Goal: Task Accomplishment & Management: Use online tool/utility

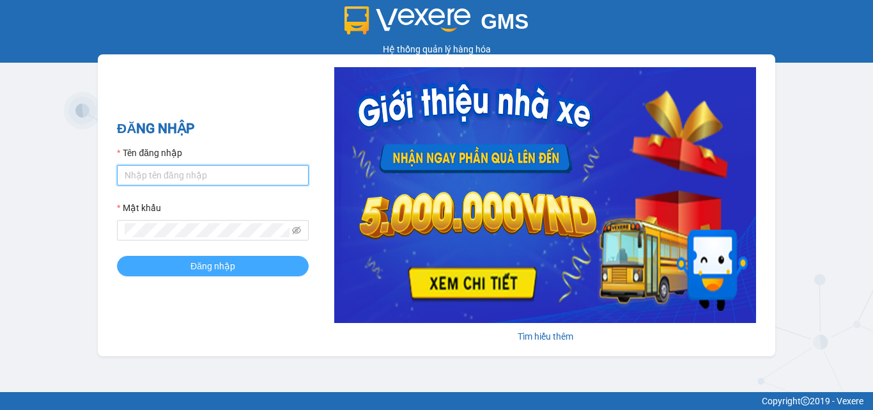
type input "hung.kimhoang"
click at [239, 265] on button "Đăng nhập" at bounding box center [213, 266] width 192 height 20
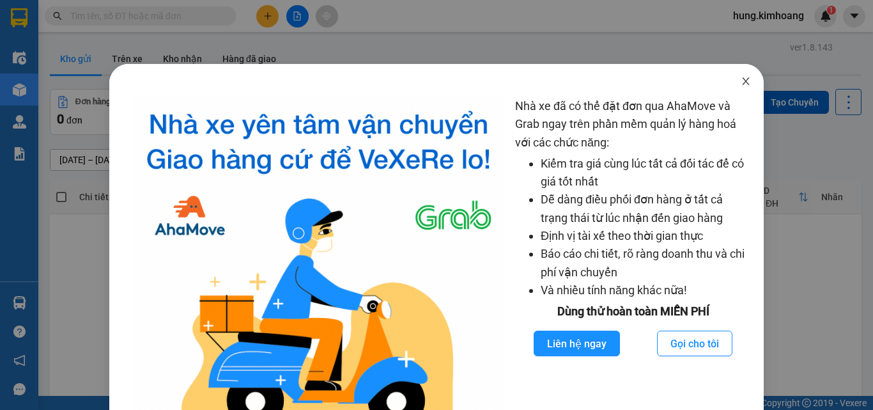
click at [741, 84] on icon "close" at bounding box center [746, 81] width 10 height 10
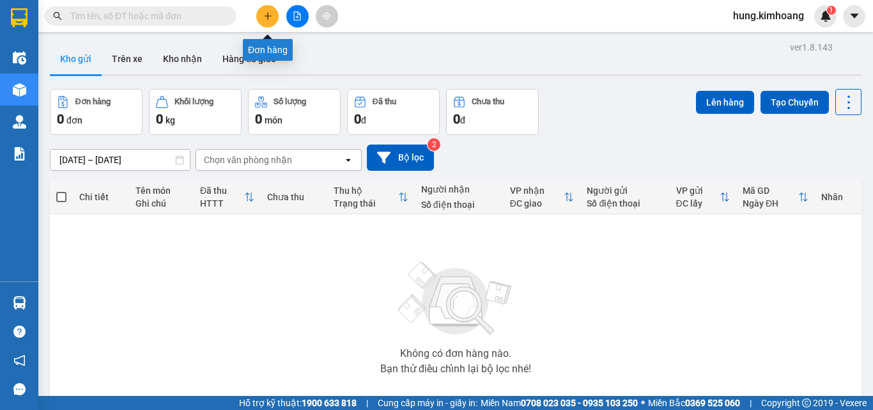
click at [268, 18] on icon "plus" at bounding box center [267, 16] width 9 height 9
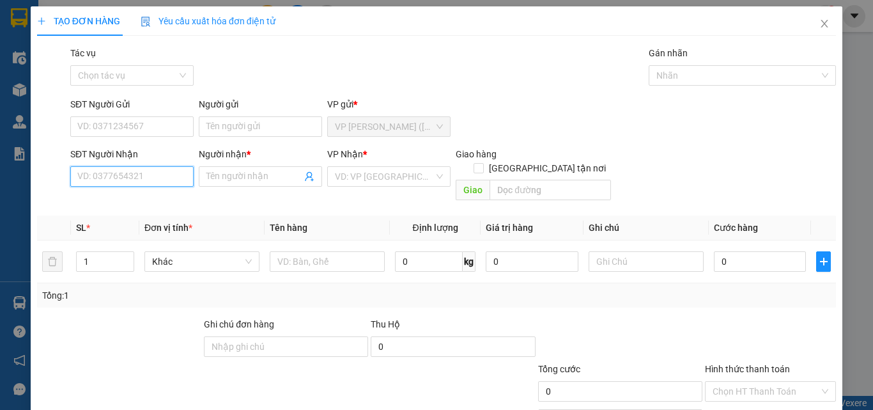
click at [118, 169] on input "SĐT Người Nhận" at bounding box center [131, 176] width 123 height 20
type input "0"
click at [128, 204] on div "0704931652 - HOA" at bounding box center [130, 202] width 107 height 14
type input "0704931652"
type input "HOA"
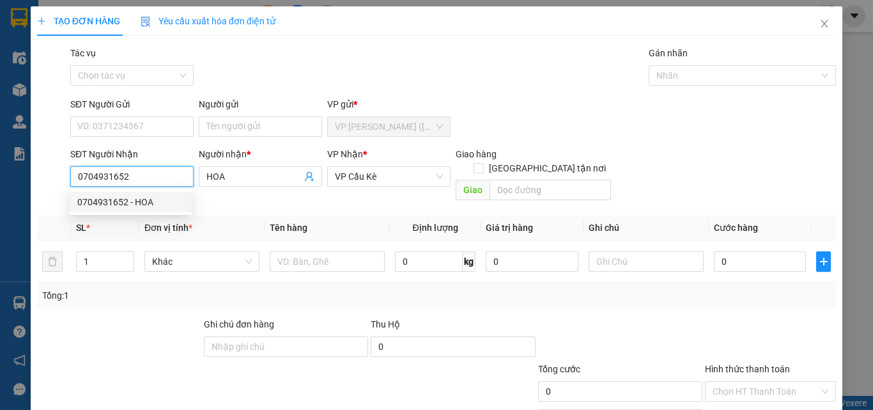
type input "35.000"
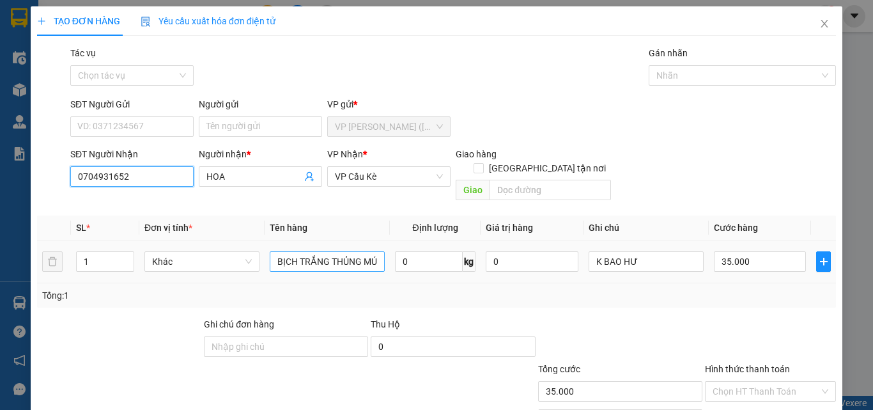
type input "0704931652"
drag, startPoint x: 369, startPoint y: 249, endPoint x: 204, endPoint y: 293, distance: 170.8
click at [204, 293] on div "Transit Pickup Surcharge Ids Transit Deliver Surcharge Ids Transit Deliver Surc…" at bounding box center [436, 254] width 799 height 416
type input "ÚT KK"
drag, startPoint x: 268, startPoint y: 250, endPoint x: 224, endPoint y: 255, distance: 44.3
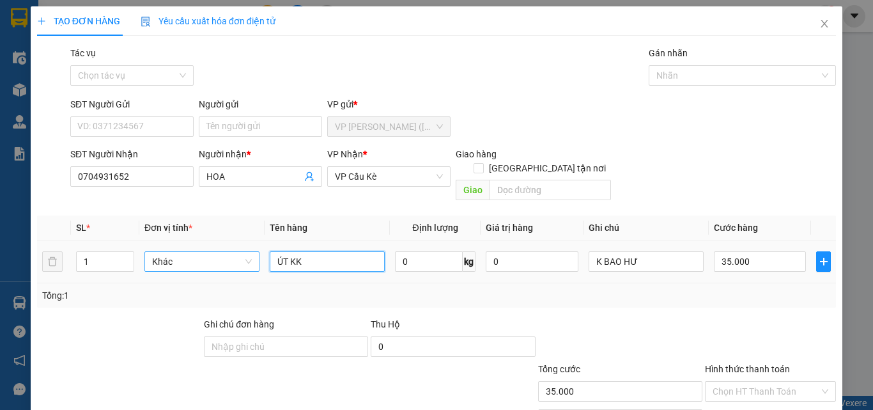
click at [224, 255] on tr "1 Khác ÚT KK 0 kg 0 K BAO HƯ 35.000" at bounding box center [436, 261] width 799 height 43
type input "KIỆN THÙNG MÚT KK"
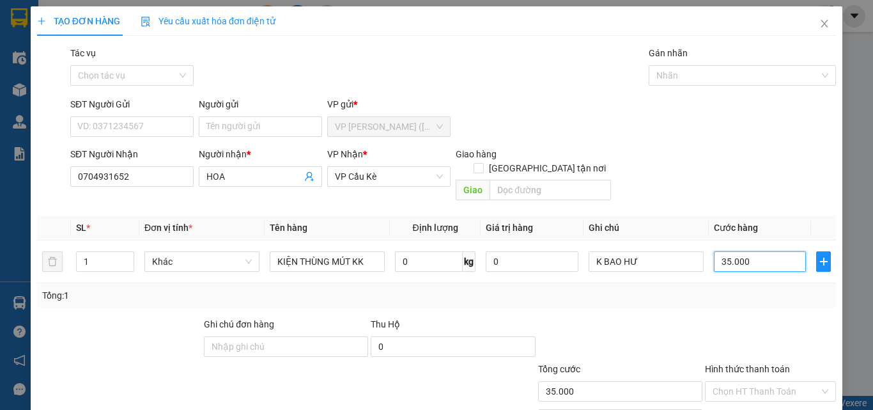
type input "4"
type input "40"
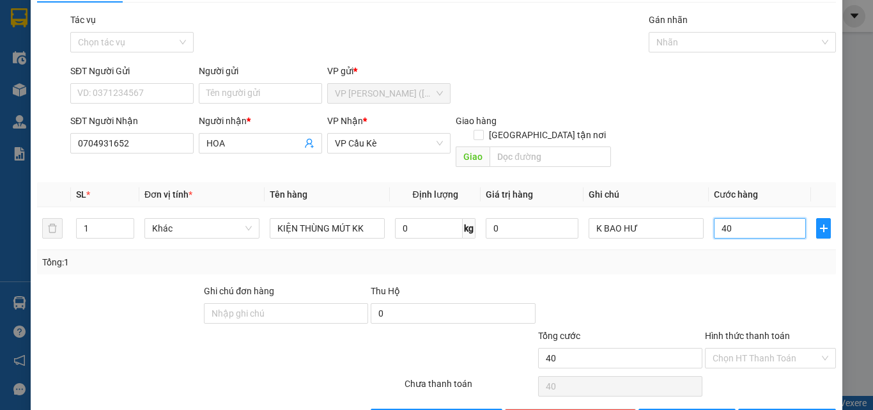
scroll to position [63, 0]
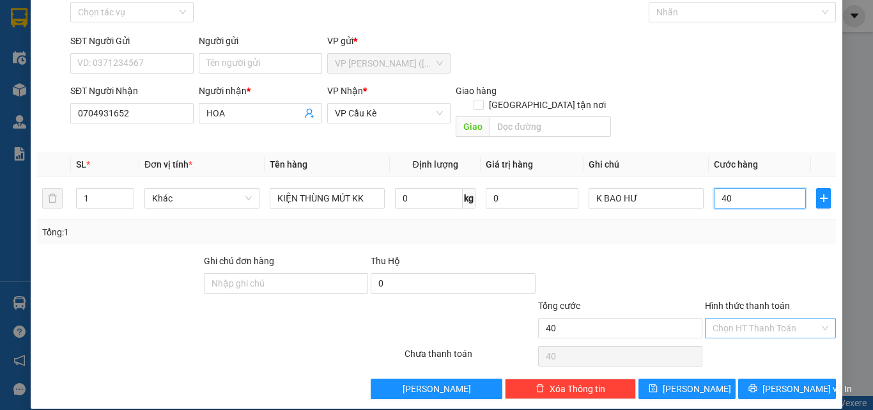
type input "40"
type input "40.000"
click at [751, 318] on input "Hình thức thanh toán" at bounding box center [765, 327] width 107 height 19
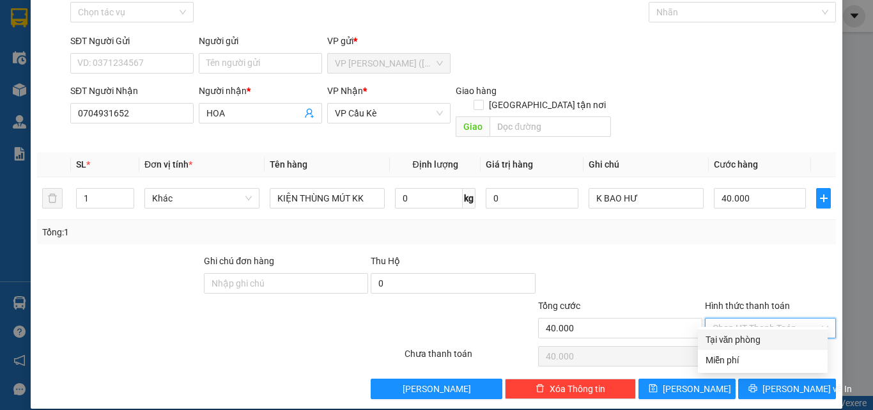
click at [756, 335] on div "Tại văn phòng" at bounding box center [762, 339] width 114 height 14
type input "0"
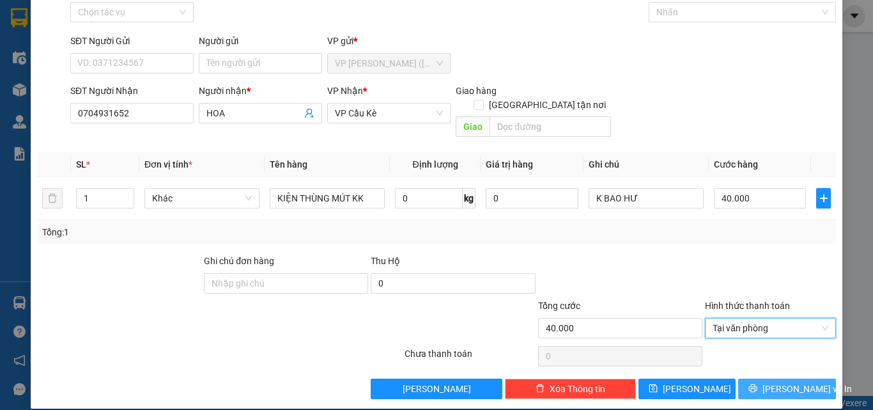
click at [767, 378] on button "[PERSON_NAME] và In" at bounding box center [787, 388] width 98 height 20
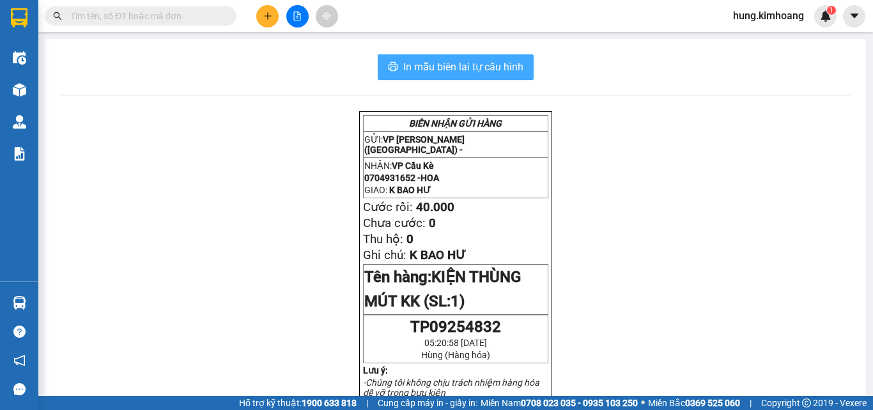
click at [440, 68] on span "In mẫu biên lai tự cấu hình" at bounding box center [463, 67] width 120 height 16
click at [270, 19] on icon "plus" at bounding box center [267, 16] width 9 height 9
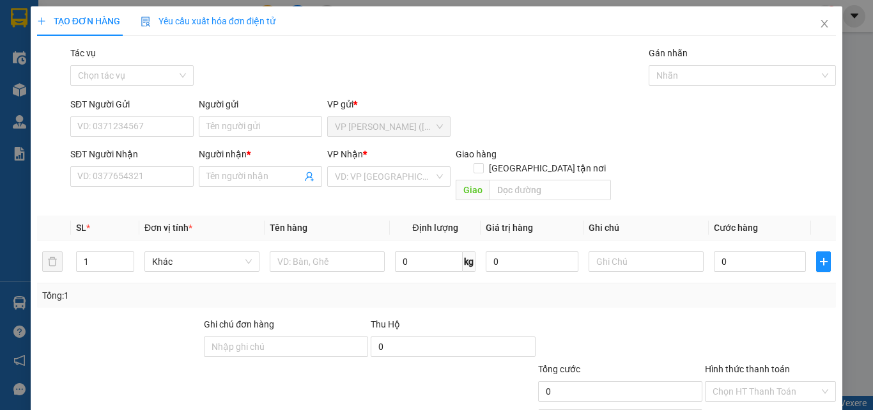
click at [118, 166] on div "SĐT Người Nhận" at bounding box center [131, 156] width 123 height 19
click at [135, 168] on input "SĐT Người Nhận" at bounding box center [131, 176] width 123 height 20
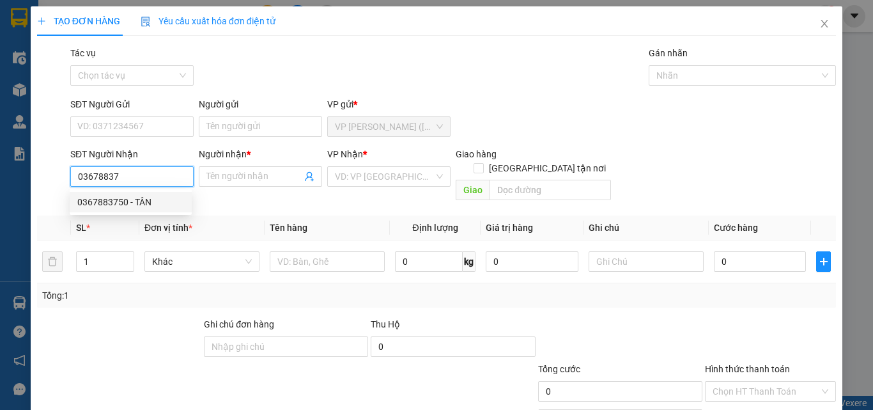
click at [146, 203] on div "0367883750 - TÂN" at bounding box center [130, 202] width 107 height 14
type input "0367883750"
type input "TÂN"
type input "30.000"
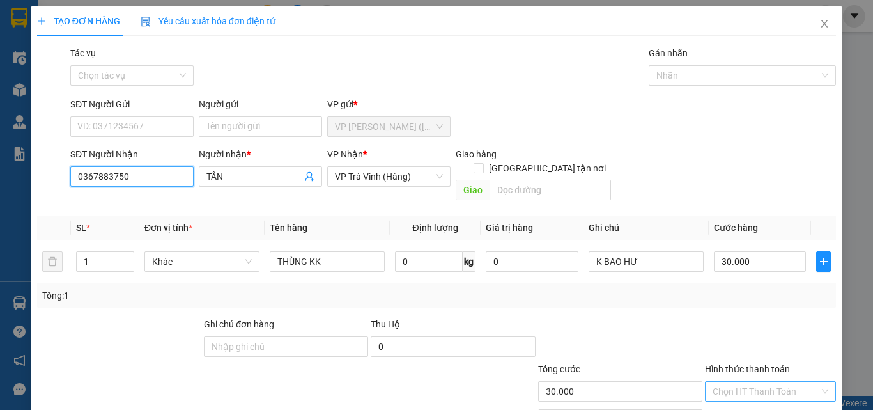
type input "0367883750"
click at [758, 381] on input "Hình thức thanh toán" at bounding box center [765, 390] width 107 height 19
drag, startPoint x: 764, startPoint y: 333, endPoint x: 778, endPoint y: 344, distance: 17.3
click at [764, 396] on div "Tại văn phòng" at bounding box center [762, 403] width 114 height 14
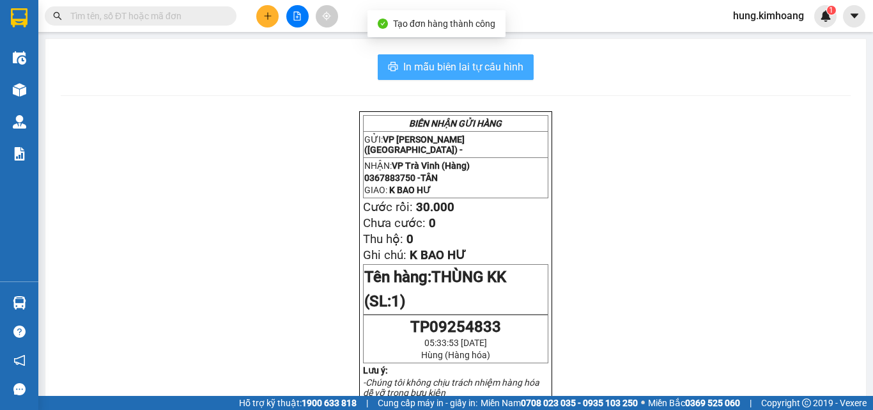
click at [486, 71] on span "In mẫu biên lai tự cấu hình" at bounding box center [463, 67] width 120 height 16
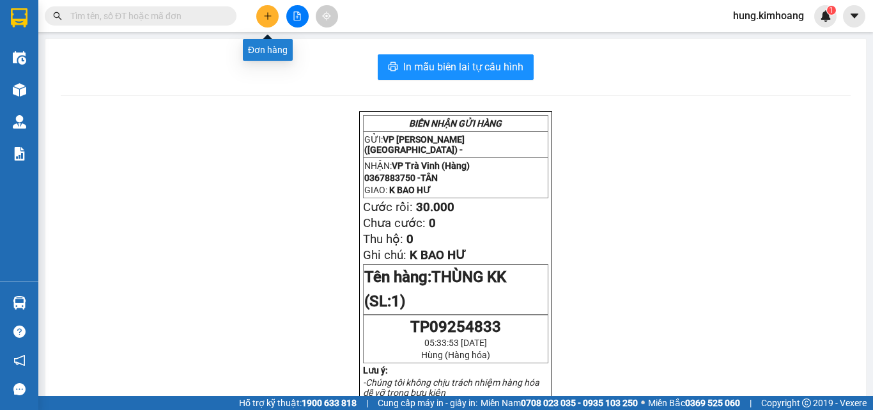
click at [261, 17] on button at bounding box center [267, 16] width 22 height 22
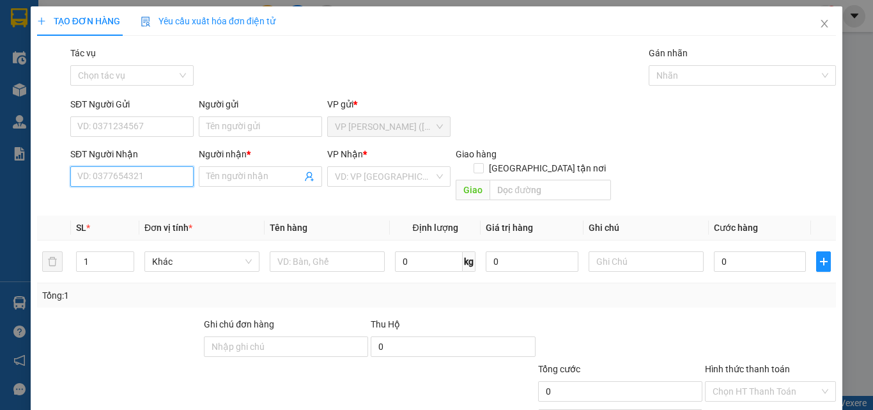
click at [130, 175] on input "SĐT Người Nhận" at bounding box center [131, 176] width 123 height 20
type input "0939731739"
click at [136, 204] on div "0939731739 - HIẾU" at bounding box center [130, 202] width 107 height 14
type input "HIẾU"
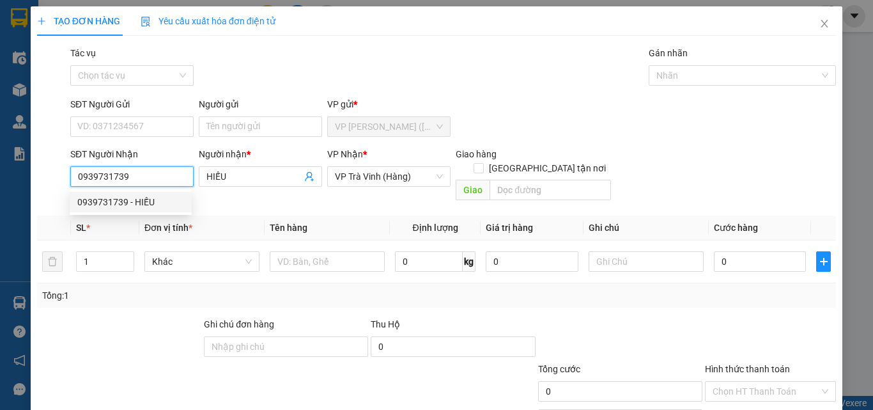
type input "30.000"
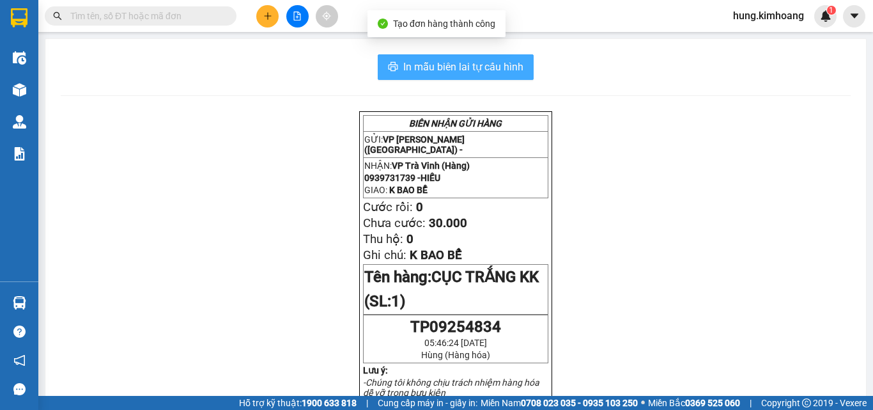
click at [482, 72] on span "In mẫu biên lai tự cấu hình" at bounding box center [463, 67] width 120 height 16
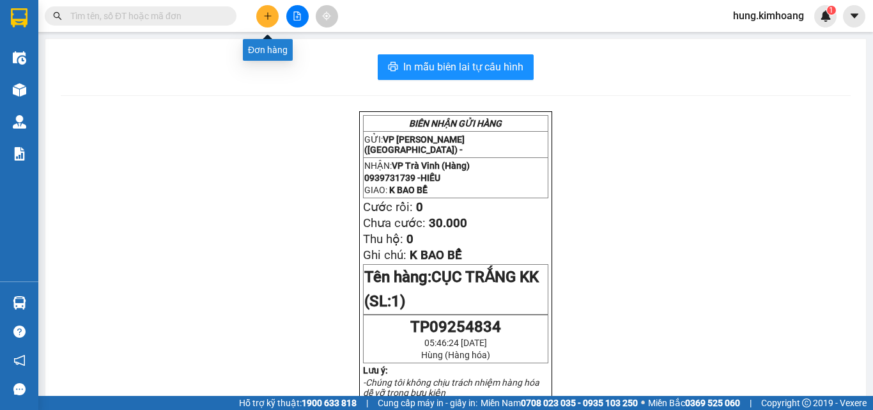
click at [265, 13] on icon "plus" at bounding box center [267, 16] width 9 height 9
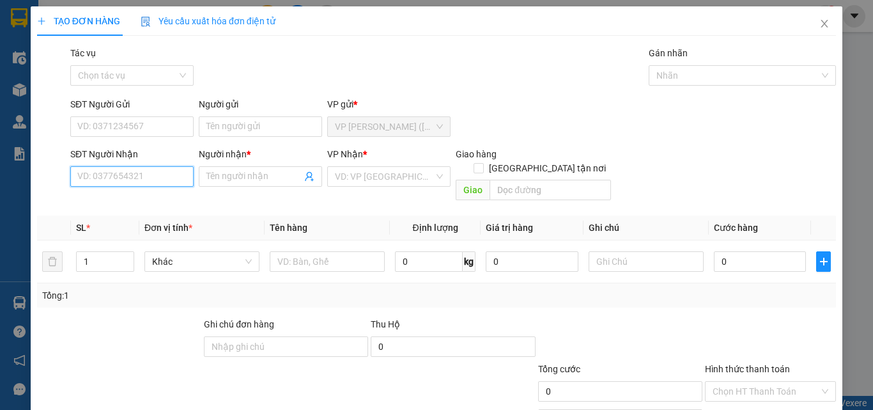
click at [160, 171] on input "SĐT Người Nhận" at bounding box center [131, 176] width 123 height 20
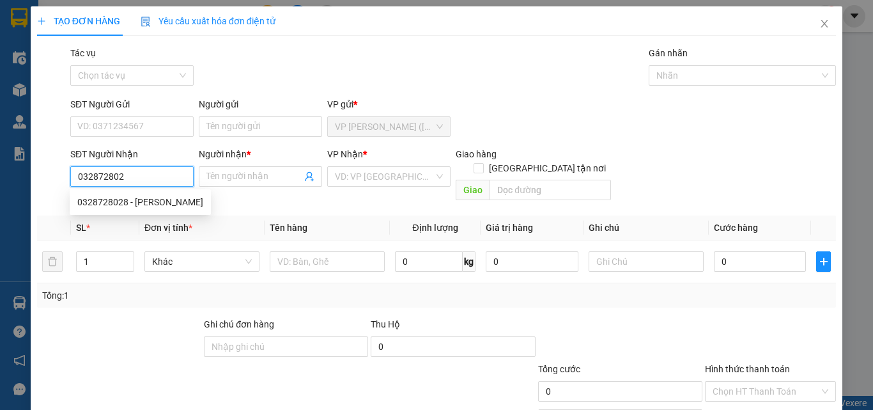
type input "0328728028"
click at [158, 204] on div "0328728028 - ANH KIM" at bounding box center [140, 202] width 126 height 14
type input "[PERSON_NAME]"
type input "35.000"
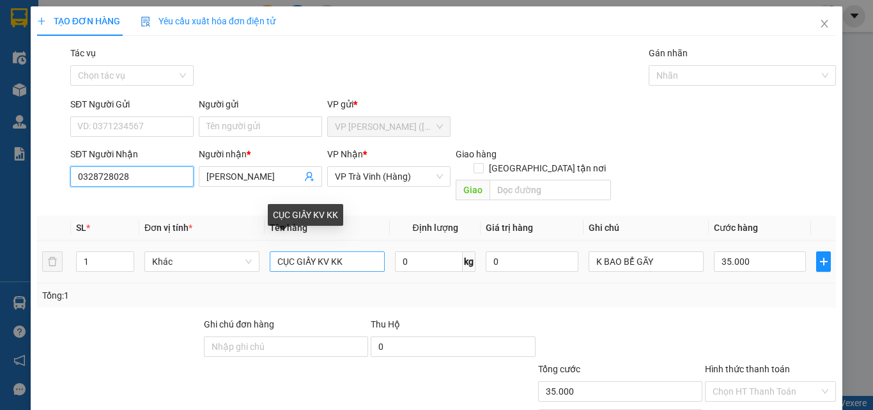
type input "0328728028"
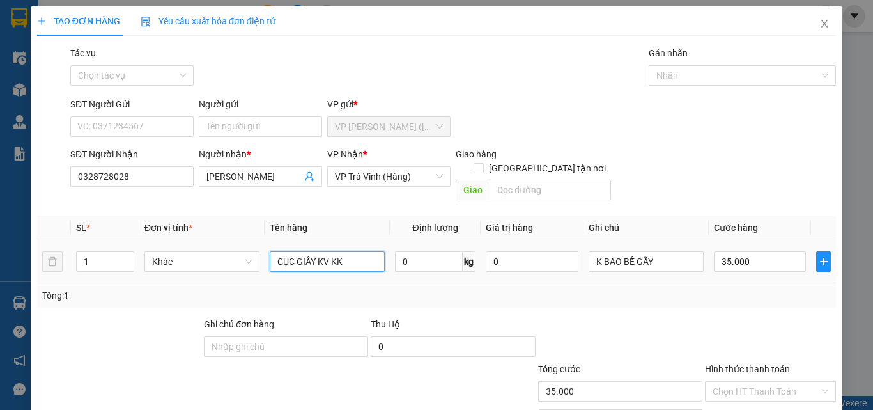
drag, startPoint x: 350, startPoint y: 248, endPoint x: 264, endPoint y: 255, distance: 86.6
click at [265, 255] on td "CỤC GIẤY KV KK" at bounding box center [327, 261] width 125 height 43
type input "CỤC TRẮNG KK"
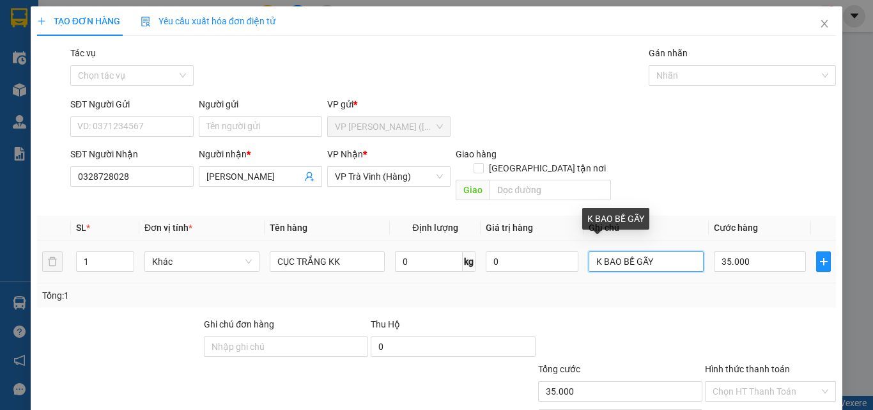
click at [672, 251] on input "K BAO BỂ GÃY" at bounding box center [646, 261] width 115 height 20
type input "K BAO BỂ"
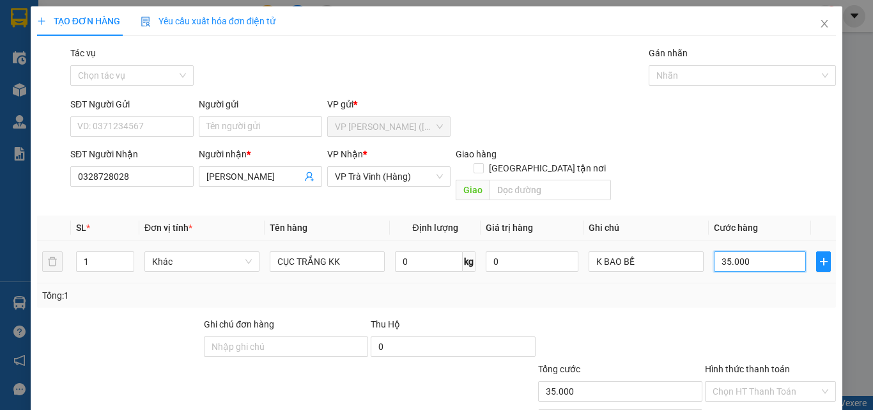
click at [754, 251] on input "35.000" at bounding box center [760, 261] width 92 height 20
type input "2"
type input "25"
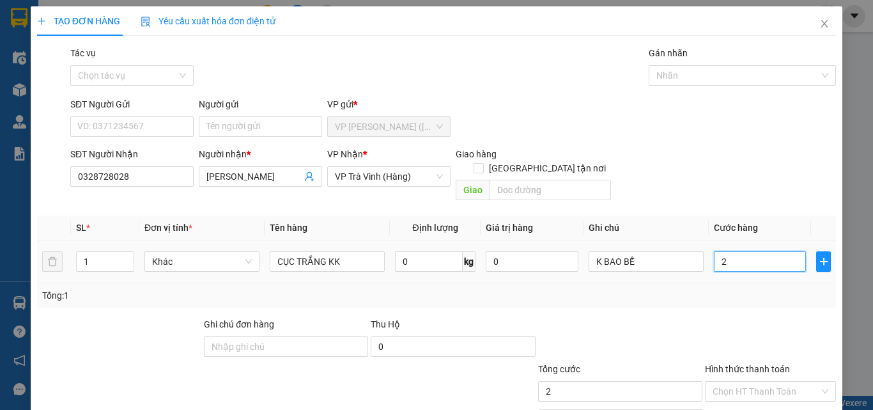
type input "25"
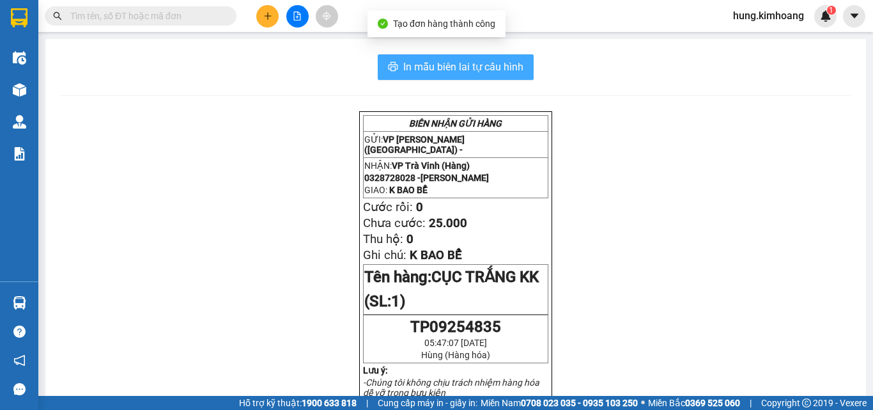
click at [442, 73] on span "In mẫu biên lai tự cấu hình" at bounding box center [463, 67] width 120 height 16
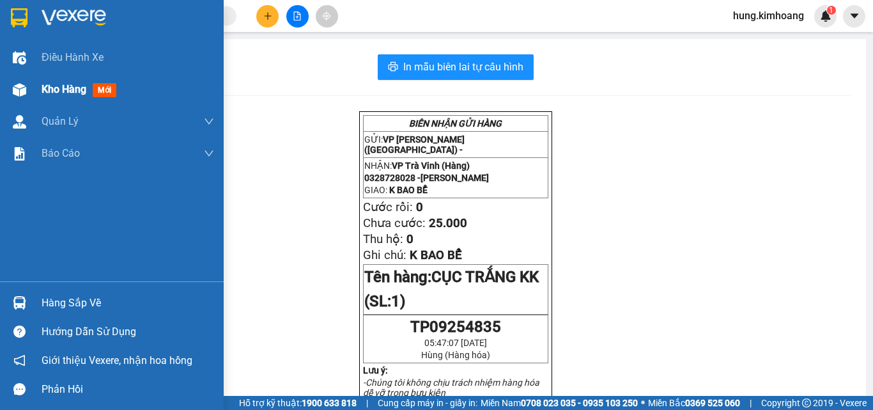
drag, startPoint x: 74, startPoint y: 83, endPoint x: 95, endPoint y: 83, distance: 20.4
click at [75, 83] on span "Kho hàng" at bounding box center [64, 89] width 45 height 12
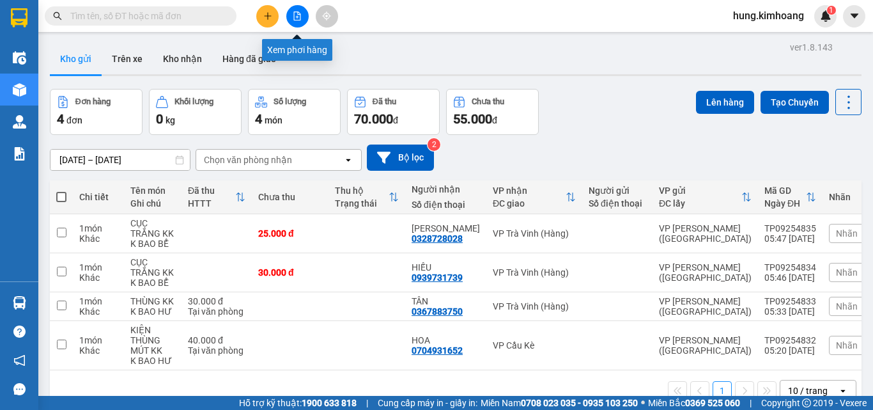
click at [302, 22] on button at bounding box center [297, 16] width 22 height 22
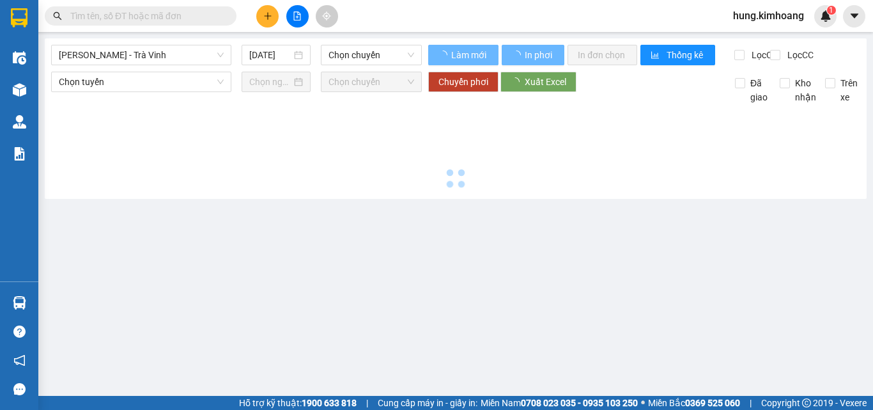
type input "[DATE]"
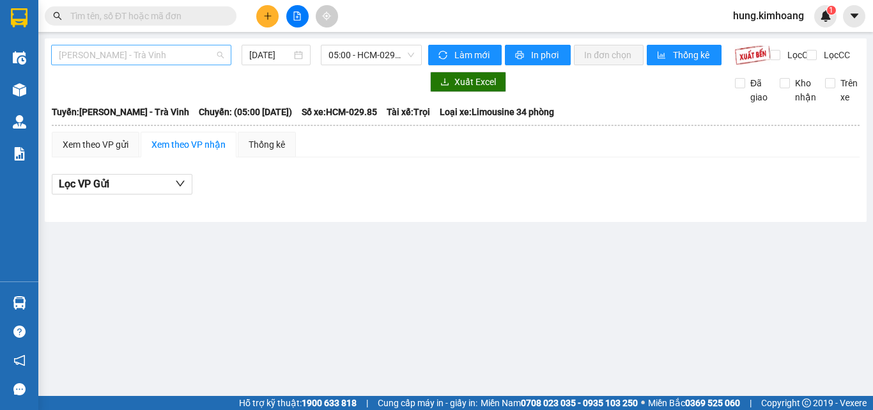
click at [185, 52] on span "[PERSON_NAME] - Trà [PERSON_NAME]" at bounding box center [141, 54] width 165 height 19
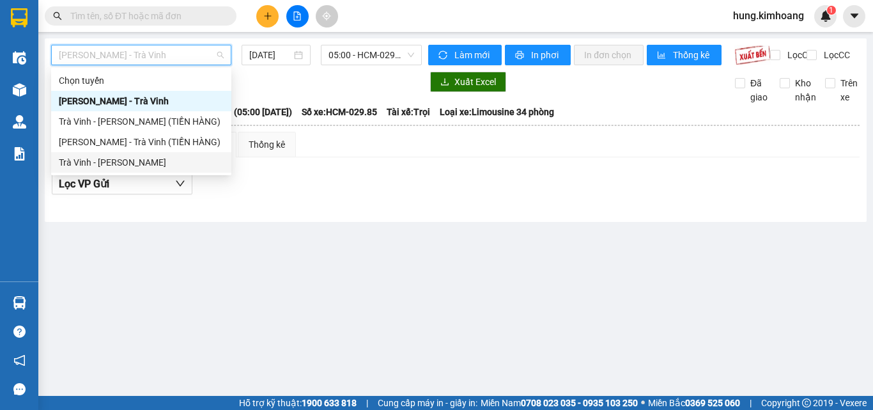
click at [158, 158] on div "Trà [PERSON_NAME] [PERSON_NAME]" at bounding box center [141, 162] width 165 height 14
type input "[DATE]"
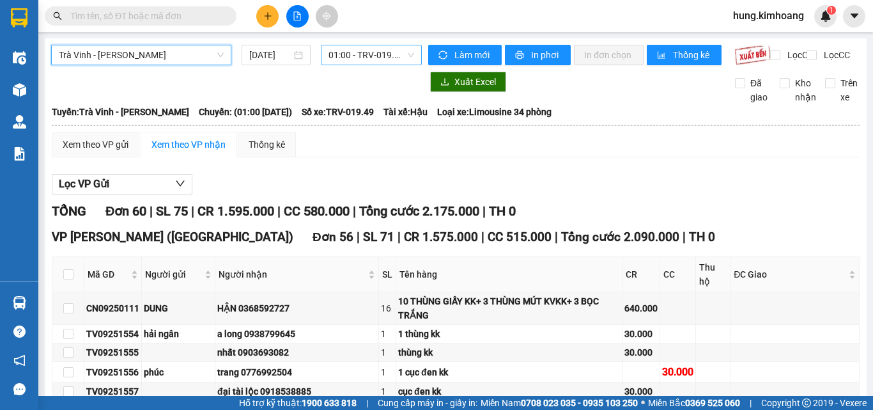
click at [377, 52] on span "01:00 - TRV-019.49" at bounding box center [371, 54] width 86 height 19
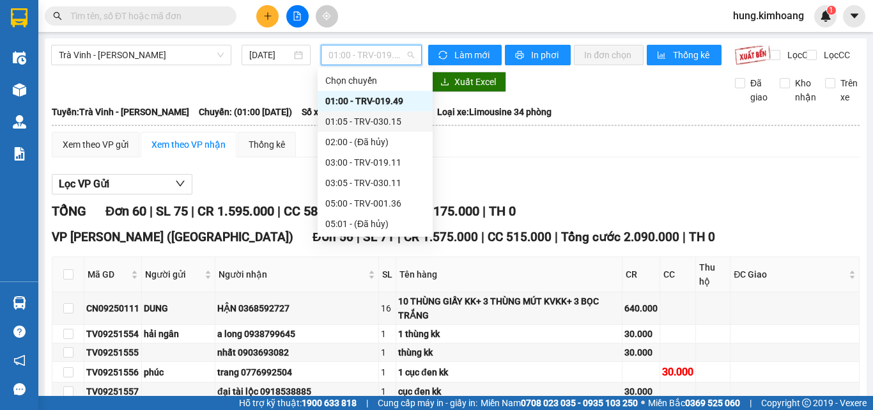
click at [374, 123] on div "01:05 - TRV-030.15" at bounding box center [375, 121] width 100 height 14
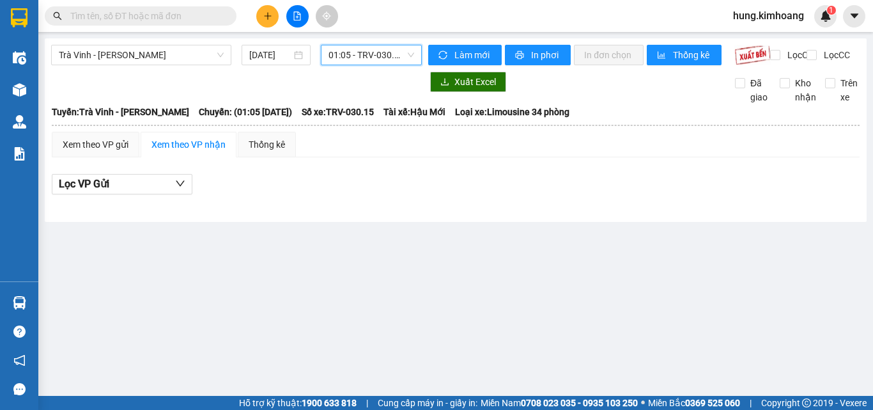
click at [383, 56] on span "01:05 - TRV-030.15" at bounding box center [371, 54] width 86 height 19
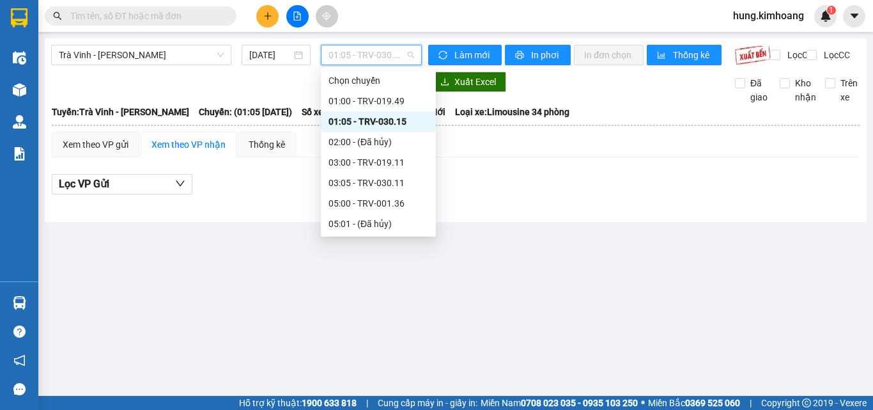
click at [415, 258] on div "07:00 - TRV-001.16" at bounding box center [378, 265] width 100 height 14
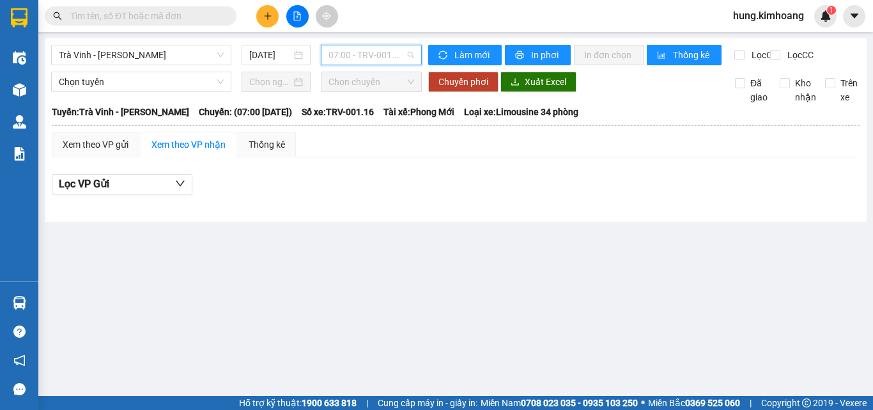
click at [354, 54] on span "07:00 - TRV-001.16" at bounding box center [371, 54] width 86 height 19
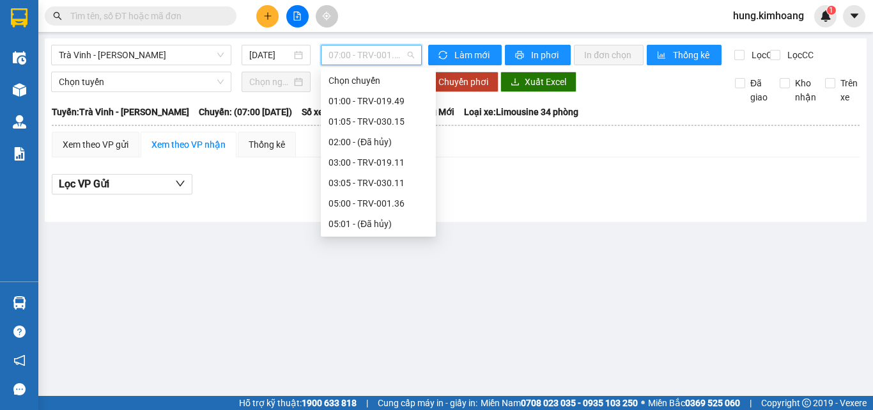
click at [396, 319] on div "09:00 - TRV-000.64" at bounding box center [378, 326] width 100 height 14
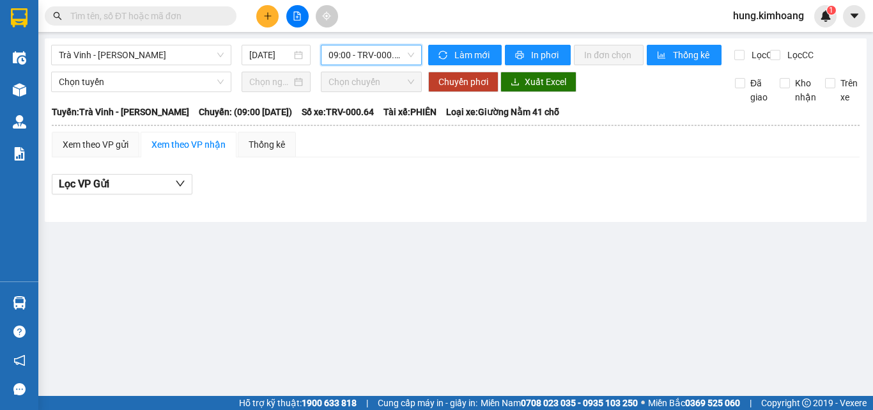
click at [379, 54] on span "09:00 - TRV-000.64" at bounding box center [371, 54] width 86 height 19
click at [742, 16] on span "hung.kimhoang" at bounding box center [768, 16] width 91 height 16
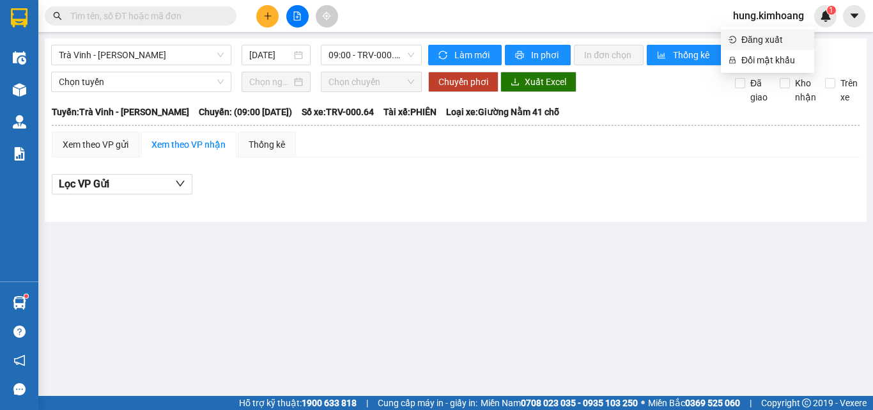
click at [754, 36] on span "Đăng xuất" at bounding box center [773, 40] width 65 height 14
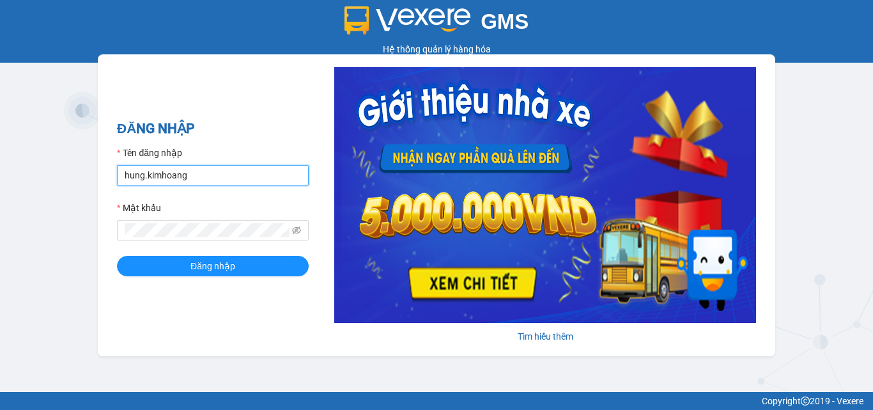
drag, startPoint x: 215, startPoint y: 174, endPoint x: 0, endPoint y: 174, distance: 215.3
click at [0, 174] on div "GMS Hệ thống quản lý hàng hóa ĐĂNG NHẬP Tên đăng nhập hung.kimhoang Mật khẩu Đă…" at bounding box center [436, 196] width 873 height 392
type input "linh.kimhoang"
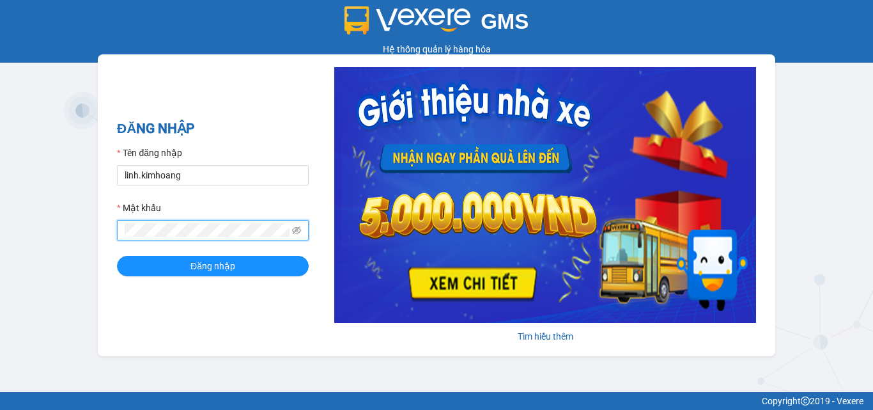
click at [16, 231] on div "GMS Hệ thống quản lý hàng hóa ĐĂNG NHẬP Tên đăng nhập linh.kimhoang Mật khẩu Đă…" at bounding box center [436, 196] width 873 height 392
click at [117, 256] on button "Đăng nhập" at bounding box center [213, 266] width 192 height 20
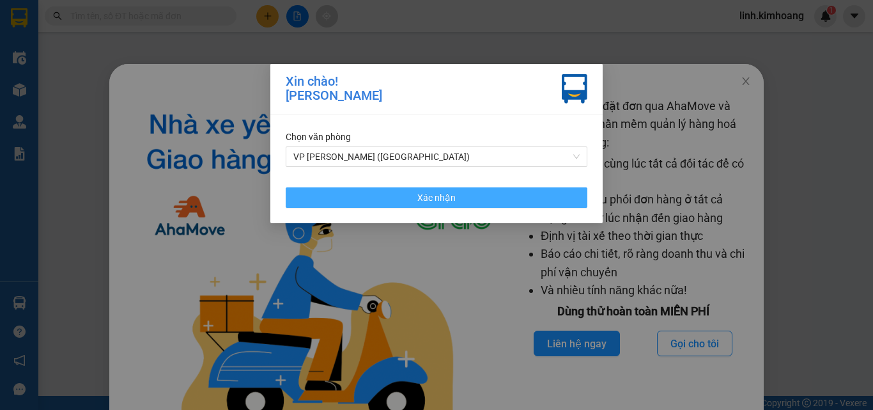
click at [506, 197] on button "Xác nhận" at bounding box center [437, 197] width 302 height 20
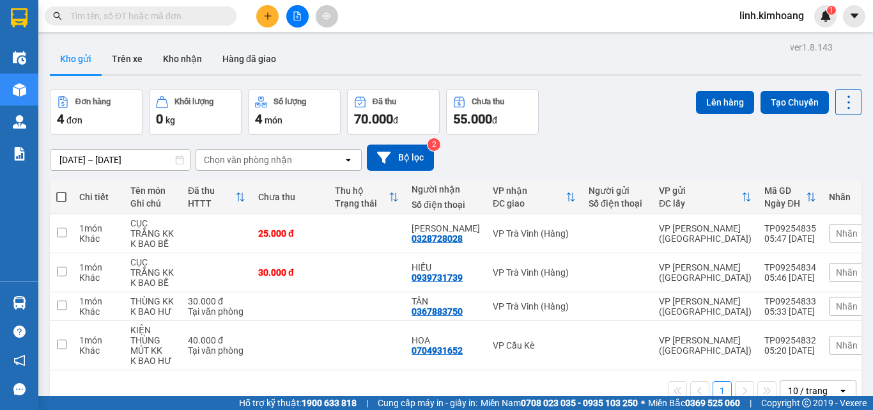
click at [268, 19] on icon "plus" at bounding box center [267, 15] width 1 height 7
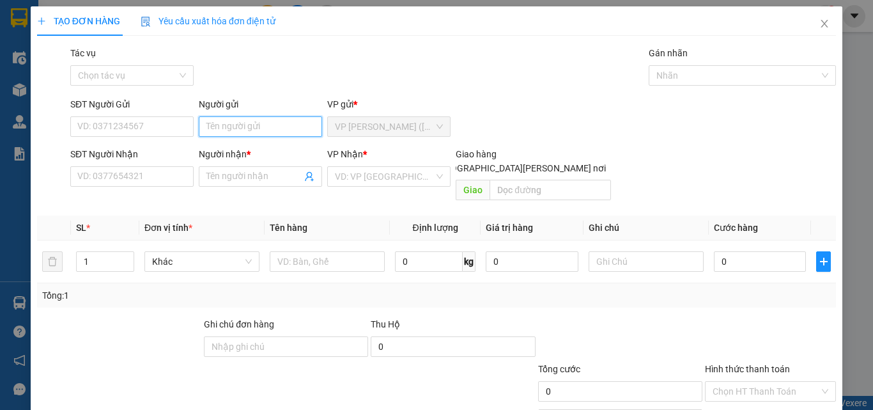
click at [258, 123] on input "Người gửi" at bounding box center [260, 126] width 123 height 20
type input "m"
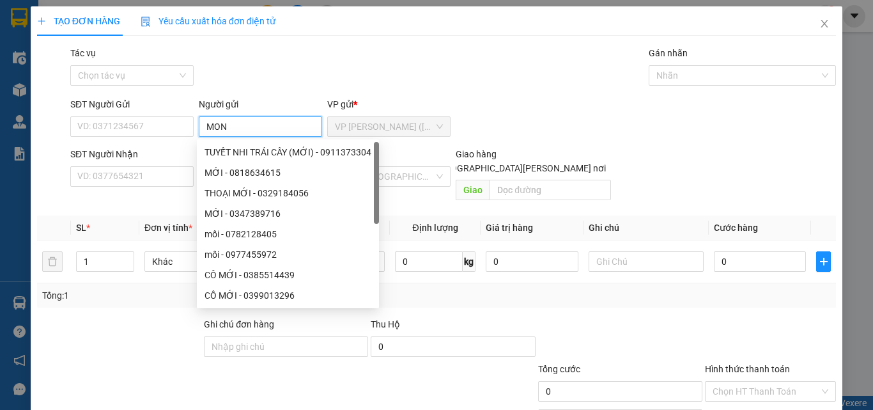
type input "MON"
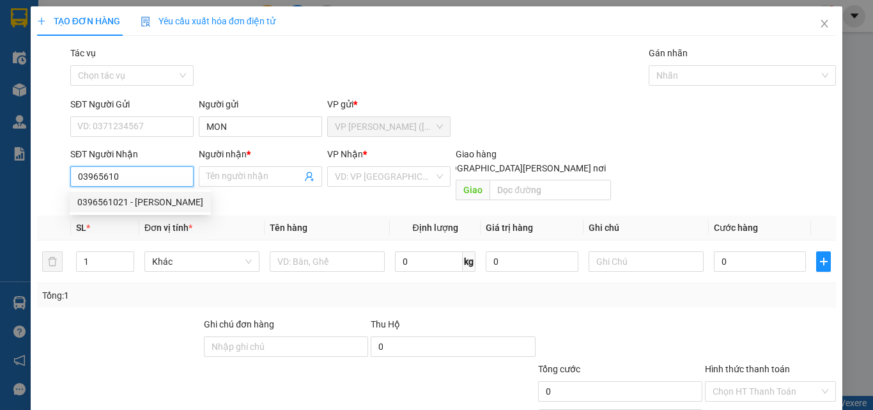
click at [156, 203] on div "0396561021 - THANH" at bounding box center [140, 202] width 126 height 14
type input "0396561021"
type input "THANH"
type input "35.000"
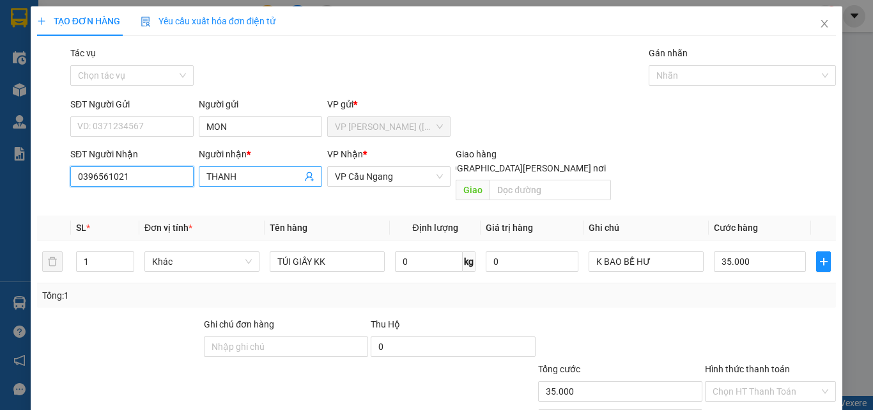
type input "0396561021"
drag, startPoint x: 248, startPoint y: 176, endPoint x: 196, endPoint y: 187, distance: 53.0
click at [199, 187] on div "Người nhận * THANH THANH" at bounding box center [260, 169] width 123 height 45
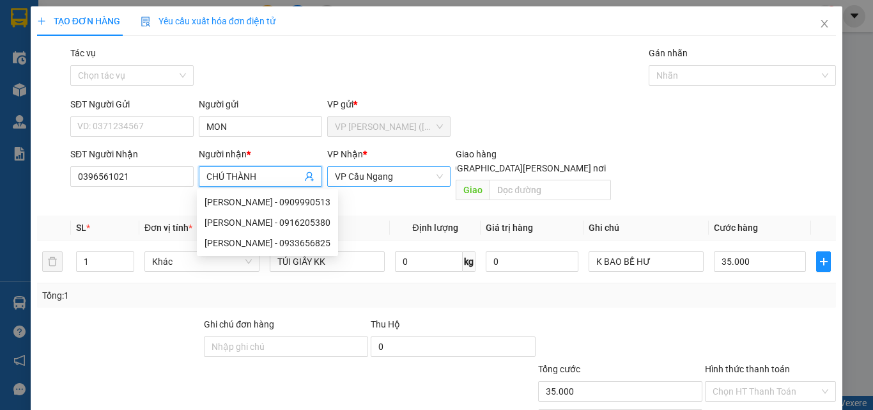
click at [401, 173] on span "VP Cầu Ngang" at bounding box center [389, 176] width 108 height 19
type input "CHÚ THÀNH"
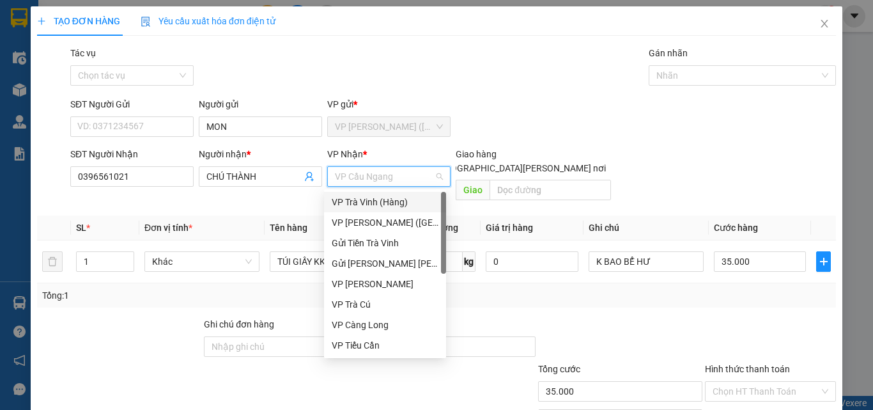
click at [394, 203] on div "VP Trà Vinh (Hàng)" at bounding box center [385, 202] width 107 height 14
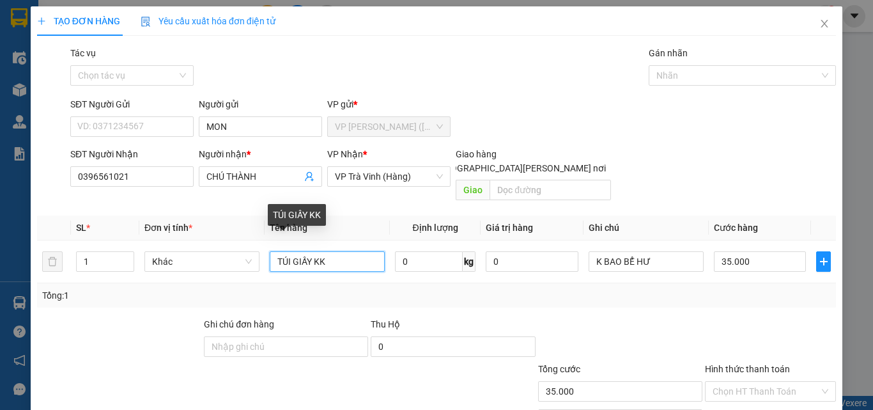
drag, startPoint x: 328, startPoint y: 240, endPoint x: 0, endPoint y: 282, distance: 331.1
click at [0, 282] on div "TẠO ĐƠN HÀNG Yêu cầu xuất hóa đơn điện tử Transit Pickup Surcharge Ids Transit …" at bounding box center [436, 205] width 873 height 410
type input "THÙNG MÚT KK"
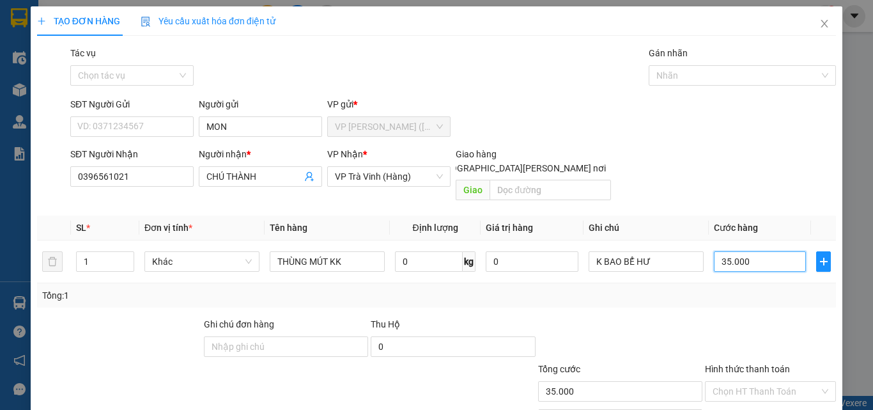
type input "3"
type input "30"
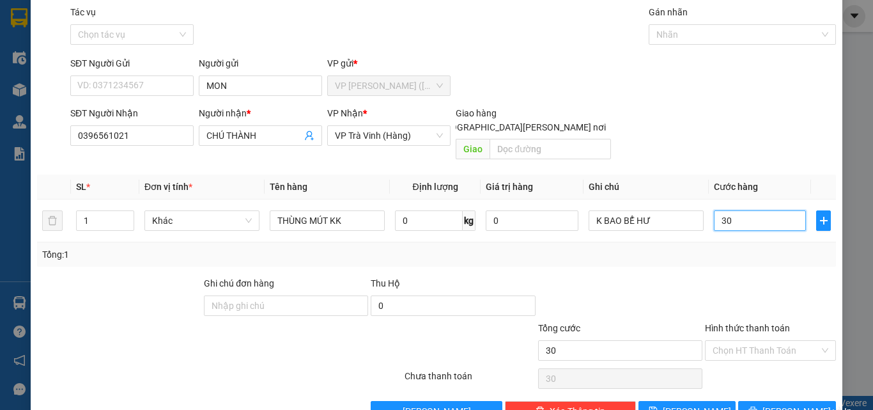
scroll to position [63, 0]
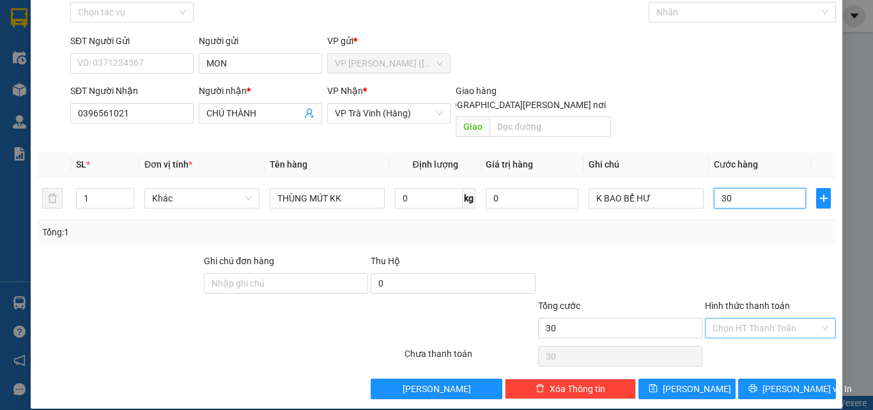
type input "30"
type input "30.000"
click at [762, 318] on input "Hình thức thanh toán" at bounding box center [765, 327] width 107 height 19
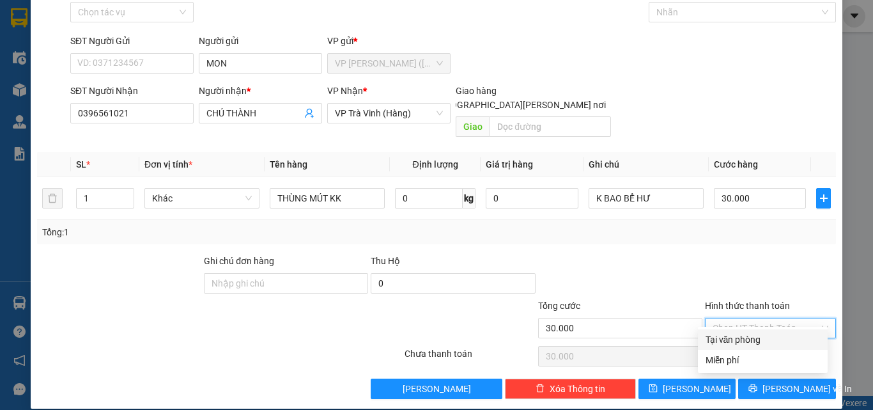
click at [755, 339] on div "Tại văn phòng" at bounding box center [762, 339] width 114 height 14
type input "0"
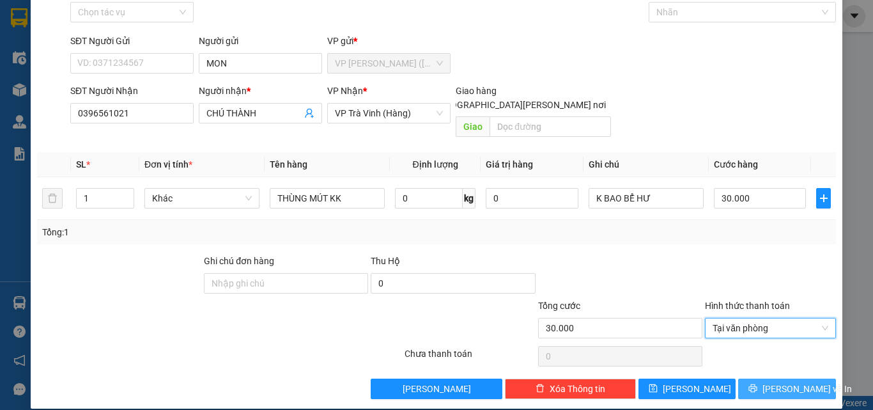
drag, startPoint x: 767, startPoint y: 378, endPoint x: 773, endPoint y: 388, distance: 11.2
click at [767, 382] on button "[PERSON_NAME] và In" at bounding box center [787, 388] width 98 height 20
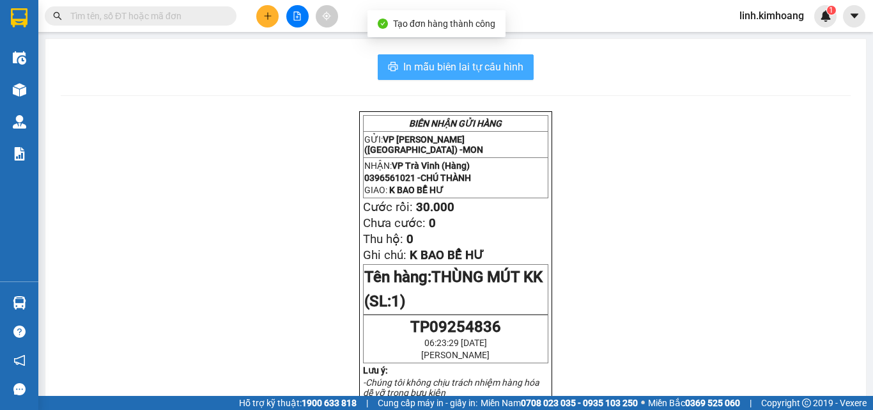
click at [484, 62] on span "In mẫu biên lai tự cấu hình" at bounding box center [463, 67] width 120 height 16
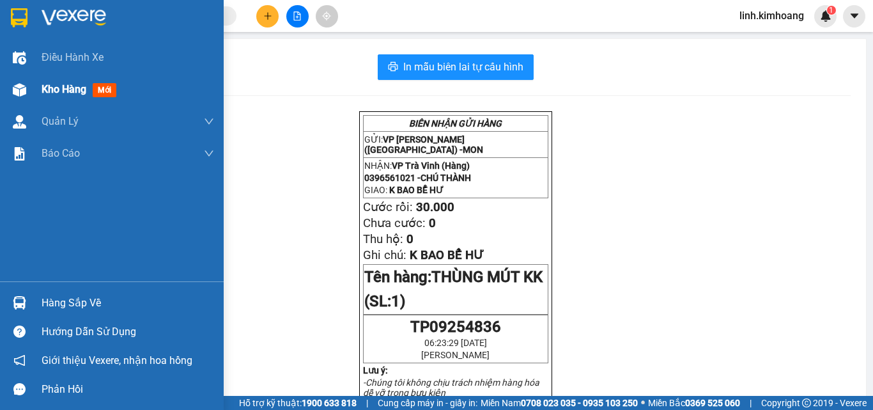
click at [72, 89] on span "Kho hàng" at bounding box center [64, 89] width 45 height 12
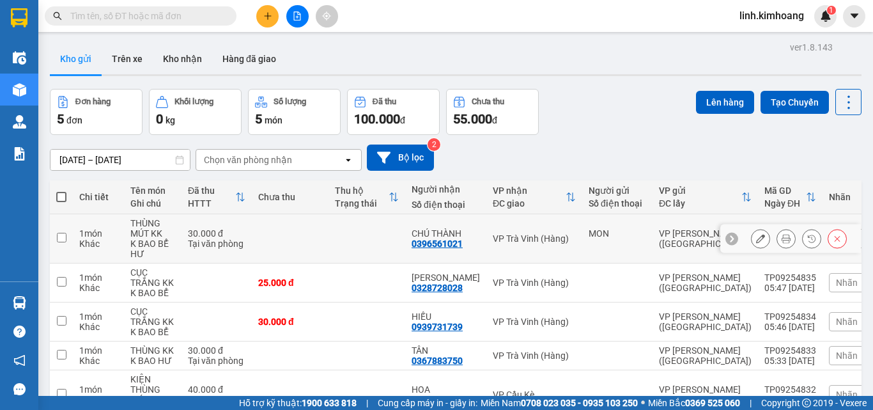
click at [756, 238] on icon at bounding box center [760, 238] width 9 height 9
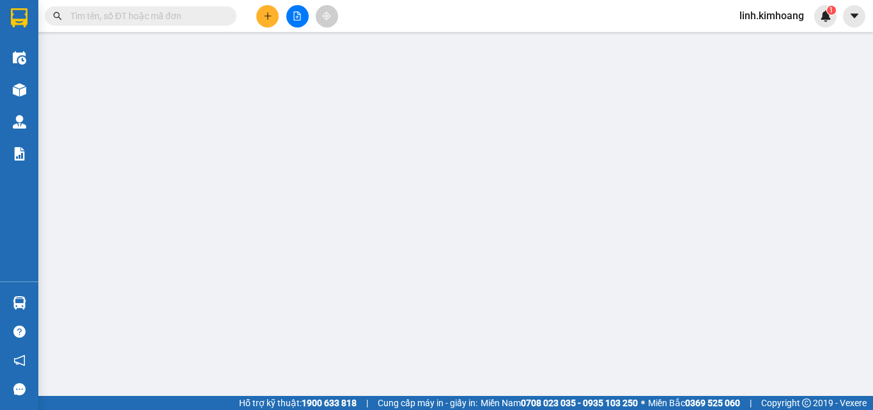
type input "MON"
type input "0396561021"
type input "CHÚ THÀNH"
type input "30.000"
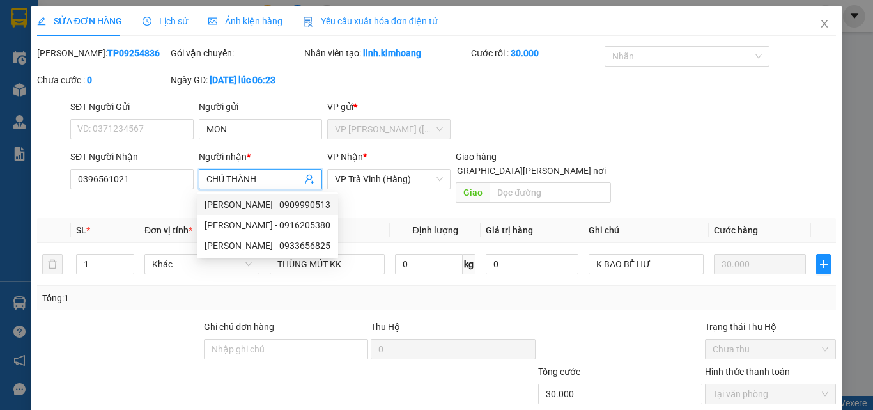
drag, startPoint x: 266, startPoint y: 178, endPoint x: 237, endPoint y: 196, distance: 33.9
click at [237, 196] on body "Kết quả tìm kiếm ( 0 ) Bộ lọc No Data linh.kimhoang 1 Điều hành xe Kho hàng mới…" at bounding box center [436, 205] width 873 height 410
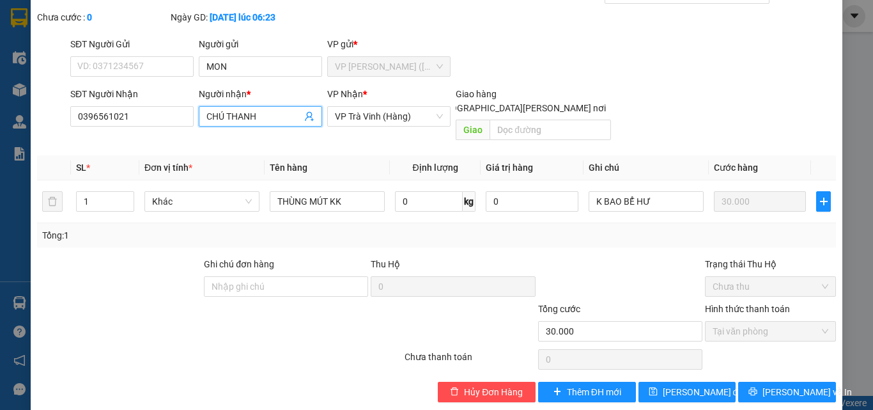
scroll to position [66, 0]
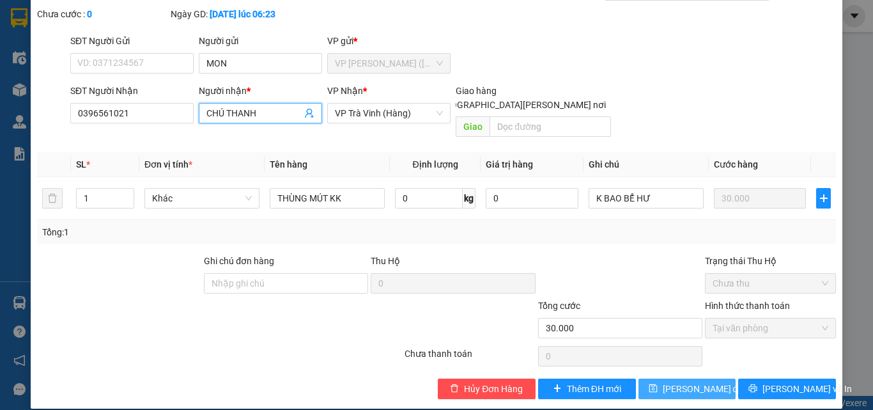
type input "CHÚ THANH"
click at [685, 381] on span "[PERSON_NAME] đổi" at bounding box center [704, 388] width 82 height 14
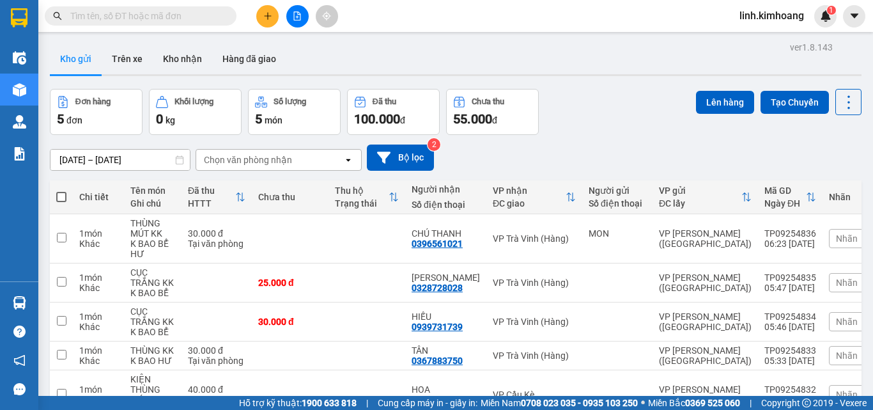
click at [213, 10] on input "text" at bounding box center [145, 16] width 151 height 14
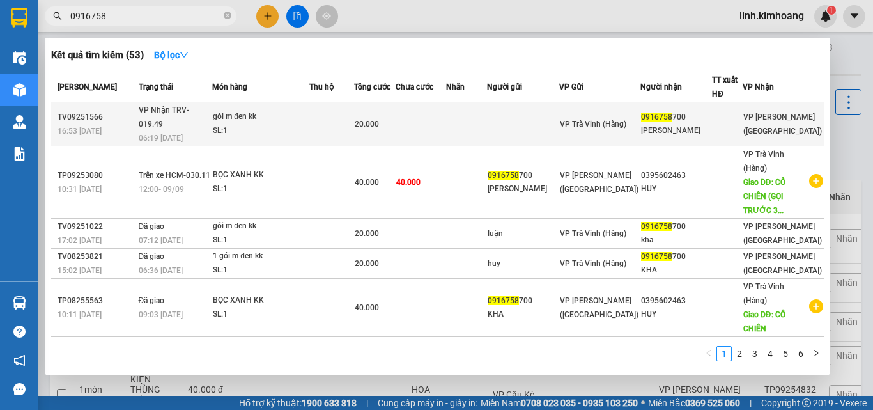
type input "0916758"
click at [558, 112] on td at bounding box center [523, 124] width 72 height 44
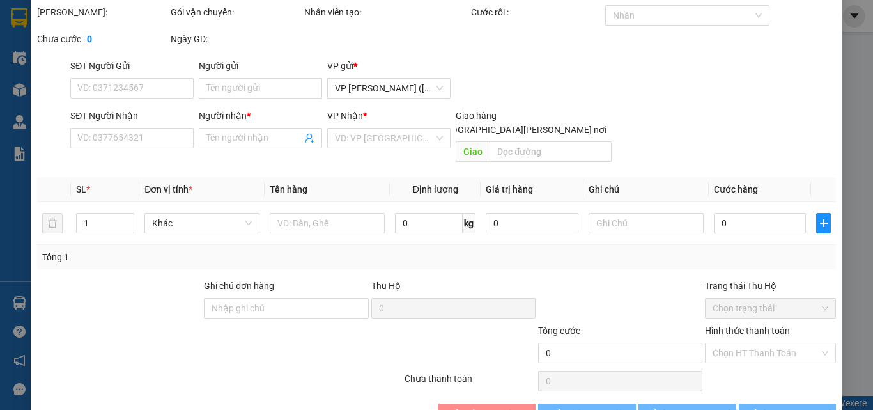
type input "0916758700"
type input "CHÚ KHA"
type input "20.000"
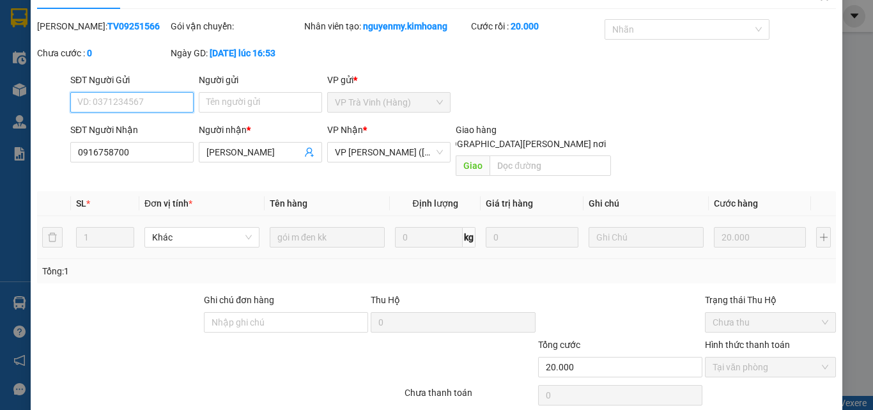
scroll to position [66, 0]
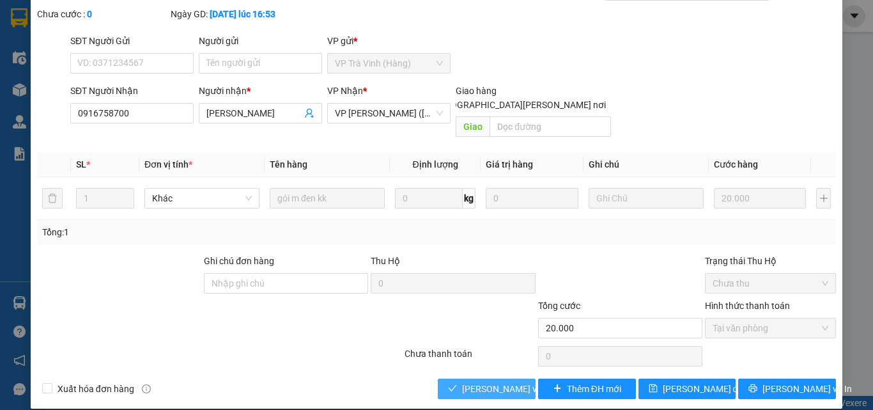
click at [471, 381] on span "[PERSON_NAME] và [PERSON_NAME] hàng" at bounding box center [548, 388] width 173 height 14
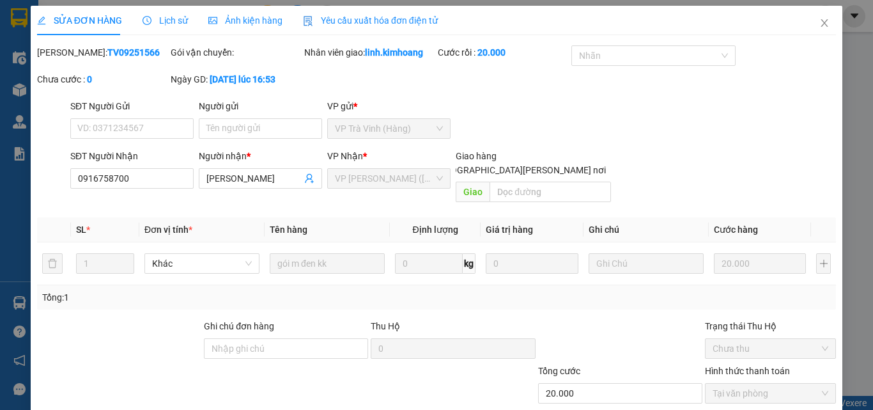
scroll to position [0, 0]
click at [819, 29] on icon "close" at bounding box center [824, 24] width 10 height 10
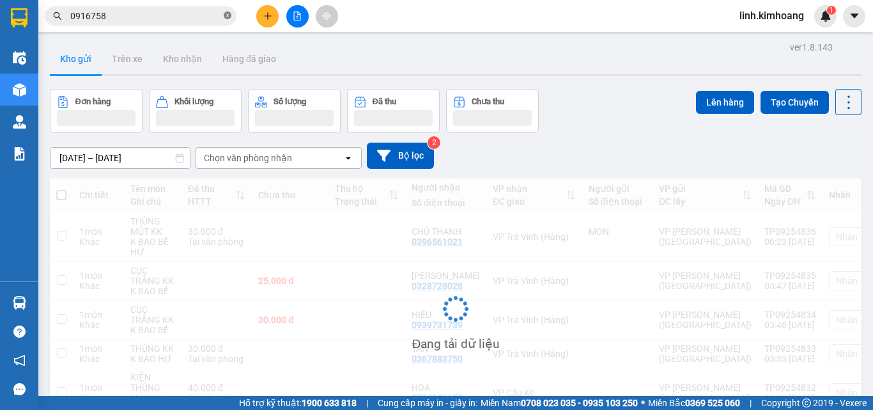
click at [227, 15] on icon "close-circle" at bounding box center [228, 16] width 8 height 8
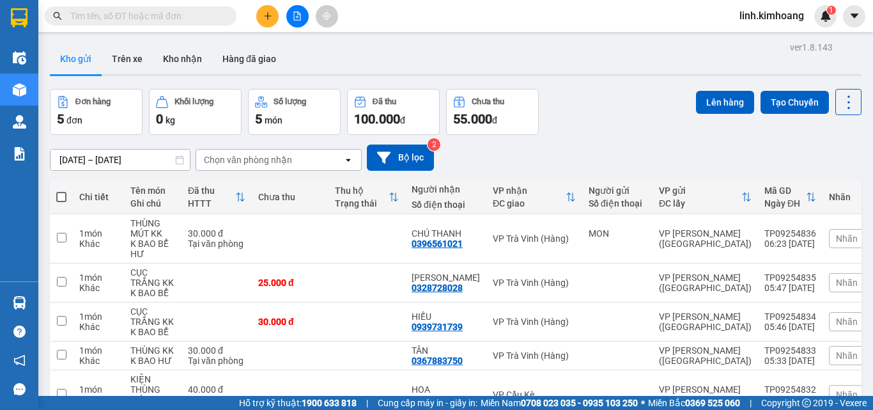
click at [176, 19] on input "text" at bounding box center [145, 16] width 151 height 14
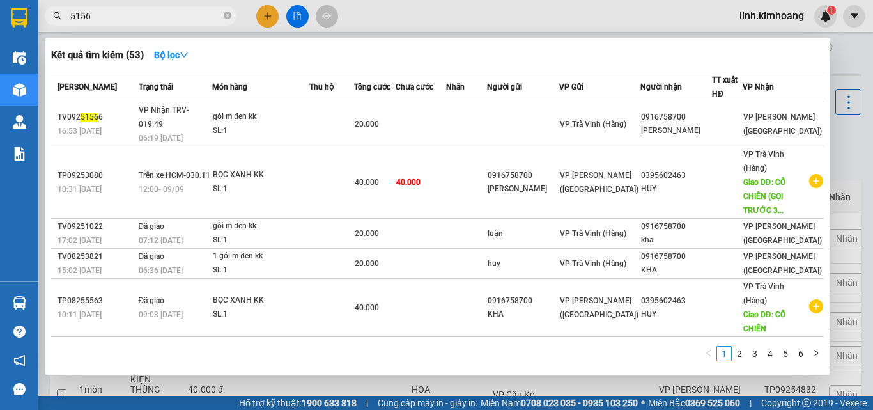
type input "51569"
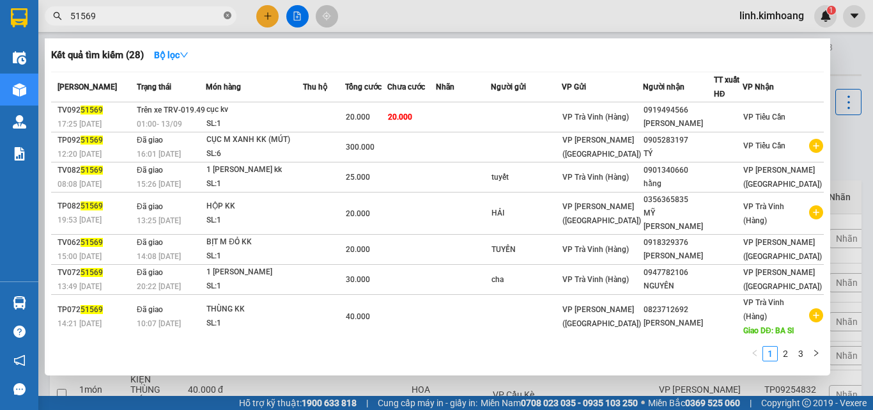
click at [225, 13] on icon "close-circle" at bounding box center [228, 16] width 8 height 8
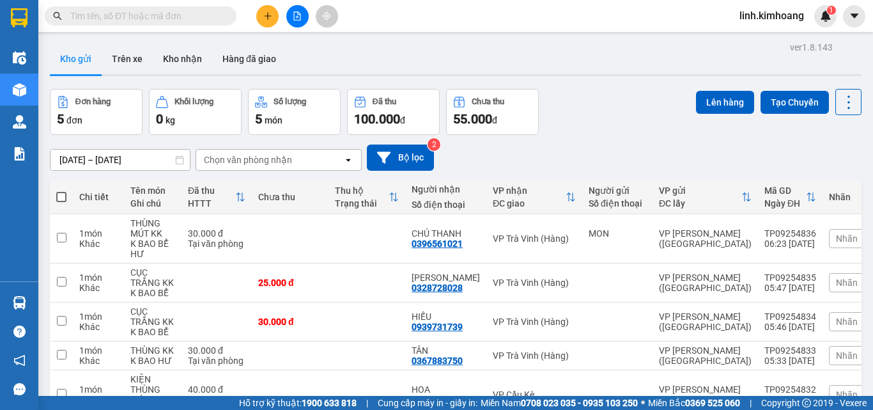
click at [169, 13] on input "text" at bounding box center [145, 16] width 151 height 14
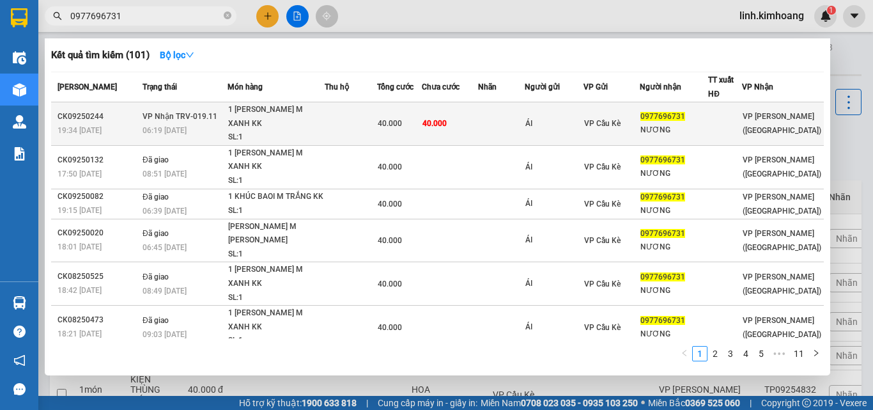
type input "0977696731"
click at [606, 105] on td "VP Cầu Kè" at bounding box center [611, 123] width 56 height 43
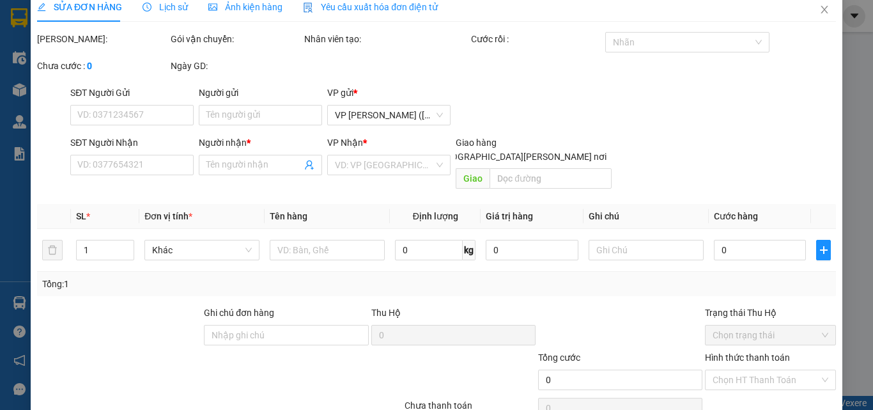
type input "ÁI"
type input "0977696731"
type input "NƯƠNG"
type input "40.000"
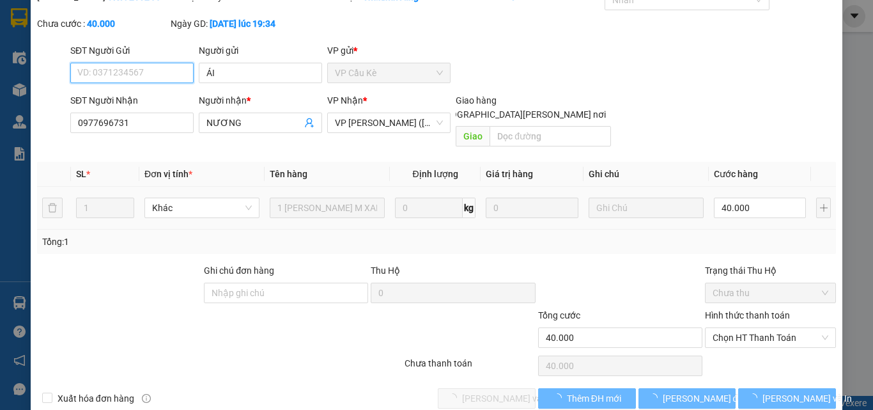
scroll to position [66, 0]
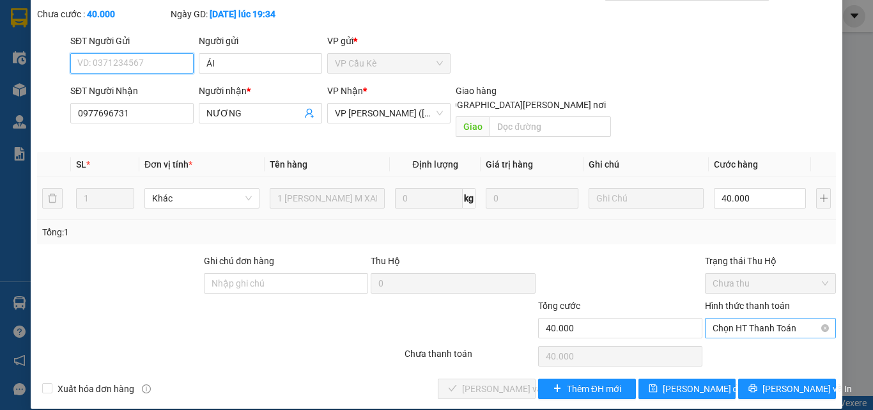
click at [765, 318] on span "Chọn HT Thanh Toán" at bounding box center [770, 327] width 116 height 19
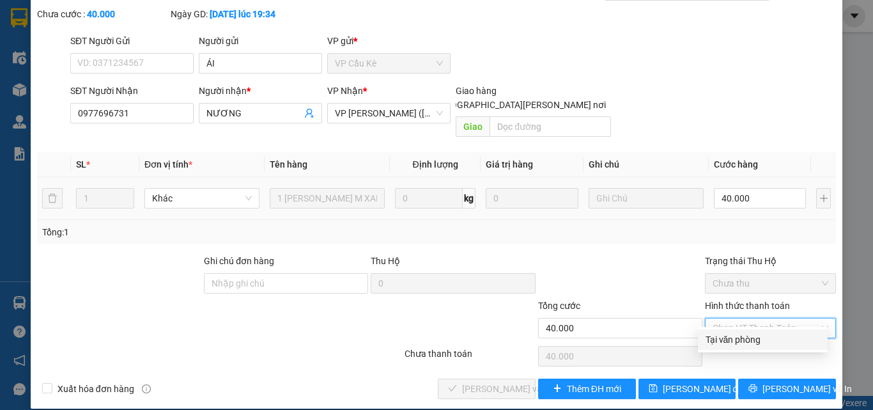
click at [748, 342] on div "Tại văn phòng" at bounding box center [762, 339] width 114 height 14
type input "0"
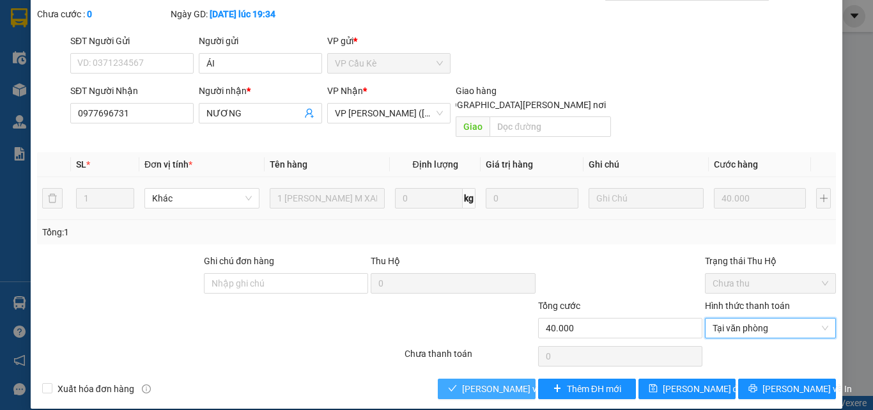
click at [507, 381] on span "[PERSON_NAME] và [PERSON_NAME] hàng" at bounding box center [548, 388] width 173 height 14
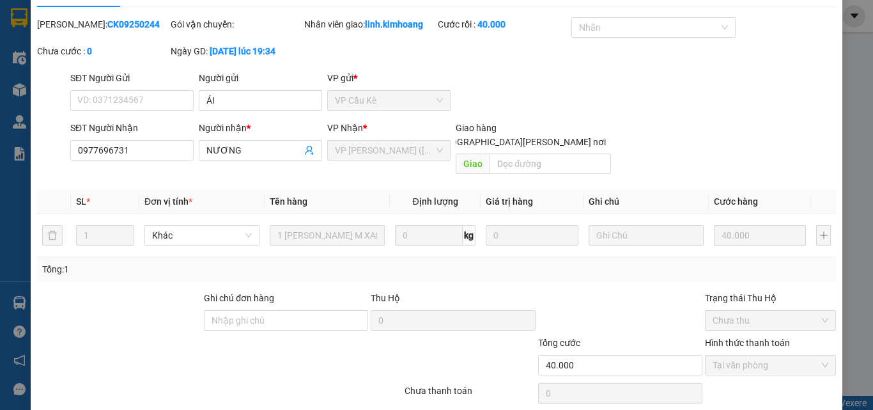
scroll to position [0, 0]
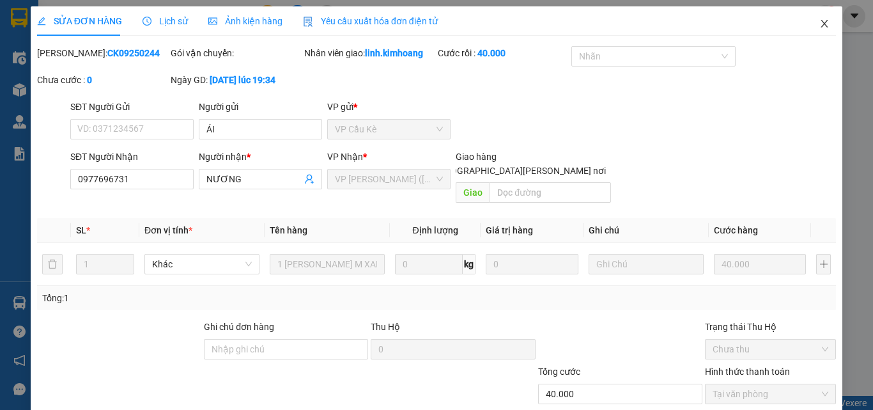
click at [819, 20] on icon "close" at bounding box center [824, 24] width 10 height 10
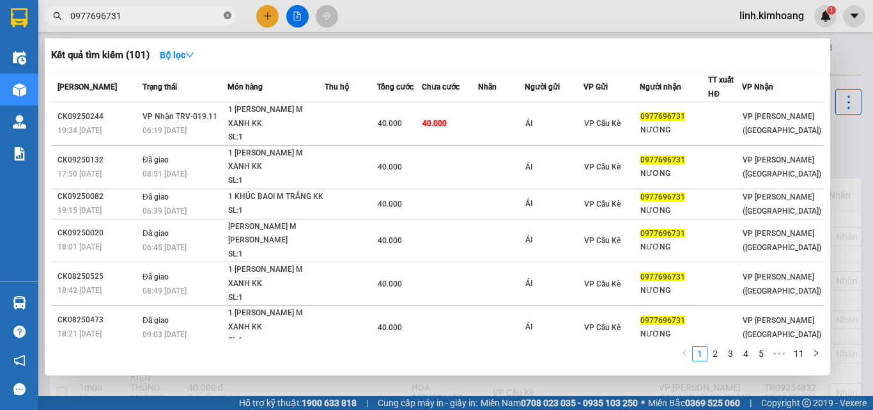
click at [227, 16] on icon "close-circle" at bounding box center [228, 16] width 8 height 8
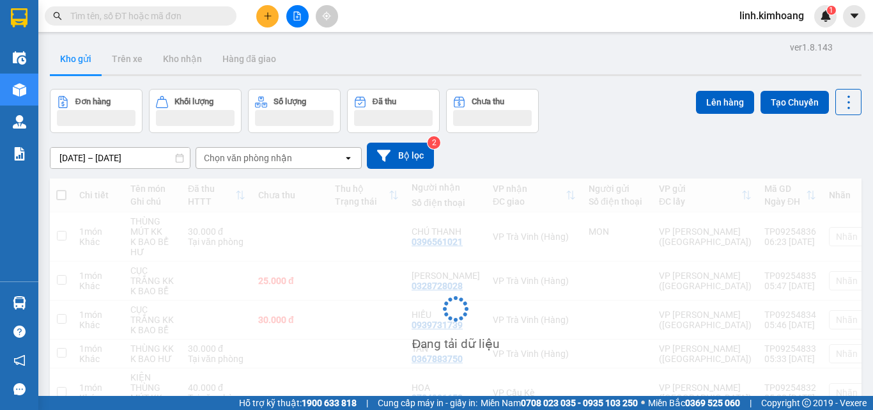
click at [187, 12] on input "text" at bounding box center [145, 16] width 151 height 14
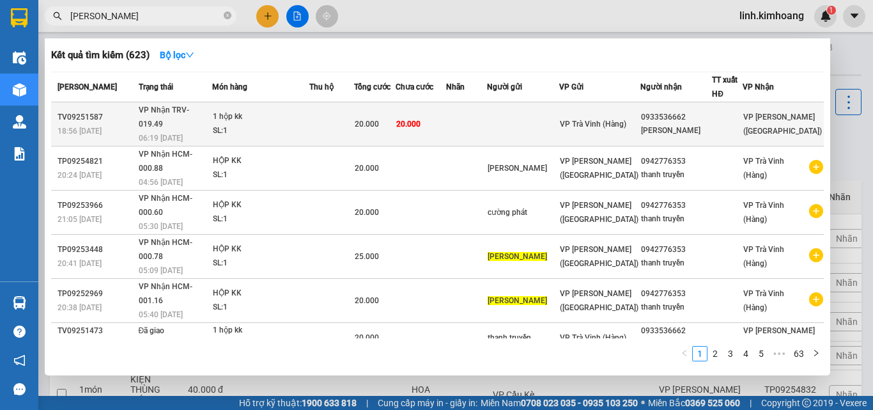
type input "CƯỜNG PHÁT"
click at [686, 115] on div "0933536662" at bounding box center [676, 117] width 70 height 13
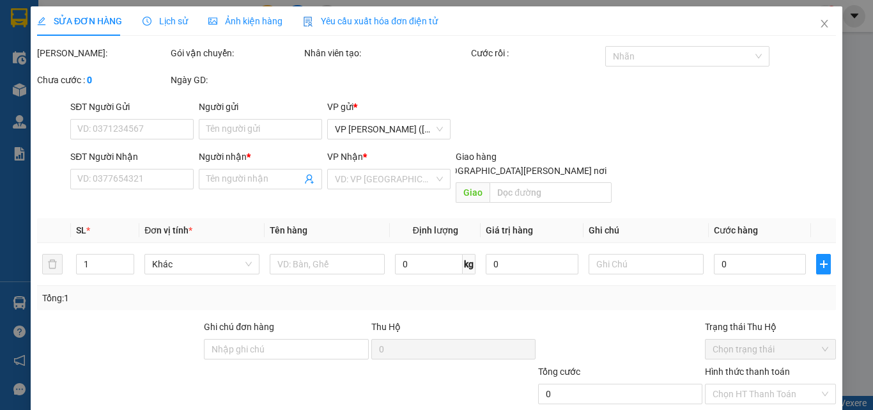
type input "0933536662"
type input "CƯỜNG PHÁT"
type input "20.000"
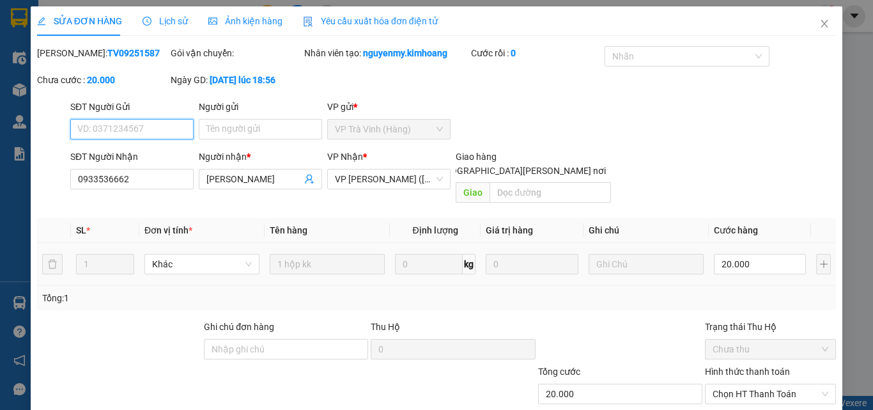
scroll to position [66, 0]
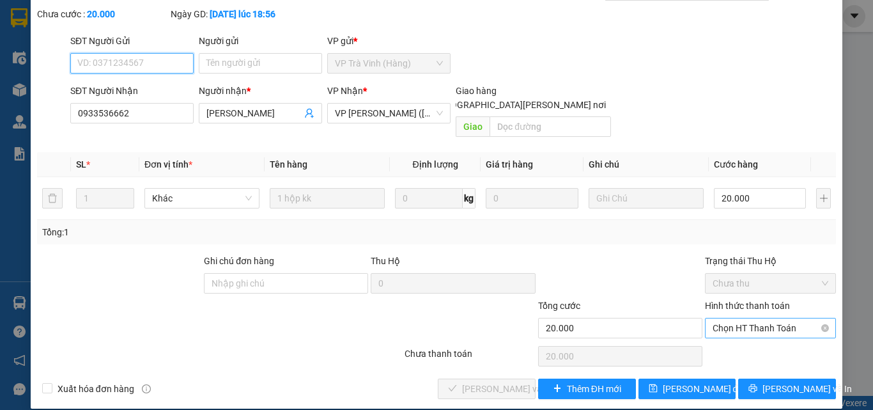
click at [755, 318] on span "Chọn HT Thanh Toán" at bounding box center [770, 327] width 116 height 19
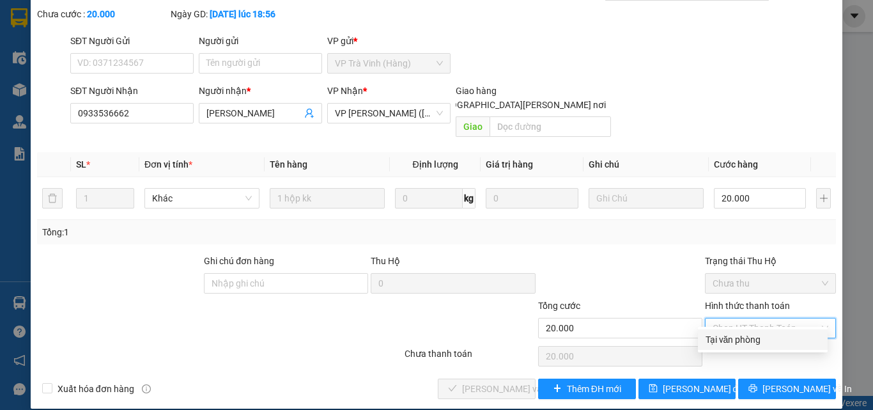
click at [748, 341] on div "Tại văn phòng" at bounding box center [762, 339] width 114 height 14
type input "0"
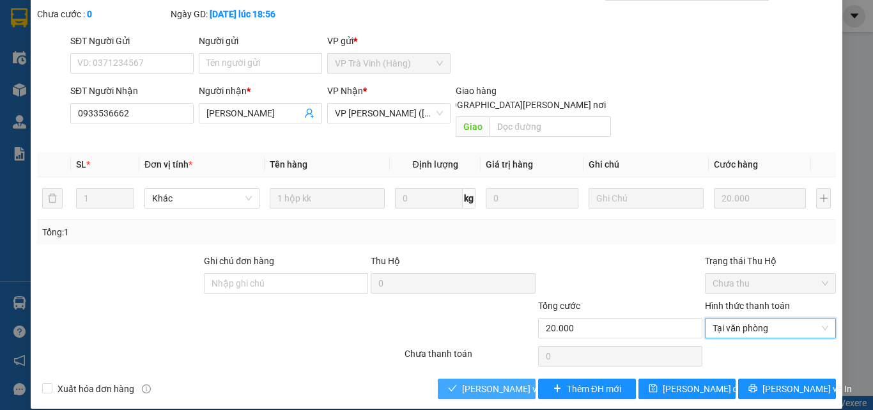
click at [481, 381] on span "[PERSON_NAME] và [PERSON_NAME] hàng" at bounding box center [548, 388] width 173 height 14
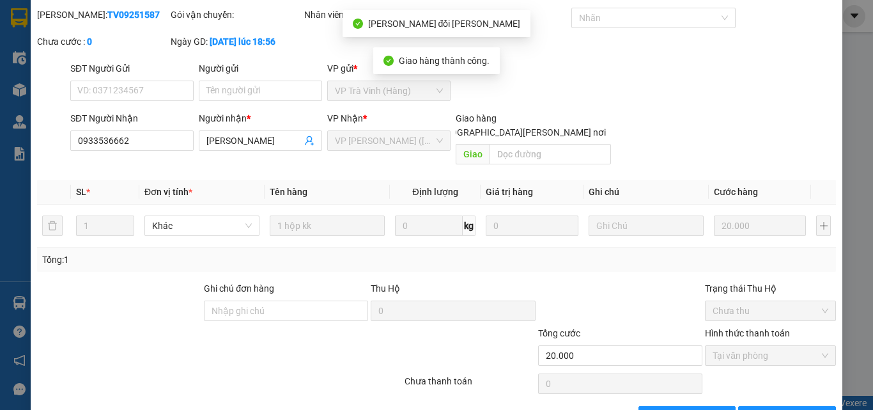
scroll to position [0, 0]
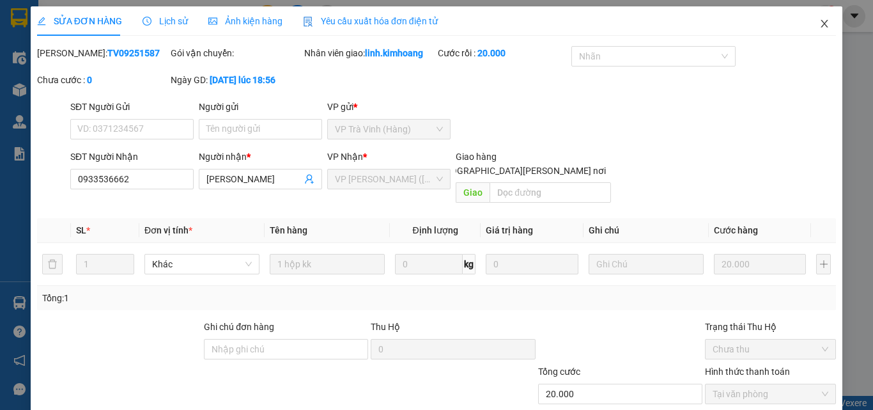
click at [822, 17] on span "Close" at bounding box center [824, 24] width 36 height 36
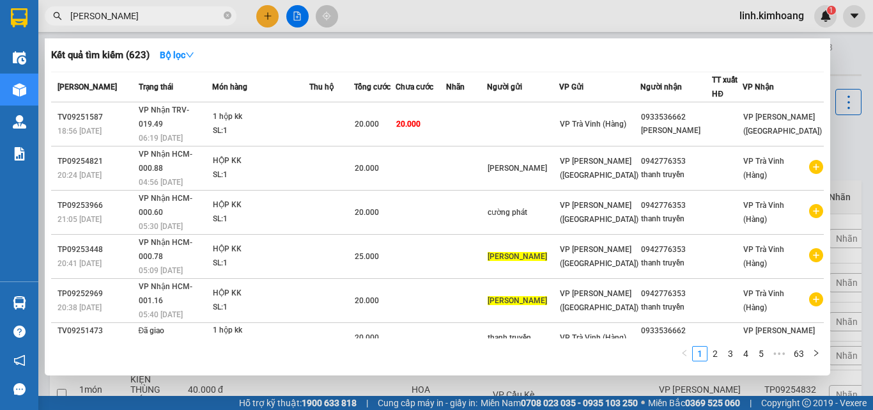
click at [169, 11] on input "CƯỜNG PHÁT" at bounding box center [145, 16] width 151 height 14
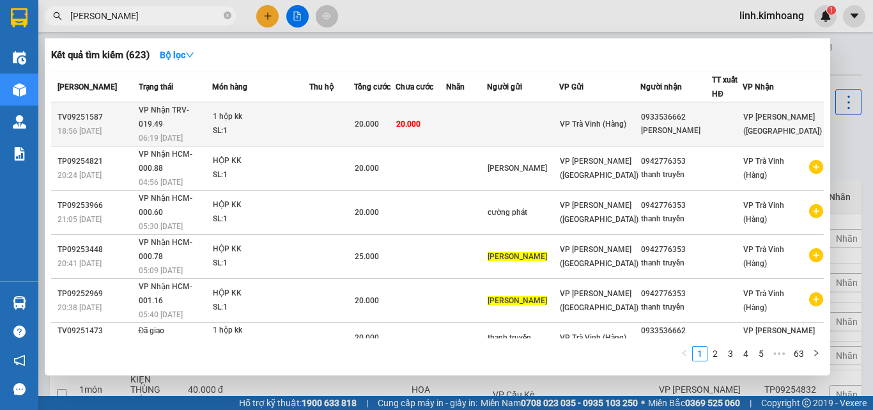
click at [620, 117] on div "VP Trà Vinh (Hàng)" at bounding box center [600, 124] width 80 height 14
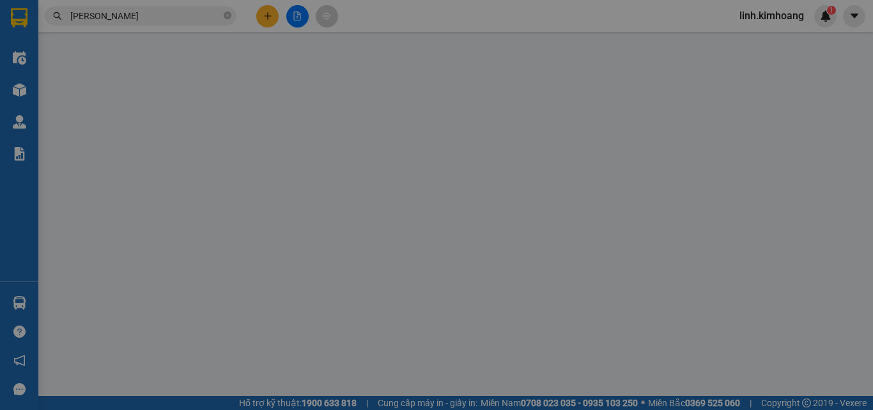
type input "0933536662"
type input "CƯỜNG PHÁT"
type input "20.000"
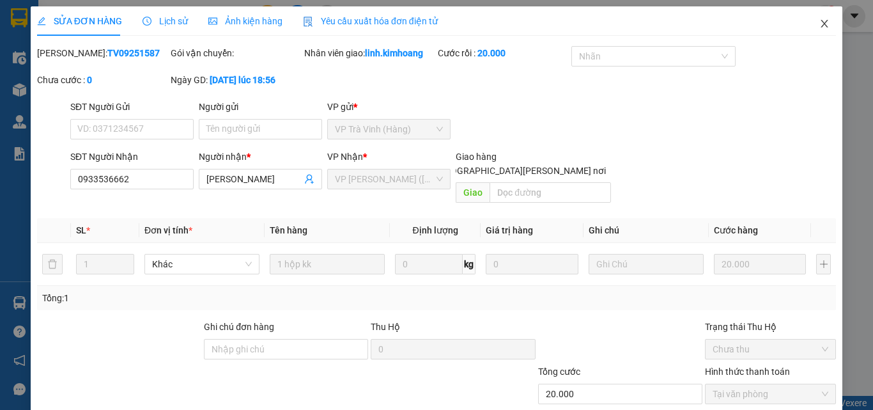
click at [819, 21] on icon "close" at bounding box center [824, 24] width 10 height 10
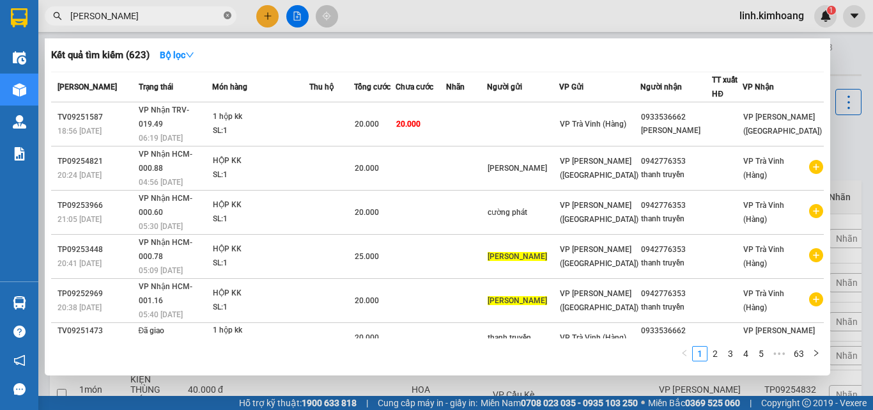
click at [226, 15] on icon "close-circle" at bounding box center [228, 16] width 8 height 8
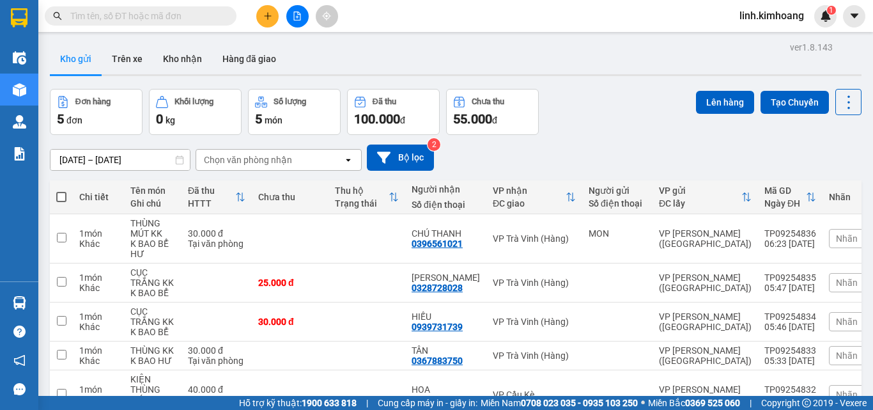
click at [158, 12] on input "text" at bounding box center [145, 16] width 151 height 14
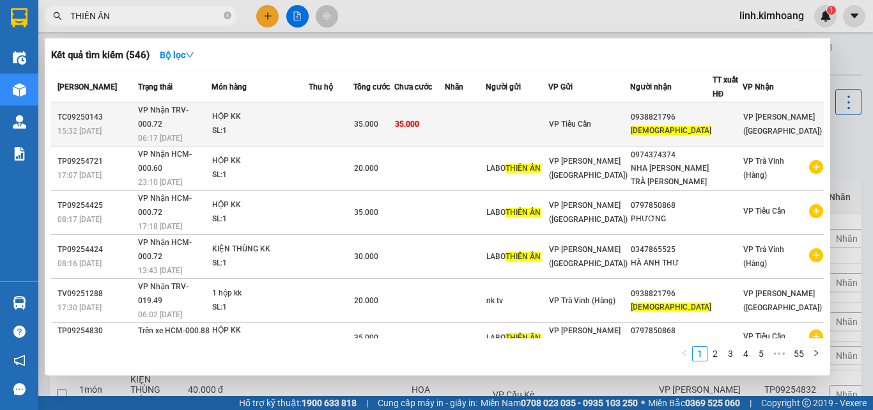
type input "THIÊN ÂN"
click at [548, 109] on td at bounding box center [517, 124] width 63 height 44
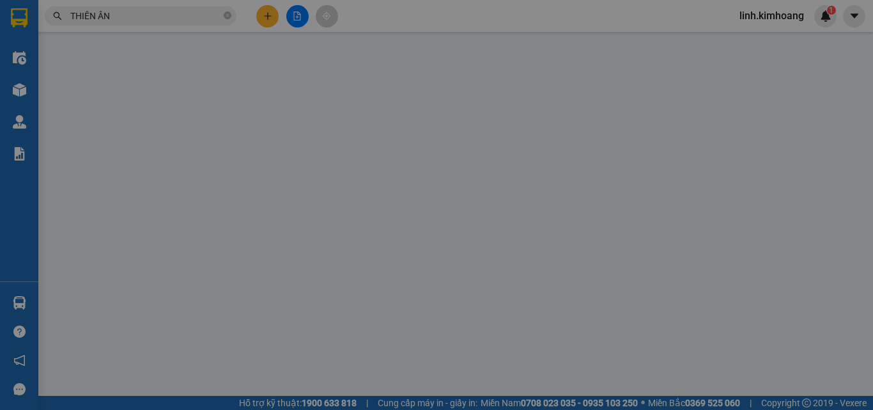
type input "0938821796"
type input "thiên ân"
type input "35.000"
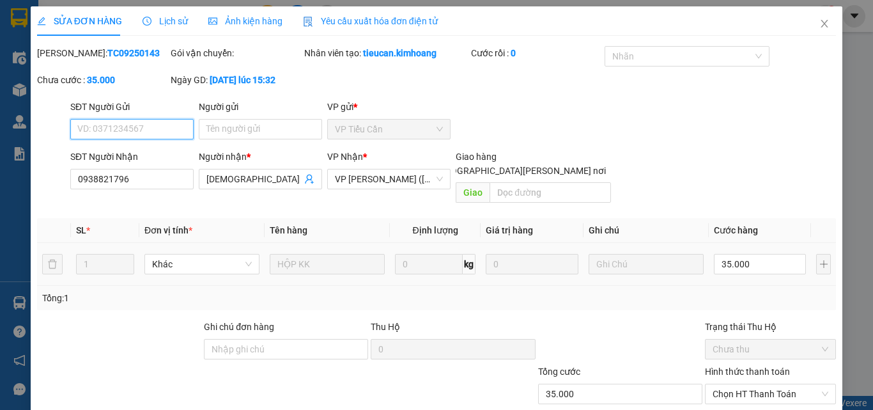
scroll to position [66, 0]
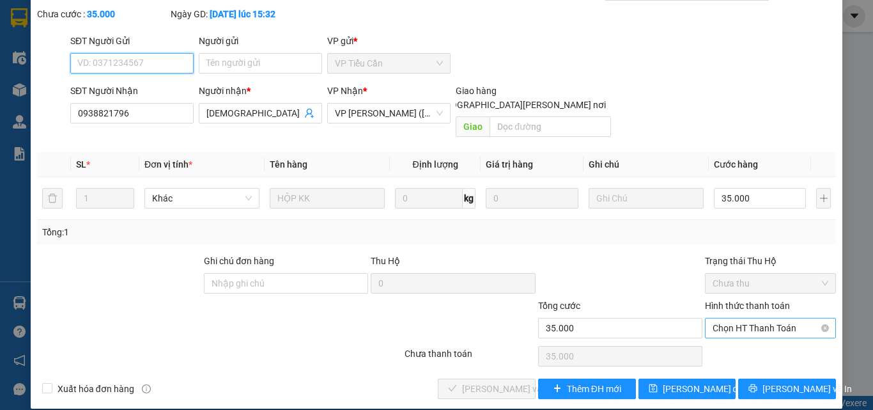
click at [753, 318] on span "Chọn HT Thanh Toán" at bounding box center [770, 327] width 116 height 19
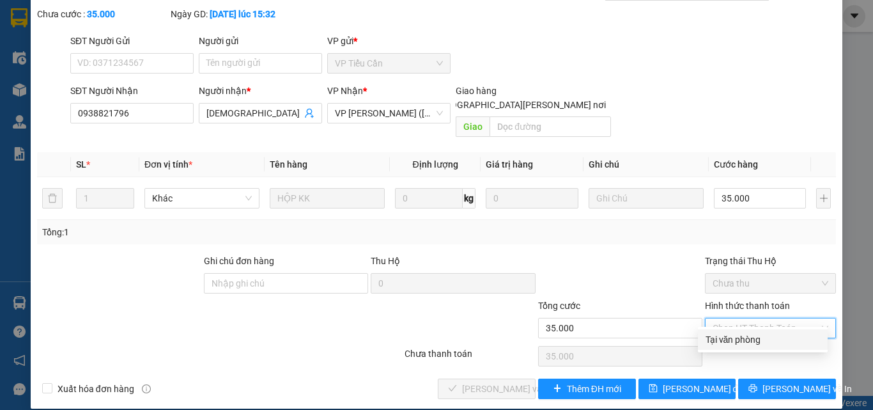
click at [744, 337] on div "Tại văn phòng" at bounding box center [762, 339] width 114 height 14
type input "0"
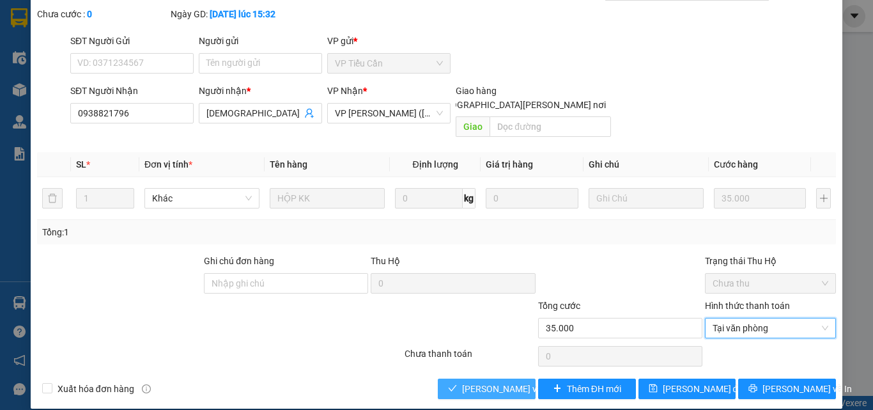
click at [491, 381] on span "[PERSON_NAME] và Giao hàng" at bounding box center [548, 388] width 173 height 14
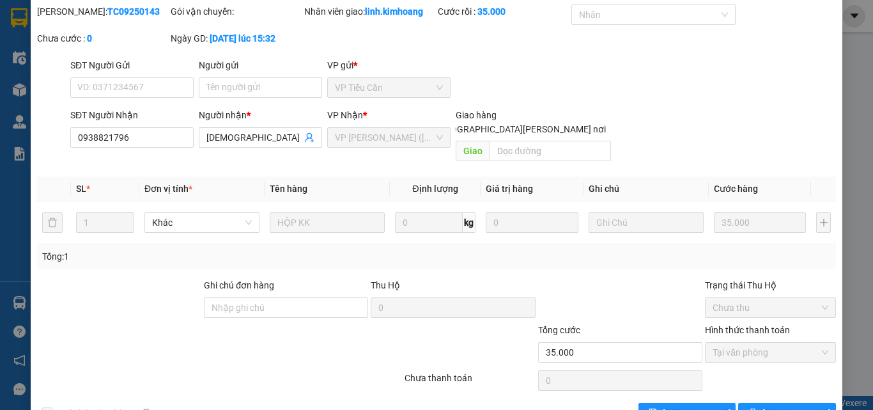
scroll to position [0, 0]
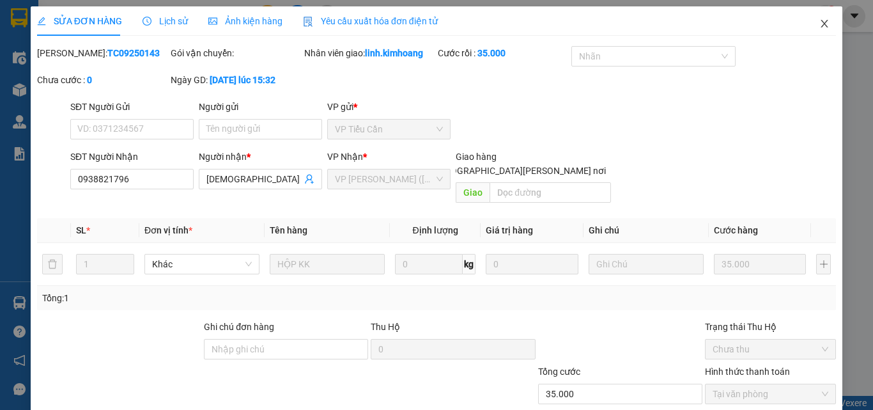
click at [819, 21] on icon "close" at bounding box center [824, 24] width 10 height 10
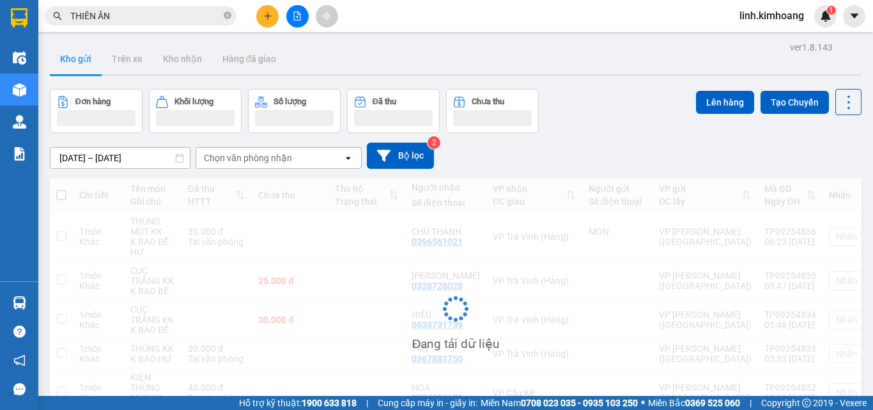
click at [275, 17] on button at bounding box center [267, 16] width 22 height 22
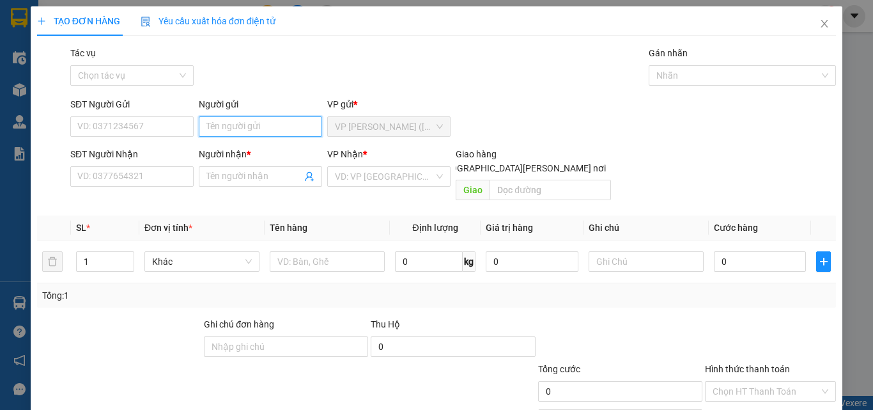
click at [249, 124] on input "Người gửi" at bounding box center [260, 126] width 123 height 20
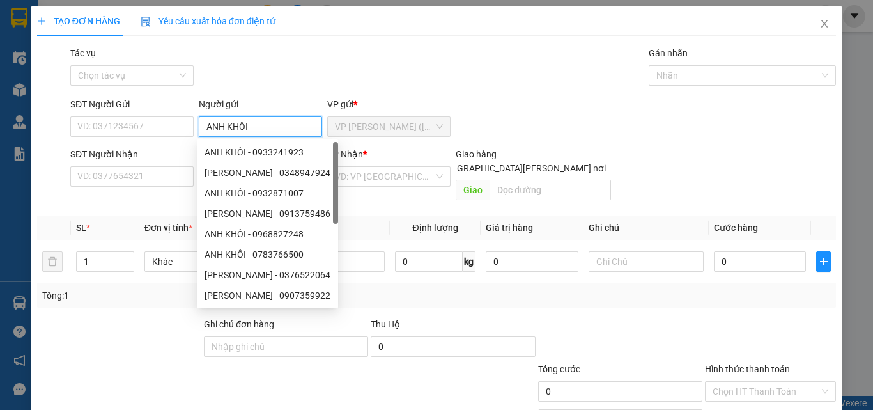
type input "ANH KHÔI"
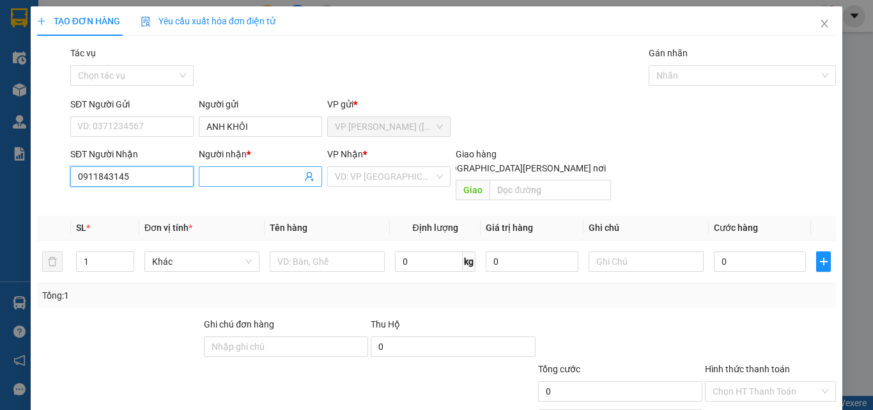
type input "0911843145"
click at [277, 173] on input "Người nhận *" at bounding box center [253, 176] width 95 height 14
type input "TÀI"
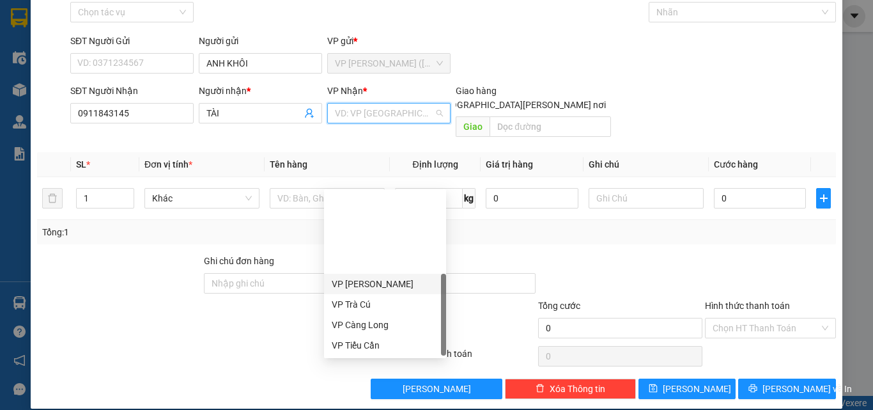
scroll to position [102, 0]
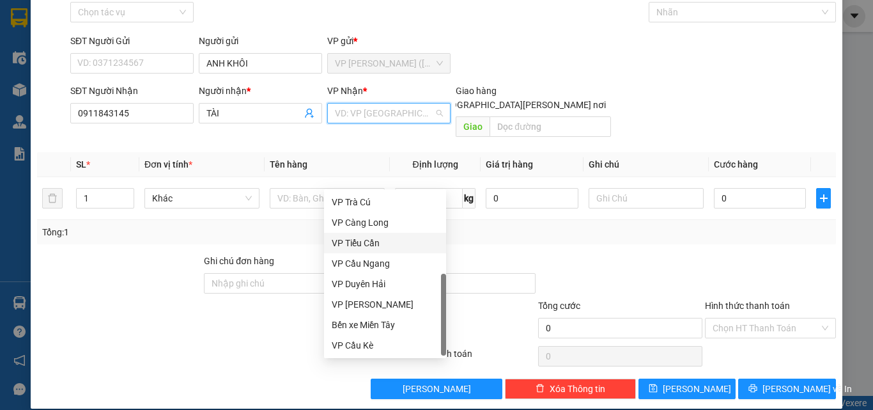
click at [377, 242] on div "VP Tiểu Cần" at bounding box center [385, 243] width 107 height 14
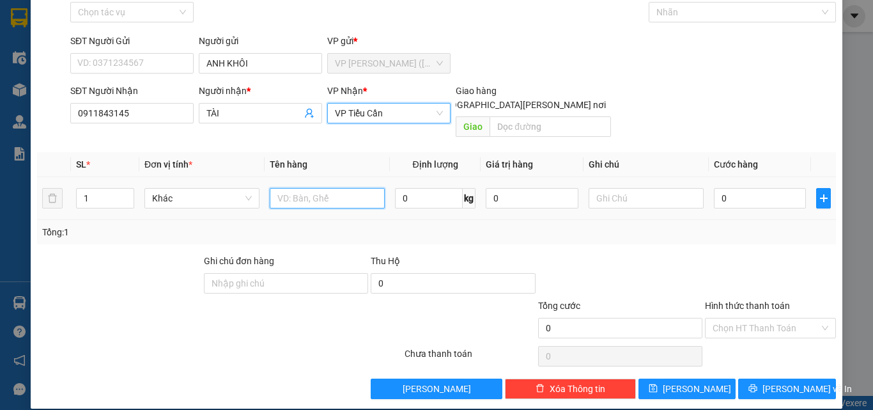
drag, startPoint x: 345, startPoint y: 181, endPoint x: 352, endPoint y: 186, distance: 8.3
click at [345, 188] on input "text" at bounding box center [327, 198] width 115 height 20
type input "CỤC M TRẮNG KK"
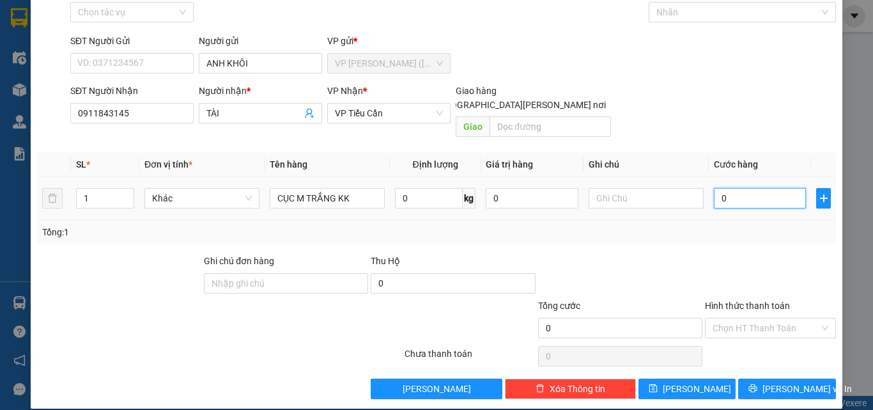
type input "4"
type input "40"
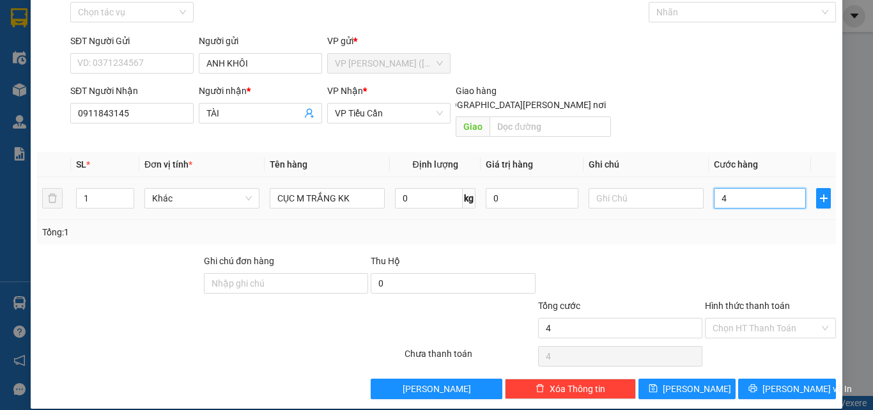
type input "40"
type input "40.000"
click at [756, 318] on input "Hình thức thanh toán" at bounding box center [765, 327] width 107 height 19
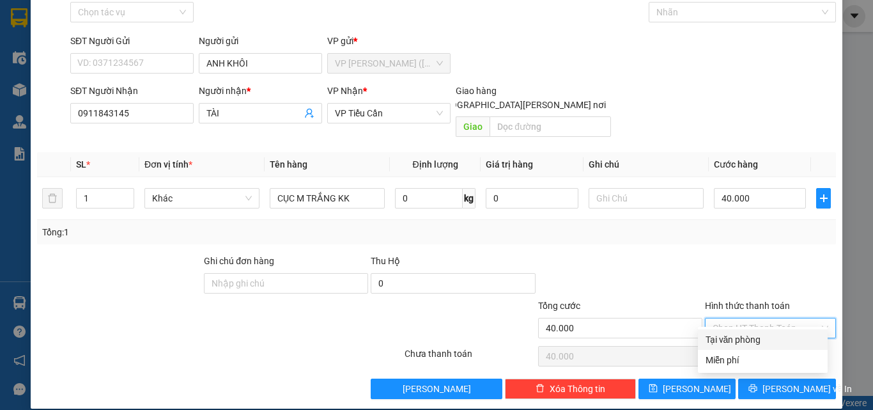
click at [764, 339] on div "Tại văn phòng" at bounding box center [762, 339] width 114 height 14
type input "0"
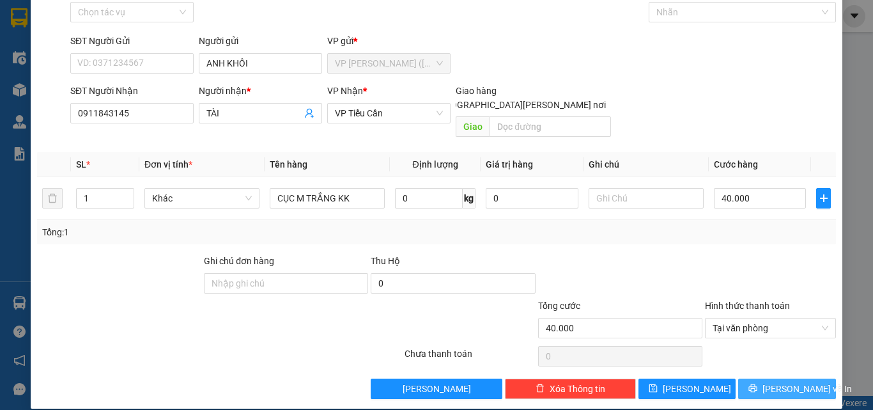
click at [773, 381] on span "[PERSON_NAME] và In" at bounding box center [806, 388] width 89 height 14
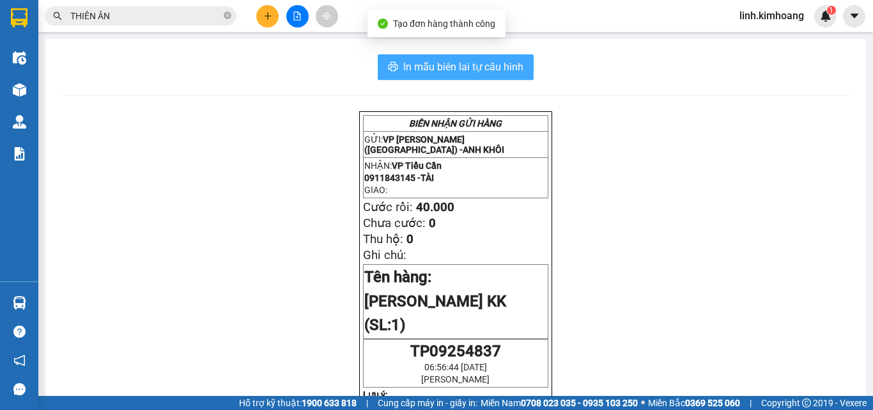
click at [498, 59] on span "In mẫu biên lai tự cấu hình" at bounding box center [463, 67] width 120 height 16
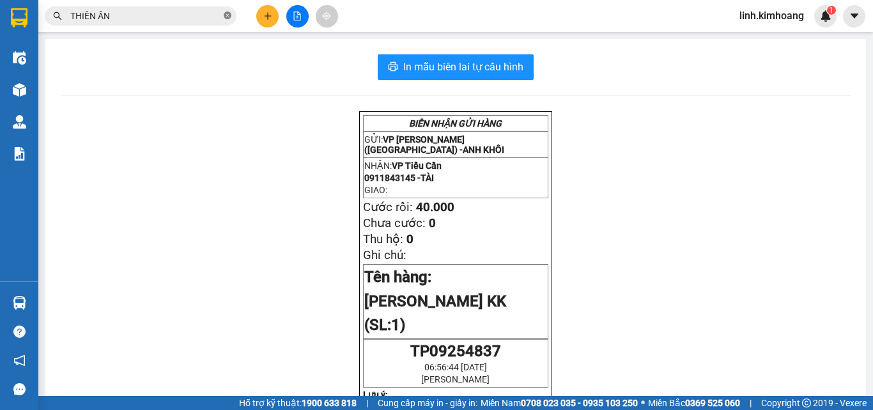
click at [226, 15] on icon "close-circle" at bounding box center [228, 16] width 8 height 8
click at [178, 15] on input "text" at bounding box center [145, 16] width 151 height 14
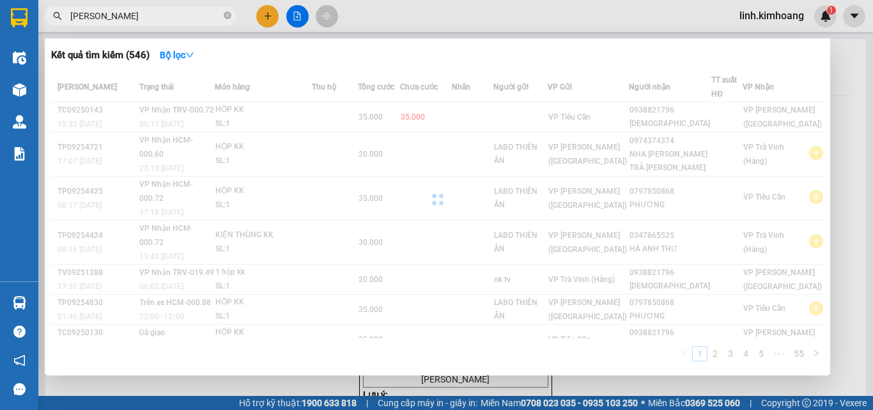
type input "QUANG TÚ"
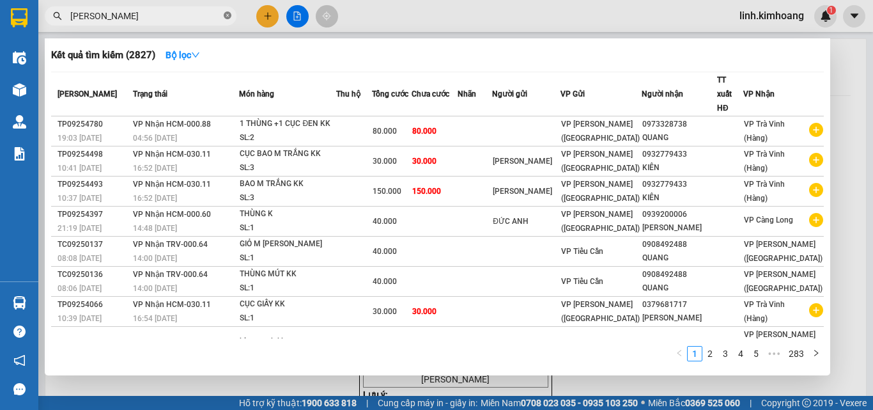
click at [229, 19] on icon "close-circle" at bounding box center [228, 16] width 8 height 8
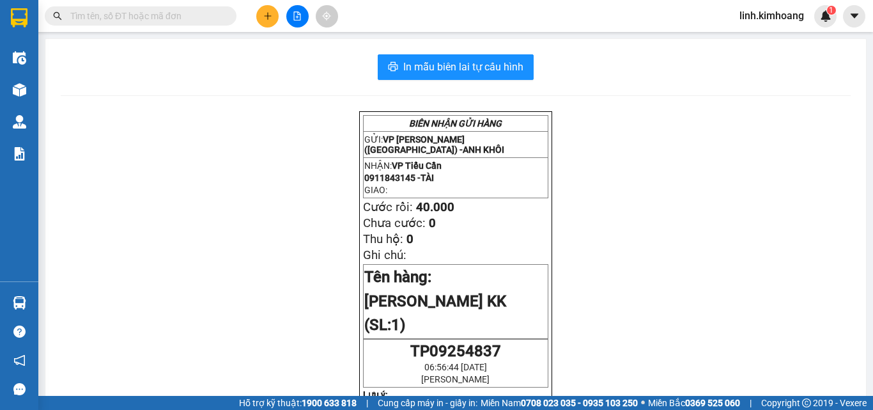
click at [177, 14] on input "text" at bounding box center [145, 16] width 151 height 14
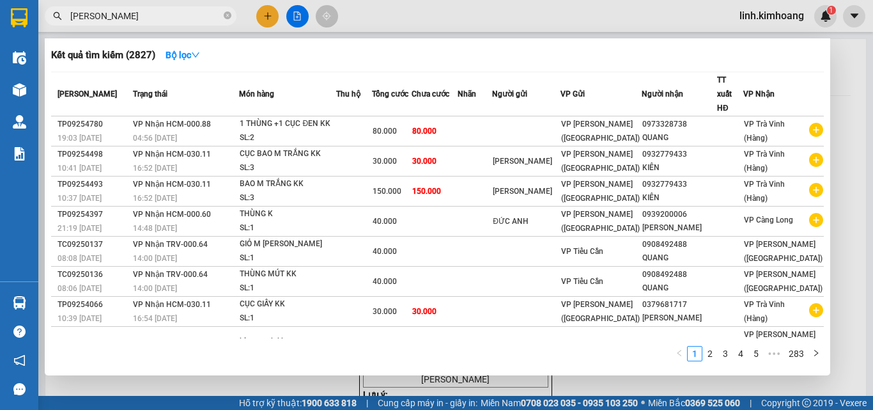
type input "QUANG TÚ"
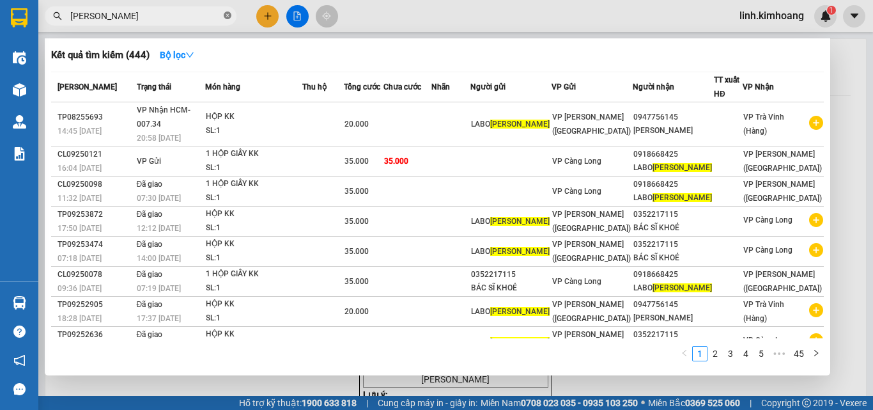
click at [229, 14] on icon "close-circle" at bounding box center [228, 16] width 8 height 8
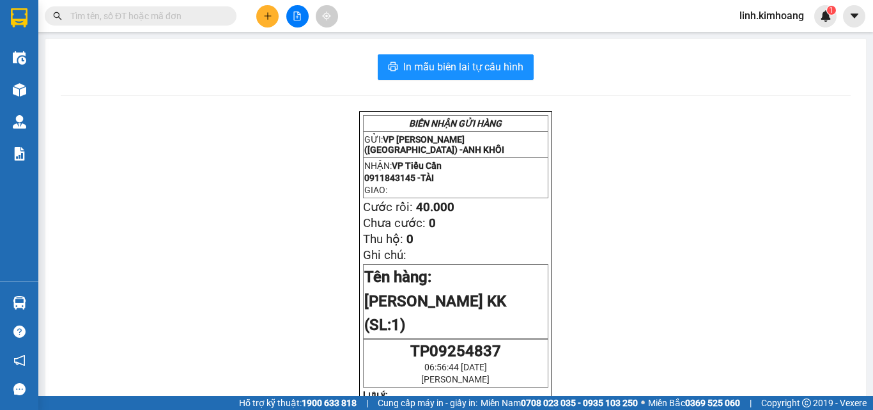
drag, startPoint x: 192, startPoint y: 13, endPoint x: 206, endPoint y: 17, distance: 13.8
click at [192, 13] on input "text" at bounding box center [145, 16] width 151 height 14
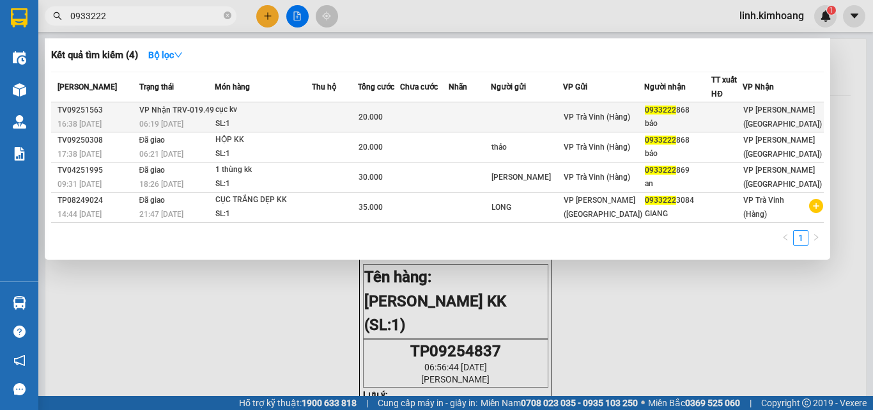
type input "0933222"
click at [658, 105] on span "0933222" at bounding box center [660, 109] width 31 height 9
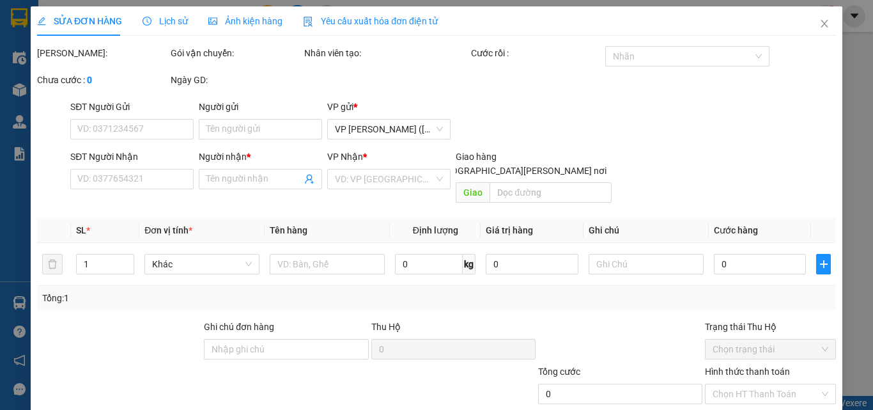
type input "0933222868"
type input "bảo"
type input "20.000"
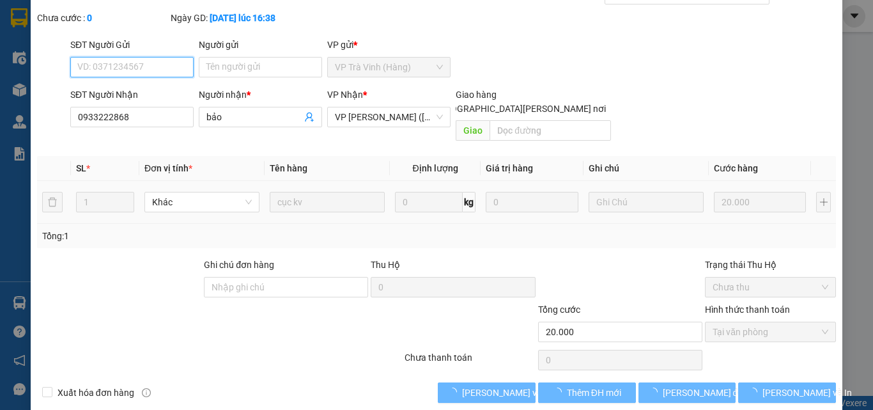
scroll to position [66, 0]
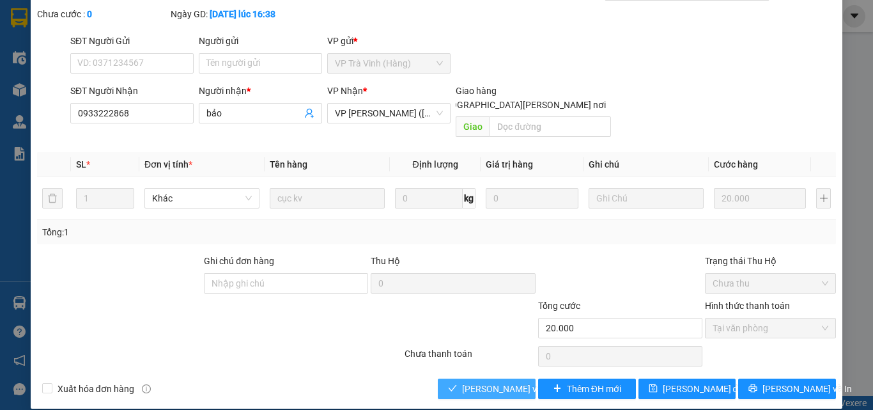
click at [481, 381] on span "[PERSON_NAME] và Giao hàng" at bounding box center [548, 388] width 173 height 14
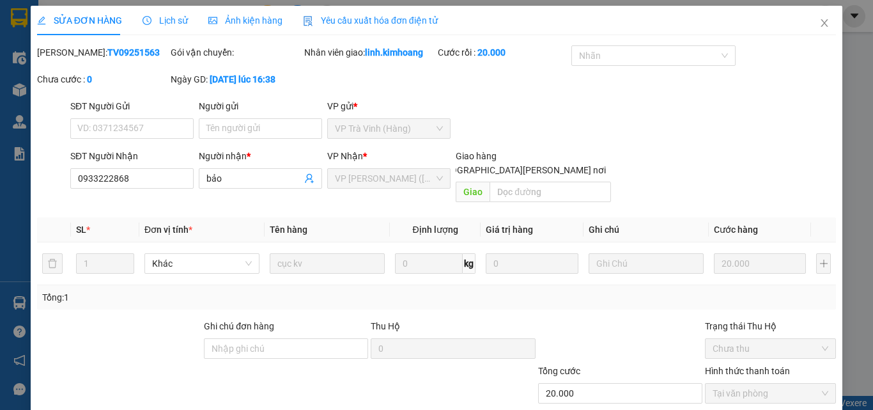
scroll to position [0, 0]
click at [820, 24] on icon "close" at bounding box center [824, 24] width 10 height 10
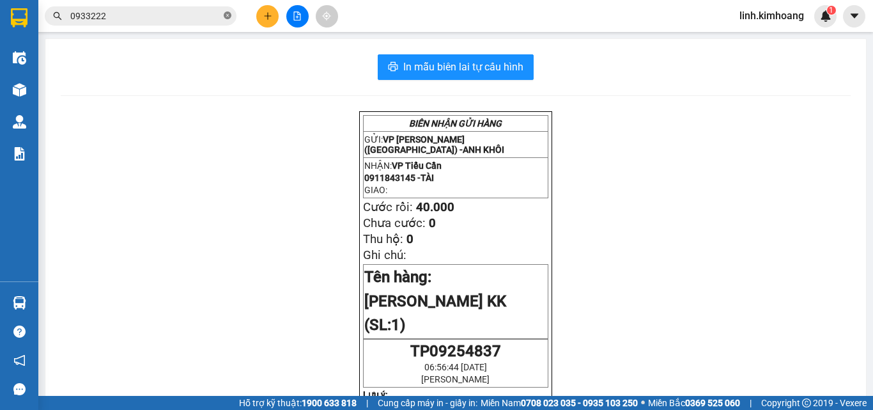
click at [230, 16] on icon "close-circle" at bounding box center [228, 16] width 8 height 8
click at [173, 16] on input "text" at bounding box center [145, 16] width 151 height 14
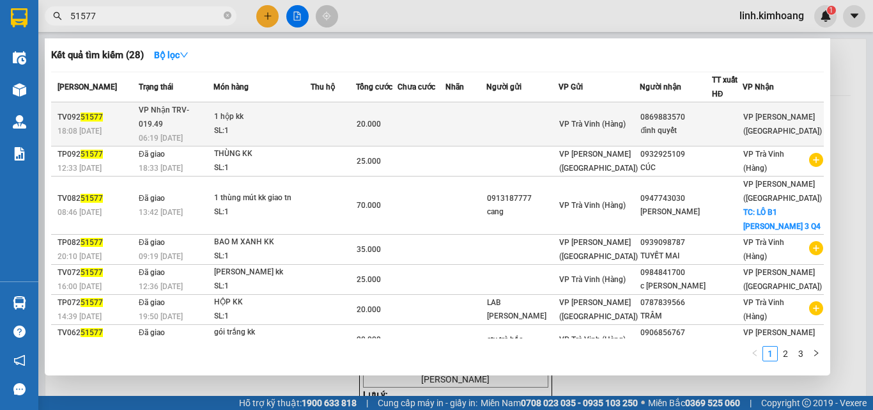
type input "51577"
click at [639, 117] on div "VP Trà Vinh (Hàng)" at bounding box center [599, 124] width 80 height 14
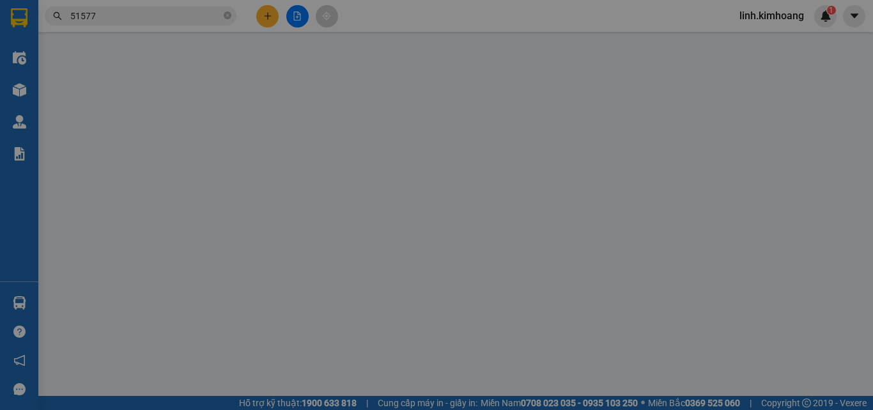
type input "0869883570"
type input "đình quyết"
type input "20.000"
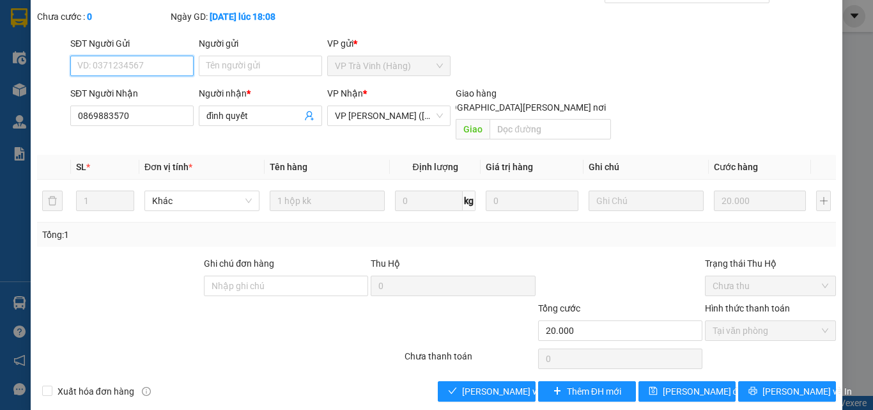
scroll to position [66, 0]
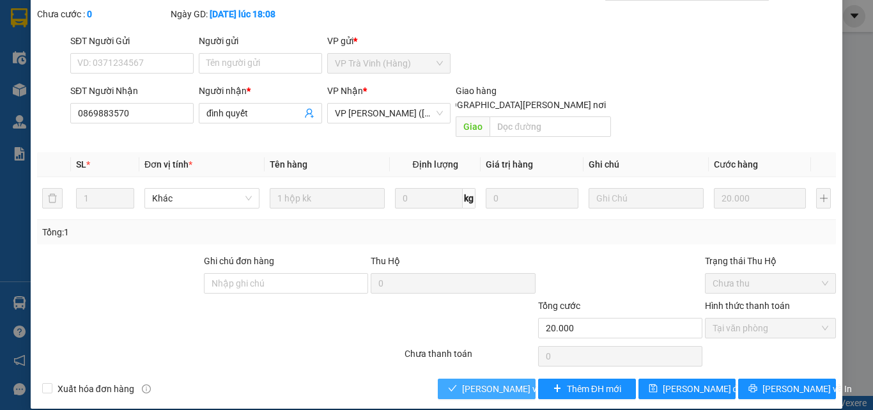
click at [448, 383] on icon "check" at bounding box center [452, 387] width 9 height 9
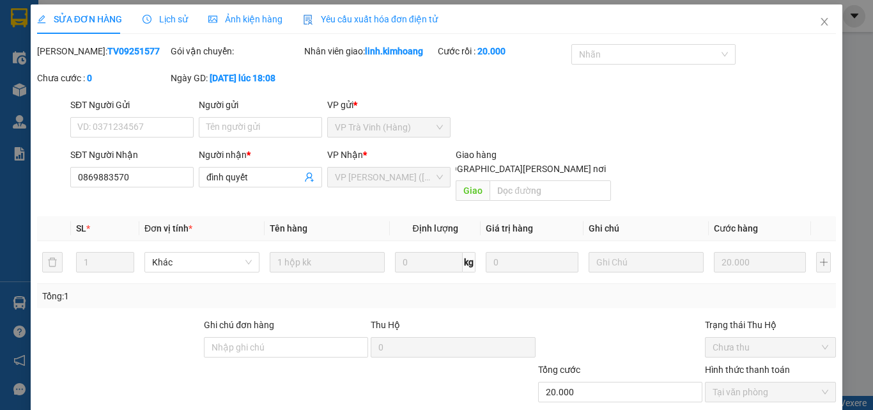
scroll to position [0, 0]
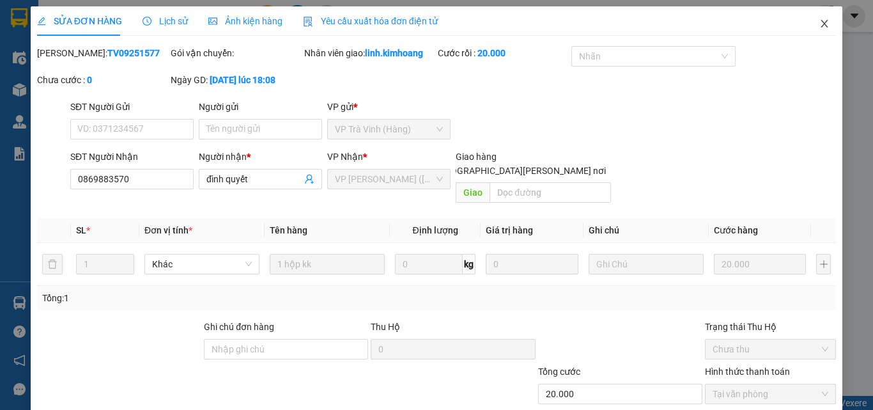
drag, startPoint x: 820, startPoint y: 20, endPoint x: 828, endPoint y: 13, distance: 9.9
click at [820, 20] on span "Close" at bounding box center [824, 24] width 36 height 36
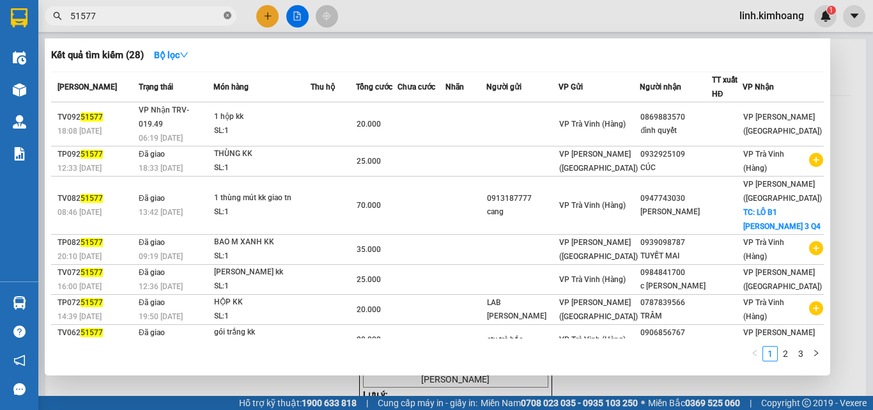
click at [229, 14] on icon "close-circle" at bounding box center [228, 16] width 8 height 8
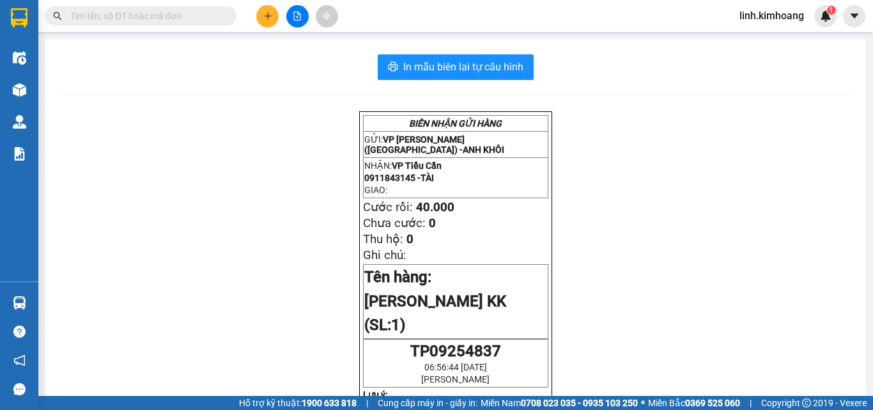
click at [169, 17] on input "text" at bounding box center [145, 16] width 151 height 14
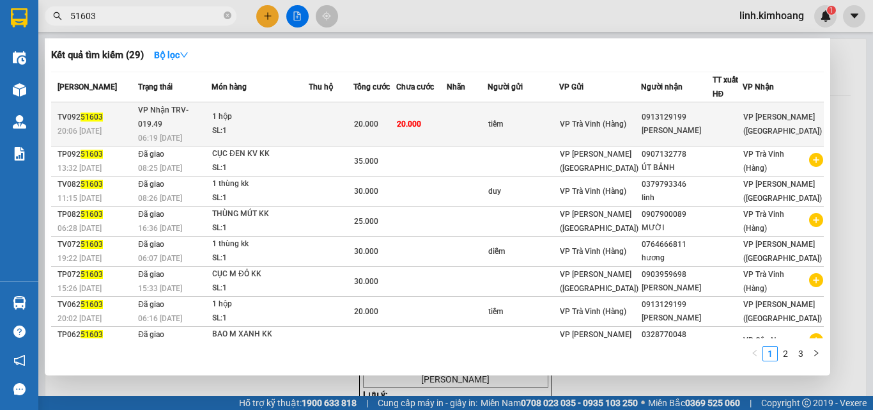
type input "51603"
click at [699, 111] on div "0913129199" at bounding box center [677, 117] width 70 height 13
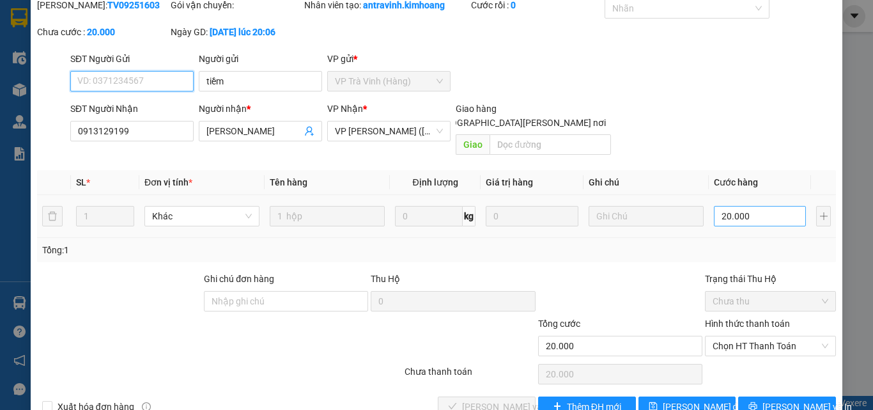
scroll to position [66, 0]
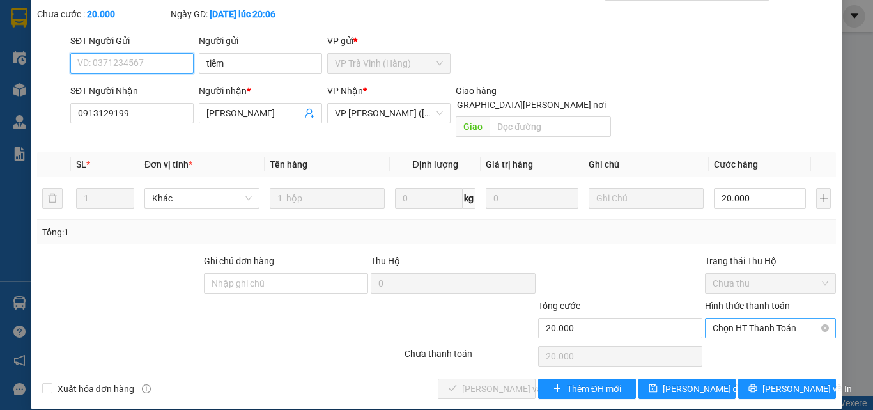
click at [725, 318] on span "Chọn HT Thanh Toán" at bounding box center [770, 327] width 116 height 19
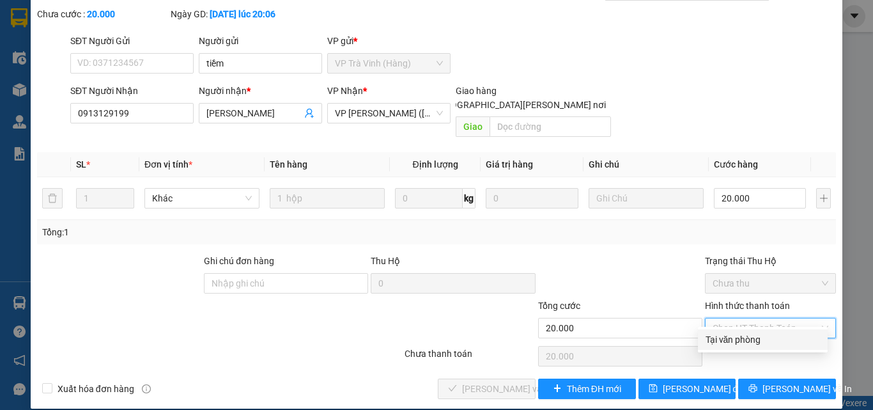
click at [723, 343] on div "Tại văn phòng" at bounding box center [762, 339] width 114 height 14
type input "0"
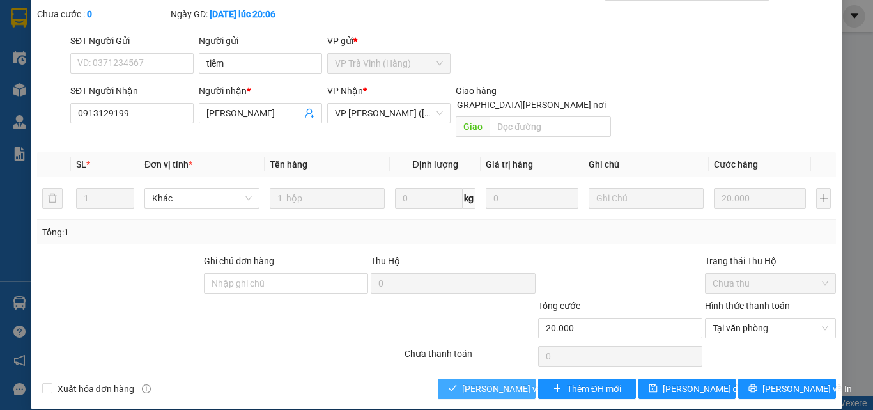
click at [477, 381] on span "[PERSON_NAME] và Giao hàng" at bounding box center [548, 388] width 173 height 14
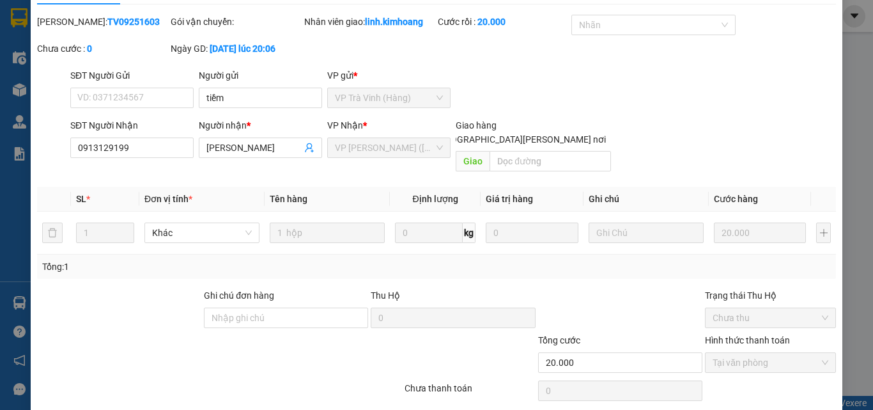
scroll to position [0, 0]
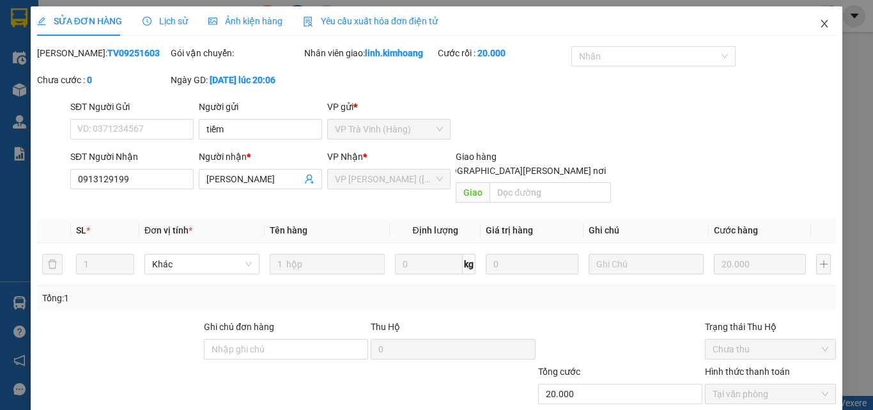
click at [819, 30] on span "Close" at bounding box center [824, 24] width 36 height 36
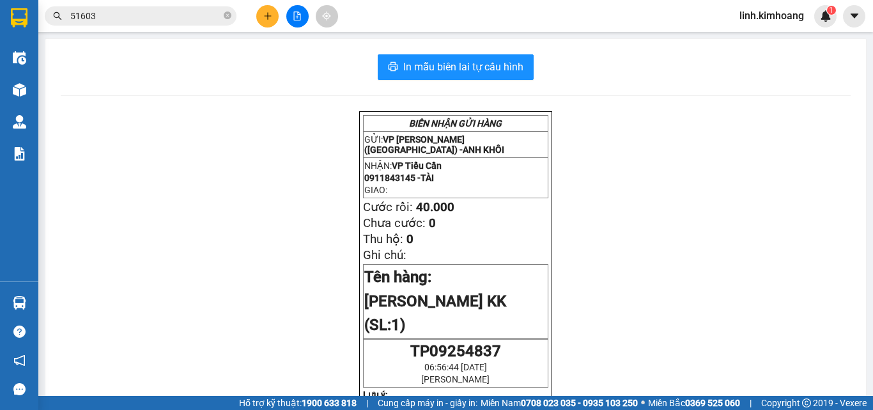
click at [265, 13] on icon "plus" at bounding box center [267, 16] width 9 height 9
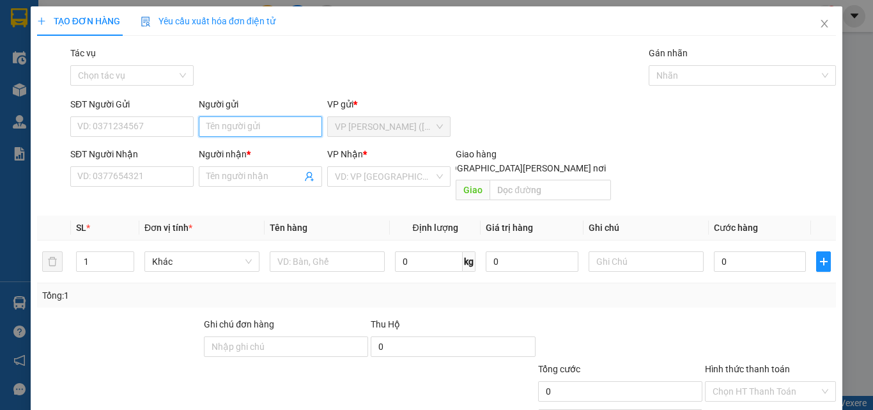
click at [288, 121] on input "Người gửi" at bounding box center [260, 126] width 123 height 20
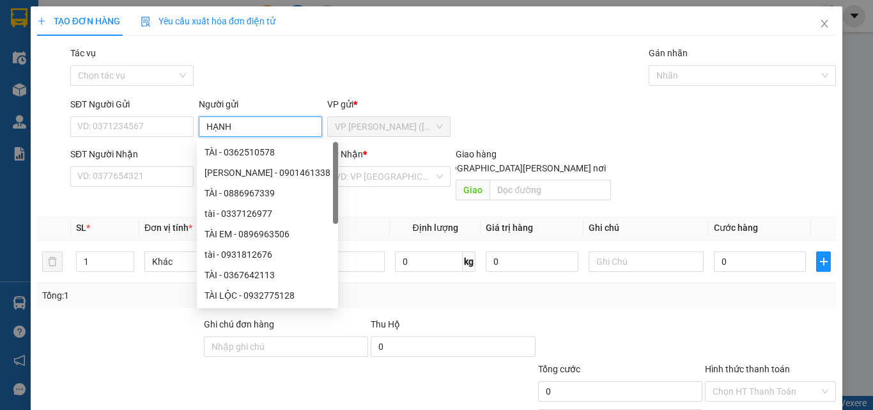
type input "HẠNH"
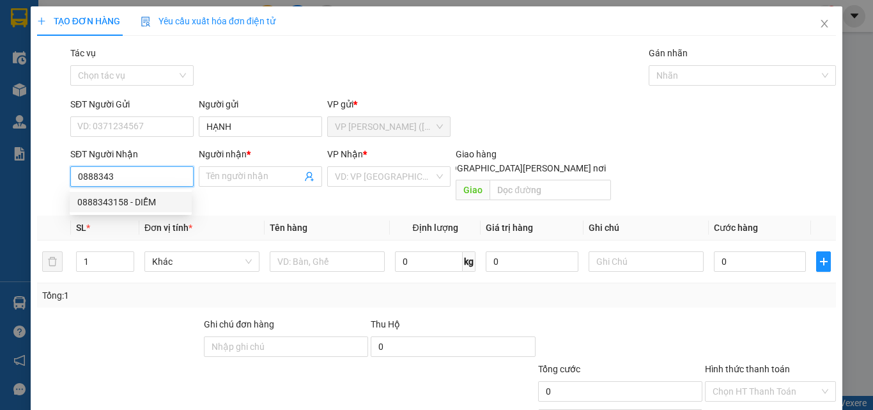
click at [141, 200] on div "0888343158 - DIỄM" at bounding box center [130, 202] width 107 height 14
type input "0888343158"
type input "DIỄM"
type input "25.000"
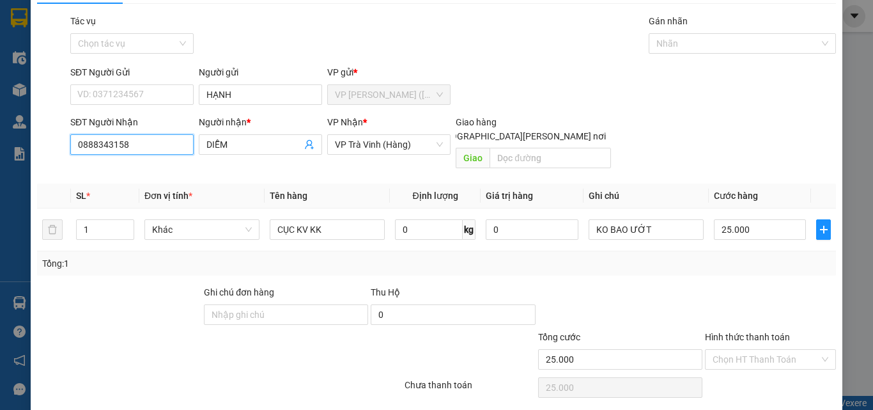
scroll to position [63, 0]
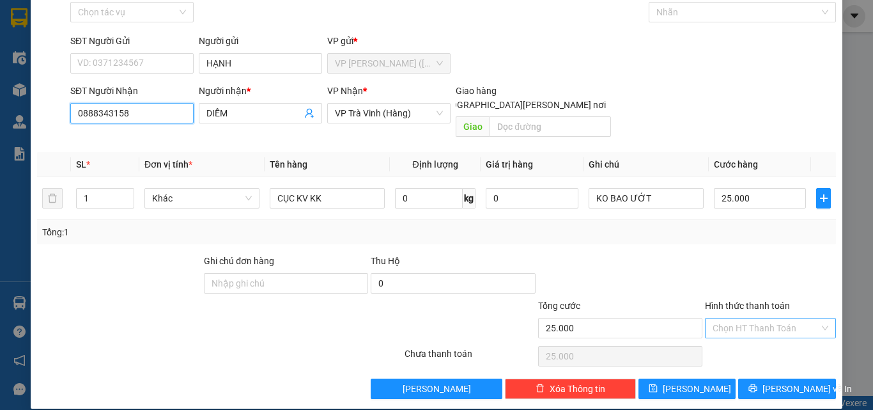
type input "0888343158"
click at [760, 318] on input "Hình thức thanh toán" at bounding box center [765, 327] width 107 height 19
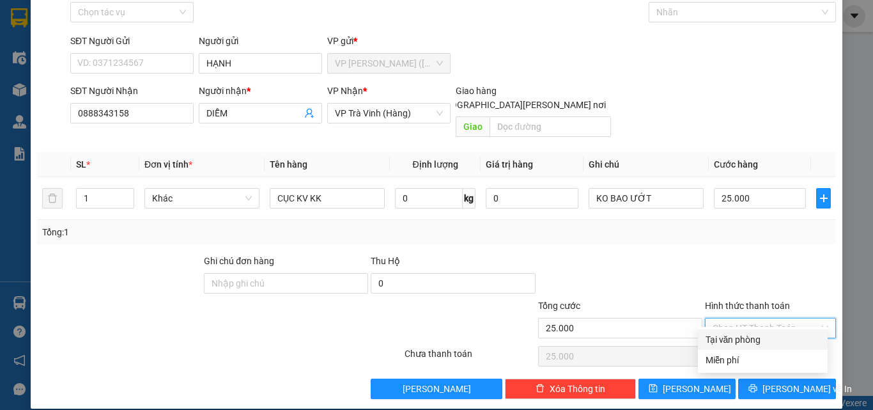
click at [752, 343] on div "Tại văn phòng" at bounding box center [762, 339] width 114 height 14
type input "0"
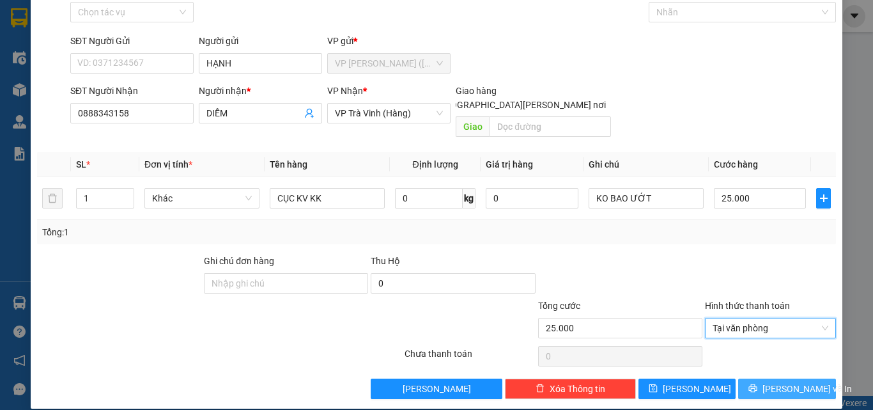
click at [766, 378] on button "[PERSON_NAME] và In" at bounding box center [787, 388] width 98 height 20
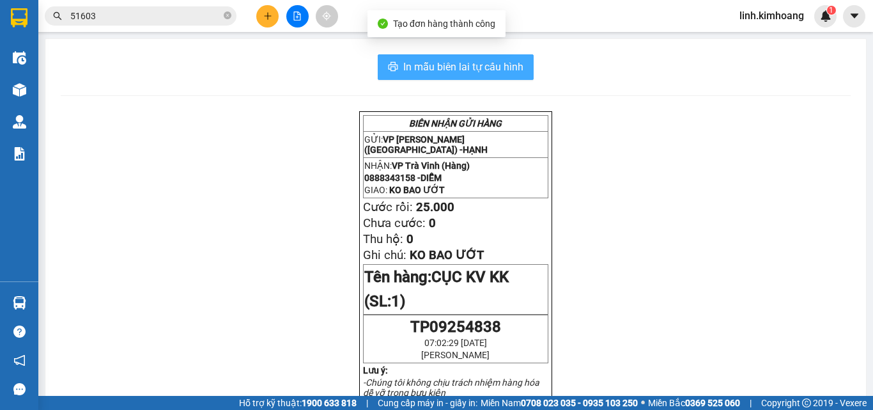
click at [496, 63] on span "In mẫu biên lai tự cấu hình" at bounding box center [463, 67] width 120 height 16
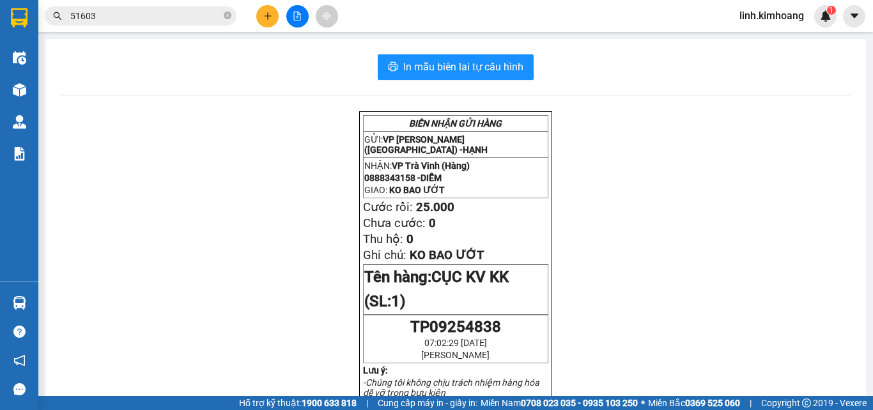
click at [270, 8] on button at bounding box center [267, 16] width 22 height 22
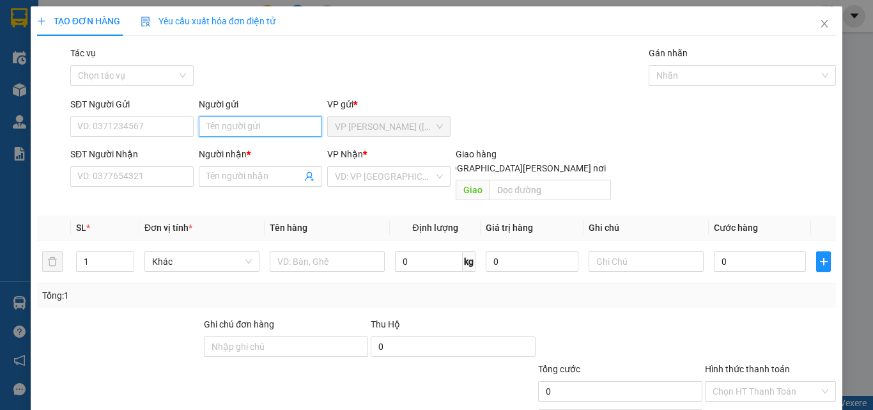
click at [254, 130] on input "Người gửi" at bounding box center [260, 126] width 123 height 20
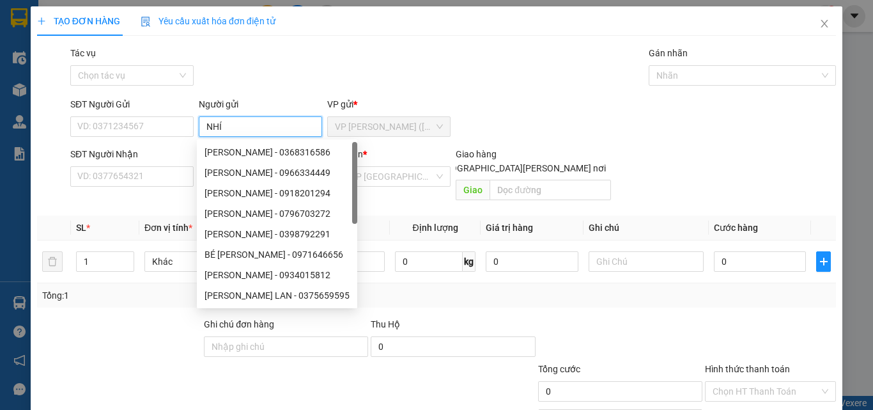
type input "NHÍ"
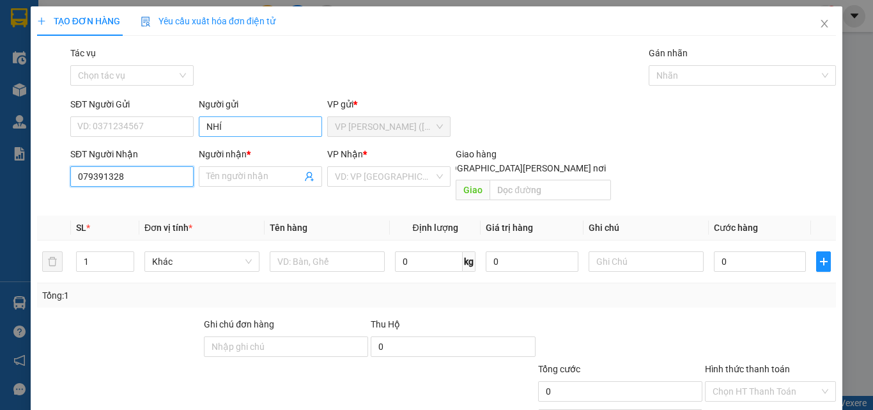
type input "0793913287"
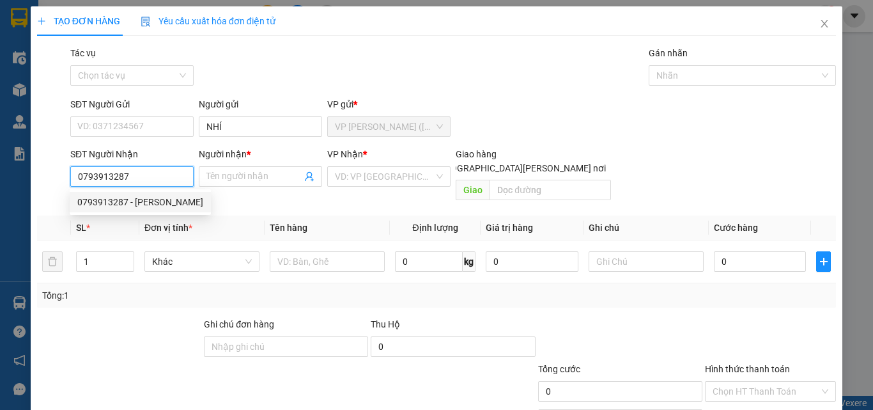
click at [160, 201] on div "0793913287 - ANH VŨ" at bounding box center [140, 202] width 126 height 14
type input "ANH VŨ"
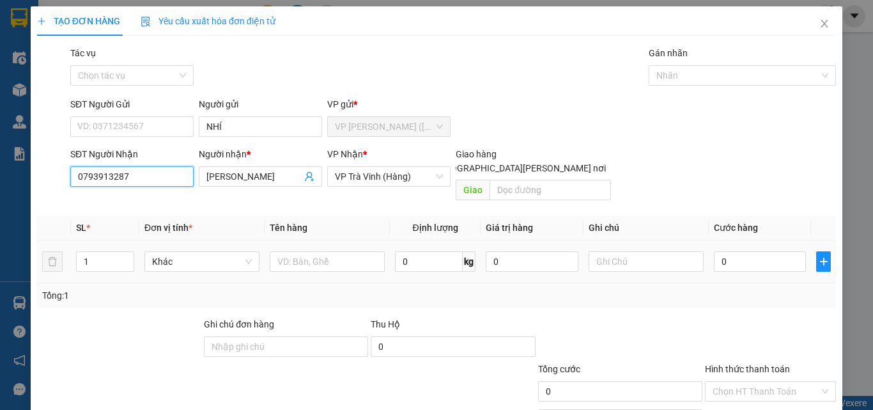
type input "30.000"
type input "0793913287"
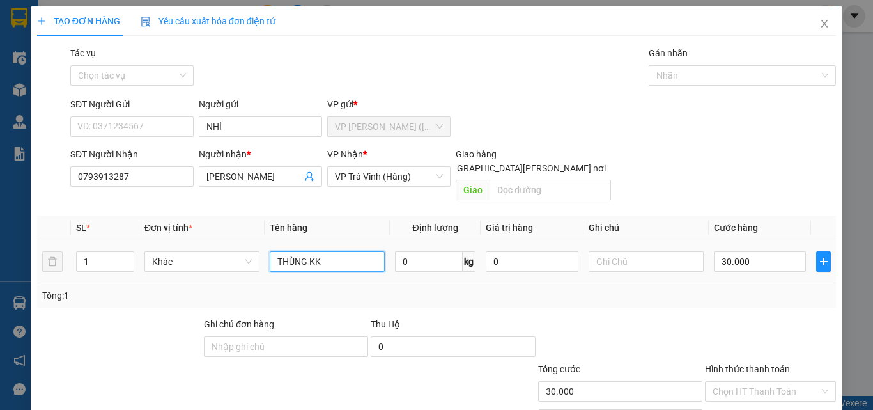
drag, startPoint x: 337, startPoint y: 245, endPoint x: 0, endPoint y: 309, distance: 343.3
click at [0, 309] on div "TẠO ĐƠN HÀNG Yêu cầu xuất hóa đơn điện tử Transit Pickup Surcharge Ids Transit …" at bounding box center [436, 205] width 873 height 410
type input "GÓI M TRẮNG KK"
type input "2"
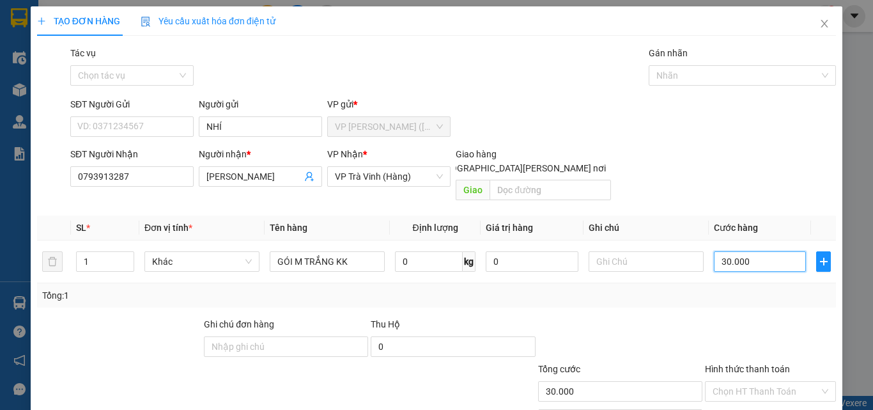
type input "2"
type input "20"
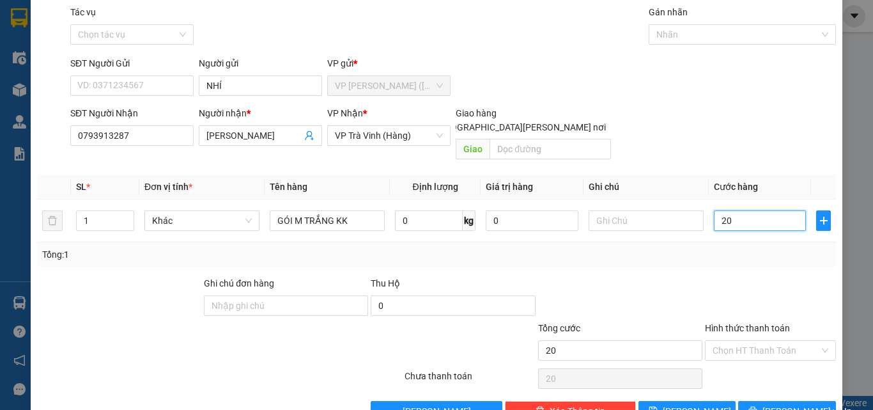
scroll to position [63, 0]
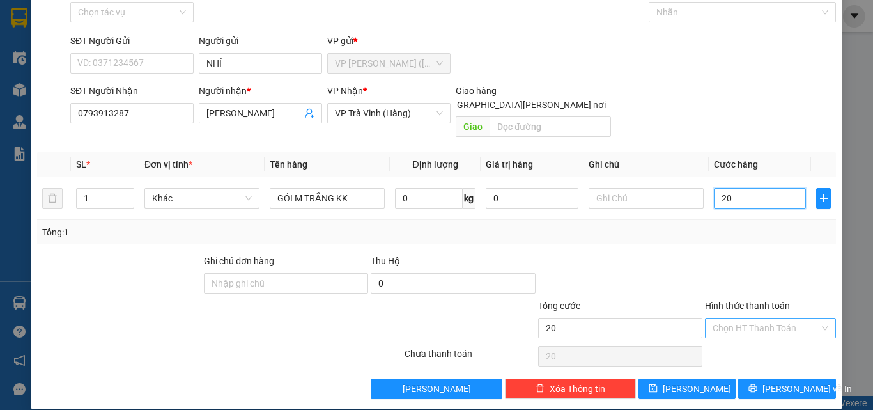
type input "20"
type input "20.000"
click at [763, 318] on input "Hình thức thanh toán" at bounding box center [765, 327] width 107 height 19
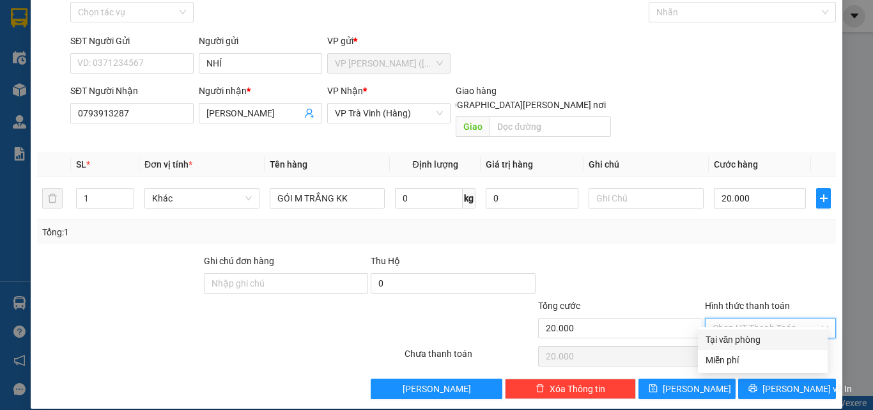
click at [758, 340] on div "Tại văn phòng" at bounding box center [762, 339] width 114 height 14
type input "0"
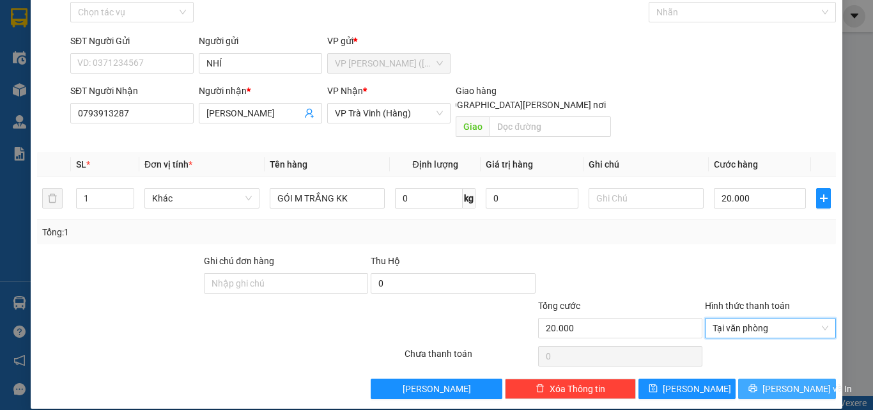
click at [785, 383] on button "[PERSON_NAME] và In" at bounding box center [787, 388] width 98 height 20
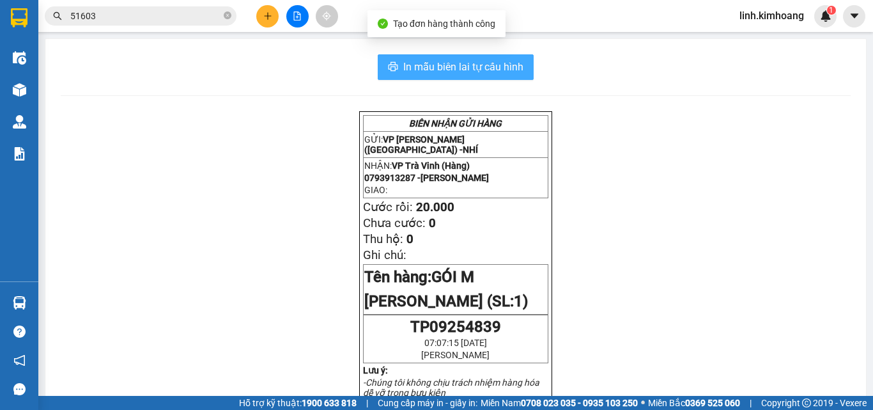
click at [484, 70] on span "In mẫu biên lai tự cấu hình" at bounding box center [463, 67] width 120 height 16
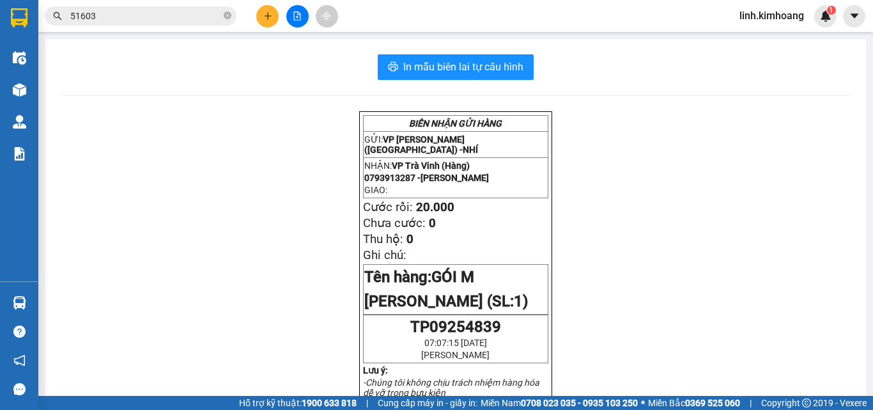
click at [264, 17] on icon "plus" at bounding box center [267, 16] width 9 height 9
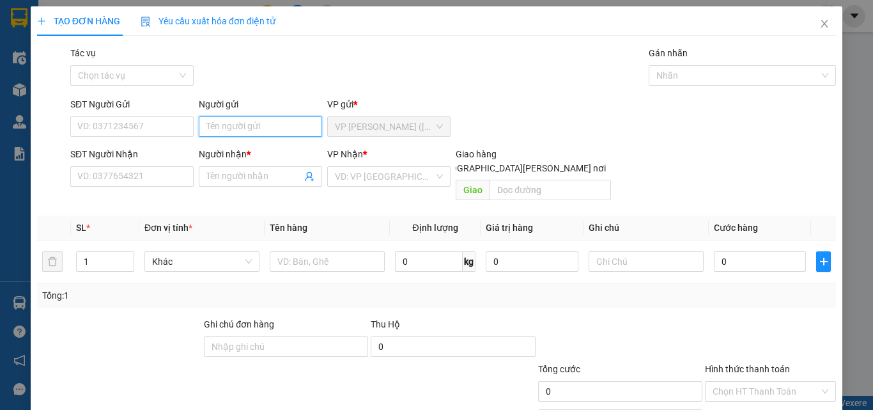
click at [268, 121] on input "Người gửi" at bounding box center [260, 126] width 123 height 20
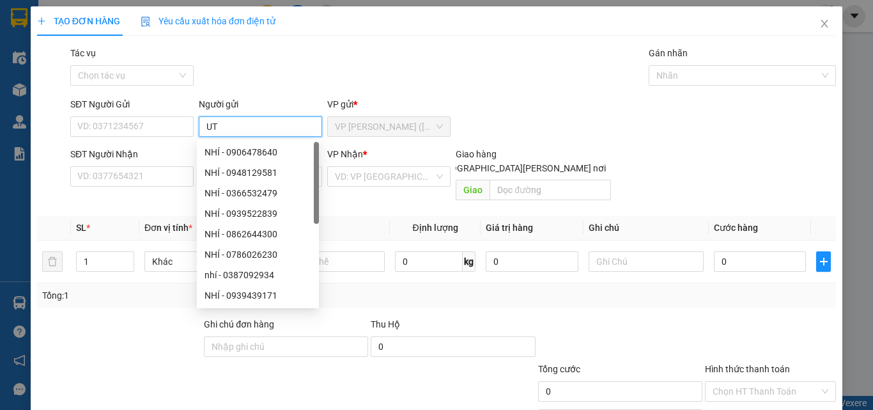
type input "U"
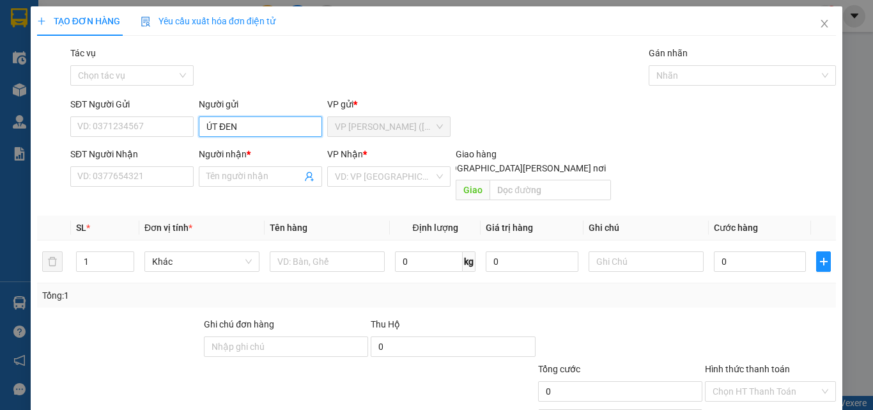
type input "ÚT ĐEN"
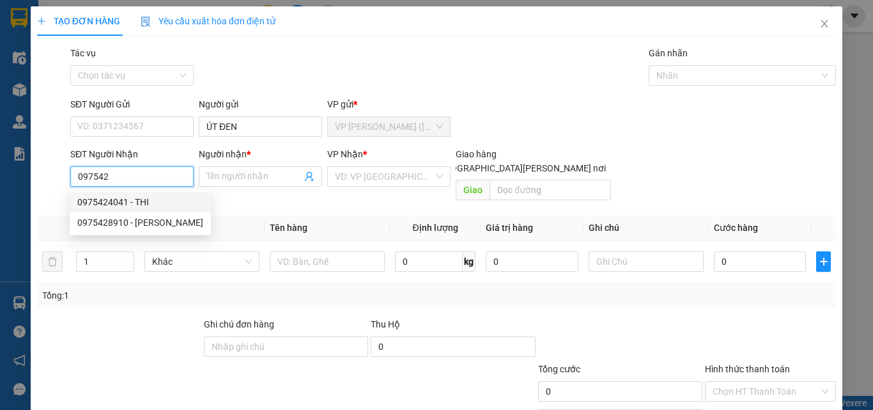
click at [127, 200] on div "0975424041 - THI" at bounding box center [140, 202] width 126 height 14
type input "0975424041"
type input "THI"
type input "40.000"
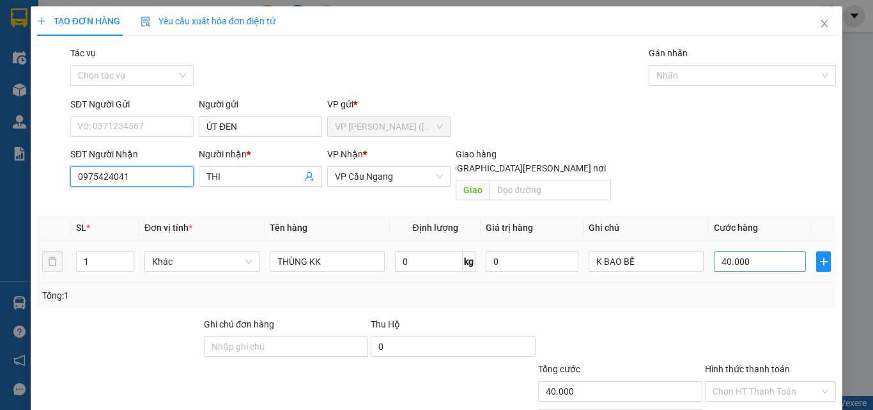
type input "0975424041"
click at [758, 251] on input "40.000" at bounding box center [760, 261] width 92 height 20
type input "5"
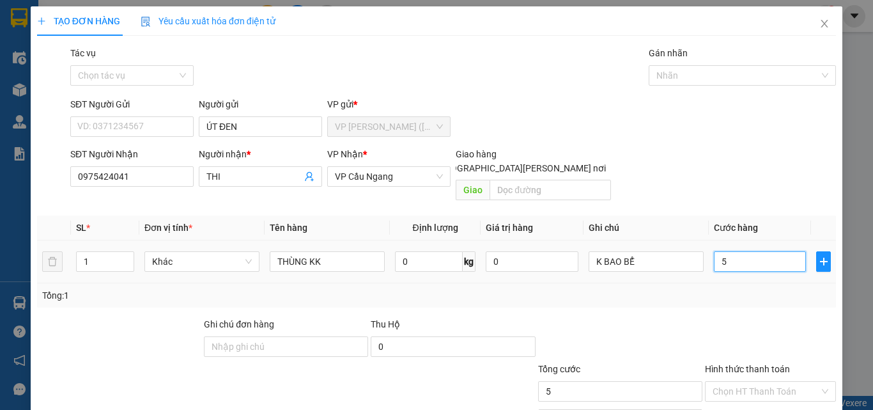
type input "50"
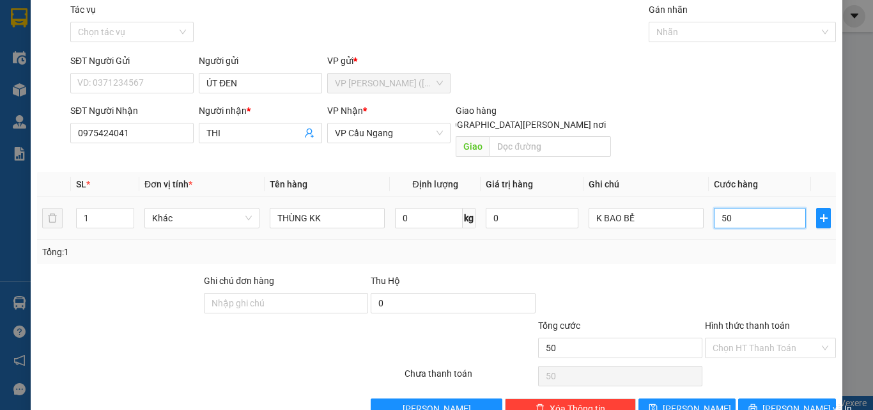
scroll to position [63, 0]
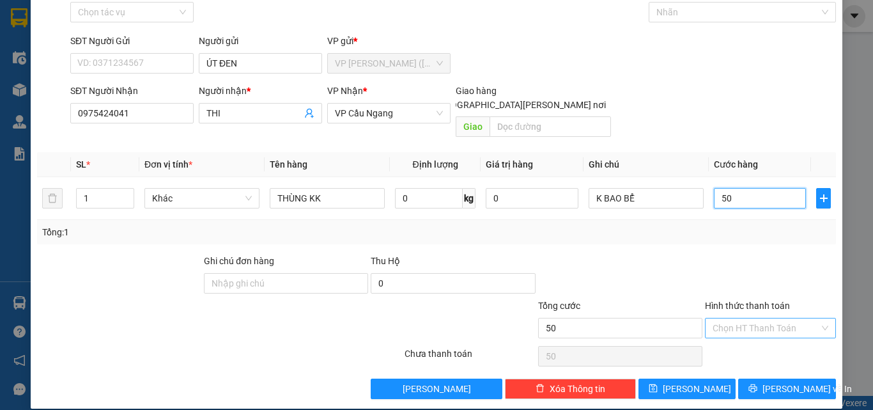
type input "50"
type input "50.000"
click at [755, 318] on input "Hình thức thanh toán" at bounding box center [765, 327] width 107 height 19
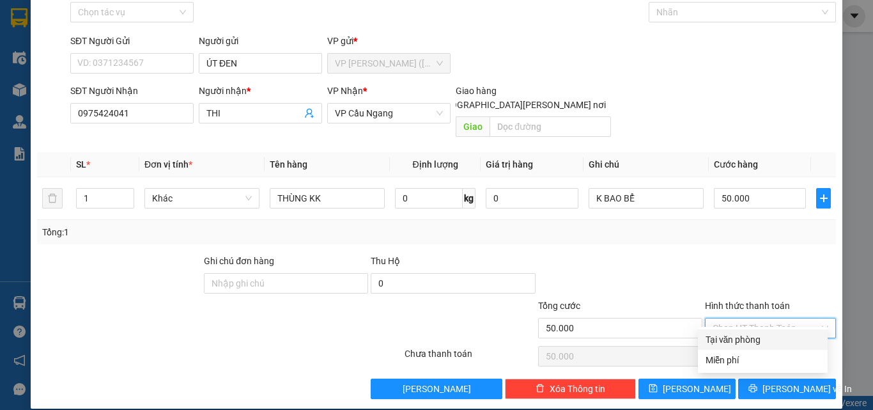
click at [734, 340] on div "Tại văn phòng" at bounding box center [762, 339] width 114 height 14
type input "0"
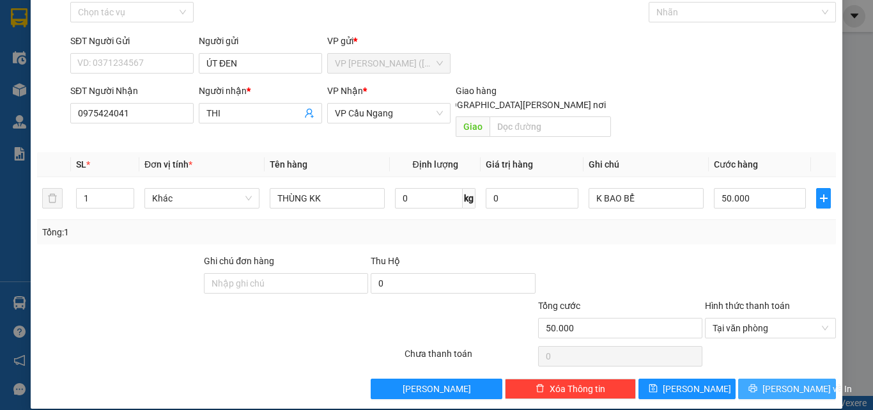
click at [767, 381] on span "[PERSON_NAME] và In" at bounding box center [806, 388] width 89 height 14
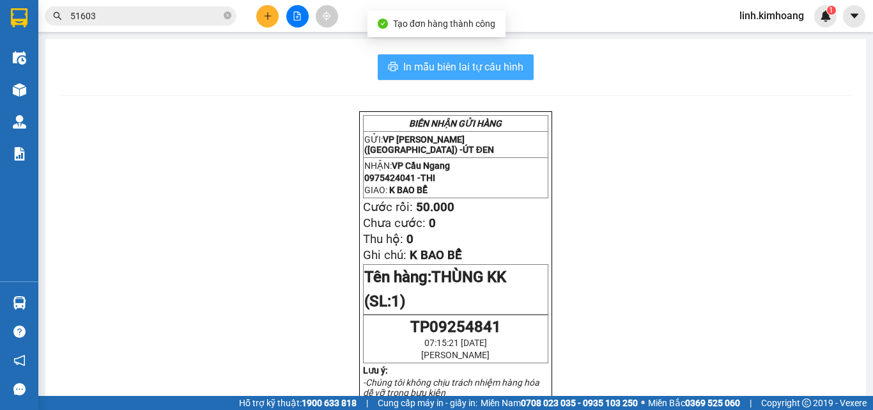
click at [478, 65] on span "In mẫu biên lai tự cấu hình" at bounding box center [463, 67] width 120 height 16
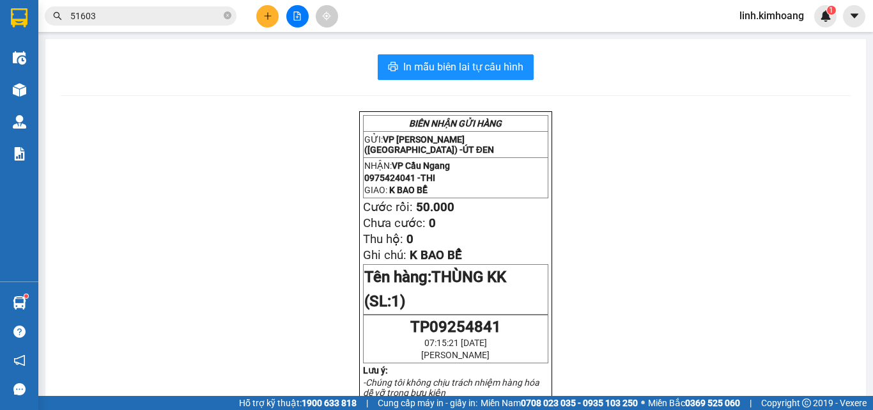
click at [228, 14] on icon "close-circle" at bounding box center [228, 16] width 8 height 8
click at [189, 16] on input "text" at bounding box center [145, 16] width 151 height 14
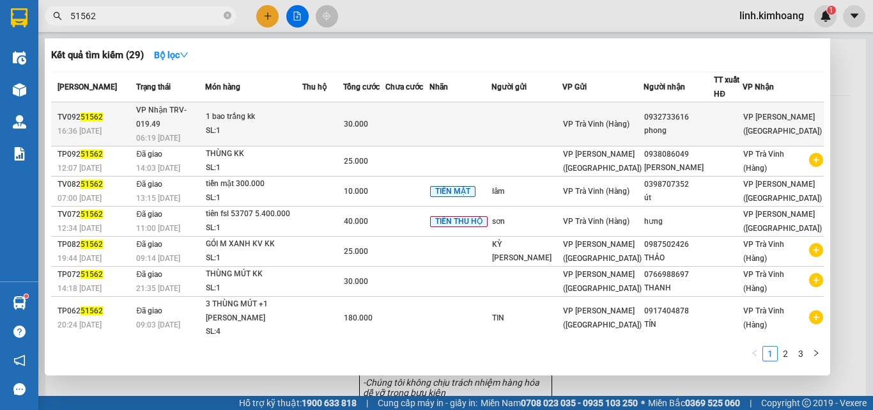
type input "51562"
click at [666, 124] on div "phong" at bounding box center [678, 130] width 69 height 13
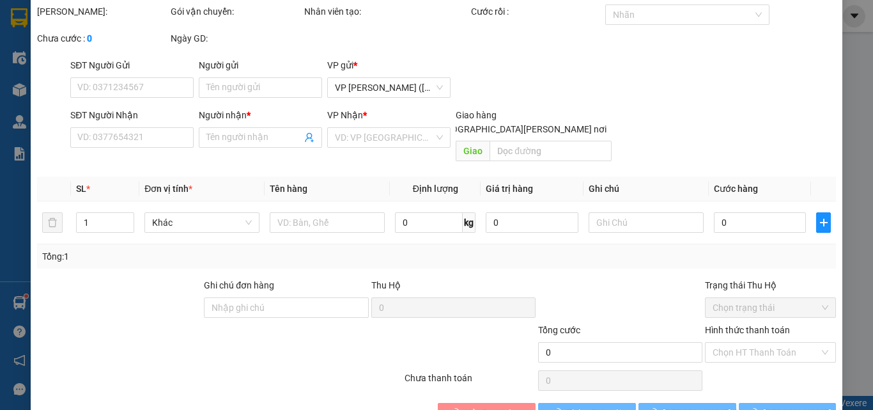
type input "0932733616"
type input "phong"
type input "30.000"
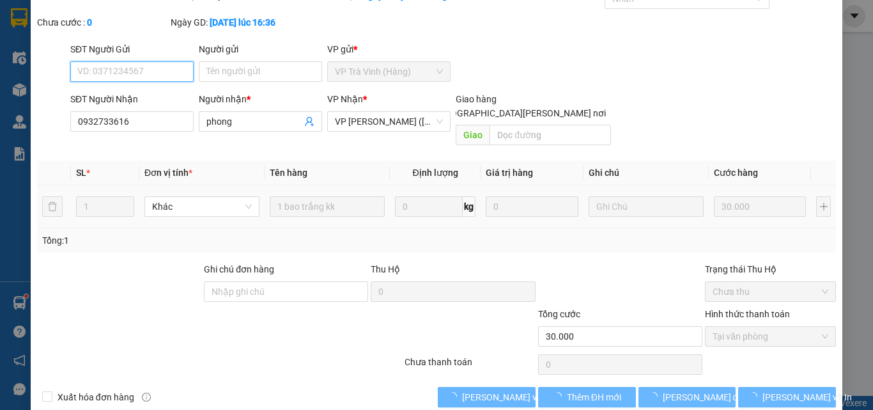
scroll to position [66, 0]
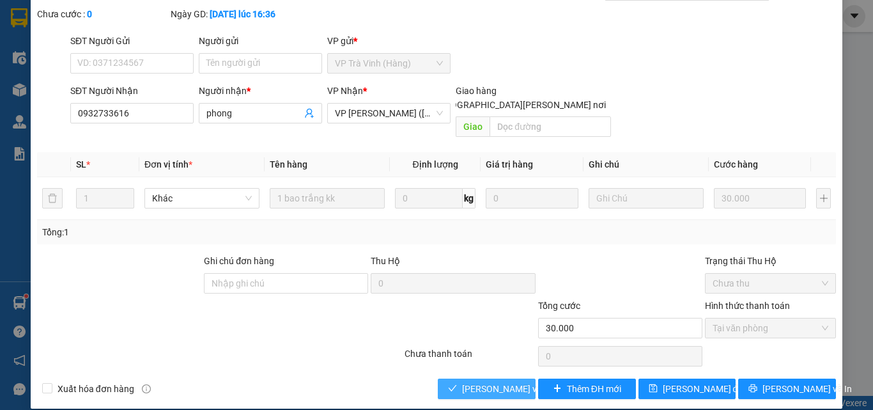
click at [485, 381] on span "[PERSON_NAME] và Giao hàng" at bounding box center [548, 388] width 173 height 14
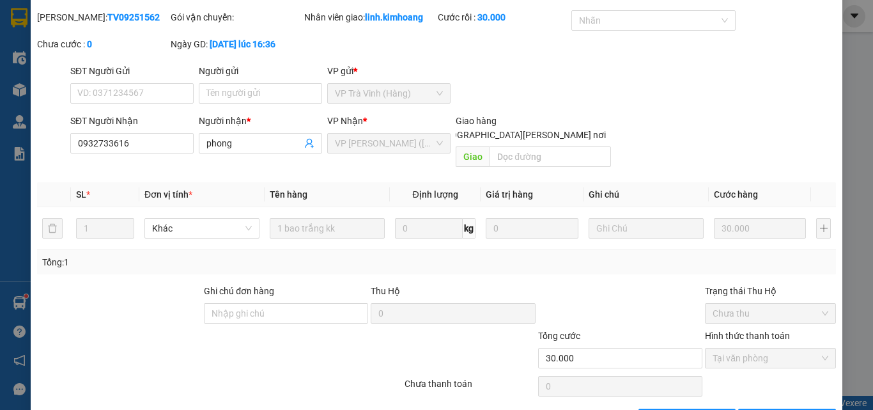
scroll to position [0, 0]
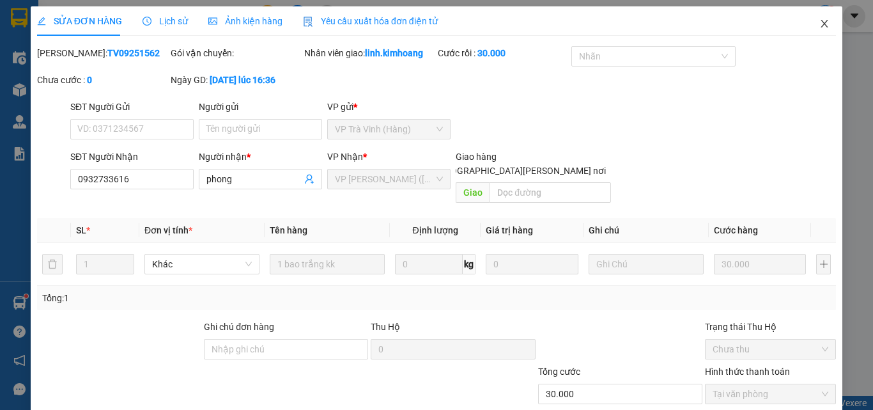
click at [819, 23] on icon "close" at bounding box center [824, 24] width 10 height 10
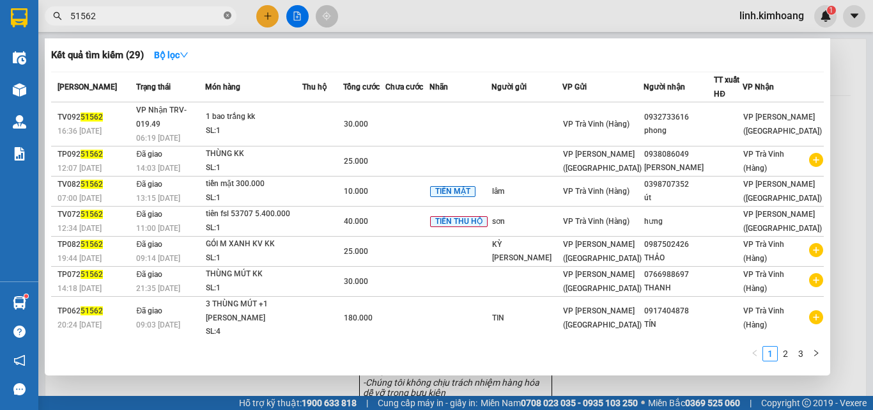
click at [227, 12] on span at bounding box center [228, 16] width 8 height 12
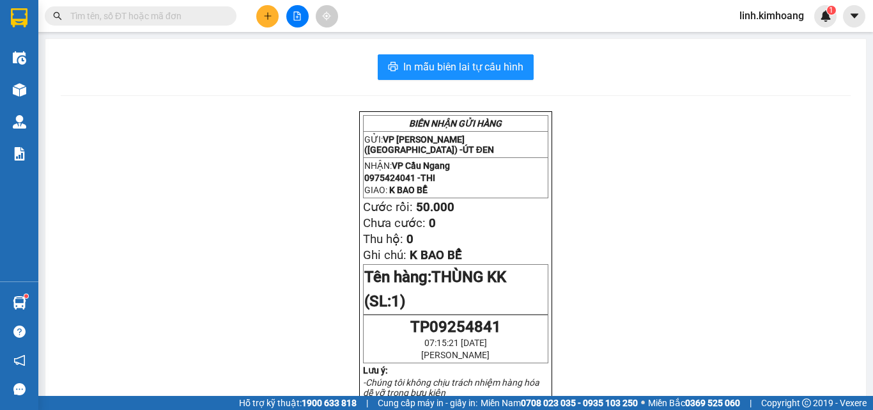
click at [160, 19] on input "text" at bounding box center [145, 16] width 151 height 14
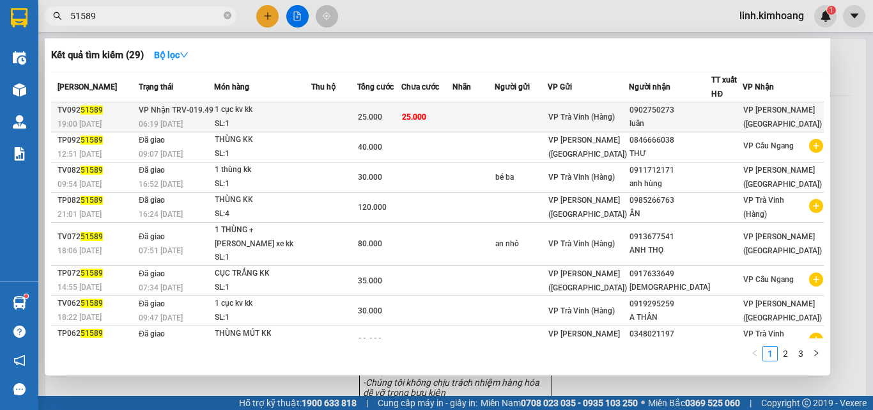
type input "51589"
click at [698, 114] on div "0902750273" at bounding box center [669, 110] width 81 height 13
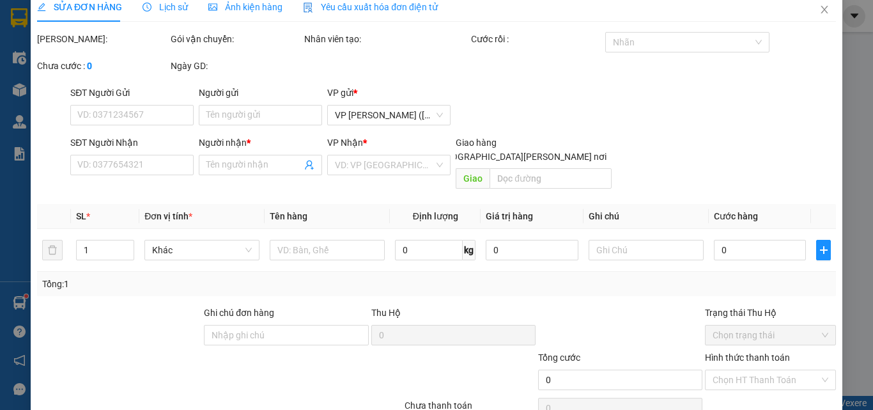
type input "0902750273"
type input "luân"
type input "25.000"
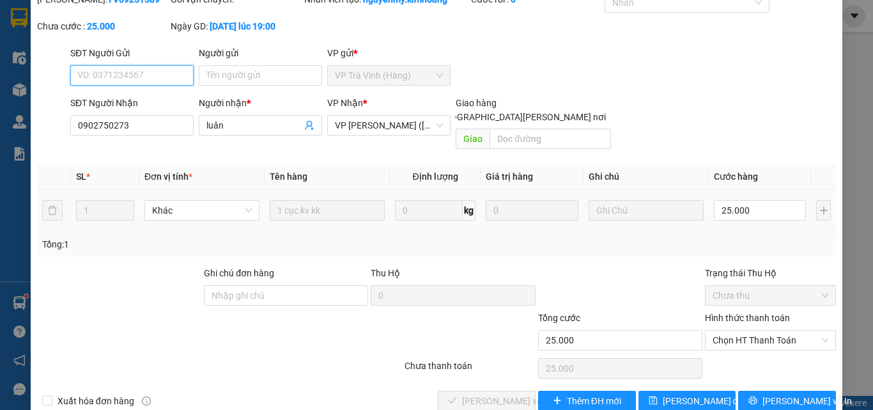
scroll to position [66, 0]
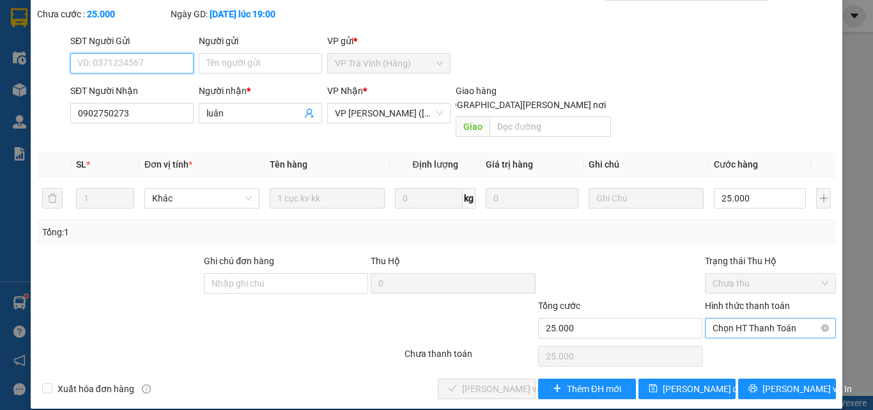
click at [751, 318] on span "Chọn HT Thanh Toán" at bounding box center [770, 327] width 116 height 19
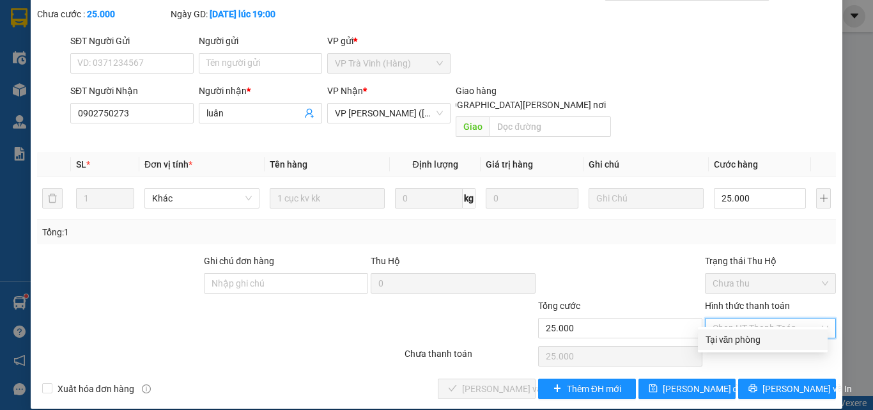
click at [741, 336] on div "Tại văn phòng" at bounding box center [762, 339] width 114 height 14
type input "0"
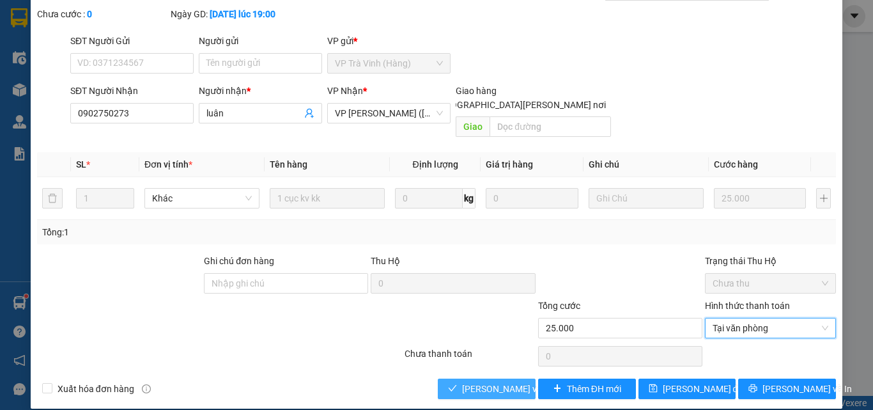
click at [480, 381] on span "[PERSON_NAME] và Giao hàng" at bounding box center [548, 388] width 173 height 14
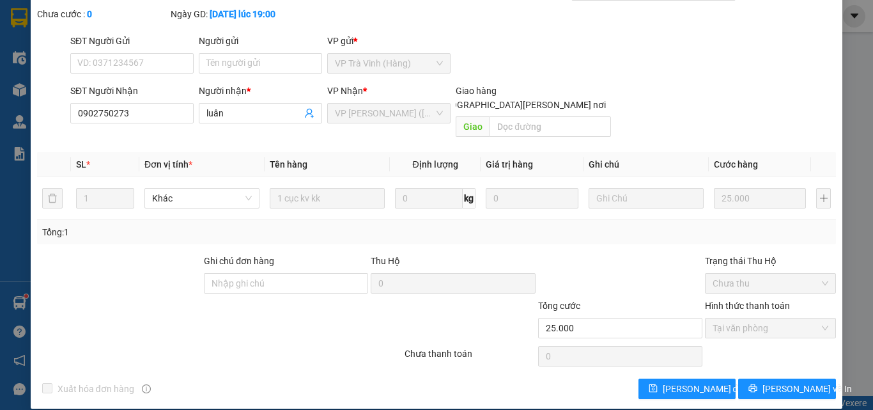
scroll to position [0, 0]
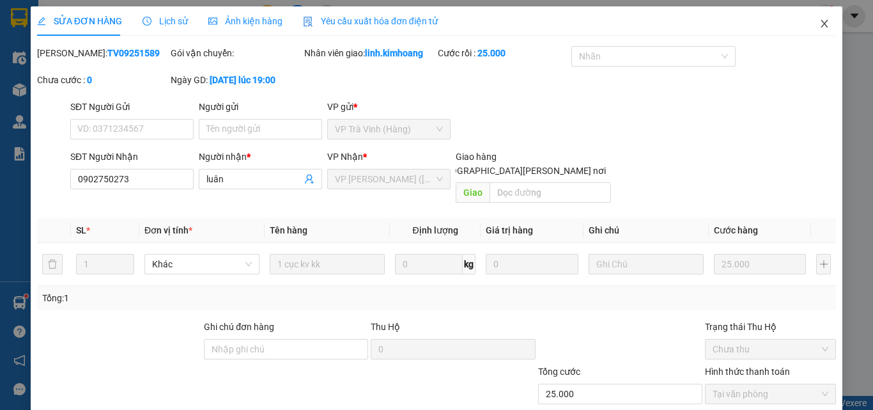
drag, startPoint x: 811, startPoint y: 22, endPoint x: 688, endPoint y: 30, distance: 123.6
click at [819, 23] on icon "close" at bounding box center [824, 24] width 10 height 10
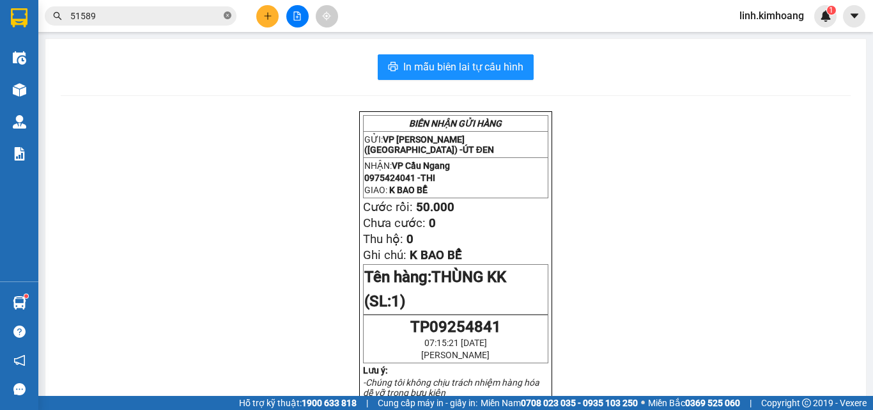
click at [228, 16] on icon "close-circle" at bounding box center [228, 16] width 8 height 8
click at [174, 14] on input "text" at bounding box center [145, 16] width 151 height 14
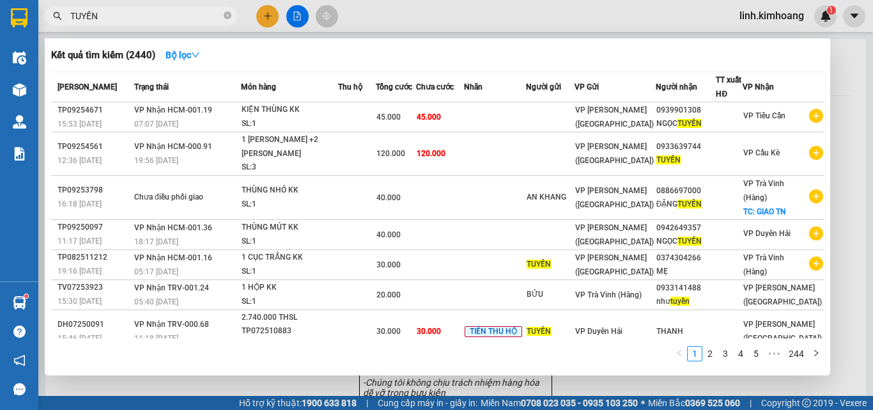
type input "TUYỀN"
drag, startPoint x: 293, startPoint y: 378, endPoint x: 281, endPoint y: 371, distance: 13.7
click at [291, 378] on div at bounding box center [436, 205] width 873 height 410
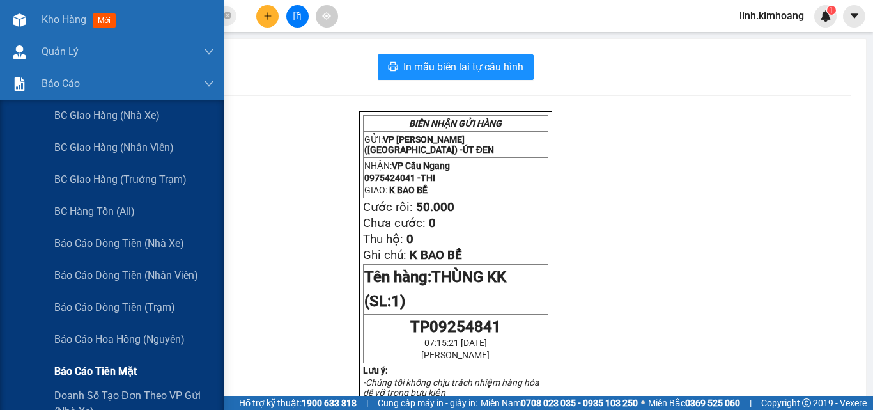
scroll to position [192, 0]
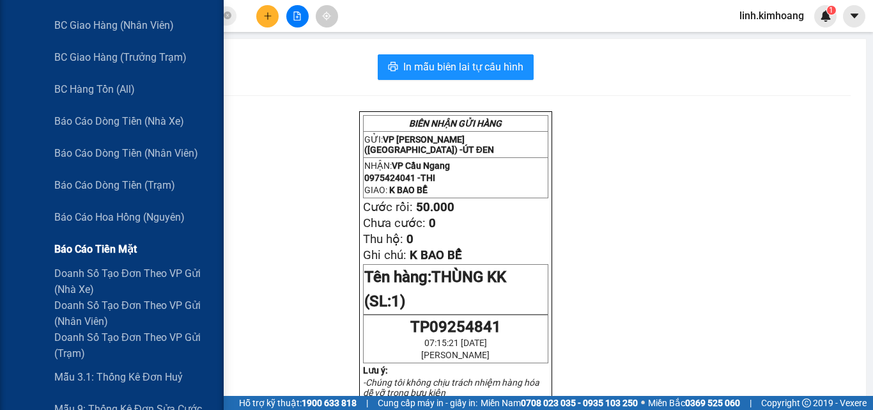
click at [103, 250] on span "Báo cáo tiền mặt" at bounding box center [95, 249] width 82 height 16
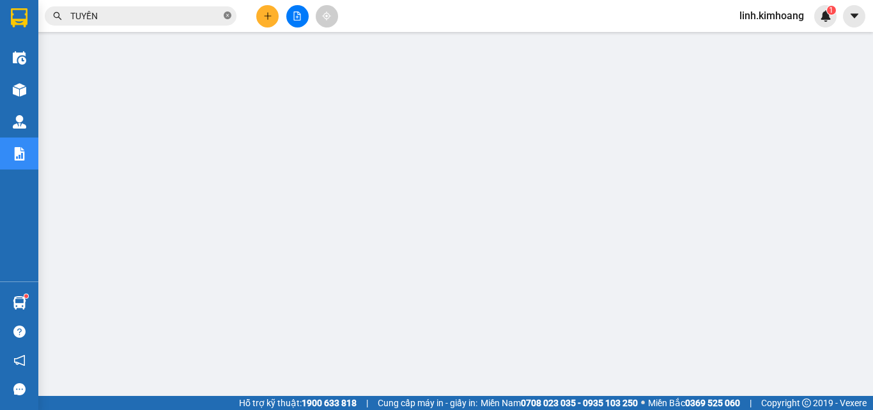
click at [226, 16] on icon "close-circle" at bounding box center [228, 16] width 8 height 8
click at [176, 13] on input "text" at bounding box center [145, 16] width 151 height 14
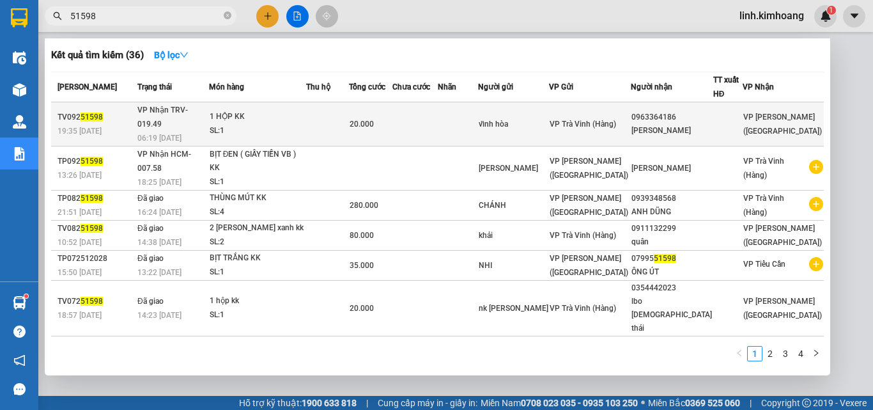
type input "51598"
click at [677, 111] on div "0963364186" at bounding box center [671, 117] width 81 height 13
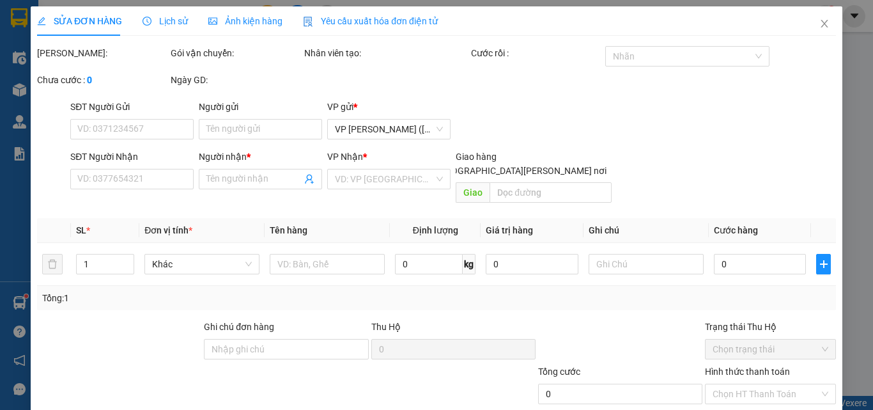
type input "vĩnh hòa"
type input "0963364186"
type input "THIÊN PHÚC"
type input "20.000"
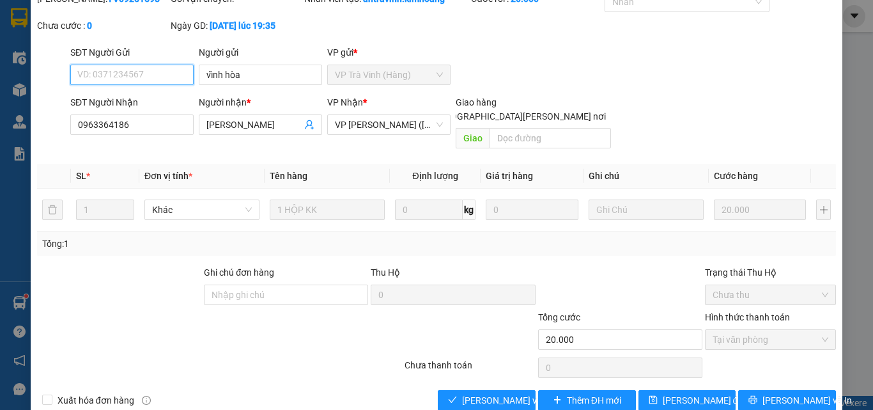
scroll to position [66, 0]
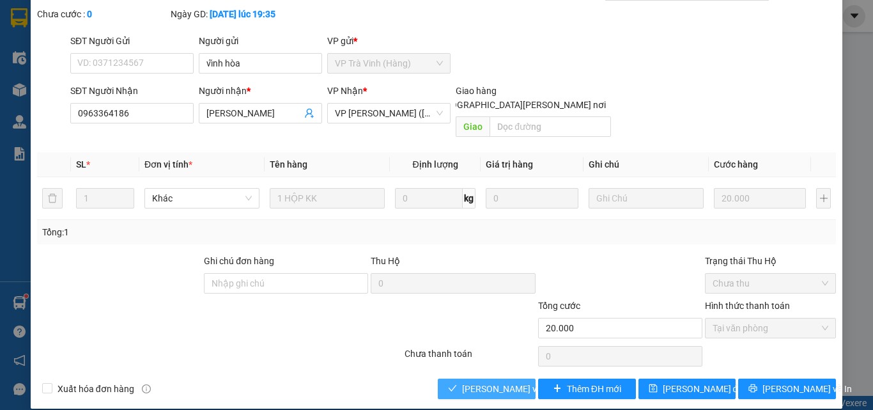
click at [493, 381] on span "[PERSON_NAME] và Giao hàng" at bounding box center [548, 388] width 173 height 14
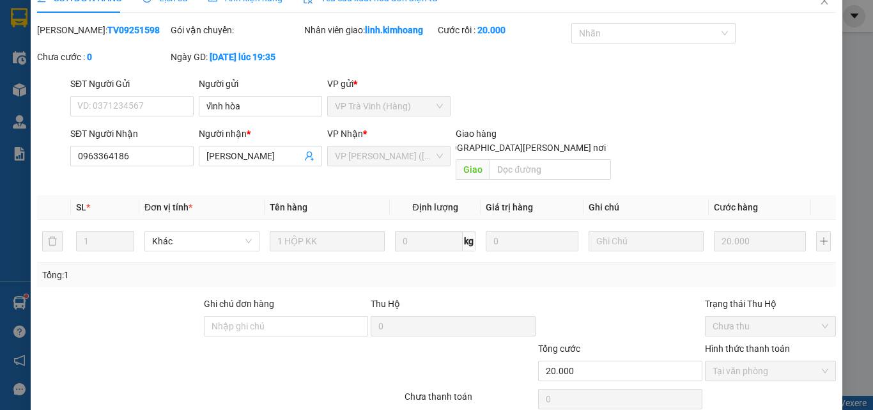
scroll to position [0, 0]
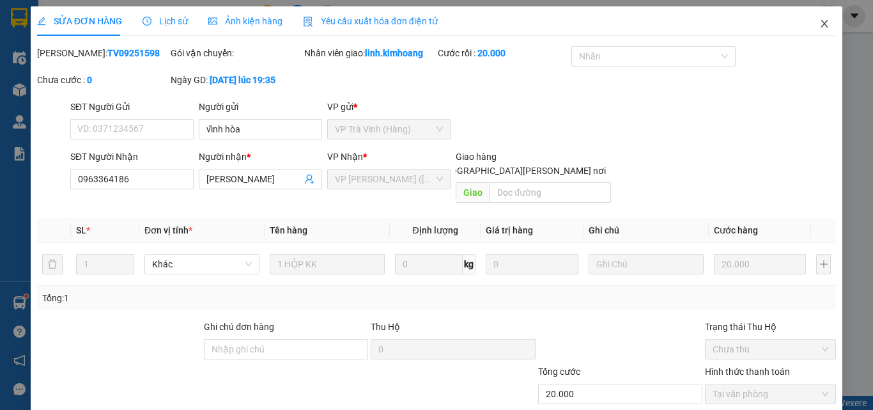
click at [821, 23] on span "Close" at bounding box center [824, 24] width 36 height 36
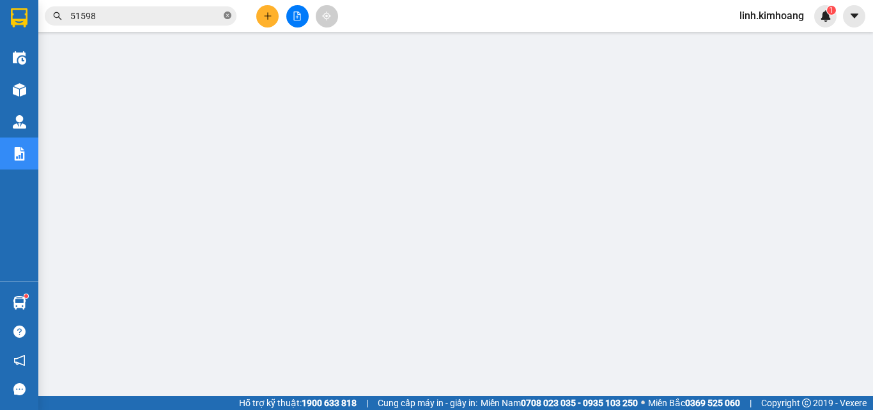
click at [227, 13] on icon "close-circle" at bounding box center [228, 16] width 8 height 8
click at [129, 15] on input "text" at bounding box center [145, 16] width 151 height 14
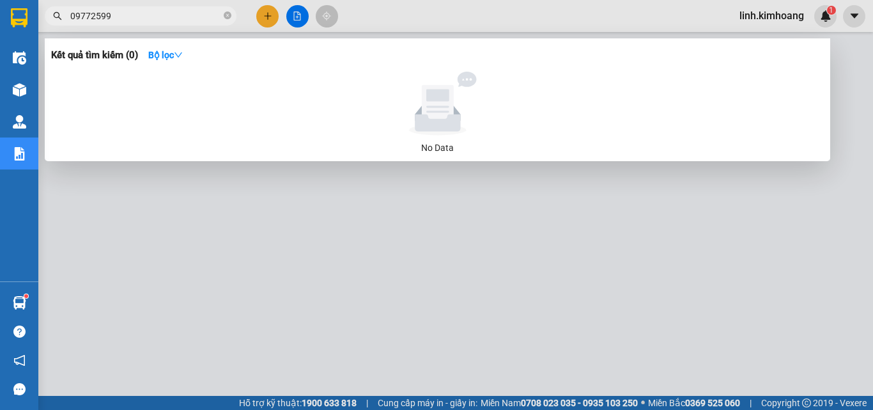
click at [96, 17] on input "09772599" at bounding box center [145, 16] width 151 height 14
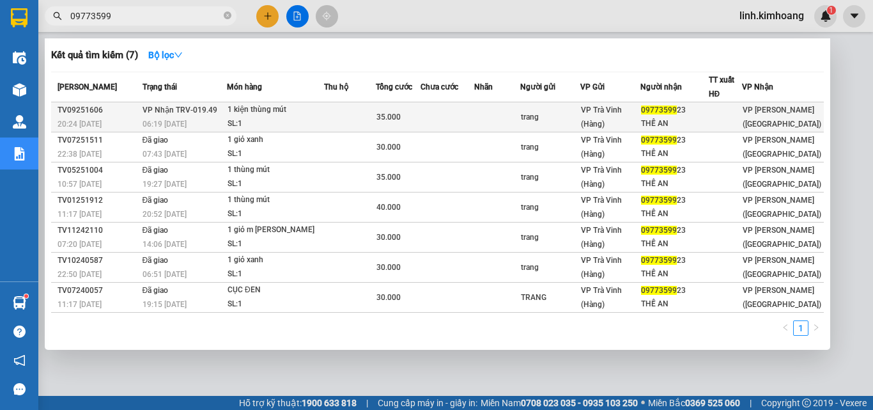
type input "09773599"
click at [463, 119] on td at bounding box center [447, 117] width 54 height 30
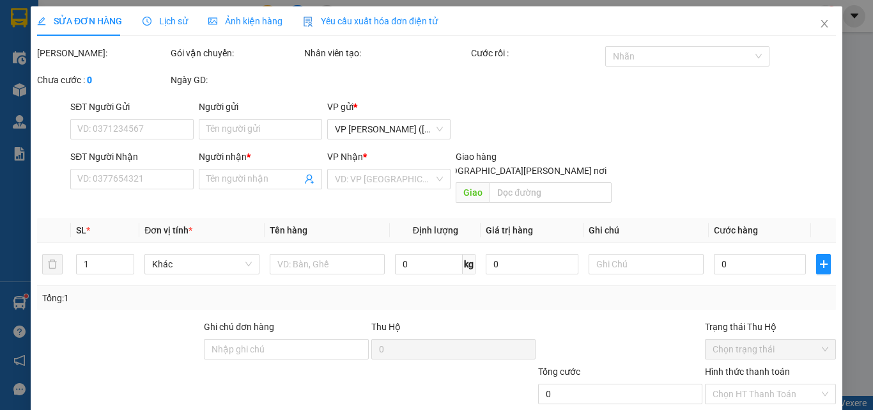
type input "trang"
type input "0977359923"
type input "THẾ AN"
type input "35.000"
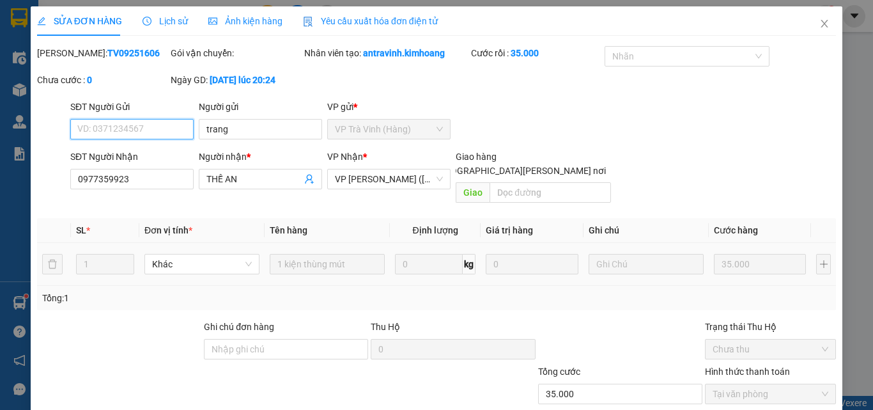
scroll to position [66, 0]
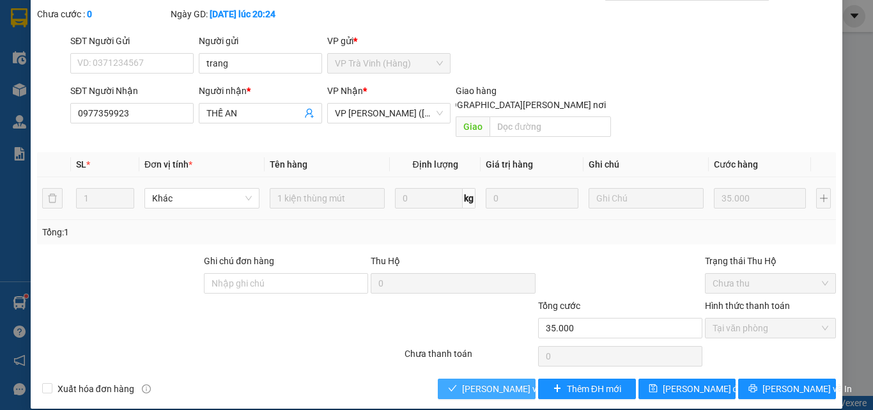
click at [495, 381] on span "[PERSON_NAME] và Giao hàng" at bounding box center [548, 388] width 173 height 14
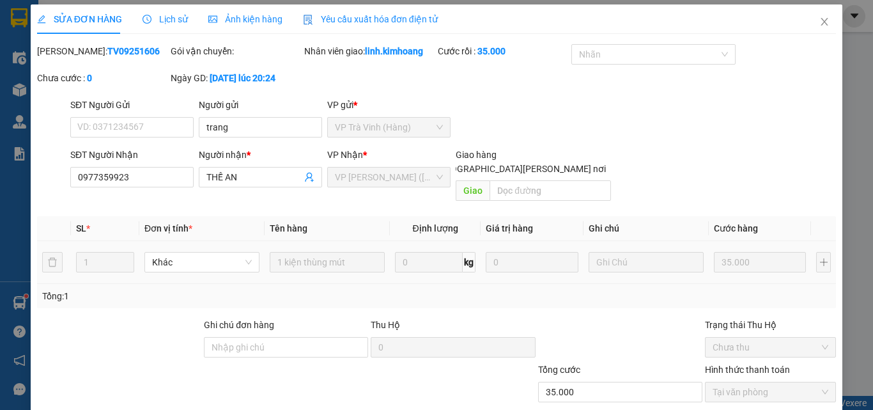
scroll to position [0, 0]
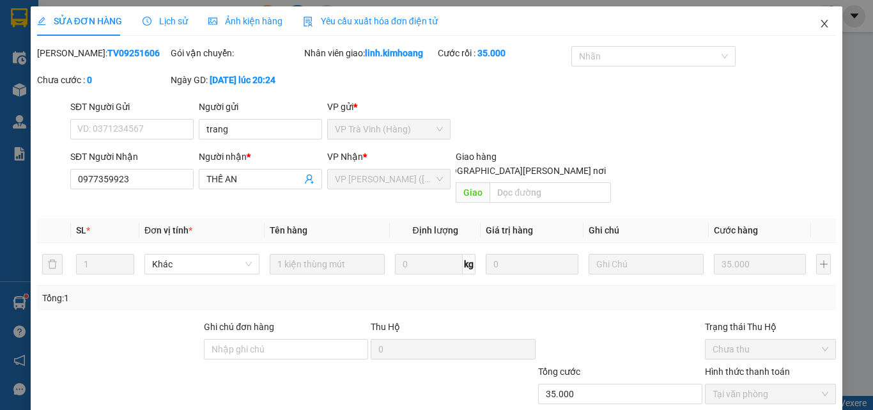
click at [820, 29] on span "Close" at bounding box center [824, 24] width 36 height 36
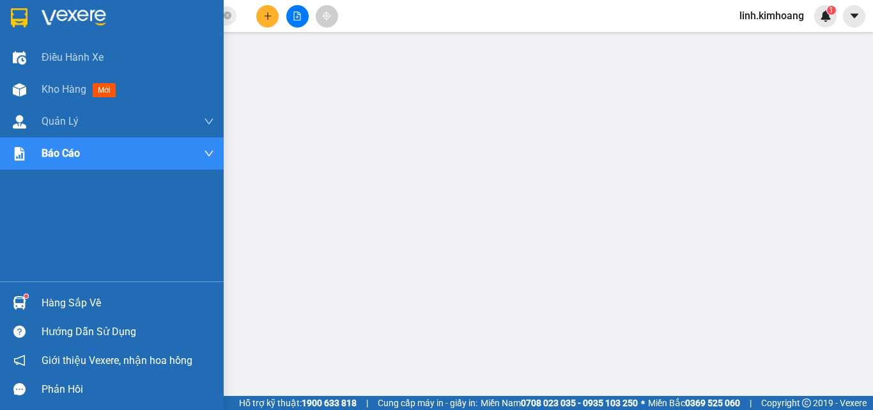
click at [73, 300] on div "Hàng sắp về" at bounding box center [128, 302] width 173 height 19
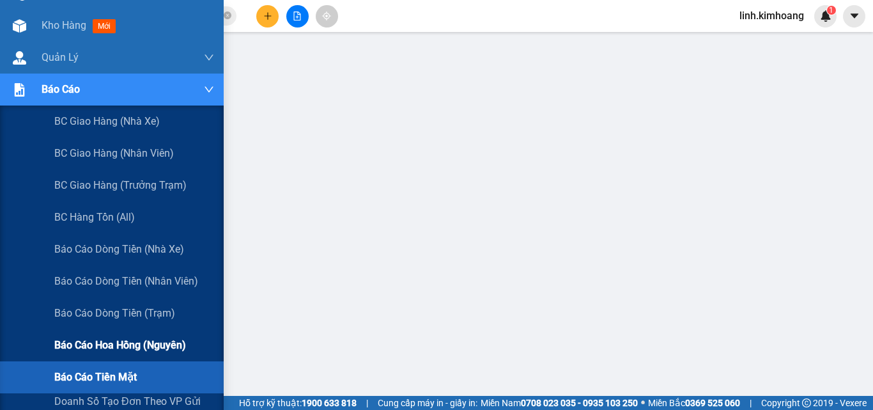
scroll to position [128, 0]
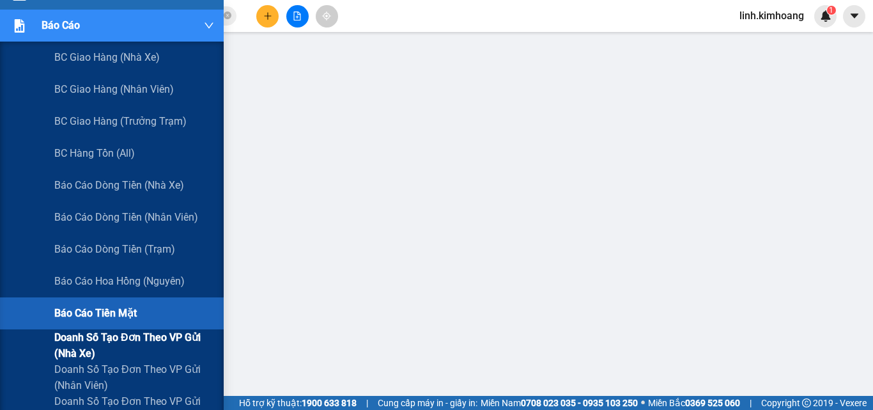
click at [118, 338] on span "Doanh số tạo đơn theo VP gửi (nhà xe)" at bounding box center [134, 345] width 160 height 32
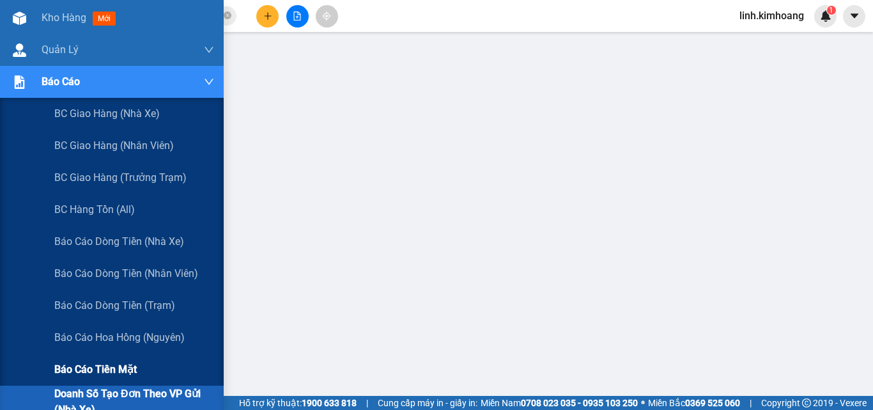
scroll to position [128, 0]
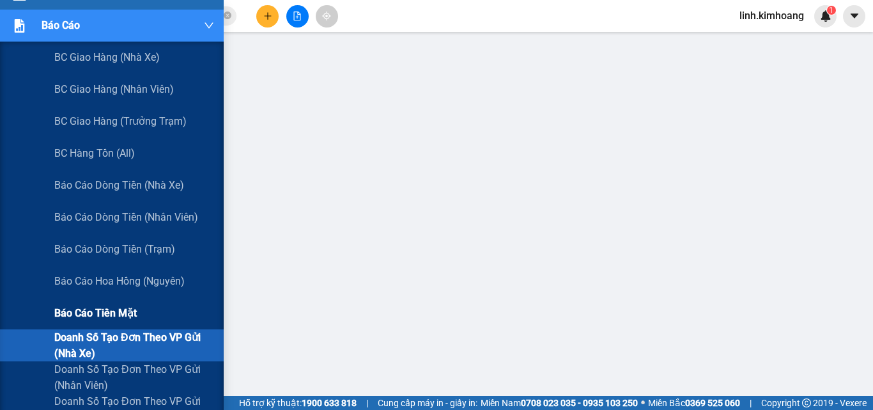
click at [100, 307] on span "Báo cáo tiền mặt" at bounding box center [95, 313] width 82 height 16
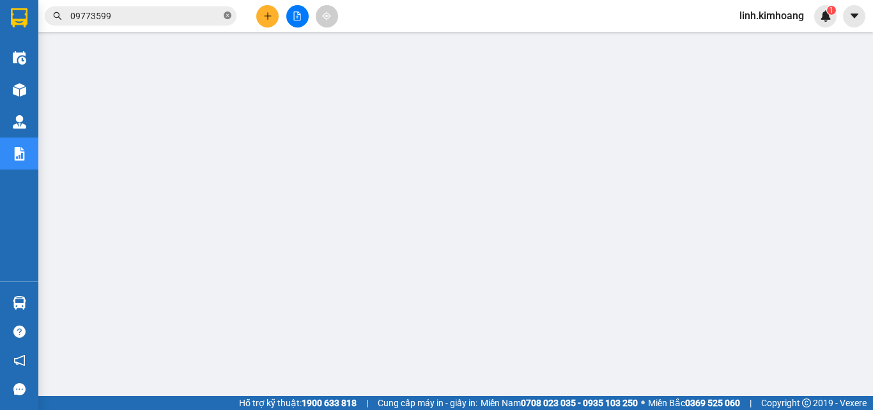
click at [227, 17] on icon "close-circle" at bounding box center [228, 16] width 8 height 8
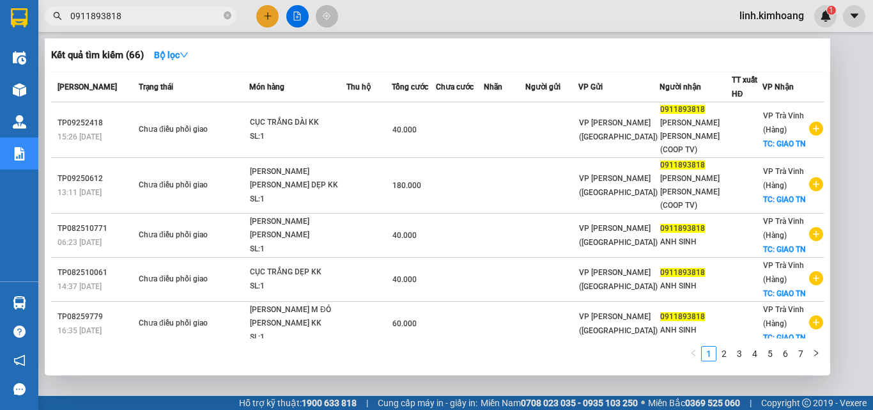
type input "0911893818"
click at [266, 14] on div at bounding box center [436, 205] width 873 height 410
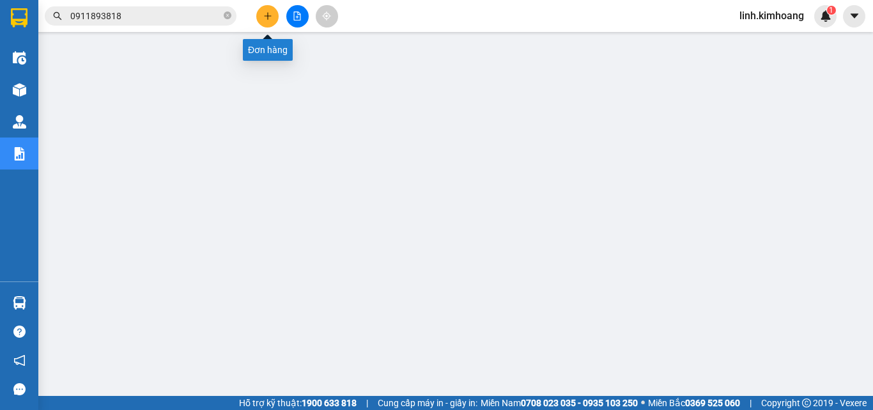
click at [267, 6] on button at bounding box center [267, 16] width 22 height 22
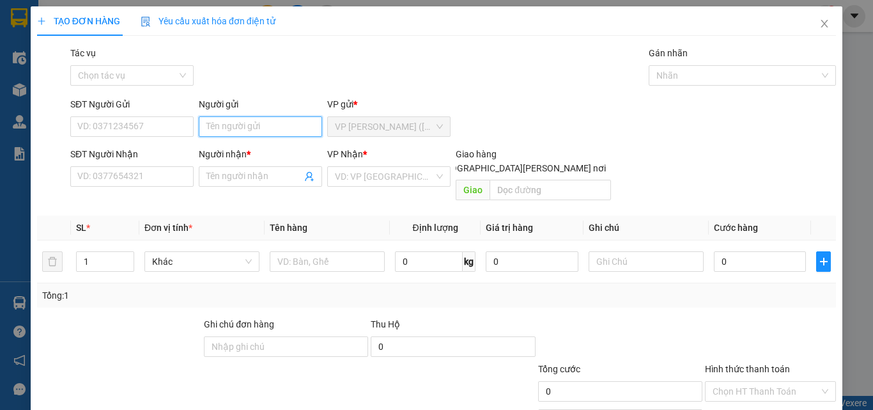
click at [231, 124] on input "Người gửi" at bounding box center [260, 126] width 123 height 20
type input "DOANH"
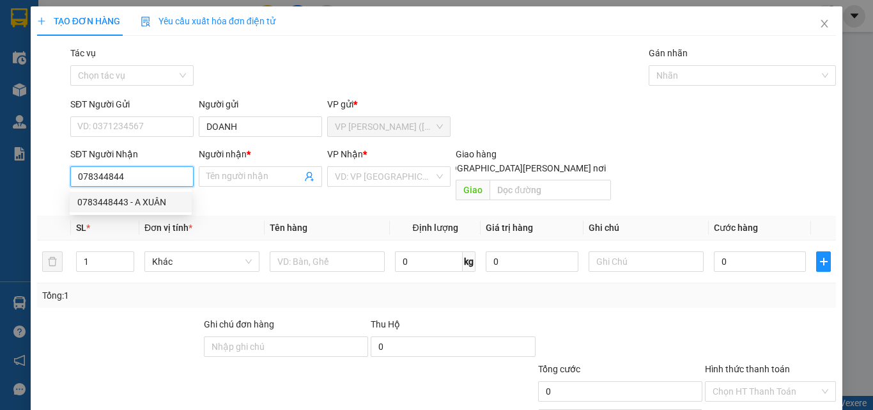
click at [157, 205] on div "0783448443 - A XUÂN" at bounding box center [130, 202] width 107 height 14
type input "0783448443"
type input "A XUÂN"
type input "VŨNG LIÊM"
type input "40.000"
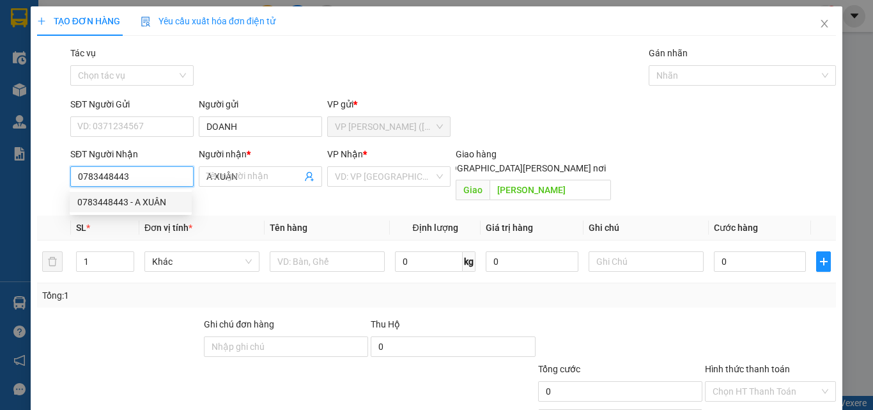
type input "40.000"
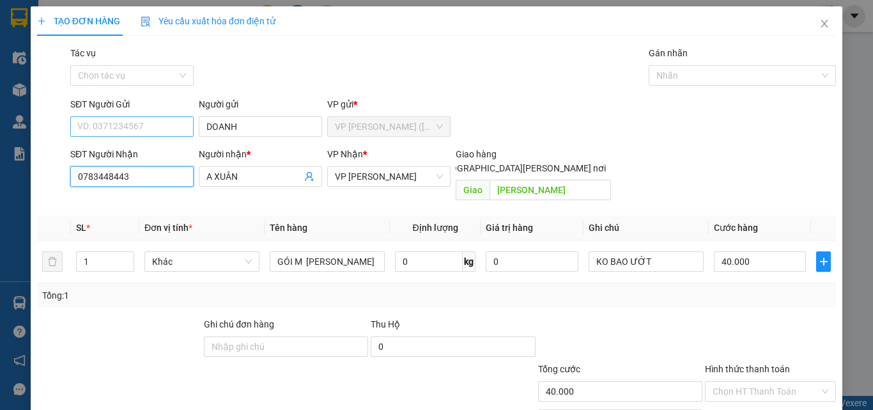
type input "0783448443"
click at [141, 124] on input "SĐT Người Gửi" at bounding box center [131, 126] width 123 height 20
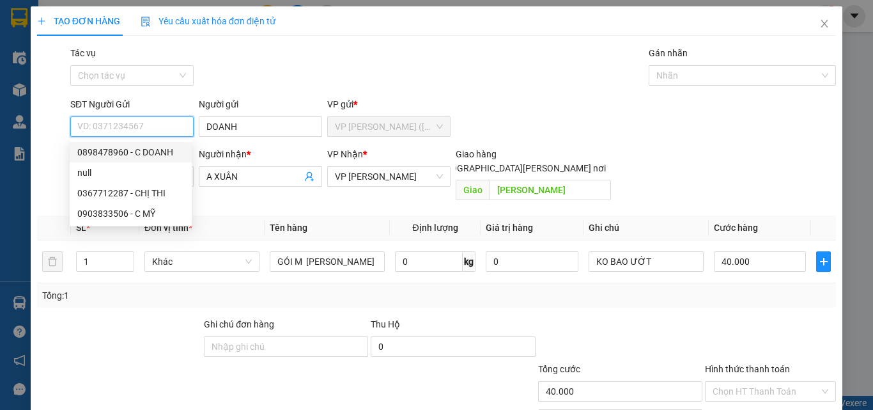
click at [157, 157] on div "0898478960 - C DOANH" at bounding box center [130, 152] width 107 height 14
type input "0898478960"
type input "C DOANH"
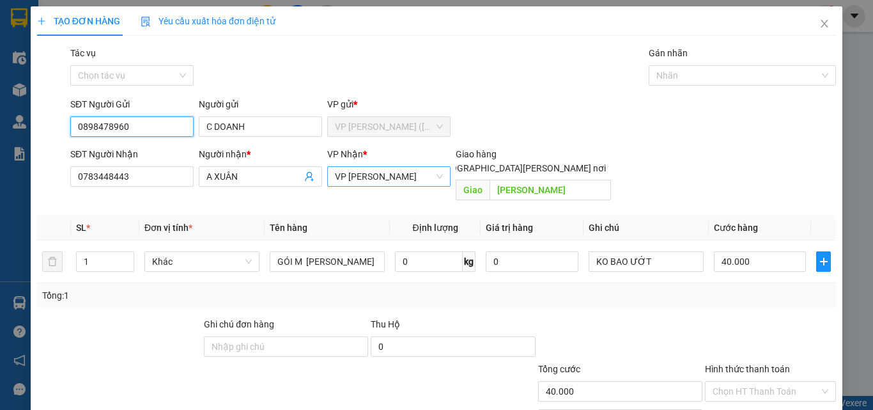
click at [403, 171] on span "VP [GEOGRAPHIC_DATA]" at bounding box center [389, 176] width 108 height 19
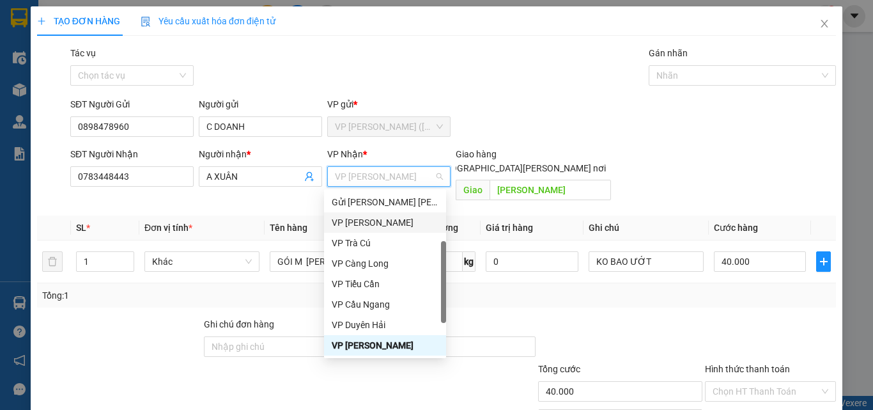
click at [387, 219] on div "VP [PERSON_NAME]" at bounding box center [385, 222] width 107 height 14
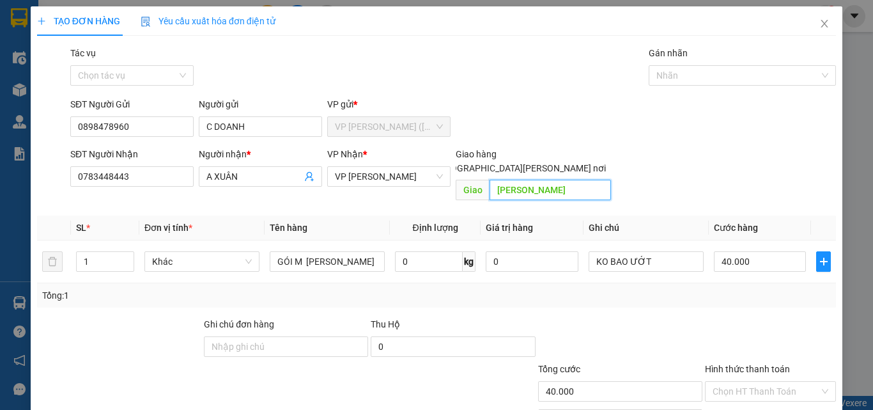
click at [552, 180] on input "VŨNG LIÊM" at bounding box center [549, 190] width 121 height 20
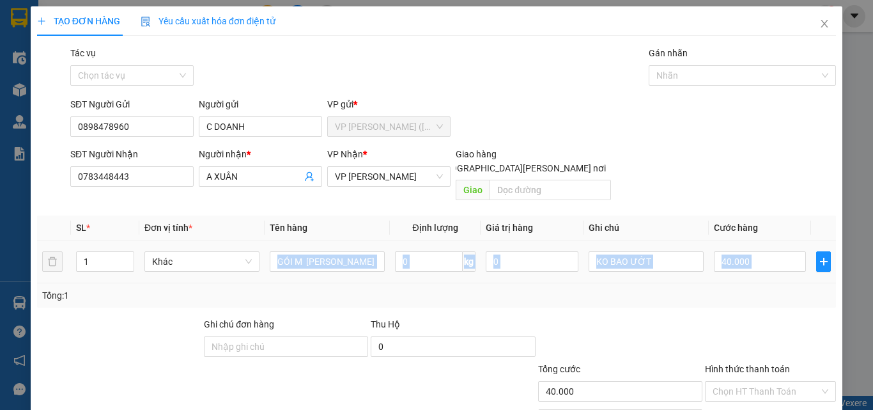
drag, startPoint x: 381, startPoint y: 249, endPoint x: 4, endPoint y: 286, distance: 379.5
click at [4, 285] on div "TẠO ĐƠN HÀNG Yêu cầu xuất hóa đơn điện tử Transit Pickup Surcharge Ids Transit …" at bounding box center [436, 205] width 873 height 410
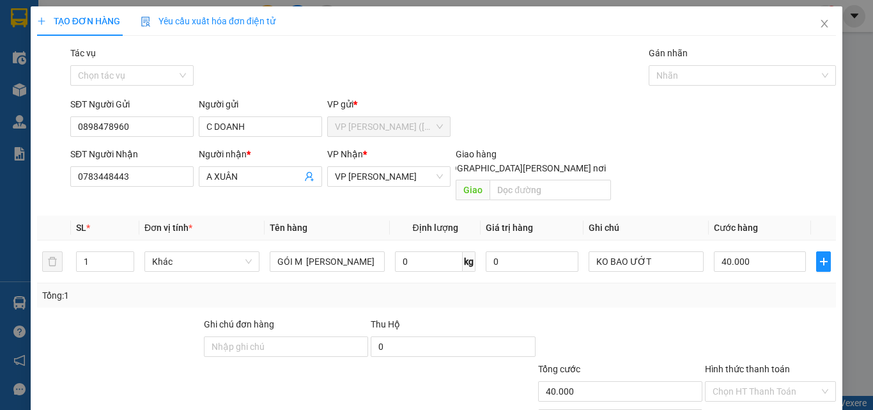
drag, startPoint x: 349, startPoint y: 307, endPoint x: 344, endPoint y: 276, distance: 31.6
click at [349, 317] on div "Ghi chú đơn hàng" at bounding box center [286, 326] width 164 height 19
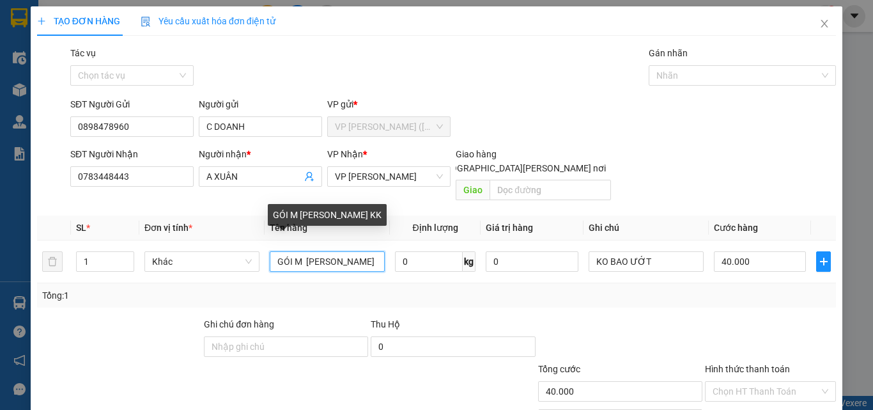
drag, startPoint x: 355, startPoint y: 250, endPoint x: 162, endPoint y: 304, distance: 200.3
click at [164, 304] on div "Transit Pickup Surcharge Ids Transit Deliver Surcharge Ids Transit Deliver Surc…" at bounding box center [436, 254] width 799 height 416
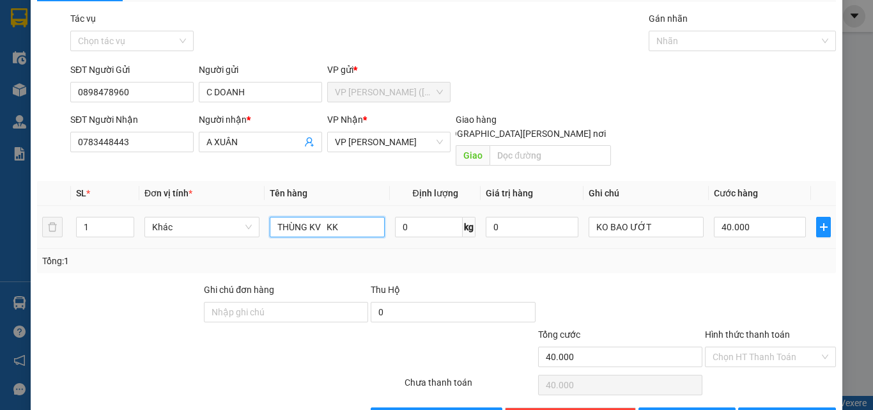
scroll to position [63, 0]
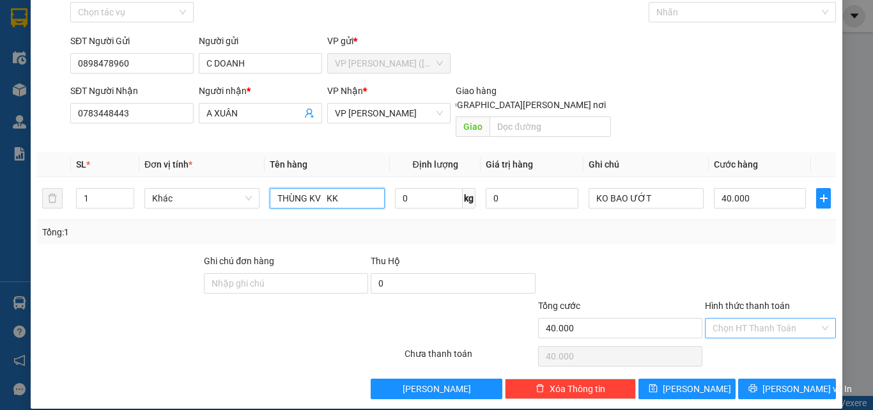
type input "THÙNG KV KK"
click at [748, 318] on input "Hình thức thanh toán" at bounding box center [765, 327] width 107 height 19
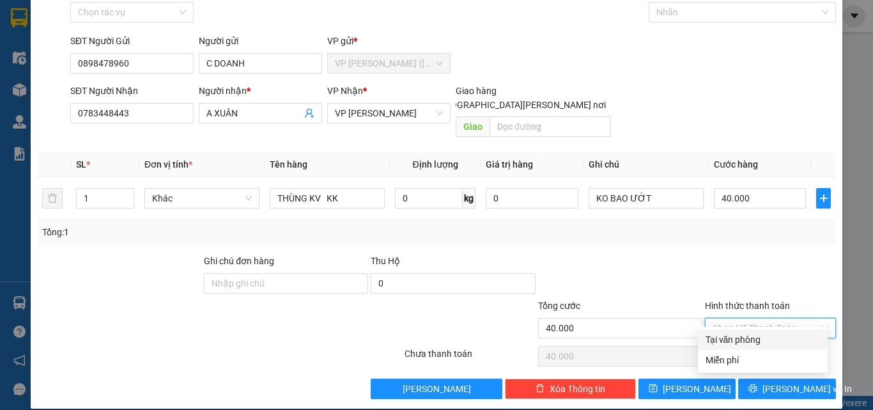
click at [741, 344] on div "Tại văn phòng" at bounding box center [762, 339] width 114 height 14
type input "0"
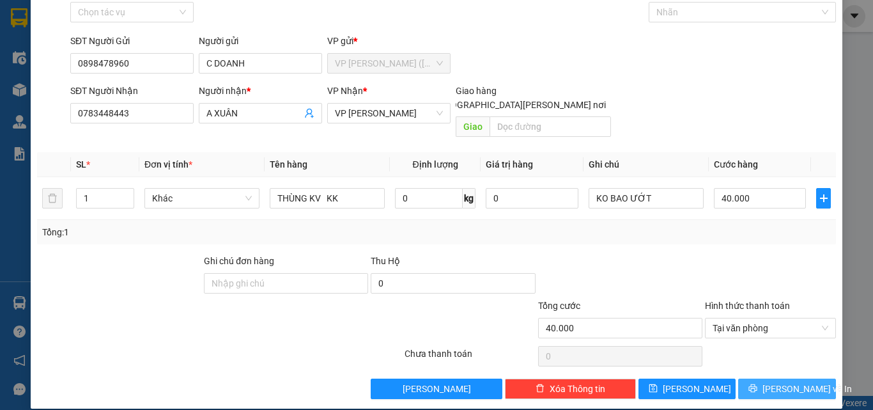
click at [774, 381] on span "[PERSON_NAME] và In" at bounding box center [806, 388] width 89 height 14
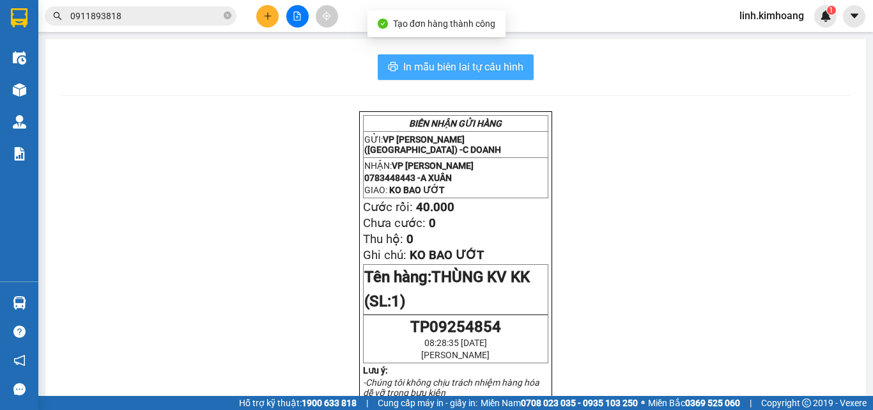
click at [423, 79] on button "In mẫu biên lai tự cấu hình" at bounding box center [456, 67] width 156 height 26
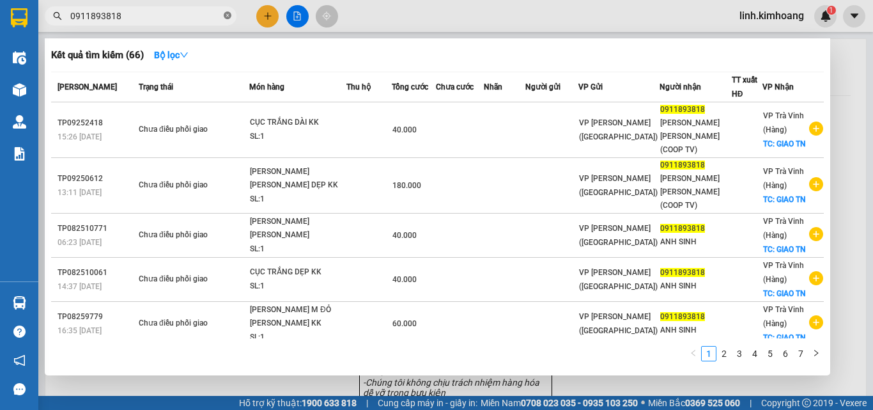
click at [231, 13] on icon "close-circle" at bounding box center [228, 16] width 8 height 8
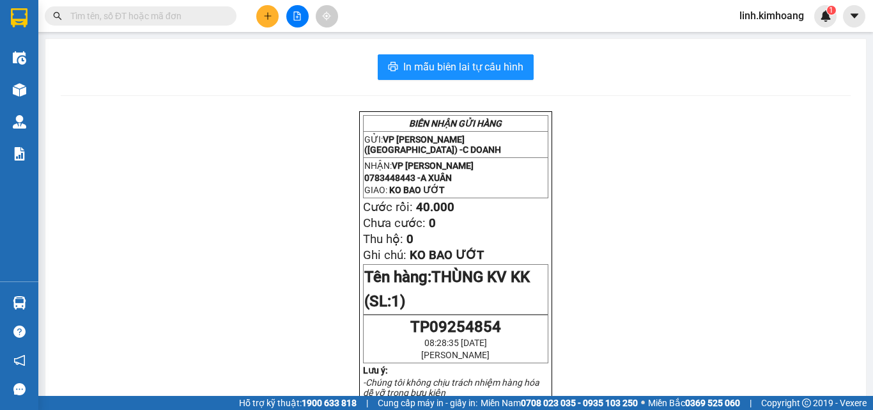
click at [185, 15] on input "text" at bounding box center [145, 16] width 151 height 14
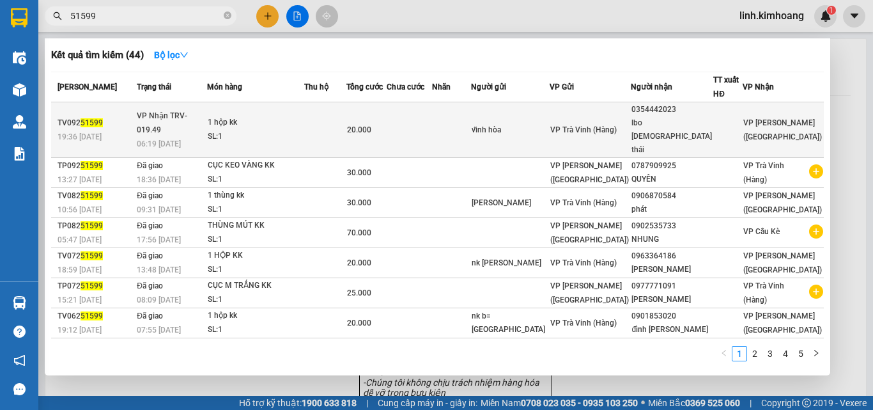
type input "51599"
click at [677, 128] on div "lbo hồng thái" at bounding box center [671, 136] width 81 height 40
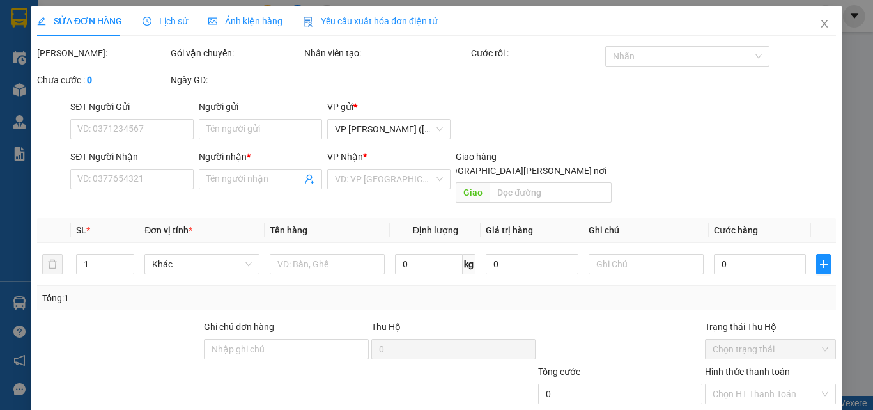
type input "vĩnh hòa"
type input "0354442023"
type input "lbo hồng thái"
type input "20.000"
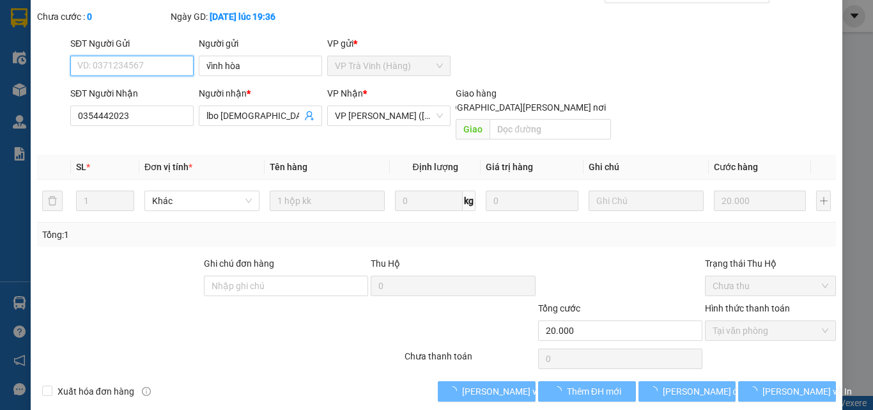
scroll to position [66, 0]
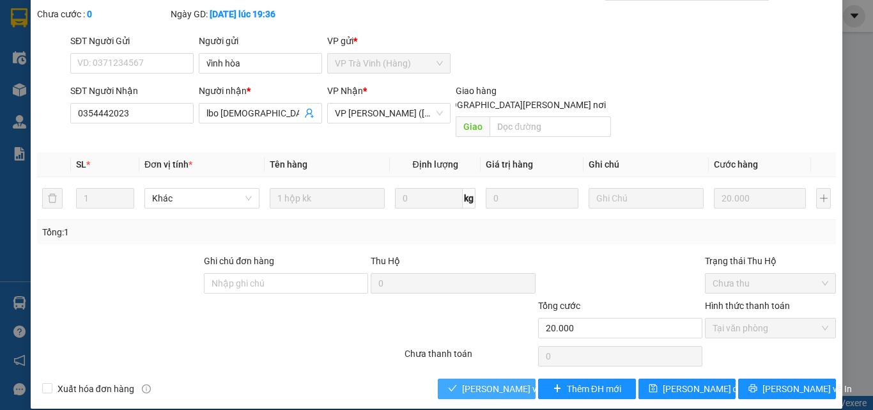
click at [497, 381] on span "[PERSON_NAME] và Giao hàng" at bounding box center [548, 388] width 173 height 14
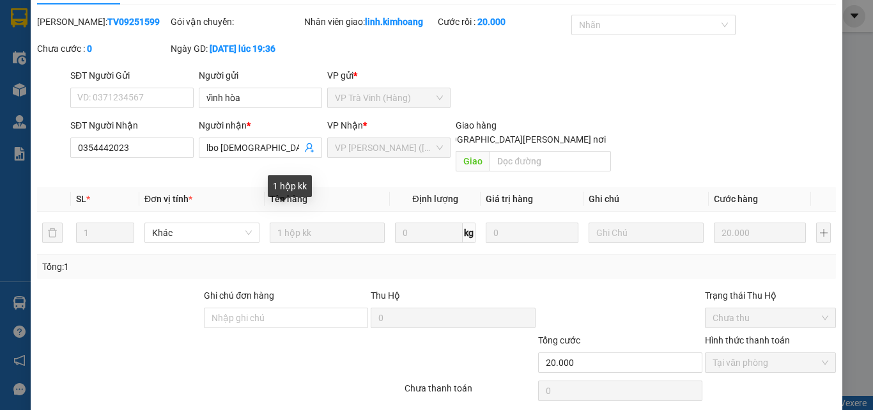
scroll to position [0, 0]
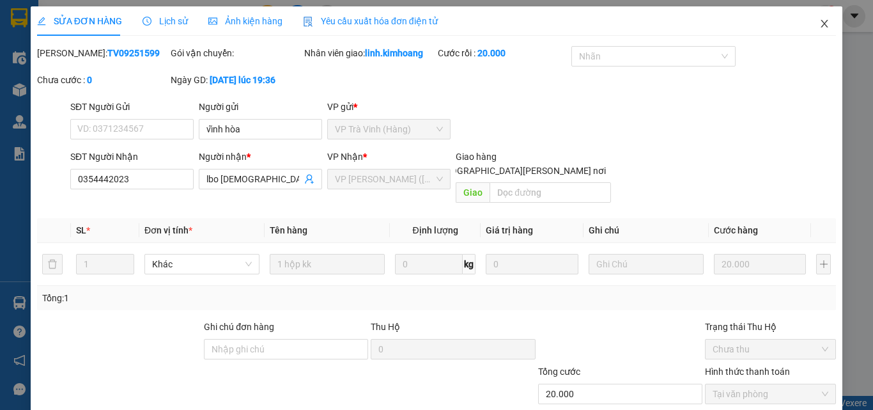
click at [825, 22] on span "Close" at bounding box center [824, 24] width 36 height 36
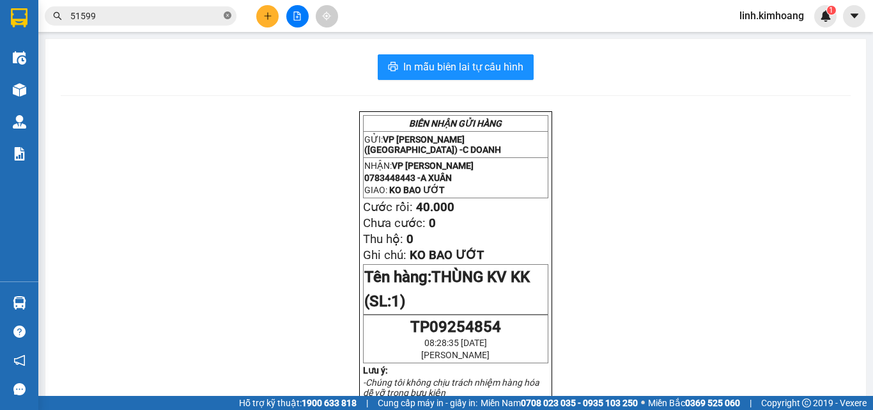
click at [229, 17] on icon "close-circle" at bounding box center [228, 16] width 8 height 8
click at [187, 17] on input "text" at bounding box center [145, 16] width 151 height 14
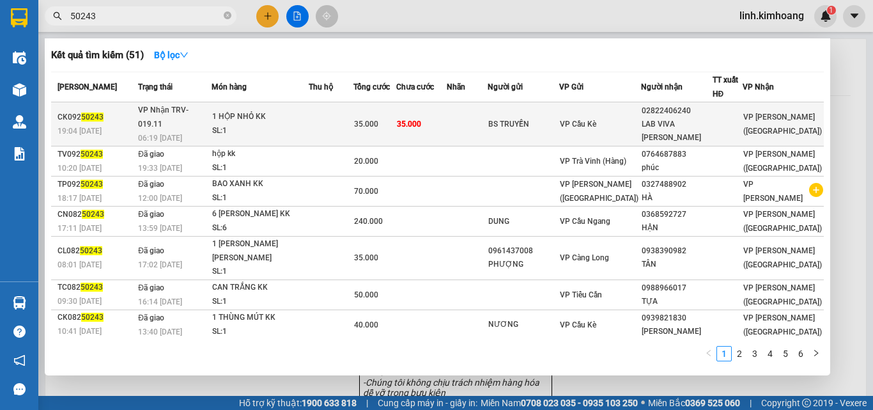
type input "50243"
click at [674, 112] on div "02822406240" at bounding box center [677, 110] width 70 height 13
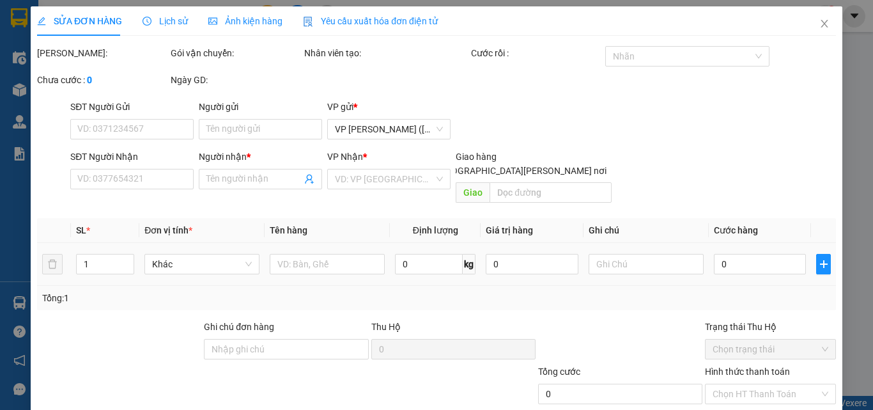
type input "BS TRUYỀN"
type input "02822406240"
type input "LAB VIVA ADENT SG"
type input "35.000"
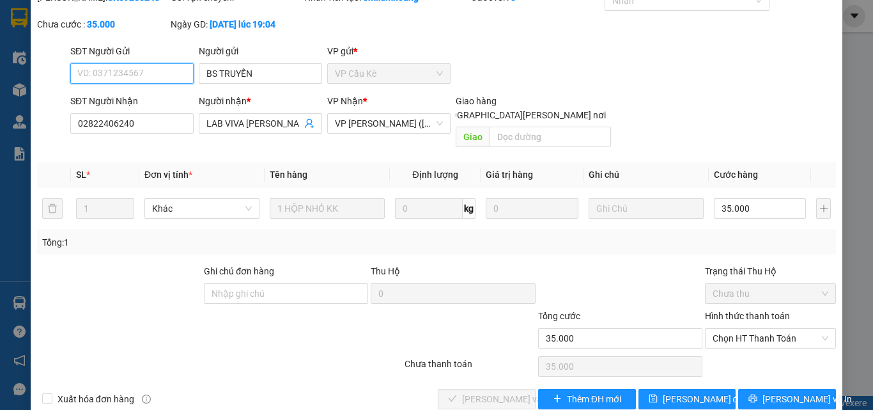
scroll to position [66, 0]
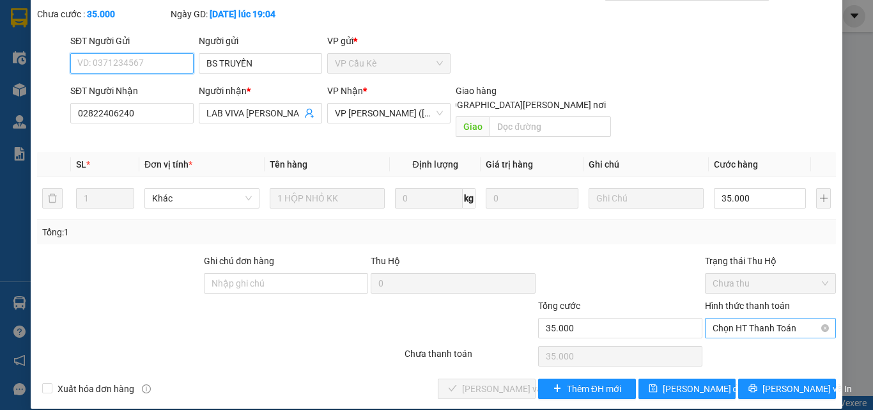
click at [752, 321] on span "Chọn HT Thanh Toán" at bounding box center [770, 327] width 116 height 19
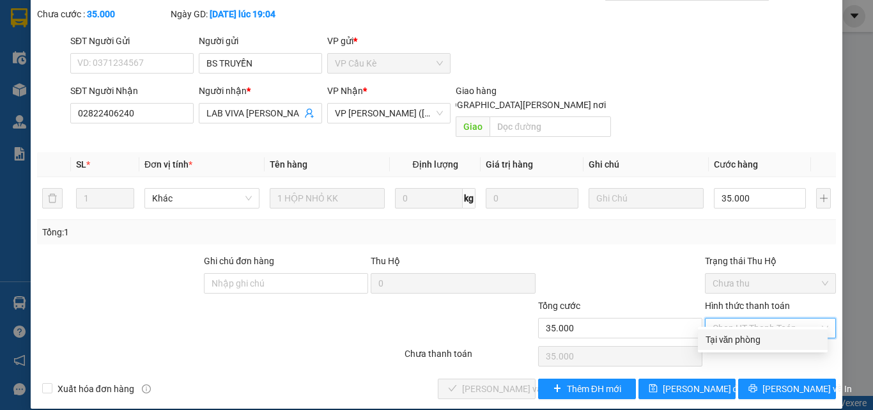
click at [739, 339] on div "Tại văn phòng" at bounding box center [762, 339] width 114 height 14
type input "0"
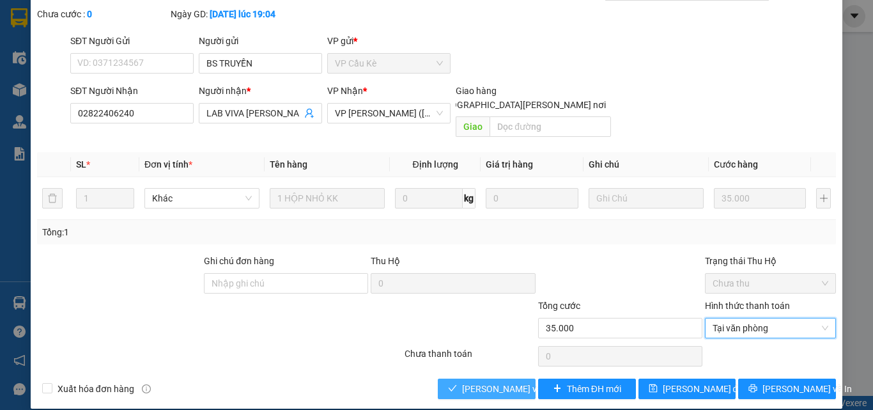
click at [504, 381] on span "[PERSON_NAME] và Giao hàng" at bounding box center [548, 388] width 173 height 14
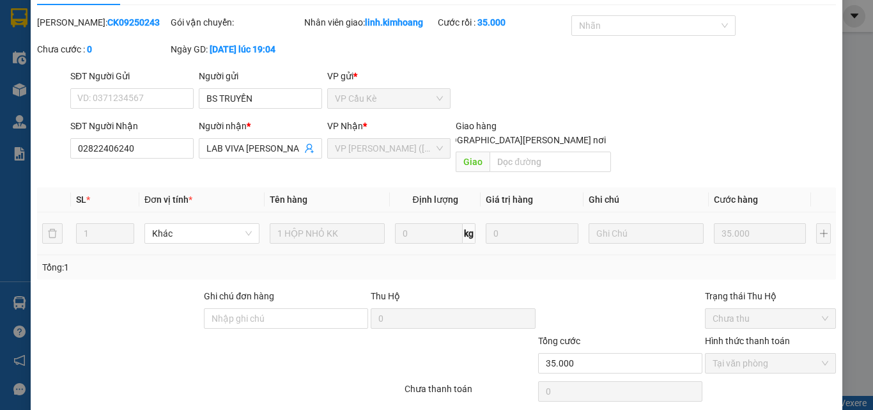
scroll to position [0, 0]
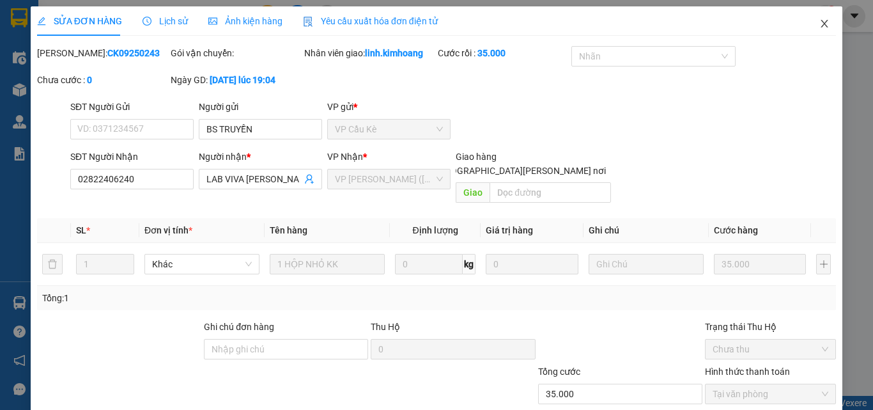
click at [819, 24] on icon "close" at bounding box center [824, 24] width 10 height 10
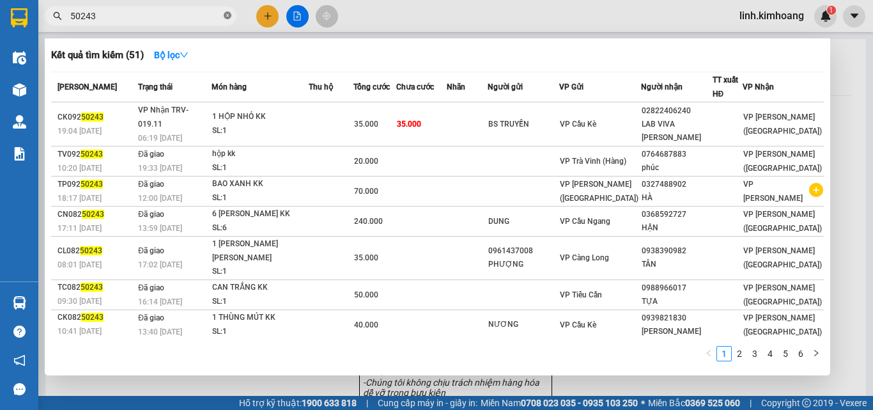
click at [224, 12] on span at bounding box center [228, 16] width 8 height 12
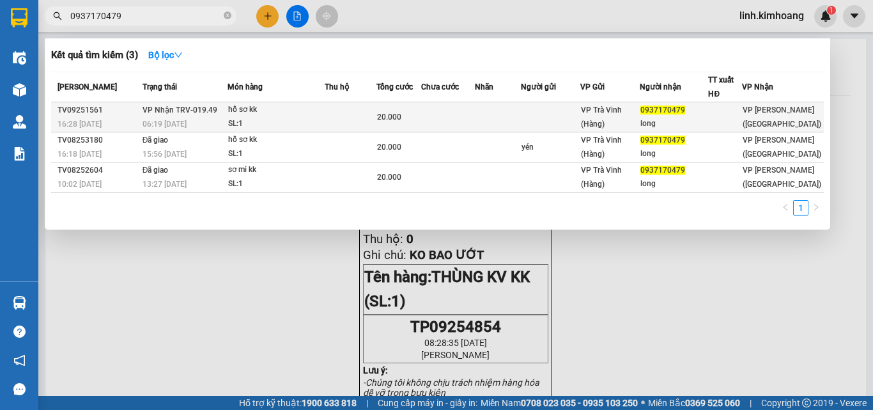
type input "0937170479"
click at [473, 111] on td at bounding box center [448, 117] width 54 height 30
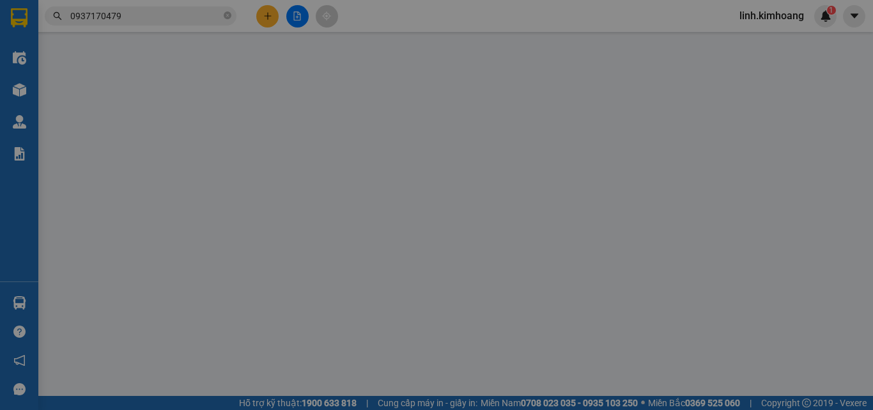
type input "0937170479"
type input "long"
type input "20.000"
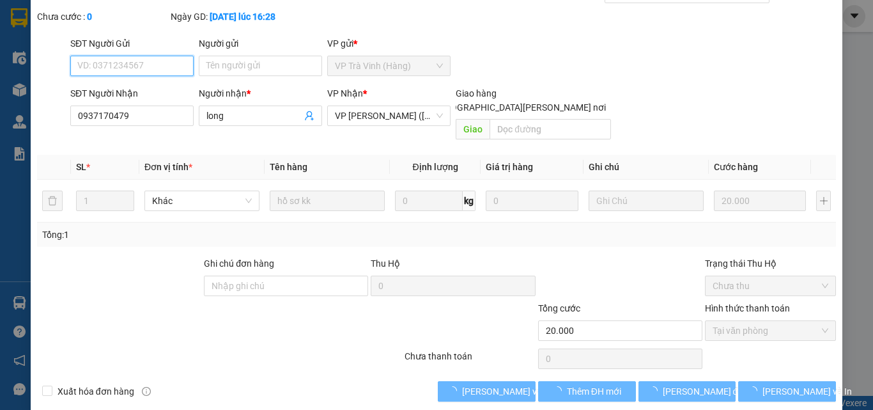
scroll to position [66, 0]
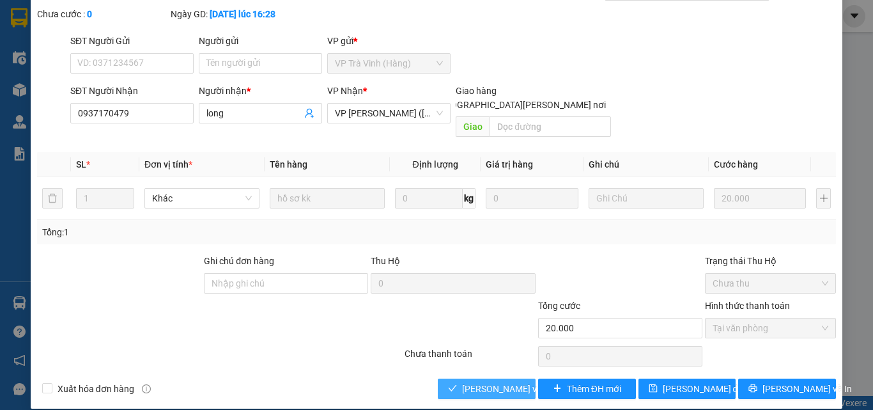
drag, startPoint x: 505, startPoint y: 364, endPoint x: 509, endPoint y: 372, distance: 8.9
click at [506, 378] on button "[PERSON_NAME] và Giao hàng" at bounding box center [487, 388] width 98 height 20
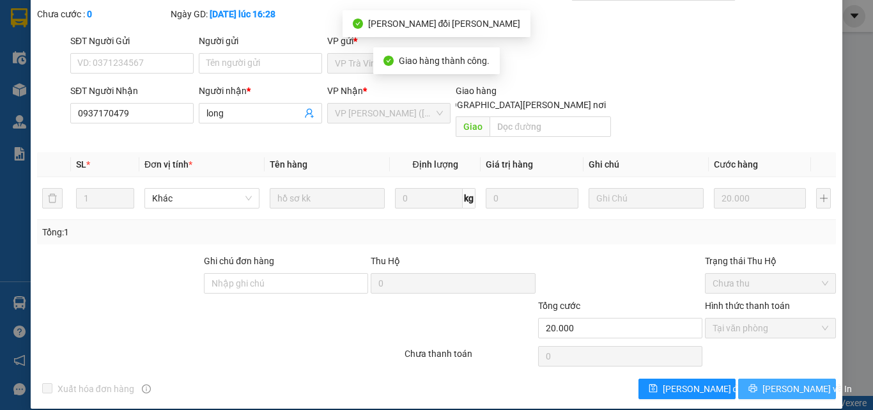
click at [756, 384] on icon "printer" at bounding box center [753, 388] width 8 height 8
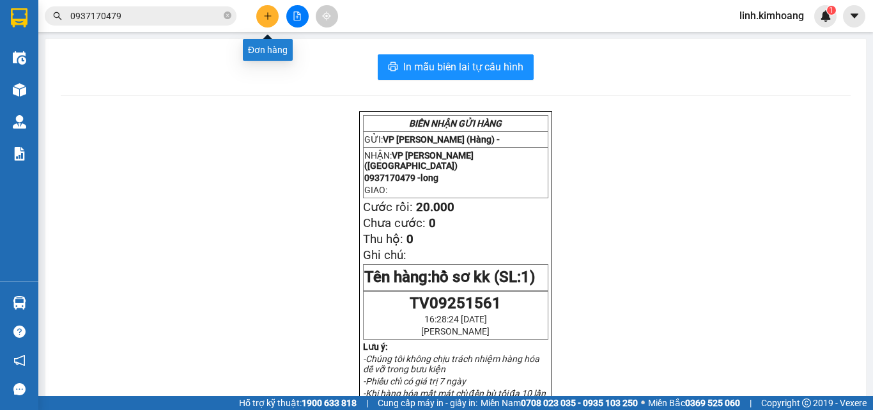
click at [268, 11] on button at bounding box center [267, 16] width 22 height 22
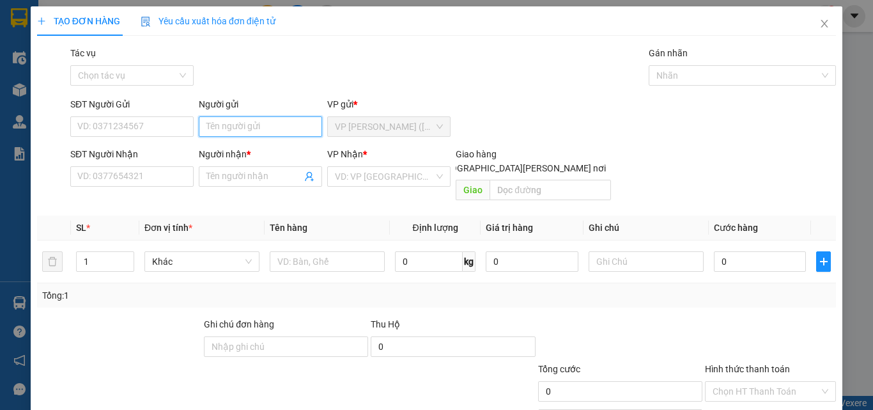
click at [265, 132] on input "Người gửi" at bounding box center [260, 126] width 123 height 20
type input "HUỲNH"
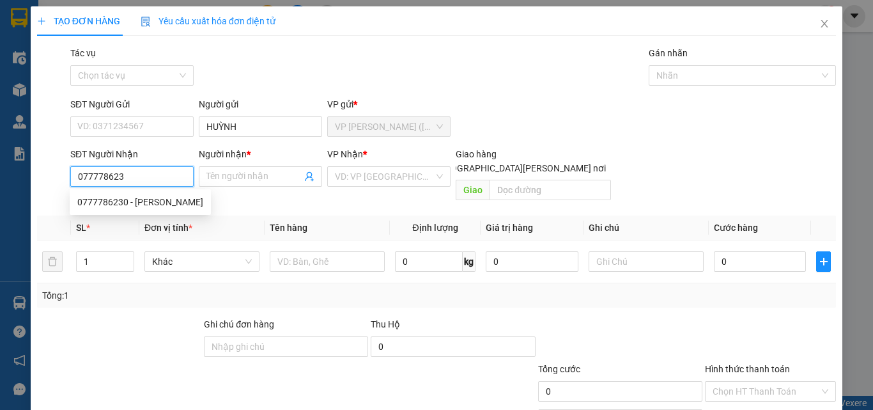
type input "0777786230"
click at [106, 205] on div "0777786230 - HIỆP" at bounding box center [140, 202] width 126 height 14
type input "HIỆP"
type input "40.000"
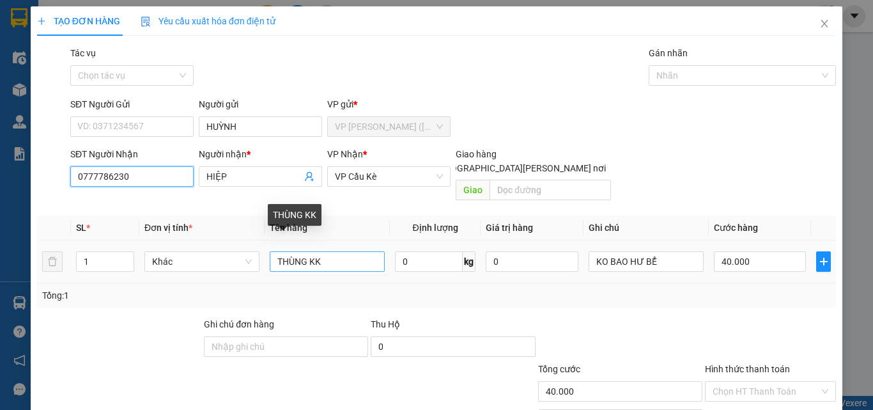
type input "0777786230"
drag, startPoint x: 343, startPoint y: 251, endPoint x: 27, endPoint y: 279, distance: 317.6
click at [27, 279] on div "TẠO ĐƠN HÀNG Yêu cầu xuất hóa đơn điện tử Transit Pickup Surcharge Ids Transit …" at bounding box center [436, 205] width 873 height 410
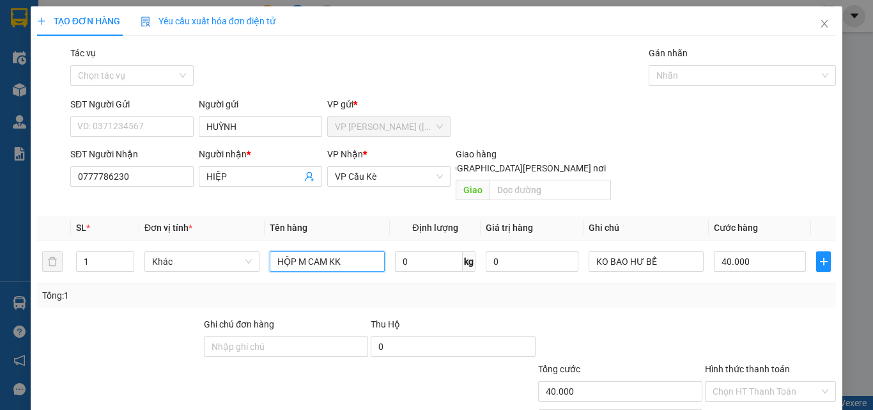
type input "HỘP M CAM KK"
type input "3"
type input "35"
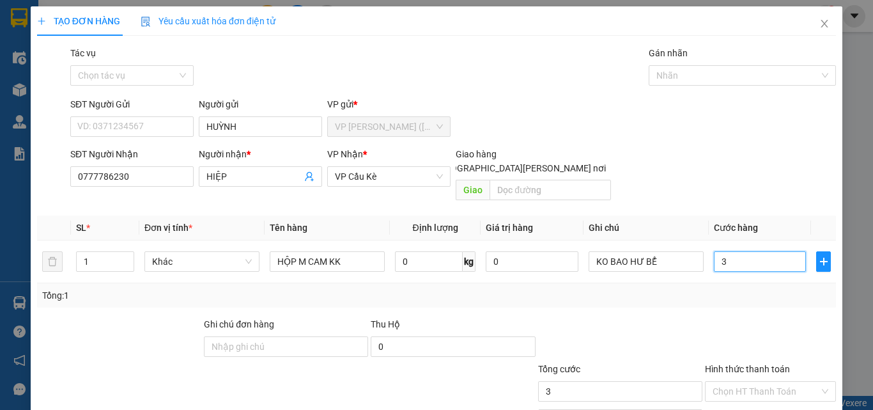
type input "35"
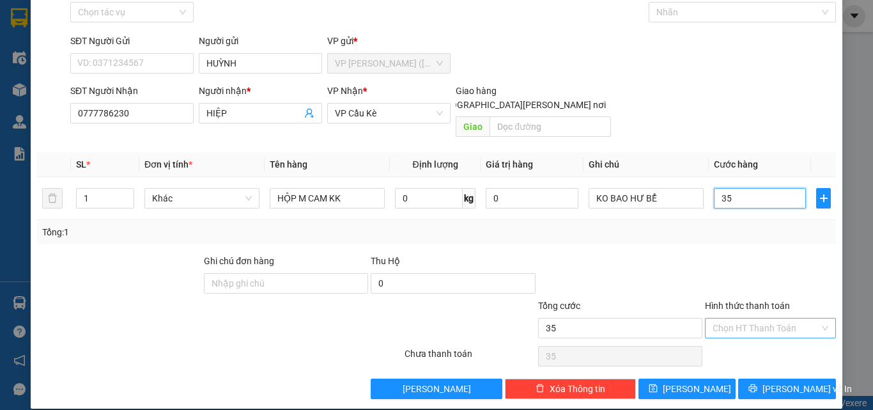
type input "35"
type input "35.000"
click at [732, 319] on input "Hình thức thanh toán" at bounding box center [765, 327] width 107 height 19
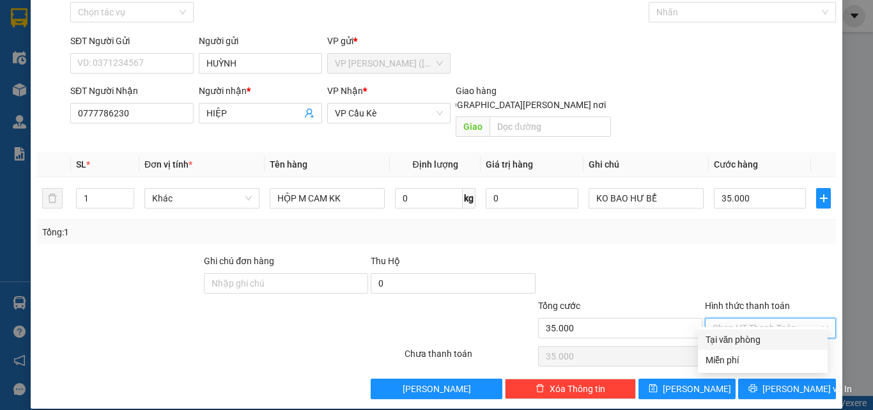
click at [737, 334] on div "Tại văn phòng" at bounding box center [762, 339] width 114 height 14
type input "0"
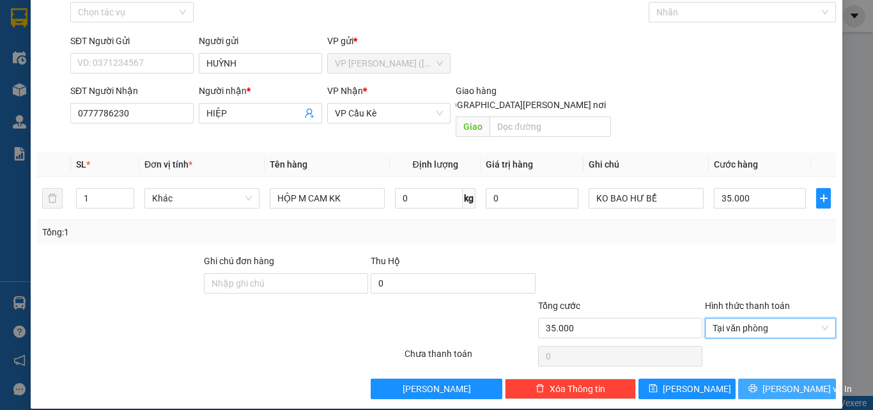
click at [757, 384] on icon "printer" at bounding box center [753, 388] width 8 height 8
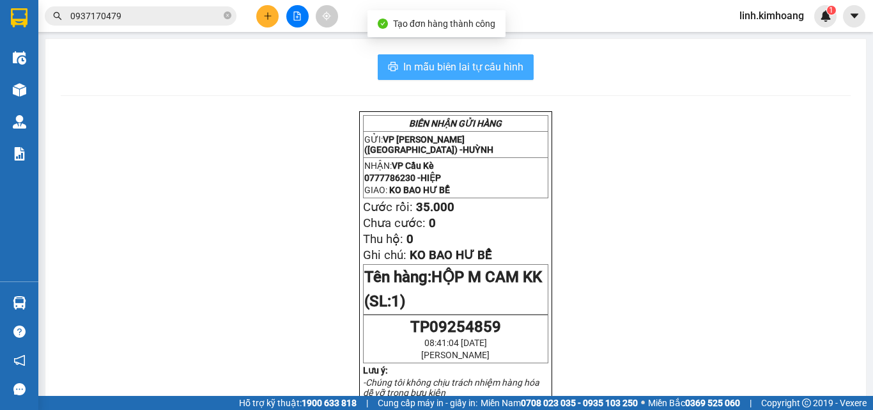
click at [496, 63] on span "In mẫu biên lai tự cấu hình" at bounding box center [463, 67] width 120 height 16
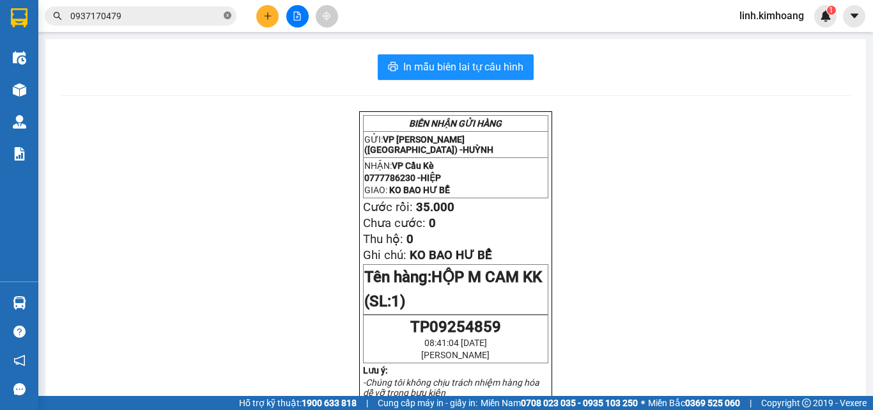
click at [225, 16] on icon "close-circle" at bounding box center [228, 16] width 8 height 8
click at [184, 16] on input "text" at bounding box center [145, 16] width 151 height 14
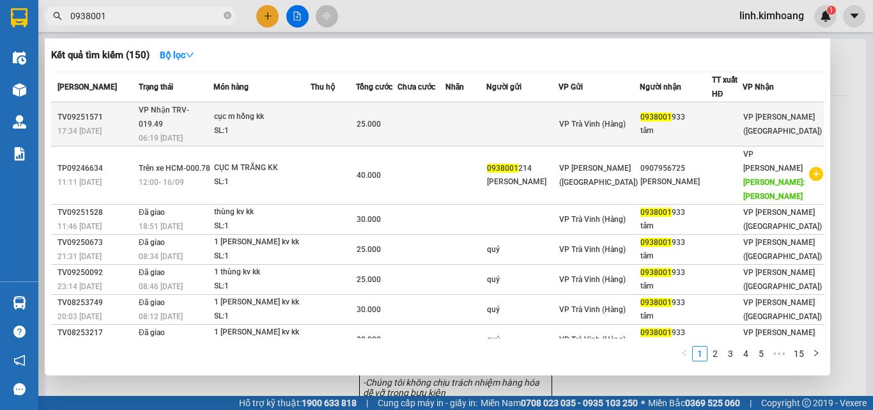
type input "0938001"
click at [629, 117] on div "VP Trà Vinh (Hàng)" at bounding box center [599, 124] width 80 height 14
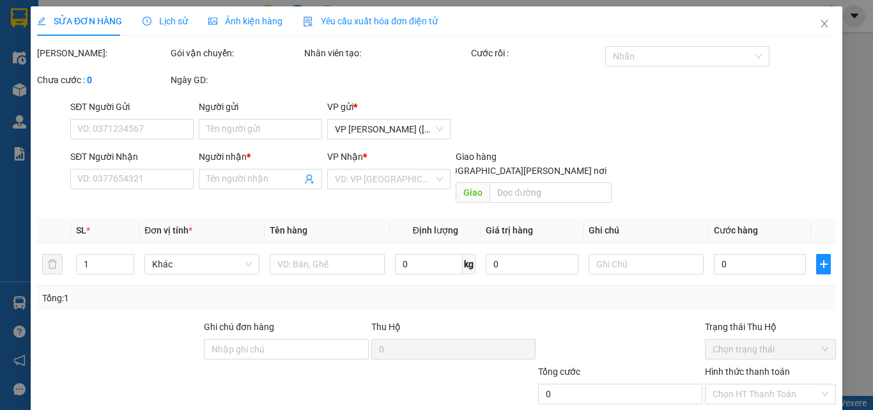
type input "0938001933"
type input "tâm"
type input "25.000"
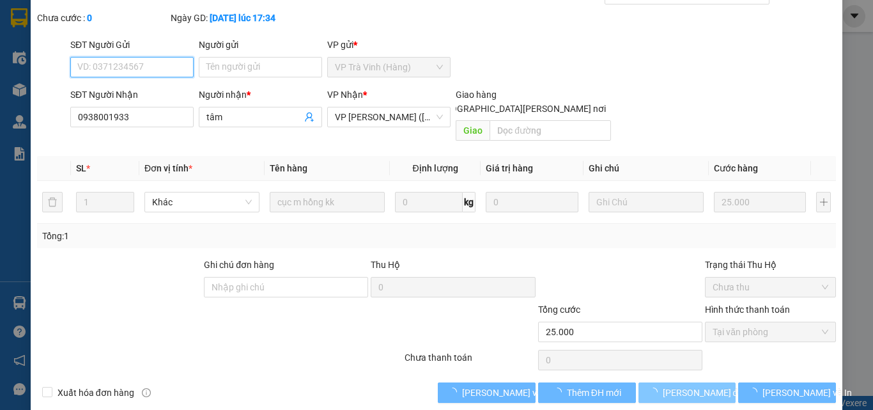
scroll to position [66, 0]
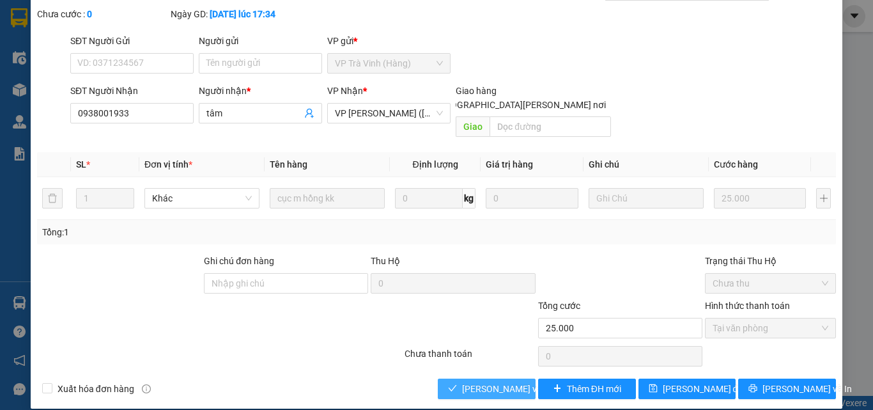
click at [512, 381] on span "[PERSON_NAME] và Giao hàng" at bounding box center [548, 388] width 173 height 14
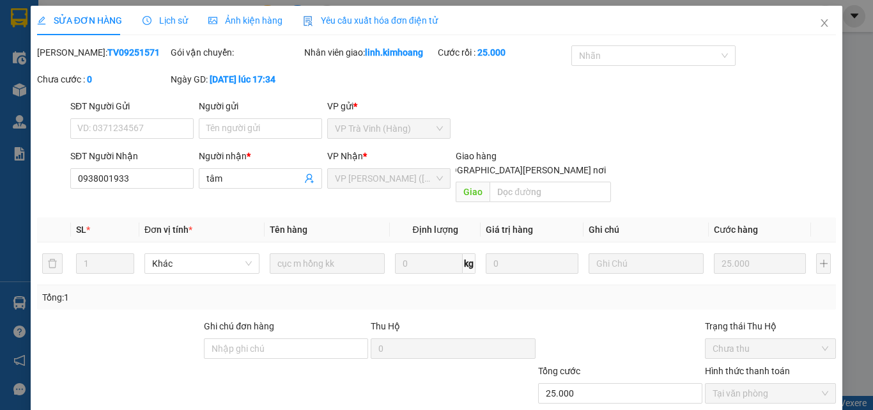
scroll to position [0, 0]
click at [819, 22] on icon "close" at bounding box center [824, 24] width 10 height 10
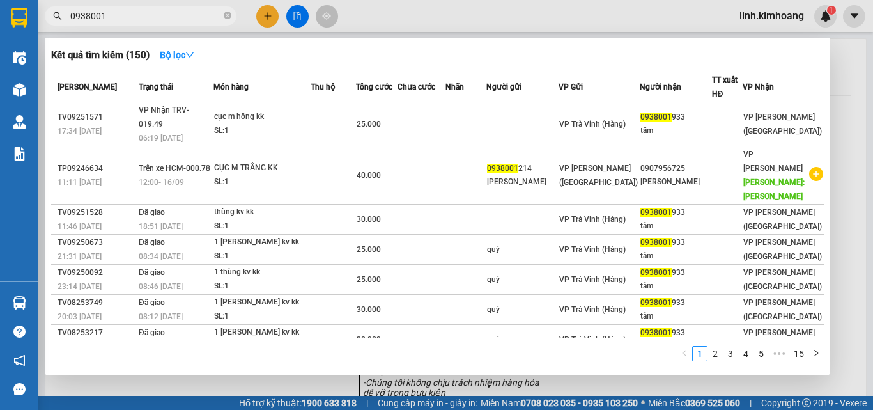
click at [226, 9] on span at bounding box center [228, 16] width 8 height 14
click at [228, 13] on icon "close-circle" at bounding box center [228, 16] width 8 height 8
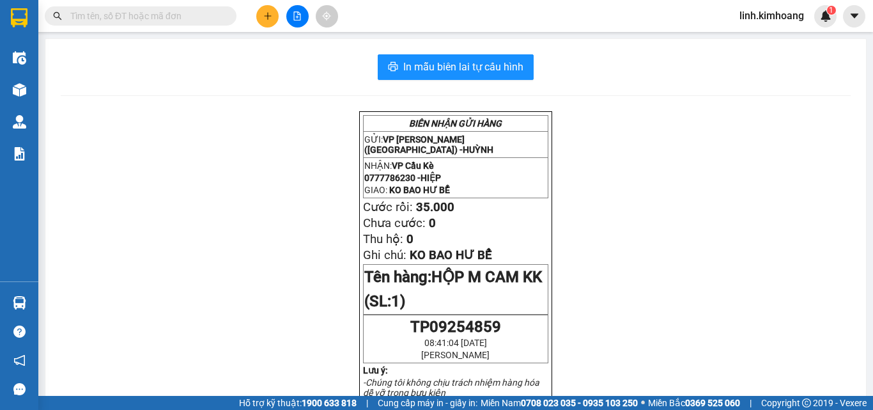
click at [181, 17] on input "text" at bounding box center [145, 16] width 151 height 14
click at [266, 22] on button at bounding box center [267, 16] width 22 height 22
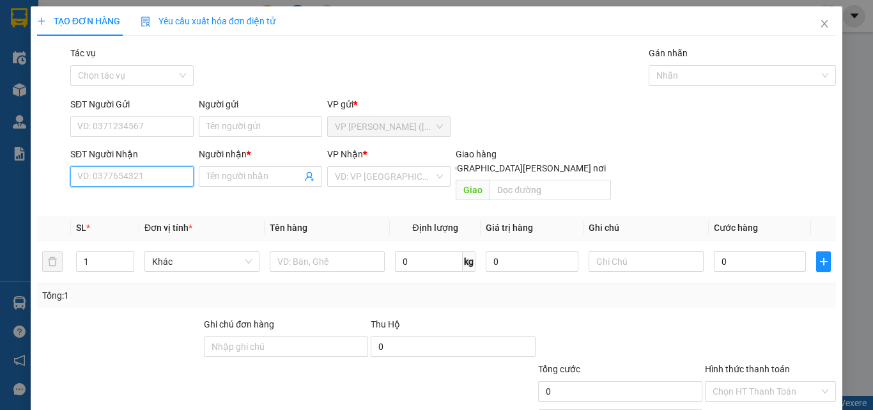
click at [119, 171] on input "SĐT Người Nhận" at bounding box center [131, 176] width 123 height 20
type input "0978757515"
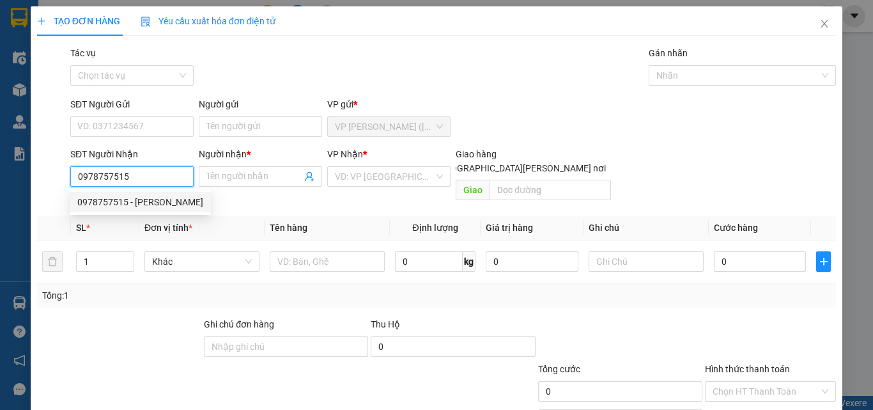
click at [153, 200] on div "0978757515 - TRINH" at bounding box center [140, 202] width 126 height 14
type input "TRINH"
type input "60.000"
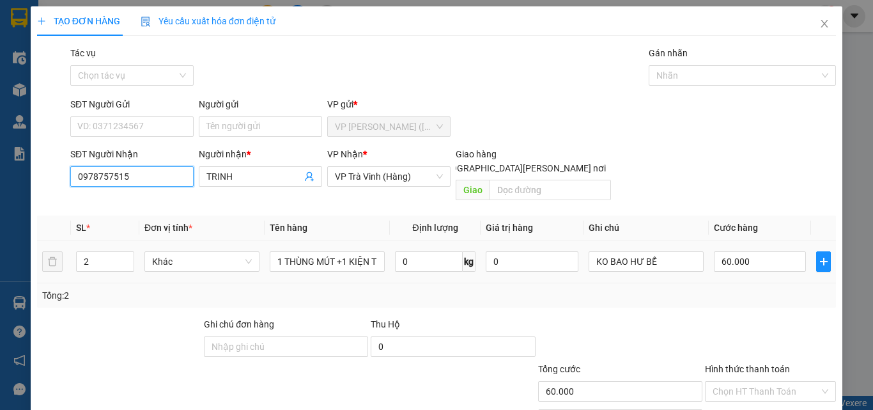
type input "0978757515"
click at [0, 271] on div "TẠO ĐƠN HÀNG Yêu cầu xuất hóa đơn điện tử Transit Pickup Surcharge Ids Transit …" at bounding box center [436, 205] width 873 height 410
type input "1"
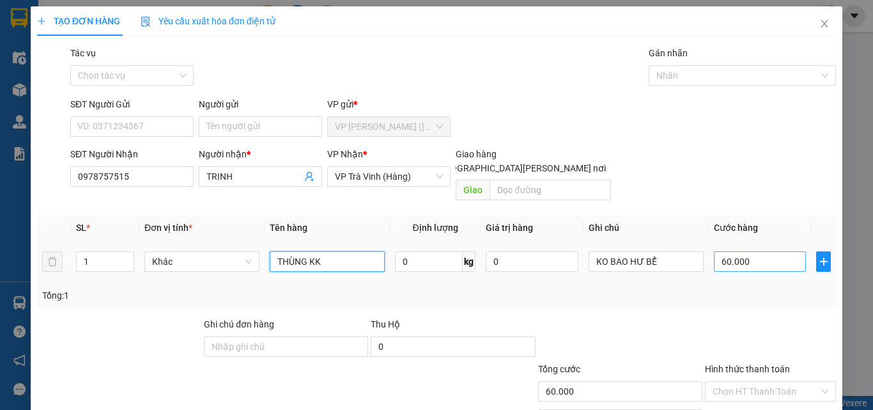
type input "THÙNG KK"
click at [759, 251] on input "60.000" at bounding box center [760, 261] width 92 height 20
type input "3"
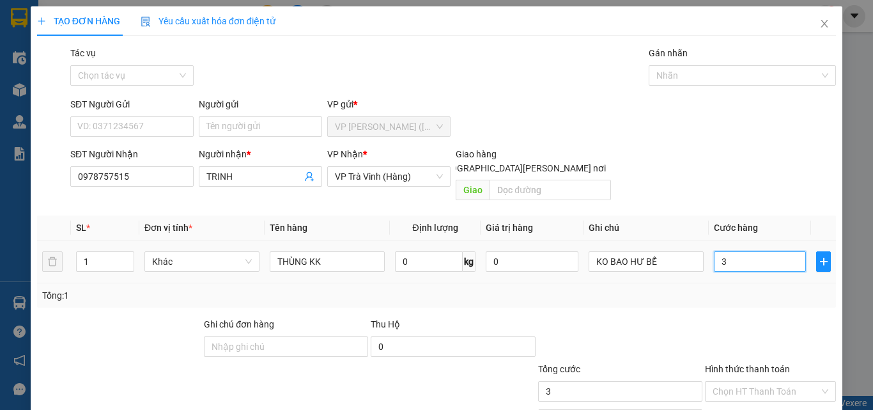
type input "30"
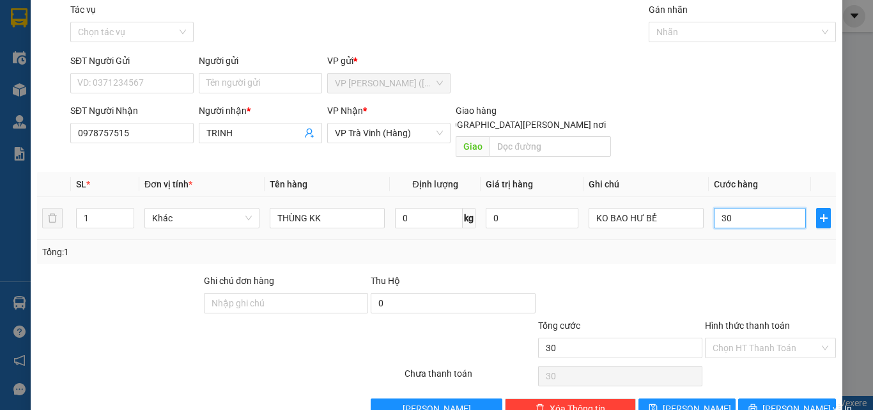
scroll to position [63, 0]
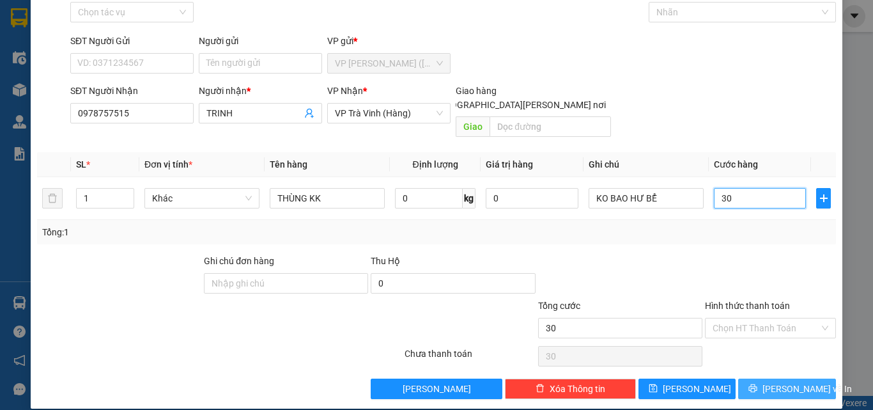
type input "30"
type input "30.000"
click at [750, 378] on button "[PERSON_NAME] và In" at bounding box center [787, 388] width 98 height 20
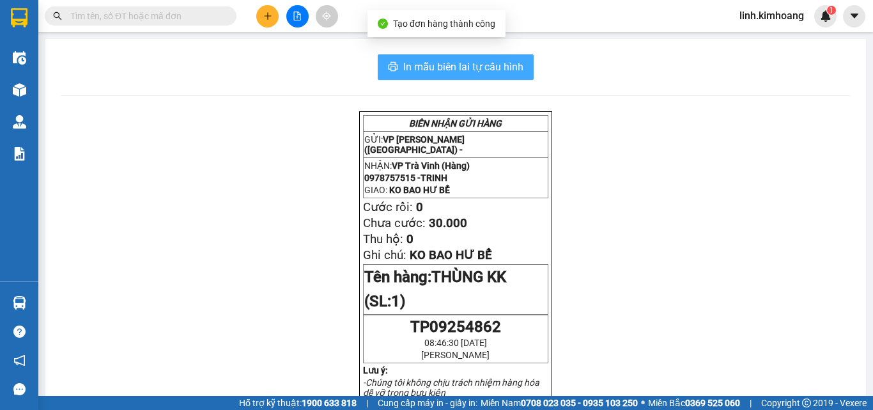
click at [418, 69] on span "In mẫu biên lai tự cấu hình" at bounding box center [463, 67] width 120 height 16
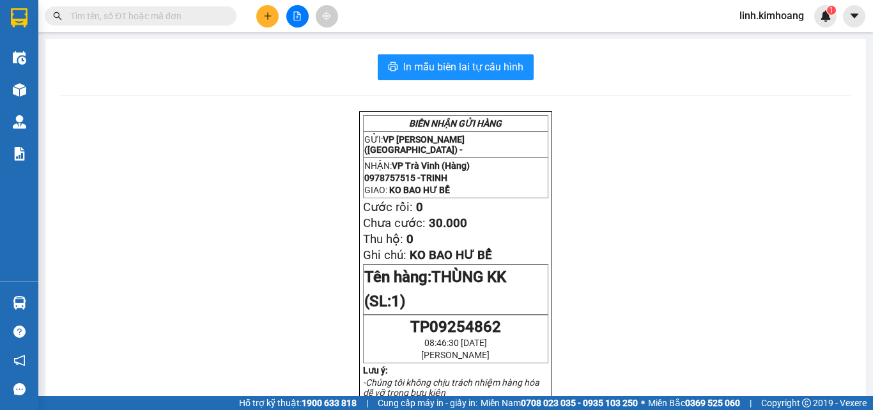
click at [194, 9] on input "text" at bounding box center [145, 16] width 151 height 14
click at [201, 20] on input "text" at bounding box center [145, 16] width 151 height 14
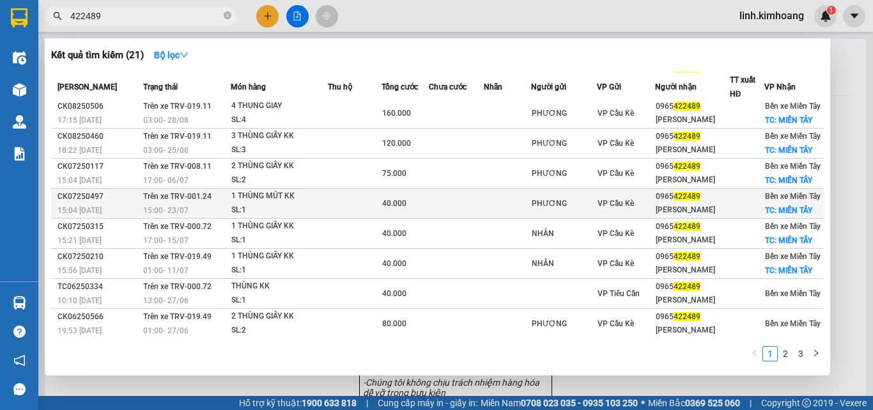
scroll to position [65, 0]
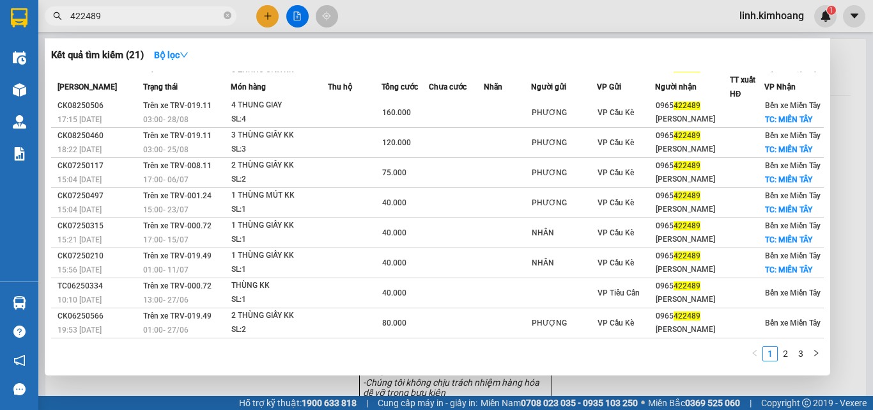
click at [589, 385] on div at bounding box center [436, 205] width 873 height 410
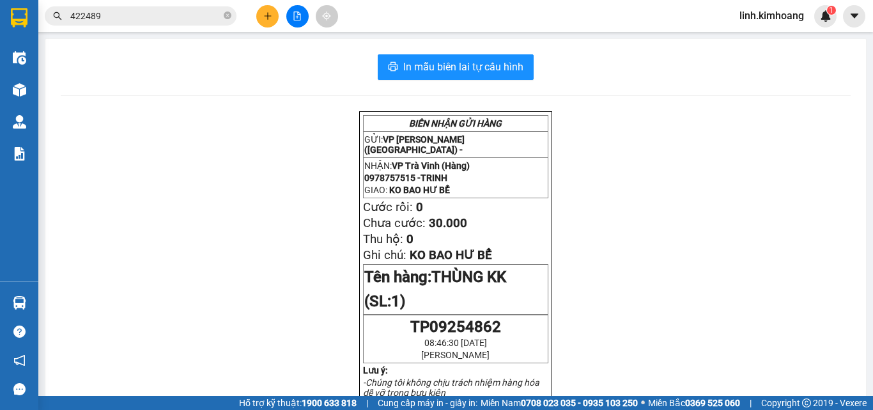
click at [225, 12] on span at bounding box center [228, 16] width 8 height 12
click at [185, 21] on input "text" at bounding box center [145, 16] width 151 height 14
click at [185, 7] on span at bounding box center [141, 15] width 192 height 19
click at [190, 12] on input "text" at bounding box center [145, 16] width 151 height 14
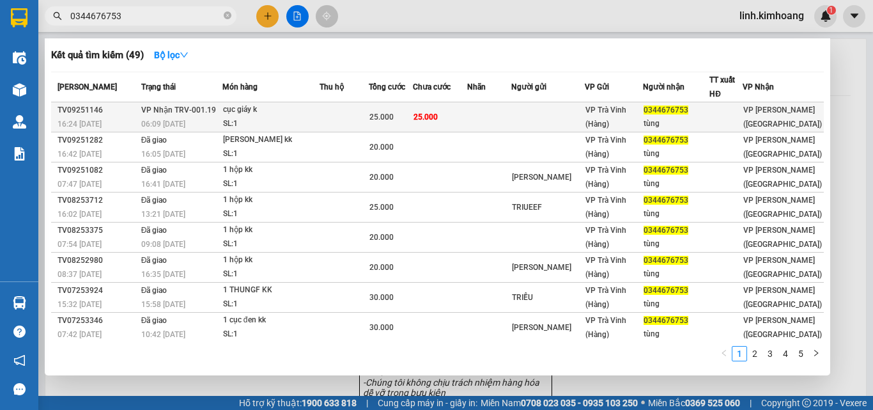
click at [632, 113] on div "VP Trà Vinh (Hàng)" at bounding box center [613, 117] width 56 height 28
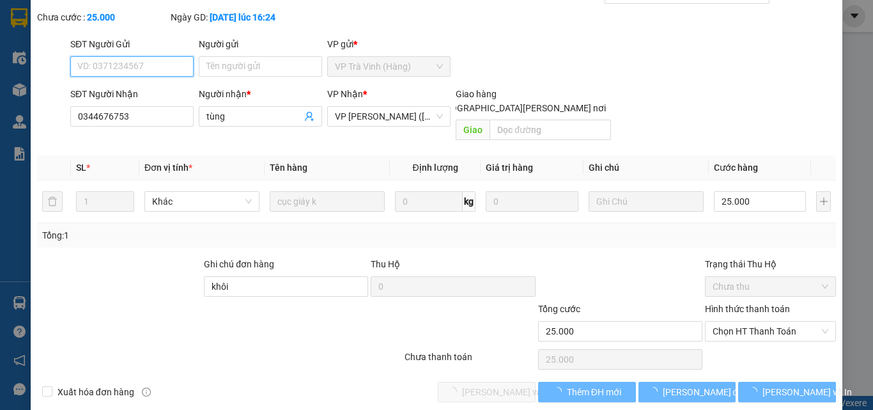
scroll to position [66, 0]
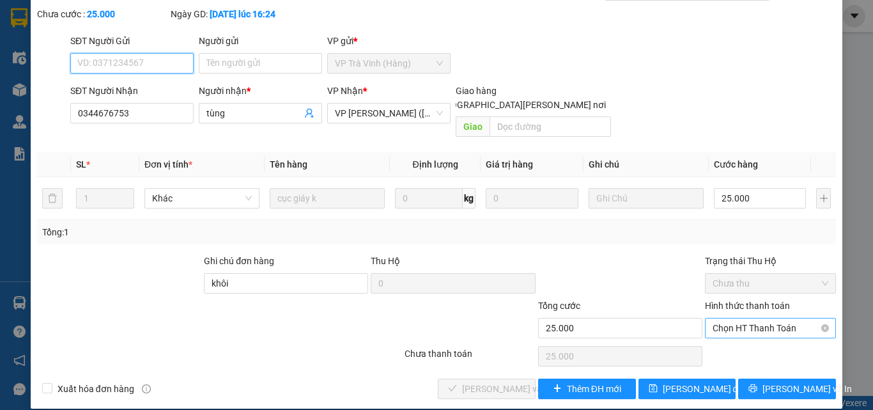
click at [722, 319] on span "Chọn HT Thanh Toán" at bounding box center [770, 327] width 116 height 19
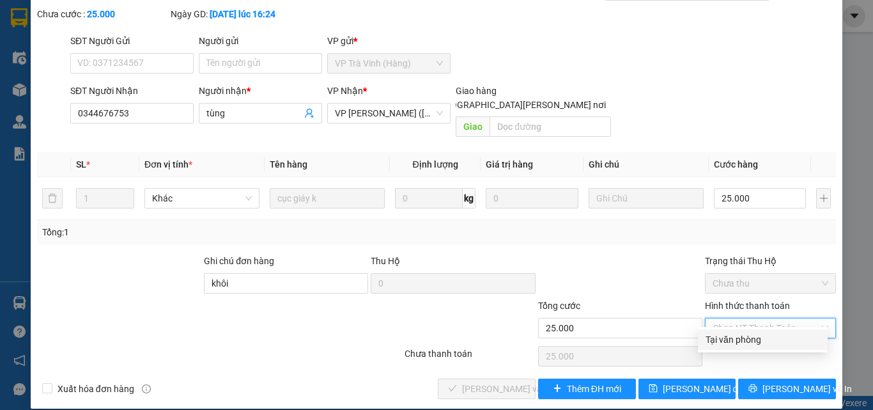
click at [730, 339] on div "Tại văn phòng" at bounding box center [762, 339] width 114 height 14
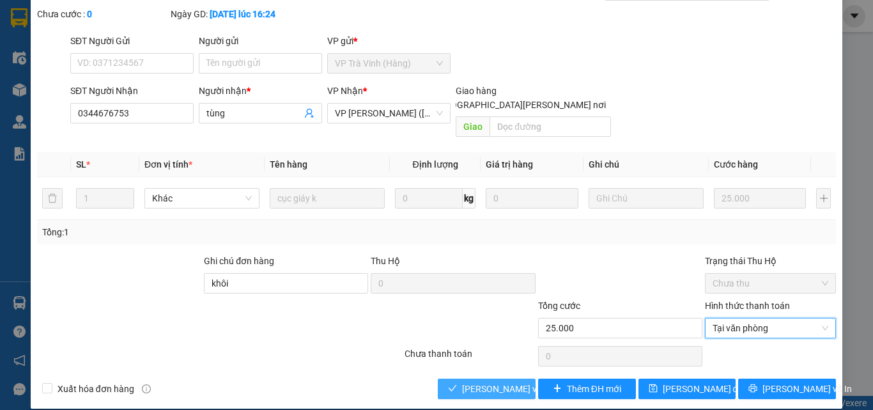
click at [462, 381] on span "[PERSON_NAME] và Giao hàng" at bounding box center [548, 388] width 173 height 14
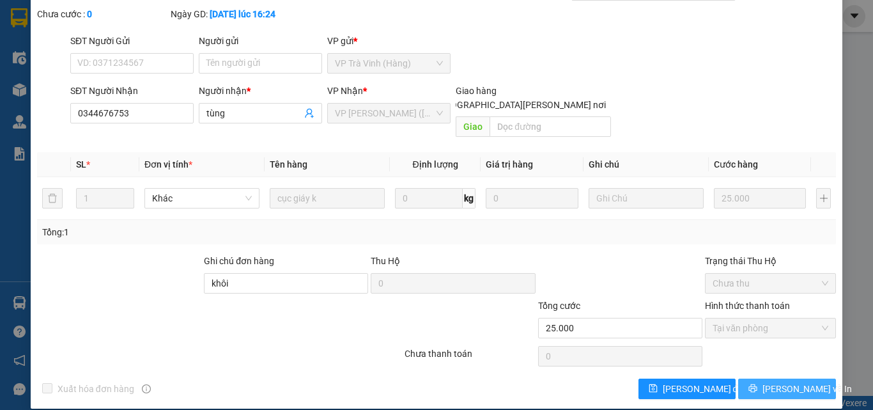
click at [783, 381] on span "[PERSON_NAME] và In" at bounding box center [806, 388] width 89 height 14
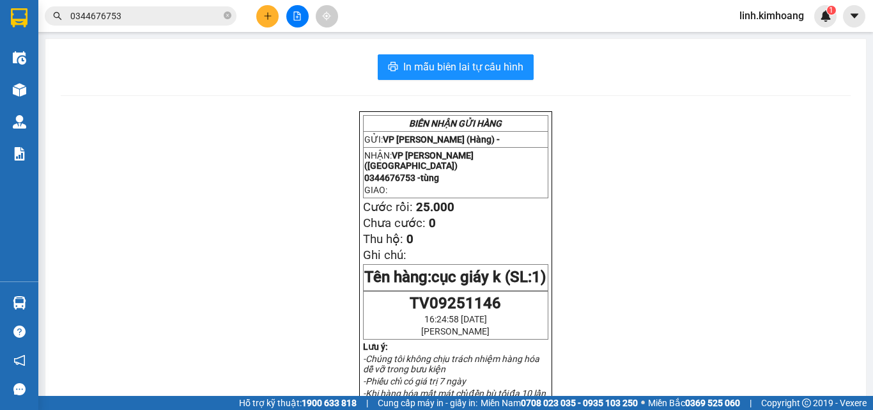
click at [273, 18] on button at bounding box center [267, 16] width 22 height 22
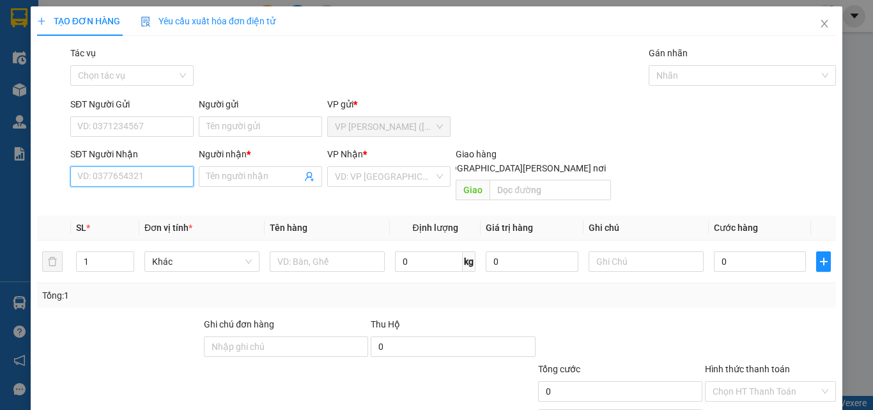
click at [139, 180] on input "SĐT Người Nhận" at bounding box center [131, 176] width 123 height 20
click at [819, 19] on span "Close" at bounding box center [824, 24] width 36 height 36
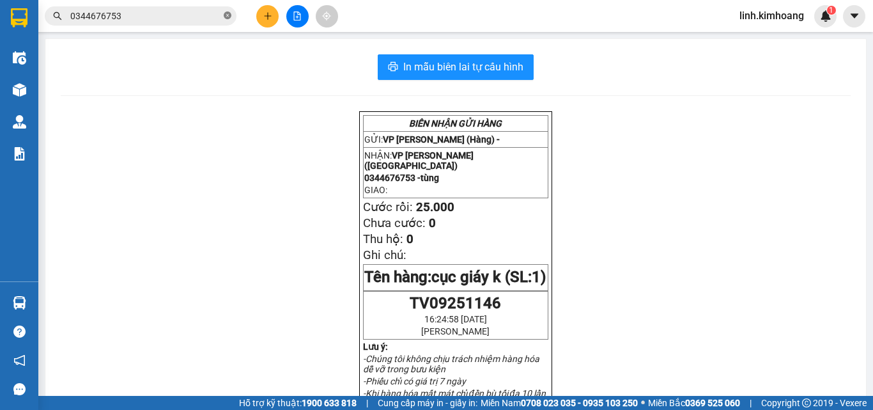
click at [229, 17] on icon "close-circle" at bounding box center [228, 16] width 8 height 8
click at [189, 15] on input "text" at bounding box center [145, 16] width 151 height 14
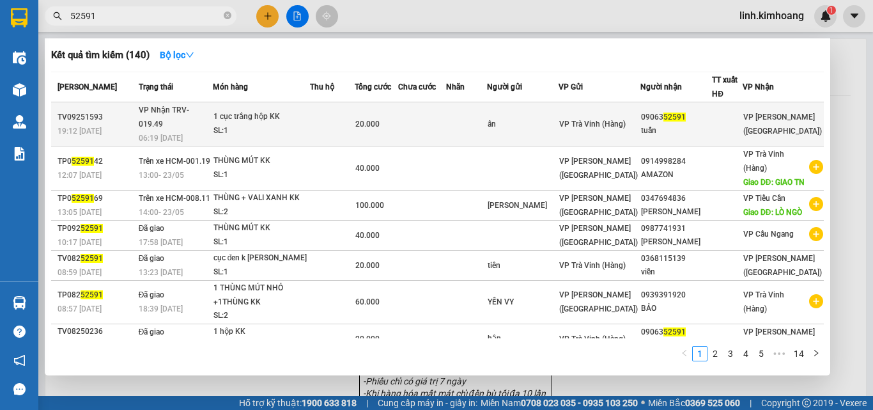
click at [720, 118] on div at bounding box center [726, 124] width 29 height 13
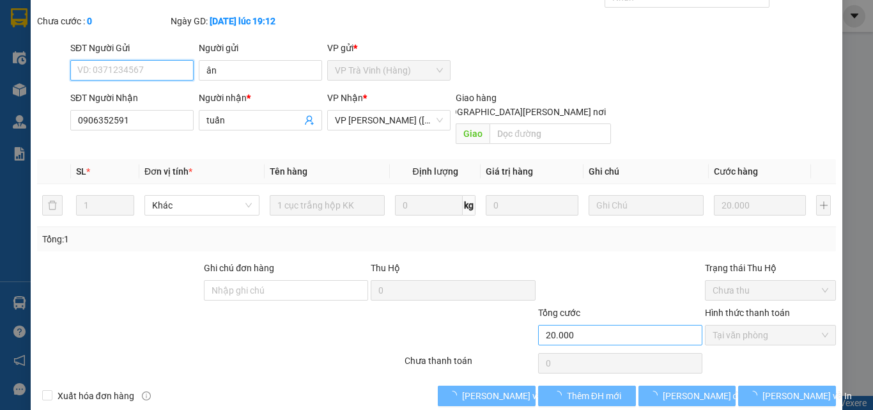
scroll to position [66, 0]
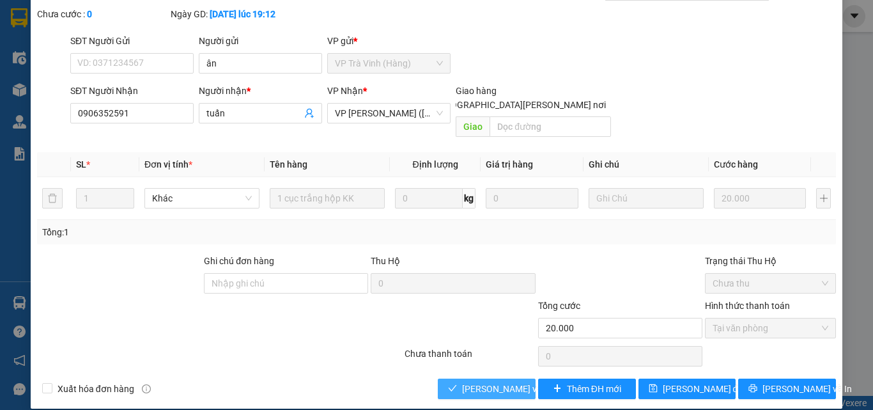
click at [482, 381] on span "[PERSON_NAME] và Giao hàng" at bounding box center [548, 388] width 173 height 14
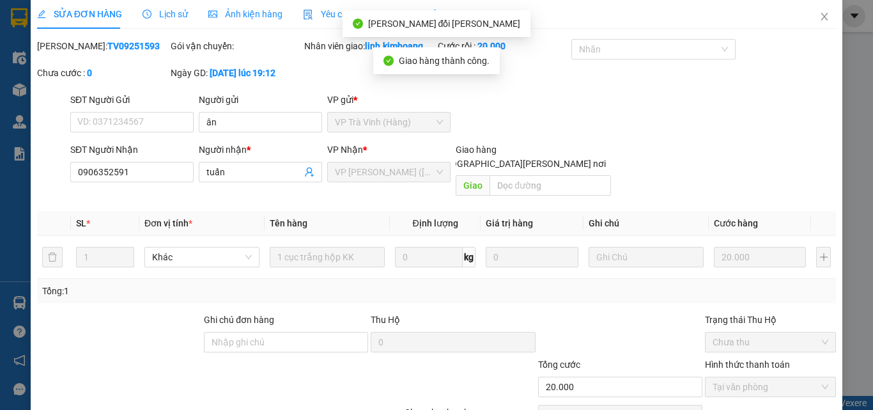
scroll to position [0, 0]
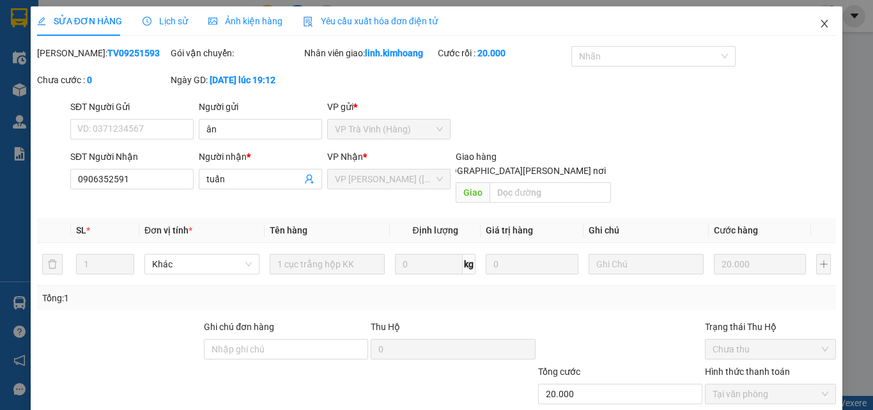
click at [819, 20] on icon "close" at bounding box center [824, 24] width 10 height 10
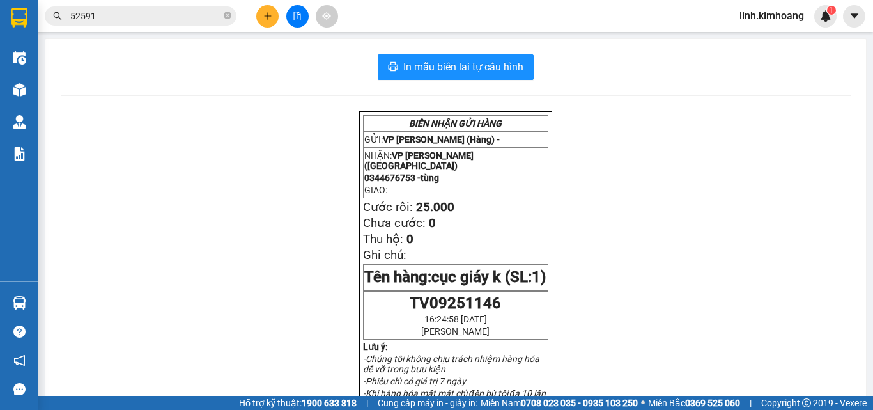
click at [226, 15] on icon "close-circle" at bounding box center [228, 16] width 8 height 8
click at [183, 17] on input "text" at bounding box center [145, 16] width 151 height 14
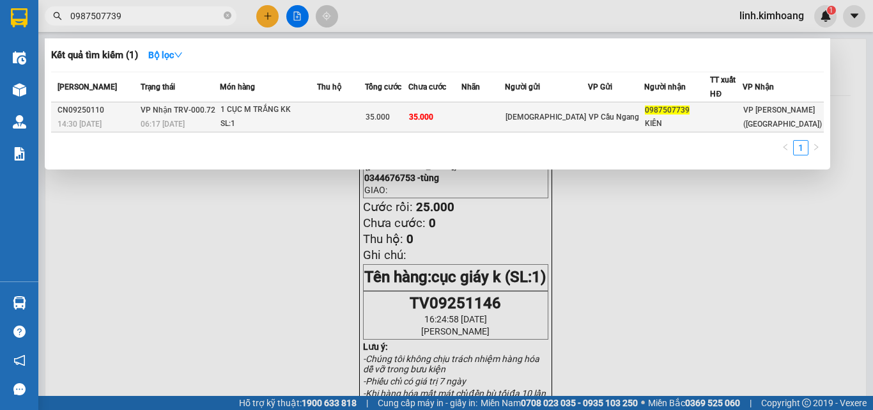
click at [704, 109] on div "0987507739" at bounding box center [677, 110] width 65 height 13
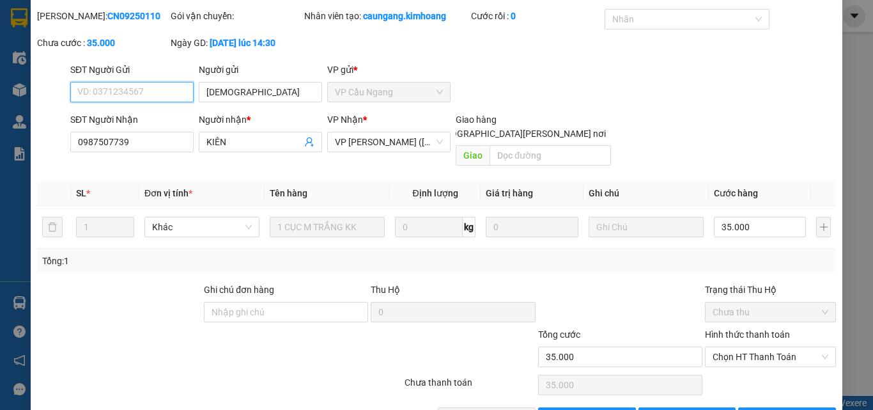
scroll to position [66, 0]
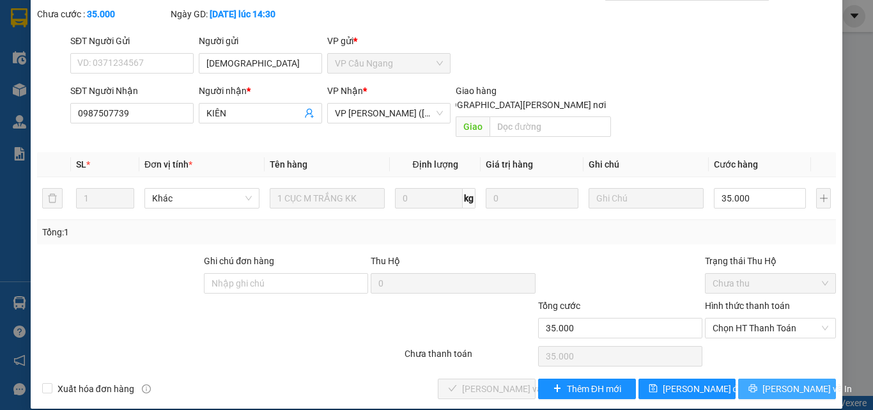
click at [774, 381] on span "[PERSON_NAME] và In" at bounding box center [806, 388] width 89 height 14
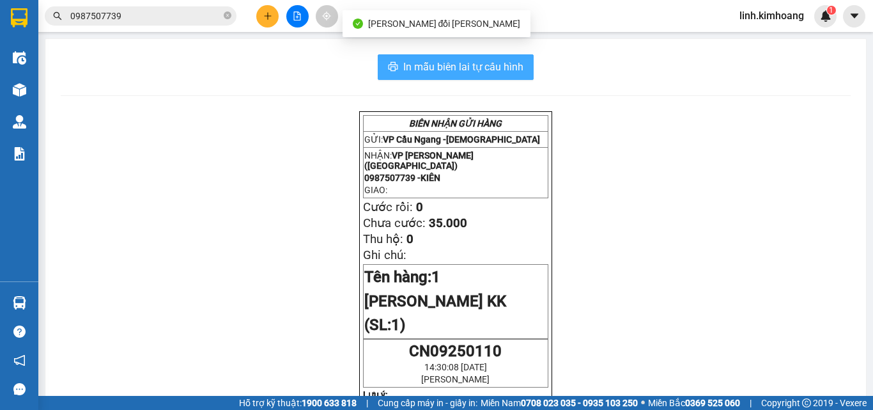
click at [484, 73] on span "In mẫu biên lai tự cấu hình" at bounding box center [463, 67] width 120 height 16
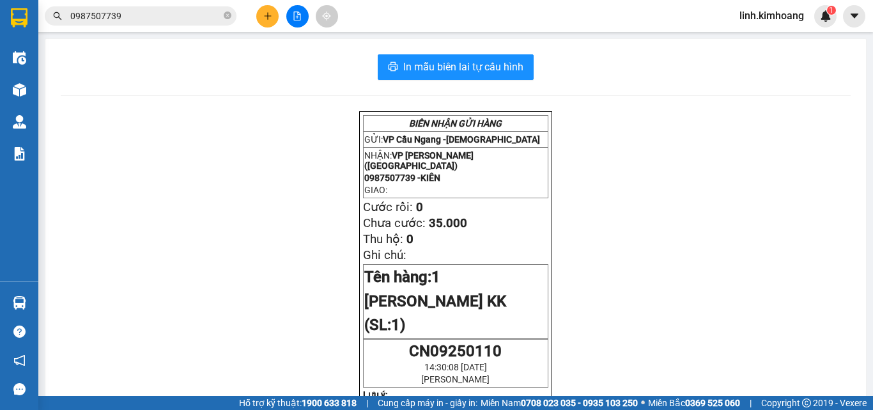
click at [226, 14] on icon "close-circle" at bounding box center [228, 16] width 8 height 8
click at [172, 15] on input "text" at bounding box center [145, 16] width 151 height 14
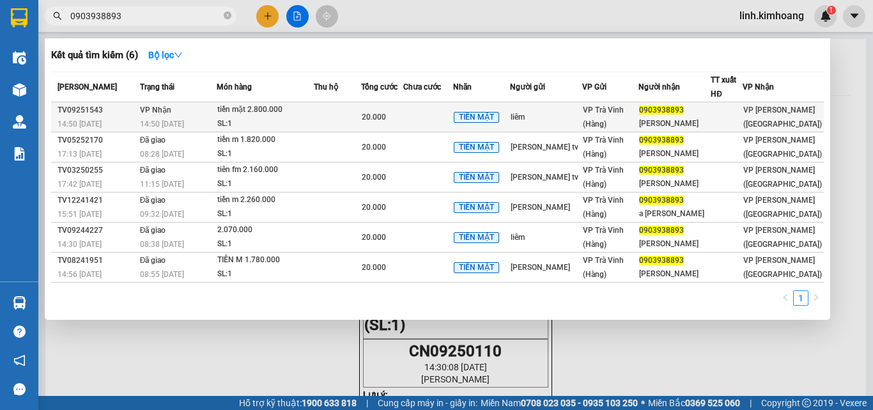
click at [728, 118] on div at bounding box center [726, 117] width 30 height 13
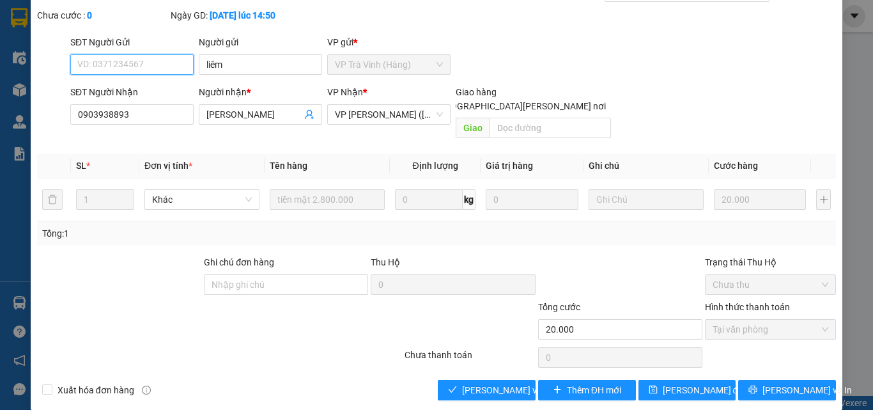
scroll to position [66, 0]
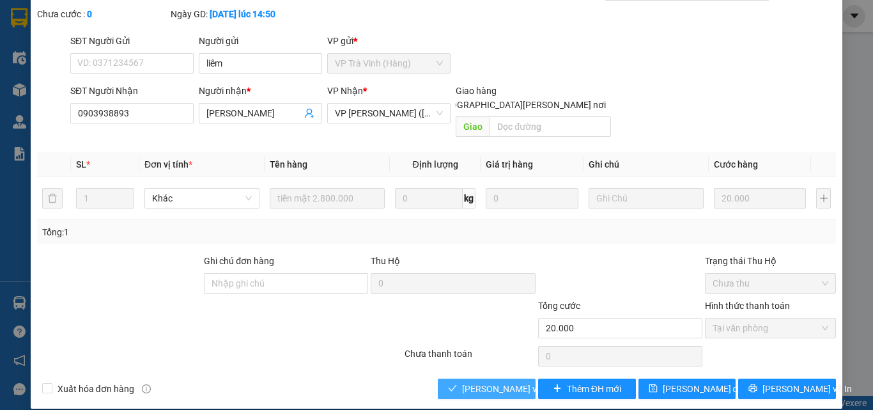
click at [486, 381] on span "[PERSON_NAME] và Giao hàng" at bounding box center [548, 388] width 173 height 14
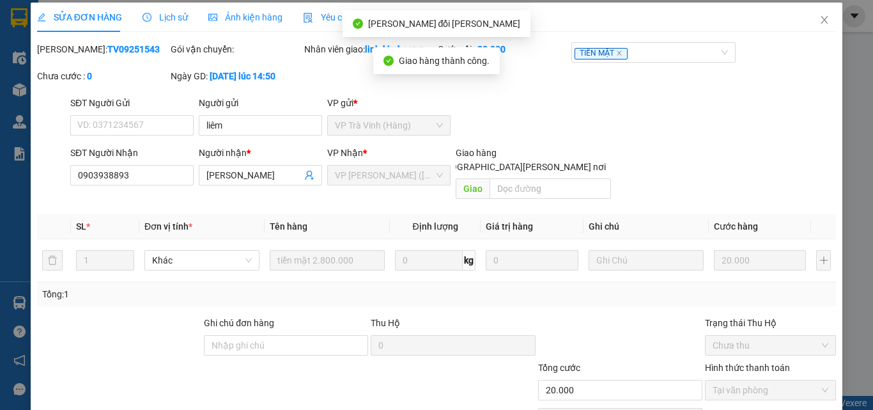
scroll to position [0, 0]
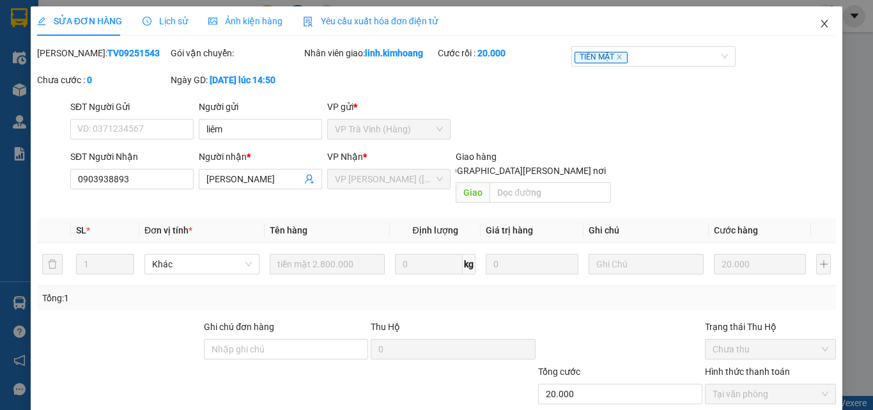
click at [814, 16] on span "Close" at bounding box center [824, 24] width 36 height 36
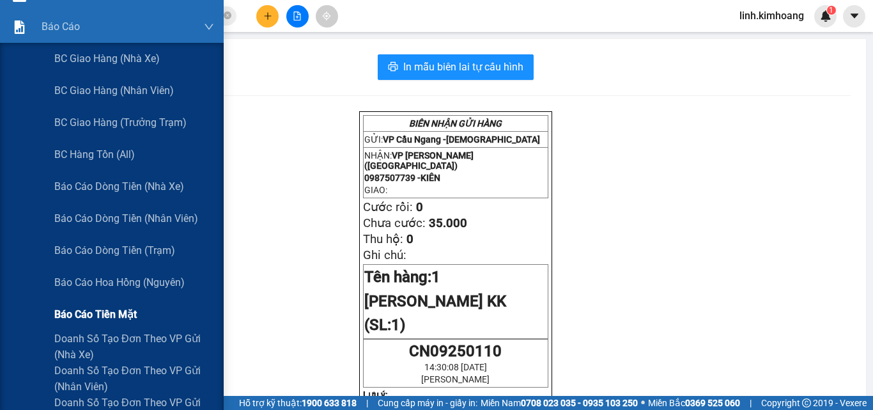
scroll to position [128, 0]
click at [91, 312] on span "Báo cáo tiền mặt" at bounding box center [95, 313] width 82 height 16
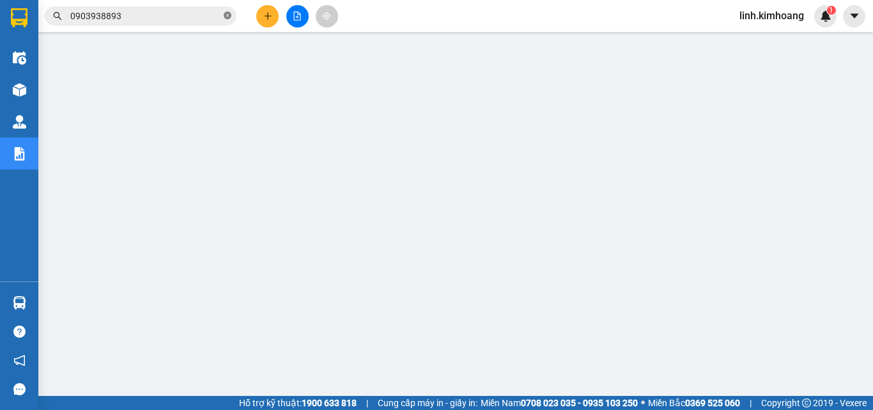
click at [227, 13] on icon "close-circle" at bounding box center [228, 16] width 8 height 8
click at [170, 20] on input "text" at bounding box center [145, 16] width 151 height 14
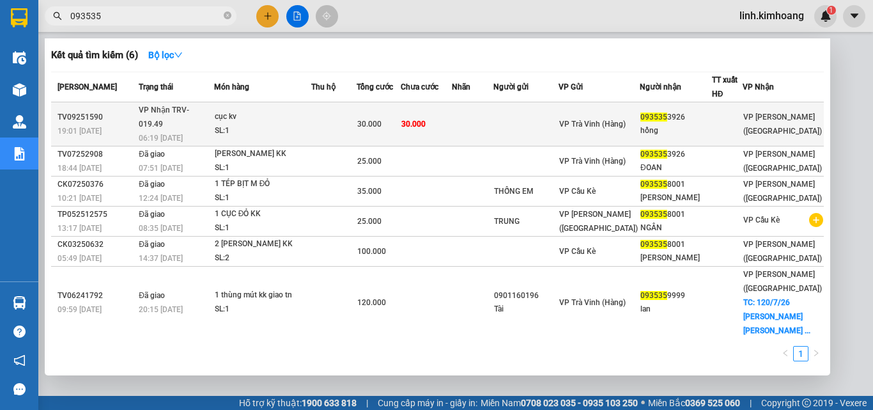
click at [548, 118] on td at bounding box center [525, 124] width 65 height 44
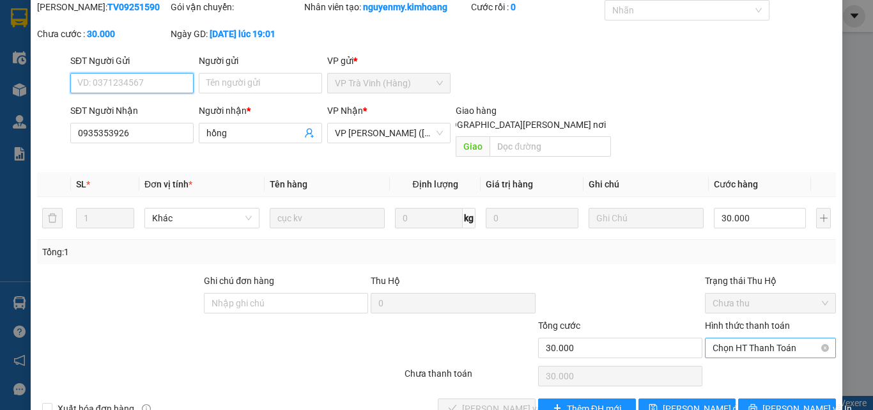
scroll to position [66, 0]
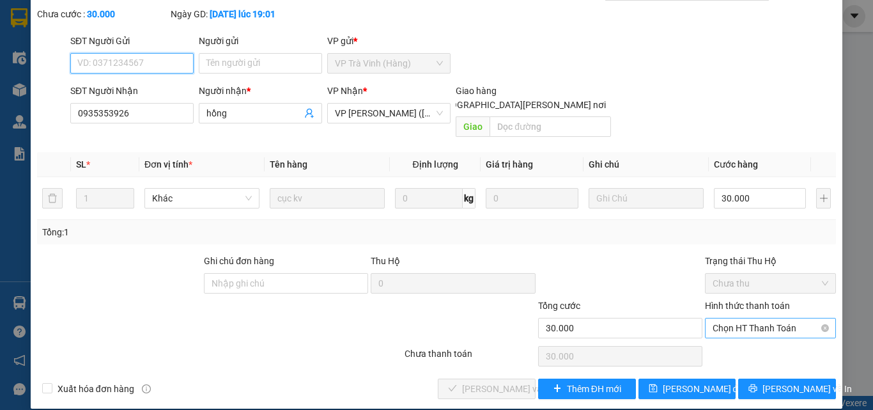
click at [753, 318] on span "Chọn HT Thanh Toán" at bounding box center [770, 327] width 116 height 19
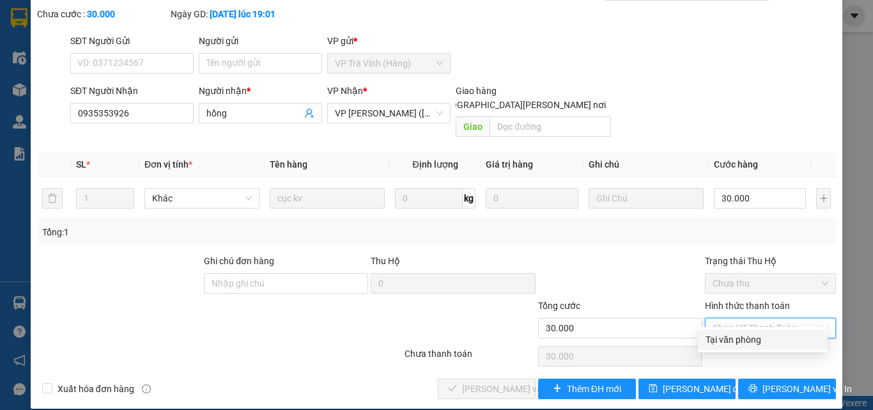
drag, startPoint x: 750, startPoint y: 332, endPoint x: 727, endPoint y: 340, distance: 24.9
click at [750, 332] on div "Tại văn phòng" at bounding box center [762, 339] width 114 height 14
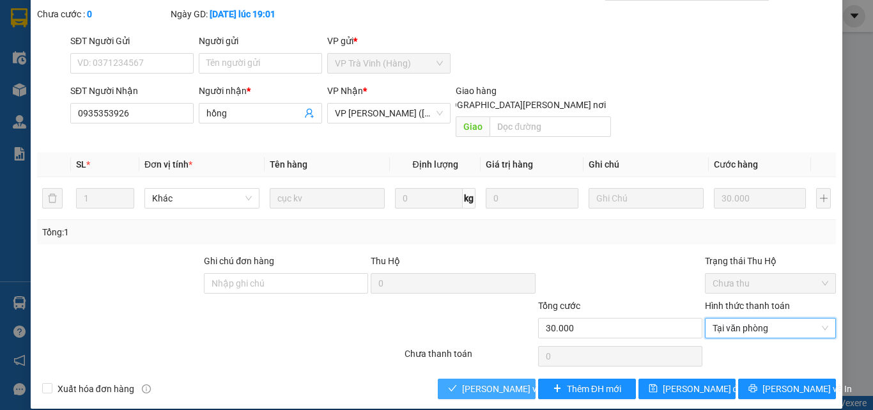
click at [462, 381] on span "[PERSON_NAME] và Giao hàng" at bounding box center [548, 388] width 173 height 14
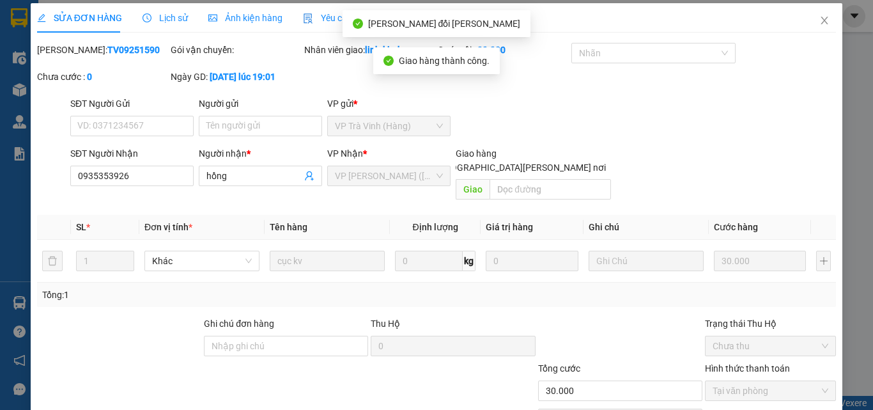
scroll to position [0, 0]
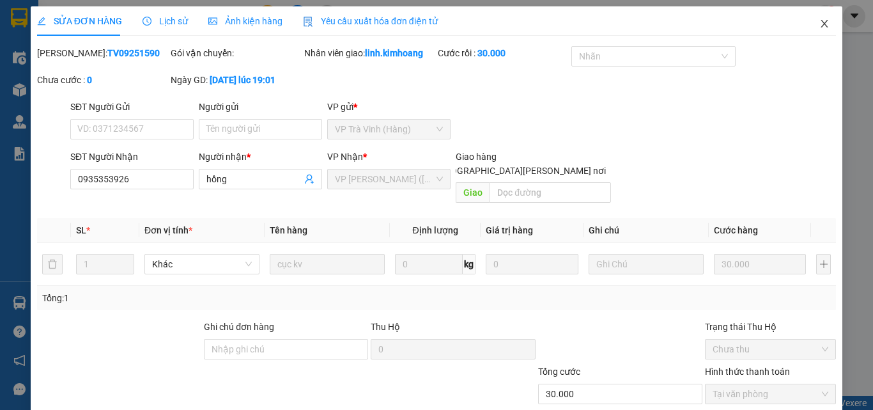
click at [819, 20] on icon "close" at bounding box center [824, 24] width 10 height 10
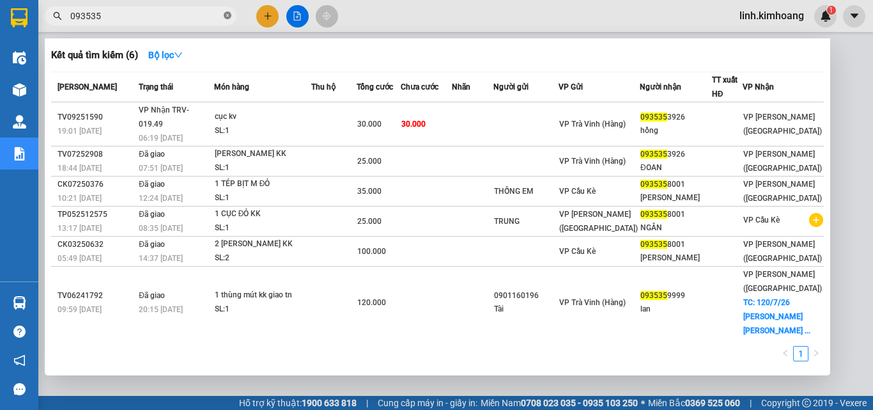
click at [226, 15] on icon "close-circle" at bounding box center [228, 16] width 8 height 8
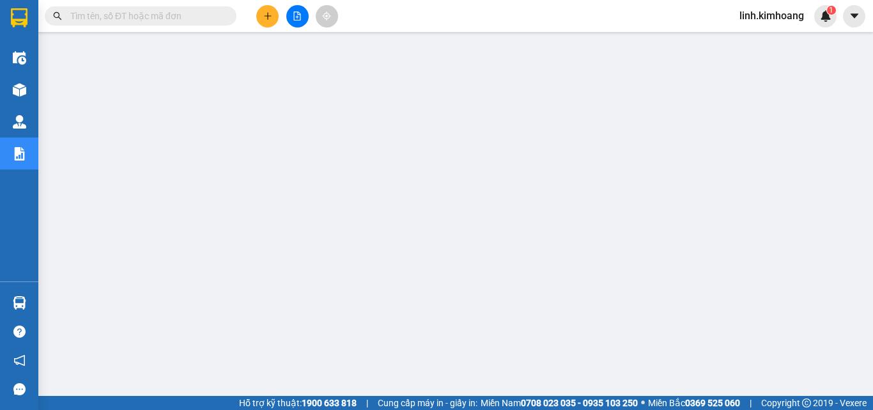
click at [148, 12] on input "text" at bounding box center [145, 16] width 151 height 14
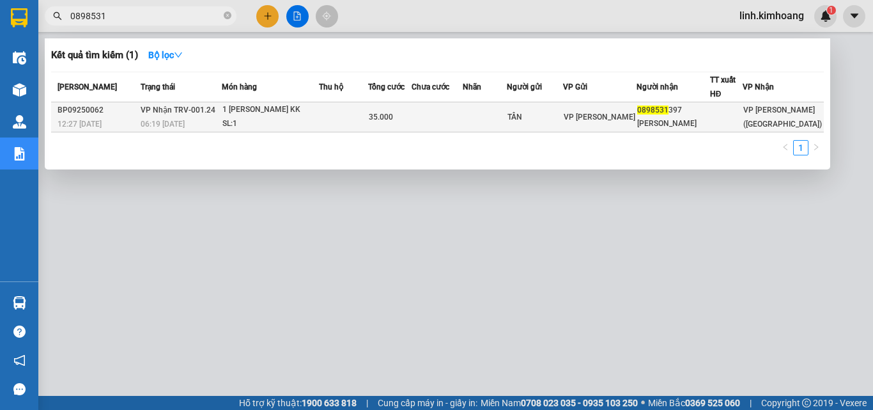
click at [635, 116] on span "VP [GEOGRAPHIC_DATA]" at bounding box center [600, 116] width 72 height 9
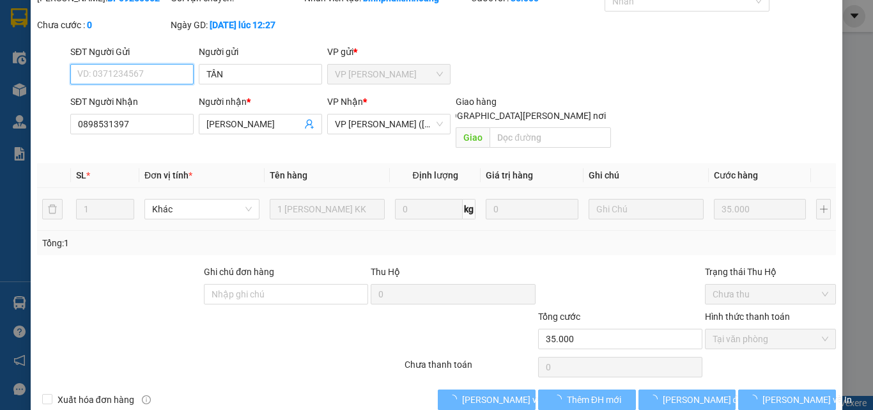
scroll to position [66, 0]
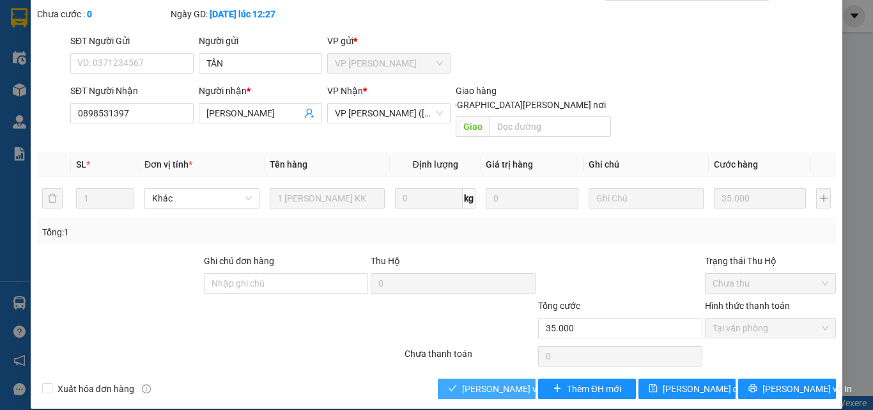
click at [470, 381] on span "[PERSON_NAME] và Giao hàng" at bounding box center [548, 388] width 173 height 14
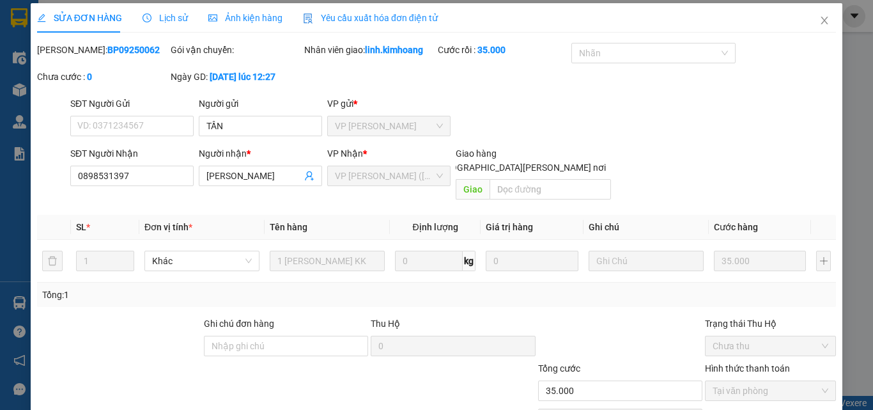
scroll to position [0, 0]
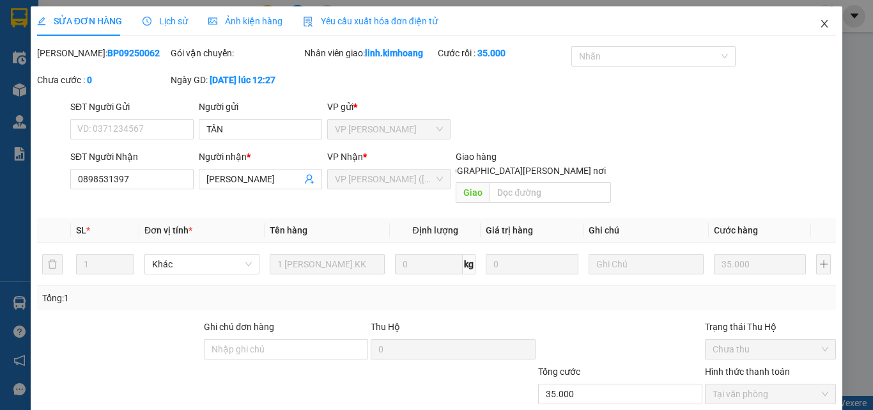
click at [821, 22] on icon "close" at bounding box center [824, 24] width 7 height 8
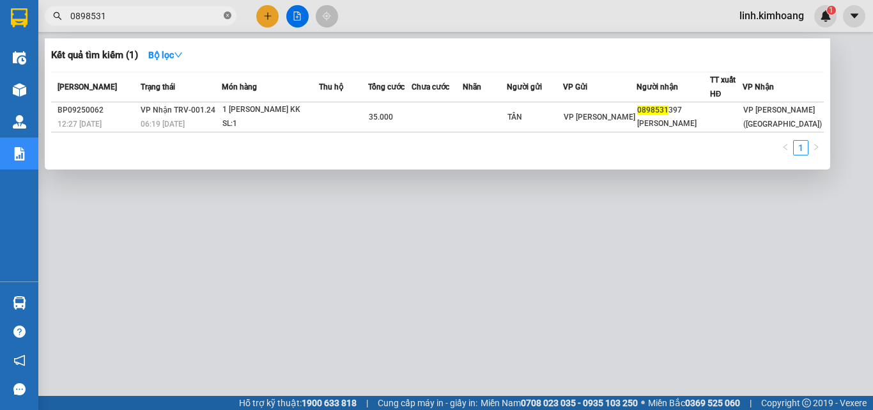
click at [228, 15] on icon "close-circle" at bounding box center [228, 16] width 8 height 8
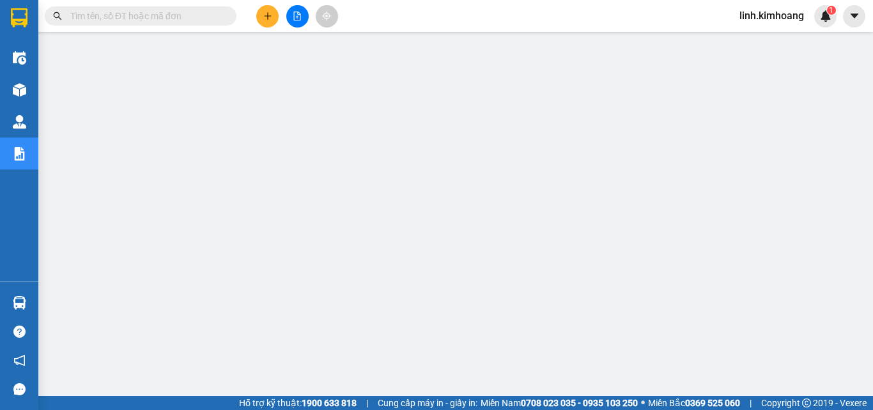
click at [194, 16] on input "text" at bounding box center [145, 16] width 151 height 14
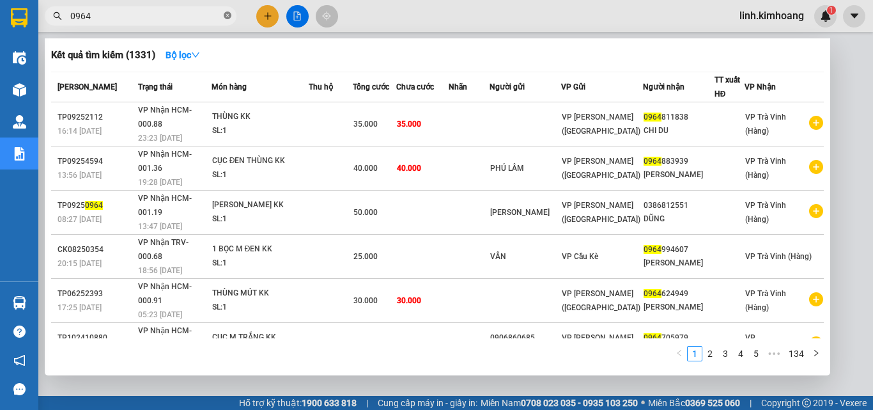
click at [226, 11] on span at bounding box center [228, 16] width 8 height 12
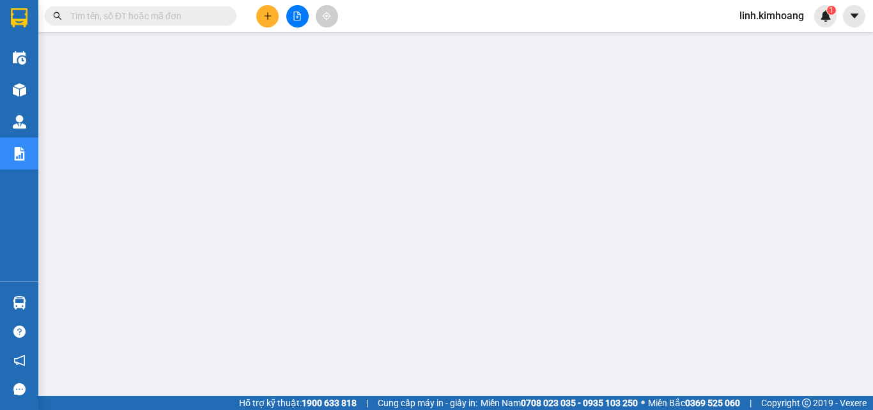
click at [167, 12] on input "text" at bounding box center [145, 16] width 151 height 14
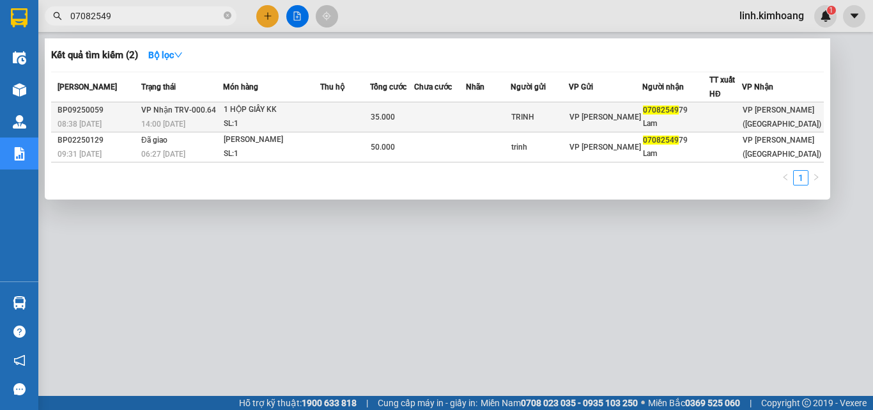
click at [568, 118] on div "TRINH" at bounding box center [539, 117] width 57 height 13
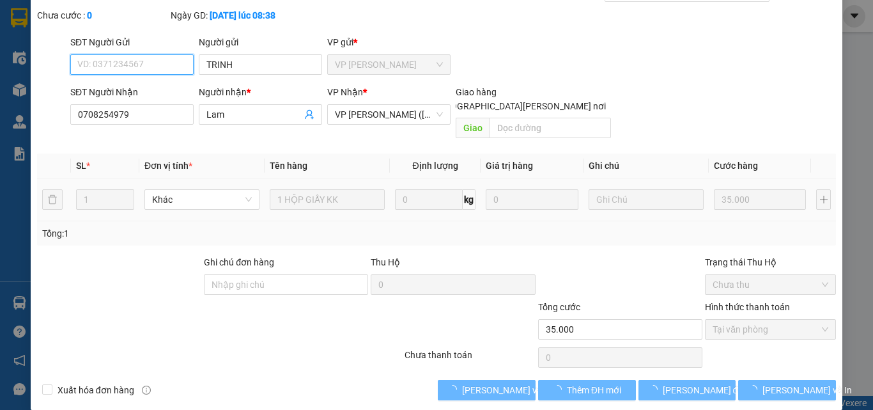
scroll to position [66, 0]
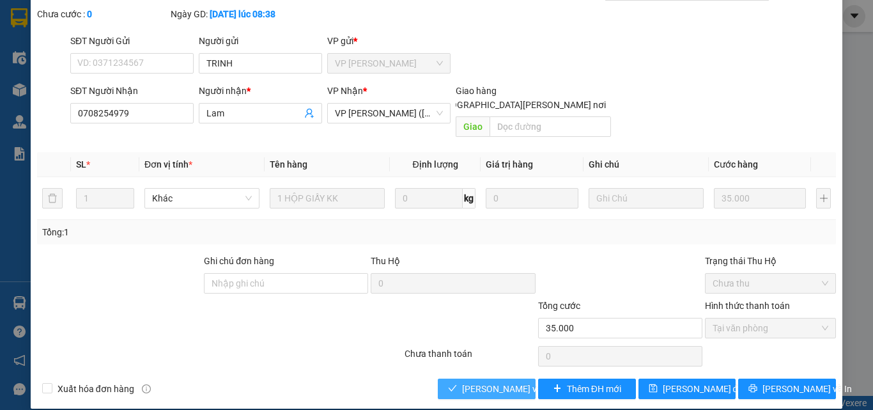
click at [462, 381] on span "[PERSON_NAME] và Giao hàng" at bounding box center [548, 388] width 173 height 14
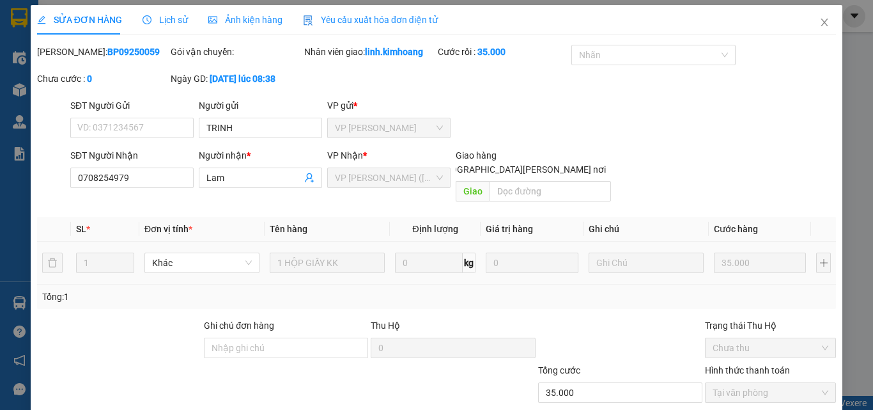
scroll to position [0, 0]
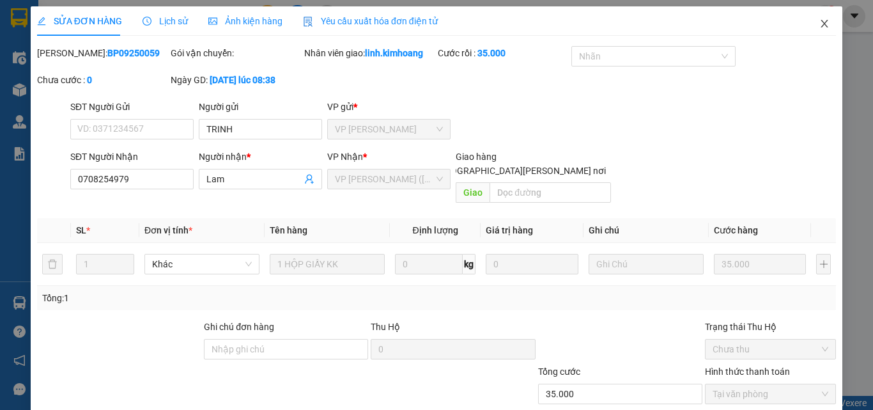
click at [819, 22] on icon "close" at bounding box center [824, 24] width 10 height 10
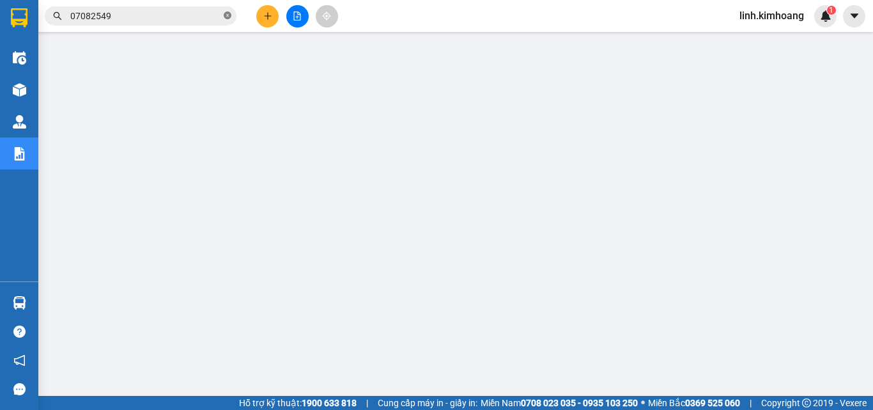
click at [224, 12] on icon "close-circle" at bounding box center [228, 16] width 8 height 8
click at [171, 12] on input "text" at bounding box center [145, 16] width 151 height 14
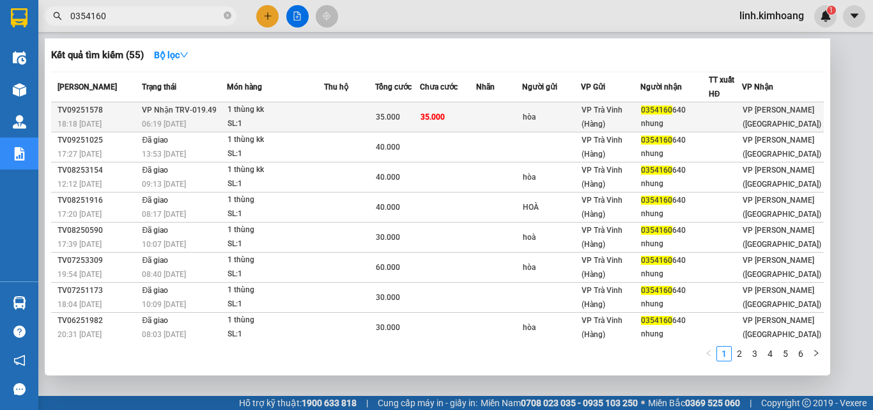
click at [640, 114] on div "VP Trà Vinh (Hàng)" at bounding box center [610, 117] width 58 height 28
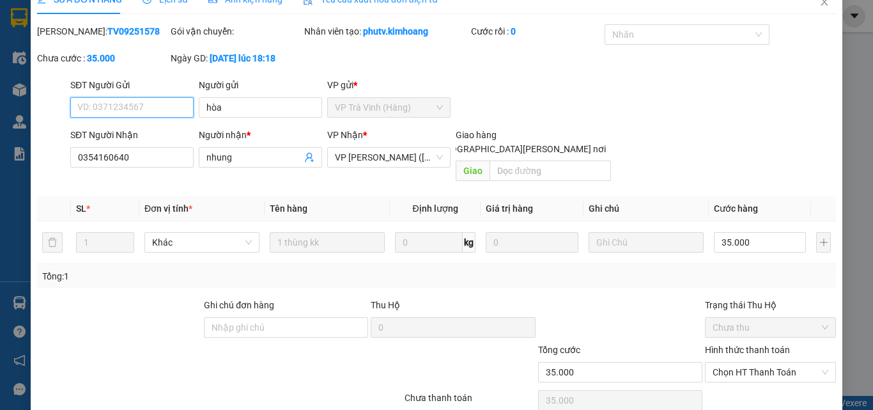
scroll to position [66, 0]
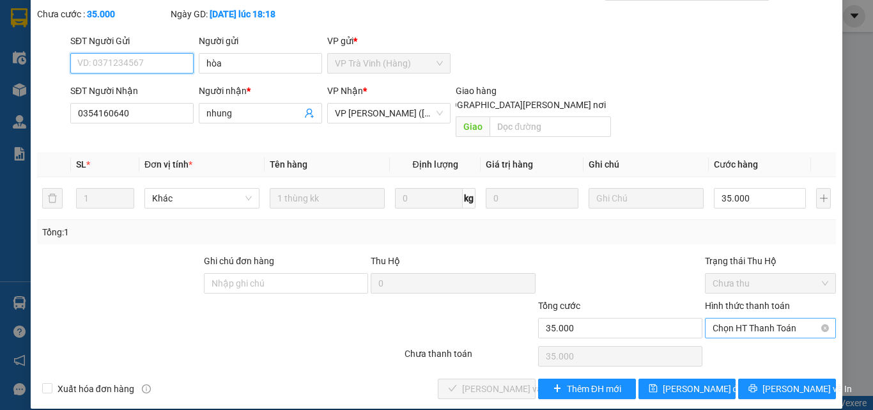
click at [737, 318] on span "Chọn HT Thanh Toán" at bounding box center [770, 327] width 116 height 19
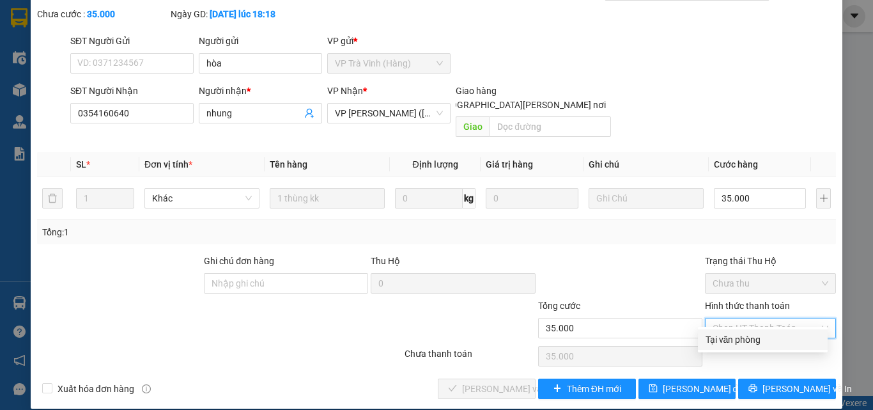
drag, startPoint x: 732, startPoint y: 337, endPoint x: 722, endPoint y: 340, distance: 10.1
click at [732, 338] on div "Tại văn phòng" at bounding box center [762, 339] width 114 height 14
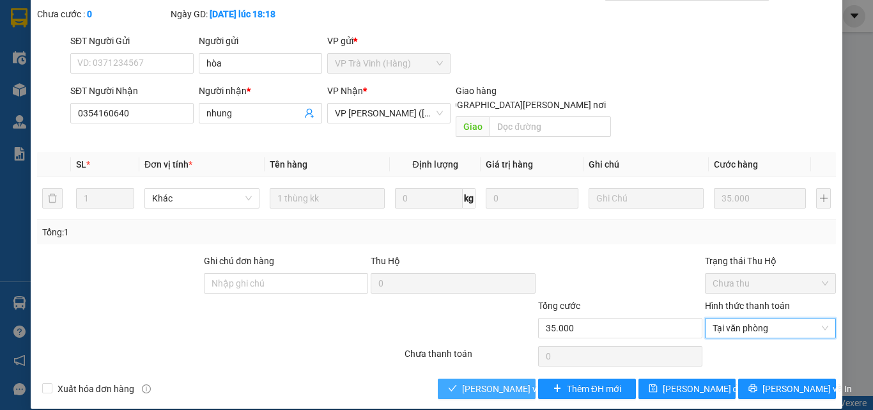
click at [498, 381] on span "[PERSON_NAME] và Giao hàng" at bounding box center [548, 388] width 173 height 14
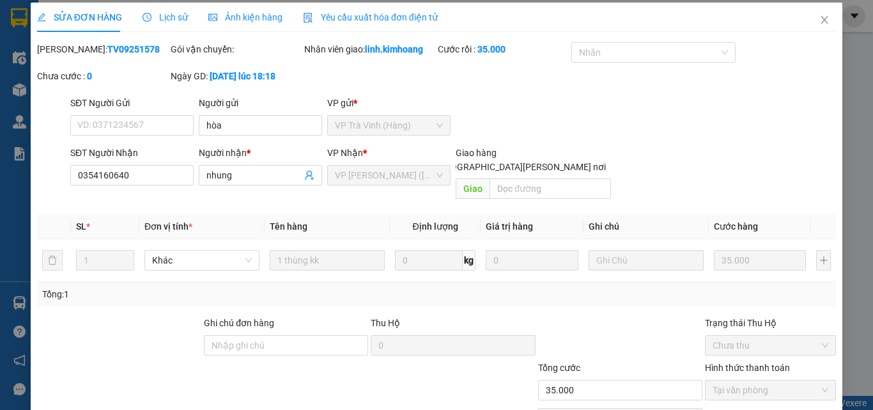
scroll to position [0, 0]
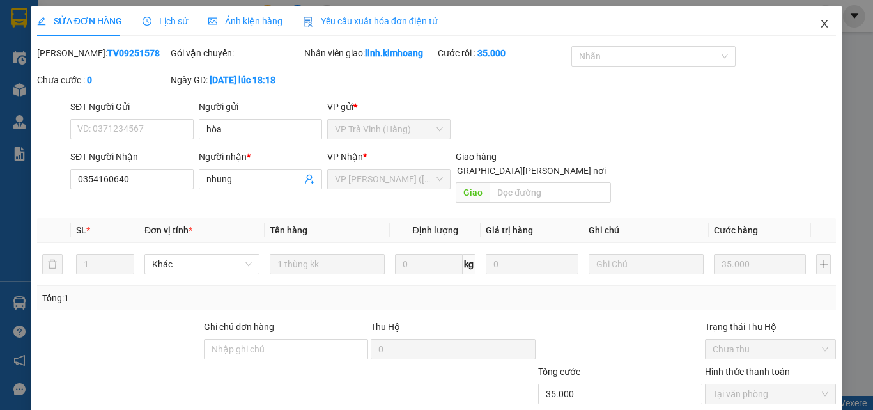
click at [819, 23] on icon "close" at bounding box center [824, 24] width 10 height 10
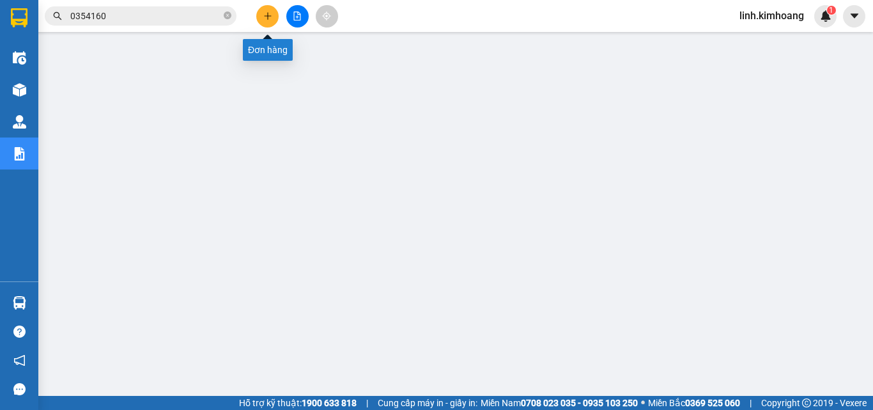
click at [269, 13] on icon "plus" at bounding box center [267, 16] width 9 height 9
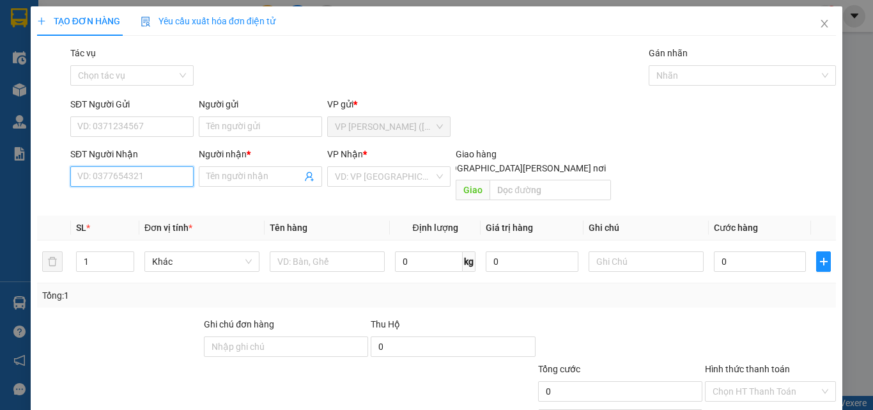
click at [156, 180] on input "SĐT Người Nhận" at bounding box center [131, 176] width 123 height 20
click at [224, 172] on input "Người nhận *" at bounding box center [253, 176] width 95 height 14
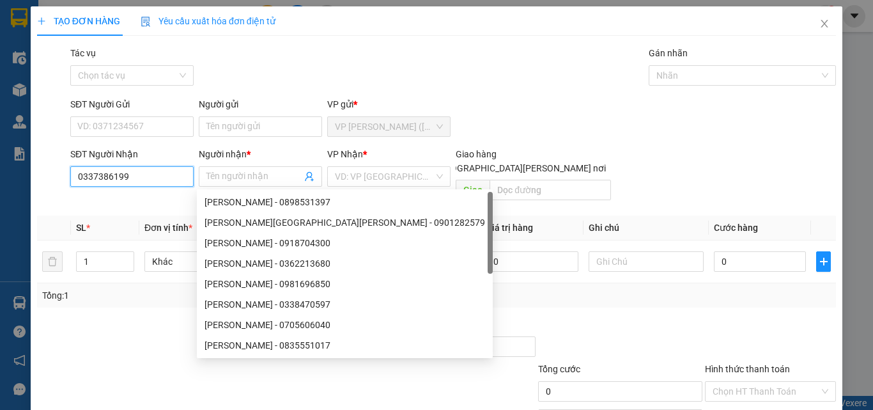
drag, startPoint x: 142, startPoint y: 175, endPoint x: 0, endPoint y: 181, distance: 142.6
click at [0, 181] on div "TẠO ĐƠN HÀNG Yêu cầu xuất hóa đơn điện tử Transit Pickup Surcharge Ids Transit …" at bounding box center [436, 205] width 873 height 410
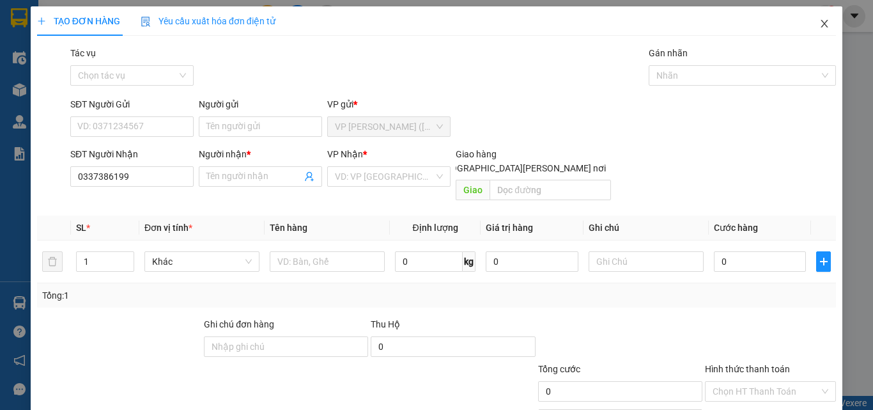
click at [819, 24] on icon "close" at bounding box center [824, 24] width 10 height 10
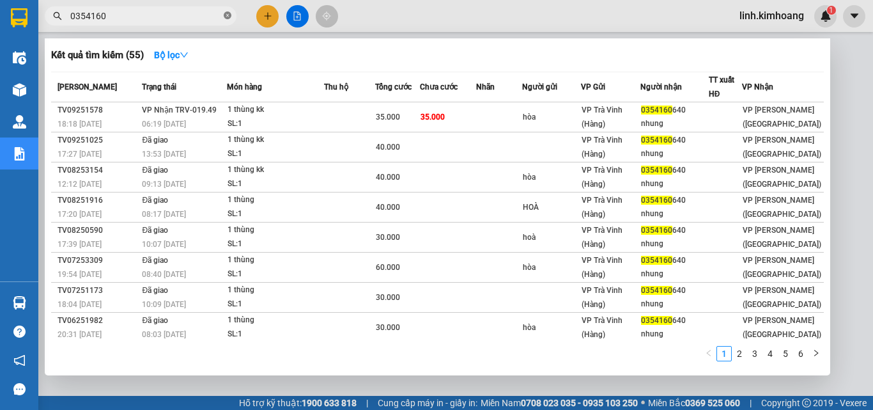
click at [229, 15] on icon "close-circle" at bounding box center [228, 16] width 8 height 8
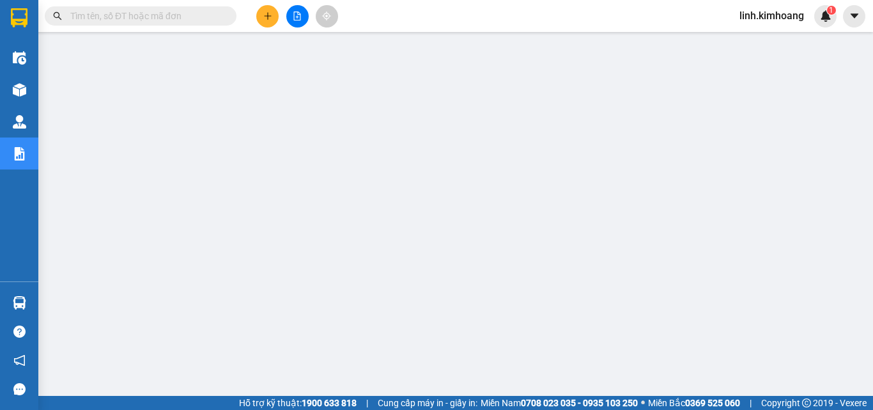
click at [150, 13] on input "text" at bounding box center [145, 16] width 151 height 14
paste input "0337386199"
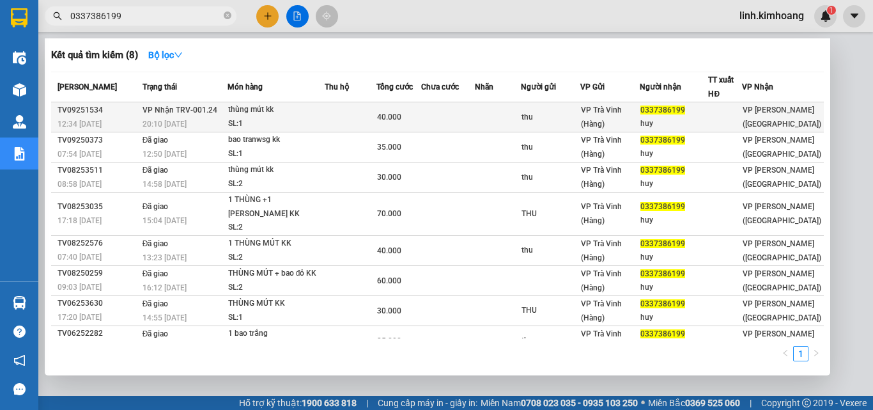
click at [685, 111] on span "0337386199" at bounding box center [662, 109] width 45 height 9
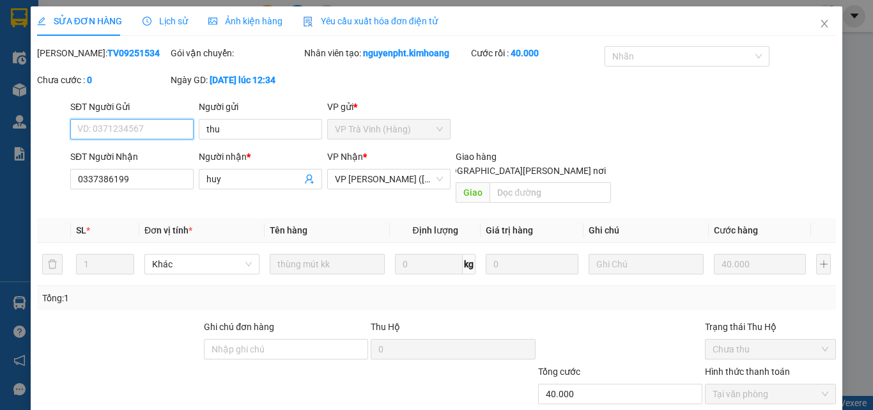
scroll to position [46, 0]
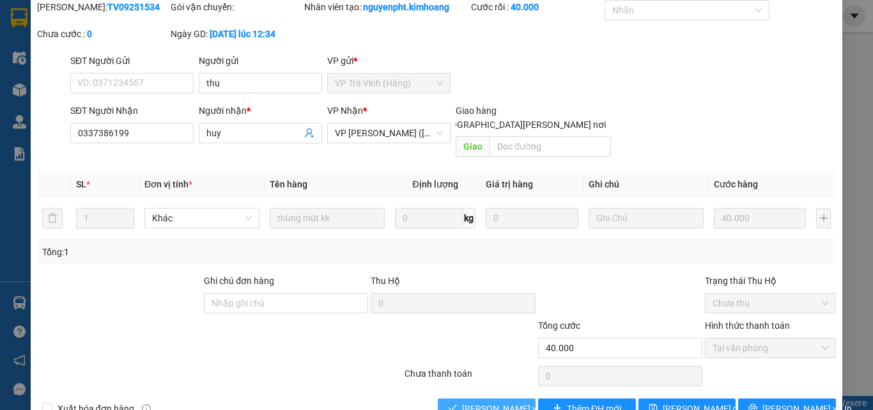
click at [476, 401] on span "[PERSON_NAME] và Giao hàng" at bounding box center [548, 408] width 173 height 14
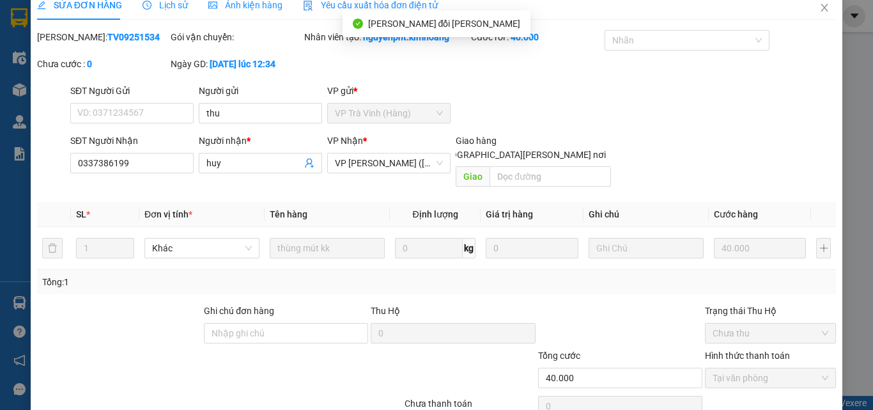
scroll to position [0, 0]
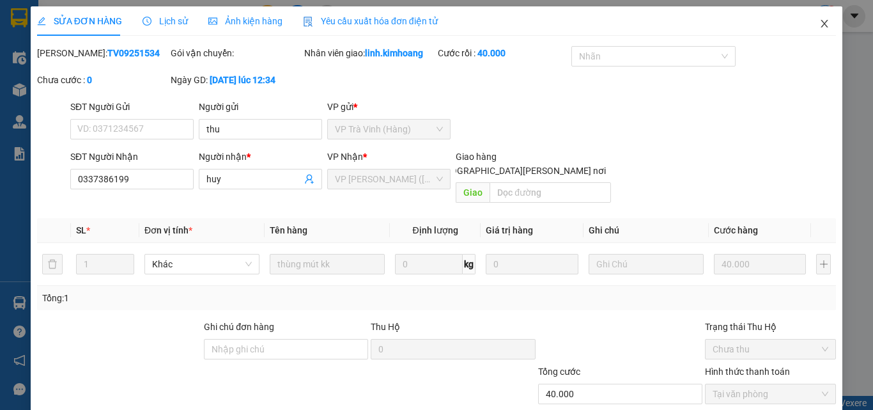
click at [820, 26] on span "Close" at bounding box center [824, 24] width 36 height 36
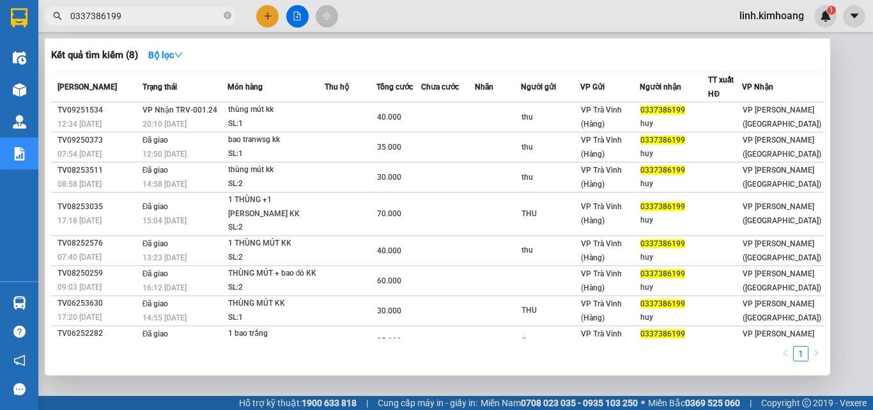
click at [231, 15] on span "0337386199" at bounding box center [141, 15] width 192 height 19
click at [229, 16] on icon "close-circle" at bounding box center [228, 16] width 8 height 8
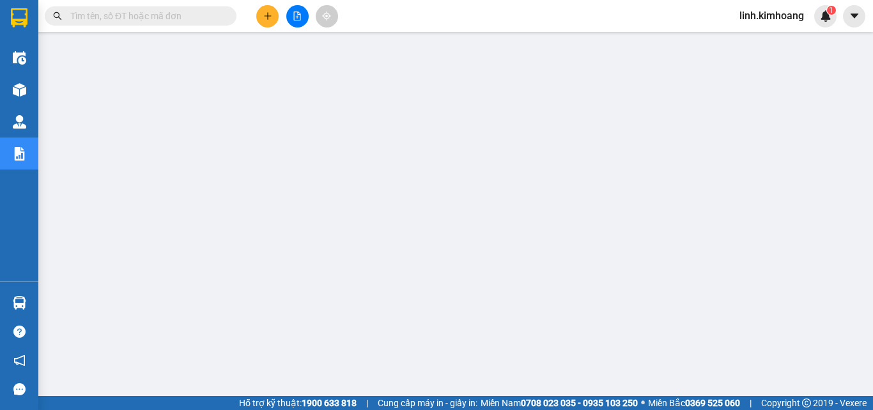
click at [188, 10] on input "text" at bounding box center [145, 16] width 151 height 14
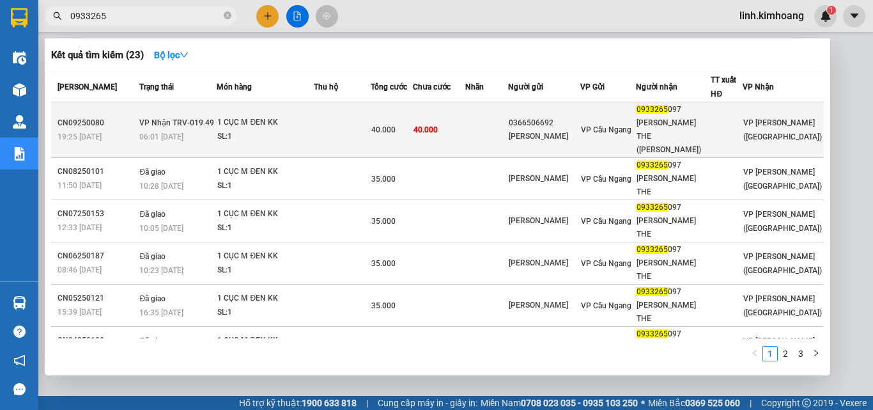
click at [603, 123] on div "VP Cầu Ngang" at bounding box center [608, 130] width 54 height 14
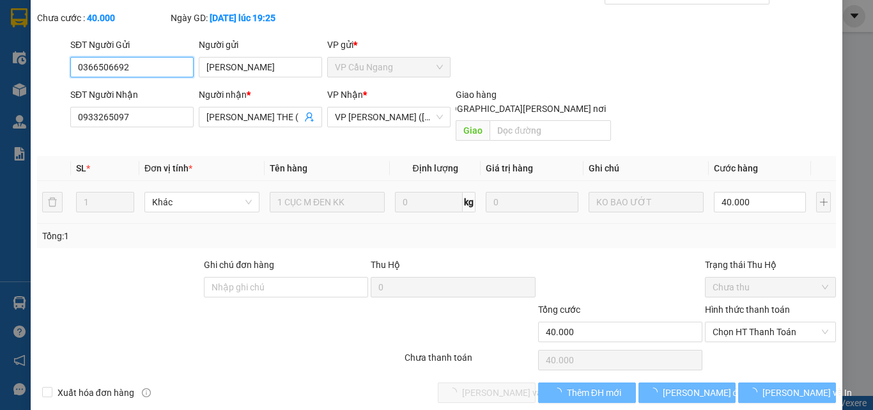
scroll to position [66, 0]
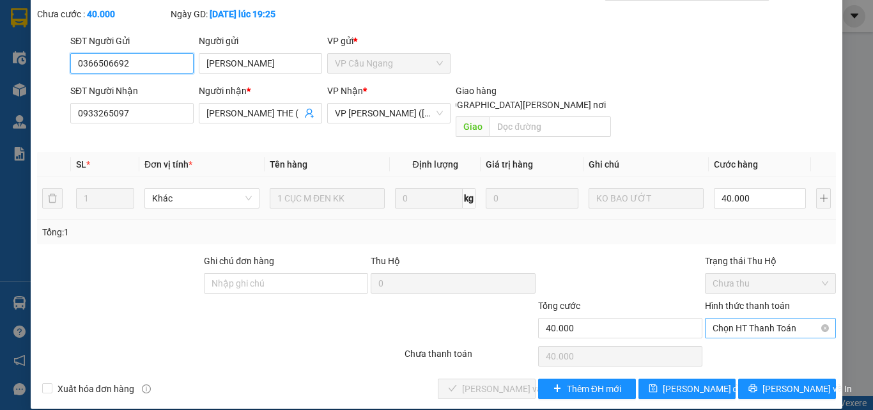
click at [737, 318] on span "Chọn HT Thanh Toán" at bounding box center [770, 327] width 116 height 19
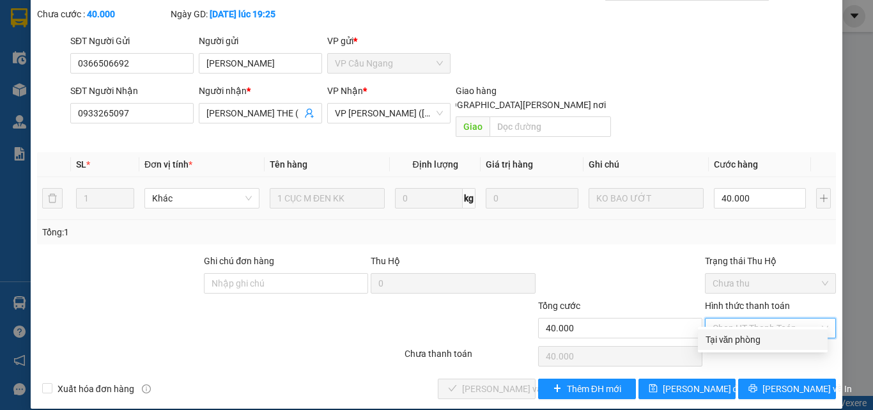
click at [759, 338] on div "Tại văn phòng" at bounding box center [762, 339] width 114 height 14
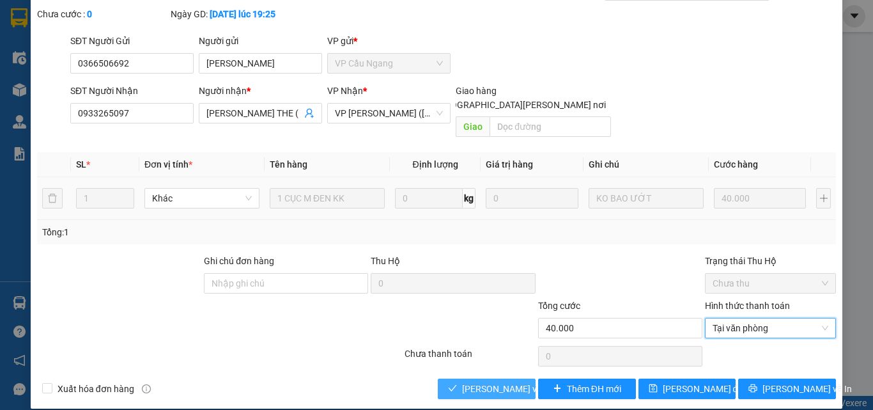
click at [463, 381] on span "[PERSON_NAME] và Giao hàng" at bounding box center [548, 388] width 173 height 14
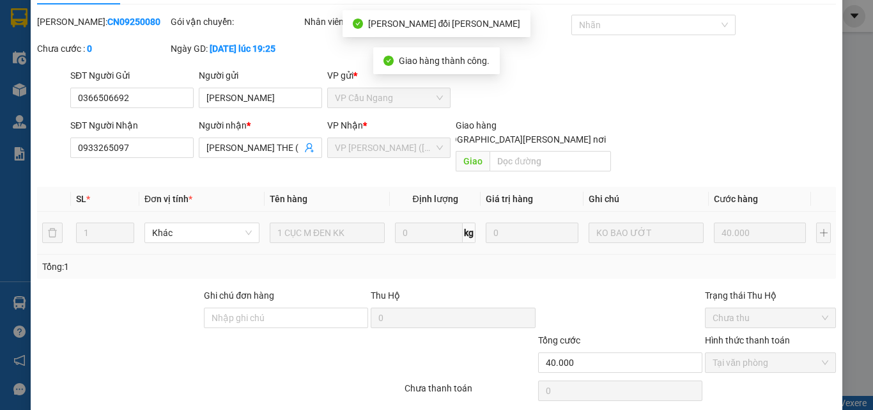
scroll to position [0, 0]
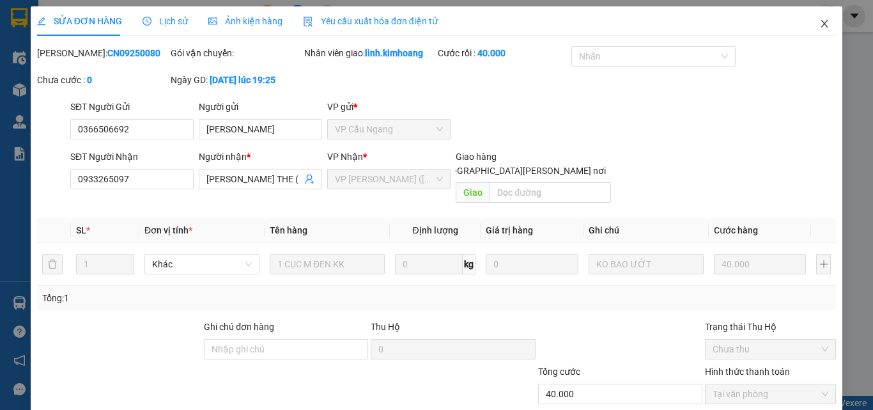
click at [806, 33] on span "Close" at bounding box center [824, 24] width 36 height 36
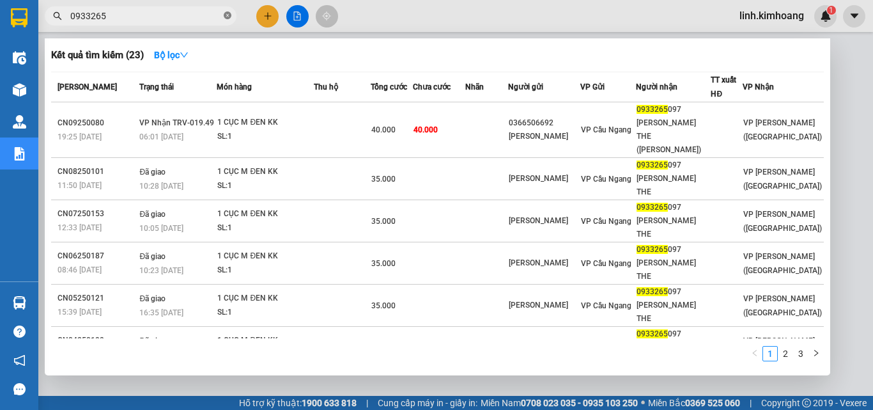
click at [226, 15] on icon "close-circle" at bounding box center [228, 16] width 8 height 8
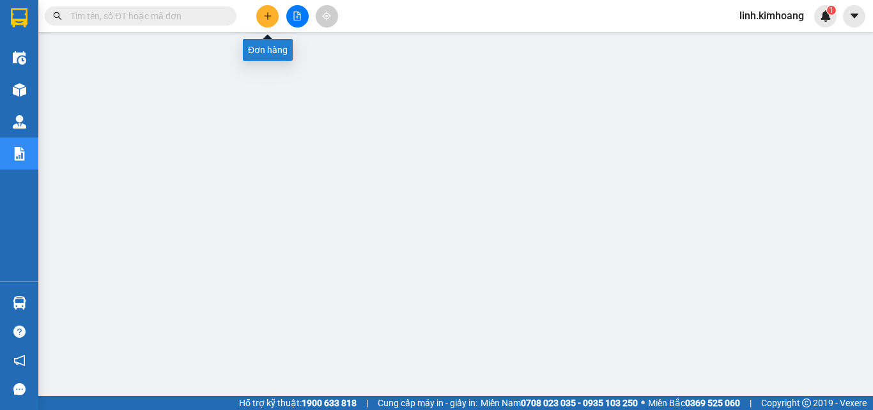
click at [261, 15] on button at bounding box center [267, 16] width 22 height 22
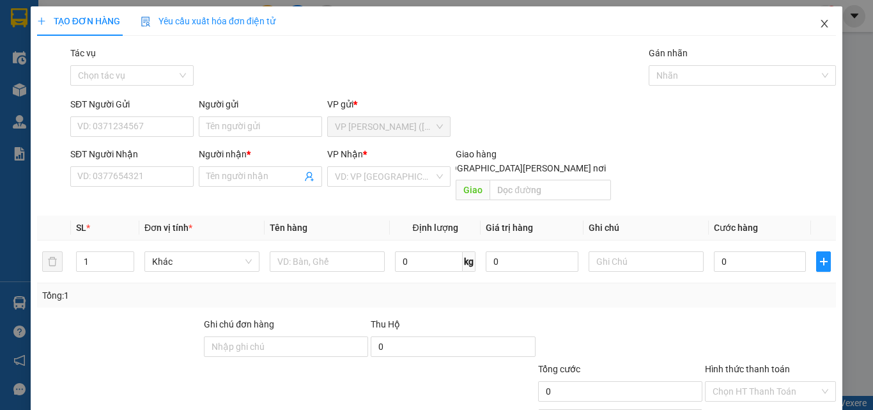
click at [821, 22] on icon "close" at bounding box center [824, 24] width 7 height 8
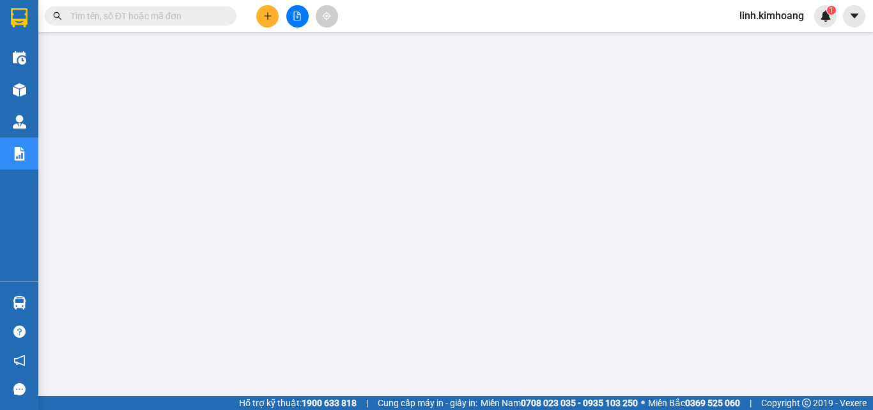
click at [194, 15] on input "text" at bounding box center [145, 16] width 151 height 14
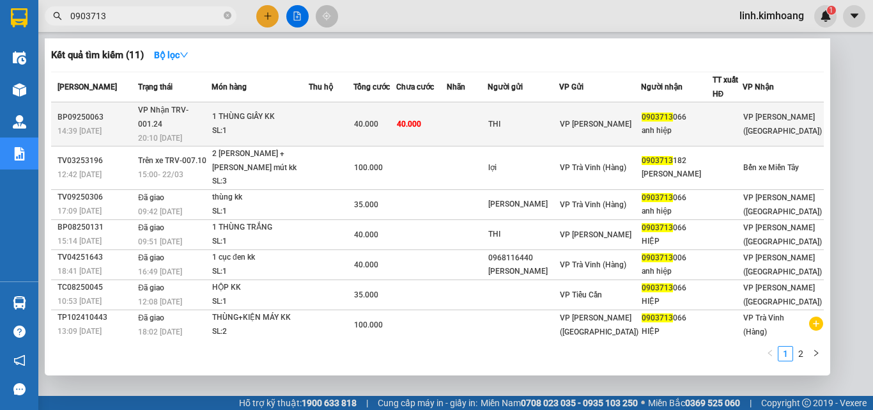
click at [640, 117] on div "VP [GEOGRAPHIC_DATA]" at bounding box center [600, 124] width 80 height 14
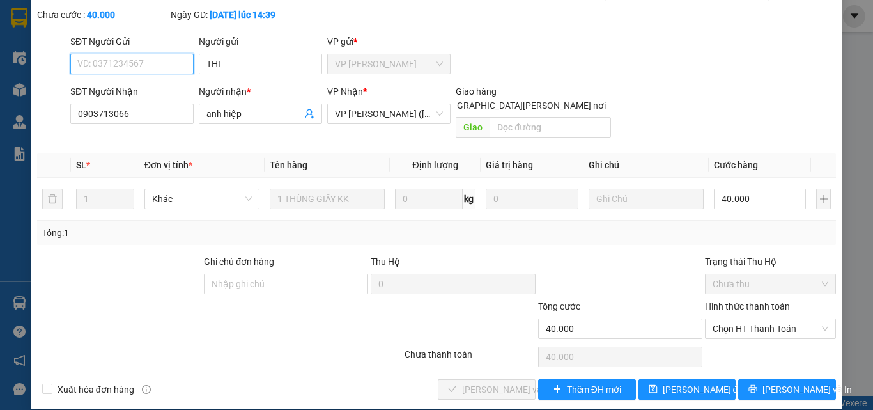
scroll to position [66, 0]
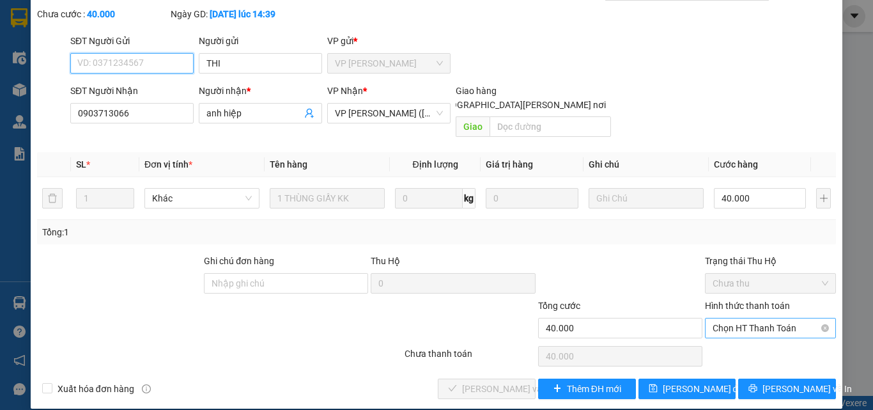
drag, startPoint x: 741, startPoint y: 312, endPoint x: 748, endPoint y: 311, distance: 6.5
click at [742, 318] on span "Chọn HT Thanh Toán" at bounding box center [770, 327] width 116 height 19
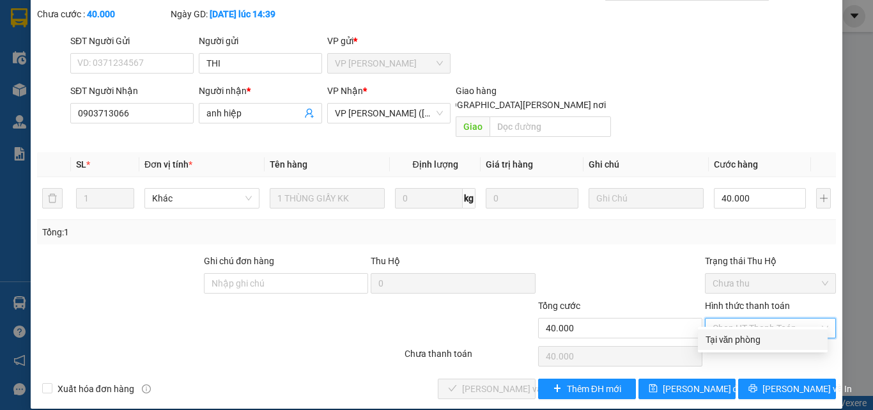
click at [742, 337] on div "Tại văn phòng" at bounding box center [762, 339] width 114 height 14
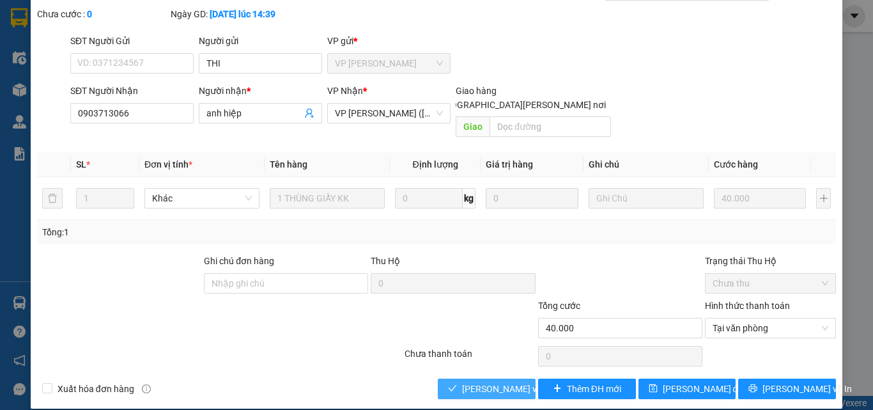
click at [482, 381] on span "[PERSON_NAME] và Giao hàng" at bounding box center [548, 388] width 173 height 14
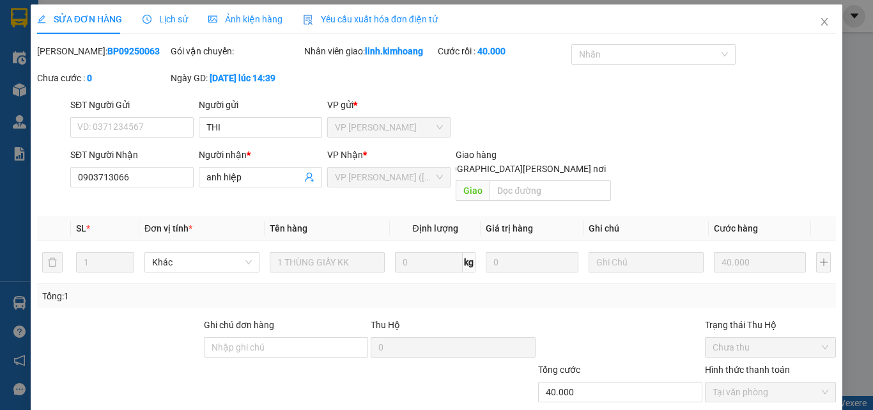
scroll to position [0, 0]
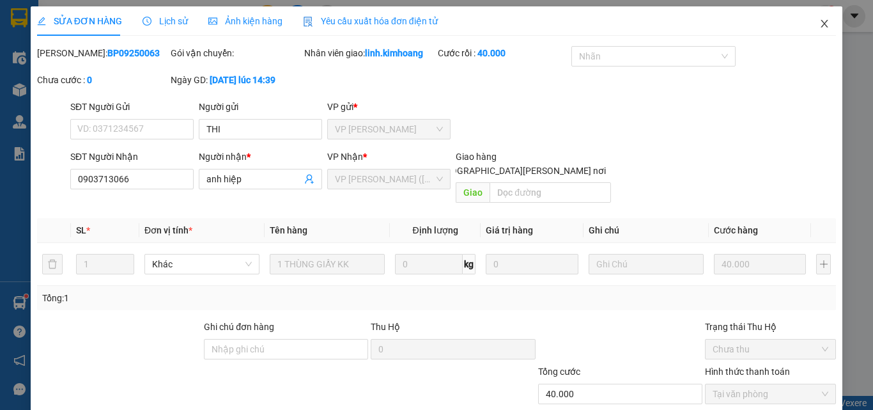
click at [819, 19] on icon "close" at bounding box center [824, 24] width 10 height 10
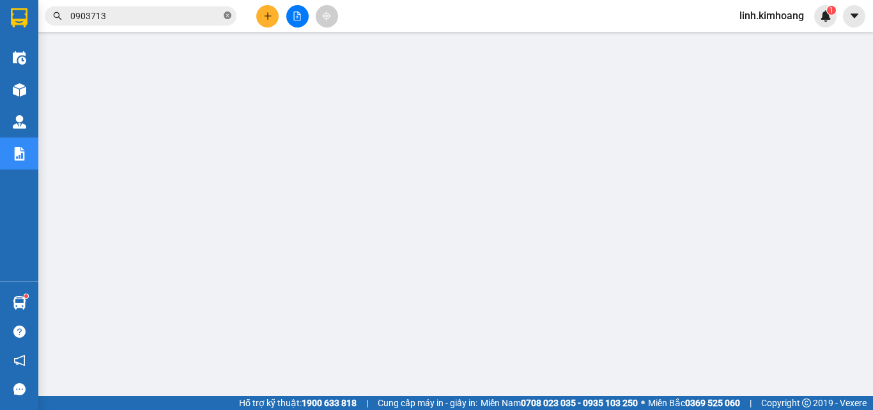
click at [228, 15] on icon "close-circle" at bounding box center [228, 16] width 8 height 8
click at [203, 13] on input "text" at bounding box center [145, 16] width 151 height 14
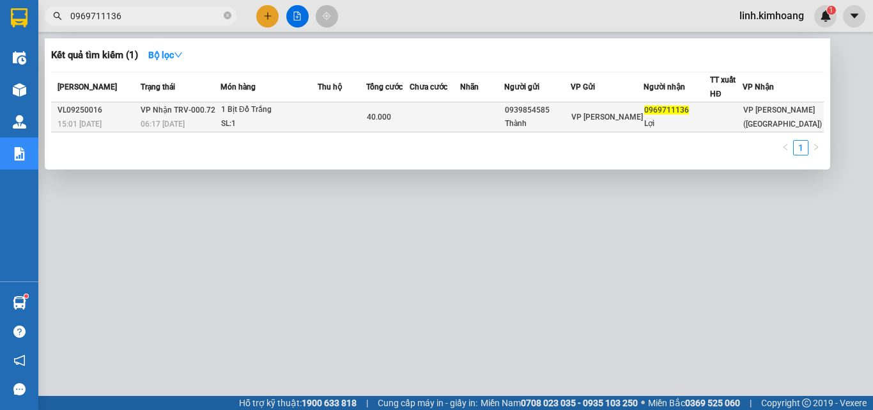
click at [689, 112] on span "0969711136" at bounding box center [666, 109] width 45 height 9
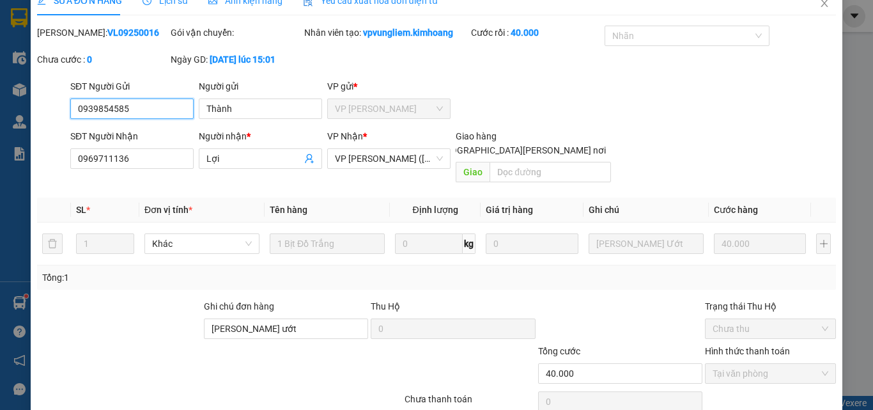
scroll to position [66, 0]
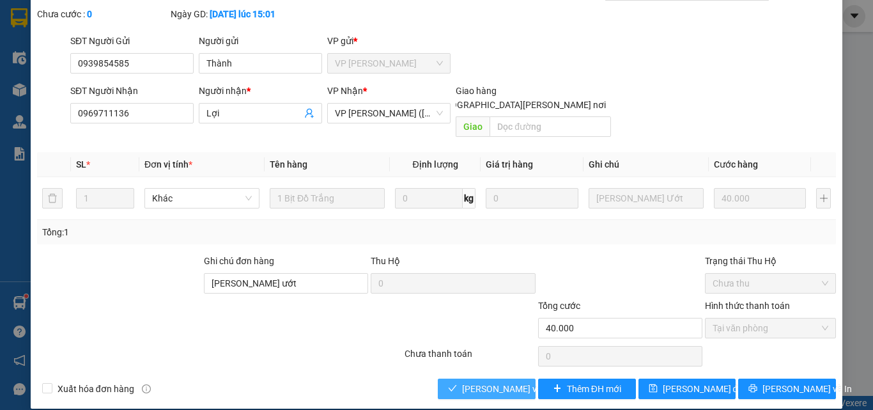
drag, startPoint x: 482, startPoint y: 375, endPoint x: 500, endPoint y: 371, distance: 19.1
click at [482, 381] on span "[PERSON_NAME] và Giao hàng" at bounding box center [548, 388] width 173 height 14
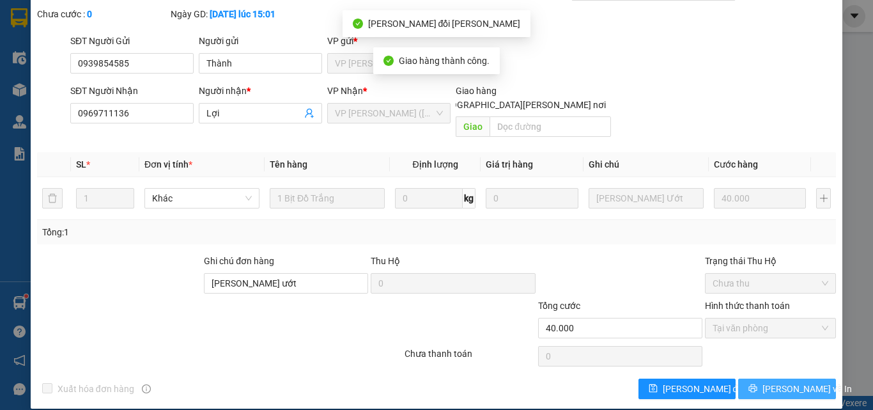
click at [780, 381] on span "[PERSON_NAME] và In" at bounding box center [806, 388] width 89 height 14
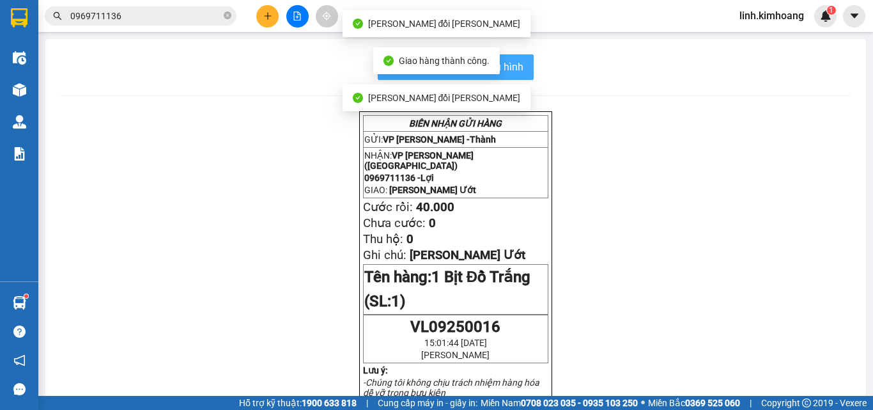
click at [525, 61] on button "In mẫu biên lai tự cấu hình" at bounding box center [456, 67] width 156 height 26
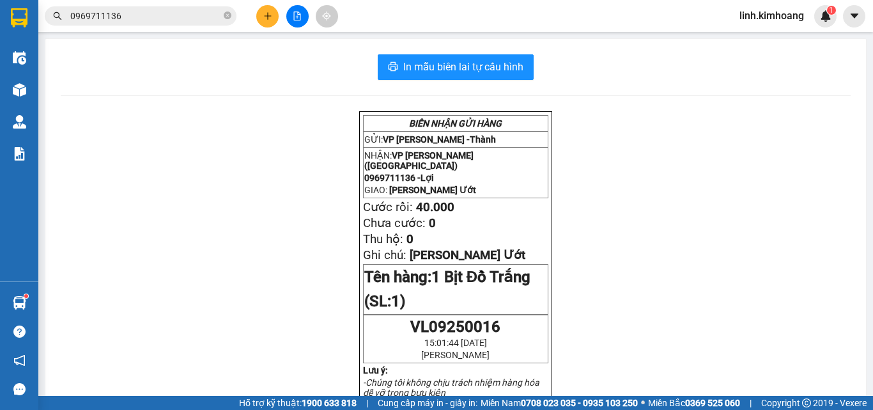
click at [261, 9] on button at bounding box center [267, 16] width 22 height 22
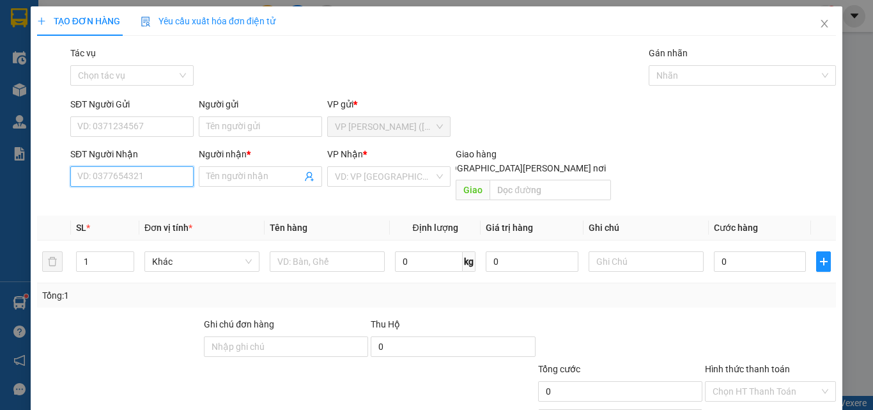
click at [162, 181] on input "SĐT Người Nhận" at bounding box center [131, 176] width 123 height 20
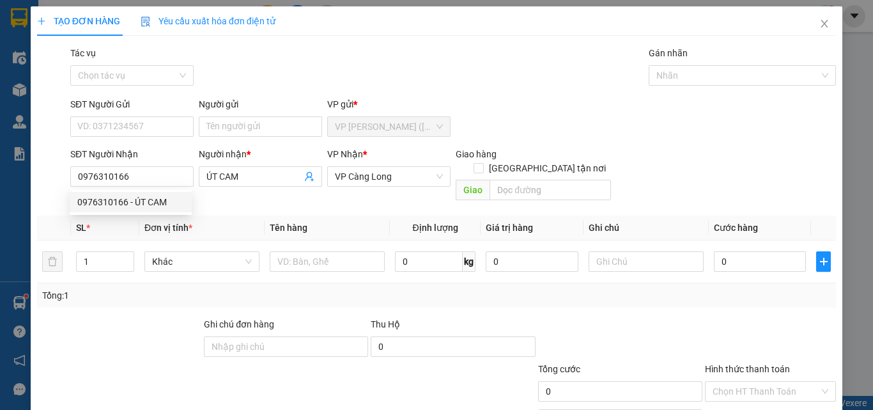
type input "35.000"
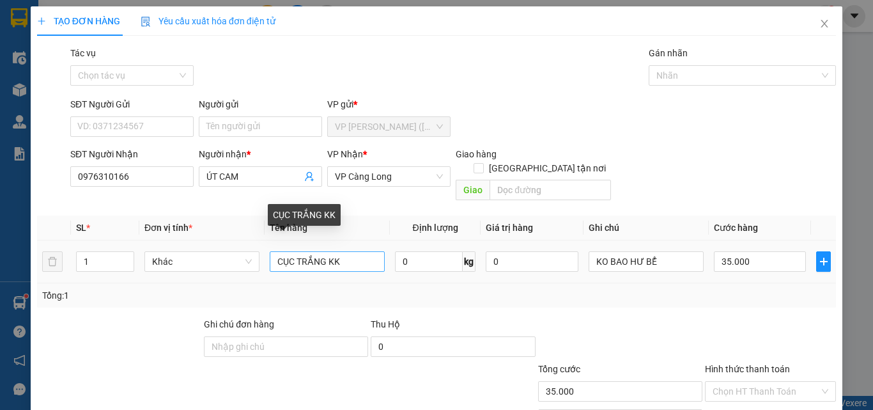
type input "0976310166"
drag, startPoint x: 353, startPoint y: 251, endPoint x: 123, endPoint y: 289, distance: 233.2
click at [123, 289] on div "SL * Đơn vị tính * Tên hàng Định [PERSON_NAME] trị hàng Ghi [PERSON_NAME] hàng …" at bounding box center [436, 261] width 799 height 92
type input "THÙNG MÚT KK"
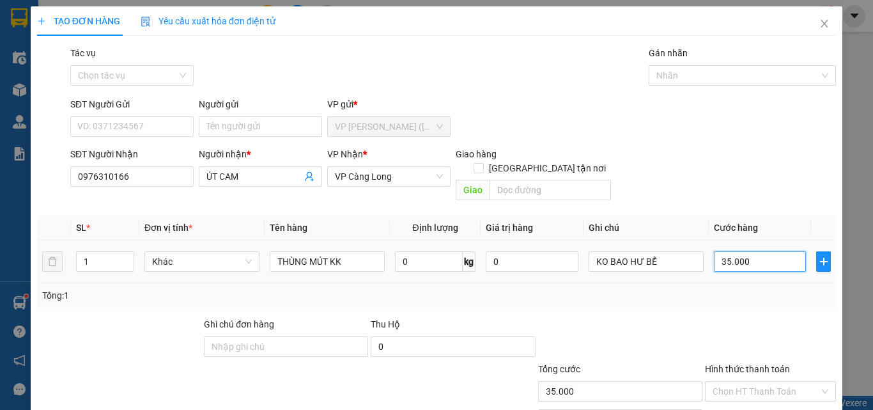
click at [749, 251] on input "35.000" at bounding box center [760, 261] width 92 height 20
type input "4"
type input "0"
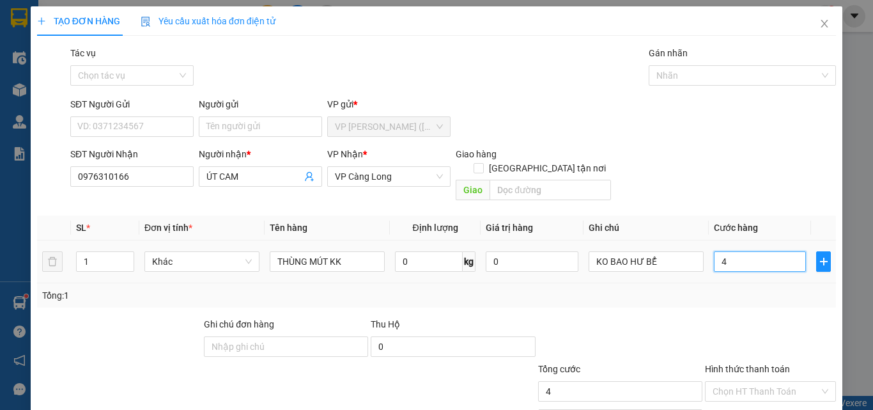
type input "0"
type input "1"
type input "01"
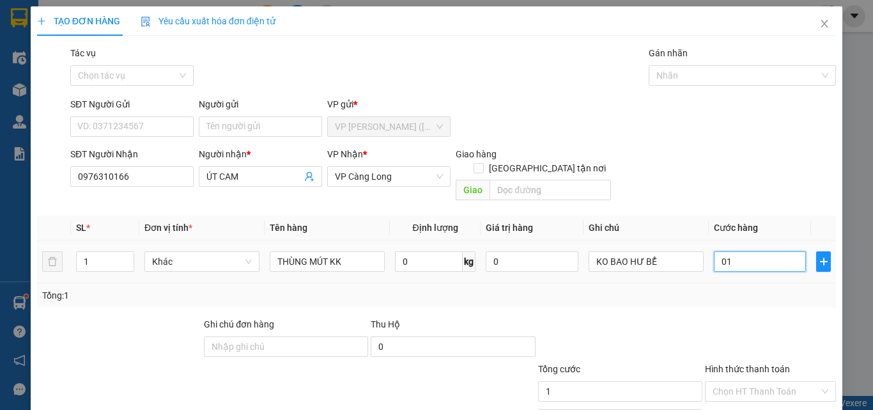
type input "10"
type input "010"
type input "100"
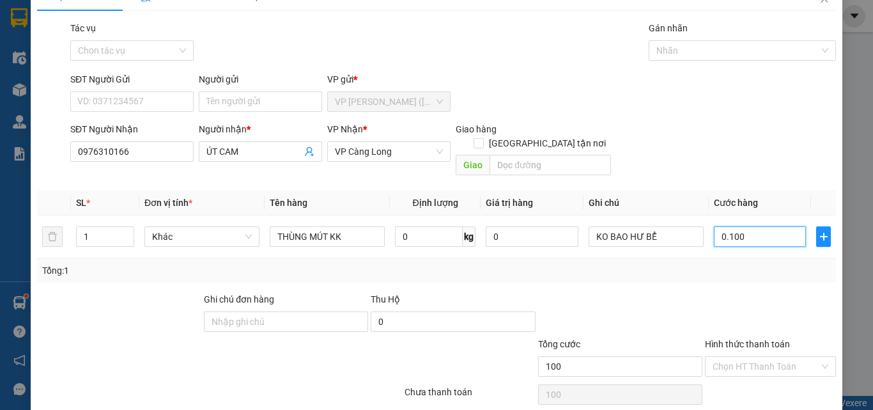
scroll to position [63, 0]
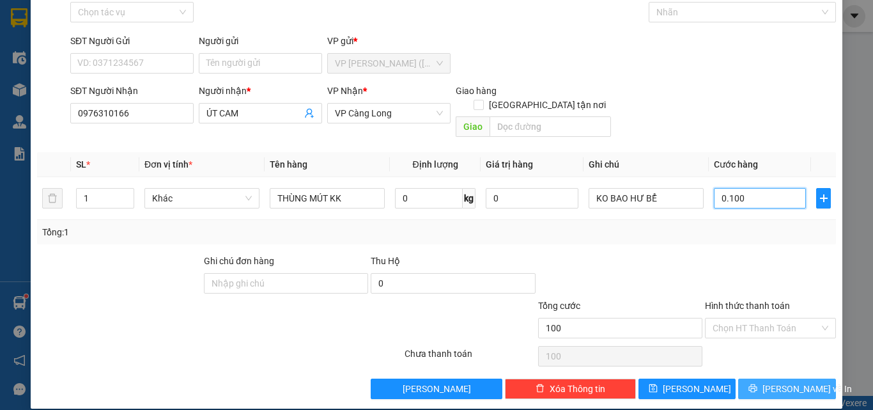
type input "0.100"
type input "100.000"
click at [770, 381] on span "[PERSON_NAME] và In" at bounding box center [806, 388] width 89 height 14
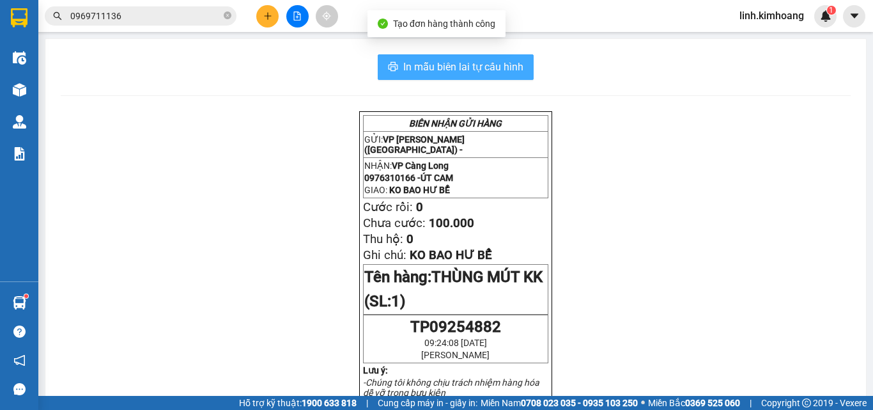
click at [489, 79] on button "In mẫu biên lai tự cấu hình" at bounding box center [456, 67] width 156 height 26
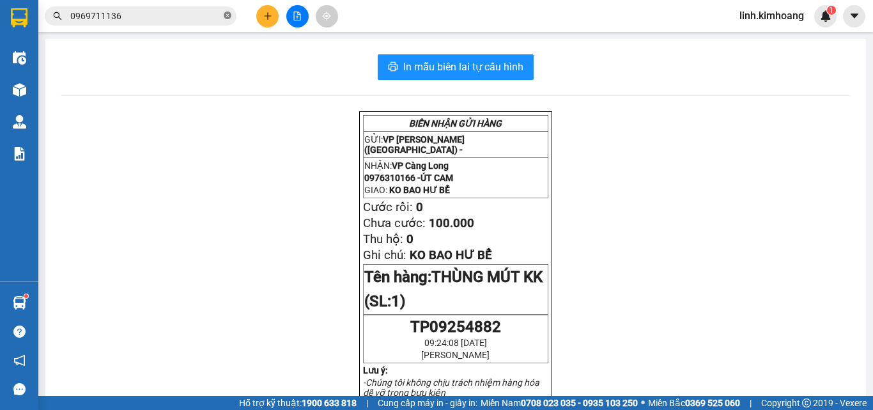
click at [226, 13] on icon "close-circle" at bounding box center [228, 16] width 8 height 8
click at [190, 12] on input "text" at bounding box center [145, 16] width 151 height 14
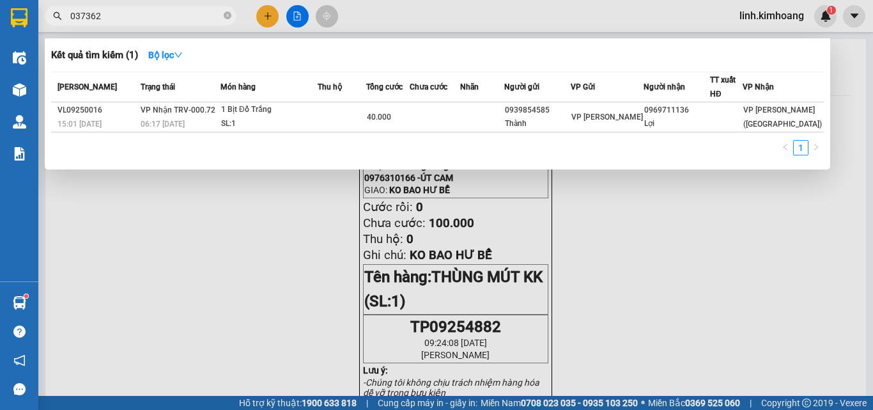
type input "0373621"
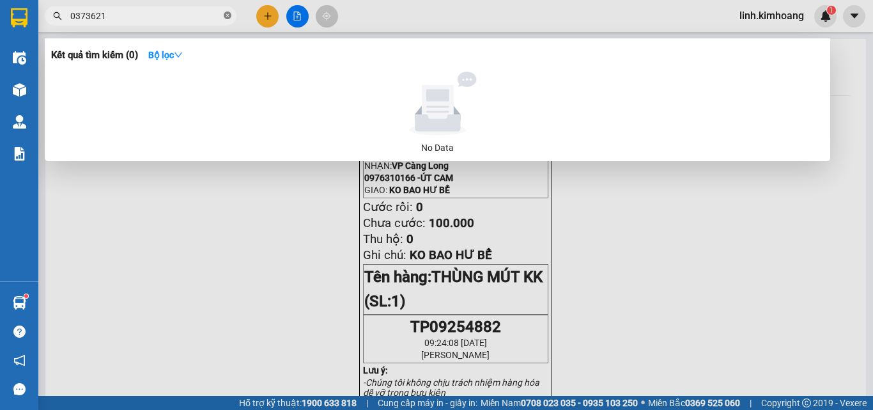
click at [229, 15] on icon "close-circle" at bounding box center [228, 16] width 8 height 8
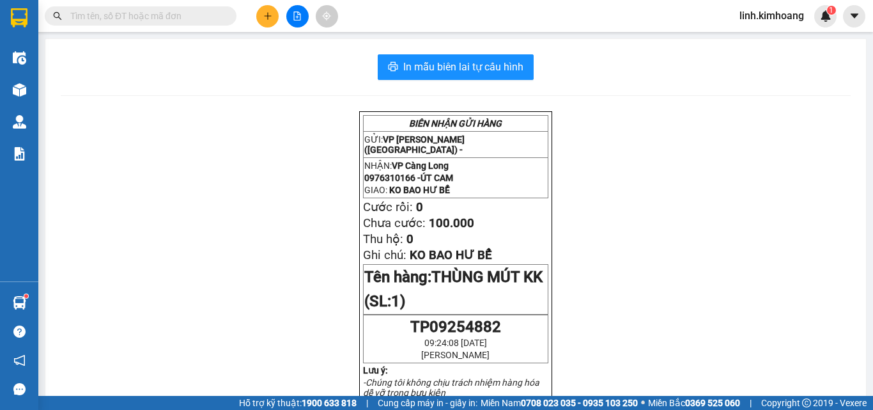
click at [197, 15] on input "text" at bounding box center [145, 16] width 151 height 14
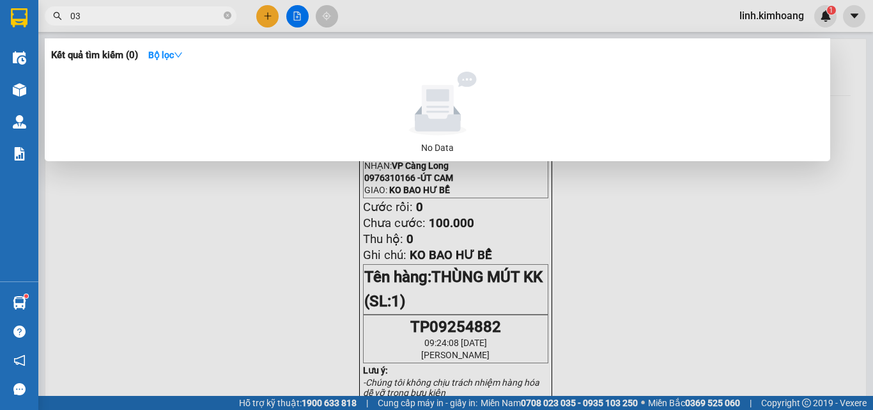
type input "0"
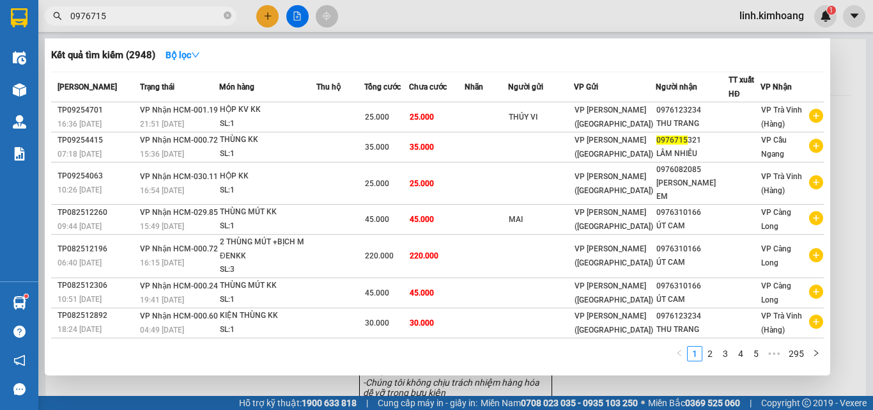
type input "09767153"
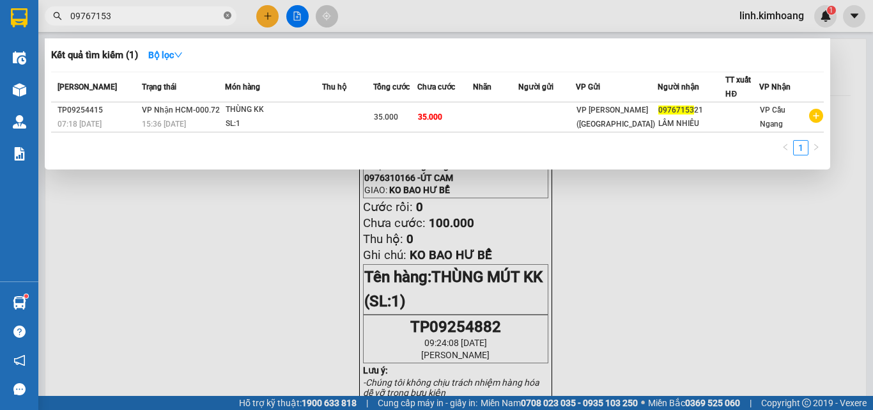
click at [226, 14] on icon "close-circle" at bounding box center [228, 16] width 8 height 8
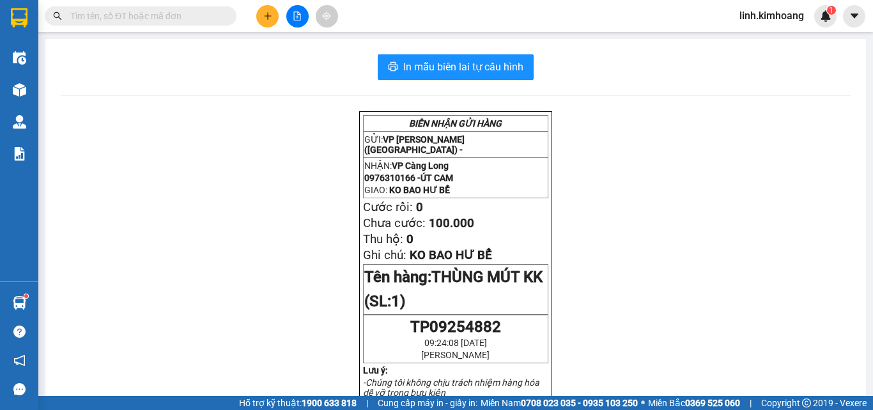
click at [130, 13] on input "text" at bounding box center [145, 16] width 151 height 14
click at [181, 17] on input "text" at bounding box center [145, 16] width 151 height 14
click at [145, 10] on input "text" at bounding box center [145, 16] width 151 height 14
click at [199, 10] on input "text" at bounding box center [145, 16] width 151 height 14
click at [197, 17] on input "text" at bounding box center [145, 16] width 151 height 14
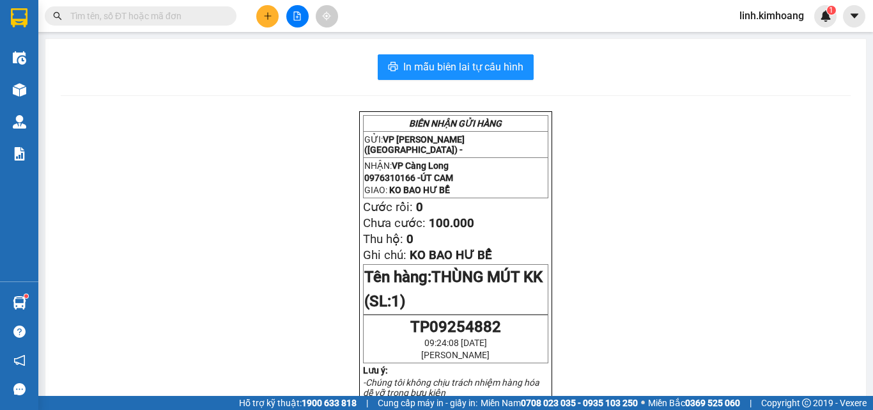
type input "D"
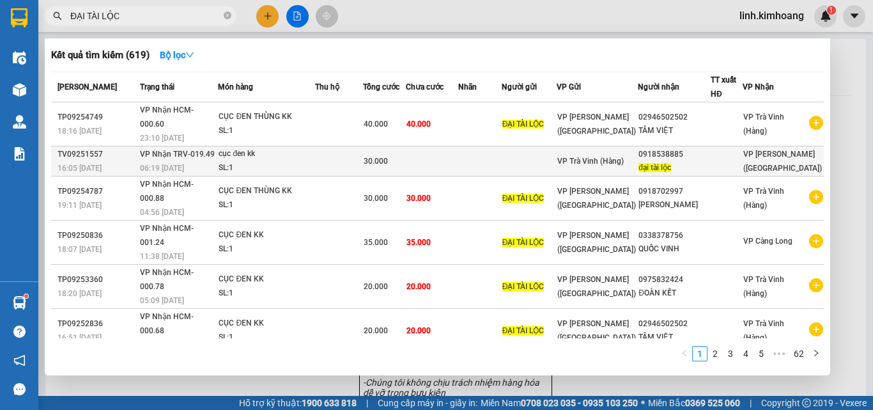
type input "ĐẠI TÀI LỘC"
click at [703, 148] on div "0918538885" at bounding box center [674, 154] width 72 height 13
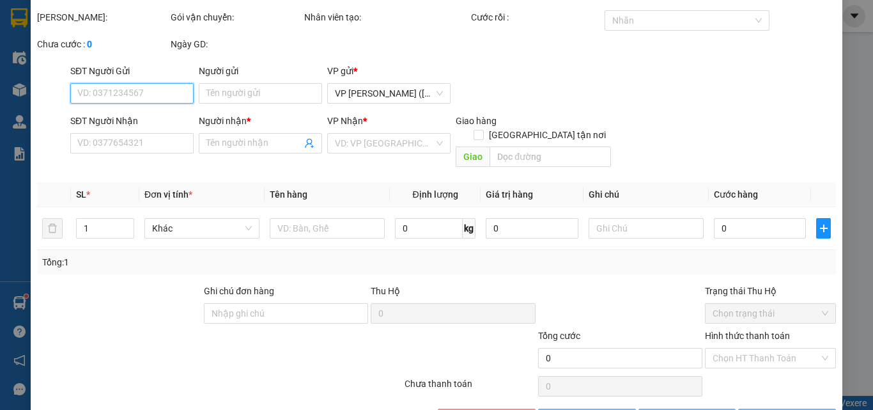
scroll to position [66, 0]
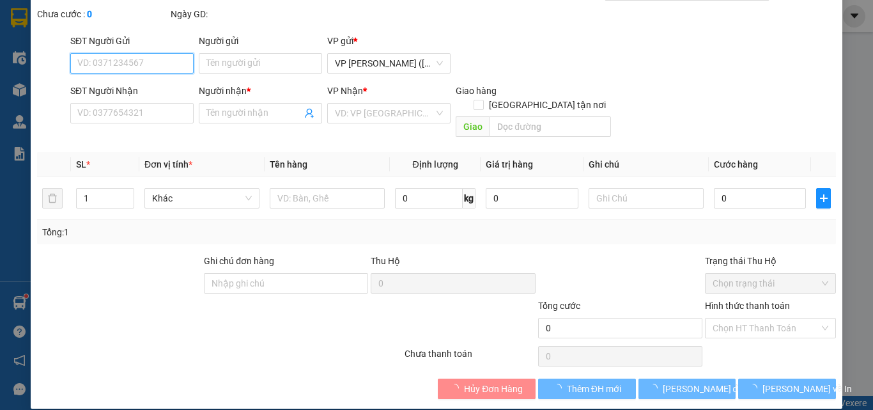
type input "0918538885"
type input "đại tài lộc"
type input "30.000"
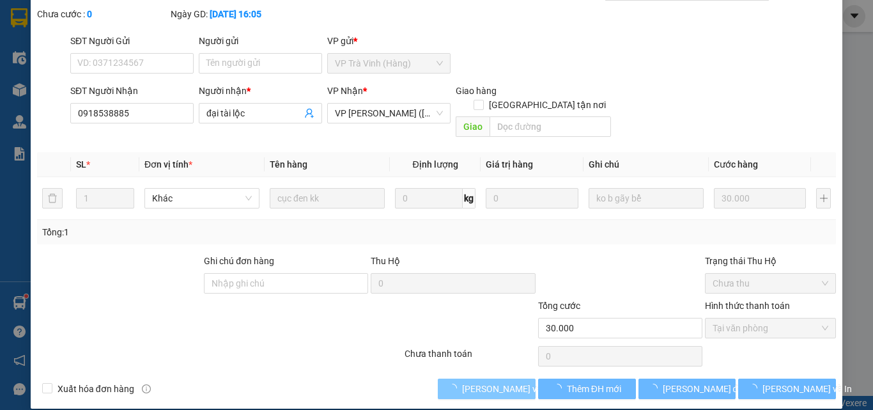
click at [477, 381] on span "[PERSON_NAME] và [PERSON_NAME] hàng" at bounding box center [523, 388] width 123 height 14
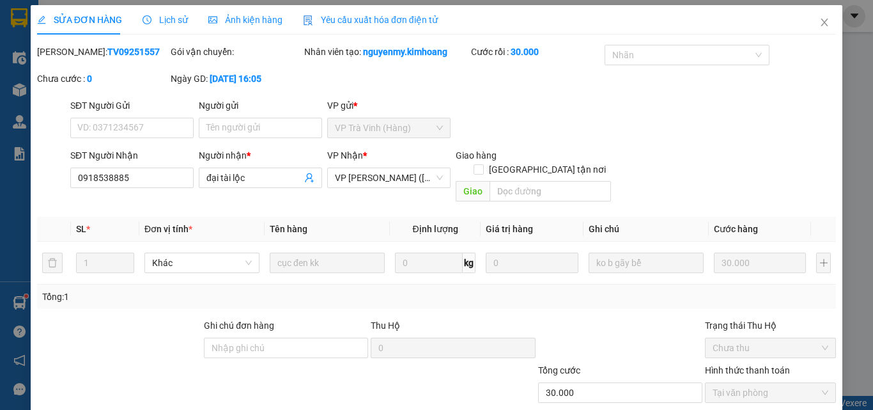
scroll to position [0, 0]
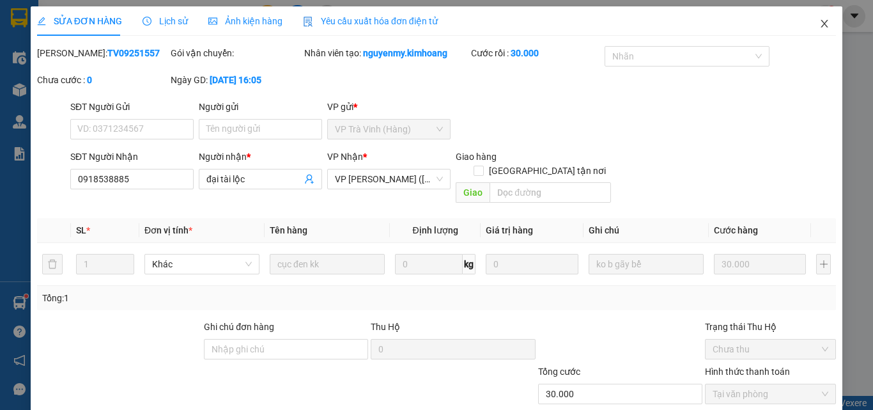
click at [823, 25] on span "Close" at bounding box center [824, 24] width 36 height 36
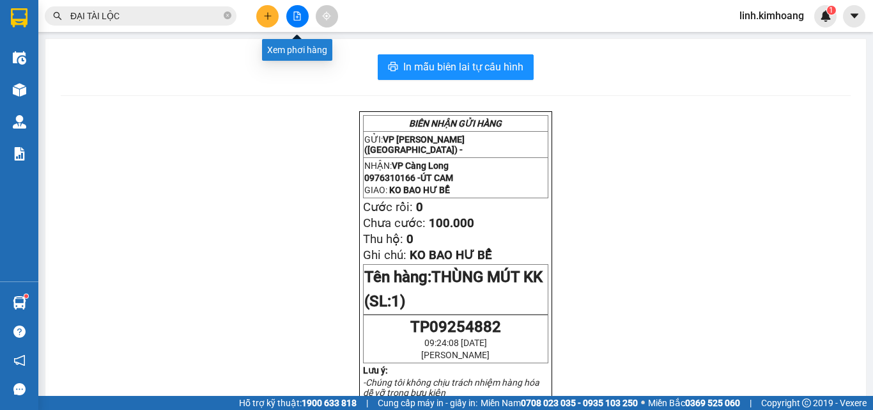
click at [242, 10] on div "ĐẠI TÀI LỘC" at bounding box center [124, 15] width 249 height 19
click at [279, 4] on div "Kết quả tìm kiếm ( 619 ) Bộ lọc Mã ĐH Trạng thái Món hàng Thu hộ Tổng cước Chưa…" at bounding box center [436, 16] width 873 height 32
click at [270, 13] on icon "plus" at bounding box center [267, 16] width 9 height 9
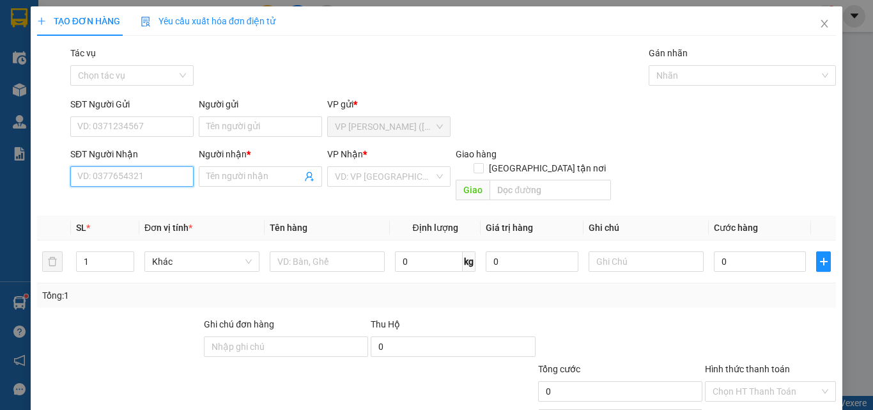
click at [164, 177] on input "SĐT Người Nhận" at bounding box center [131, 176] width 123 height 20
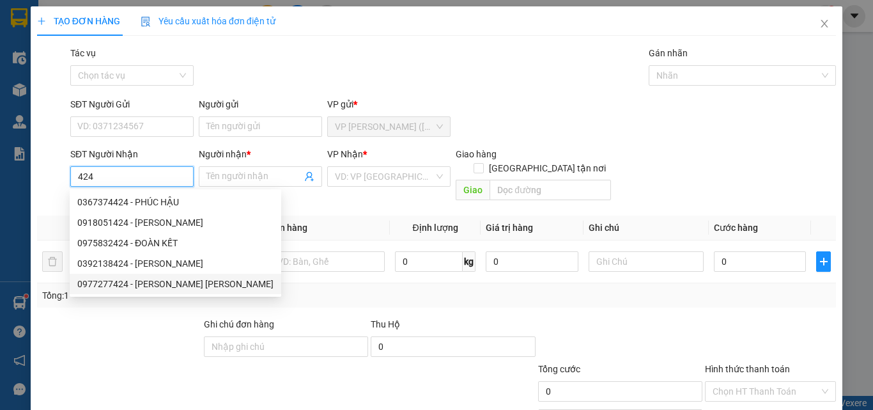
click at [179, 288] on div "0977277424 - LÂM HOÀNG TUẤN" at bounding box center [175, 284] width 196 height 14
type input "0977277424"
type input "LÂM HOÀNG TUẤN"
type input "180.000"
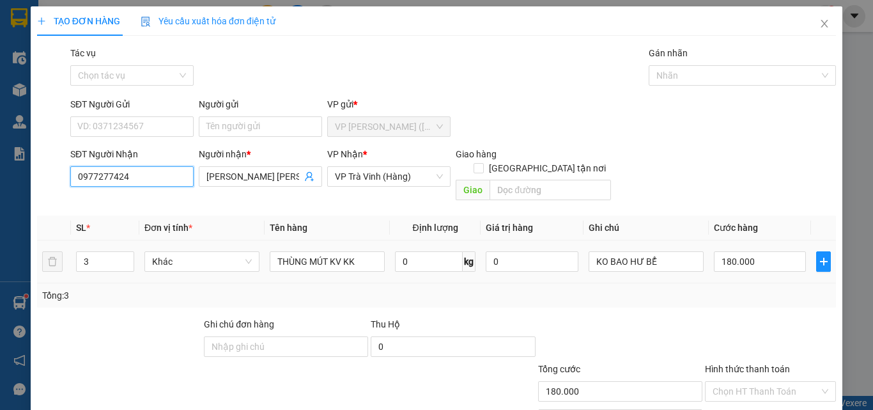
type input "0977277424"
drag, startPoint x: 53, startPoint y: 249, endPoint x: 0, endPoint y: 249, distance: 53.0
click at [0, 249] on div "TẠO ĐƠN HÀNG Yêu cầu xuất hóa đơn điện tử Transit Pickup Surcharge Ids Transit …" at bounding box center [436, 205] width 873 height 410
type input "1"
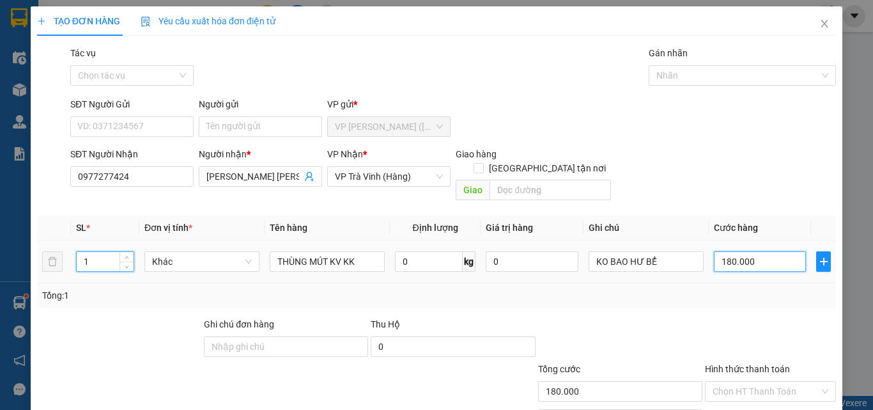
click at [759, 251] on input "180.000" at bounding box center [760, 261] width 92 height 20
type input "6"
type input "60"
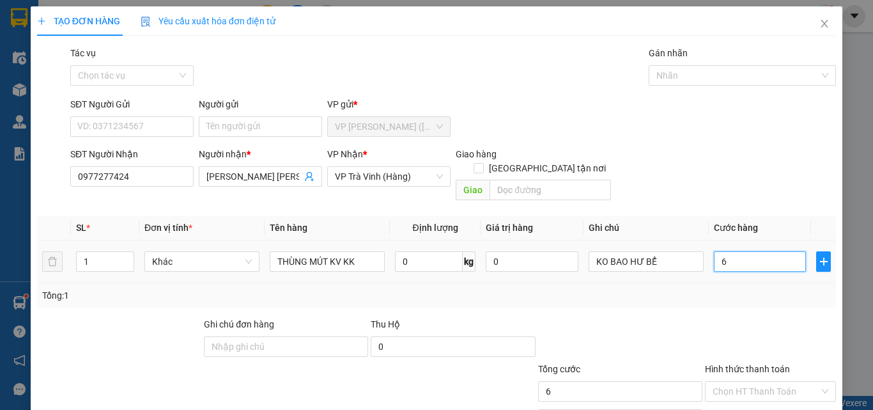
type input "60"
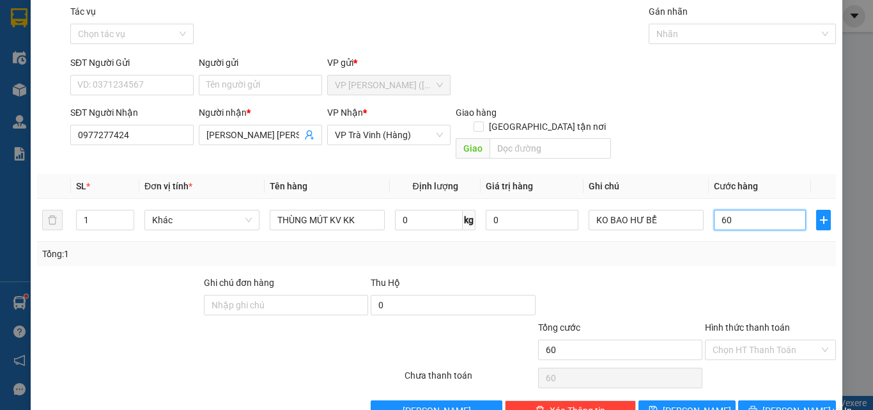
scroll to position [63, 0]
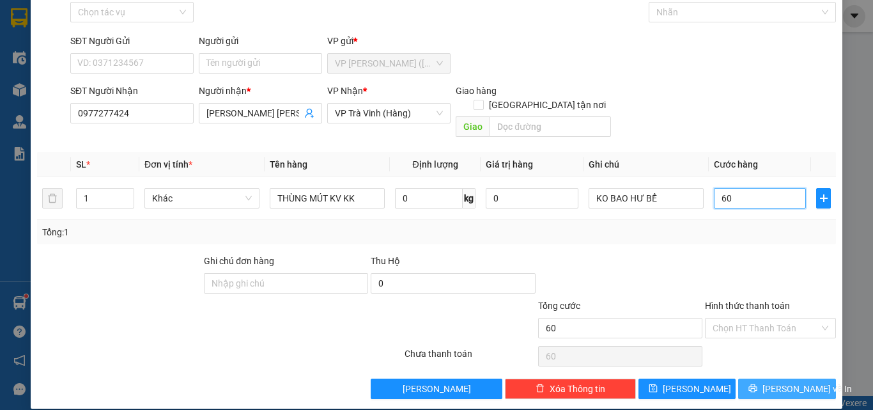
type input "60"
click at [757, 383] on icon "printer" at bounding box center [752, 387] width 9 height 9
type input "60.000"
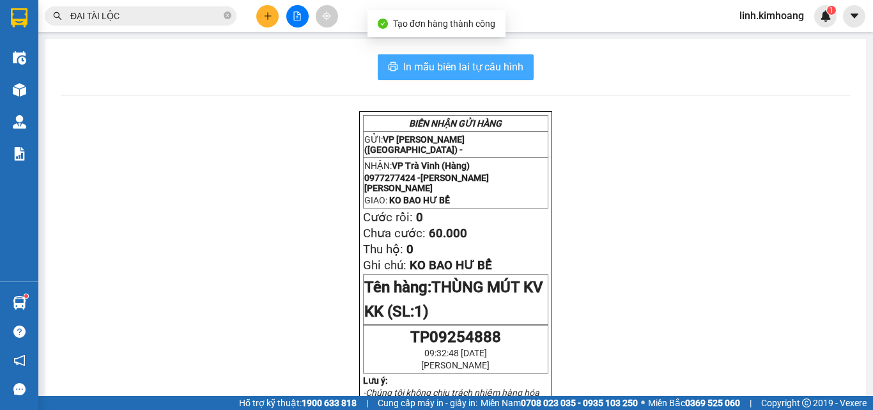
click at [507, 64] on span "In mẫu biên lai tự cấu hình" at bounding box center [463, 67] width 120 height 16
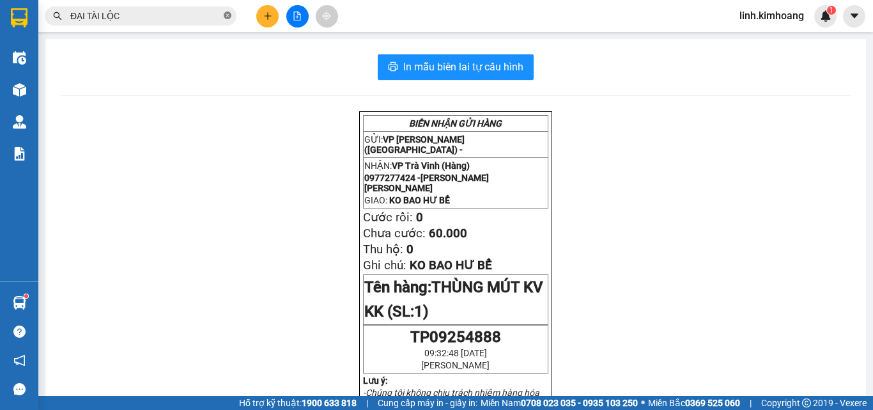
click at [228, 14] on icon "close-circle" at bounding box center [228, 16] width 8 height 8
click at [150, 17] on input "text" at bounding box center [145, 16] width 151 height 14
click at [142, 17] on input "text" at bounding box center [145, 16] width 151 height 14
click at [164, 12] on input "text" at bounding box center [145, 16] width 151 height 14
click at [214, 17] on input "text" at bounding box center [145, 16] width 151 height 14
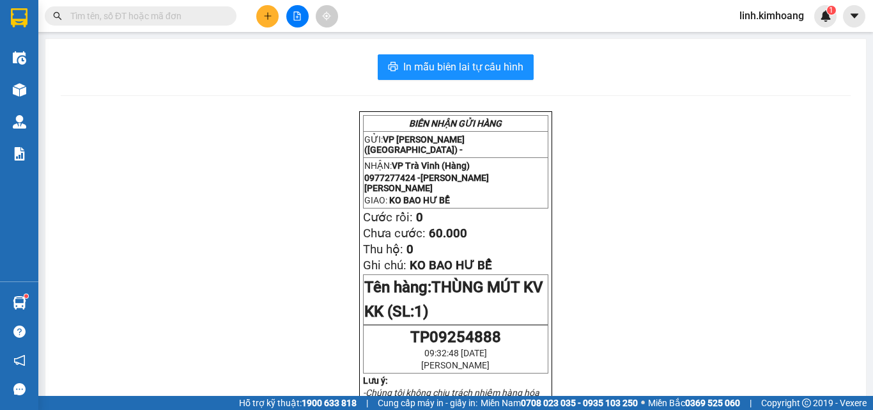
click at [188, 18] on input "text" at bounding box center [145, 16] width 151 height 14
click at [265, 20] on icon "plus" at bounding box center [267, 16] width 9 height 9
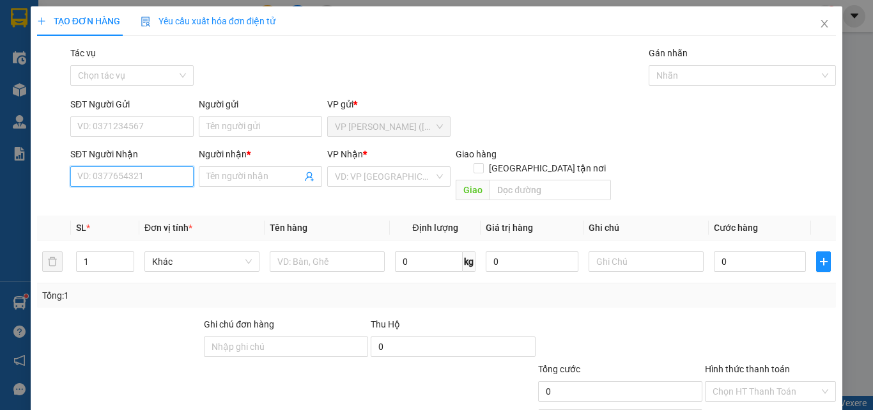
click at [130, 172] on input "SĐT Người Nhận" at bounding box center [131, 176] width 123 height 20
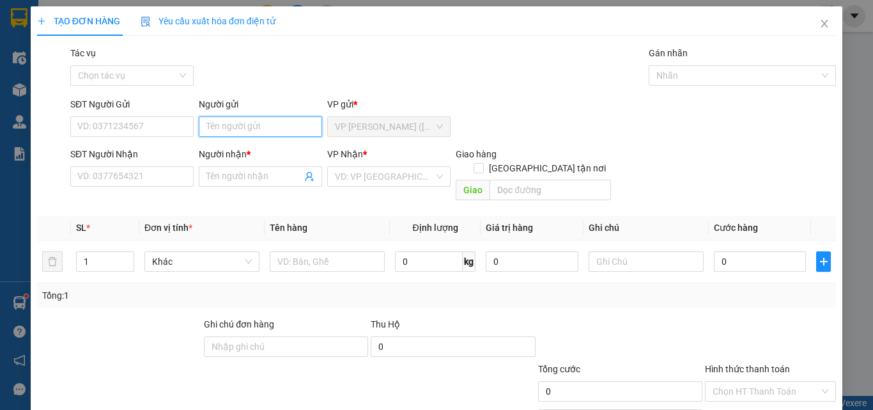
click at [279, 121] on input "Người gửi" at bounding box center [260, 126] width 123 height 20
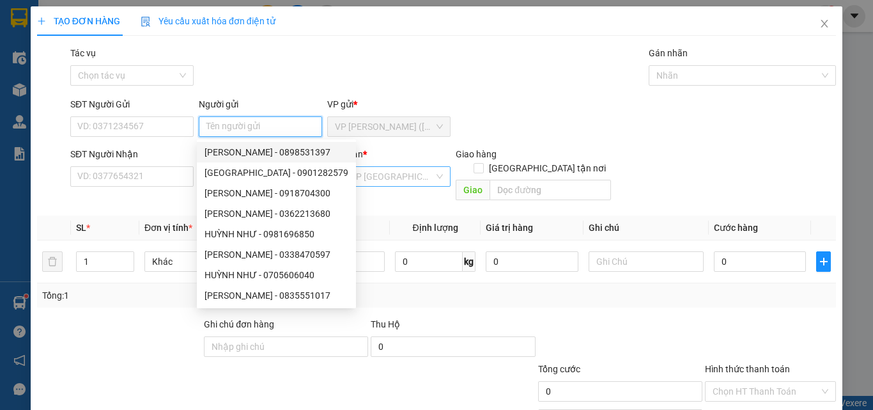
type input "D"
type input "ĐIỆP"
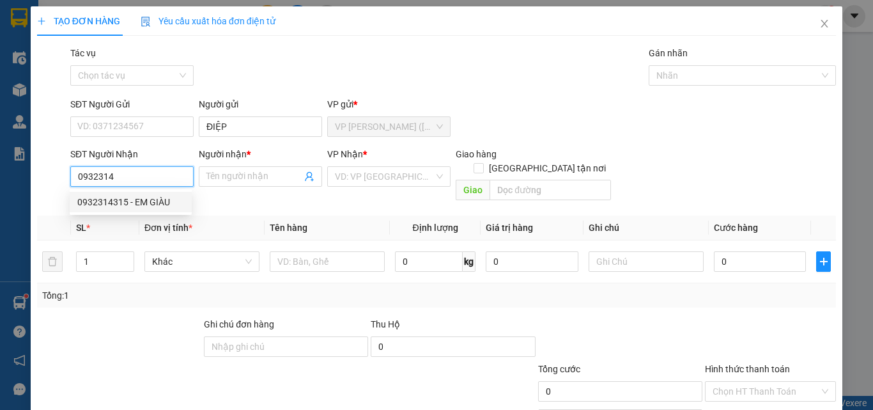
click at [150, 199] on div "0932314315 - EM GIÀU" at bounding box center [130, 202] width 107 height 14
type input "0932314315"
type input "EM GIÀU"
type input "35.000"
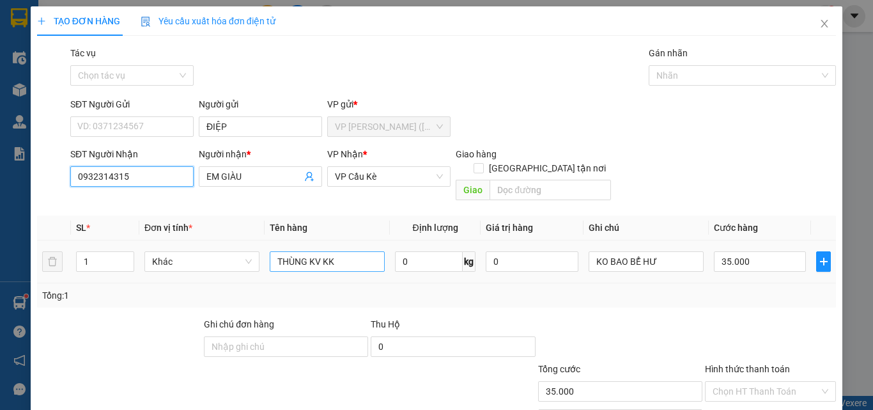
type input "0932314315"
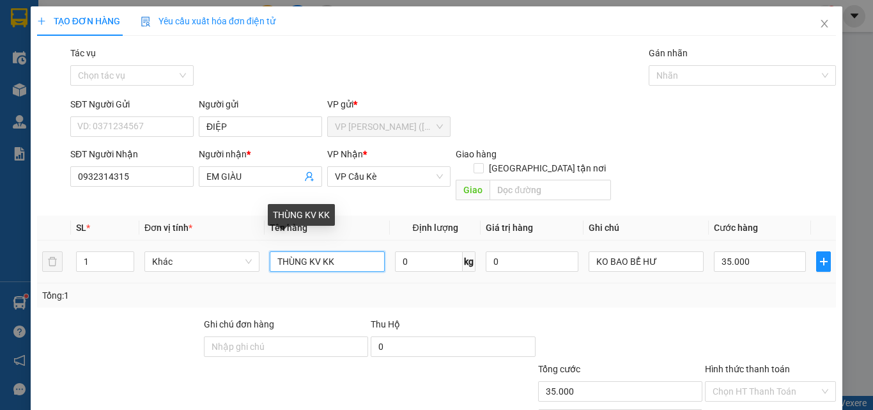
drag, startPoint x: 350, startPoint y: 250, endPoint x: 0, endPoint y: 303, distance: 353.5
click at [0, 303] on div "TẠO ĐƠN HÀNG Yêu cầu xuất hóa đơn điện tử Transit Pickup Surcharge Ids Transit …" at bounding box center [436, 205] width 873 height 410
type input "CỤC KV KK"
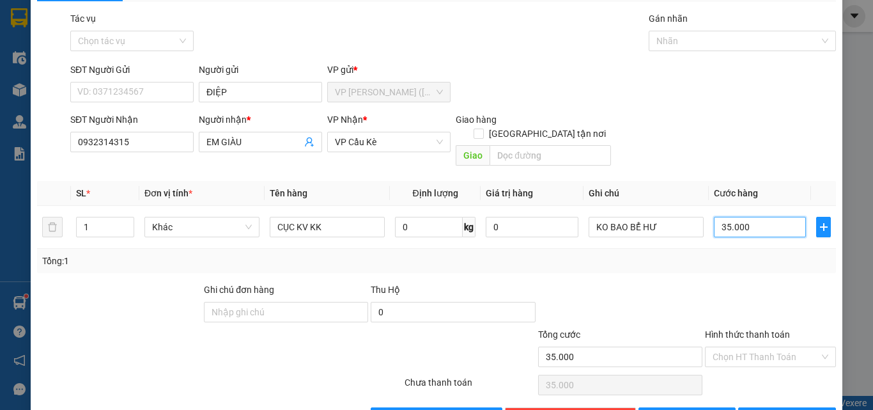
scroll to position [63, 0]
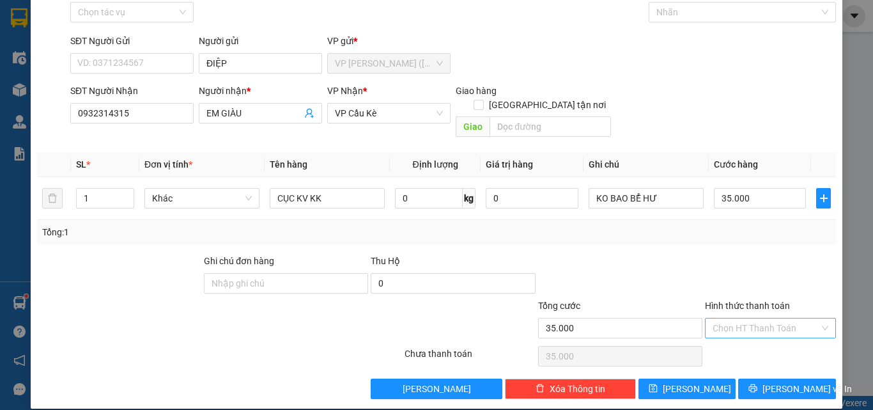
click at [734, 318] on input "Hình thức thanh toán" at bounding box center [765, 327] width 107 height 19
click at [745, 336] on div "Tại văn phòng" at bounding box center [762, 339] width 114 height 14
type input "0"
click at [774, 381] on span "[PERSON_NAME] và In" at bounding box center [806, 388] width 89 height 14
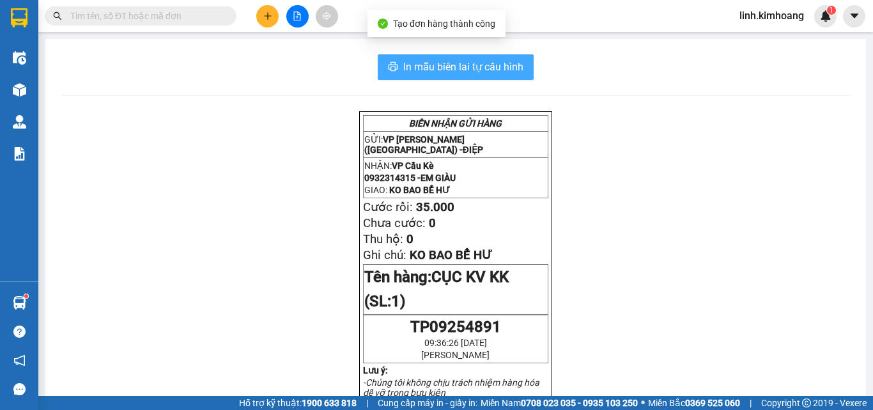
click at [461, 71] on span "In mẫu biên lai tự cấu hình" at bounding box center [463, 67] width 120 height 16
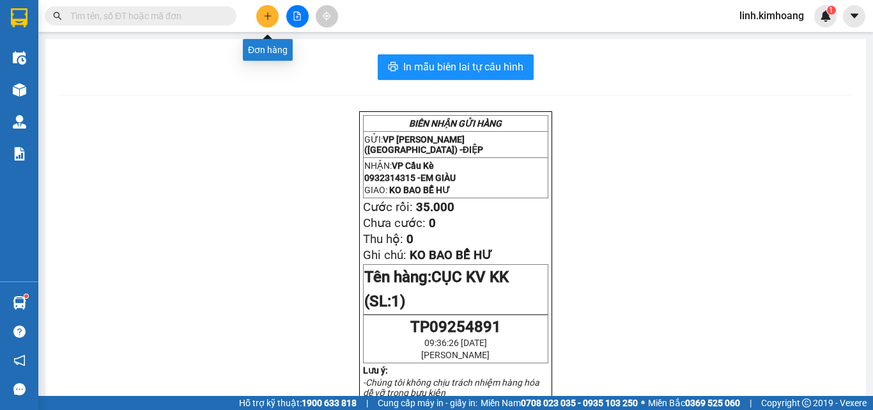
click at [271, 16] on icon "plus" at bounding box center [267, 15] width 7 height 1
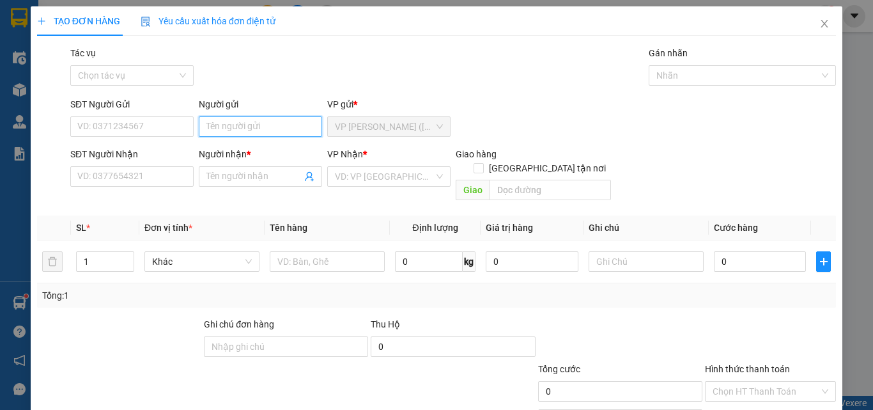
click at [246, 124] on input "Người gửi" at bounding box center [260, 126] width 123 height 20
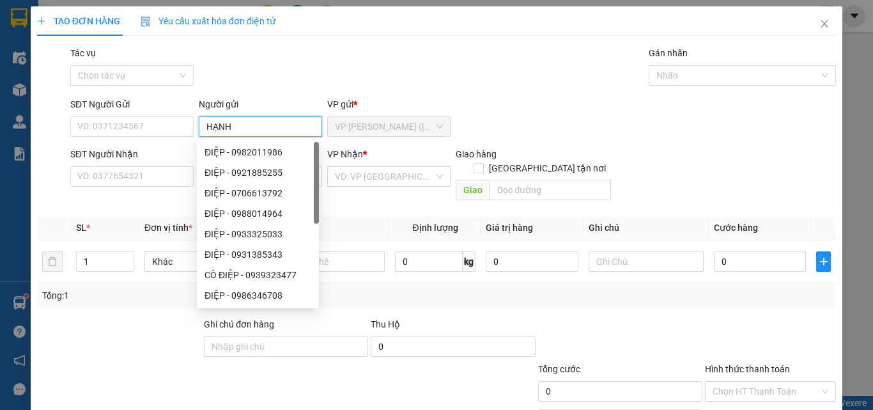
type input "HẠNH"
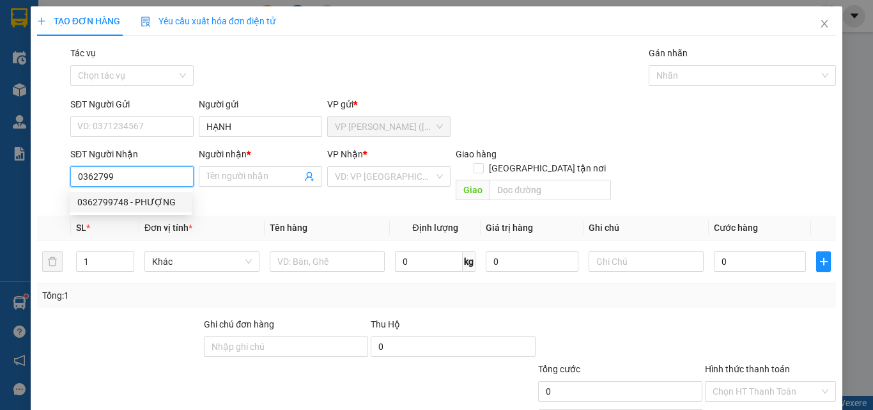
click at [166, 204] on div "0362799748 - PHƯỢNG" at bounding box center [130, 202] width 107 height 14
type input "0362799748"
type input "PHƯỢNG"
type input "30.000"
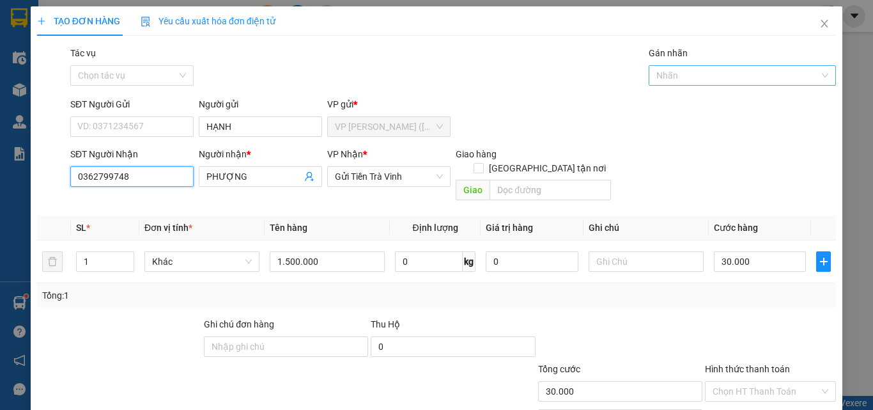
click at [710, 73] on div at bounding box center [736, 75] width 169 height 15
type input "0362799748"
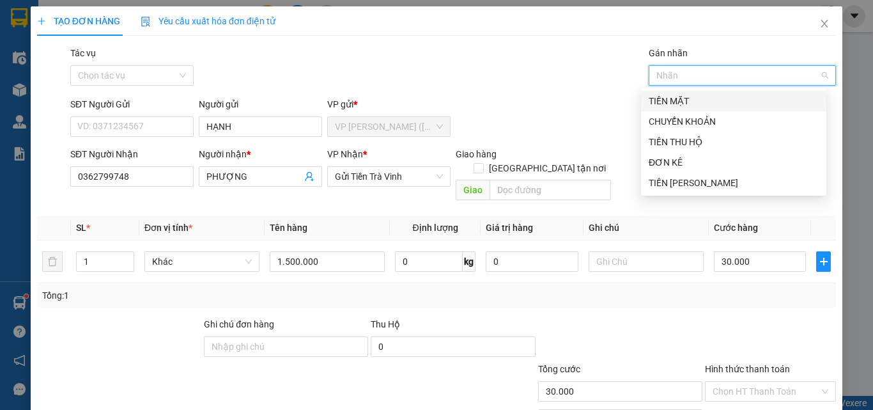
click at [691, 102] on div "TIỀN MẶT" at bounding box center [734, 101] width 170 height 14
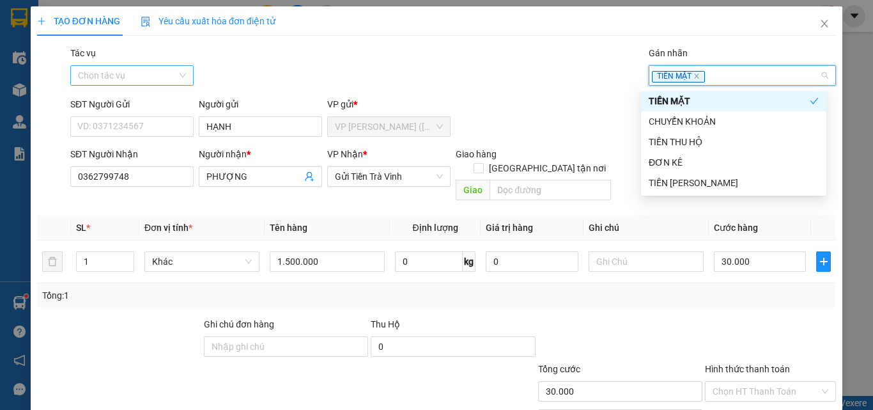
click at [168, 69] on input "Tác vụ" at bounding box center [127, 75] width 99 height 19
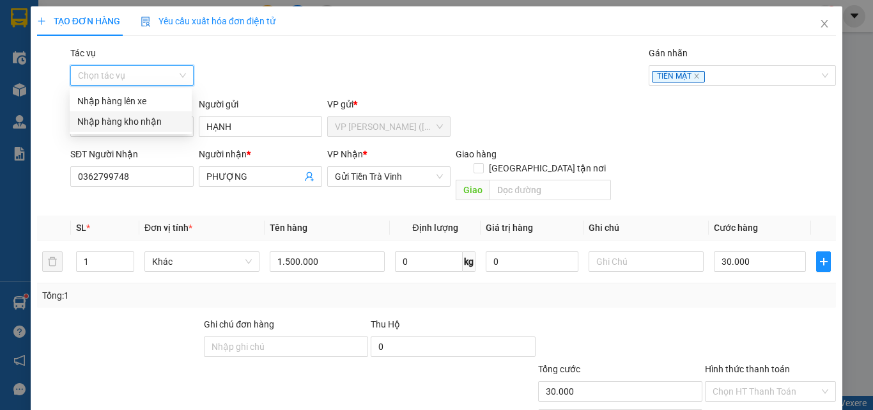
click at [148, 119] on div "Nhập hàng kho nhận" at bounding box center [130, 121] width 107 height 14
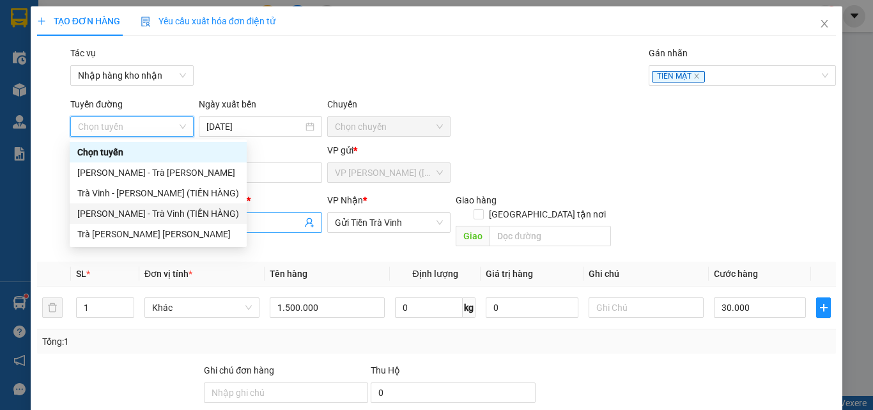
drag, startPoint x: 196, startPoint y: 205, endPoint x: 266, endPoint y: 219, distance: 70.9
click at [196, 206] on div "Hồ Chí Minh - Trà Vinh (TIỀN HÀNG)" at bounding box center [158, 213] width 177 height 20
type input "[DATE]"
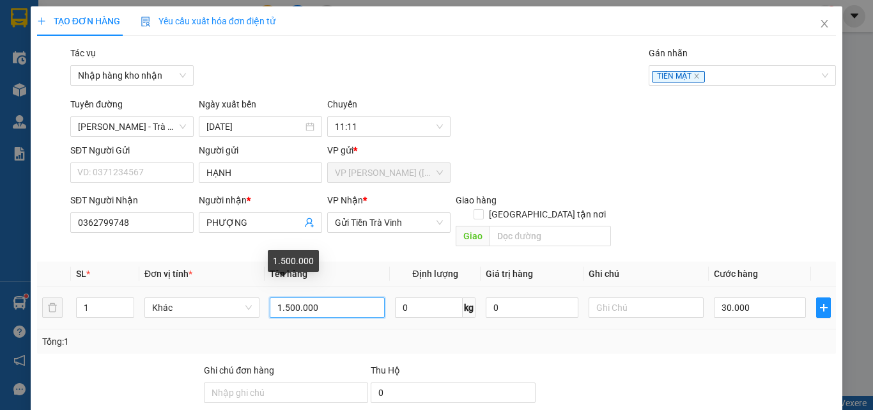
drag, startPoint x: 332, startPoint y: 295, endPoint x: 176, endPoint y: 314, distance: 157.1
click at [176, 314] on tr "1 Khác 1.500.000 0 kg 0 30.000" at bounding box center [436, 307] width 799 height 43
type input "1.000.000"
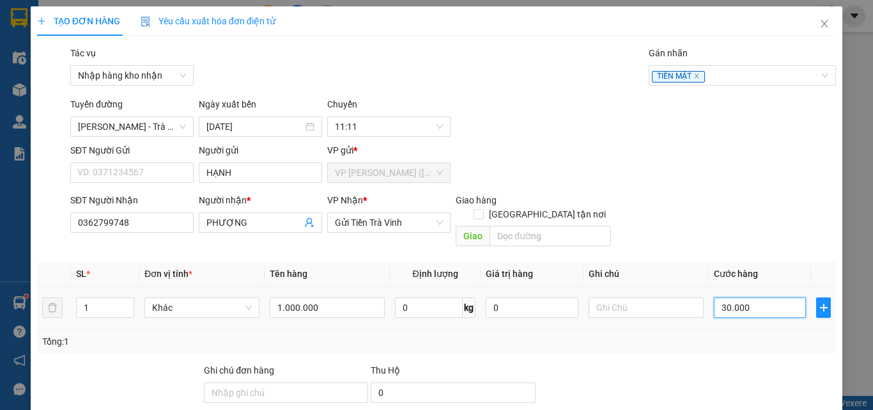
click at [763, 297] on input "30.000" at bounding box center [760, 307] width 92 height 20
type input "2"
type input "20"
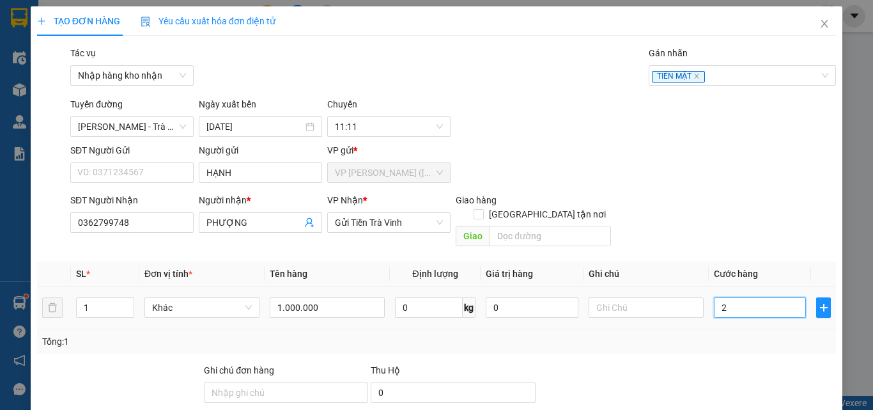
type input "20"
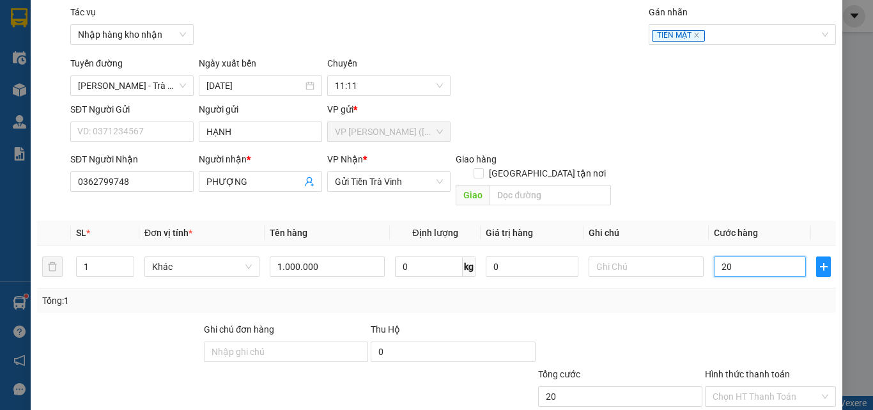
scroll to position [109, 0]
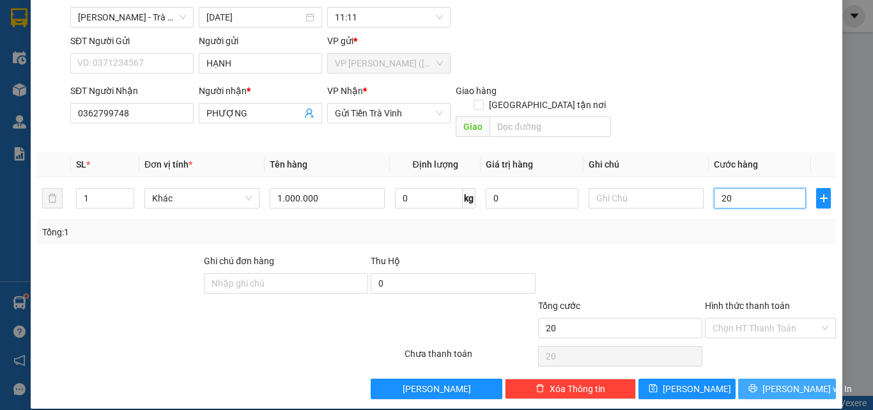
type input "20"
click at [787, 381] on span "[PERSON_NAME] và In" at bounding box center [806, 388] width 89 height 14
type input "20.000"
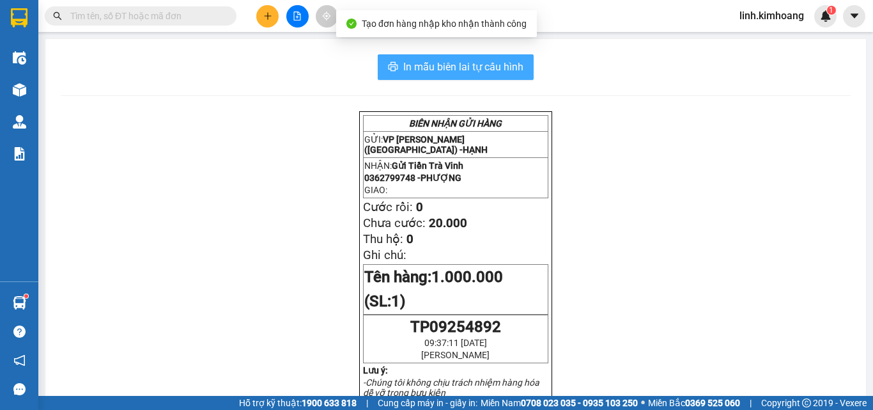
click at [453, 66] on span "In mẫu biên lai tự cấu hình" at bounding box center [463, 67] width 120 height 16
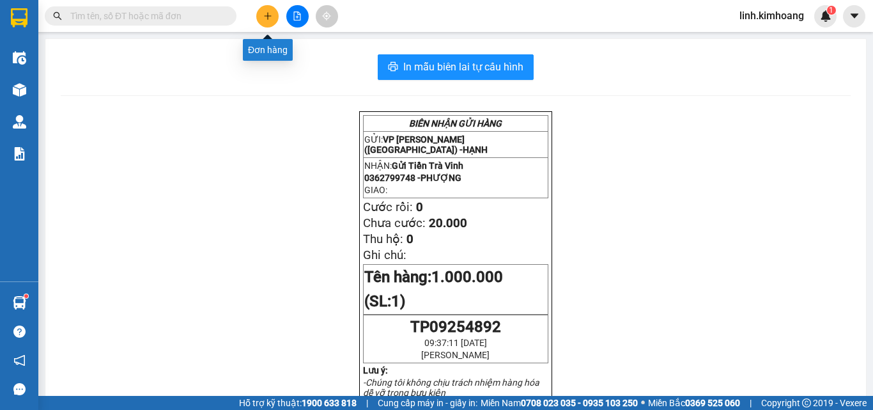
click at [263, 20] on button at bounding box center [267, 16] width 22 height 22
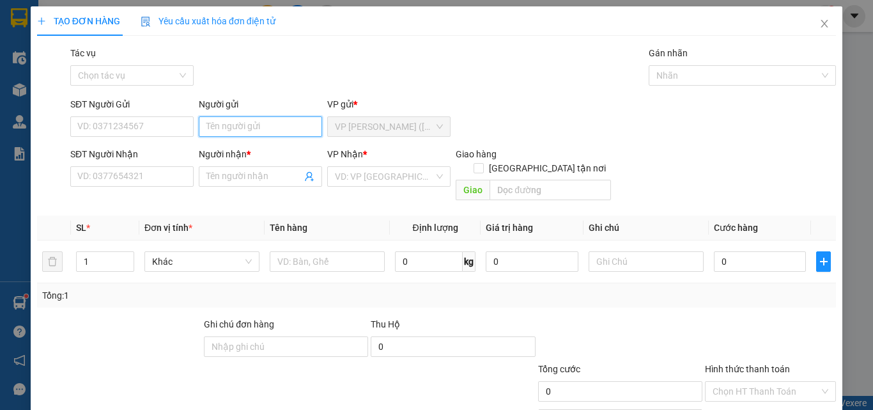
click at [242, 125] on input "Người gửi" at bounding box center [260, 126] width 123 height 20
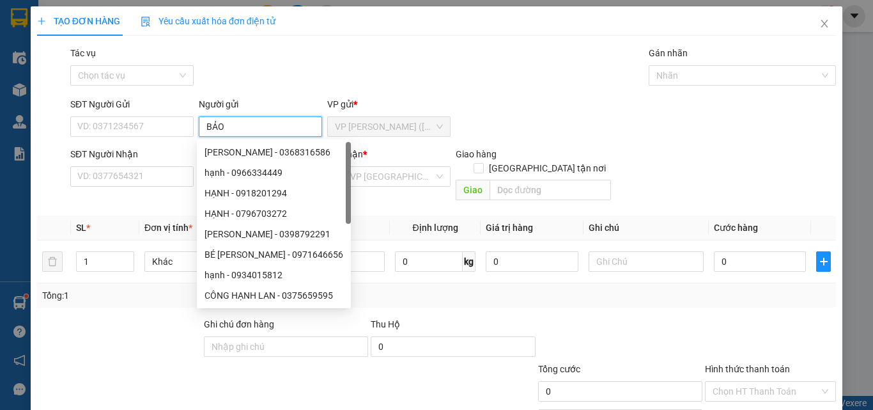
type input "BẢO"
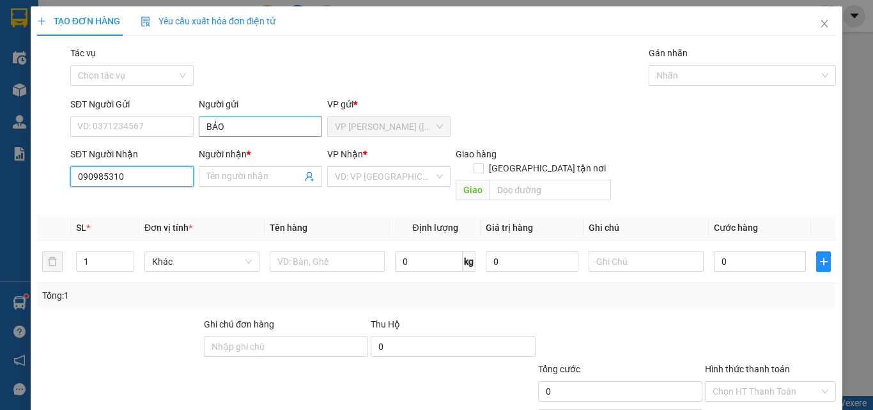
type input "0909853101"
click at [157, 199] on div "0909853101 - CHINH" at bounding box center [130, 202] width 107 height 14
type input "CHINH"
type input "25.000"
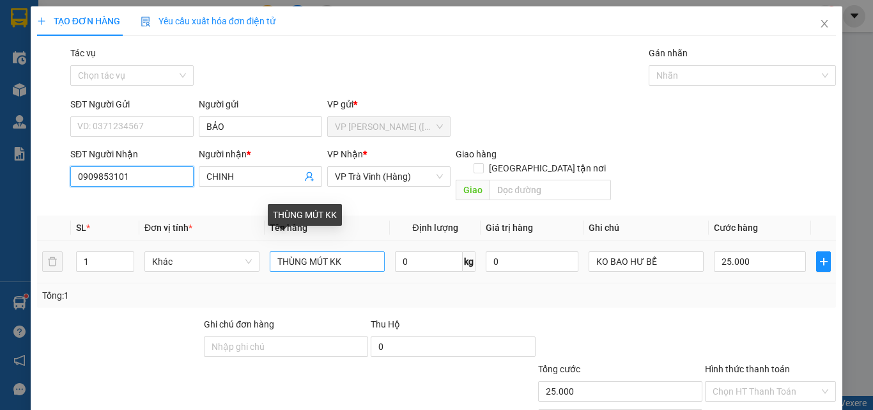
type input "0909853101"
drag, startPoint x: 353, startPoint y: 248, endPoint x: 0, endPoint y: 271, distance: 354.1
click at [0, 271] on div "TẠO ĐƠN HÀNG Yêu cầu xuất hóa đơn điện tử Transit Pickup Surcharge Ids Transit …" at bounding box center [436, 205] width 873 height 410
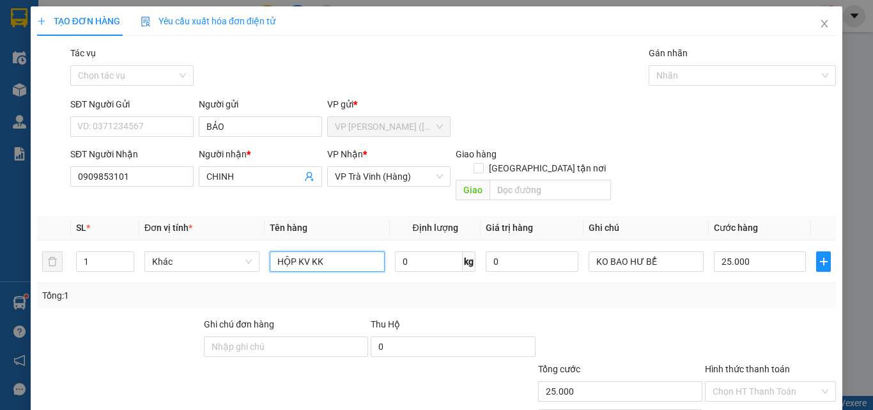
type input "HỘP KV KK"
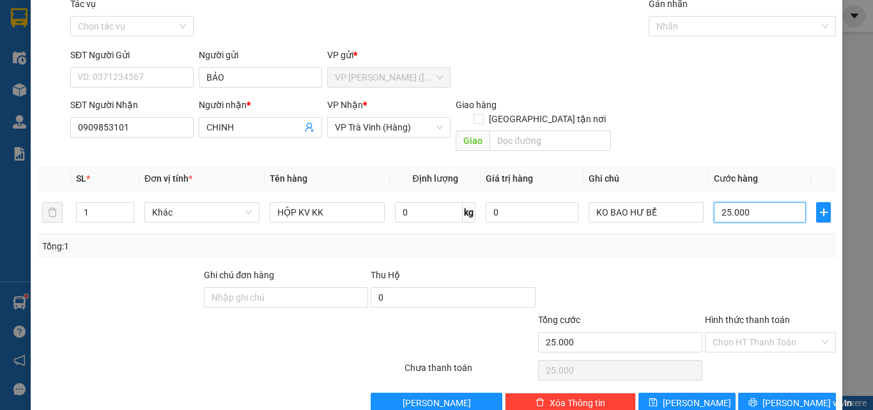
scroll to position [63, 0]
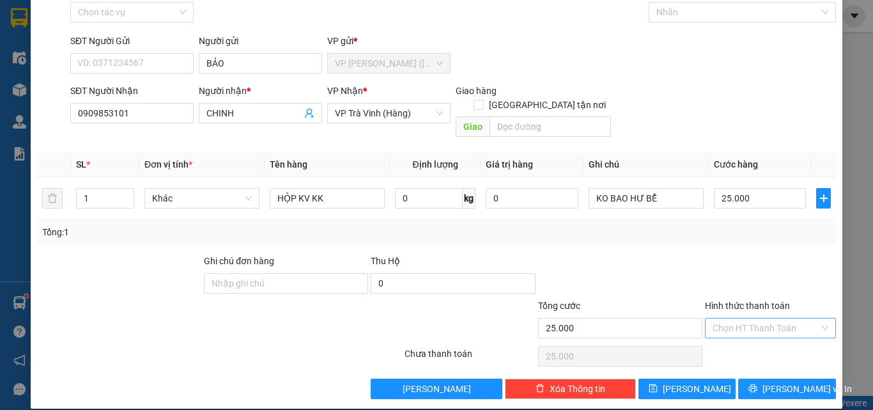
click at [764, 318] on input "Hình thức thanh toán" at bounding box center [765, 327] width 107 height 19
click at [549, 177] on td "0" at bounding box center [532, 198] width 102 height 43
click at [769, 381] on span "[PERSON_NAME] và In" at bounding box center [806, 388] width 89 height 14
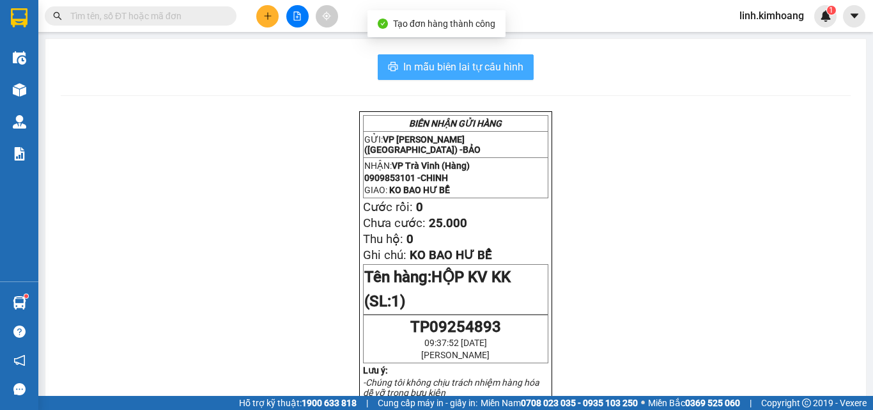
click at [389, 72] on icon "printer" at bounding box center [393, 66] width 10 height 10
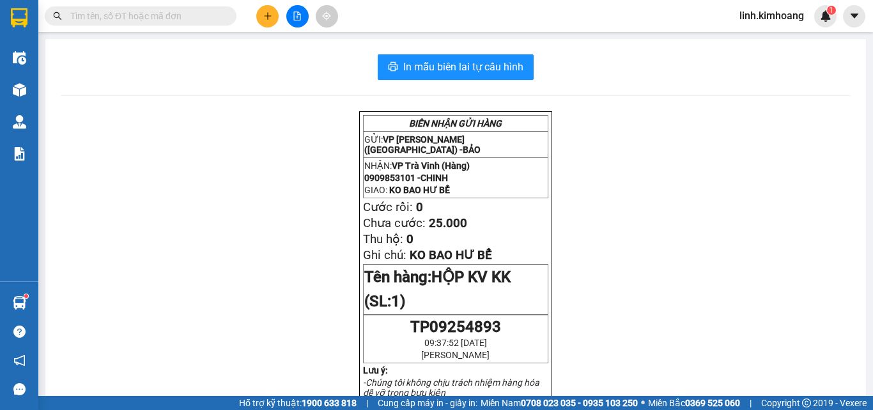
click at [214, 17] on input "text" at bounding box center [145, 16] width 151 height 14
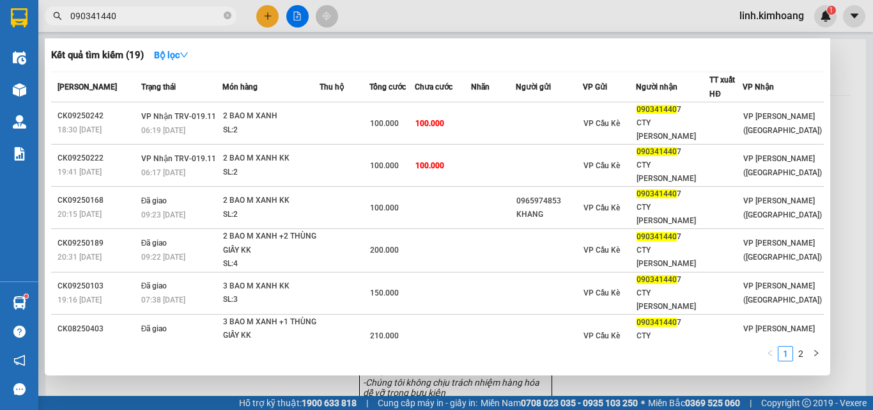
type input "0903414407"
click at [225, 10] on span at bounding box center [228, 16] width 8 height 12
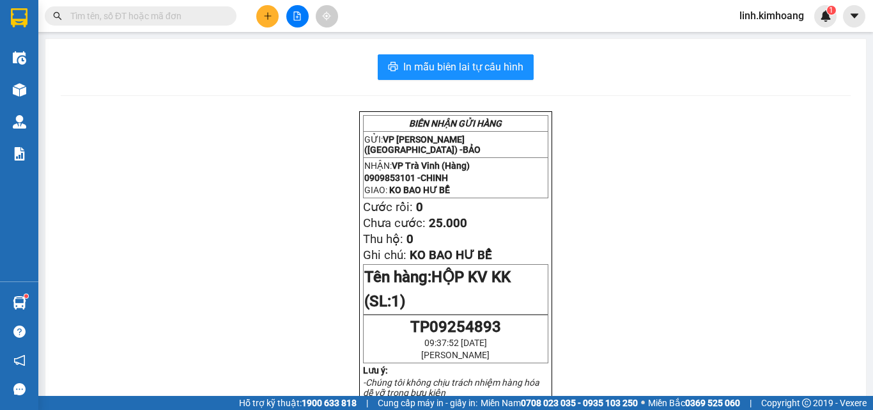
click at [225, 17] on span at bounding box center [228, 16] width 8 height 14
click at [198, 17] on input "text" at bounding box center [145, 16] width 151 height 14
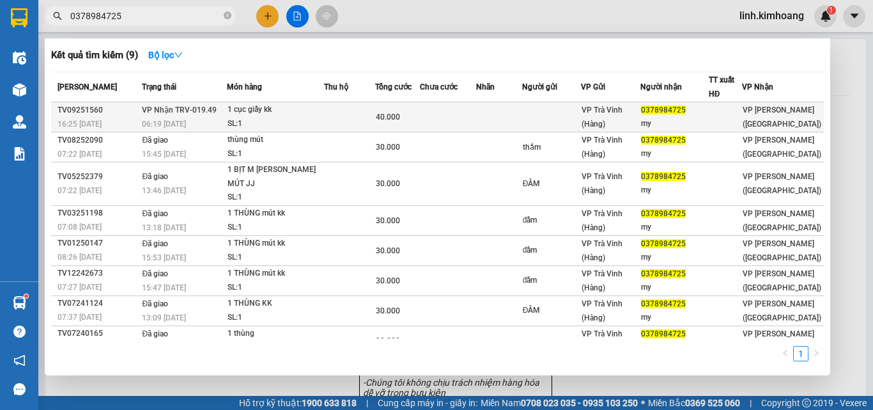
type input "0378984725"
click at [672, 121] on div "my" at bounding box center [674, 123] width 67 height 13
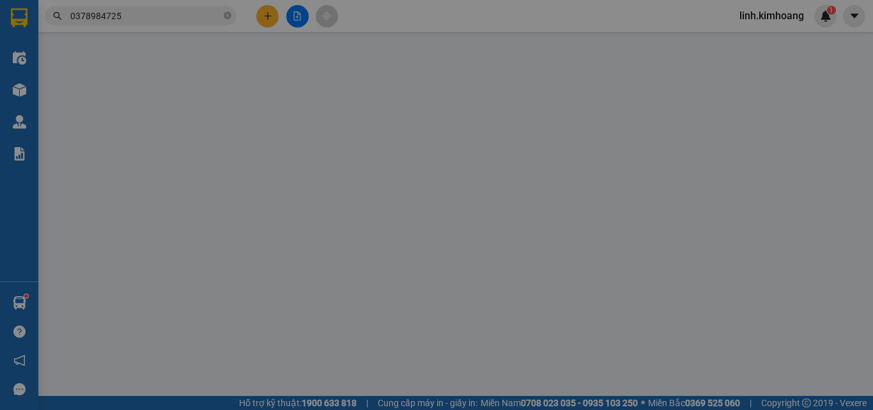
type input "0378984725"
type input "my"
type input "40.000"
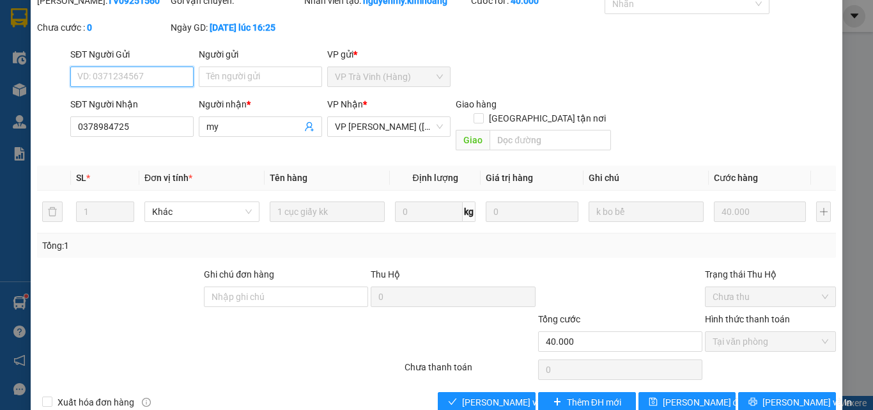
scroll to position [66, 0]
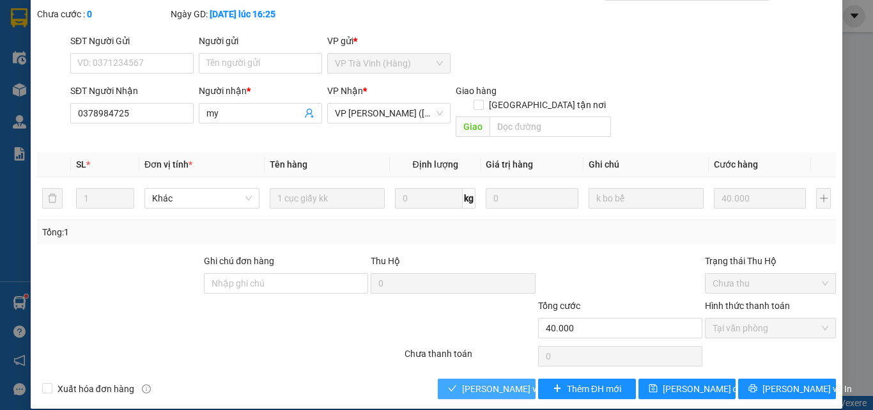
click at [479, 381] on span "[PERSON_NAME] và Giao hàng" at bounding box center [523, 388] width 123 height 14
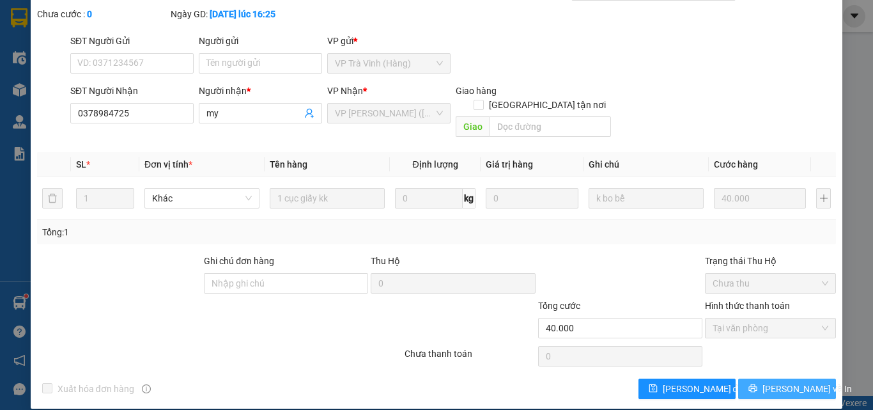
click at [787, 381] on button "[PERSON_NAME] và In" at bounding box center [787, 388] width 98 height 20
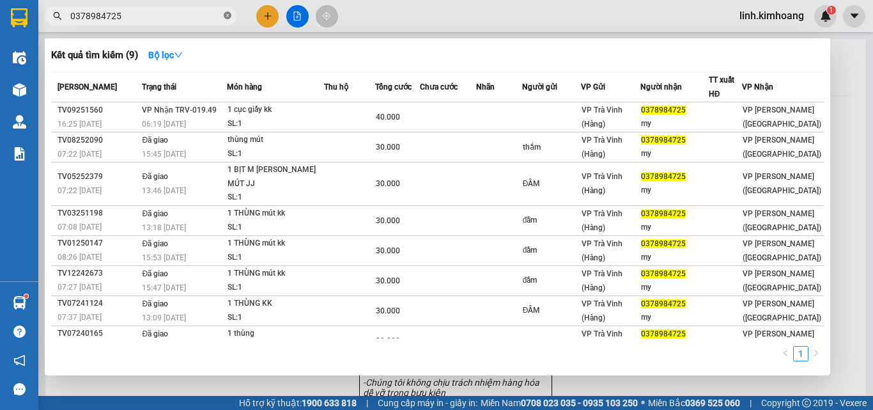
click at [228, 17] on icon "close-circle" at bounding box center [228, 16] width 8 height 8
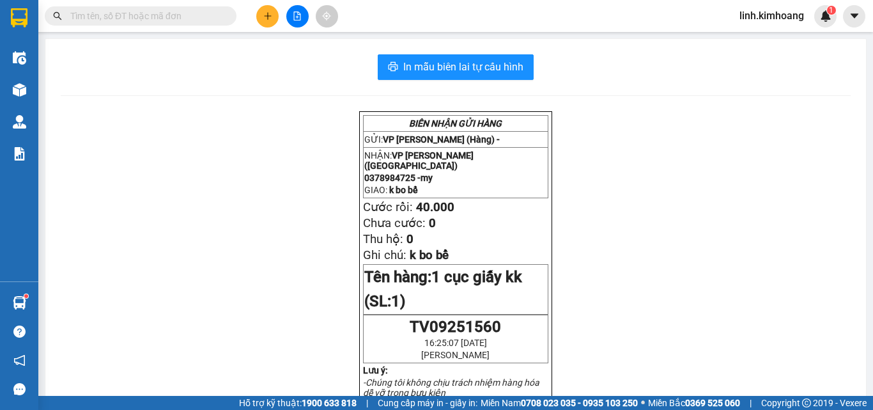
click at [180, 18] on input "text" at bounding box center [145, 16] width 151 height 14
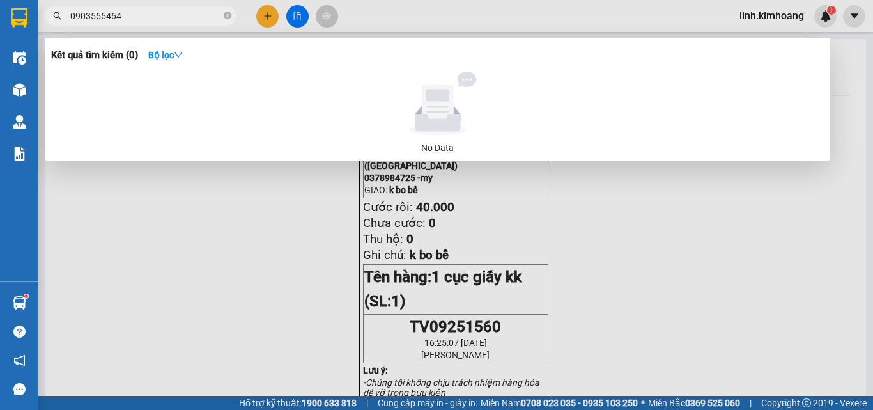
click at [93, 15] on input "0903555464" at bounding box center [145, 16] width 151 height 14
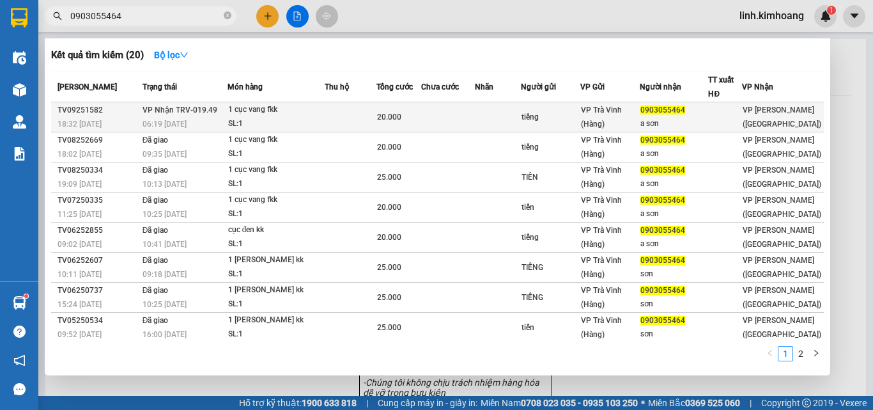
type input "0903055464"
click at [533, 115] on div "tiếng" at bounding box center [550, 117] width 58 height 13
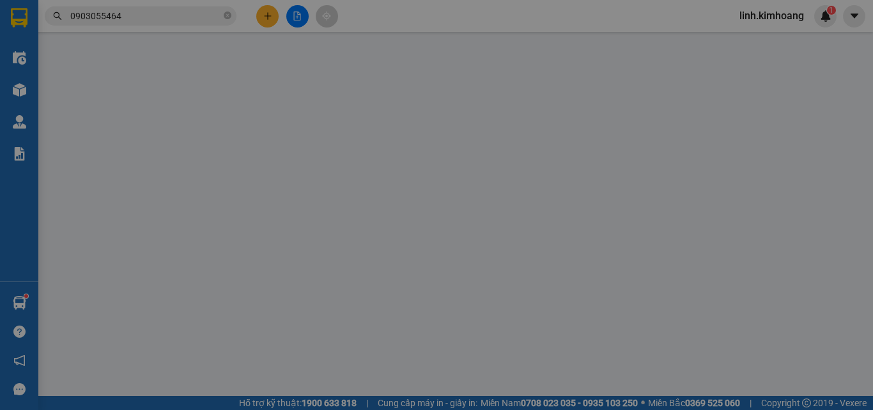
type input "tiếng"
type input "0903055464"
type input "a sơn"
type input "20.000"
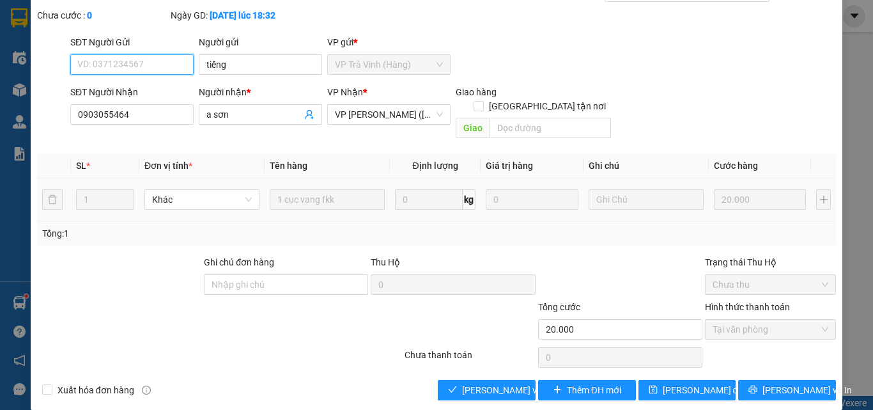
scroll to position [66, 0]
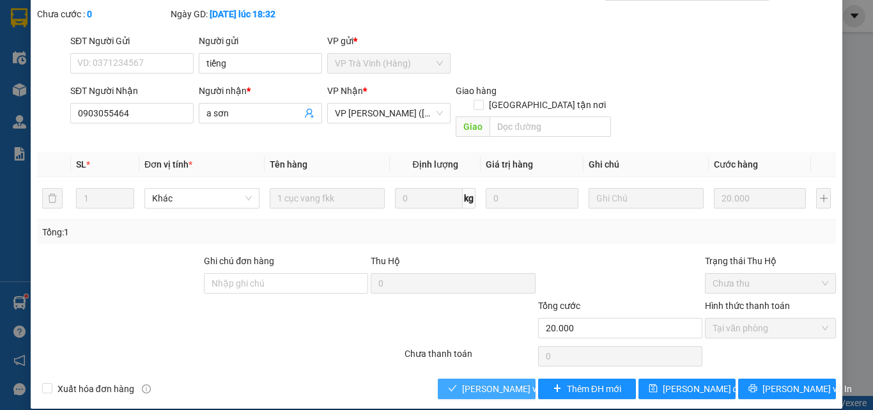
click at [462, 381] on span "[PERSON_NAME] và Giao hàng" at bounding box center [523, 388] width 123 height 14
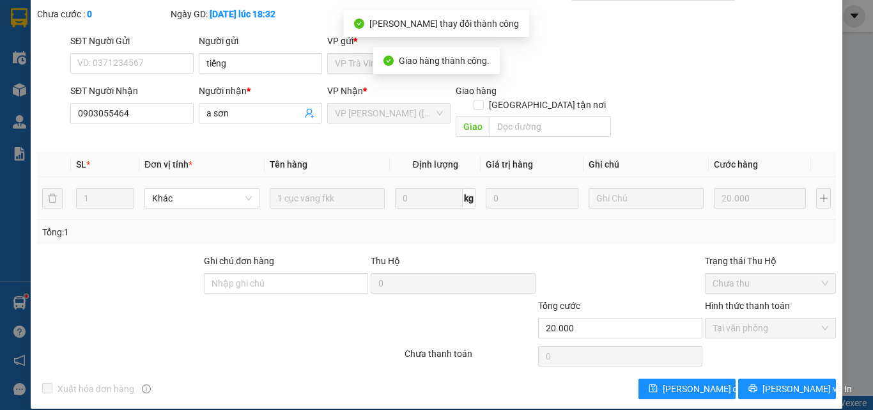
scroll to position [0, 0]
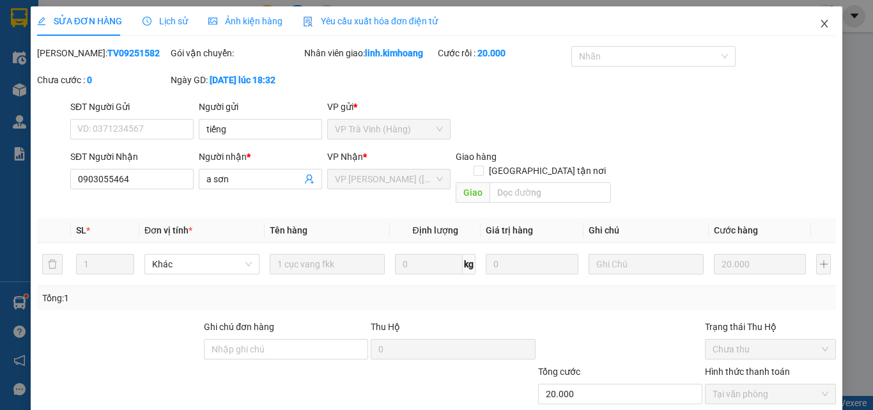
click at [819, 28] on icon "close" at bounding box center [824, 24] width 10 height 10
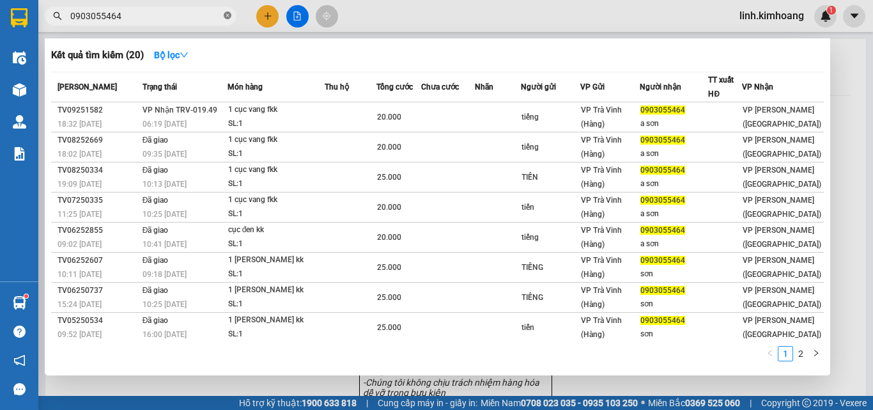
click at [228, 15] on icon "close-circle" at bounding box center [228, 16] width 8 height 8
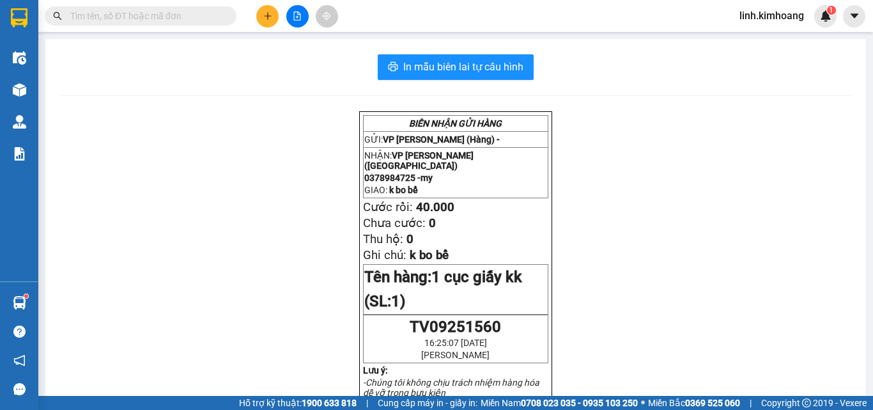
click at [179, 13] on input "text" at bounding box center [145, 16] width 151 height 14
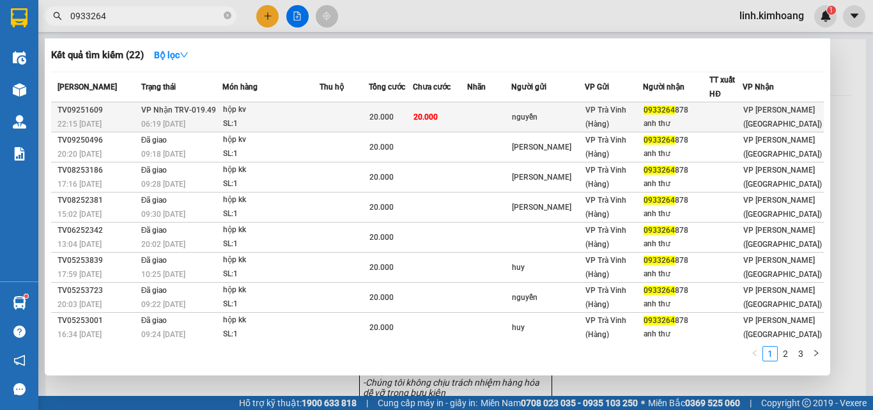
type input "0933264"
click at [638, 123] on div "VP Trà Vinh (Hàng)" at bounding box center [613, 117] width 56 height 28
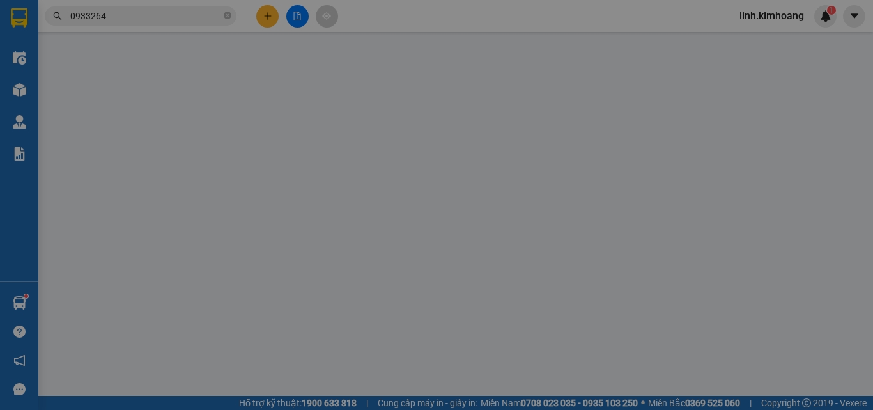
type input "nguyễn"
type input "0933264878"
type input "anh thư"
type input "20.000"
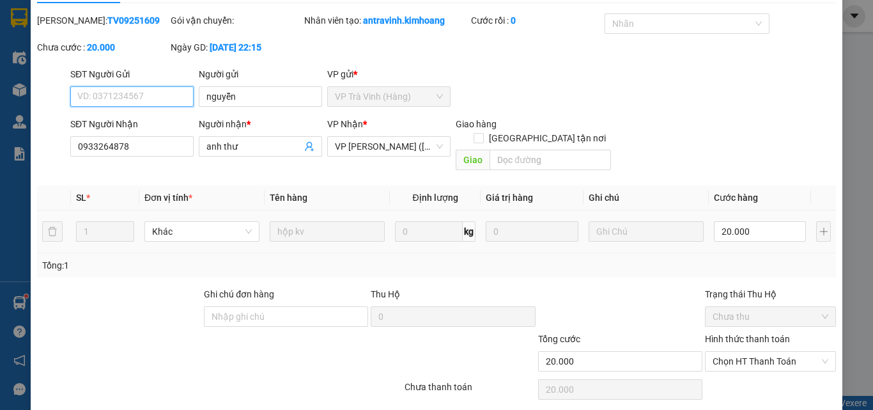
scroll to position [66, 0]
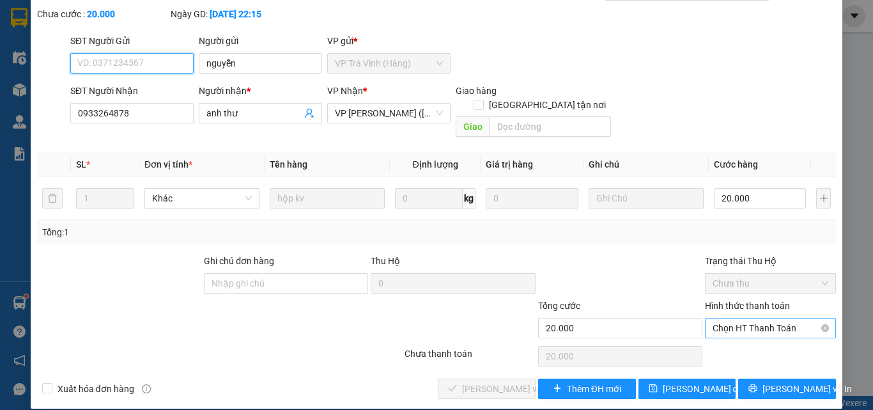
click at [732, 318] on span "Chọn HT Thanh Toán" at bounding box center [770, 327] width 116 height 19
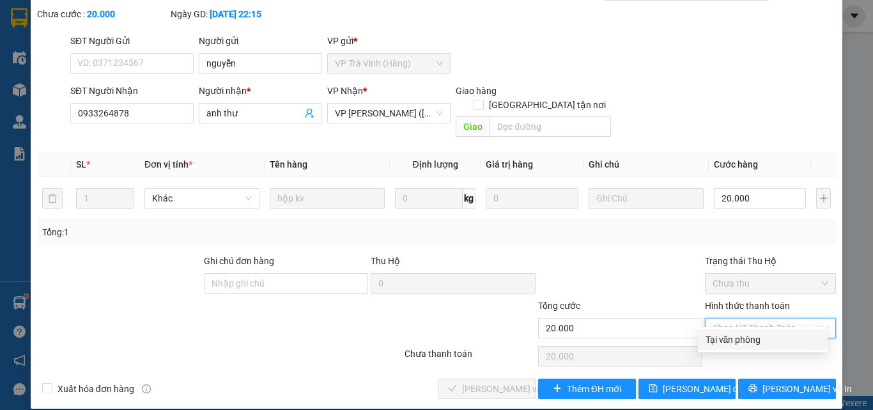
click at [733, 335] on div "Tại văn phòng" at bounding box center [762, 339] width 114 height 14
type input "0"
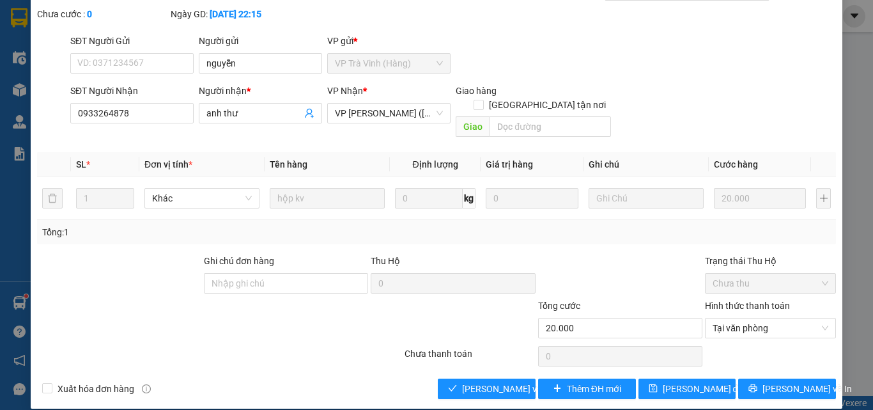
click at [475, 362] on div "Total Paid Fee 0 Total UnPaid Fee 20.000 Cash Collection Total Fee Mã ĐH: TV092…" at bounding box center [436, 189] width 799 height 419
click at [484, 381] on span "[PERSON_NAME] và Giao hàng" at bounding box center [523, 388] width 123 height 14
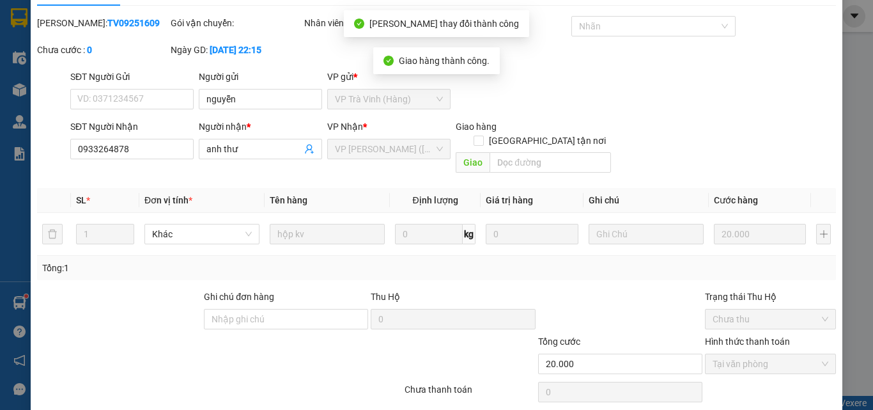
scroll to position [0, 0]
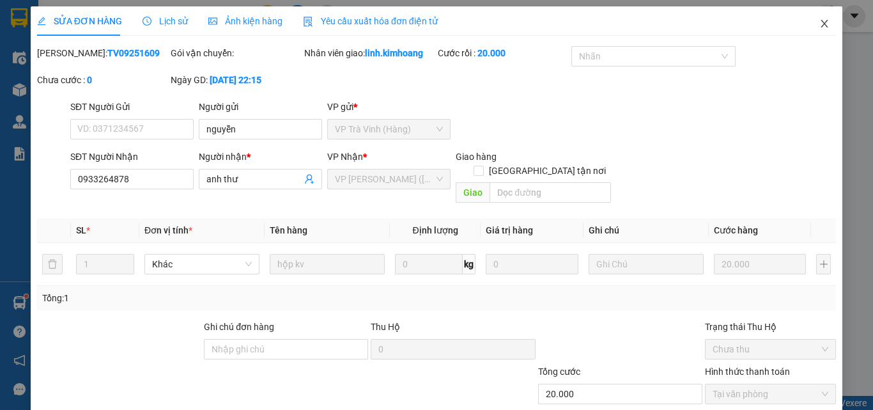
click at [810, 21] on span "Close" at bounding box center [824, 24] width 36 height 36
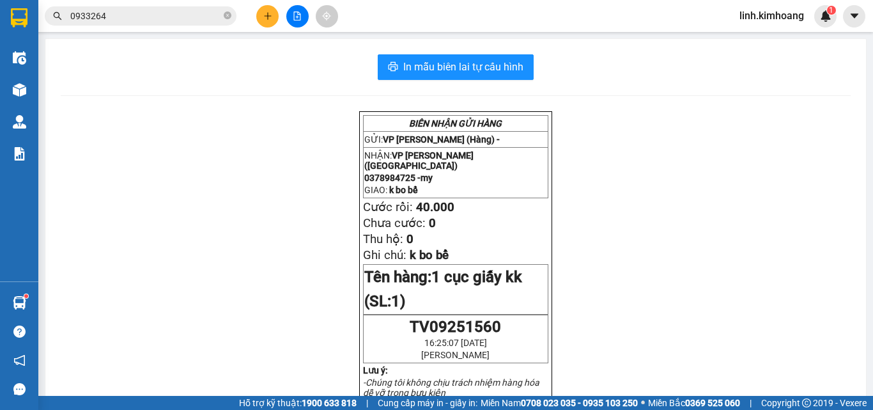
click at [265, 18] on icon "plus" at bounding box center [267, 16] width 9 height 9
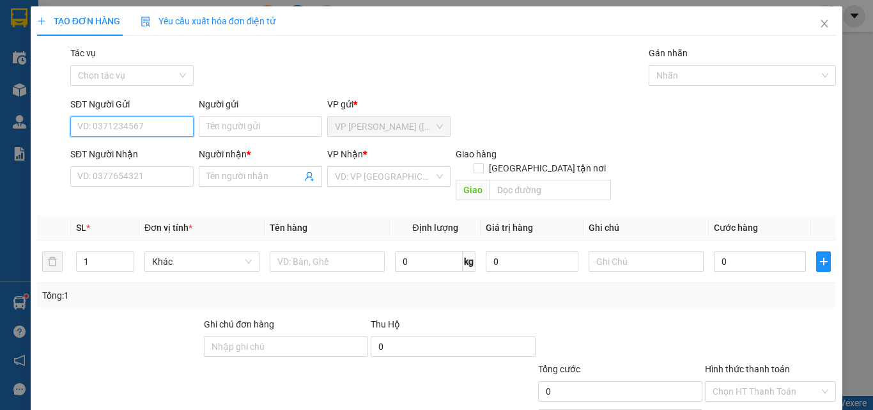
click at [141, 128] on input "SĐT Người Gửi" at bounding box center [131, 126] width 123 height 20
click at [134, 151] on div "0914131827 - HÒA" at bounding box center [130, 152] width 107 height 14
type input "0914131827"
type input "HÒA"
type input "0888830979"
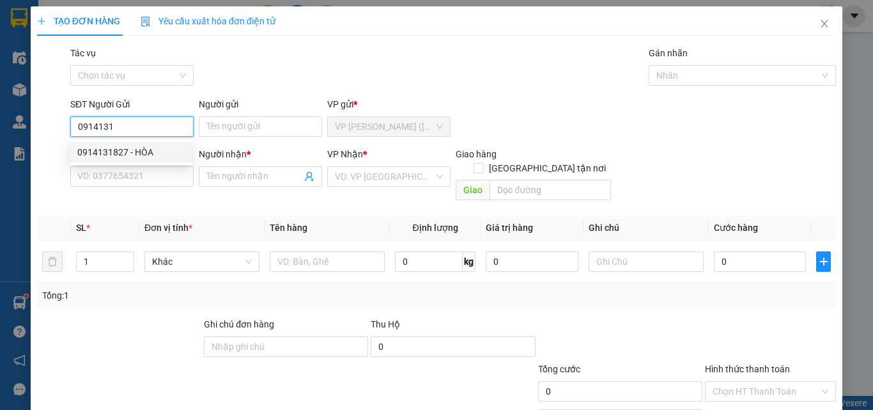
type input "NAM"
type input "40.000"
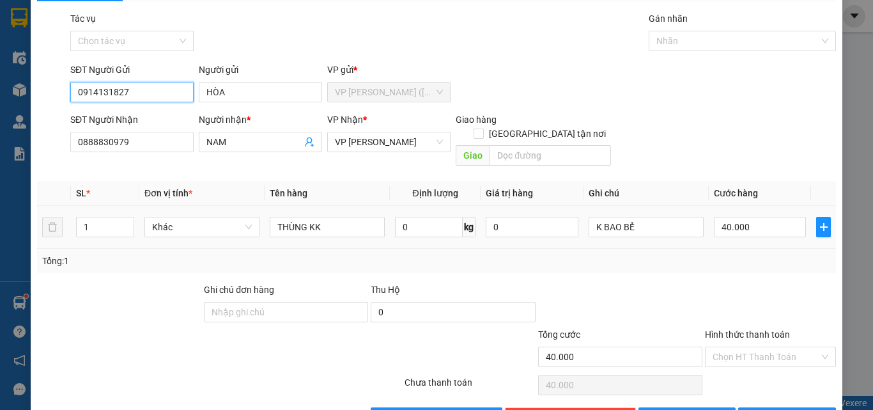
scroll to position [63, 0]
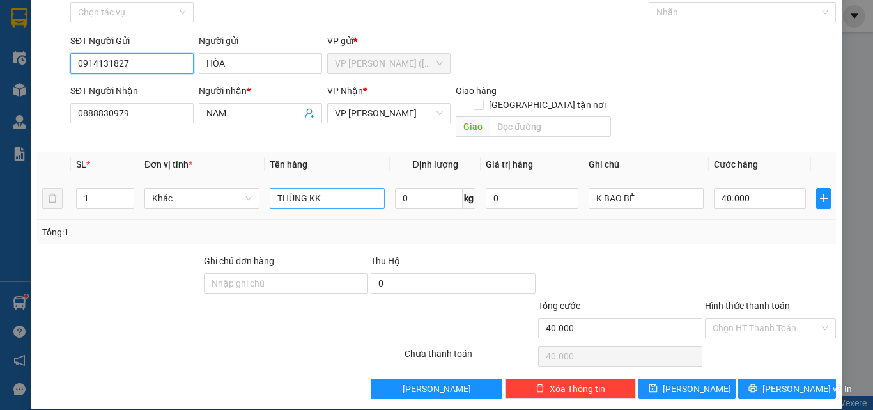
type input "0914131827"
drag, startPoint x: 351, startPoint y: 182, endPoint x: 0, endPoint y: 180, distance: 350.8
click at [0, 180] on div "TẠO ĐƠN HÀNG Yêu cầu xuất hóa đơn điện tử Transit Pickup Surcharge Ids Transit …" at bounding box center [436, 205] width 873 height 410
type input "BỊT M ĐEN KK"
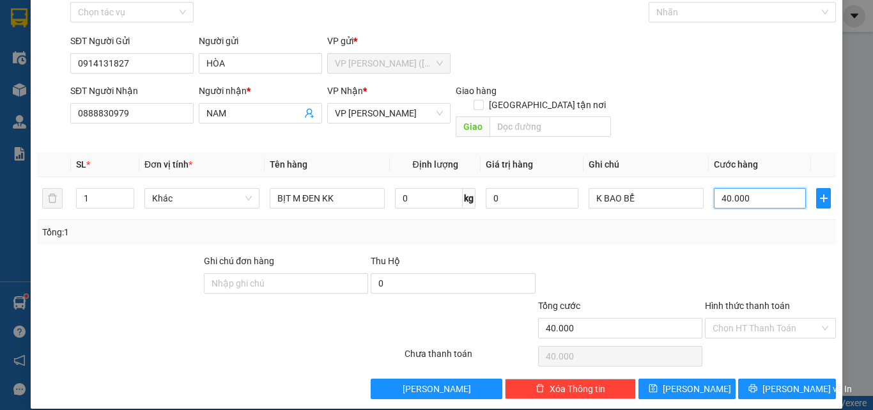
type input "3"
type input "35"
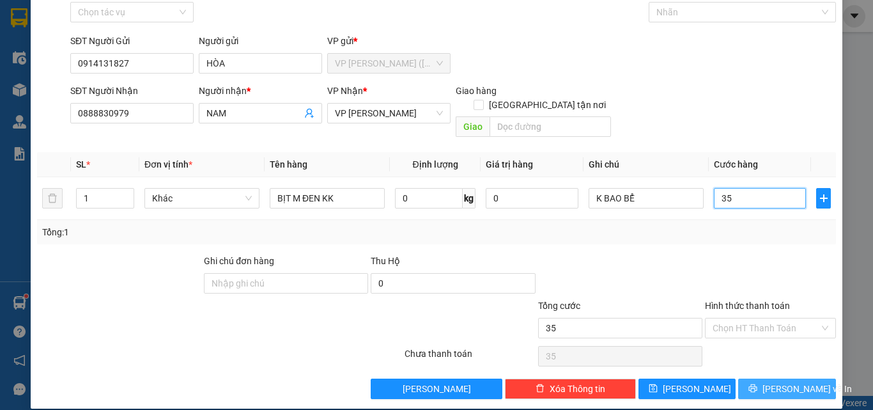
type input "35"
type input "35.000"
click at [783, 381] on span "[PERSON_NAME] và In" at bounding box center [806, 388] width 89 height 14
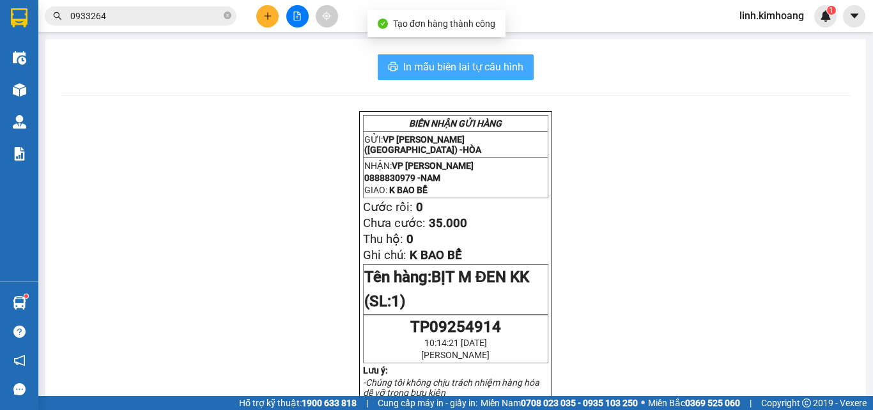
click at [455, 65] on span "In mẫu biên lai tự cấu hình" at bounding box center [463, 67] width 120 height 16
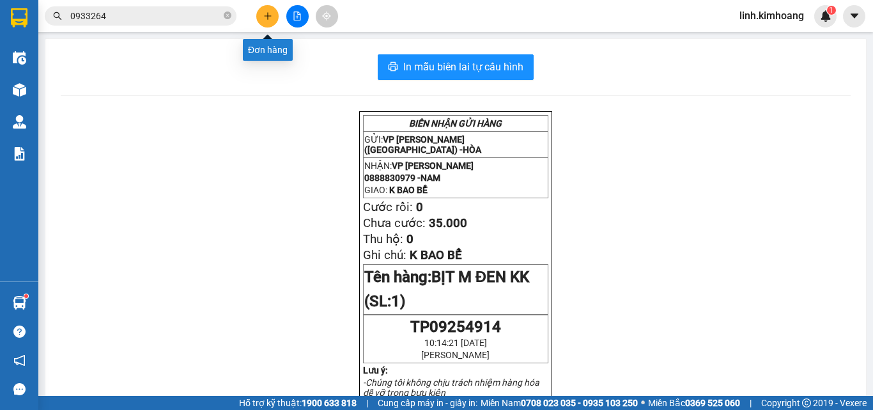
click at [268, 8] on button at bounding box center [267, 16] width 22 height 22
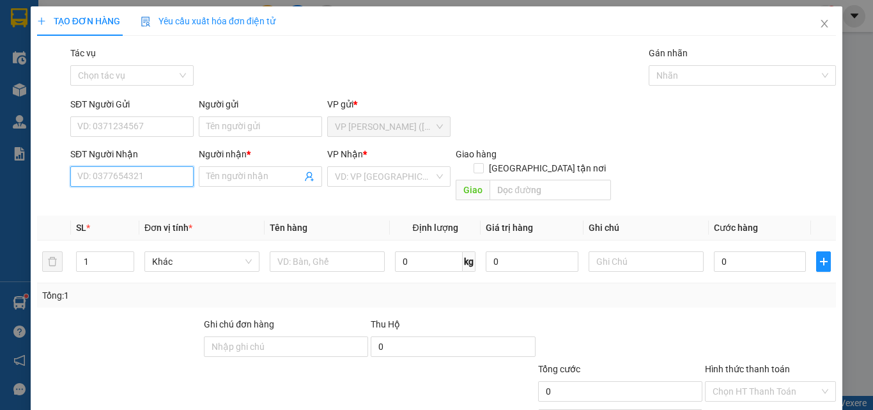
click at [124, 176] on input "SĐT Người Nhận" at bounding box center [131, 176] width 123 height 20
click at [140, 197] on div "0354533020 - ANH CHƠN" at bounding box center [130, 202] width 107 height 14
type input "0354533020"
type input "ANH CHƠN"
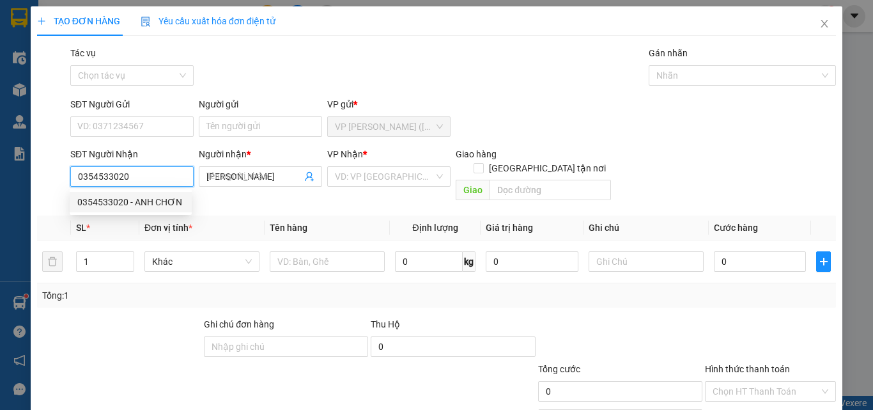
type input "25.000"
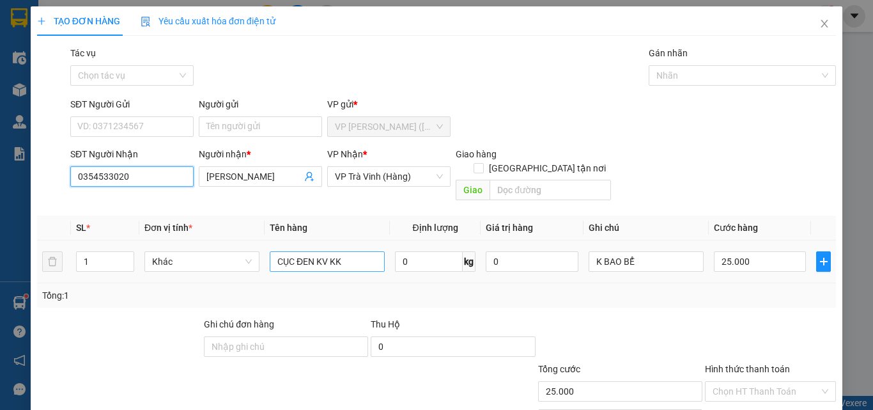
type input "0354533020"
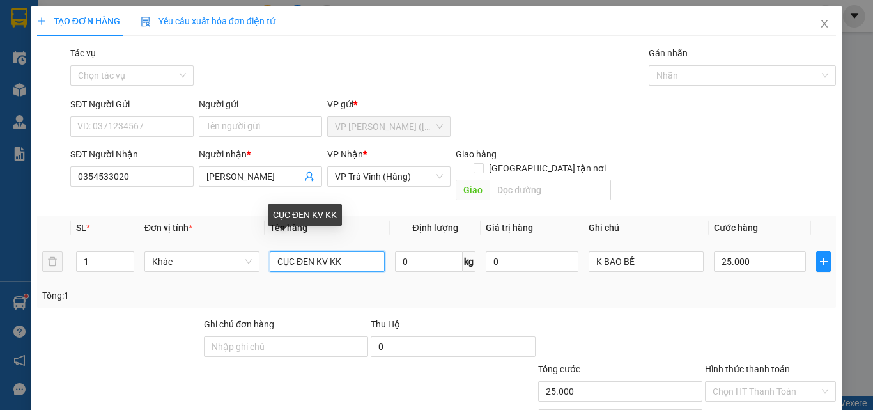
drag, startPoint x: 365, startPoint y: 246, endPoint x: 0, endPoint y: 355, distance: 380.9
click at [0, 355] on div "TẠO ĐƠN HÀNG Yêu cầu xuất hóa đơn điện tử Transit Pickup Surcharge Ids Transit …" at bounding box center [436, 205] width 873 height 410
type input "THÙNG MÚT KK"
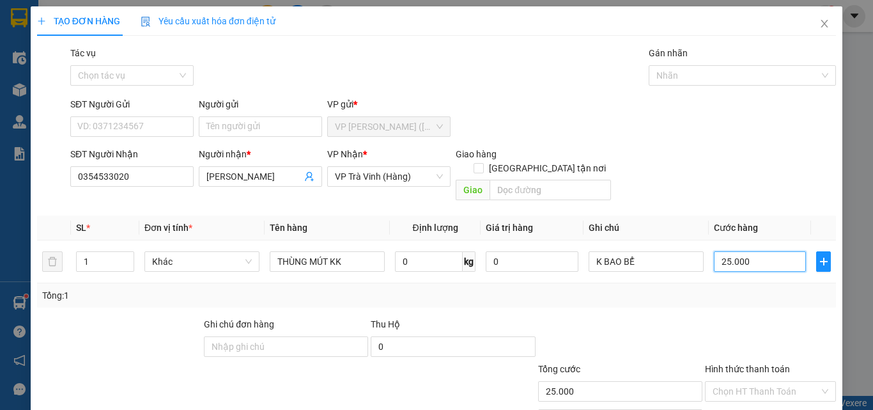
type input "7"
type input "70"
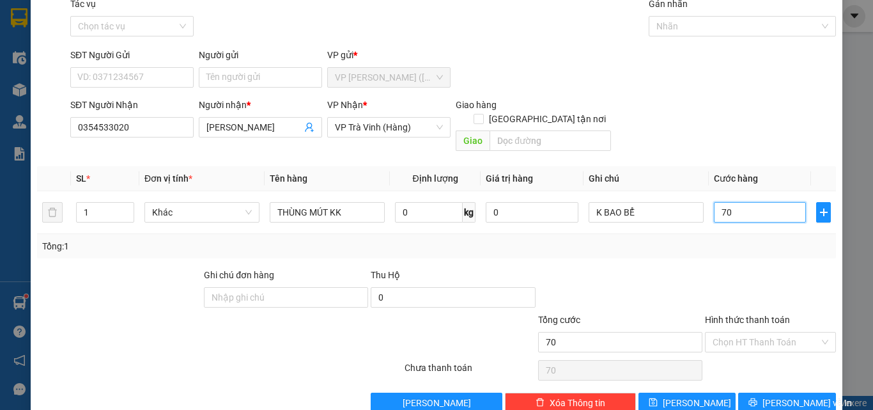
scroll to position [63, 0]
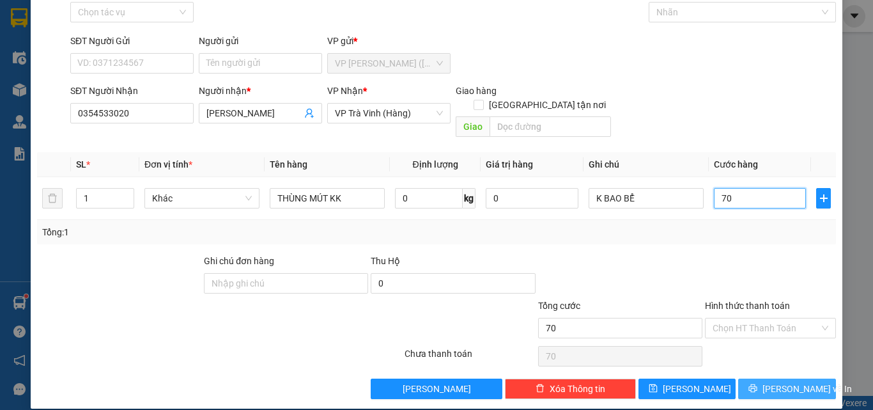
type input "70"
type input "70.000"
click at [802, 381] on span "[PERSON_NAME] và In" at bounding box center [806, 388] width 89 height 14
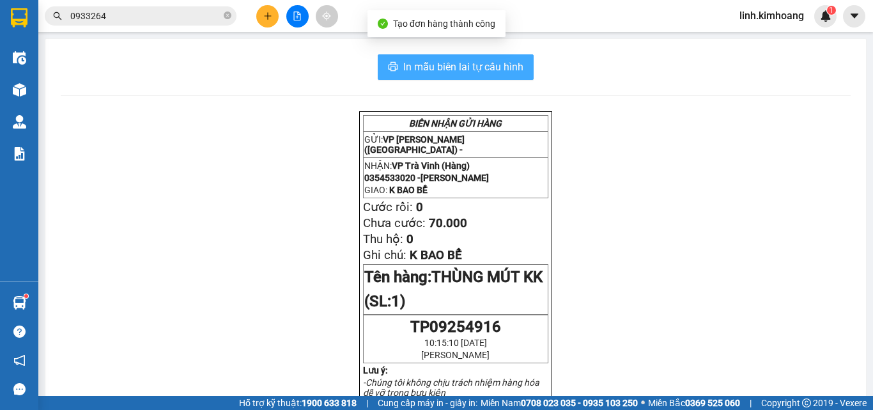
drag, startPoint x: 527, startPoint y: 54, endPoint x: 509, endPoint y: 59, distance: 18.4
click at [526, 54] on button "In mẫu biên lai tự cấu hình" at bounding box center [456, 67] width 156 height 26
click at [509, 59] on span "In mẫu biên lai tự cấu hình" at bounding box center [463, 67] width 120 height 16
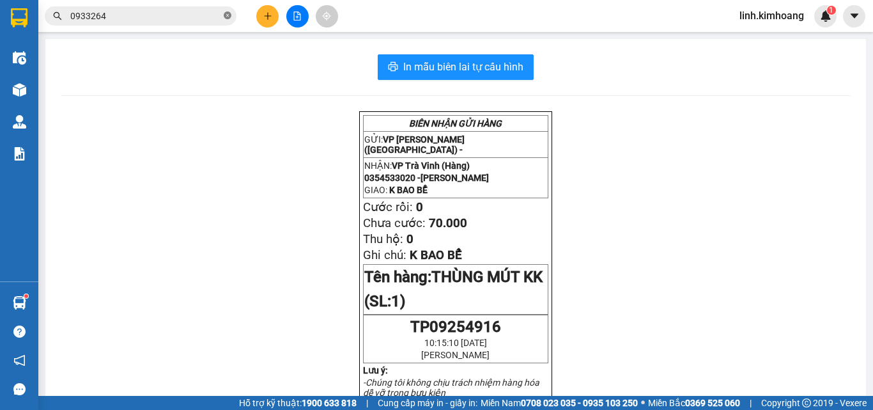
click at [231, 19] on icon "close-circle" at bounding box center [228, 16] width 8 height 8
click at [174, 11] on input "text" at bounding box center [145, 16] width 151 height 14
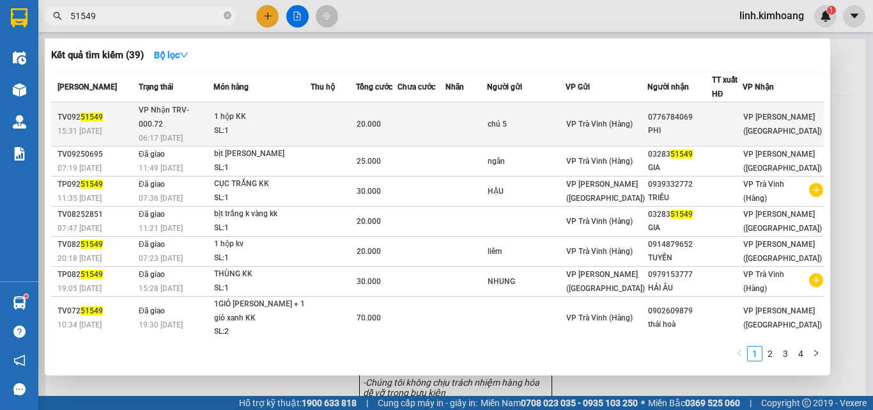
type input "51549"
click at [610, 121] on div "VP Trà Vinh (Hàng)" at bounding box center [606, 124] width 80 height 14
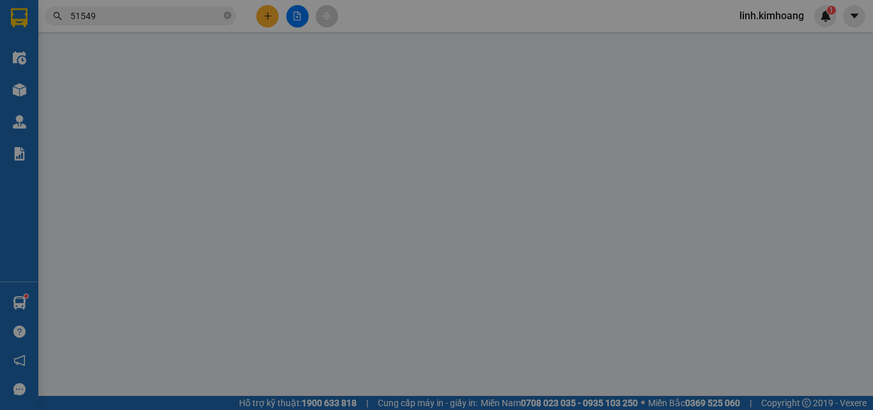
type input "chú 5"
type input "0776784069"
type input "PHI"
type input "20.000"
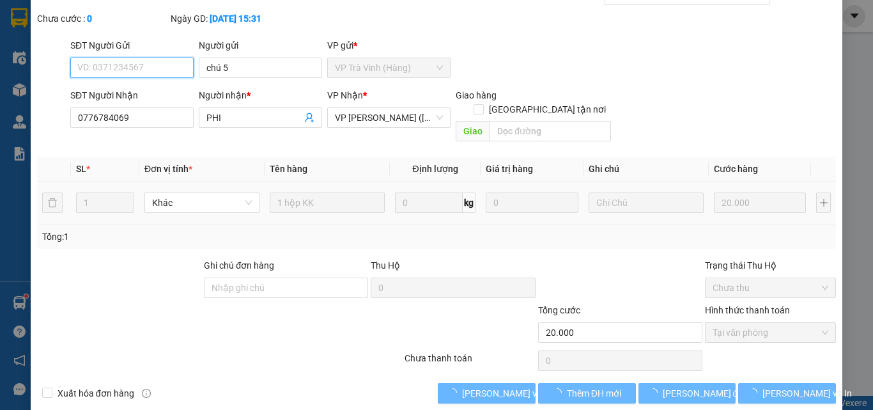
scroll to position [66, 0]
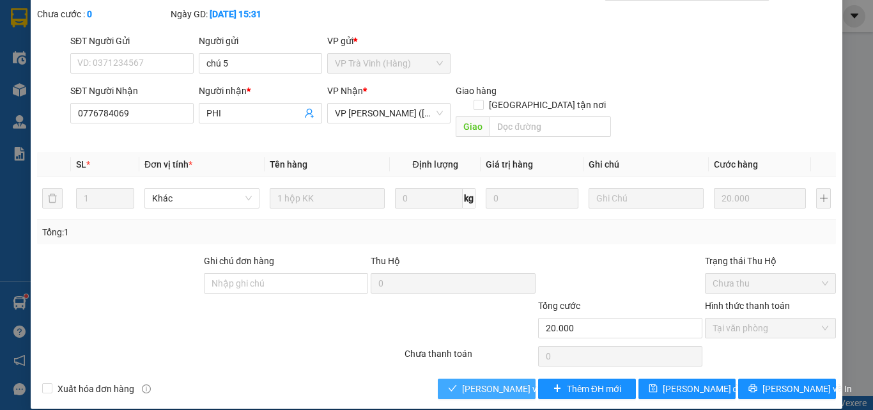
click at [493, 378] on button "[PERSON_NAME] và Giao hàng" at bounding box center [487, 388] width 98 height 20
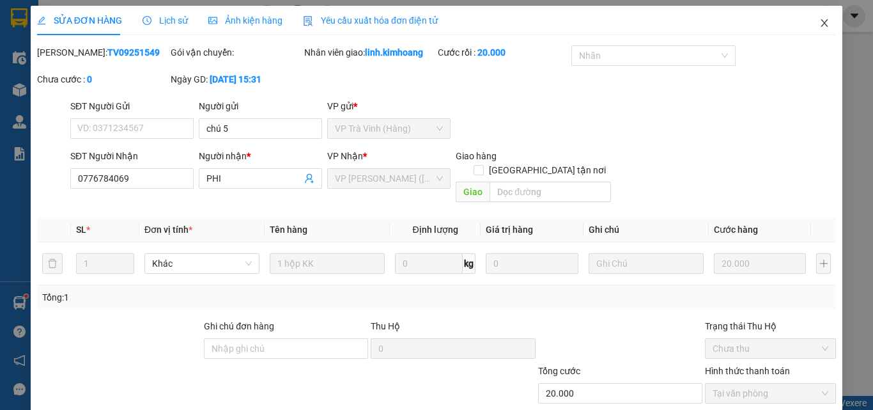
scroll to position [0, 0]
click at [819, 27] on icon "close" at bounding box center [824, 24] width 10 height 10
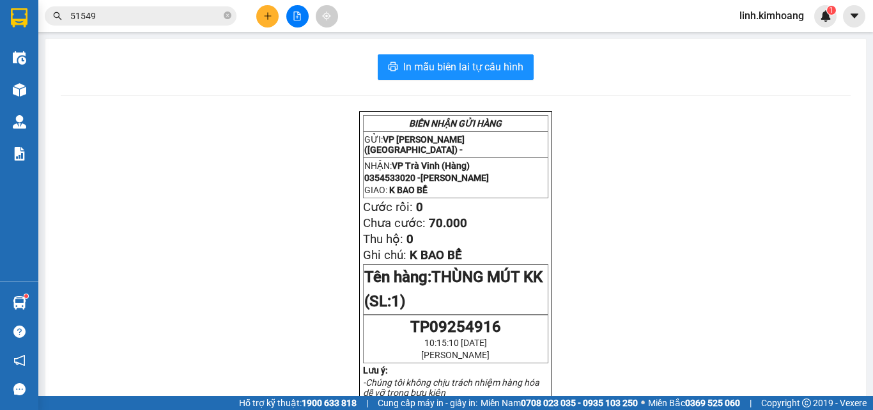
click at [232, 14] on span "51549" at bounding box center [141, 15] width 192 height 19
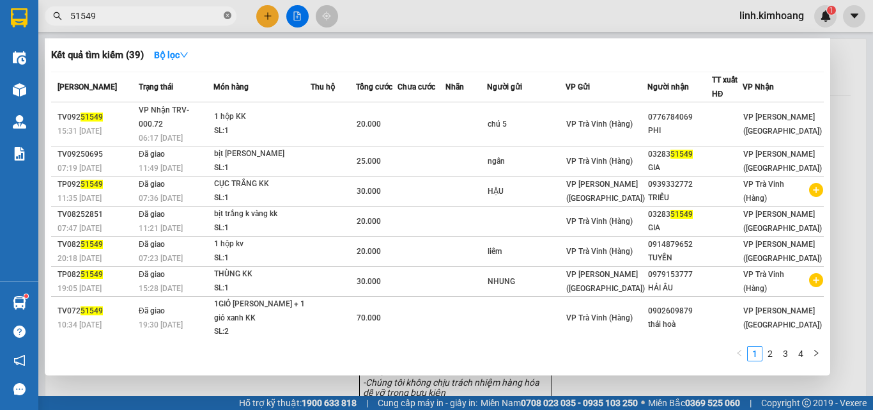
click at [228, 14] on icon "close-circle" at bounding box center [228, 16] width 8 height 8
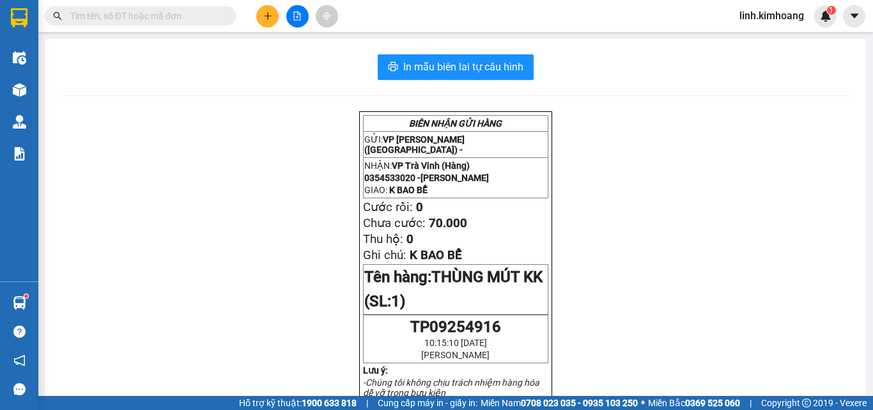
click at [189, 15] on input "text" at bounding box center [145, 16] width 151 height 14
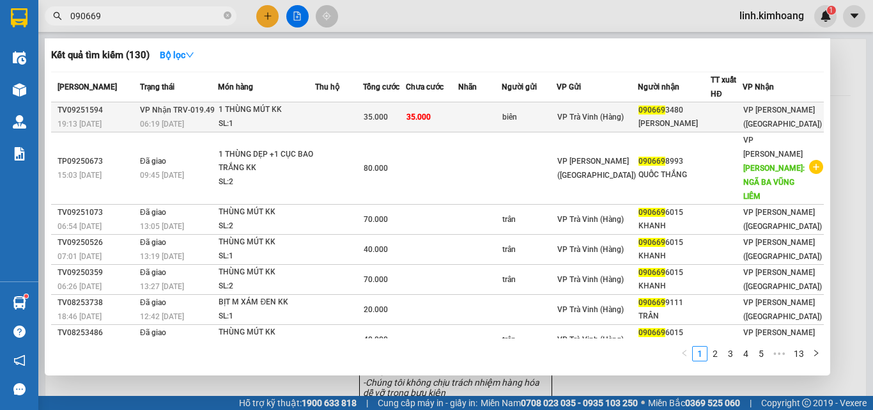
type input "090669"
click at [525, 113] on td "biên" at bounding box center [529, 117] width 55 height 30
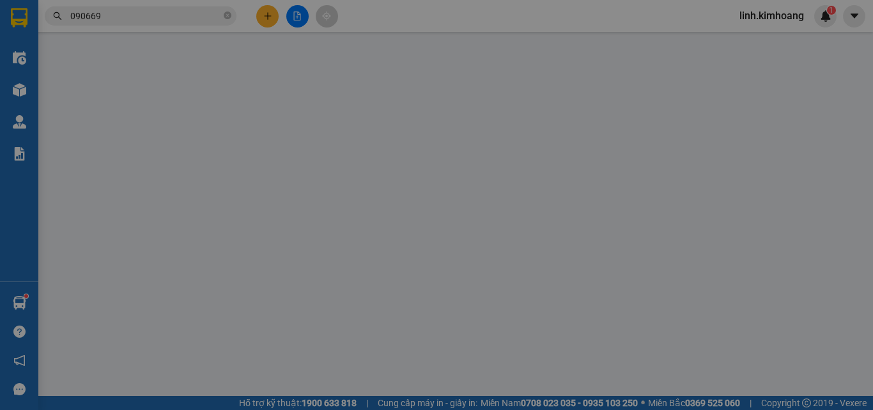
type input "biên"
type input "0906693480"
type input "phúc khang"
type input "35.000"
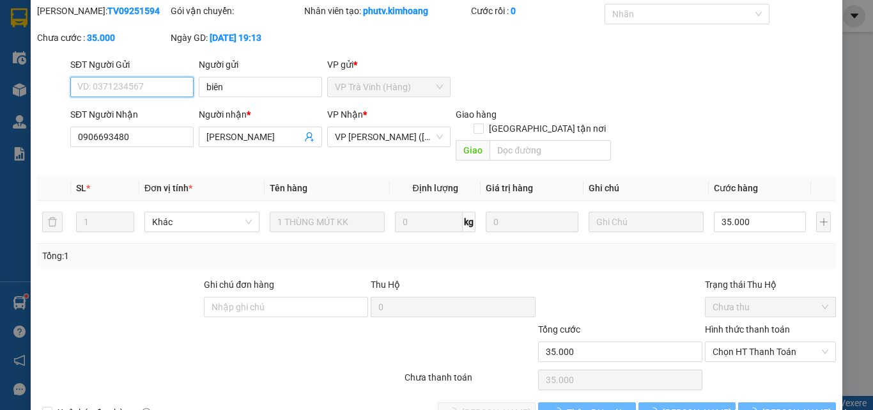
scroll to position [66, 0]
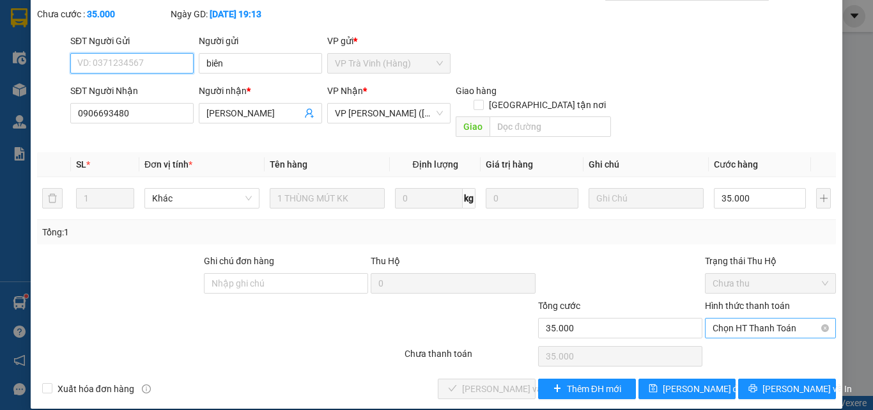
click at [753, 318] on span "Chọn HT Thanh Toán" at bounding box center [770, 327] width 116 height 19
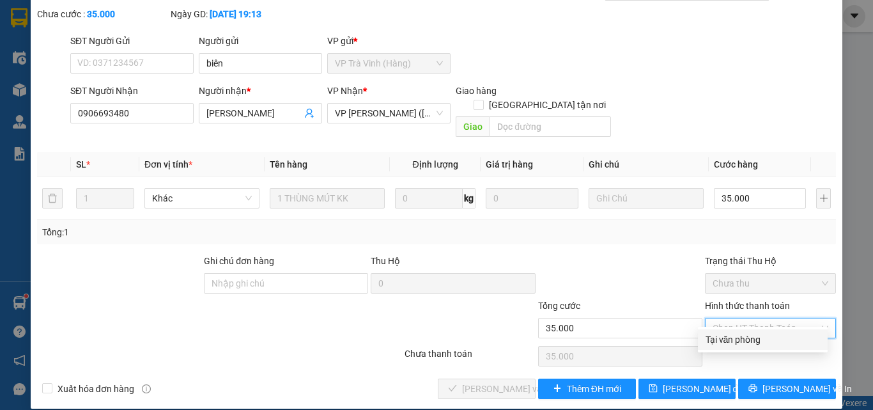
click at [739, 342] on div "Tại văn phòng" at bounding box center [762, 339] width 114 height 14
type input "0"
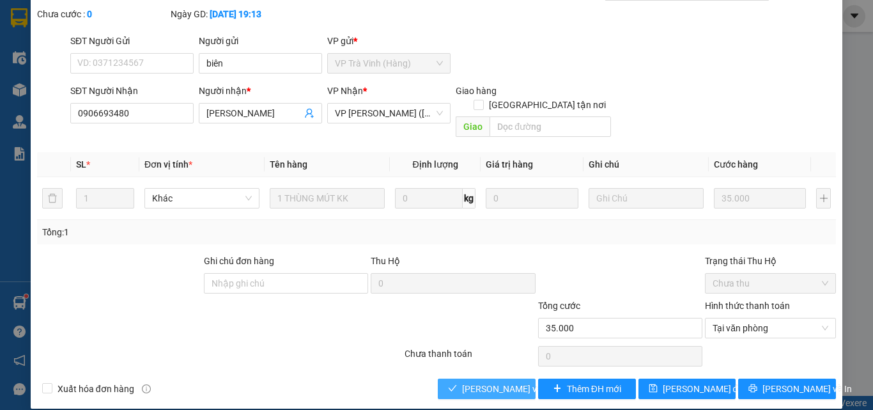
click at [491, 381] on span "[PERSON_NAME] và Giao hàng" at bounding box center [523, 388] width 123 height 14
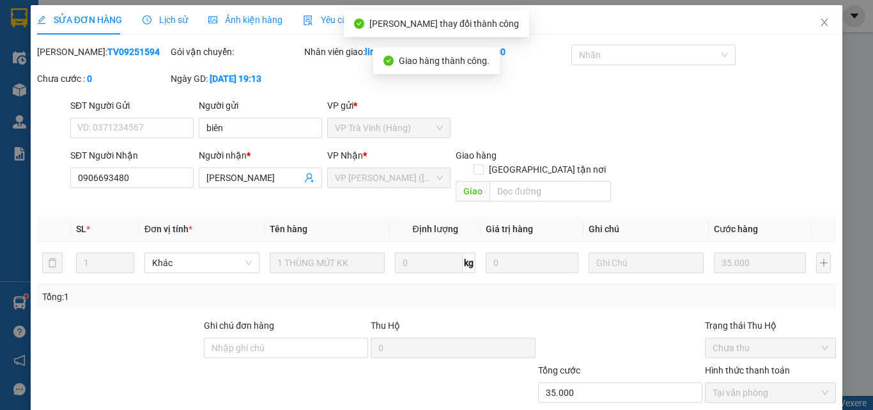
scroll to position [0, 0]
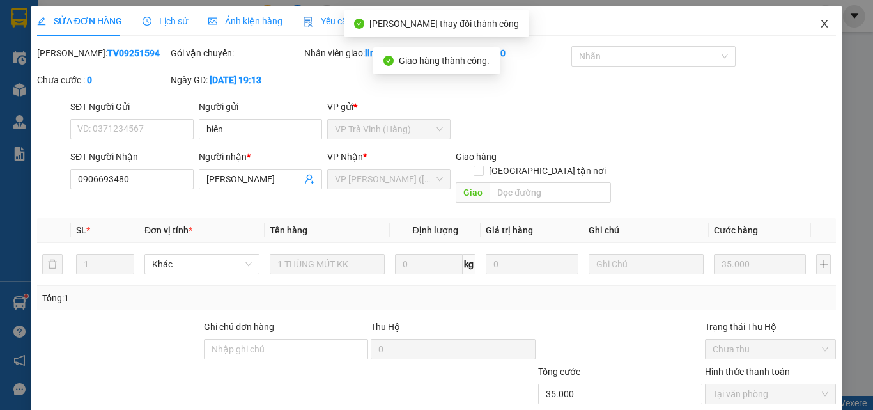
click at [819, 20] on icon "close" at bounding box center [824, 24] width 10 height 10
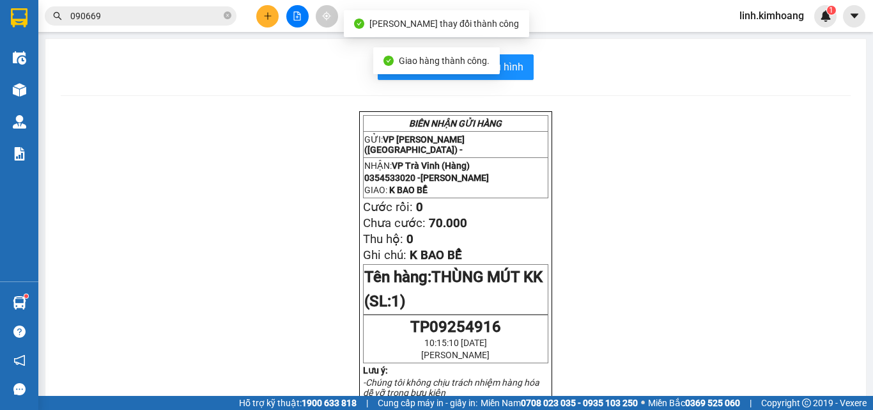
click at [210, 16] on input "090669" at bounding box center [145, 16] width 151 height 14
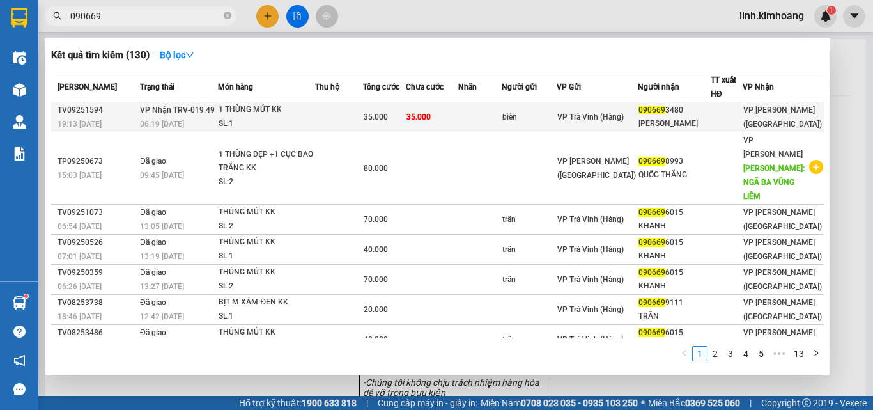
click at [525, 111] on div "biên" at bounding box center [529, 117] width 54 height 13
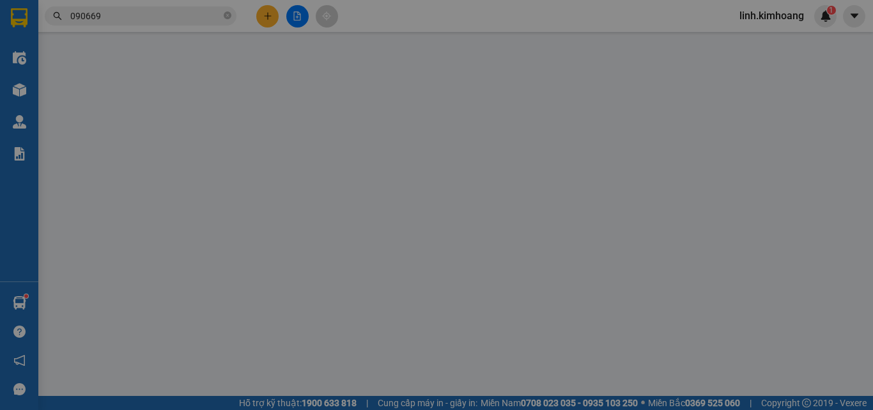
type input "biên"
type input "0906693480"
type input "phúc khang"
type input "35.000"
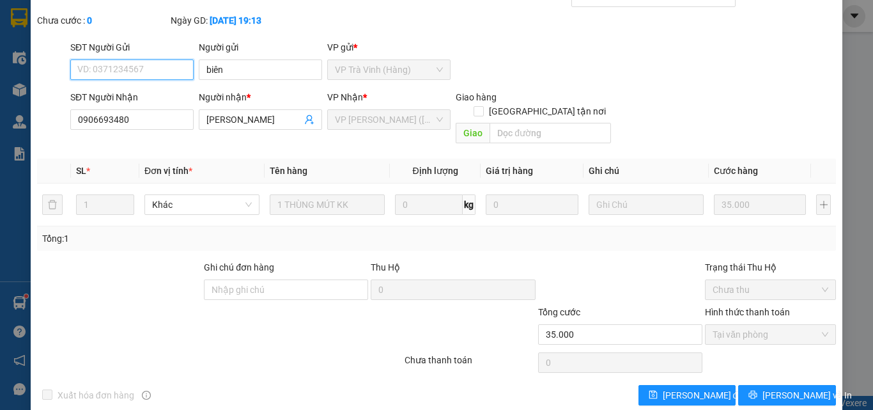
scroll to position [66, 0]
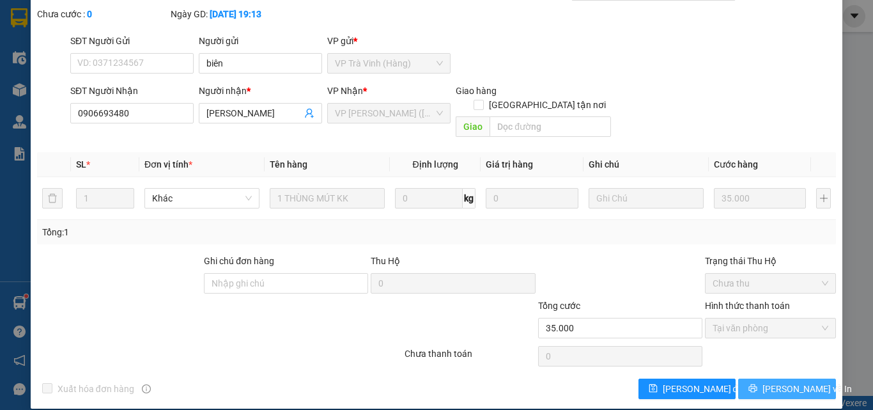
click at [773, 381] on span "[PERSON_NAME] và In" at bounding box center [806, 388] width 89 height 14
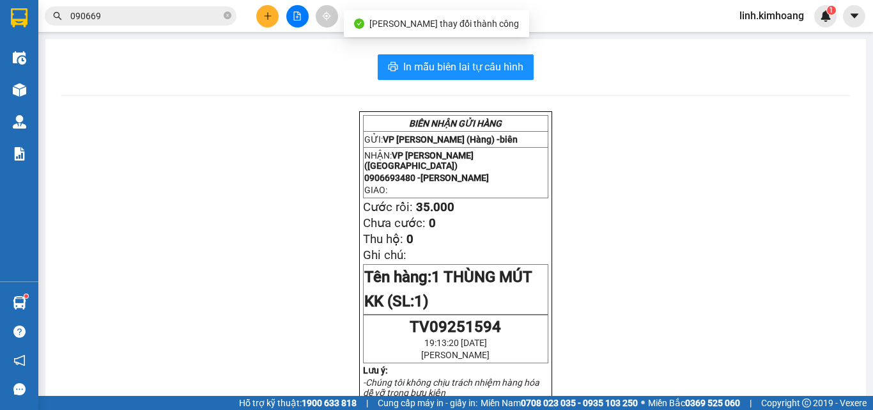
click at [200, 13] on input "090669" at bounding box center [145, 16] width 151 height 14
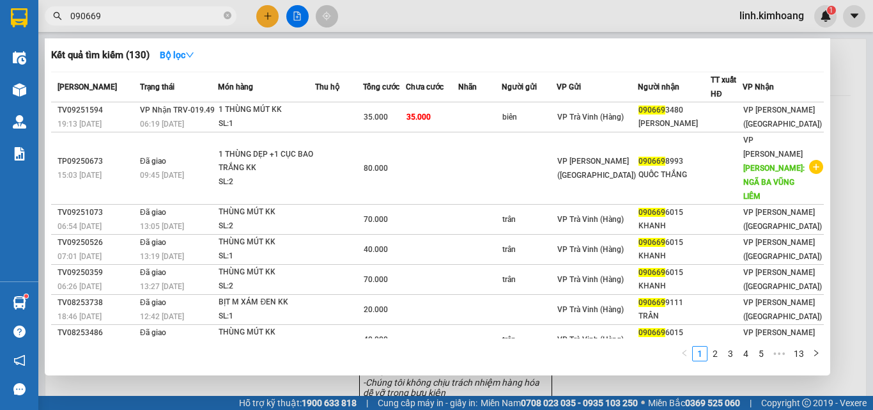
click at [272, 15] on div at bounding box center [436, 205] width 873 height 410
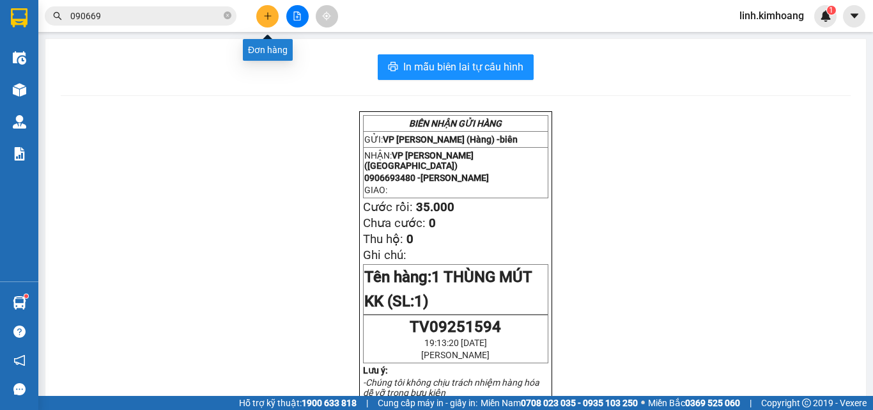
click at [264, 8] on button at bounding box center [267, 16] width 22 height 22
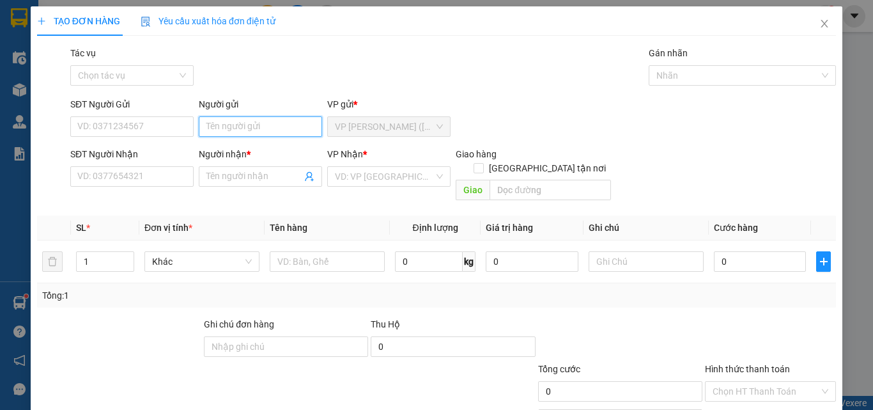
click at [217, 130] on input "Người gửi" at bounding box center [260, 126] width 123 height 20
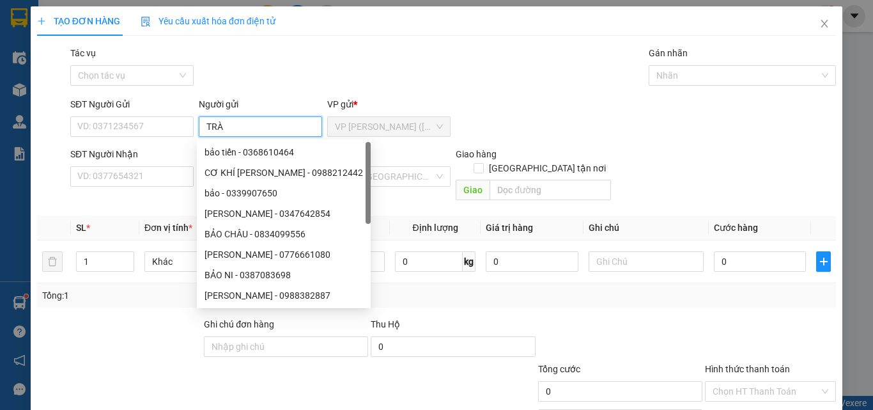
type input "TRÀ"
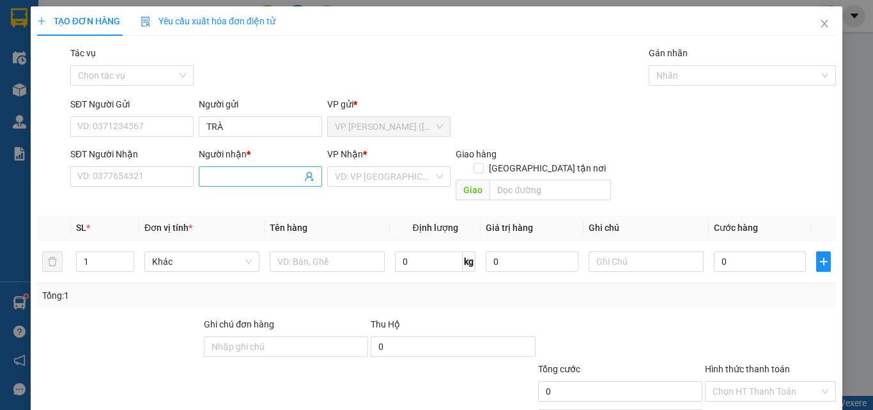
click at [243, 174] on input "Người nhận *" at bounding box center [253, 176] width 95 height 14
type input "KHONE XE TẢI"
type input "KIỆN THÙNG KK"
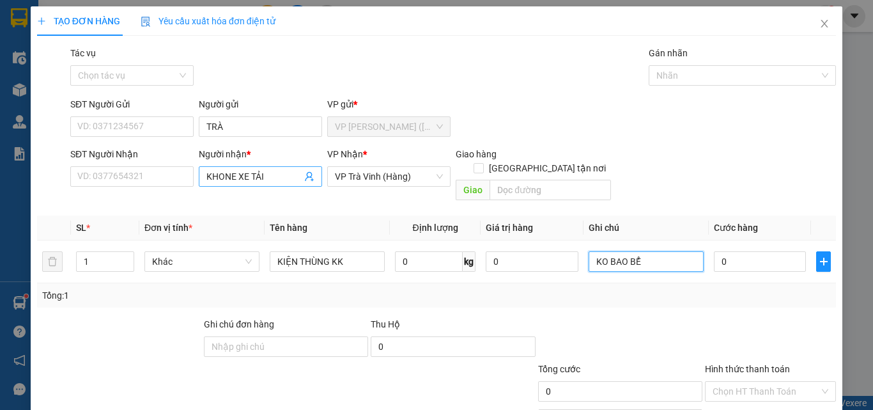
type input "KO BAO BỂ"
type input "3"
type input "30"
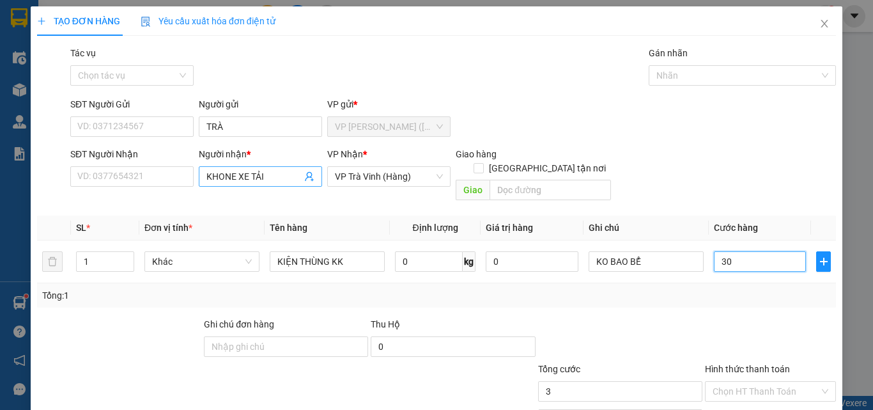
type input "30"
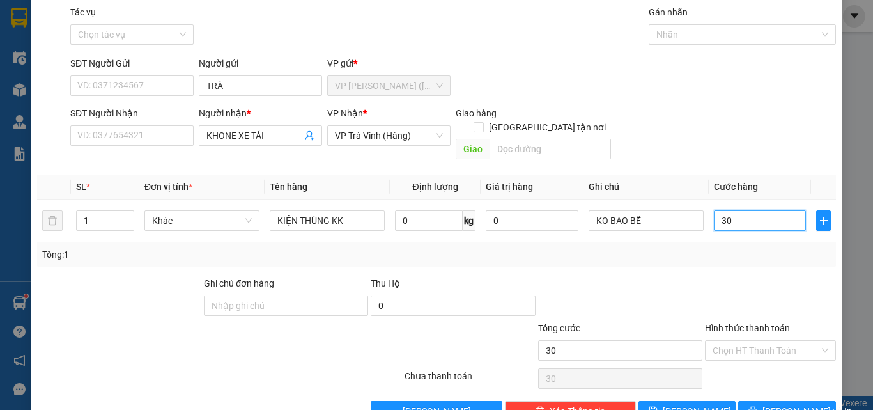
scroll to position [63, 0]
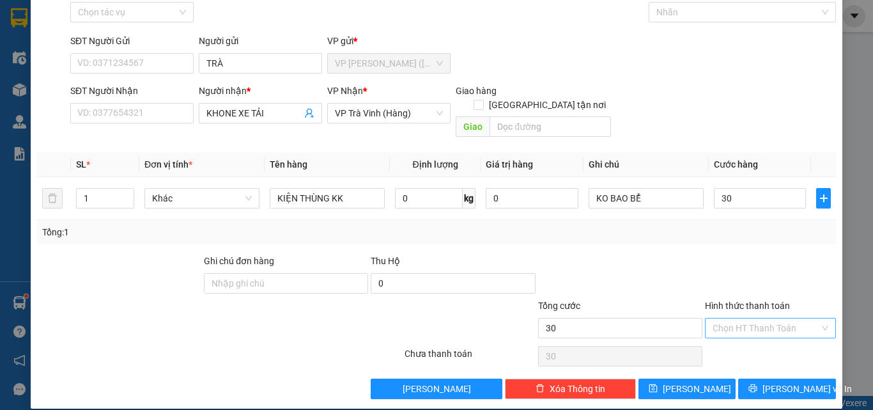
click at [716, 318] on input "Hình thức thanh toán" at bounding box center [765, 327] width 107 height 19
type input "30.000"
click at [730, 336] on div "Tại văn phòng" at bounding box center [762, 339] width 114 height 14
type input "0"
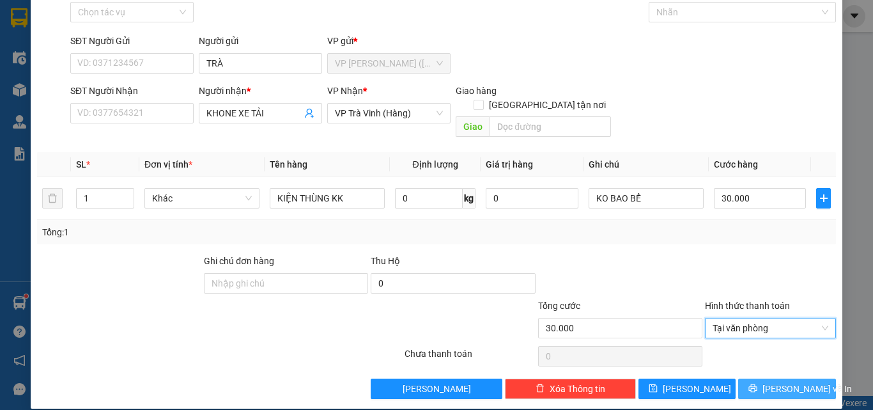
click at [778, 381] on span "[PERSON_NAME] và In" at bounding box center [806, 388] width 89 height 14
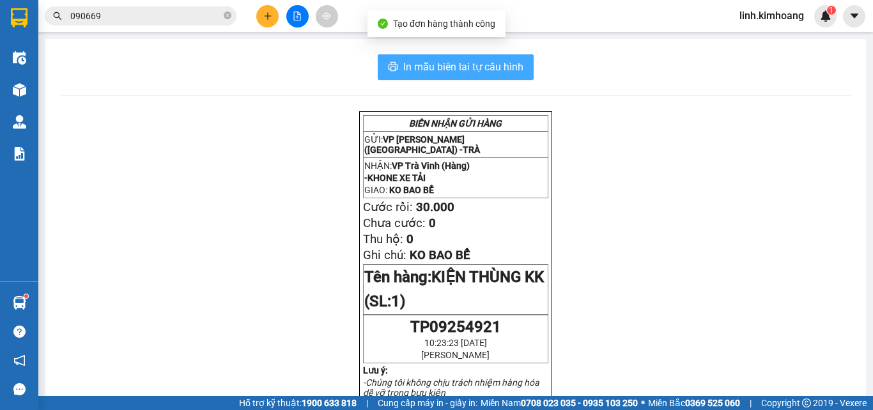
click at [470, 68] on span "In mẫu biên lai tự cấu hình" at bounding box center [463, 67] width 120 height 16
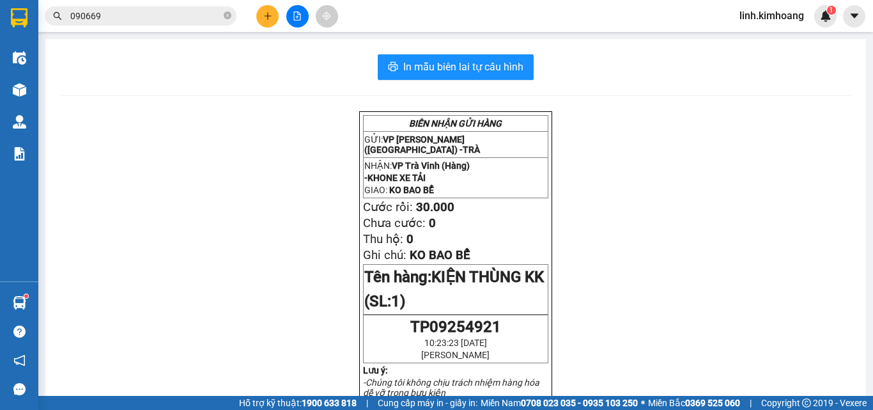
click at [266, 15] on icon "plus" at bounding box center [267, 16] width 9 height 9
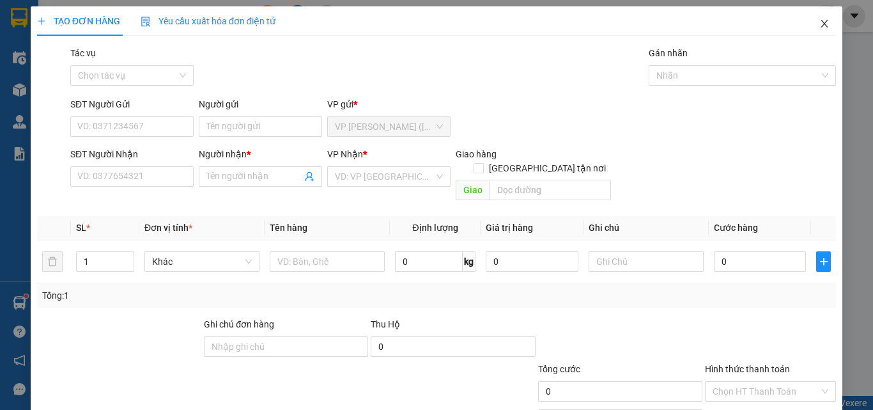
click at [819, 26] on icon "close" at bounding box center [824, 24] width 10 height 10
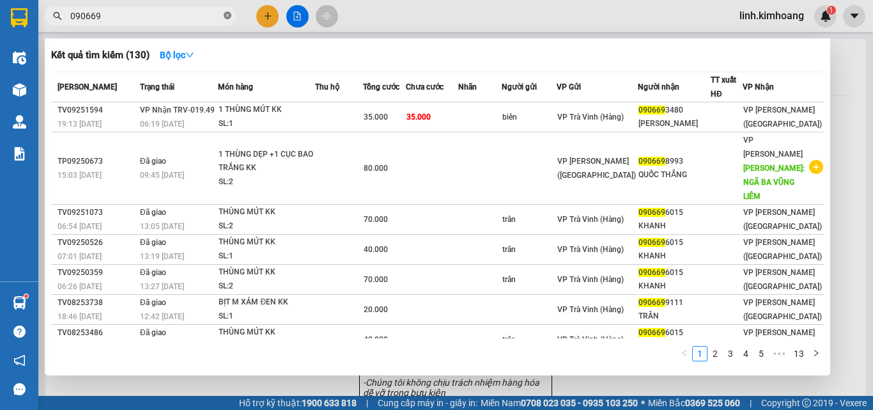
click at [227, 15] on icon "close-circle" at bounding box center [228, 16] width 8 height 8
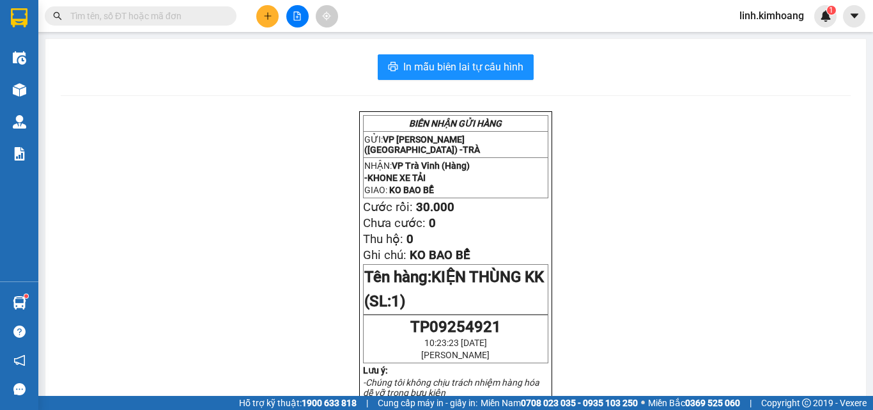
click at [147, 13] on input "text" at bounding box center [145, 16] width 151 height 14
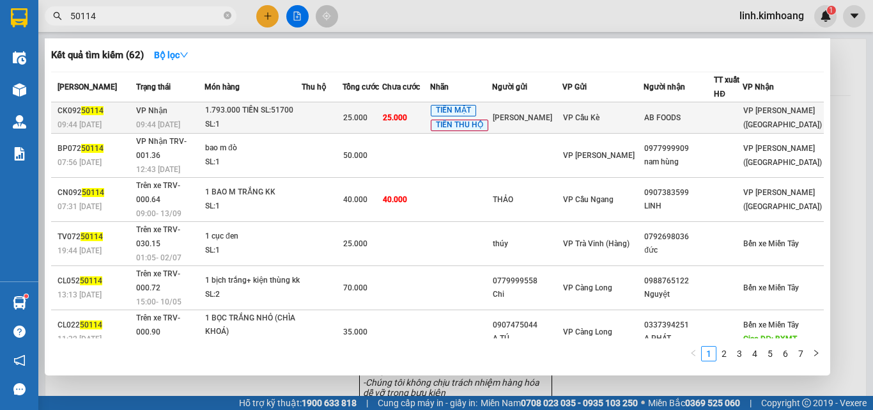
type input "50114"
click at [643, 118] on div "VP Cầu Kè" at bounding box center [603, 118] width 80 height 14
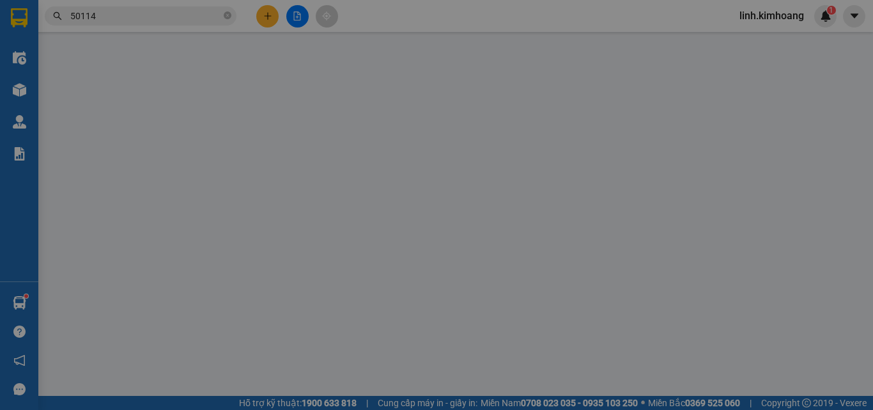
type input "TRẦN DIỆP"
type input "AB FOODS"
type input "25.000"
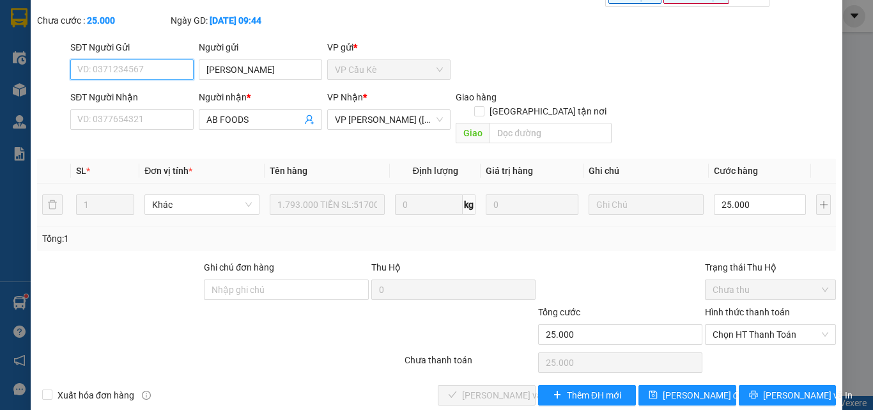
scroll to position [61, 0]
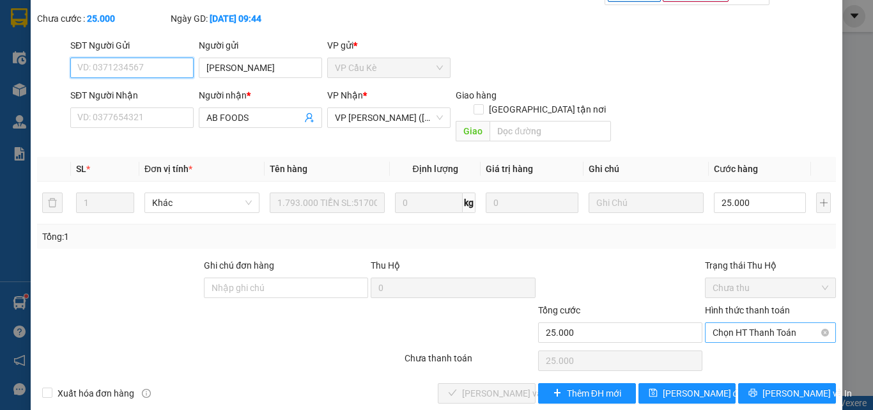
click at [737, 323] on span "Chọn HT Thanh Toán" at bounding box center [770, 332] width 116 height 19
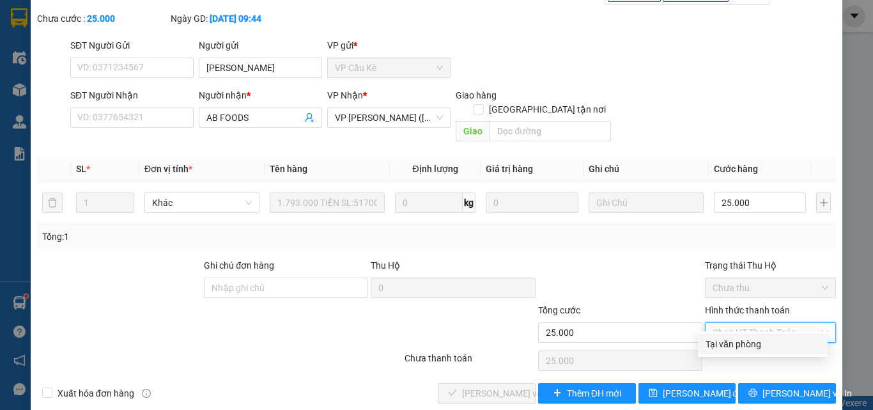
click at [751, 340] on div "Tại văn phòng" at bounding box center [762, 344] width 114 height 14
type input "0"
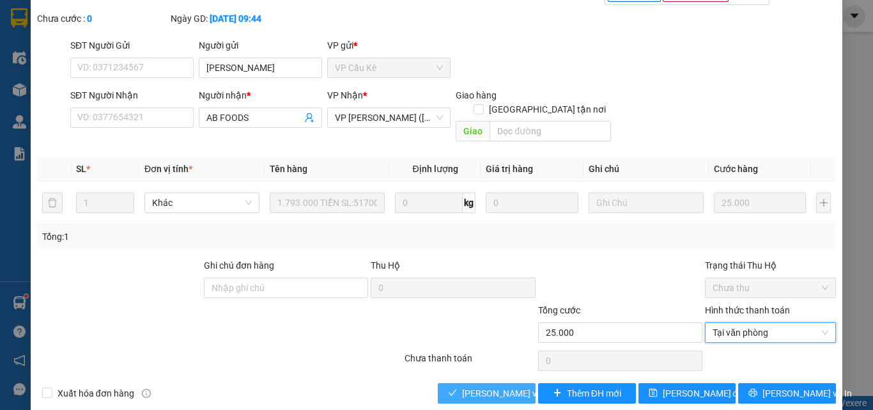
click at [482, 386] on span "[PERSON_NAME] và Giao hàng" at bounding box center [523, 393] width 123 height 14
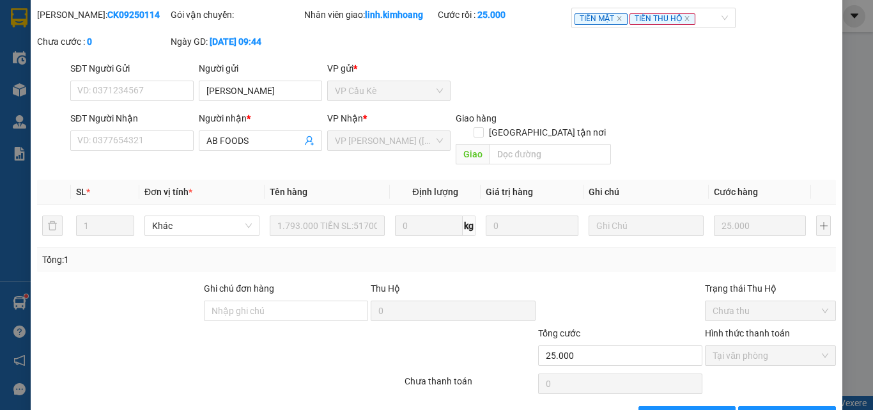
scroll to position [0, 0]
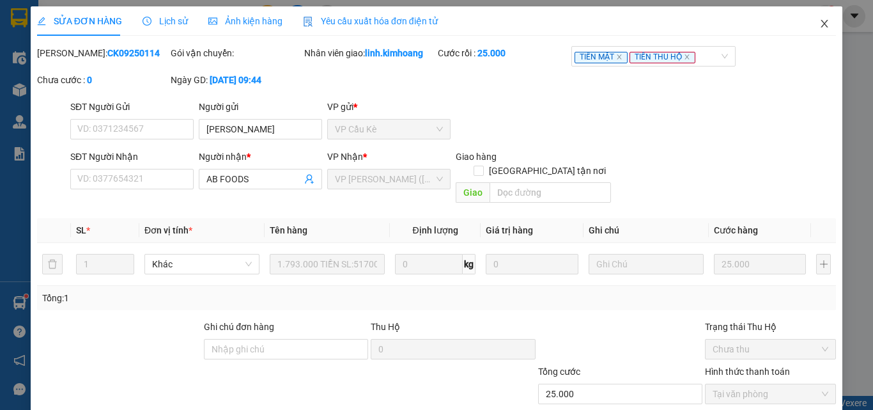
click at [821, 23] on icon "close" at bounding box center [824, 24] width 7 height 8
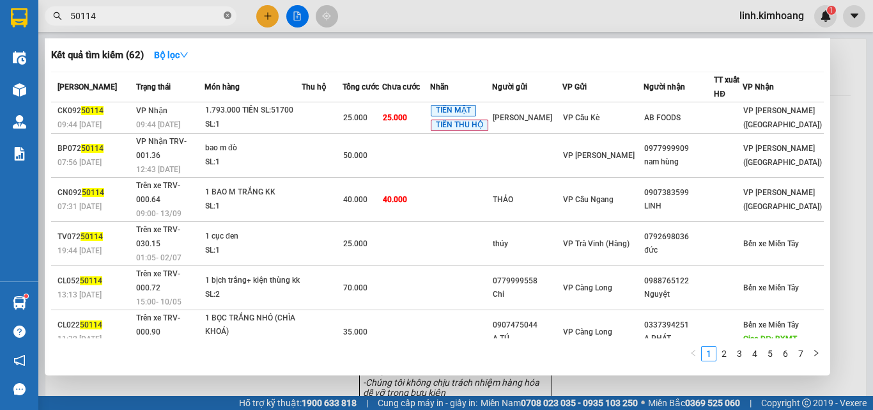
click at [229, 14] on icon "close-circle" at bounding box center [228, 16] width 8 height 8
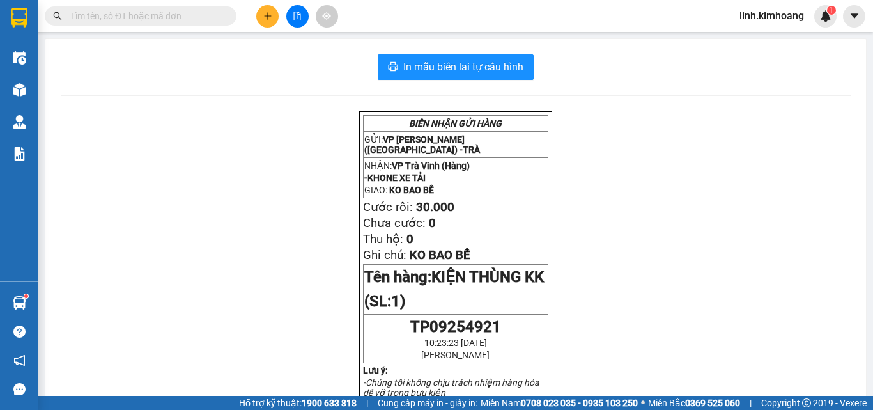
click at [200, 17] on input "text" at bounding box center [145, 16] width 151 height 14
click at [268, 19] on icon "plus" at bounding box center [267, 16] width 9 height 9
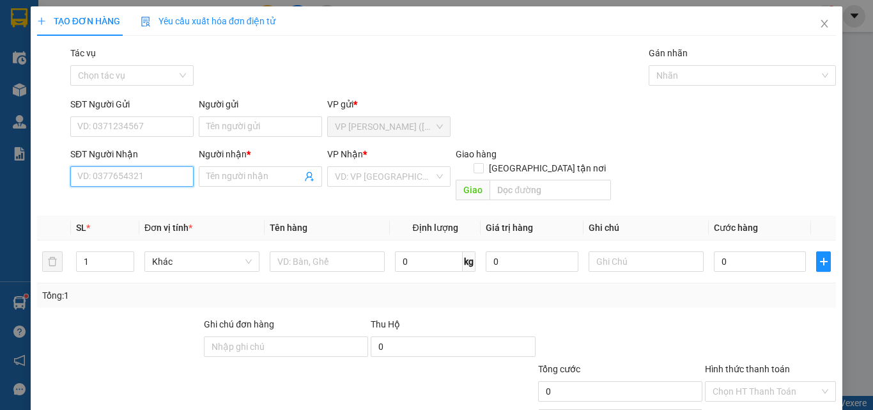
click at [109, 180] on input "SĐT Người Nhận" at bounding box center [131, 176] width 123 height 20
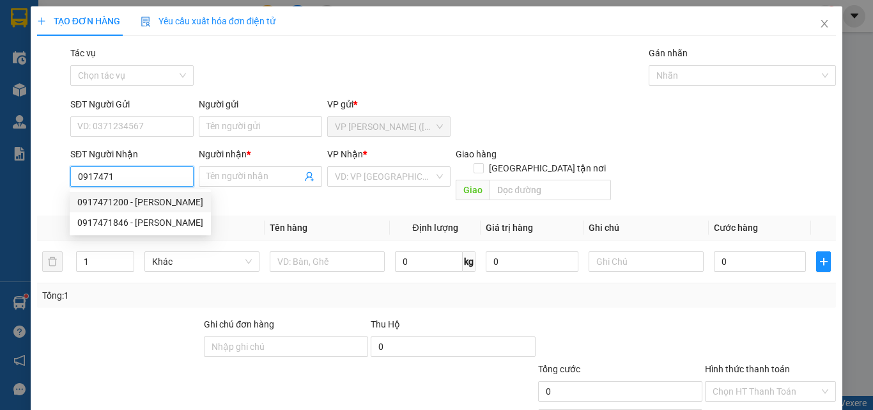
click at [153, 201] on div "0917471200 - KIM ANH" at bounding box center [140, 202] width 126 height 14
type input "0917471200"
type input "KIM ANH"
type input "35.000"
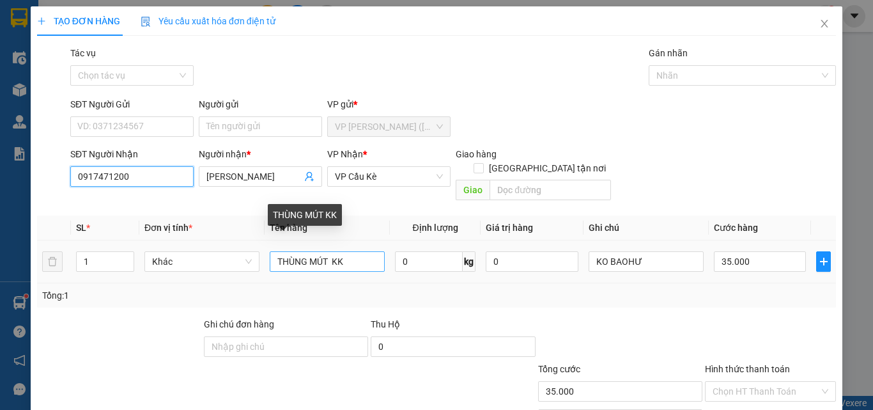
type input "0917471200"
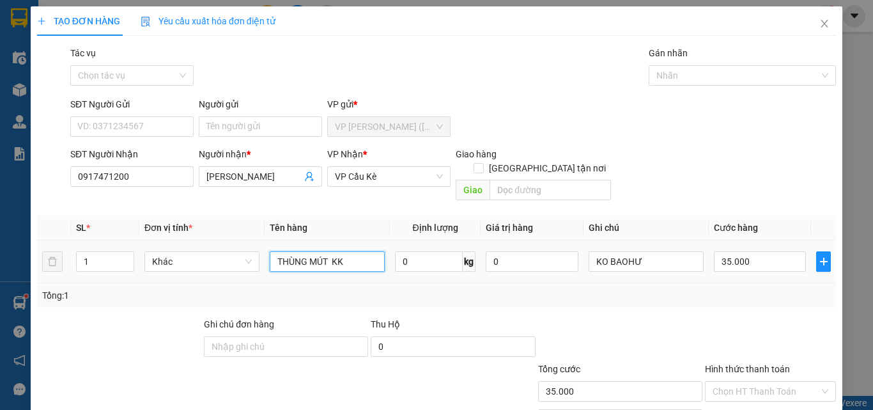
drag, startPoint x: 327, startPoint y: 246, endPoint x: 309, endPoint y: 266, distance: 26.7
click at [309, 266] on td "THÙNG MÚT KK" at bounding box center [327, 261] width 125 height 43
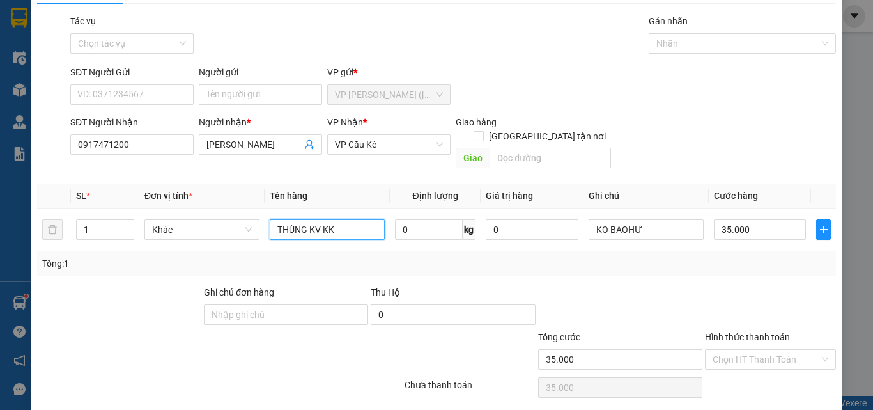
scroll to position [63, 0]
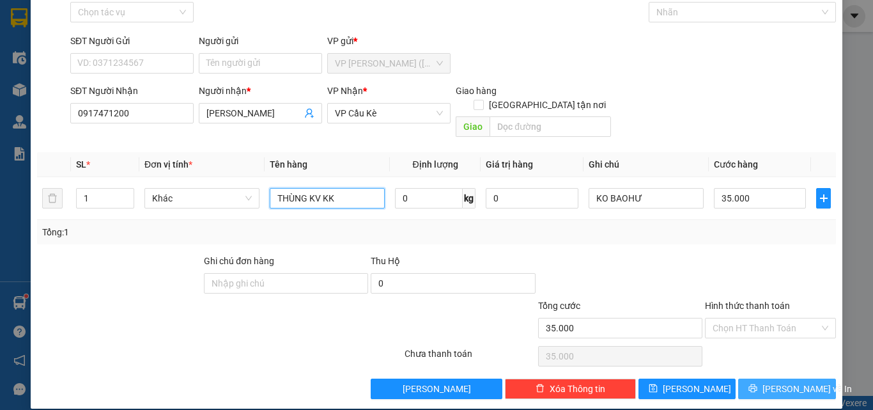
type input "THÙNG KV KK"
click at [787, 381] on span "[PERSON_NAME] và In" at bounding box center [806, 388] width 89 height 14
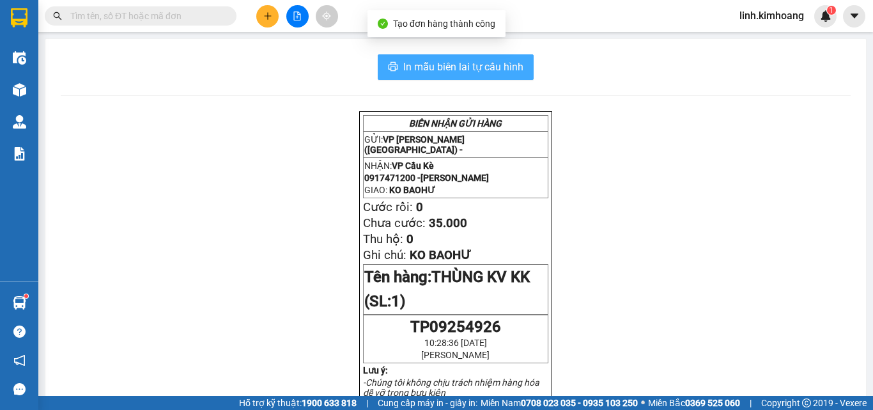
click at [495, 67] on span "In mẫu biên lai tự cấu hình" at bounding box center [463, 67] width 120 height 16
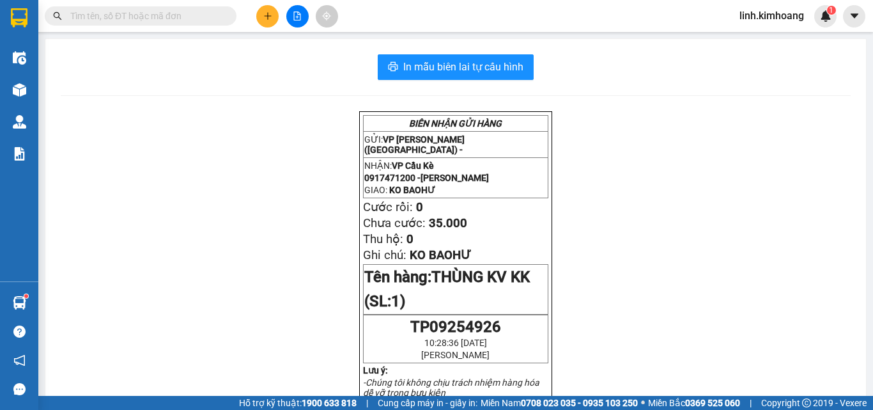
click at [266, 15] on icon "plus" at bounding box center [267, 16] width 9 height 9
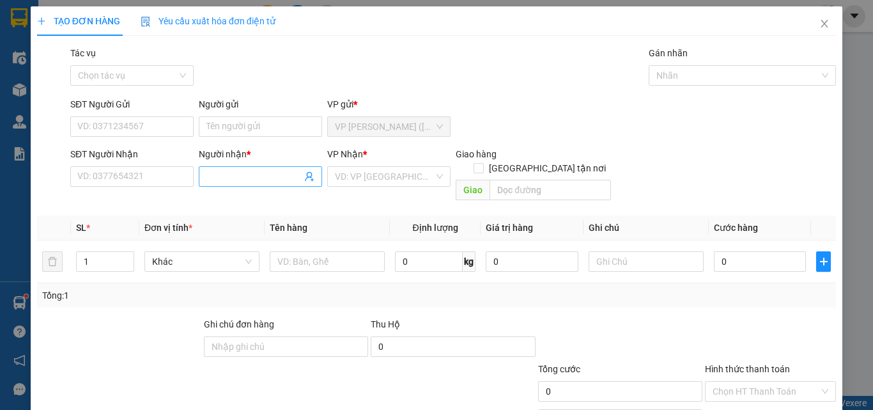
click at [224, 171] on input "Người nhận *" at bounding box center [253, 176] width 95 height 14
type input "TRIỀU NGUYÊN CON"
type input "BAO M NÂU KK"
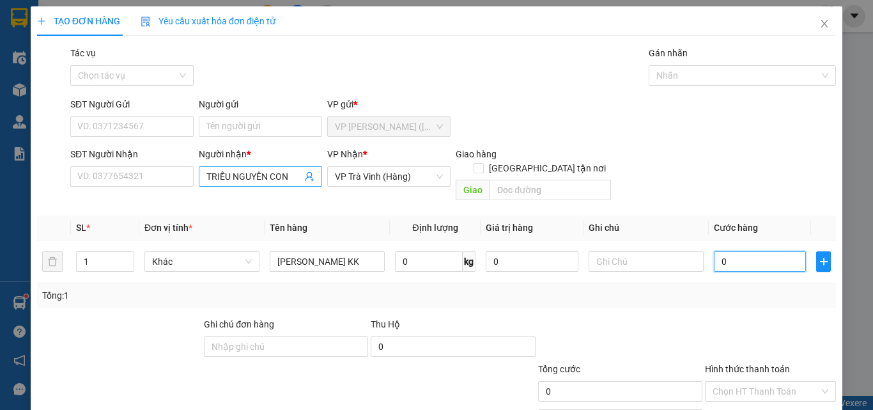
type input "3"
type input "30"
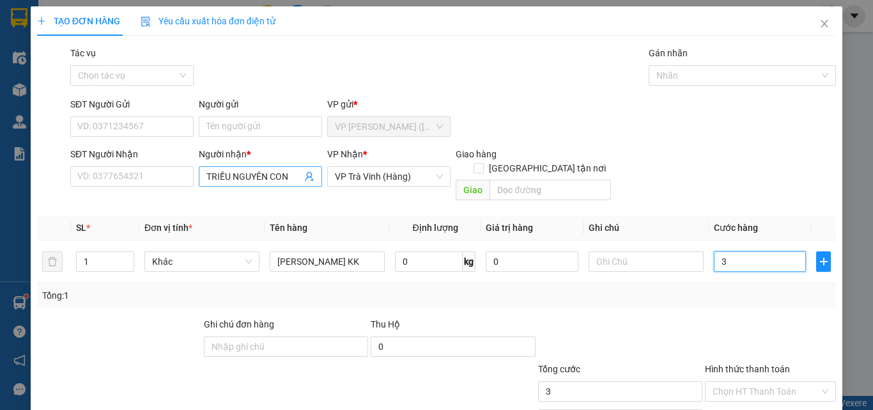
type input "30"
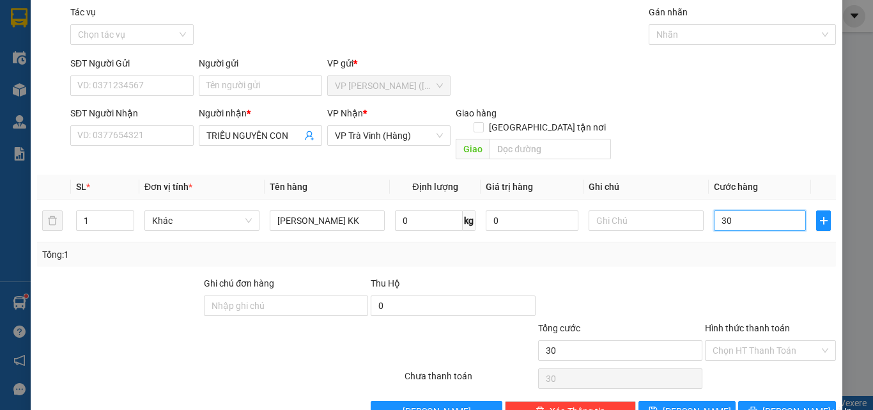
scroll to position [63, 0]
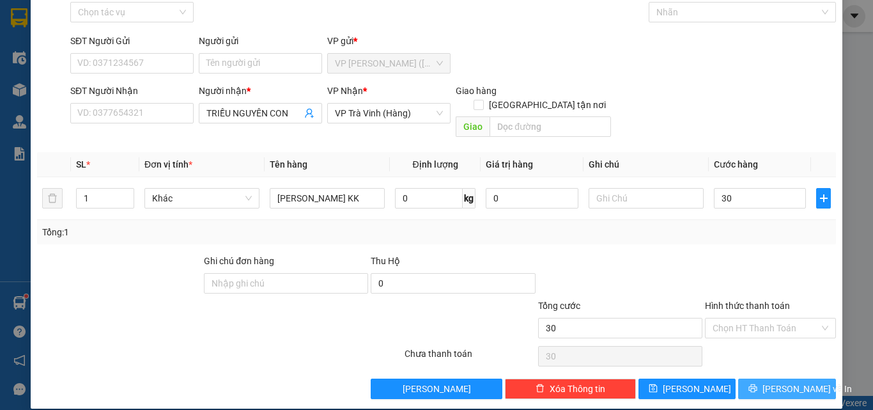
type input "30.000"
click at [795, 381] on span "[PERSON_NAME] và In" at bounding box center [806, 388] width 89 height 14
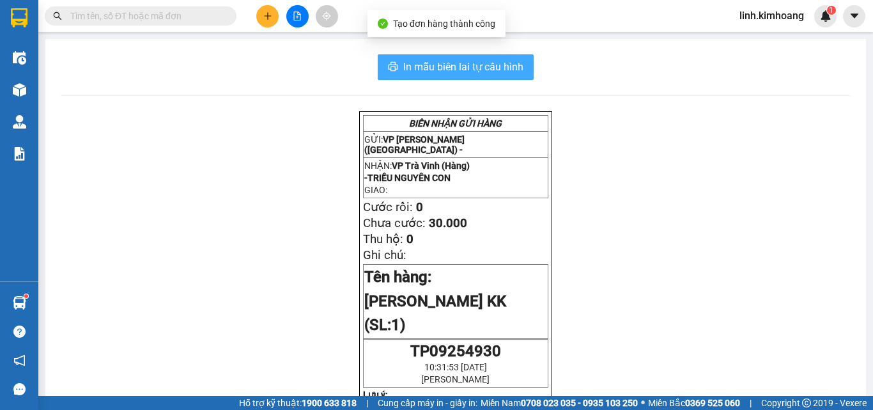
drag, startPoint x: 496, startPoint y: 61, endPoint x: 560, endPoint y: 130, distance: 94.1
click at [496, 62] on span "In mẫu biên lai tự cấu hình" at bounding box center [463, 67] width 120 height 16
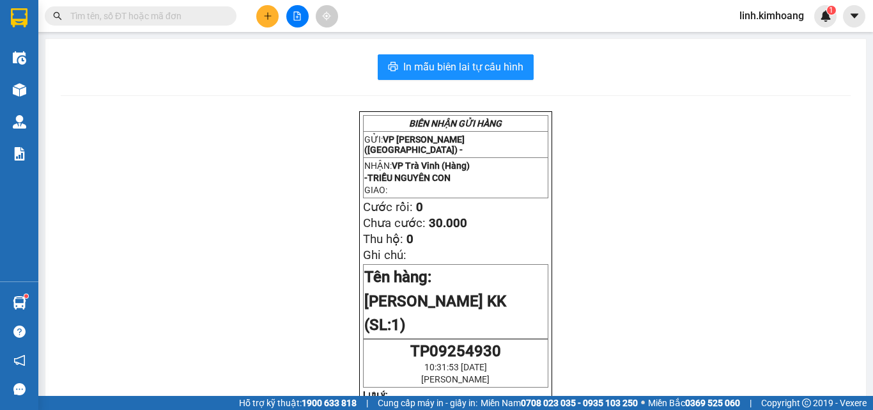
click at [189, 14] on input "text" at bounding box center [145, 16] width 151 height 14
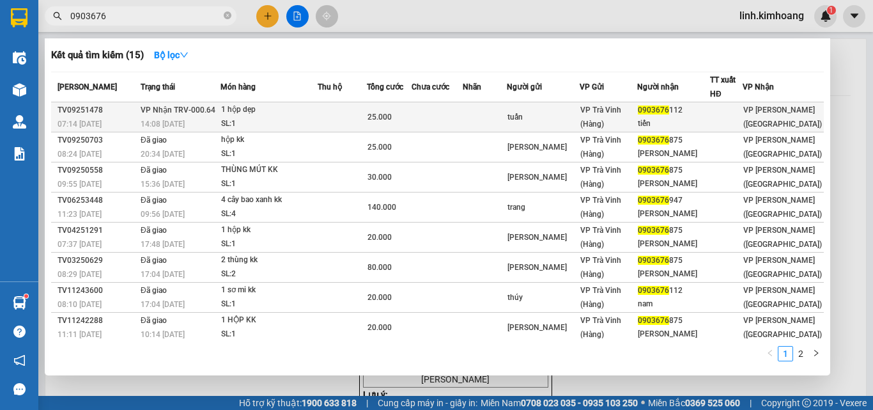
type input "0903676"
click at [566, 130] on td "tuấn" at bounding box center [543, 117] width 73 height 30
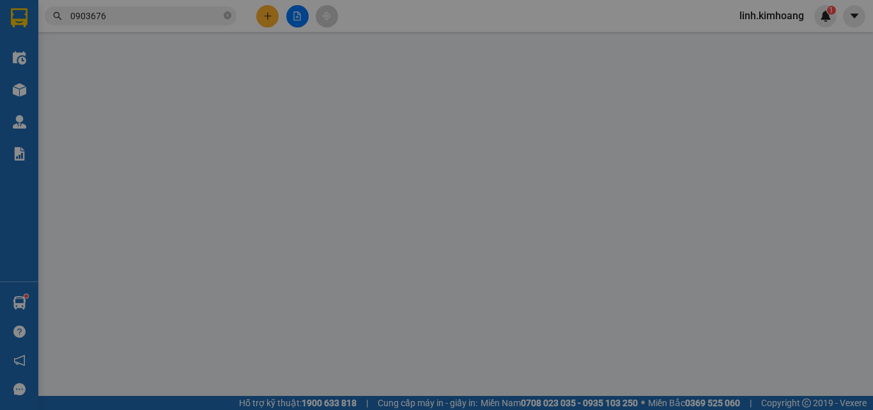
type input "tuấn"
type input "0903676112"
type input "tiến"
type input "25.000"
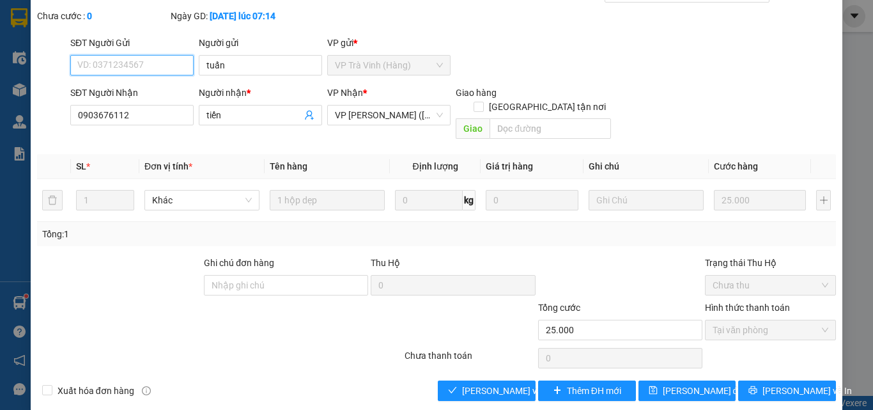
scroll to position [66, 0]
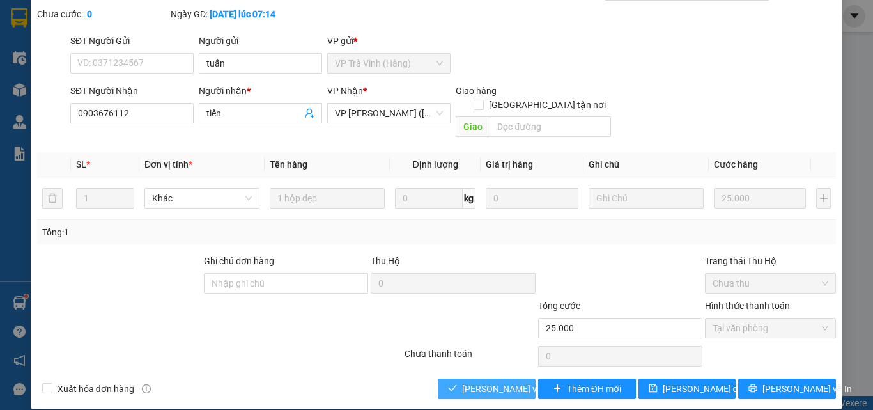
click at [472, 381] on span "[PERSON_NAME] và Giao hàng" at bounding box center [523, 388] width 123 height 14
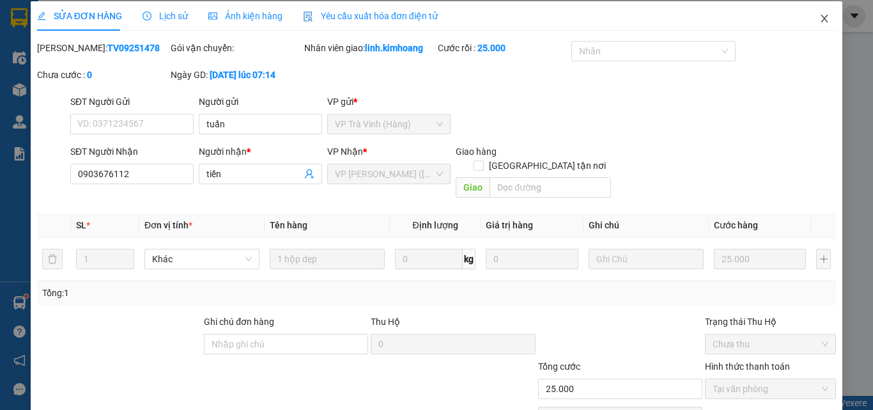
scroll to position [0, 0]
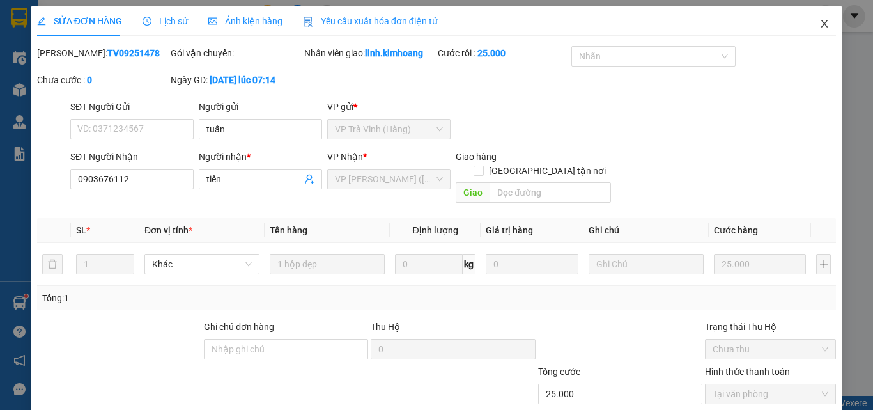
click at [821, 26] on icon "close" at bounding box center [824, 24] width 7 height 8
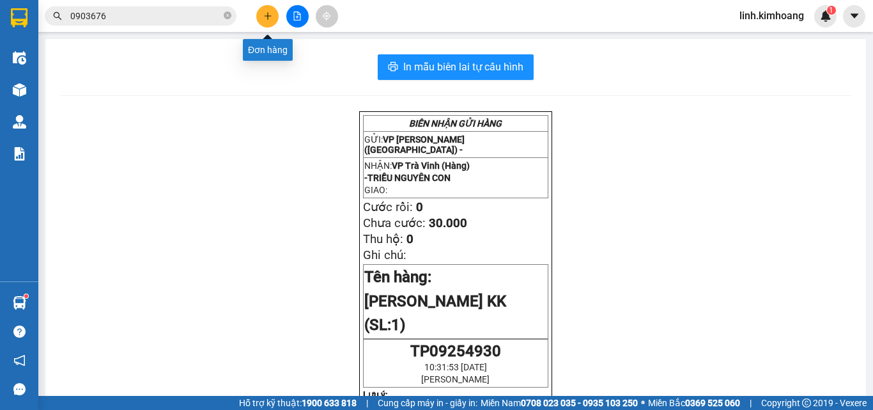
click at [271, 13] on icon "plus" at bounding box center [267, 16] width 9 height 9
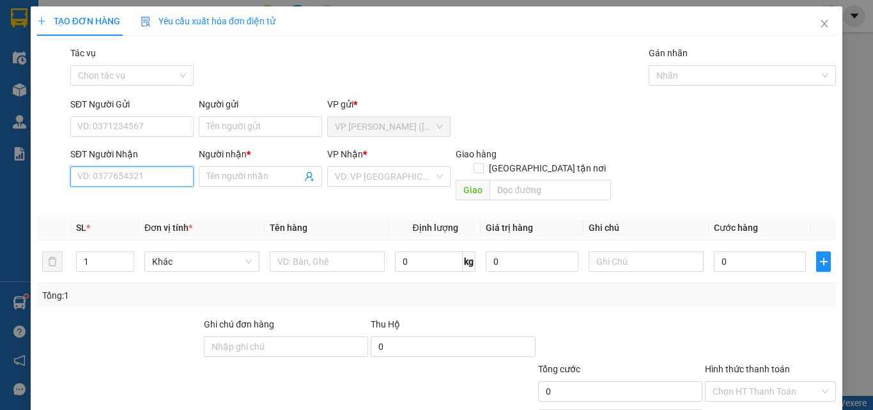
click at [144, 177] on input "SĐT Người Nhận" at bounding box center [131, 176] width 123 height 20
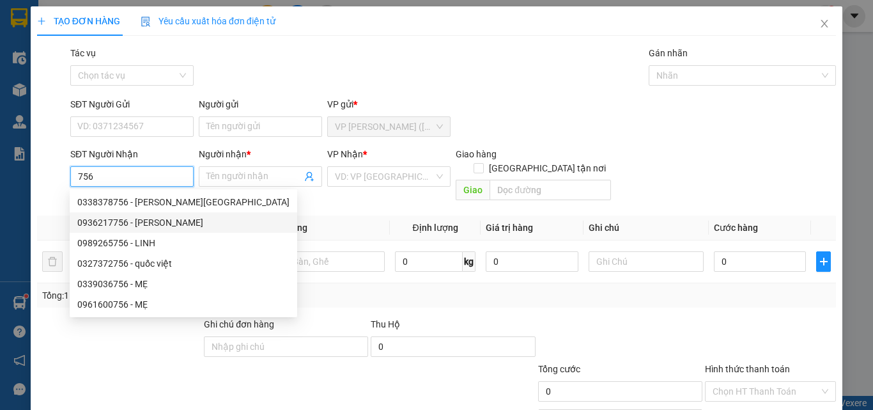
click at [170, 225] on div "0936217756 - KIM PHÙNG" at bounding box center [183, 222] width 212 height 14
type input "0936217756"
type input "KIM PHÙNG"
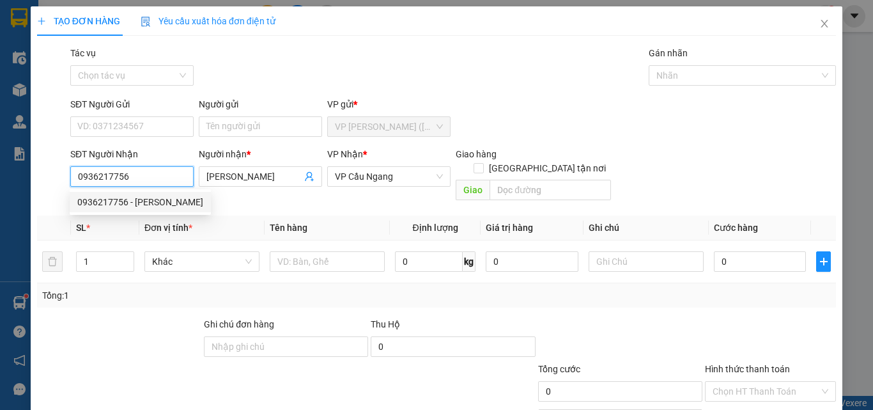
type input "50.000"
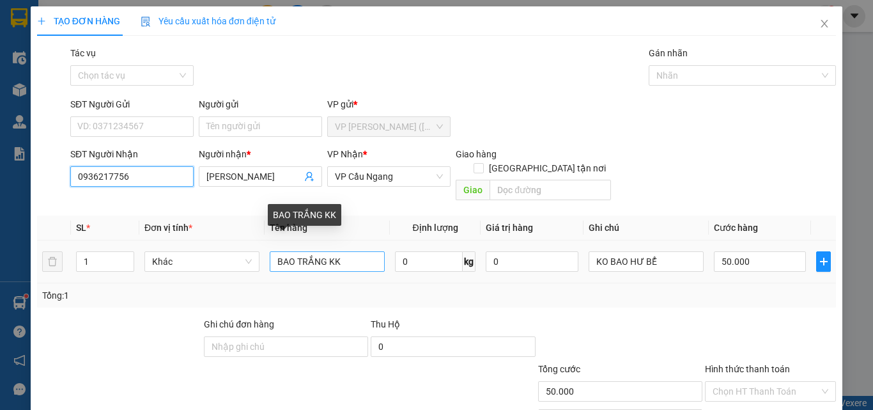
type input "0936217756"
drag, startPoint x: 366, startPoint y: 248, endPoint x: 89, endPoint y: 298, distance: 280.6
click at [89, 298] on div "Transit Pickup Surcharge Ids Transit Deliver Surcharge Ids Transit Deliver Surc…" at bounding box center [436, 254] width 799 height 416
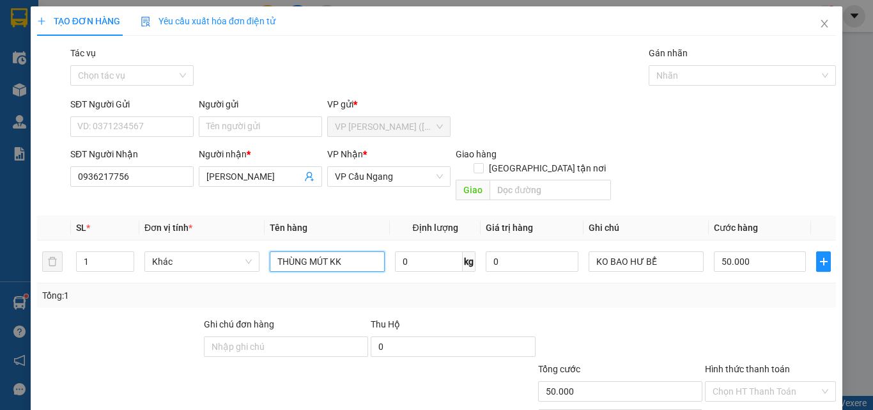
type input "THÙNG MÚT KK"
type input "3"
type input "35"
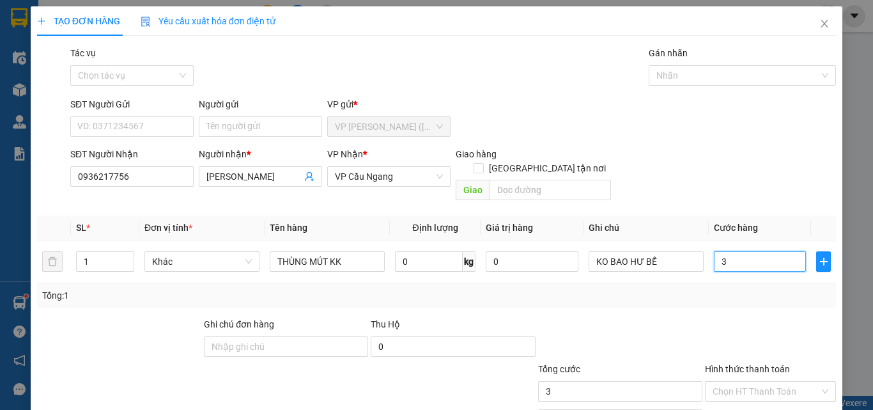
type input "35"
type input "3"
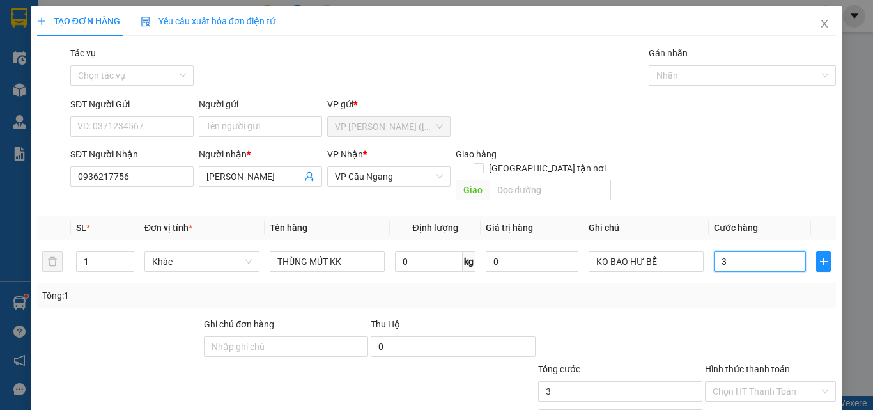
type input "0"
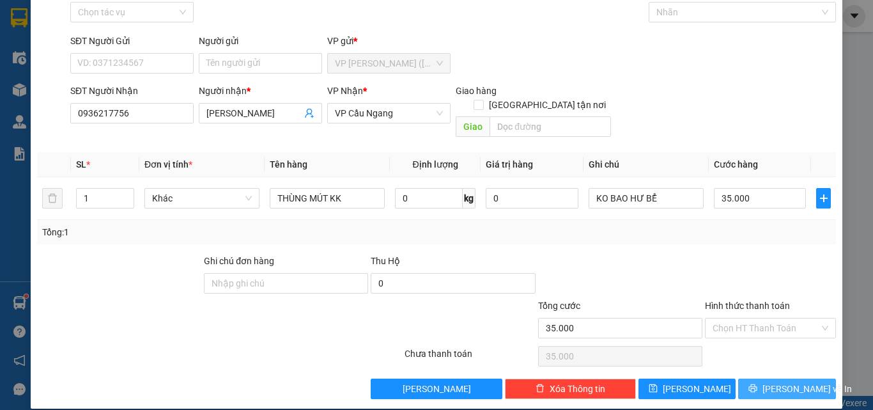
click at [760, 378] on button "[PERSON_NAME] và In" at bounding box center [787, 388] width 98 height 20
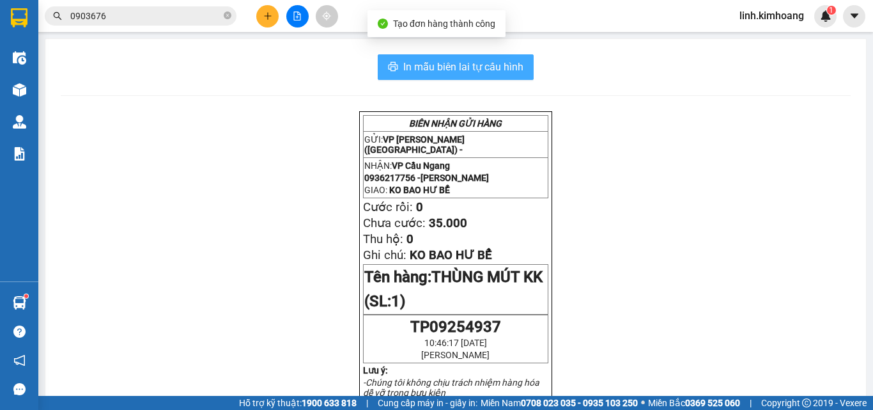
click at [475, 67] on span "In mẫu biên lai tự cấu hình" at bounding box center [463, 67] width 120 height 16
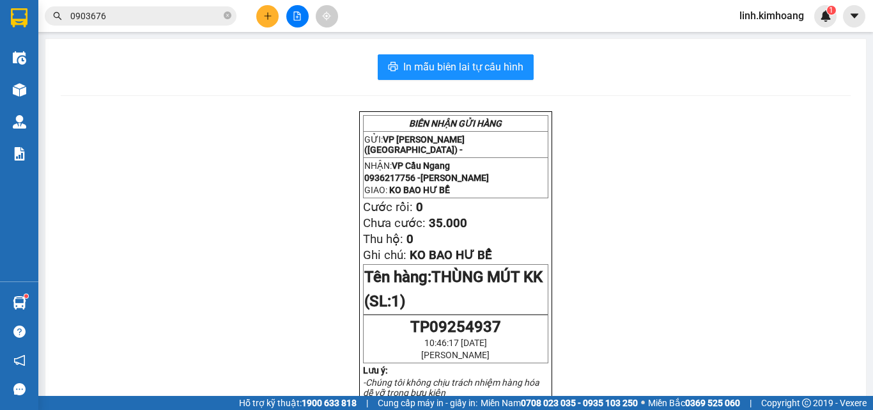
click at [261, 15] on button at bounding box center [267, 16] width 22 height 22
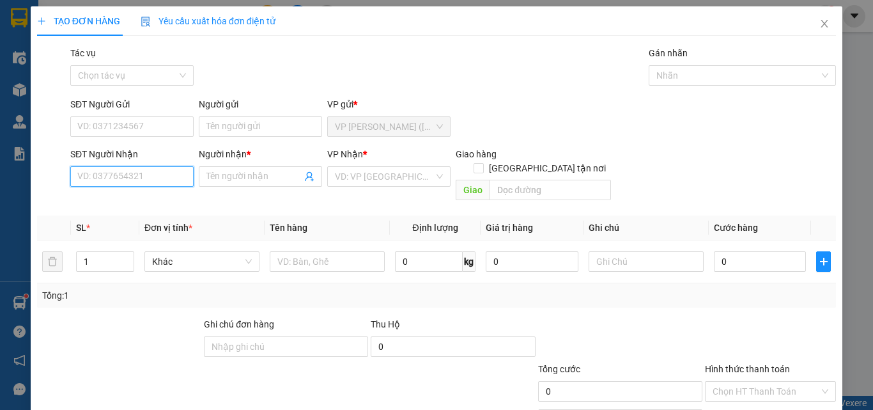
click at [153, 175] on input "SĐT Người Nhận" at bounding box center [131, 176] width 123 height 20
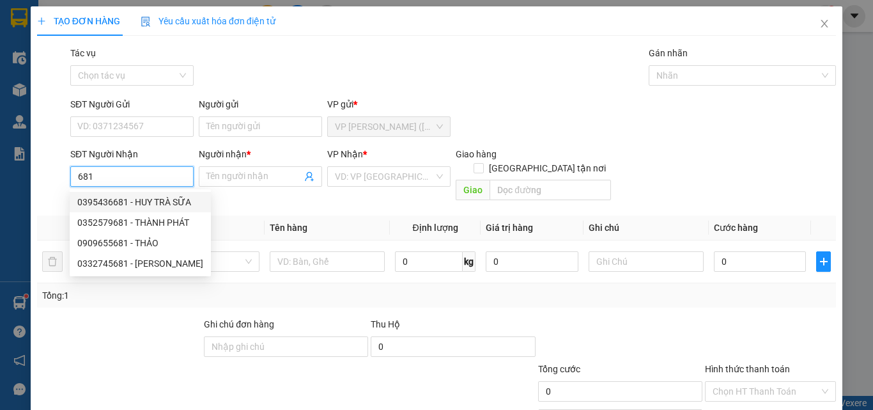
click at [167, 199] on div "0395436681 - HUY TRÀ SỮA" at bounding box center [140, 202] width 126 height 14
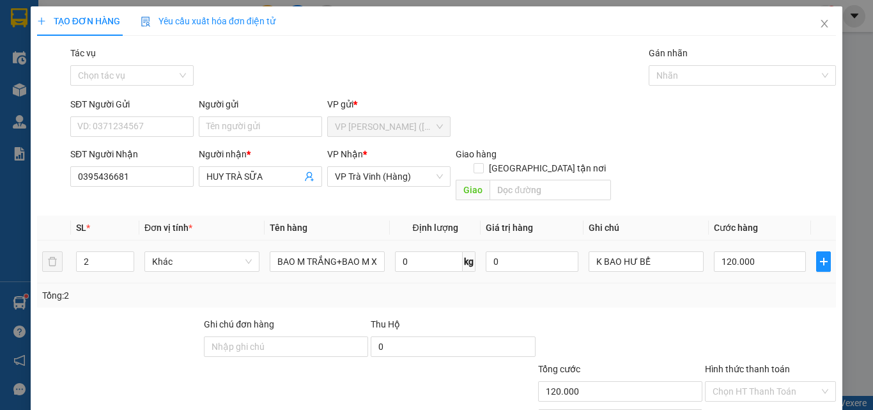
drag, startPoint x: 100, startPoint y: 249, endPoint x: 0, endPoint y: 257, distance: 100.0
click at [0, 257] on div "TẠO ĐƠN HÀNG Yêu cầu xuất hóa đơn điện tử Transit Pickup Surcharge Ids Transit …" at bounding box center [436, 205] width 873 height 410
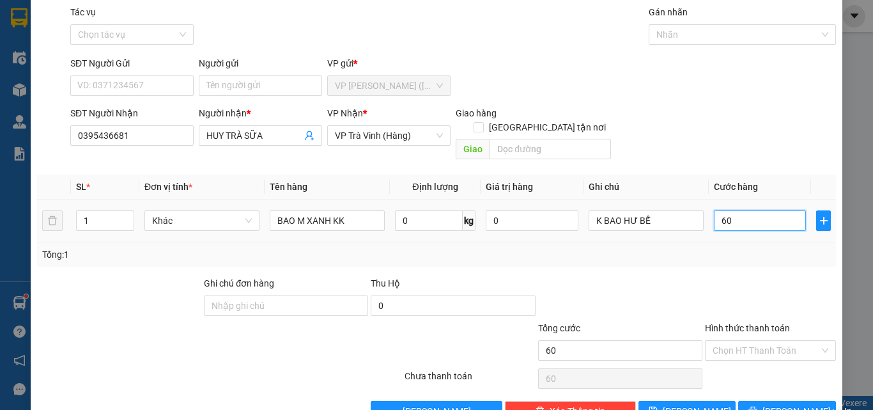
scroll to position [63, 0]
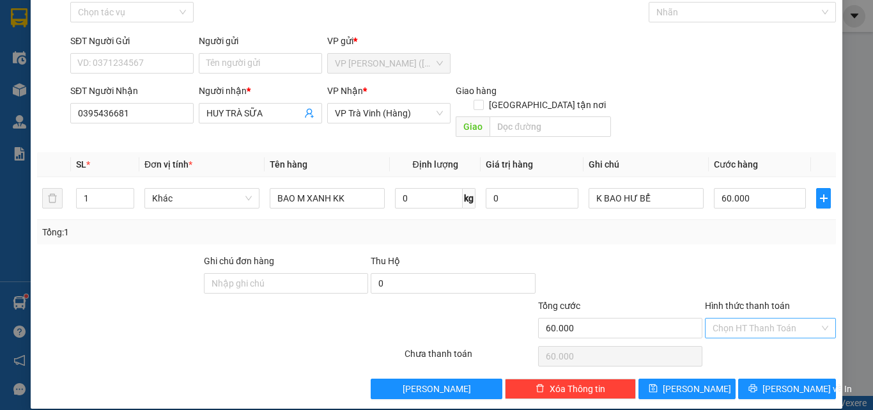
click at [758, 318] on input "Hình thức thanh toán" at bounding box center [765, 327] width 107 height 19
click at [760, 341] on div "Tại văn phòng" at bounding box center [762, 339] width 114 height 14
click at [774, 384] on button "[PERSON_NAME] và In" at bounding box center [787, 388] width 98 height 20
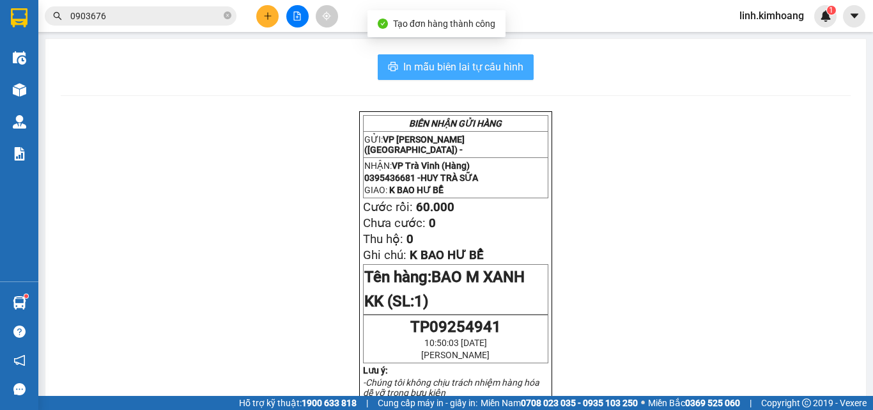
click at [439, 71] on span "In mẫu biên lai tự cấu hình" at bounding box center [463, 67] width 120 height 16
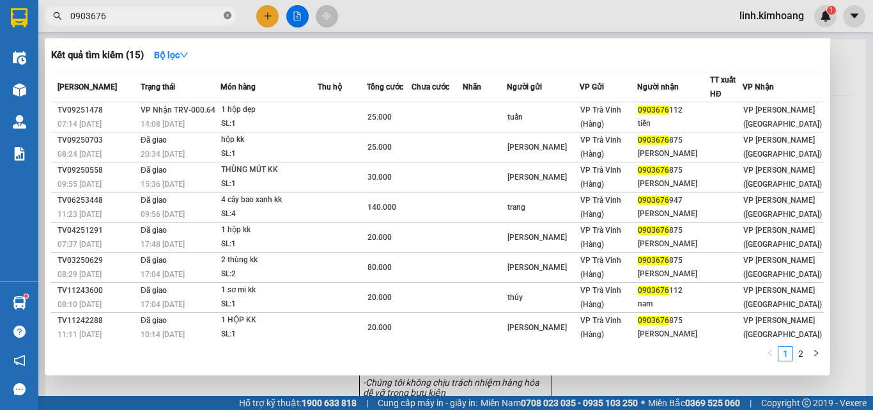
click at [224, 16] on icon "close-circle" at bounding box center [228, 16] width 8 height 8
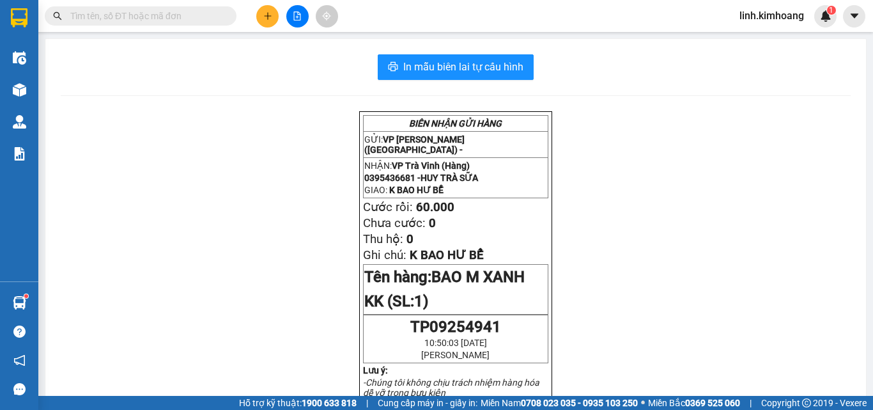
click at [174, 16] on input "text" at bounding box center [145, 16] width 151 height 14
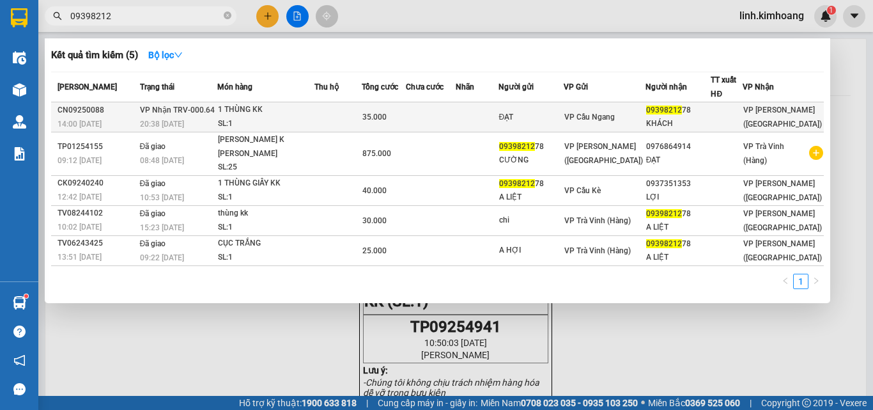
click at [674, 119] on div "KHÁCH" at bounding box center [678, 123] width 65 height 13
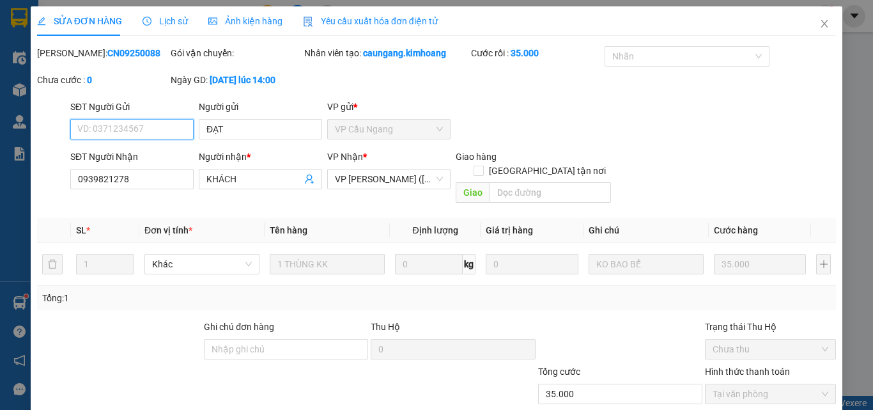
scroll to position [66, 0]
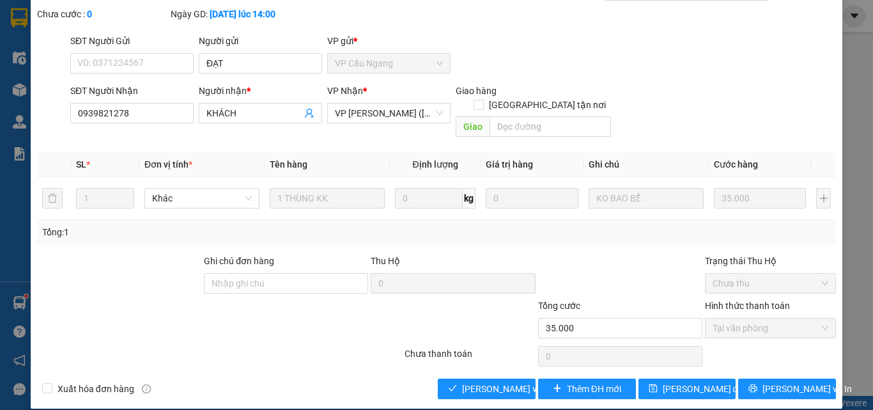
click at [416, 378] on div "Xuất hóa đơn hàng Lưu và Giao hàng Thêm ĐH mới Lưu thay đổi Lưu và In" at bounding box center [436, 388] width 801 height 20
click at [456, 378] on button "[PERSON_NAME] và Giao hàng" at bounding box center [487, 388] width 98 height 20
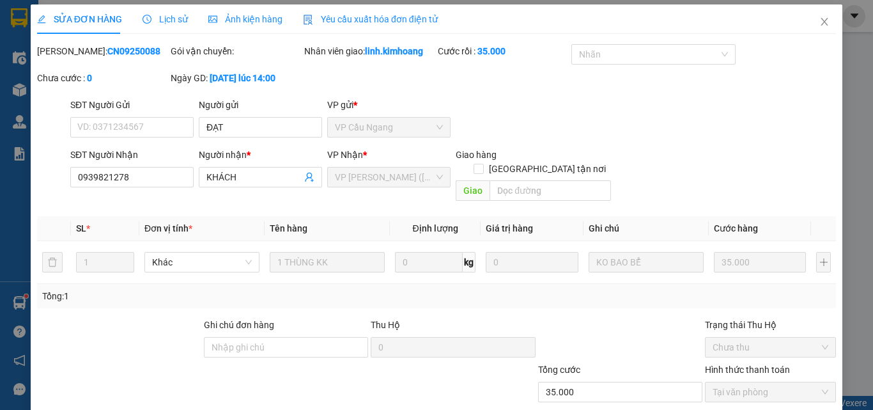
scroll to position [0, 0]
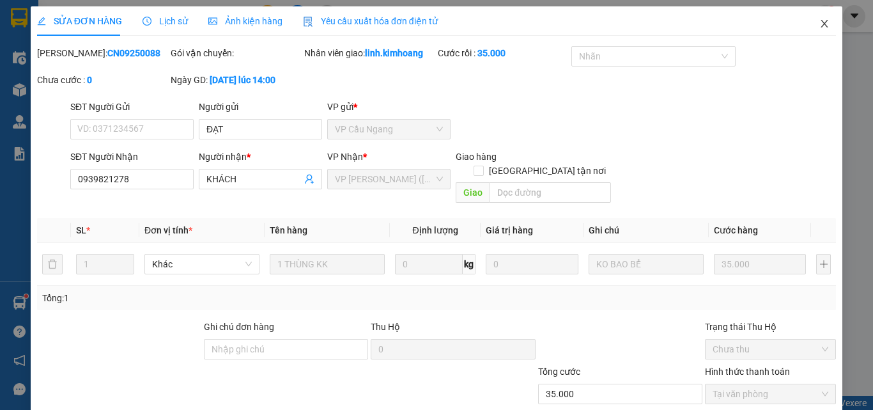
click at [819, 27] on icon "close" at bounding box center [824, 24] width 10 height 10
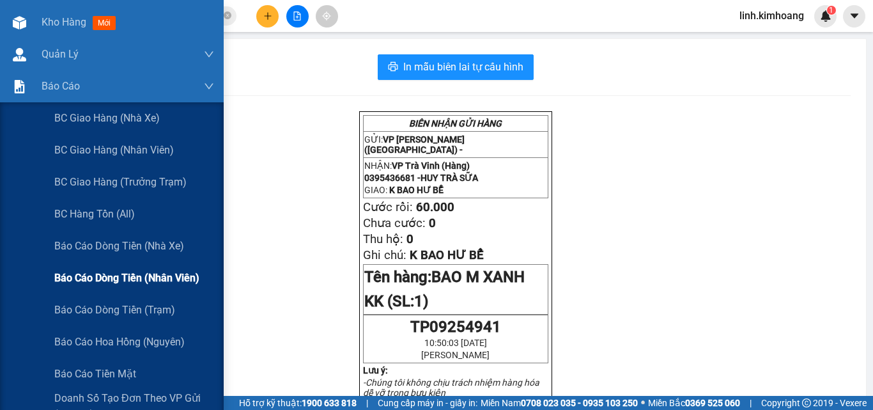
scroll to position [128, 0]
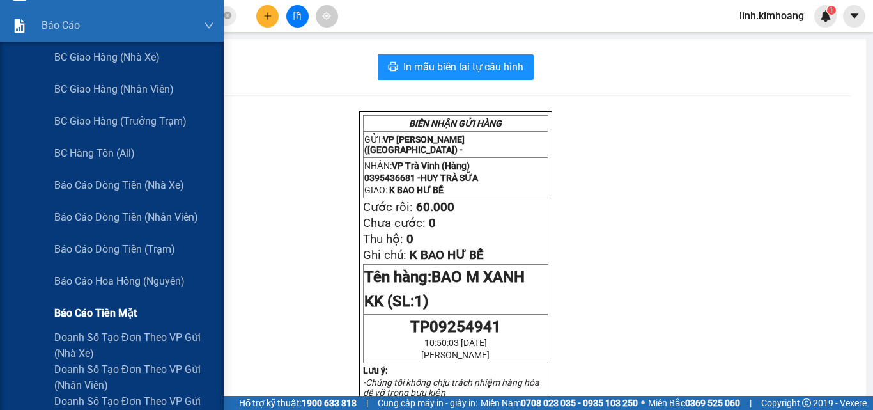
click at [112, 307] on span "Báo cáo tiền mặt" at bounding box center [95, 313] width 82 height 16
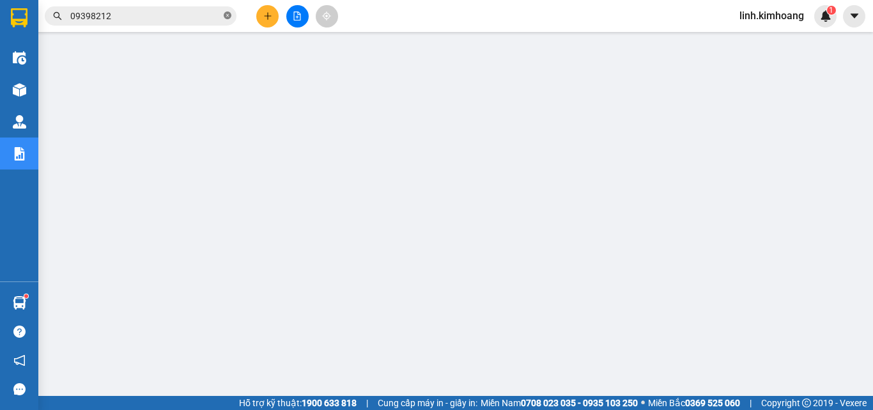
click at [229, 15] on icon "close-circle" at bounding box center [228, 16] width 8 height 8
click at [173, 13] on input "text" at bounding box center [145, 16] width 151 height 14
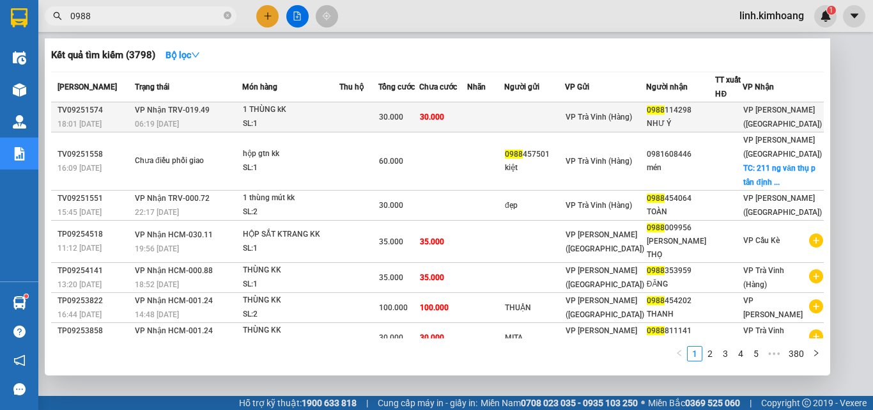
click at [645, 111] on div "VP Trà Vinh (Hàng)" at bounding box center [606, 117] width 80 height 14
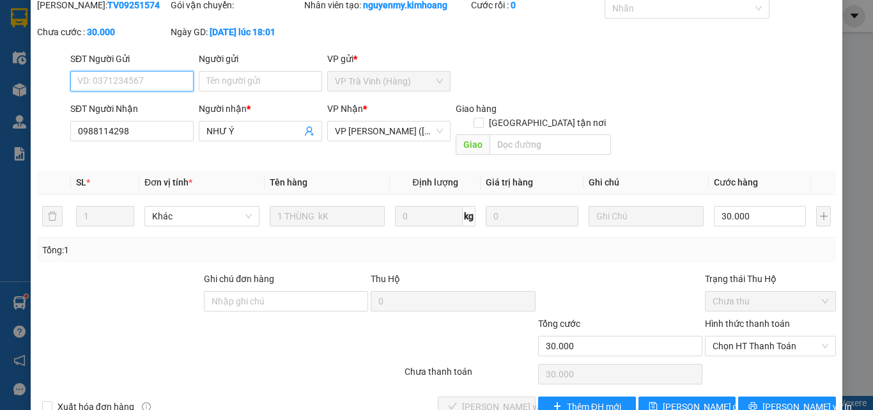
scroll to position [66, 0]
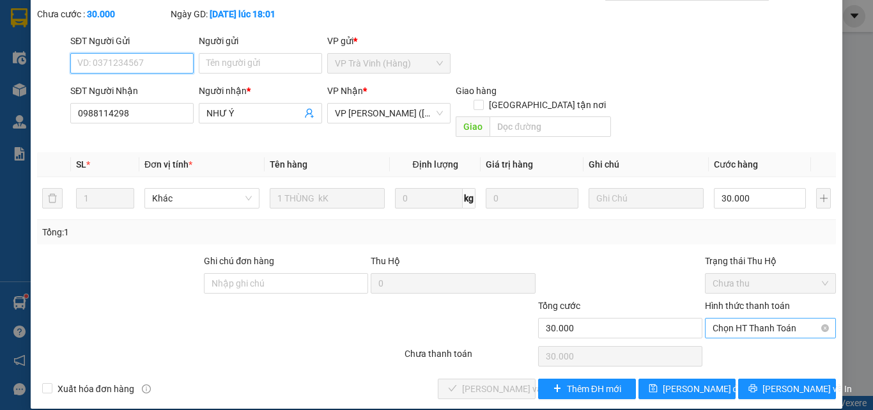
click at [737, 318] on span "Chọn HT Thanh Toán" at bounding box center [770, 327] width 116 height 19
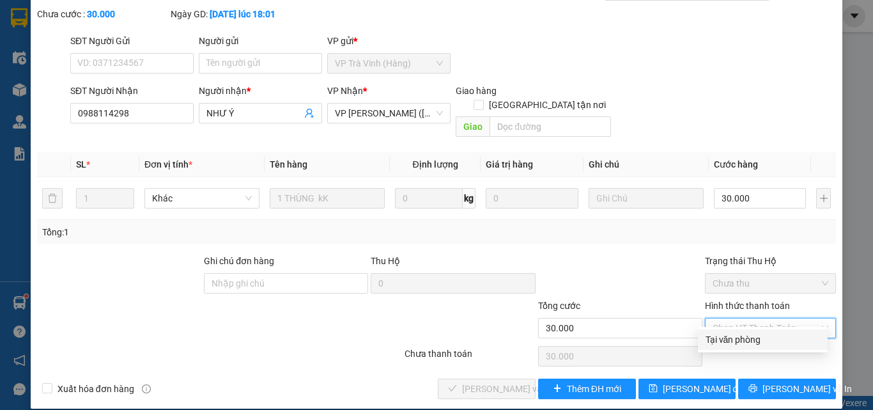
click at [730, 339] on div "Tại văn phòng" at bounding box center [762, 339] width 114 height 14
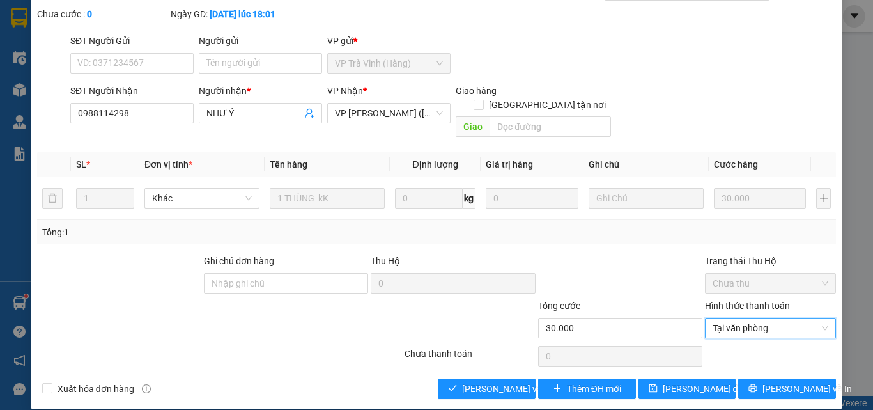
click at [500, 363] on div "Total Paid Fee 0 Total UnPaid Fee 30.000 Cash Collection Total Fee Mã ĐH: TV092…" at bounding box center [436, 189] width 799 height 419
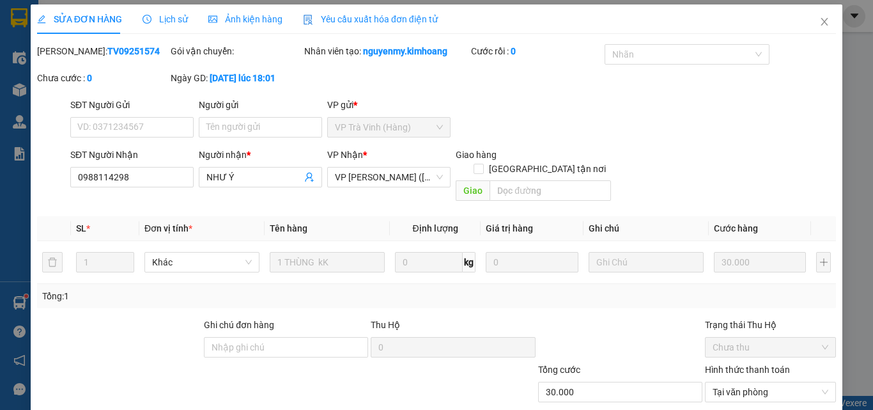
scroll to position [0, 0]
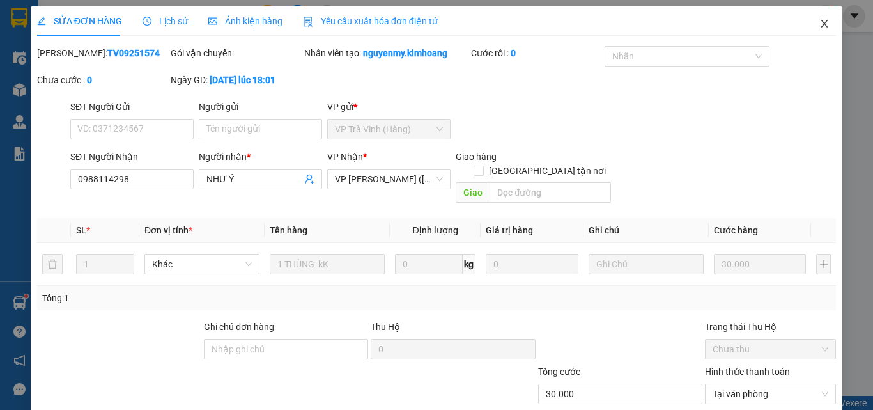
drag, startPoint x: 813, startPoint y: 26, endPoint x: 802, endPoint y: 17, distance: 14.5
click at [819, 26] on icon "close" at bounding box center [824, 24] width 10 height 10
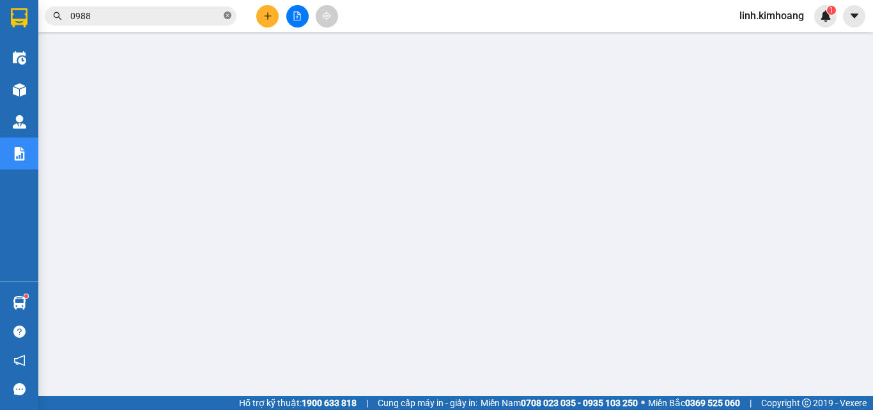
click at [224, 14] on icon "close-circle" at bounding box center [228, 16] width 8 height 8
click at [207, 12] on input "text" at bounding box center [145, 16] width 151 height 14
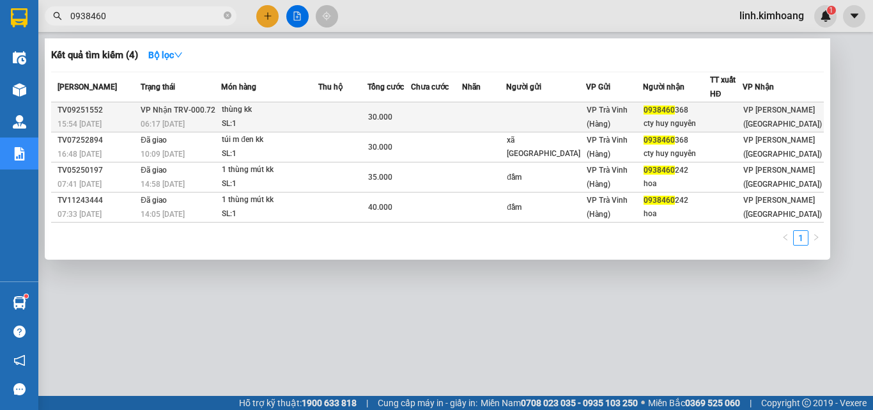
click at [707, 120] on div "cty huy nguyên" at bounding box center [675, 123] width 65 height 13
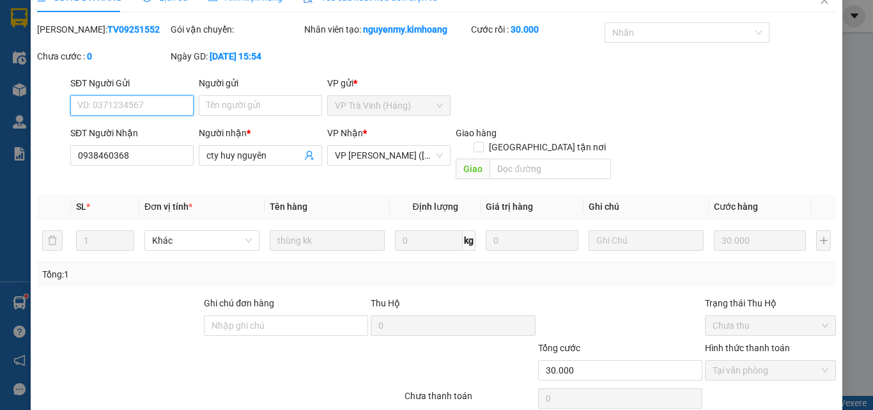
scroll to position [66, 0]
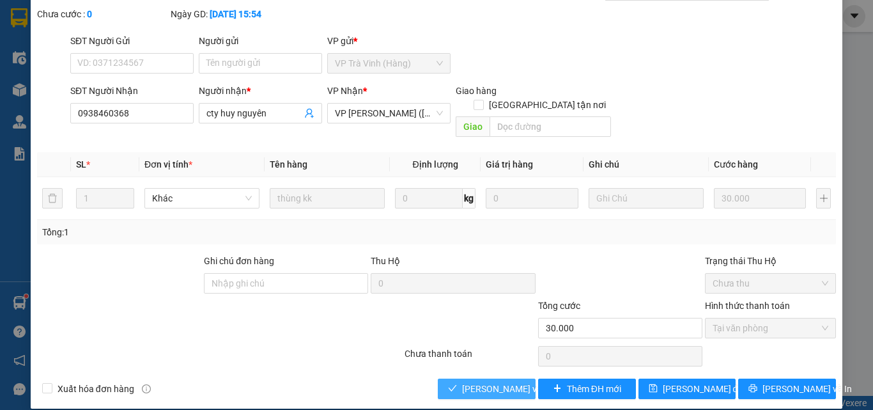
click at [465, 381] on span "[PERSON_NAME] và Giao hàng" at bounding box center [523, 388] width 123 height 14
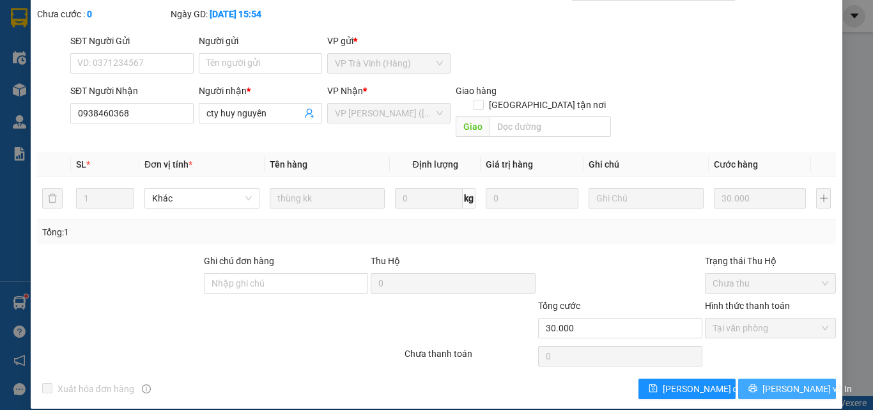
click at [788, 381] on span "[PERSON_NAME] và In" at bounding box center [806, 388] width 89 height 14
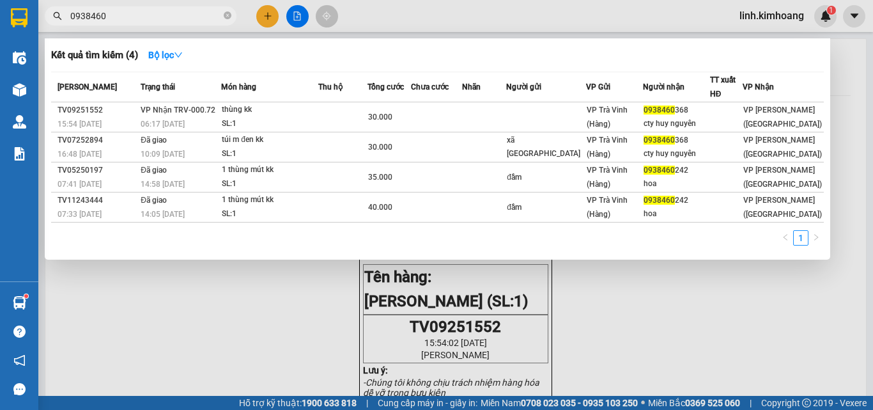
click at [197, 16] on input "0938460" at bounding box center [145, 16] width 151 height 14
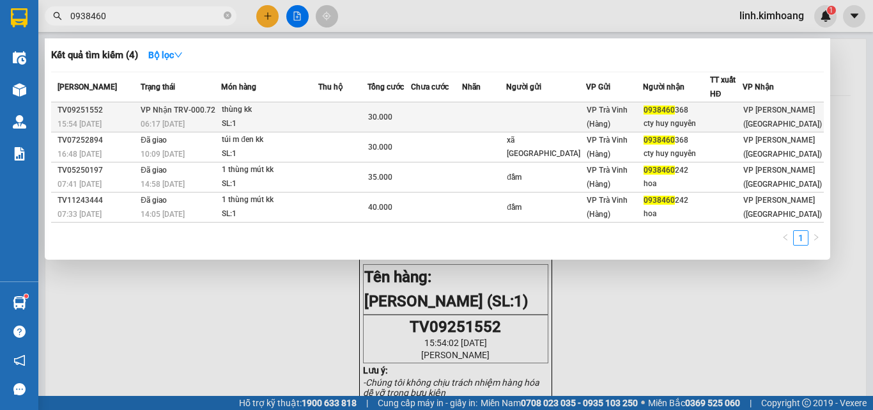
click at [550, 118] on td at bounding box center [545, 117] width 79 height 30
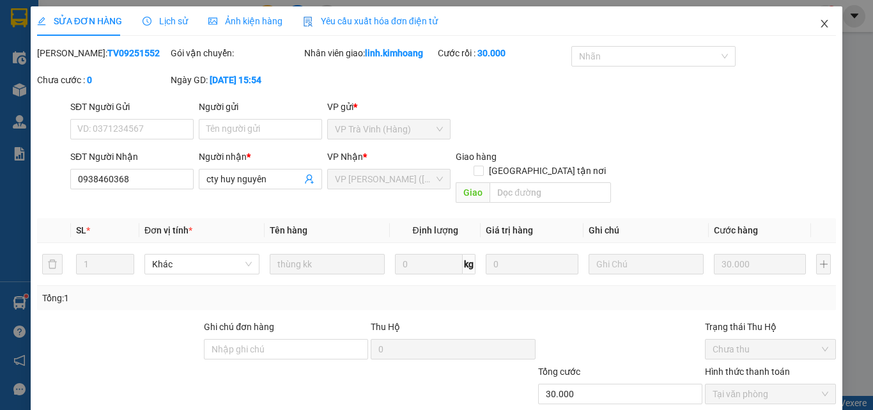
click at [819, 23] on icon "close" at bounding box center [824, 24] width 10 height 10
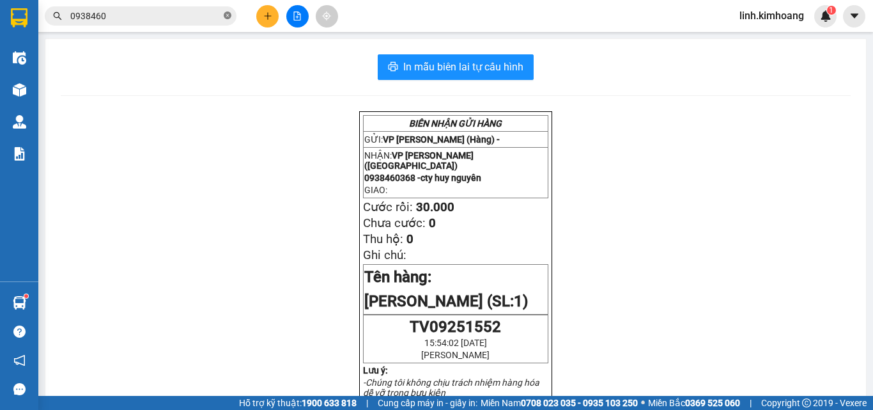
click at [227, 17] on icon "close-circle" at bounding box center [228, 16] width 8 height 8
click at [166, 14] on input "text" at bounding box center [145, 16] width 151 height 14
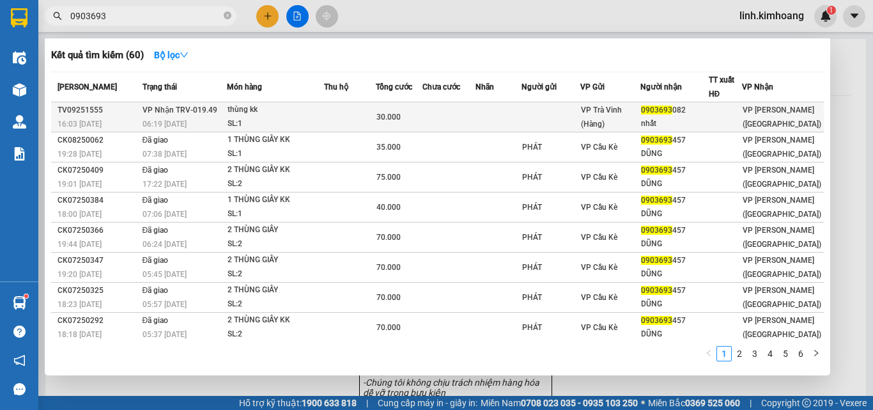
click at [563, 113] on td at bounding box center [550, 117] width 59 height 30
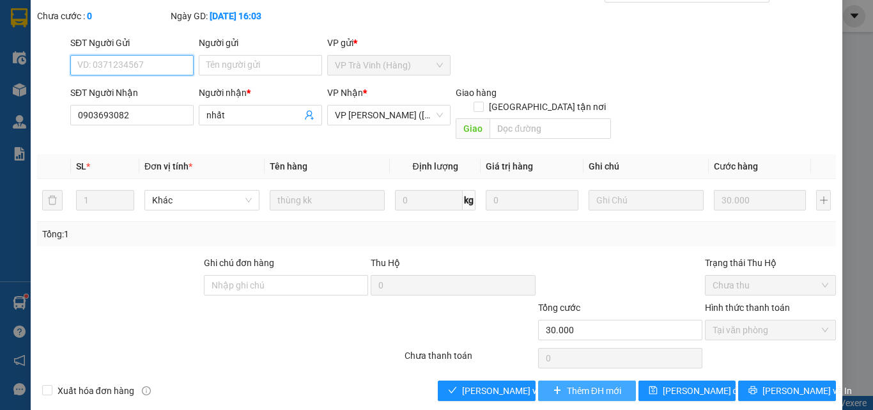
scroll to position [66, 0]
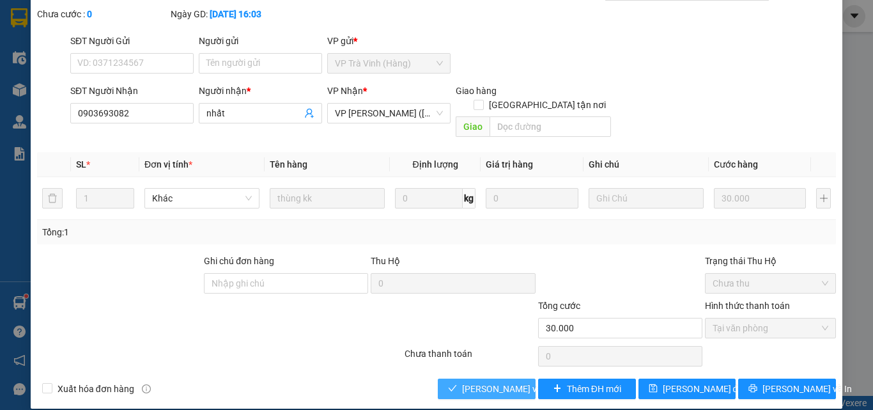
click at [491, 381] on span "[PERSON_NAME] và Giao hàng" at bounding box center [523, 388] width 123 height 14
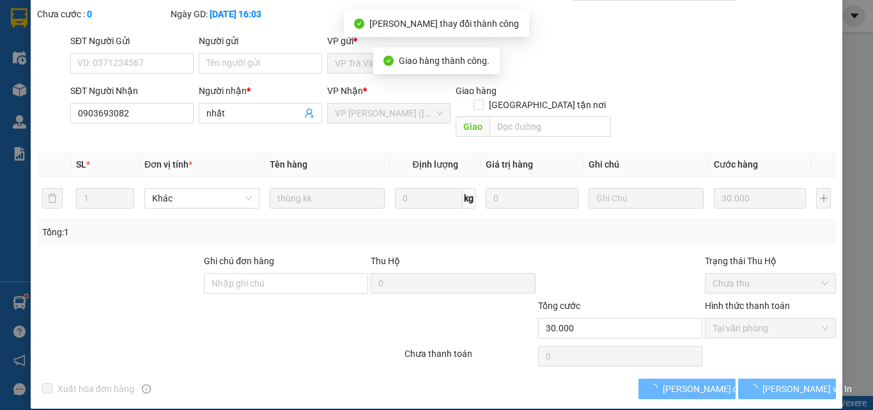
scroll to position [0, 0]
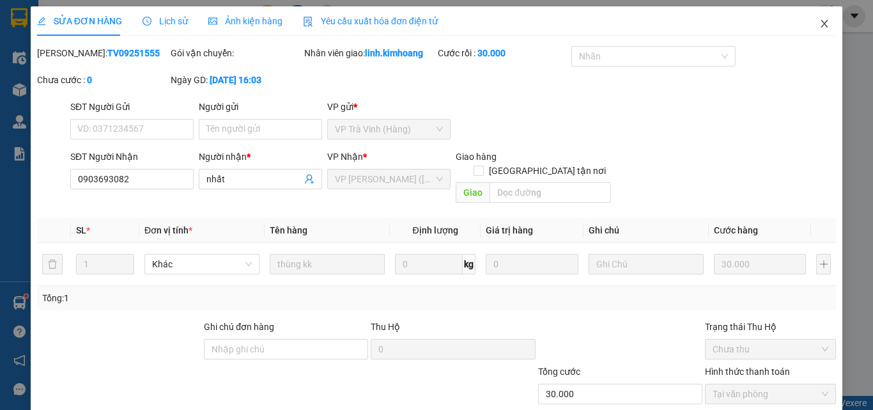
drag, startPoint x: 822, startPoint y: 24, endPoint x: 820, endPoint y: 16, distance: 8.1
click at [822, 23] on span "Close" at bounding box center [824, 24] width 36 height 36
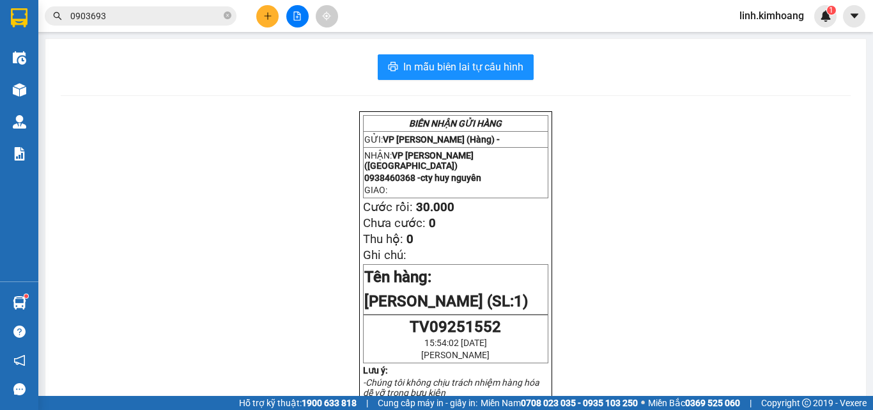
click at [278, 13] on button at bounding box center [267, 16] width 22 height 22
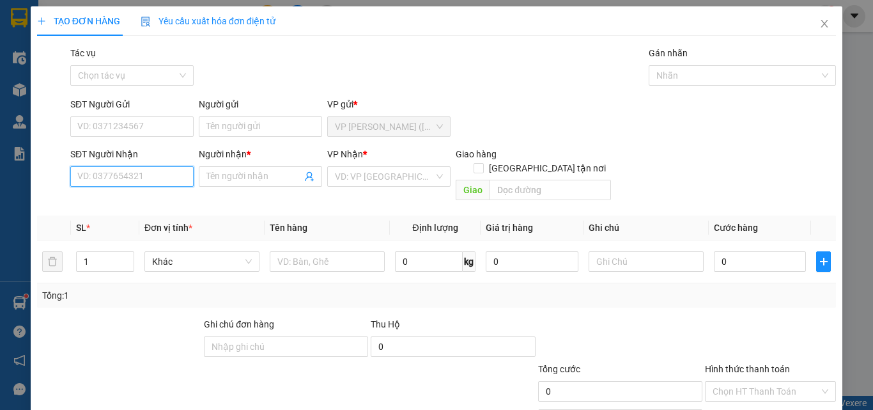
click at [150, 179] on input "SĐT Người Nhận" at bounding box center [131, 176] width 123 height 20
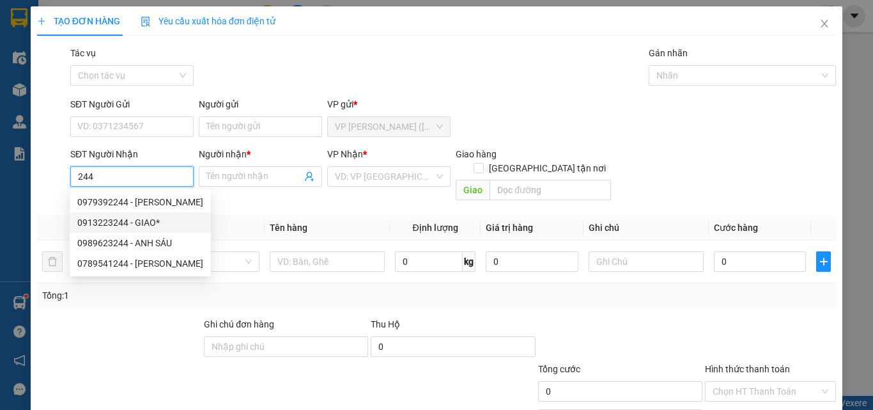
click at [145, 224] on div "0913223244 - GIAO*" at bounding box center [140, 222] width 126 height 14
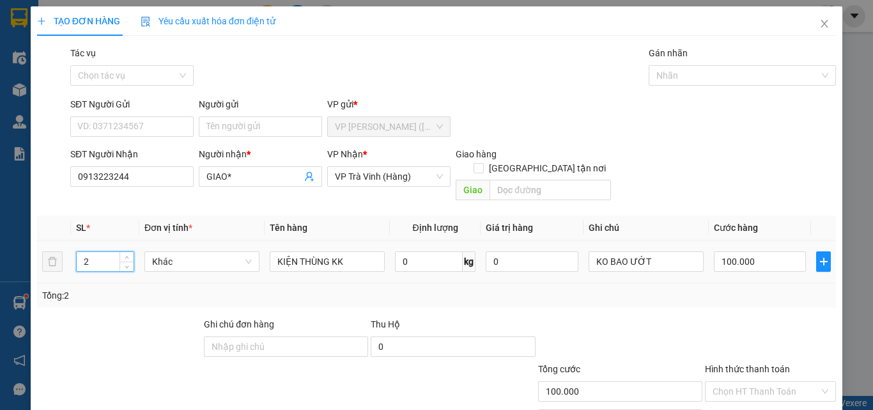
drag, startPoint x: 116, startPoint y: 246, endPoint x: 1, endPoint y: 290, distance: 123.8
click at [2, 290] on div "TẠO ĐƠN HÀNG Yêu cầu xuất hóa đơn điện tử Transit Pickup Surcharge Ids Transit …" at bounding box center [436, 205] width 873 height 410
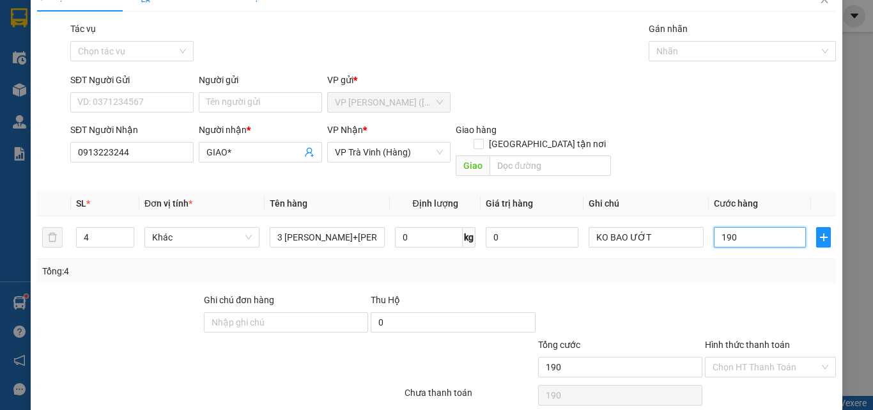
scroll to position [63, 0]
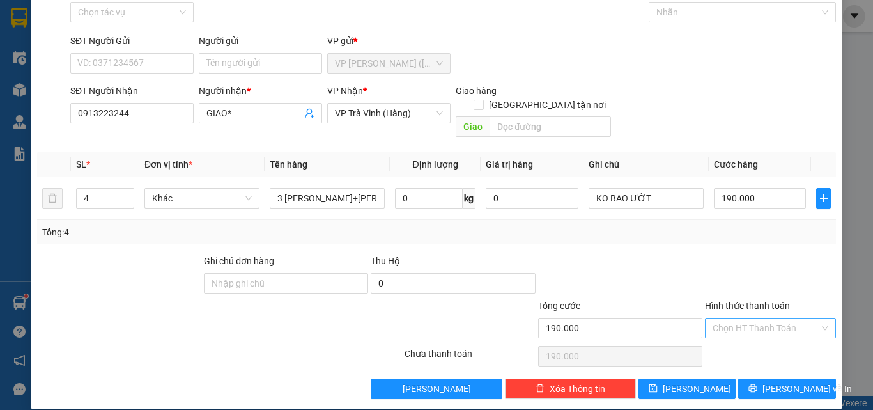
click at [756, 319] on input "Hình thức thanh toán" at bounding box center [765, 327] width 107 height 19
click at [754, 339] on div "Tại văn phòng" at bounding box center [762, 339] width 114 height 14
click at [757, 383] on icon "printer" at bounding box center [752, 387] width 9 height 9
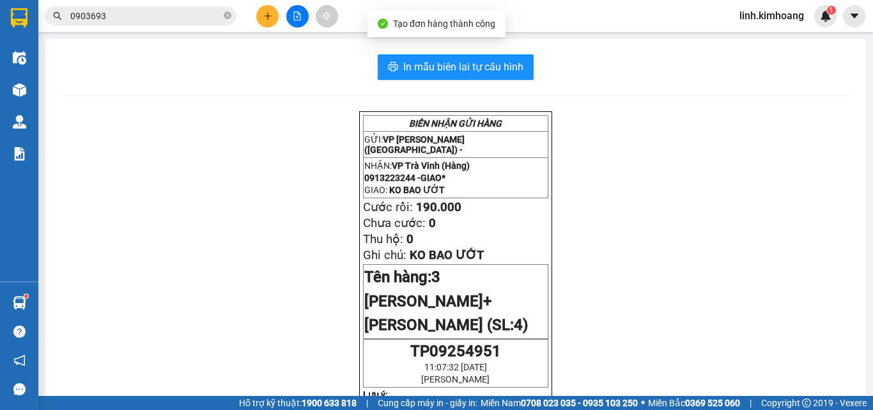
click at [476, 66] on span "In mẫu biên lai tự cấu hình" at bounding box center [463, 67] width 120 height 16
click at [265, 18] on icon "plus" at bounding box center [267, 16] width 9 height 9
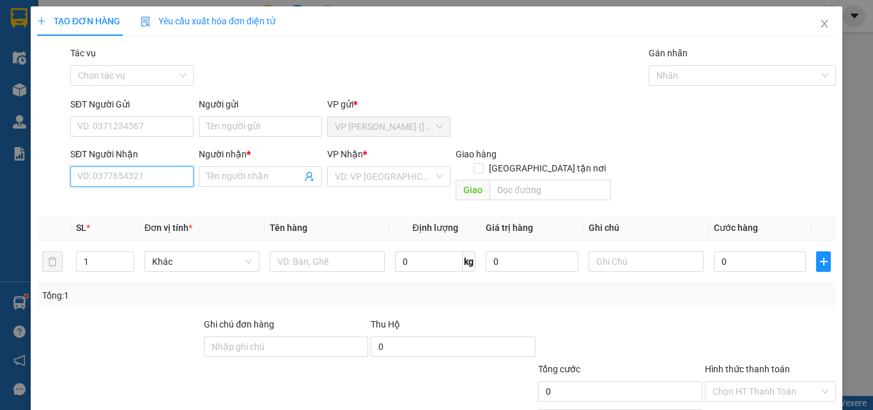
click at [144, 177] on input "SĐT Người Nhận" at bounding box center [131, 176] width 123 height 20
click at [118, 201] on div "0942521939 - lý" at bounding box center [130, 202] width 107 height 14
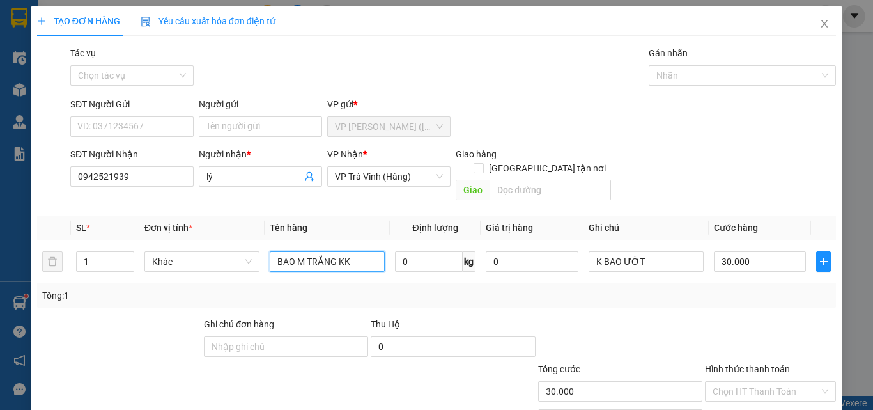
drag, startPoint x: 333, startPoint y: 247, endPoint x: 308, endPoint y: 284, distance: 45.2
click at [305, 284] on div "SL * Đơn vị tính * Tên hàng Định lượng Giá trị hàng Ghi chú Cước hàng 1 Khác BA…" at bounding box center [436, 261] width 799 height 92
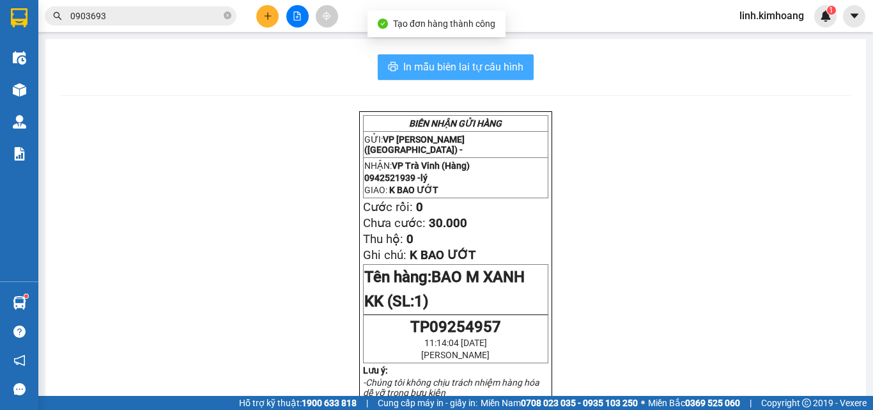
click at [492, 65] on span "In mẫu biên lai tự cấu hình" at bounding box center [463, 67] width 120 height 16
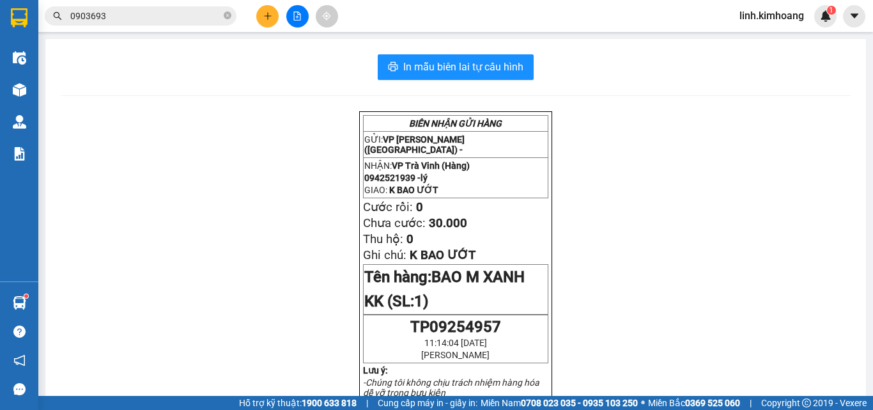
click at [265, 11] on button at bounding box center [267, 16] width 22 height 22
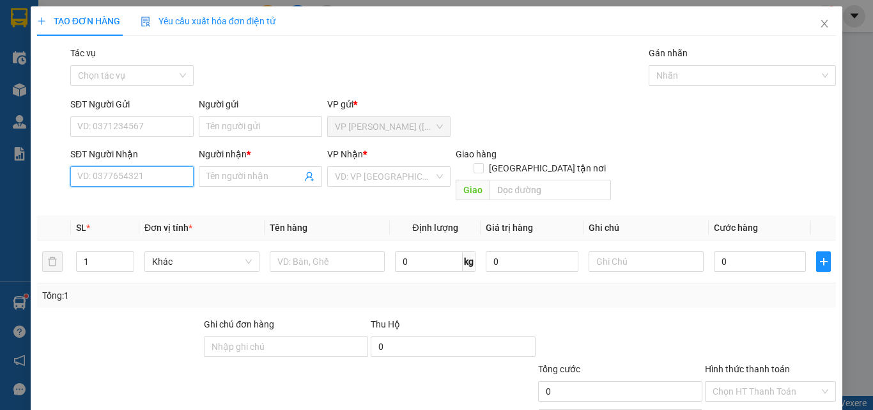
click at [129, 176] on input "SĐT Người Nhận" at bounding box center [131, 176] width 123 height 20
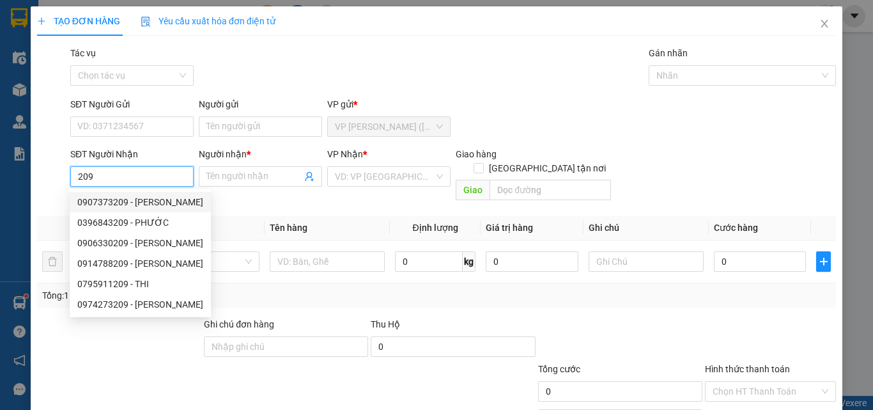
drag, startPoint x: 111, startPoint y: 172, endPoint x: 0, endPoint y: 172, distance: 110.5
click at [0, 172] on div "TẠO ĐƠN HÀNG Yêu cầu xuất hóa đơn điện tử Transit Pickup Surcharge Ids Transit …" at bounding box center [436, 205] width 873 height 410
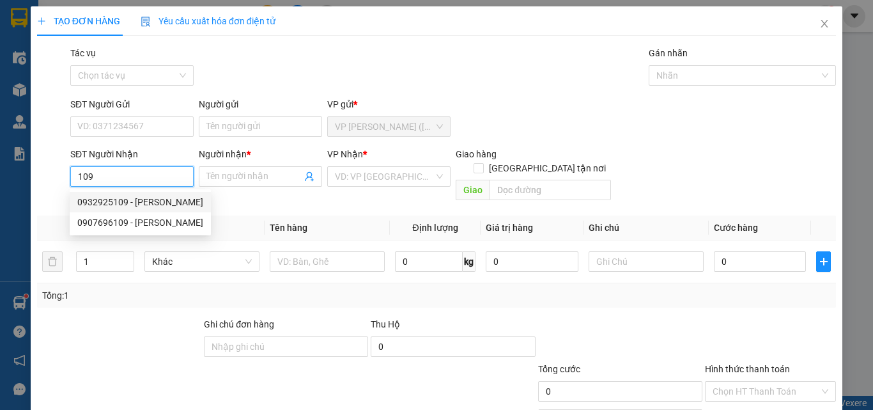
click at [141, 206] on div "0932925109 - XUÂN CÚC" at bounding box center [140, 202] width 126 height 14
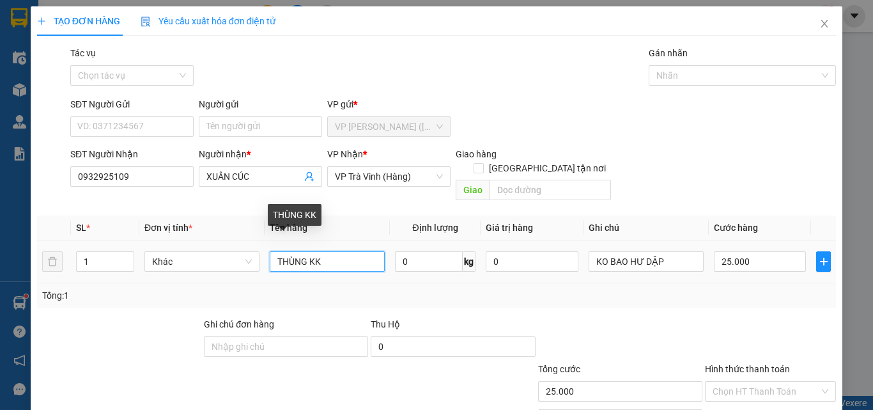
click at [273, 251] on input "THÙNG KK" at bounding box center [327, 261] width 115 height 20
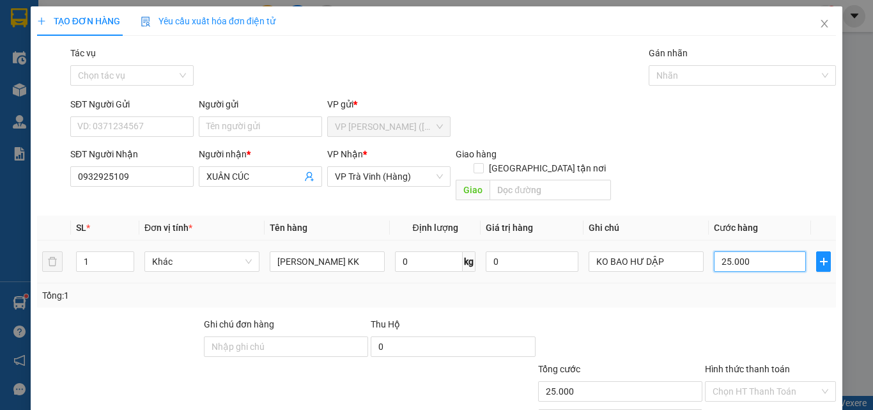
click at [777, 251] on input "25.000" at bounding box center [760, 261] width 92 height 20
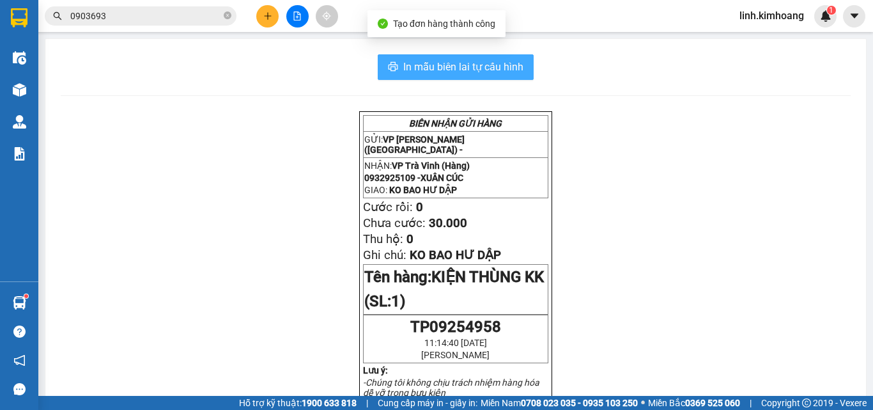
click at [493, 55] on button "In mẫu biên lai tự cấu hình" at bounding box center [456, 67] width 156 height 26
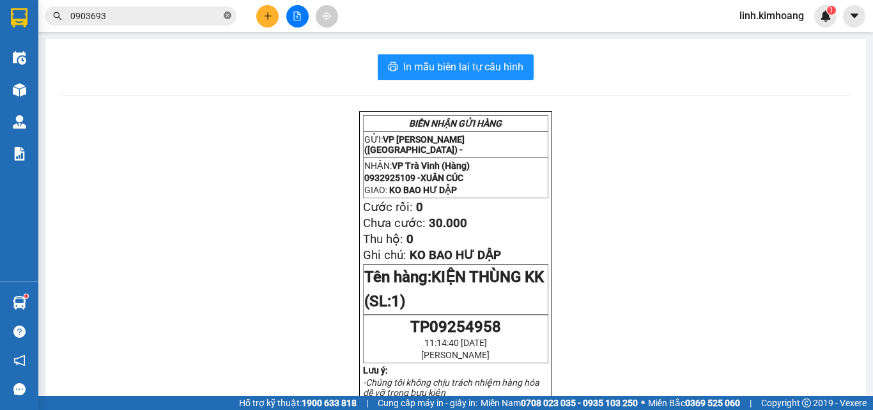
click at [226, 12] on icon "close-circle" at bounding box center [228, 16] width 8 height 8
click at [189, 8] on span at bounding box center [141, 15] width 192 height 19
click at [186, 17] on input "text" at bounding box center [145, 16] width 151 height 14
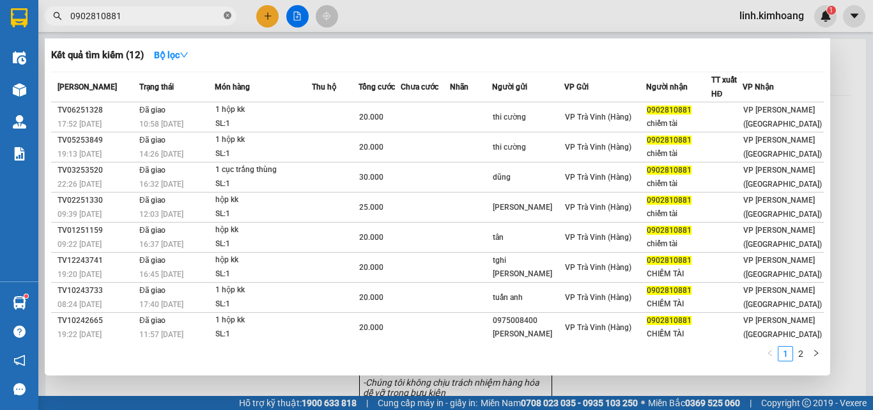
click at [227, 17] on icon "close-circle" at bounding box center [228, 16] width 8 height 8
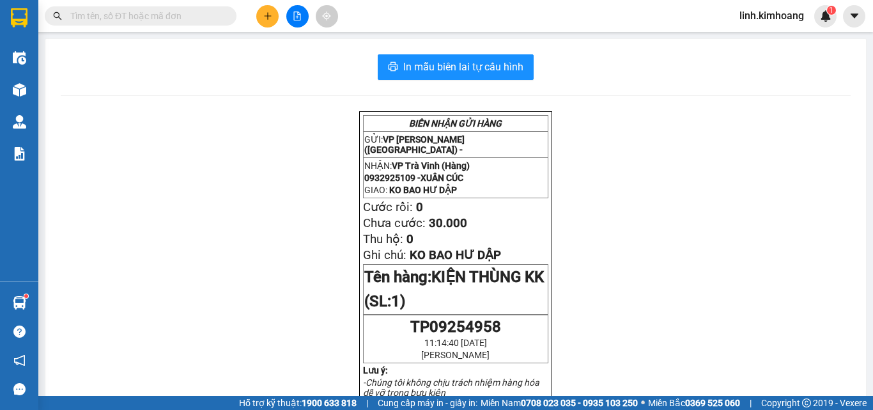
click at [181, 13] on input "text" at bounding box center [145, 16] width 151 height 14
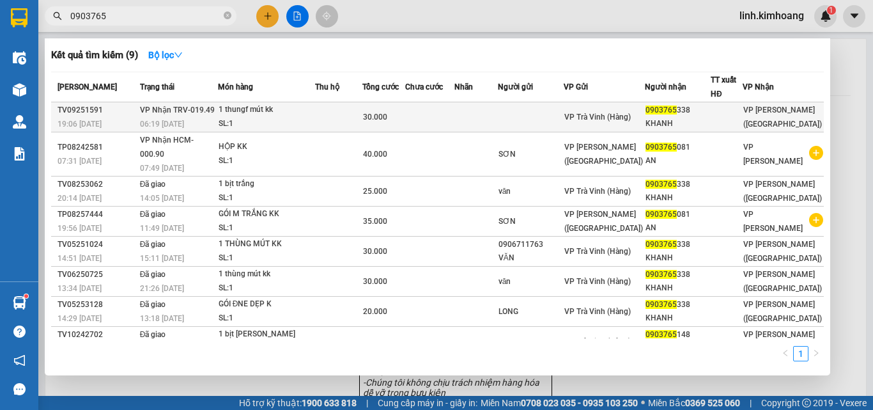
click at [645, 110] on div "VP Trà Vinh (Hàng)" at bounding box center [604, 117] width 81 height 14
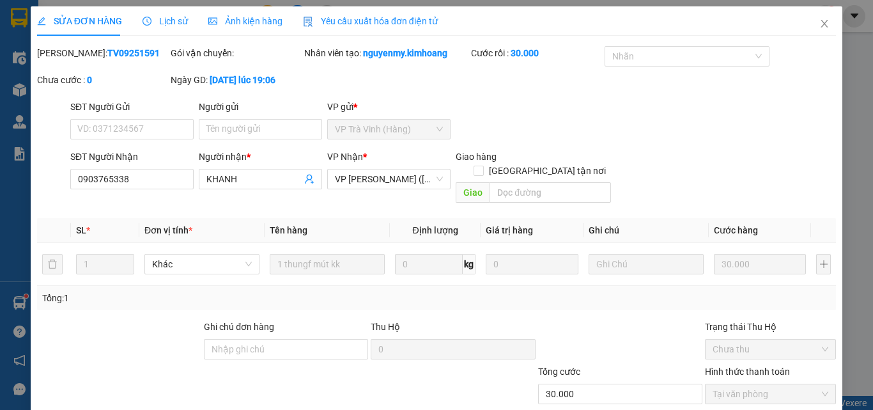
drag, startPoint x: 488, startPoint y: 372, endPoint x: 497, endPoint y: 359, distance: 16.0
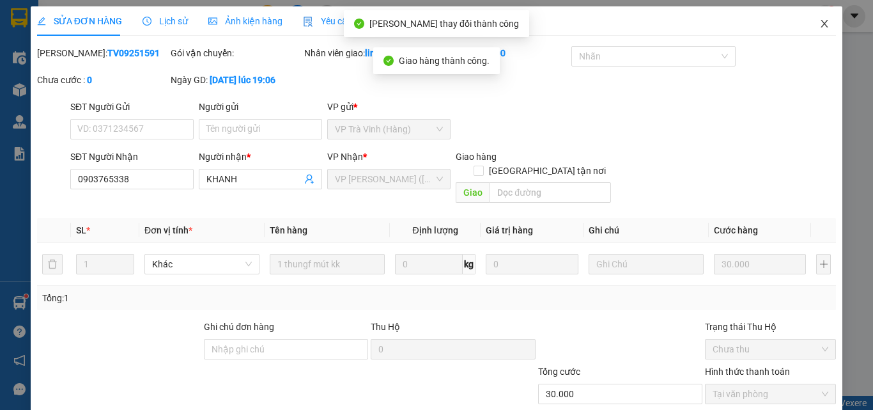
drag, startPoint x: 822, startPoint y: 22, endPoint x: 520, endPoint y: 24, distance: 302.2
click at [821, 23] on span "Close" at bounding box center [824, 24] width 36 height 36
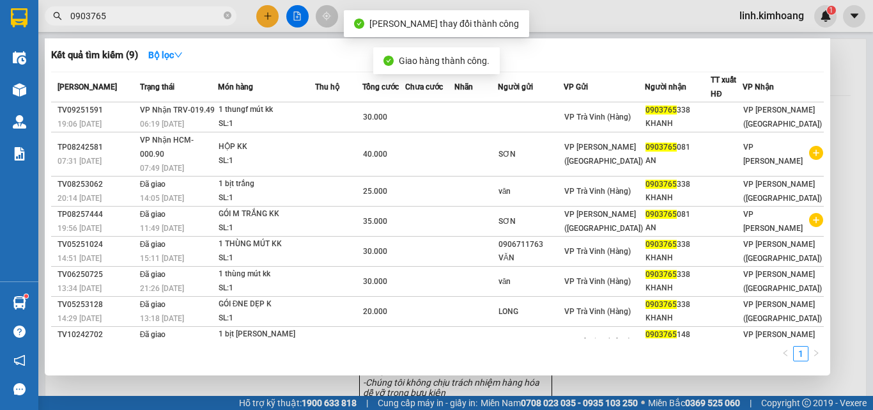
click at [162, 16] on input "0903765" at bounding box center [145, 16] width 151 height 14
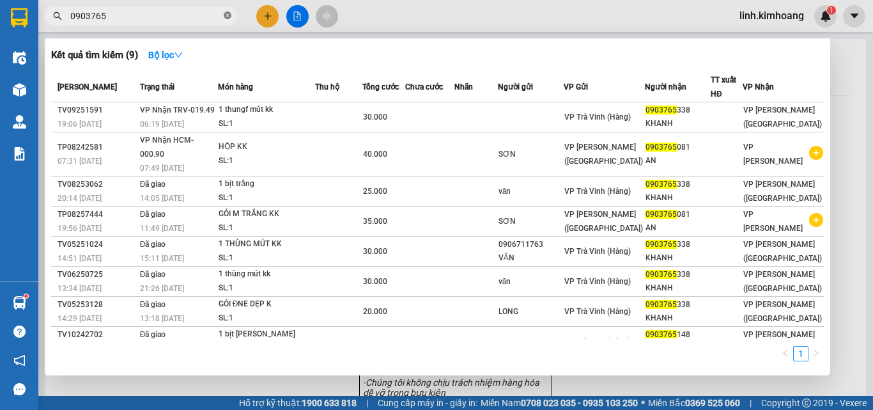
click at [227, 13] on icon "close-circle" at bounding box center [228, 16] width 8 height 8
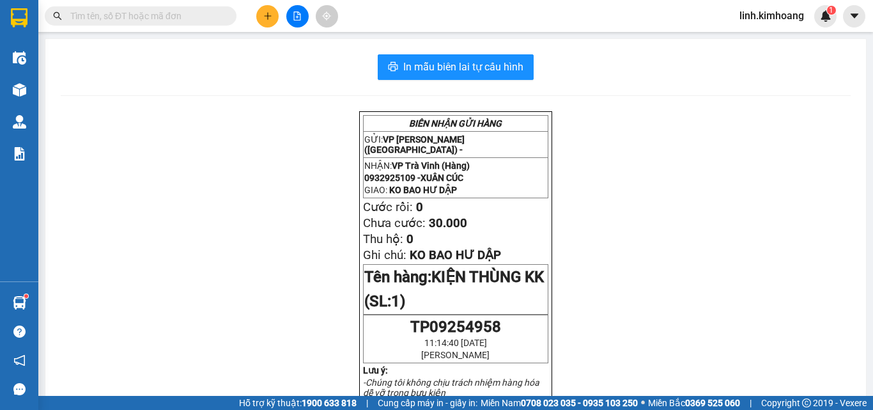
click at [196, 17] on input "text" at bounding box center [145, 16] width 151 height 14
click at [155, 15] on input "text" at bounding box center [145, 16] width 151 height 14
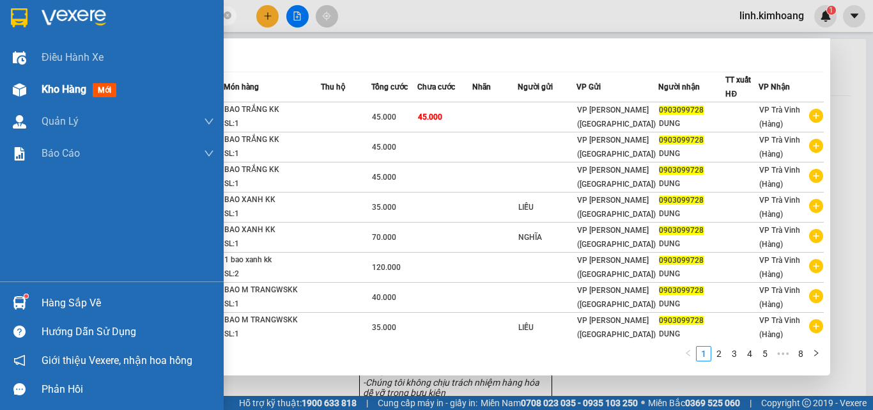
click at [50, 93] on span "Kho hàng" at bounding box center [64, 89] width 45 height 12
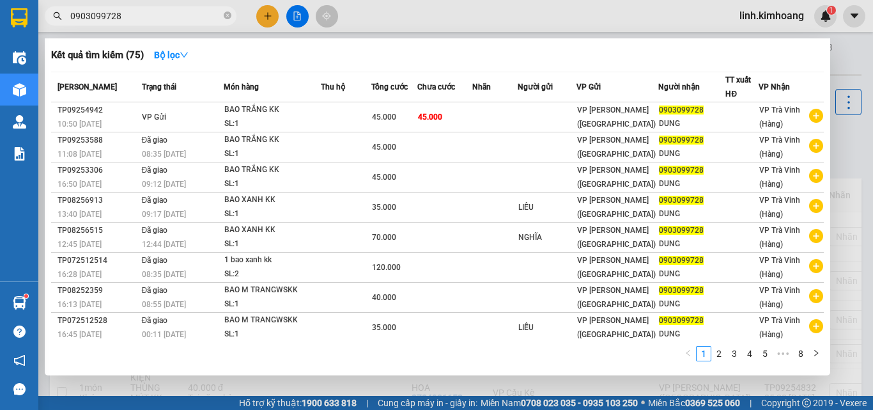
click at [461, 392] on div at bounding box center [436, 205] width 873 height 410
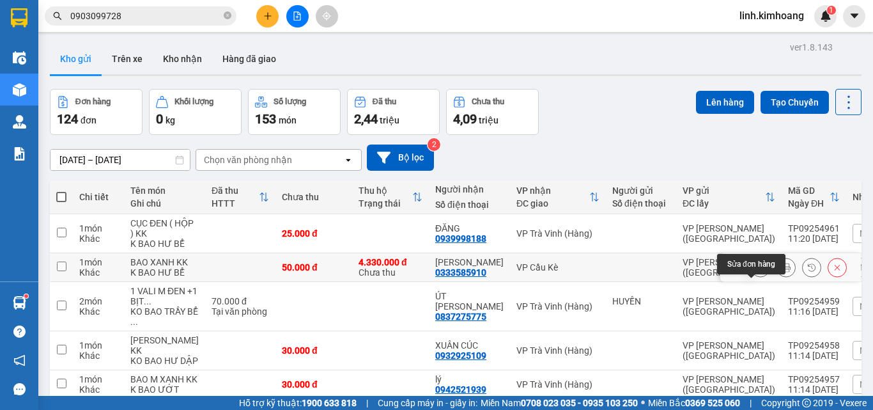
click at [756, 272] on icon at bounding box center [760, 267] width 9 height 9
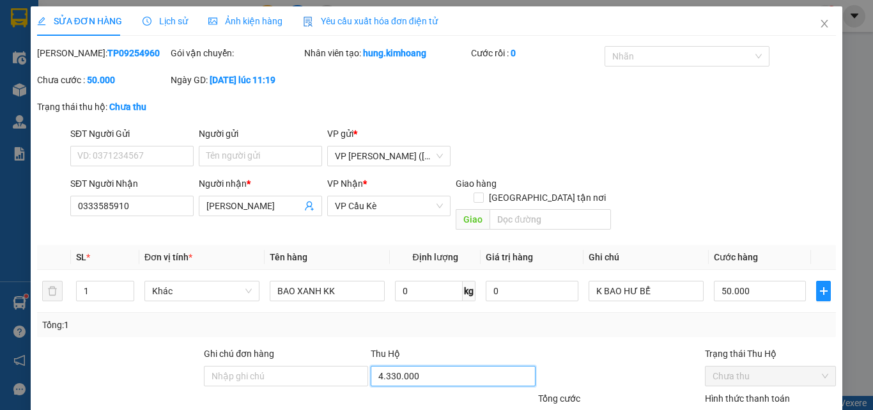
click at [415, 366] on input "4.330.000" at bounding box center [453, 376] width 164 height 20
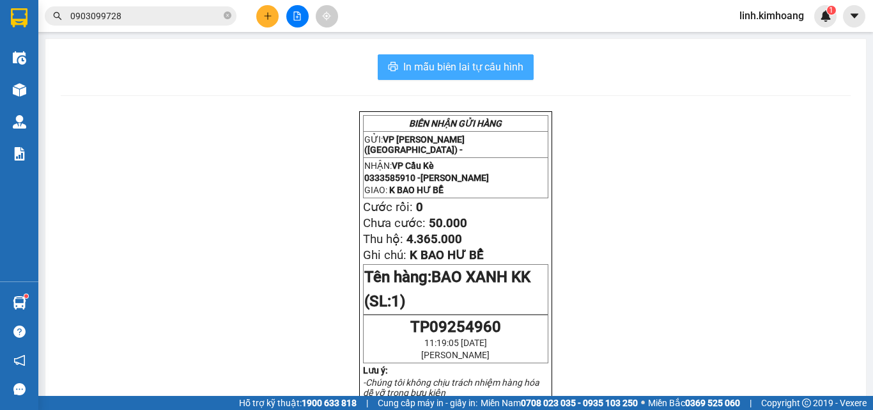
click at [486, 68] on span "In mẫu biên lai tự cấu hình" at bounding box center [463, 67] width 120 height 16
click at [228, 13] on icon "close-circle" at bounding box center [228, 16] width 8 height 8
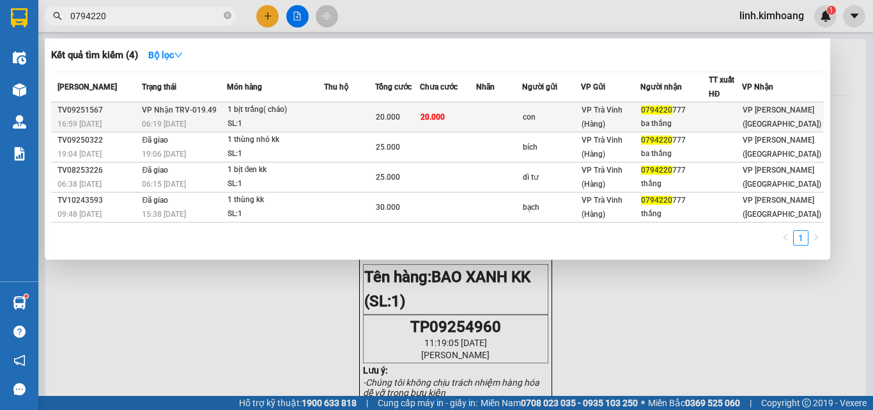
click at [635, 112] on div "VP Trà Vinh (Hàng)" at bounding box center [610, 117] width 58 height 28
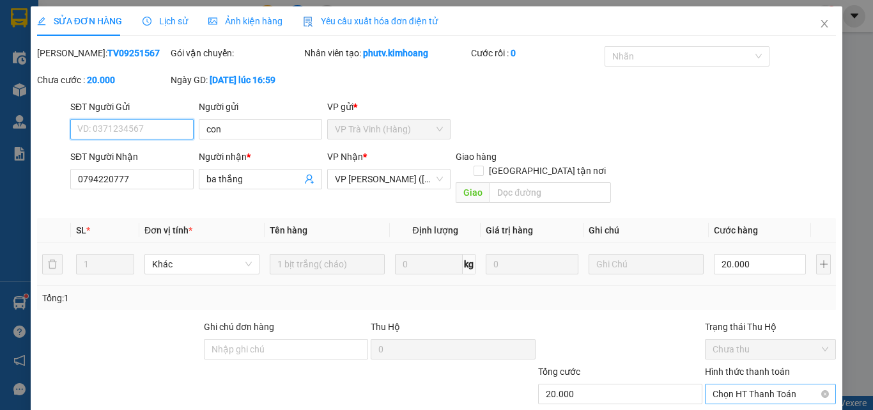
click at [746, 384] on span "Chọn HT Thanh Toán" at bounding box center [770, 393] width 116 height 19
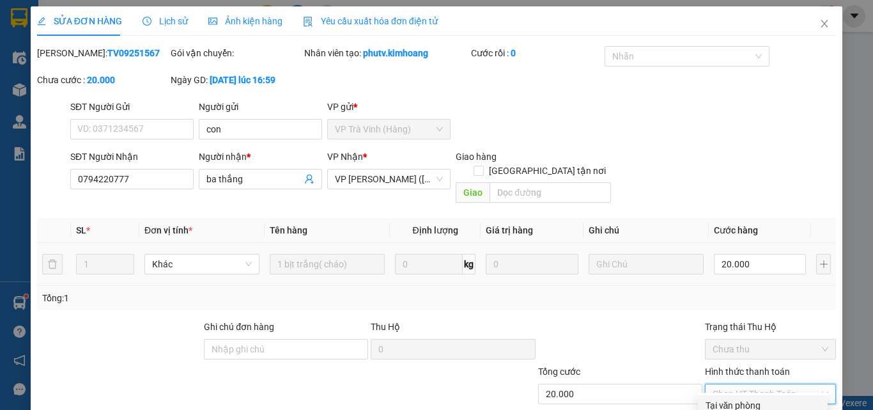
click at [748, 398] on div "Tại văn phòng" at bounding box center [762, 405] width 114 height 14
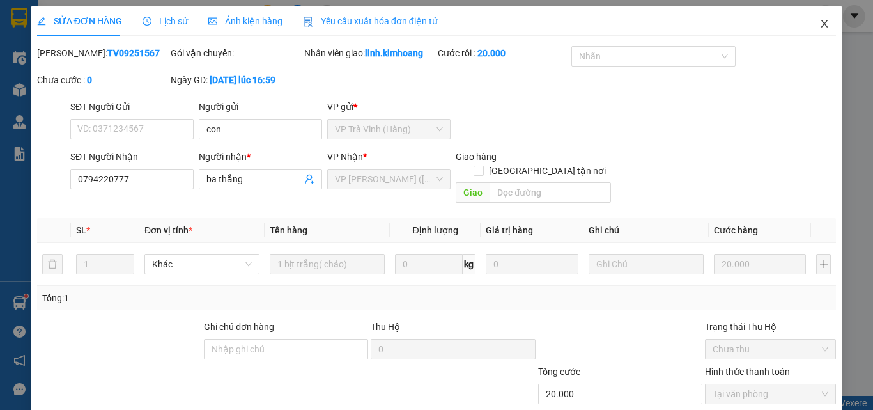
click at [819, 22] on icon "close" at bounding box center [824, 24] width 10 height 10
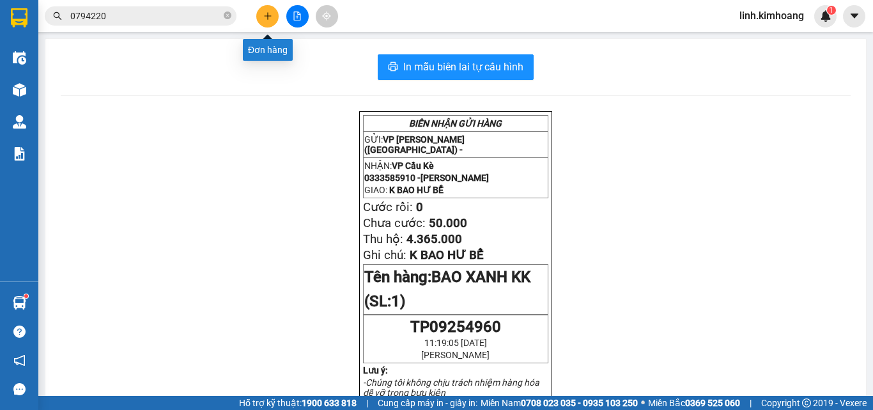
click at [269, 10] on button at bounding box center [267, 16] width 22 height 22
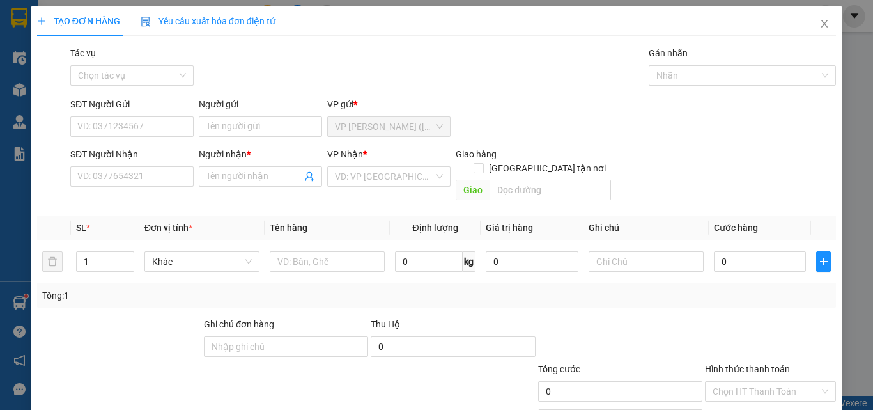
click at [155, 187] on div "SĐT Người Nhận VD: 0377654321" at bounding box center [131, 169] width 123 height 45
click at [153, 176] on input "SĐT Người Nhận" at bounding box center [131, 176] width 123 height 20
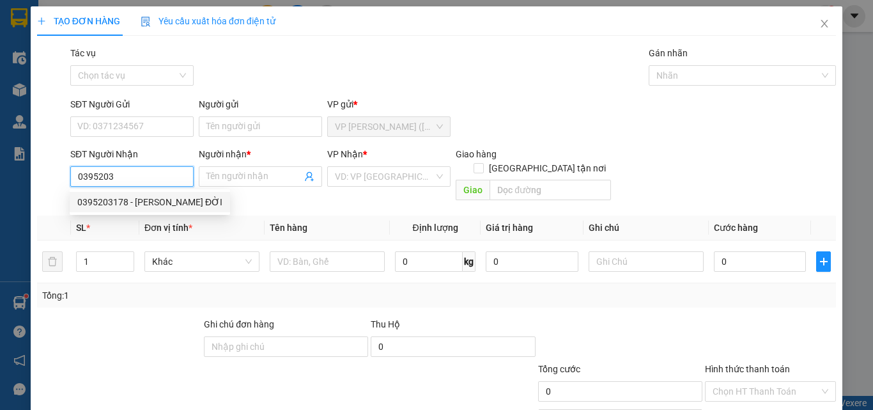
click at [151, 206] on div "0395203178 - TRƯỜNG ĐỜI" at bounding box center [149, 202] width 145 height 14
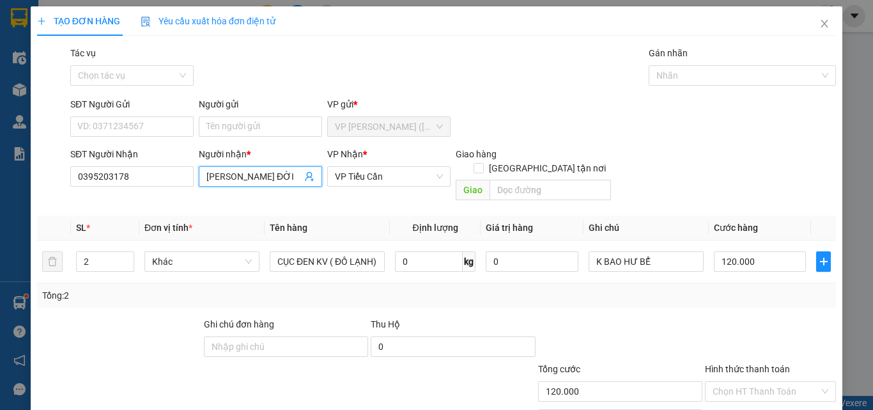
drag, startPoint x: 277, startPoint y: 173, endPoint x: 111, endPoint y: 203, distance: 169.6
click at [111, 203] on div "Transit Pickup Surcharge Ids Transit Deliver Surcharge Ids Transit Deliver Surc…" at bounding box center [436, 254] width 799 height 416
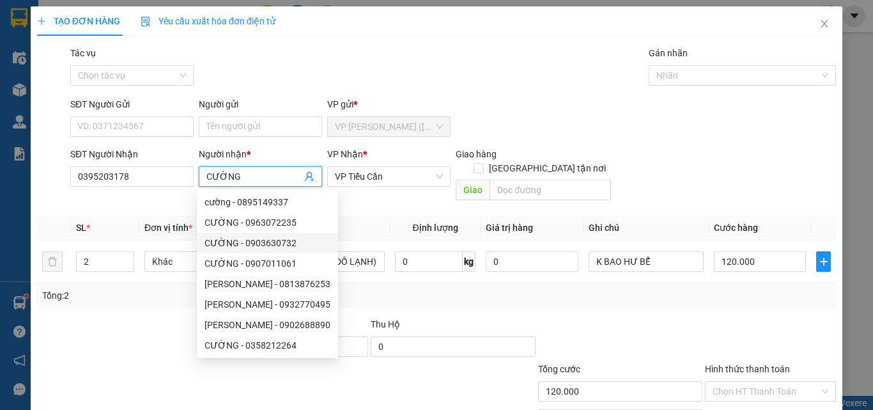
click at [488, 317] on div "Thu Hộ" at bounding box center [453, 324] width 164 height 14
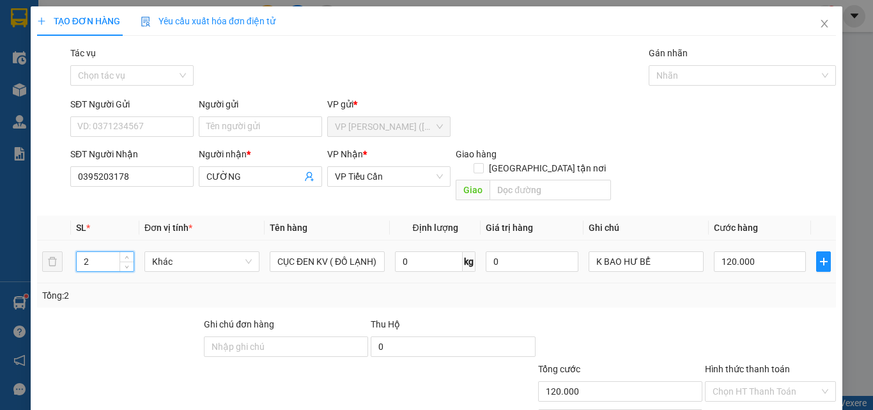
drag, startPoint x: 102, startPoint y: 250, endPoint x: 0, endPoint y: 346, distance: 139.7
click at [0, 346] on div "TẠO ĐƠN HÀNG Yêu cầu xuất hóa đơn điện tử Transit Pickup Surcharge Ids Transit …" at bounding box center [436, 205] width 873 height 410
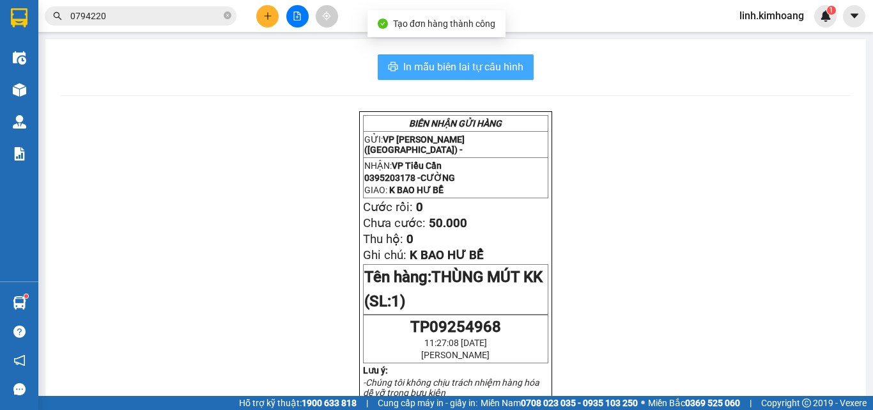
click at [489, 72] on span "In mẫu biên lai tự cấu hình" at bounding box center [463, 67] width 120 height 16
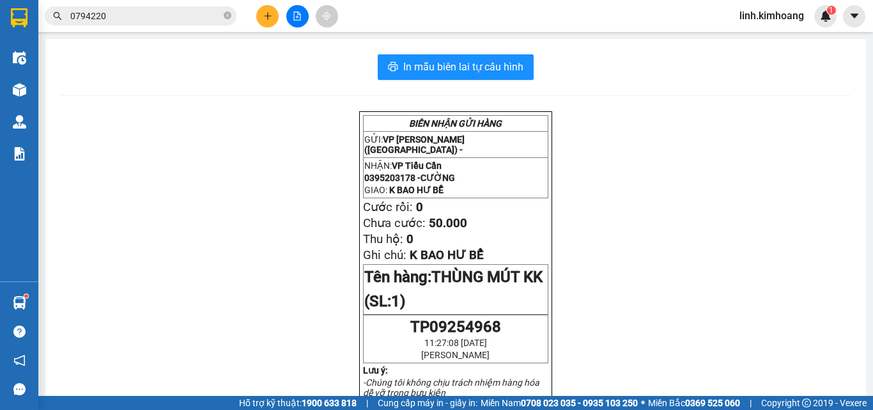
drag, startPoint x: 228, startPoint y: 14, endPoint x: 196, endPoint y: 17, distance: 32.1
click at [228, 14] on icon "close-circle" at bounding box center [228, 16] width 8 height 8
click at [148, 19] on input "text" at bounding box center [145, 16] width 151 height 14
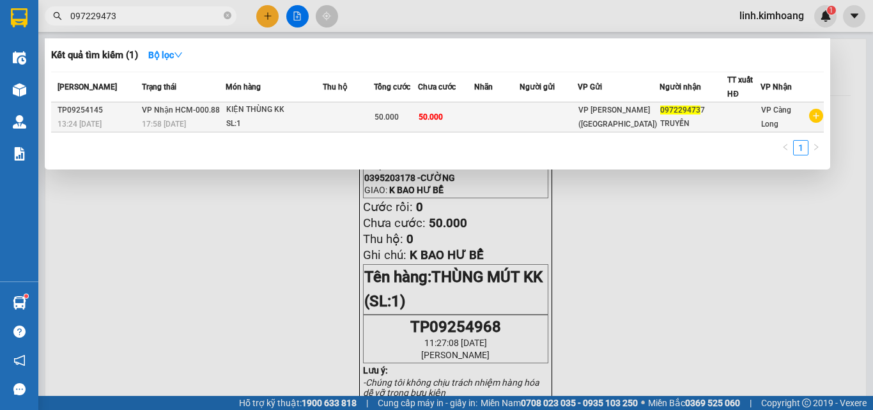
click at [561, 116] on td at bounding box center [549, 117] width 58 height 30
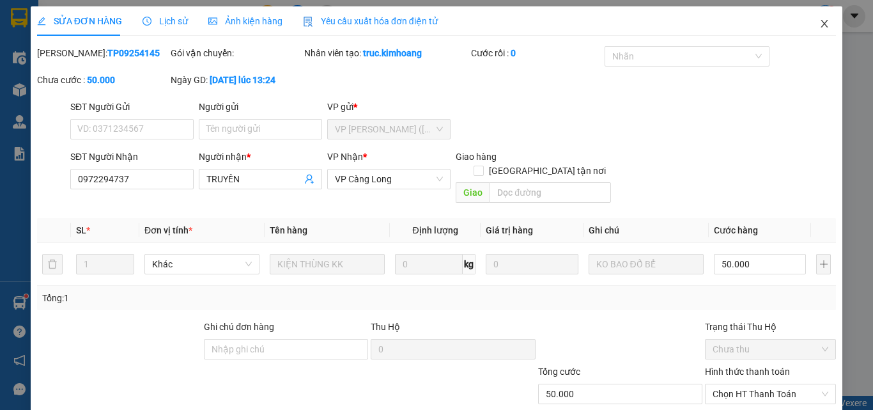
click at [815, 8] on span "Close" at bounding box center [824, 24] width 36 height 36
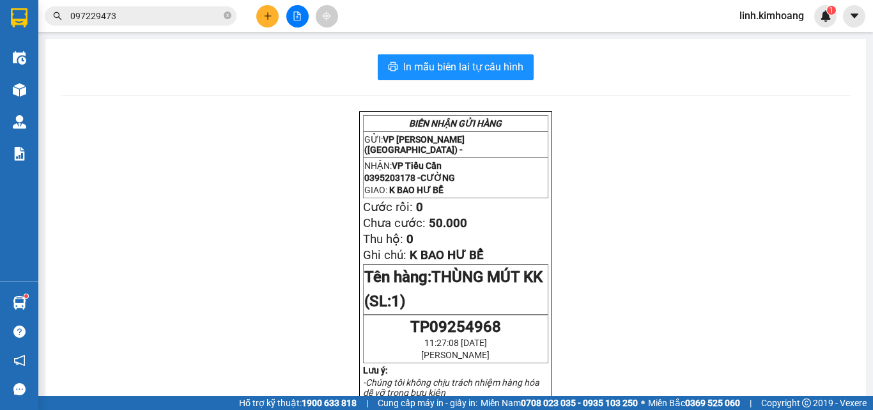
click at [269, 13] on icon "plus" at bounding box center [267, 16] width 9 height 9
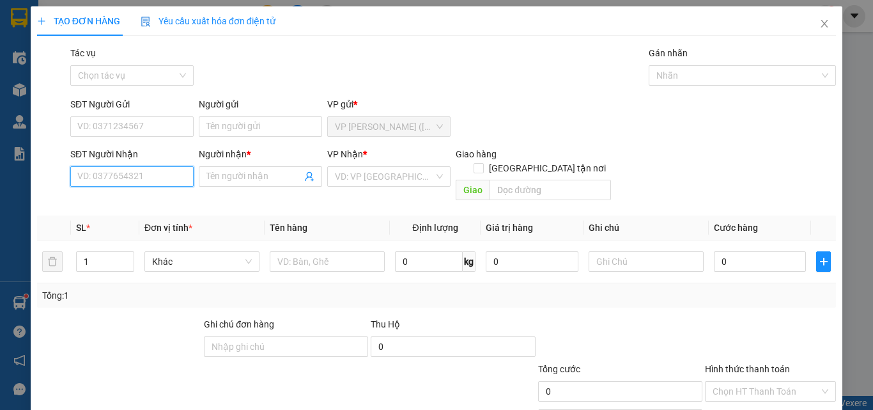
click at [123, 181] on input "SĐT Người Nhận" at bounding box center [131, 176] width 123 height 20
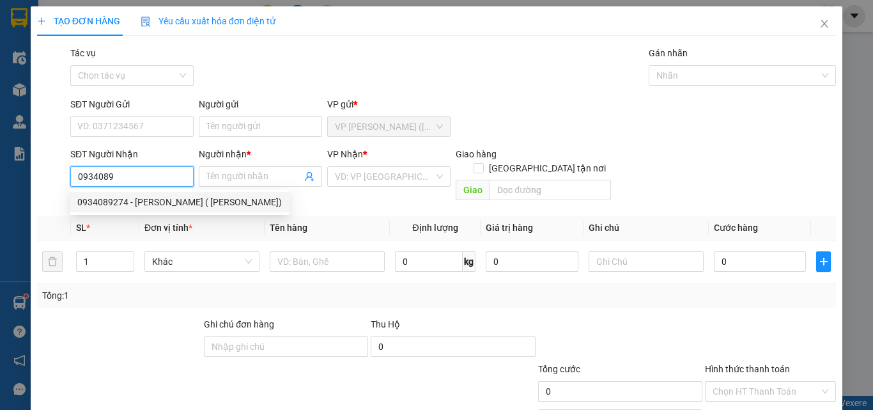
click at [129, 198] on div "0934089274 - THANH TRÚC ( ĐỖ NAM)" at bounding box center [179, 202] width 204 height 14
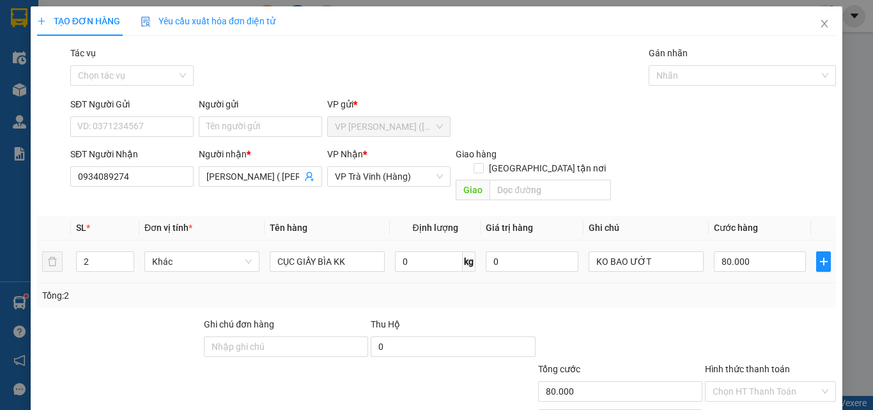
drag, startPoint x: 108, startPoint y: 247, endPoint x: 0, endPoint y: 294, distance: 117.9
click at [0, 293] on div "TẠO ĐƠN HÀNG Yêu cầu xuất hóa đơn điện tử Transit Pickup Surcharge Ids Transit …" at bounding box center [436, 205] width 873 height 410
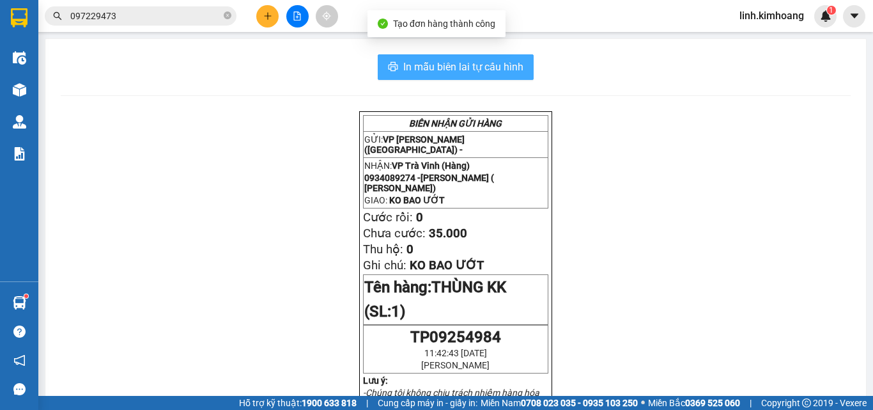
click at [445, 70] on span "In mẫu biên lai tự cấu hình" at bounding box center [463, 67] width 120 height 16
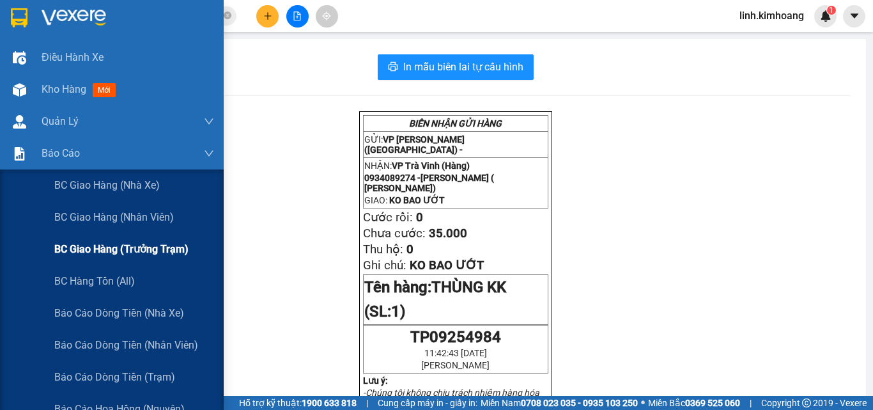
click at [146, 241] on span "BC giao hàng (trưởng trạm)" at bounding box center [121, 249] width 134 height 16
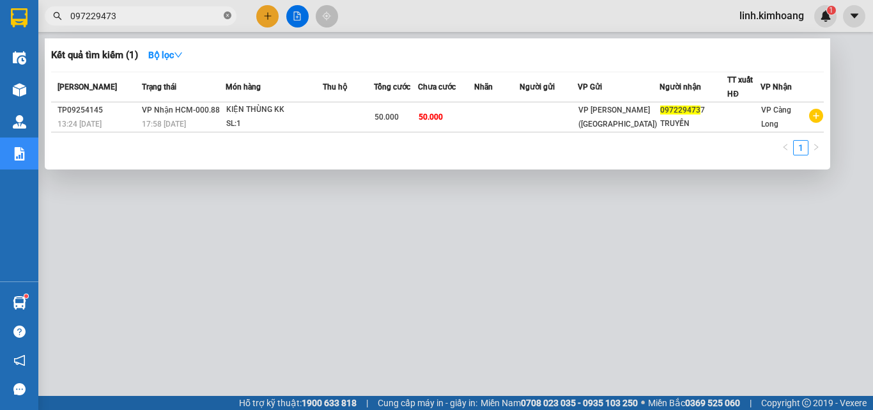
click at [226, 15] on icon "close-circle" at bounding box center [228, 16] width 8 height 8
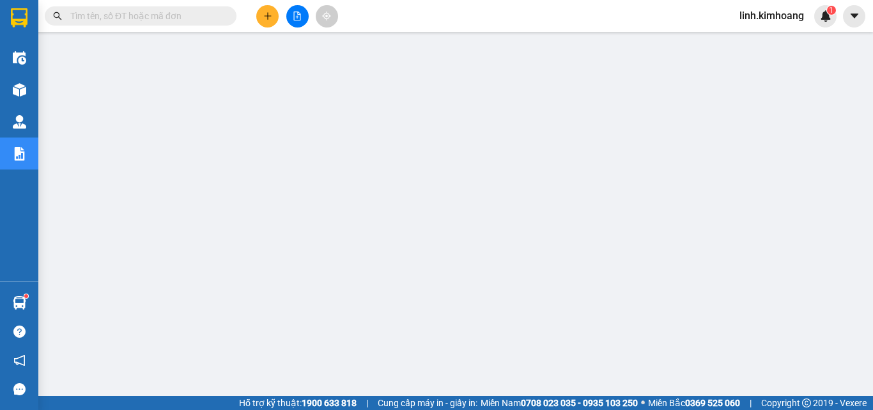
click at [162, 19] on input "text" at bounding box center [145, 16] width 151 height 14
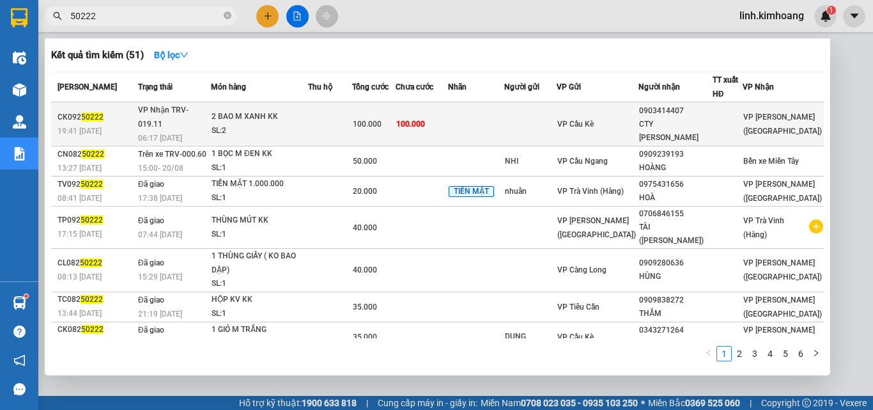
click at [602, 105] on td "VP Cầu Kè" at bounding box center [597, 124] width 81 height 44
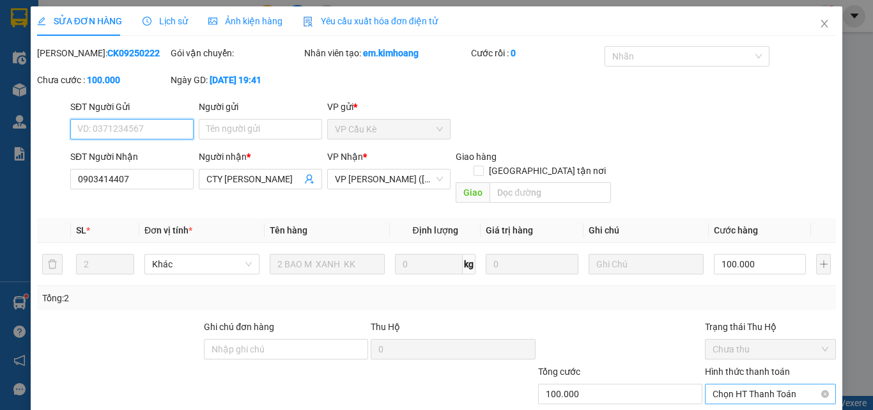
click at [743, 384] on span "Chọn HT Thanh Toán" at bounding box center [770, 393] width 116 height 19
click at [746, 328] on div "Total Paid Fee 0 Total UnPaid Fee 100.000 Cash Collection Total Fee Mã ĐH: CK09…" at bounding box center [436, 255] width 799 height 419
click at [715, 384] on span "Chọn HT Thanh Toán" at bounding box center [770, 393] width 116 height 19
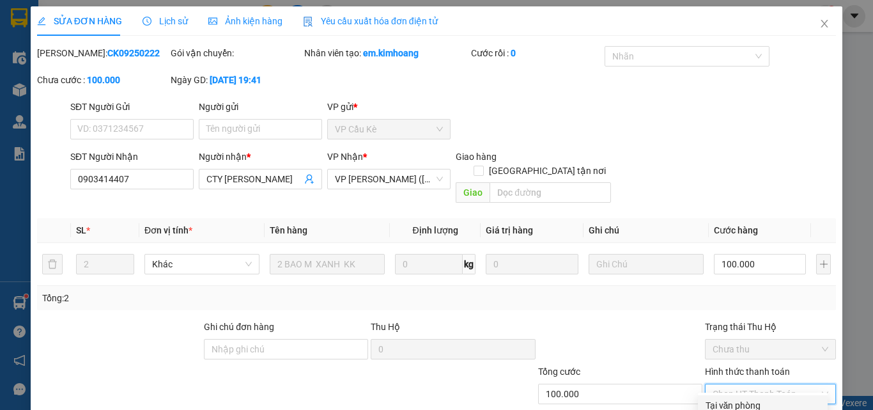
click at [725, 398] on div "Tại văn phòng" at bounding box center [762, 405] width 114 height 14
drag, startPoint x: 488, startPoint y: 367, endPoint x: 507, endPoint y: 350, distance: 25.8
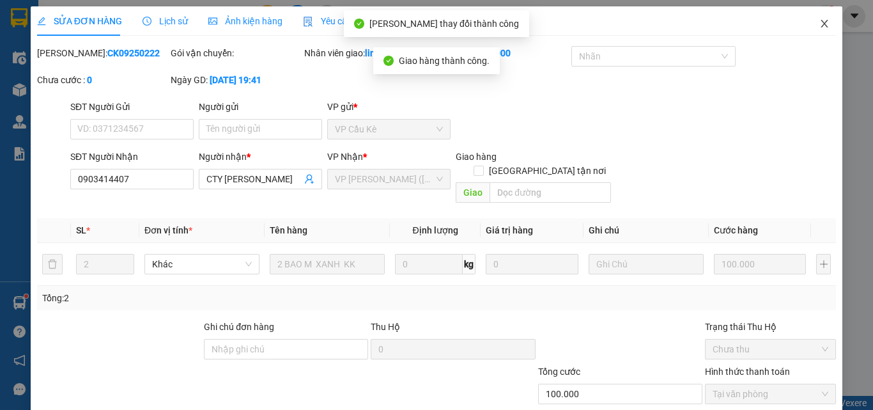
drag, startPoint x: 817, startPoint y: 17, endPoint x: 762, endPoint y: 12, distance: 55.1
click at [817, 18] on span "Close" at bounding box center [824, 24] width 36 height 36
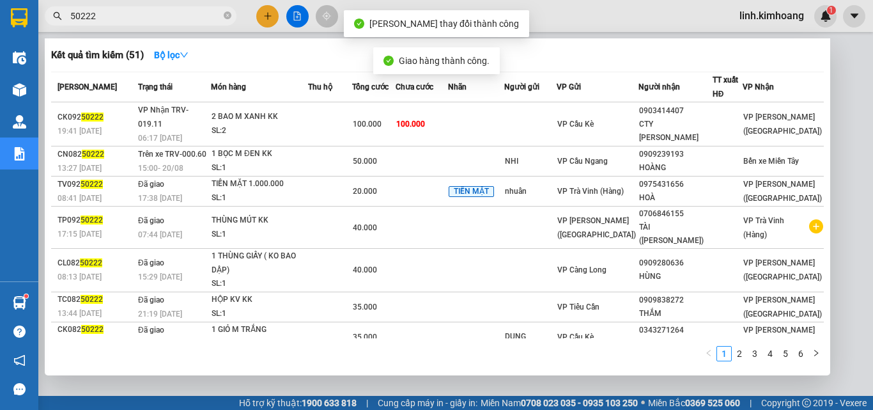
click at [188, 15] on input "50222" at bounding box center [145, 16] width 151 height 14
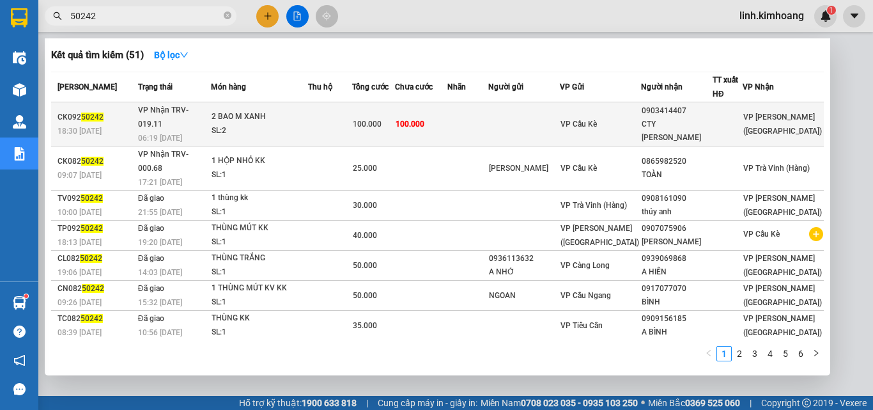
click at [682, 120] on div "CTY NGUYÊN PHƯỚC" at bounding box center [677, 131] width 70 height 27
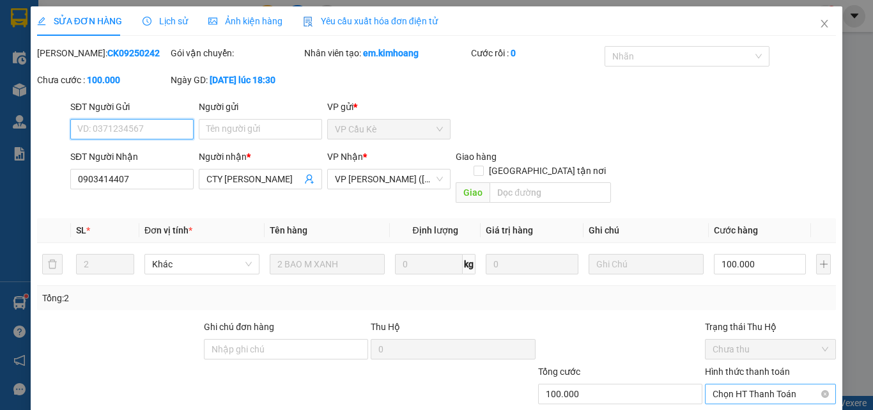
click at [731, 384] on span "Chọn HT Thanh Toán" at bounding box center [770, 393] width 116 height 19
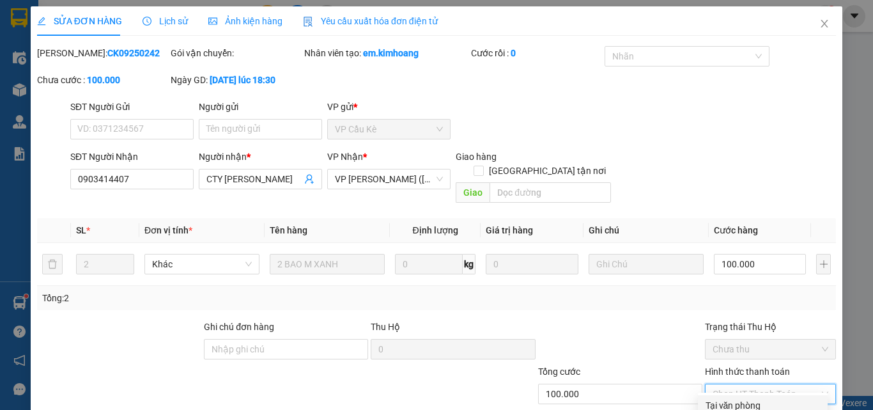
click at [705, 398] on div "Tại văn phòng" at bounding box center [762, 405] width 114 height 14
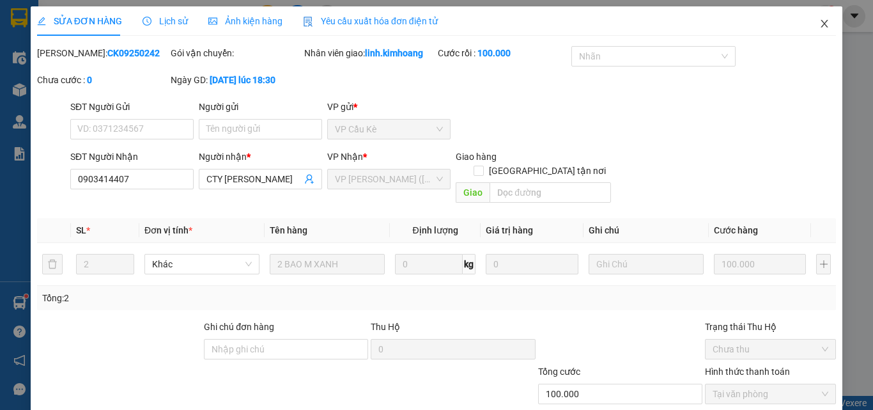
click at [819, 21] on icon "close" at bounding box center [824, 24] width 10 height 10
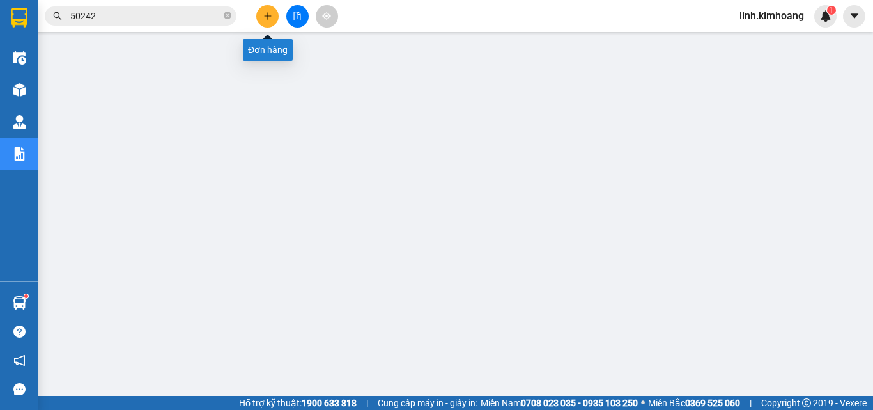
click at [265, 10] on button at bounding box center [267, 16] width 22 height 22
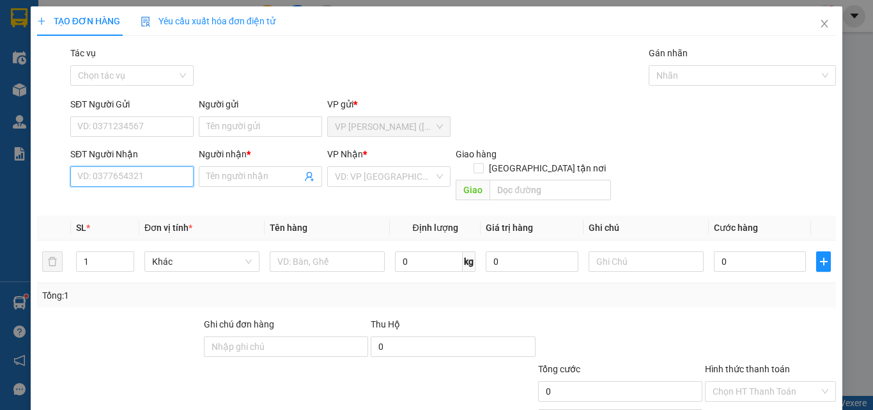
click at [116, 172] on input "SĐT Người Nhận" at bounding box center [131, 176] width 123 height 20
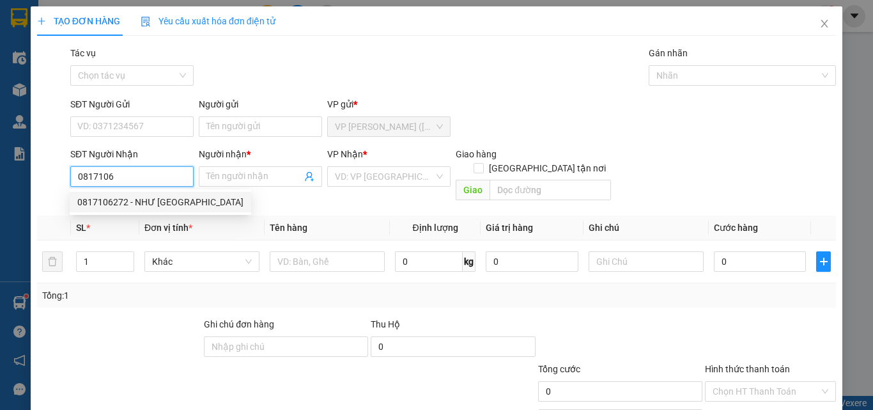
click at [119, 200] on div "0817106272 - NHƯ Ý" at bounding box center [160, 202] width 166 height 14
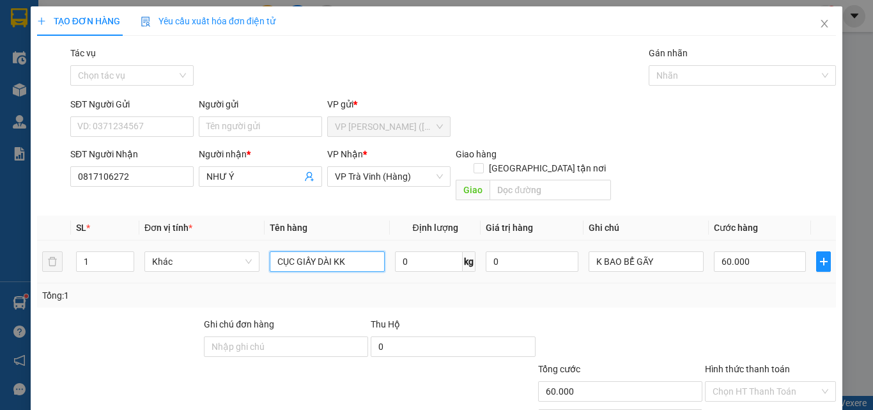
drag, startPoint x: 356, startPoint y: 249, endPoint x: 152, endPoint y: 267, distance: 204.7
click at [157, 265] on tr "1 Khác CỤC GIẤY DÀI KK 0 kg 0 K BAO BỂ GÃY 60.000" at bounding box center [436, 261] width 799 height 43
click at [764, 381] on input "Hình thức thanh toán" at bounding box center [765, 390] width 107 height 19
click at [675, 288] on div "Tổng: 1" at bounding box center [436, 295] width 789 height 14
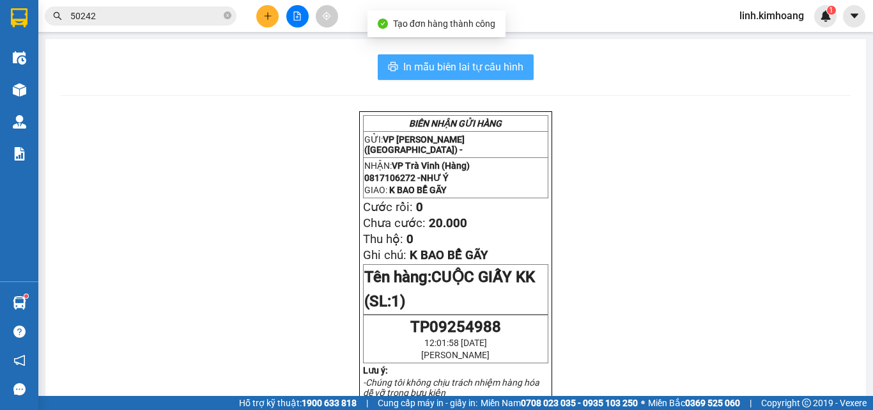
click at [489, 63] on span "In mẫu biên lai tự cấu hình" at bounding box center [463, 67] width 120 height 16
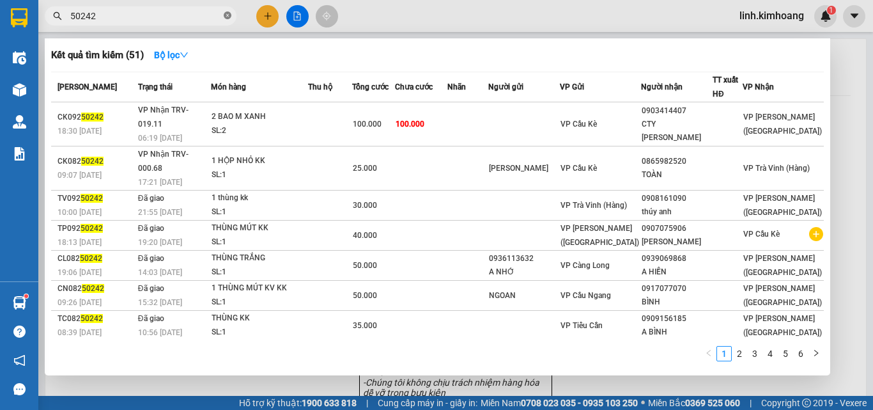
click at [226, 15] on icon "close-circle" at bounding box center [228, 16] width 8 height 8
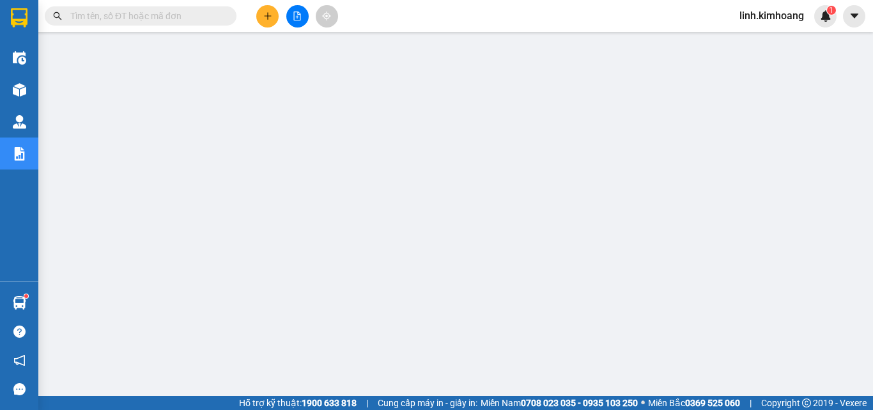
click at [116, 17] on input "text" at bounding box center [145, 16] width 151 height 14
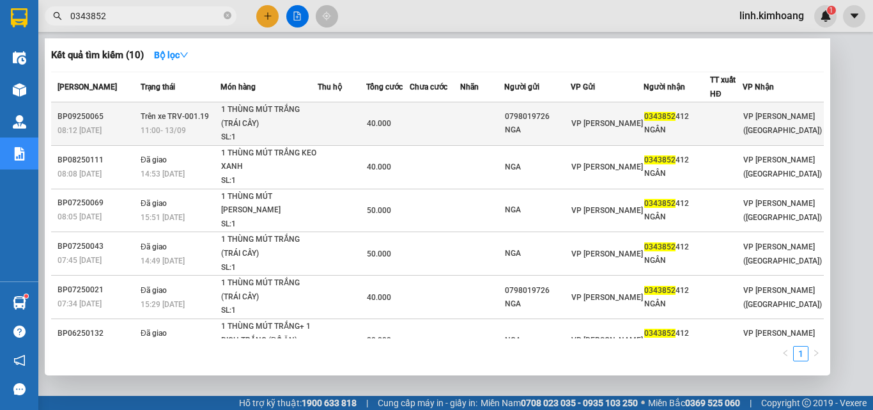
click at [640, 121] on div "VP [GEOGRAPHIC_DATA]" at bounding box center [607, 123] width 72 height 14
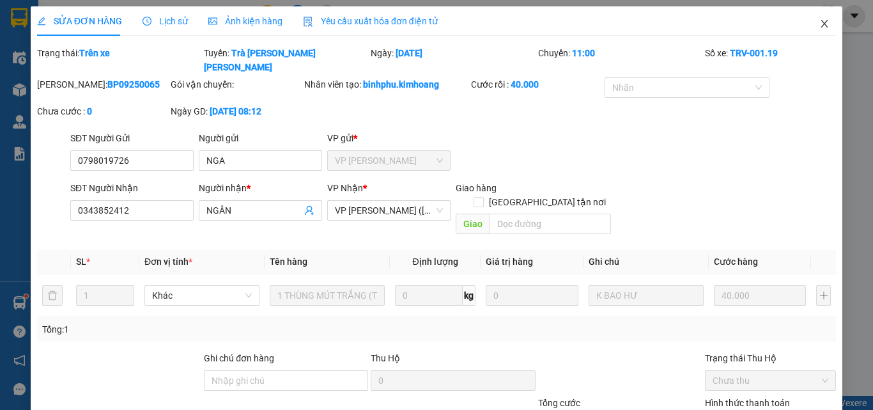
click at [819, 22] on icon "close" at bounding box center [824, 24] width 10 height 10
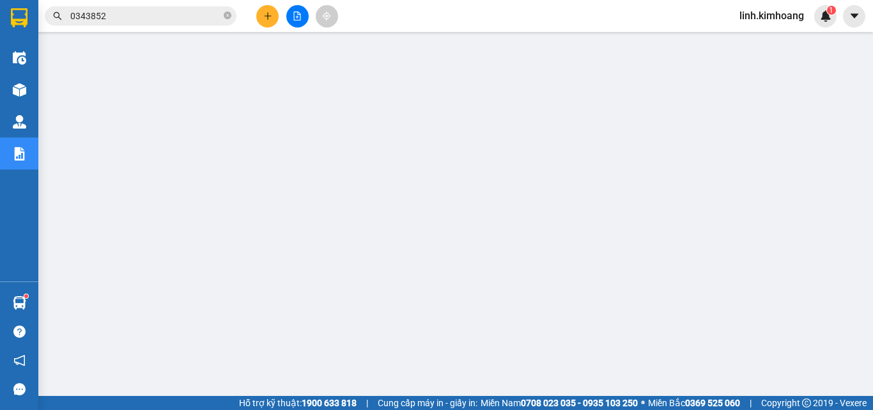
click at [200, 5] on div "Kết quả tìm kiếm ( 10 ) Bộ lọc Mã ĐH Trạng thái Món hàng Thu hộ Tổng cước Chưa …" at bounding box center [124, 16] width 249 height 22
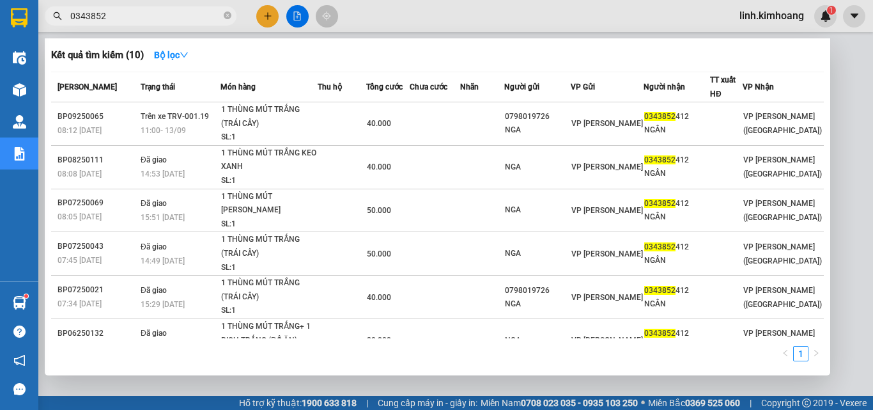
click at [182, 12] on input "0343852" at bounding box center [145, 16] width 151 height 14
click at [223, 15] on span "0343852" at bounding box center [141, 15] width 192 height 19
click at [226, 16] on icon "close-circle" at bounding box center [228, 16] width 8 height 8
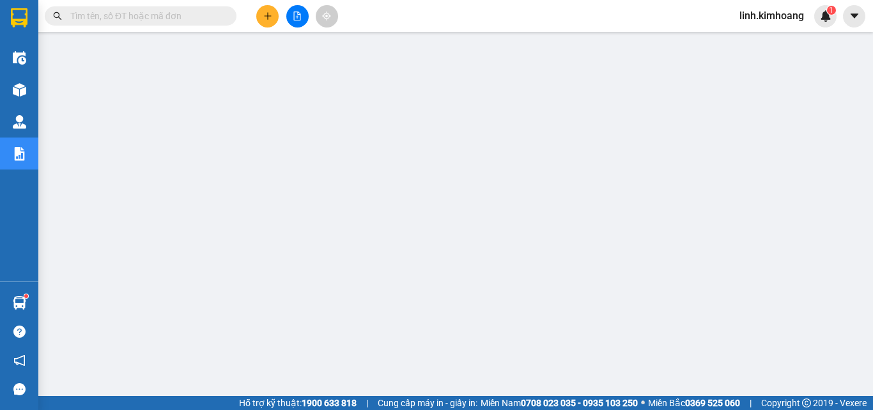
click at [159, 8] on span at bounding box center [141, 15] width 192 height 19
click at [261, 15] on button at bounding box center [267, 16] width 22 height 22
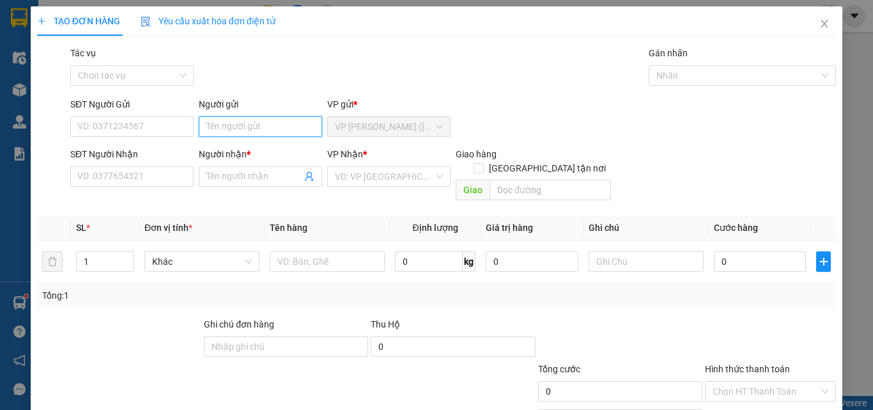
click at [268, 126] on input "Người gửi" at bounding box center [260, 126] width 123 height 20
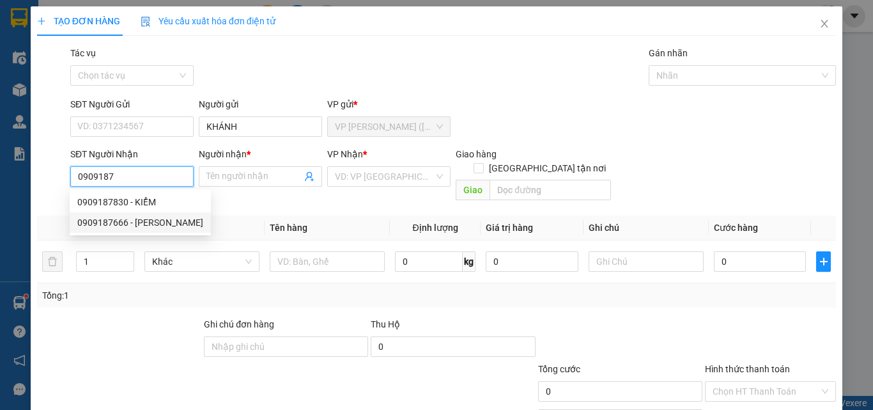
click at [163, 222] on div "0909187666 - TRẦN LONG" at bounding box center [140, 222] width 126 height 14
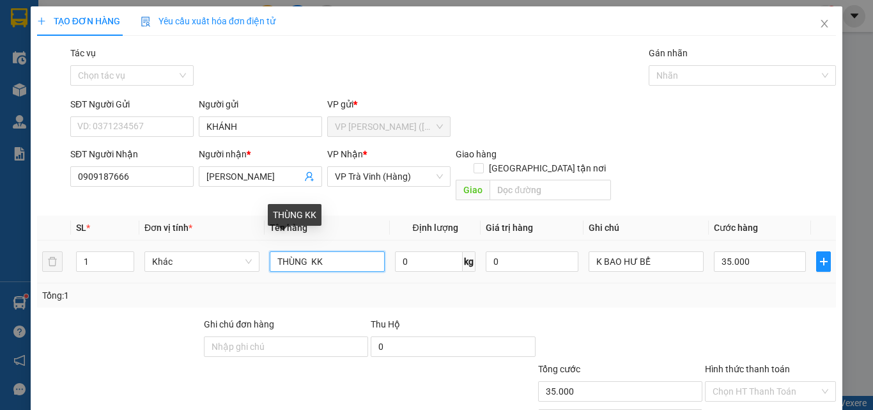
click at [300, 251] on input "THÙNG KK" at bounding box center [327, 261] width 115 height 20
click at [304, 251] on input "THÙNG KK" at bounding box center [327, 261] width 115 height 20
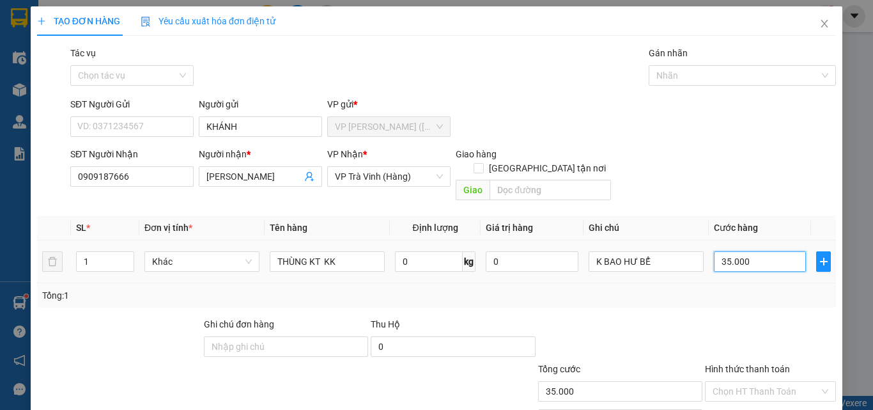
click at [758, 251] on input "35.000" at bounding box center [760, 261] width 92 height 20
click at [739, 381] on input "Hình thức thanh toán" at bounding box center [765, 390] width 107 height 19
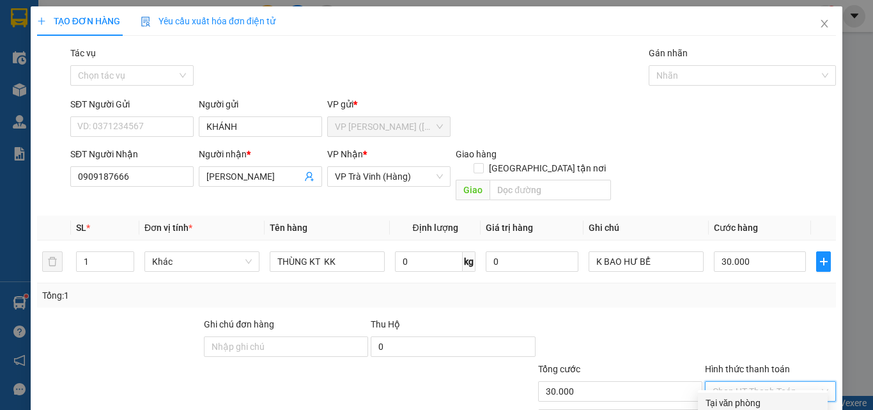
click at [744, 396] on div "Tại văn phòng" at bounding box center [762, 403] width 114 height 14
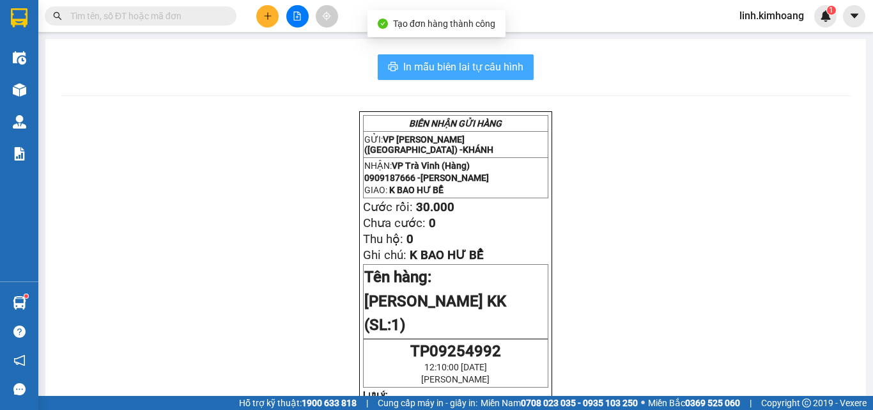
click at [462, 69] on span "In mẫu biên lai tự cấu hình" at bounding box center [463, 67] width 120 height 16
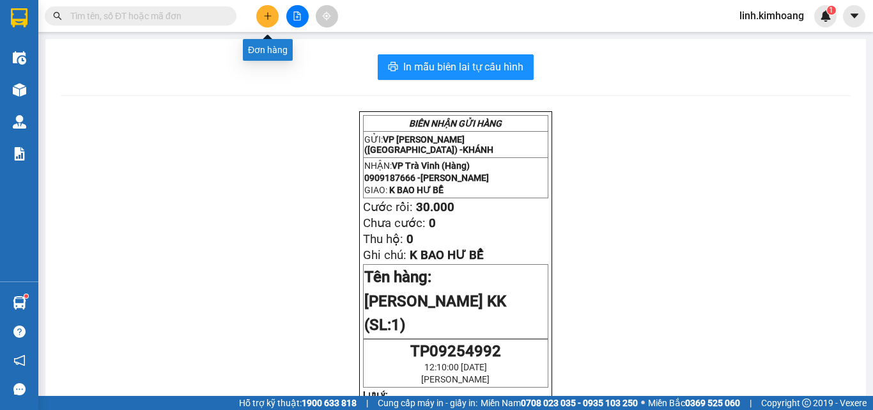
click at [263, 16] on icon "plus" at bounding box center [267, 16] width 9 height 9
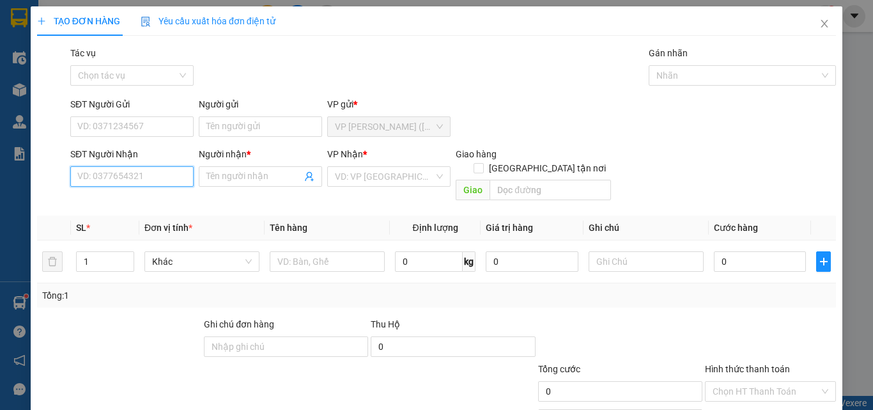
drag, startPoint x: 125, startPoint y: 170, endPoint x: 141, endPoint y: 178, distance: 17.1
click at [125, 171] on input "SĐT Người Nhận" at bounding box center [131, 176] width 123 height 20
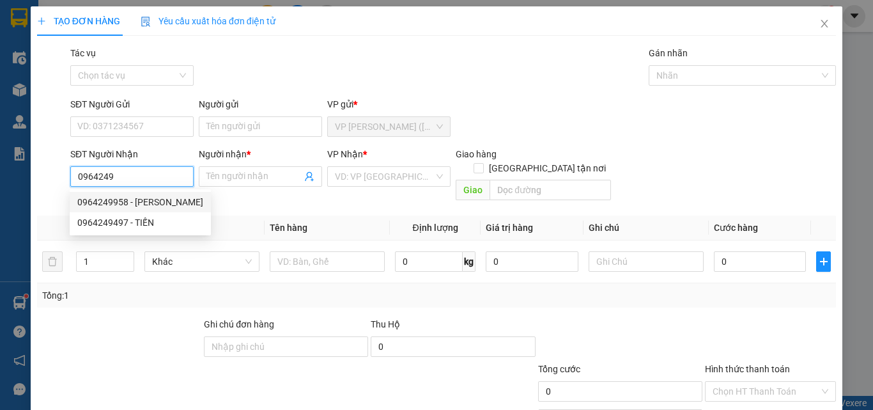
click at [132, 201] on div "0964249958 - UYÊN" at bounding box center [140, 202] width 126 height 14
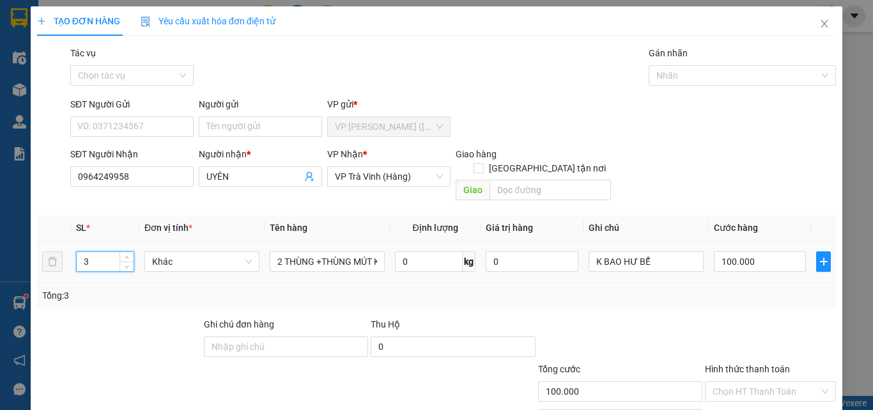
drag, startPoint x: 111, startPoint y: 241, endPoint x: 0, endPoint y: 265, distance: 113.8
click at [0, 264] on div "TẠO ĐƠN HÀNG Yêu cầu xuất hóa đơn điện tử Transit Pickup Surcharge Ids Transit …" at bounding box center [436, 205] width 873 height 410
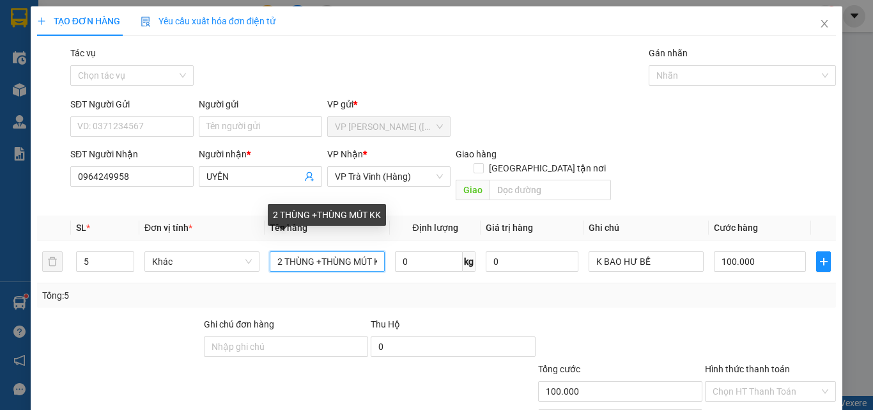
drag, startPoint x: 273, startPoint y: 243, endPoint x: 872, endPoint y: 323, distance: 604.7
click at [842, 323] on div "TẠO ĐƠN HÀNG Yêu cầu xuất hóa đơn điện tử Transit Pickup Surcharge Ids Transit …" at bounding box center [436, 205] width 873 height 410
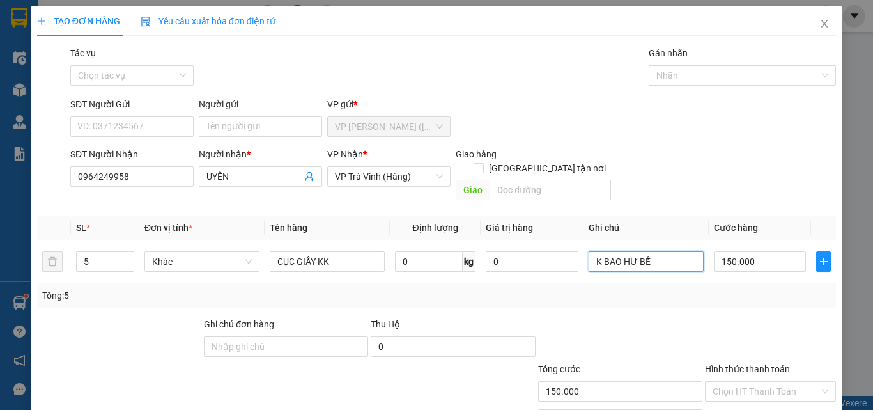
drag, startPoint x: 649, startPoint y: 245, endPoint x: 618, endPoint y: 284, distance: 49.5
click at [618, 284] on div "SL * Đơn vị tính * Tên hàng Định lượng Giá trị hàng Ghi chú Cước hàng 5 Khác CỤ…" at bounding box center [436, 261] width 799 height 92
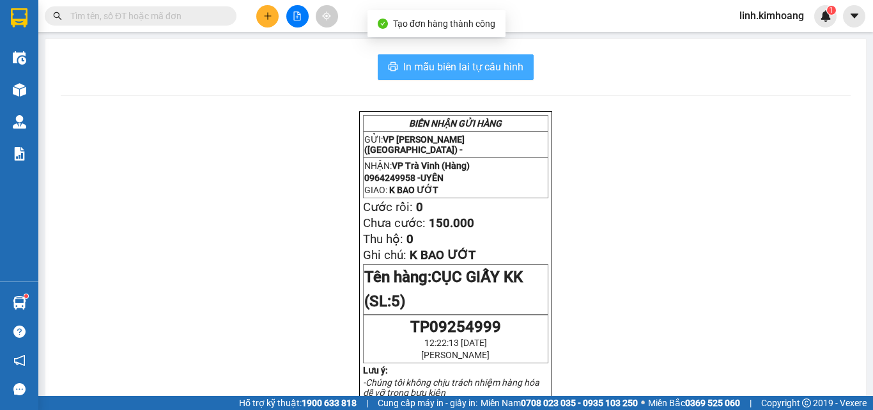
click at [495, 70] on span "In mẫu biên lai tự cấu hình" at bounding box center [463, 67] width 120 height 16
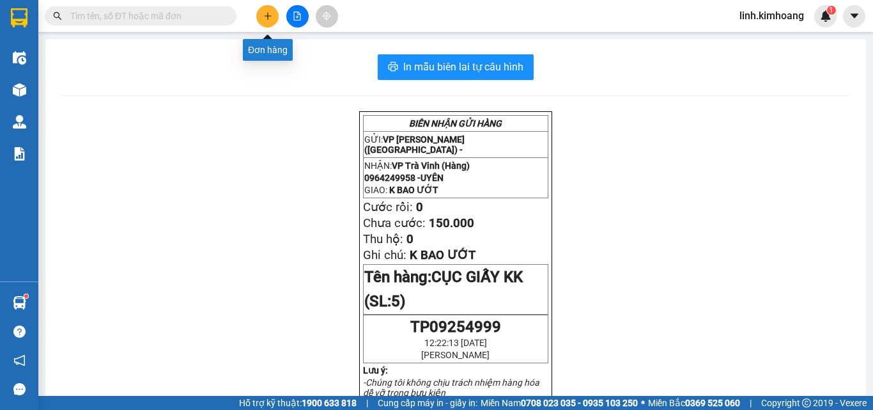
click at [273, 13] on button at bounding box center [267, 16] width 22 height 22
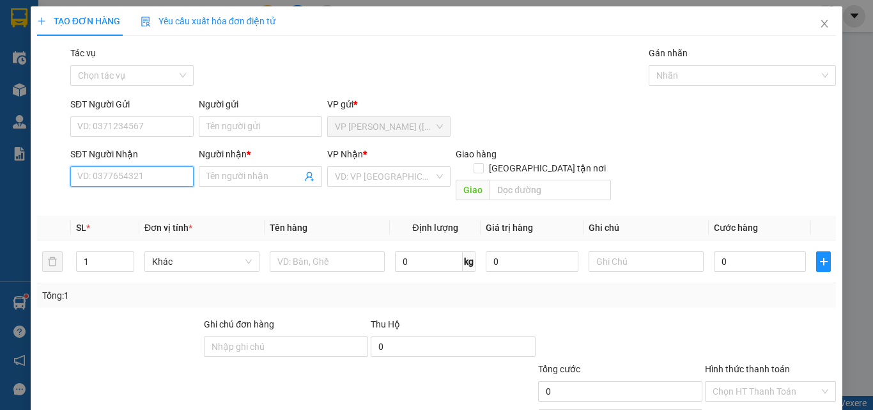
click at [153, 181] on input "SĐT Người Nhận" at bounding box center [131, 176] width 123 height 20
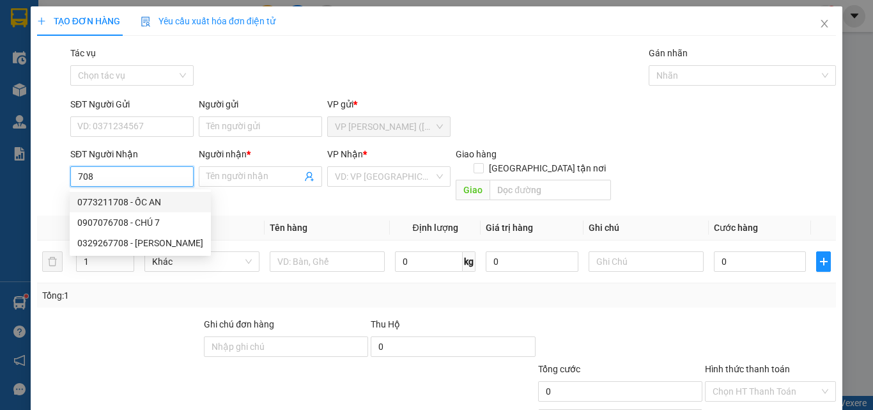
click at [131, 204] on div "0773211708 - ỐC AN" at bounding box center [140, 202] width 126 height 14
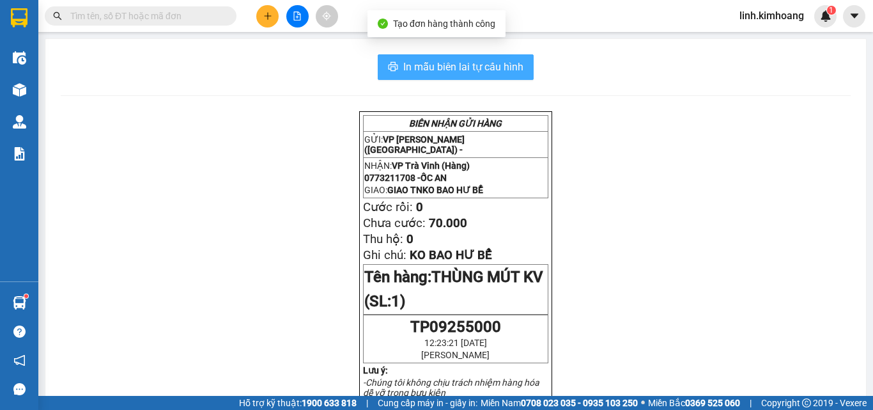
click at [458, 65] on span "In mẫu biên lai tự cấu hình" at bounding box center [463, 67] width 120 height 16
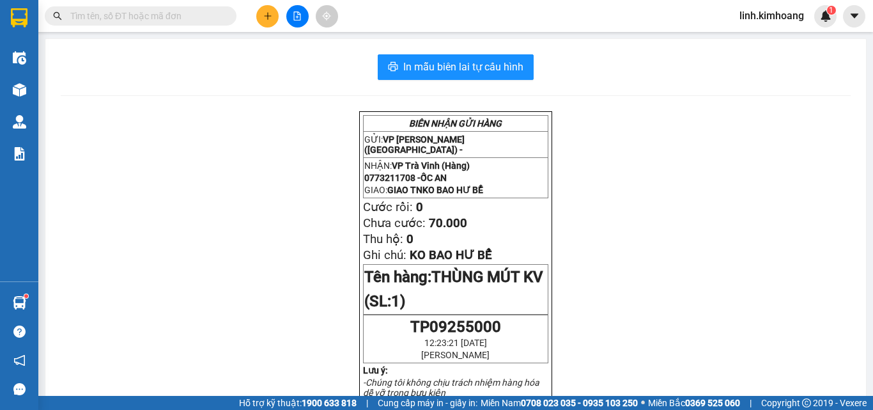
click at [264, 14] on icon "plus" at bounding box center [267, 16] width 9 height 9
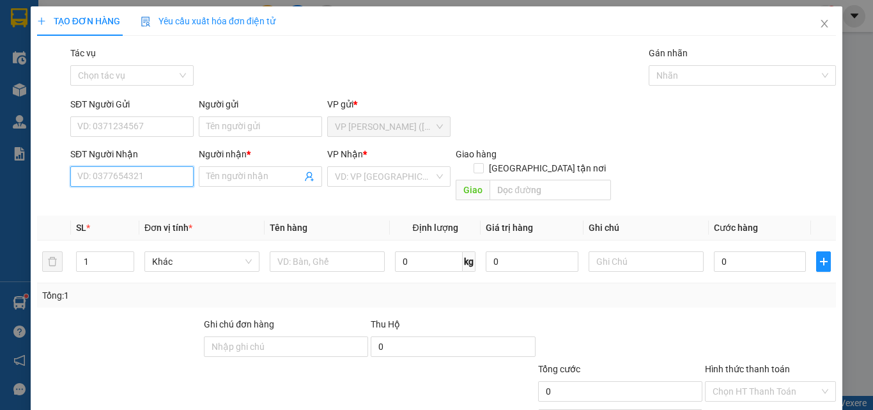
click at [115, 183] on input "SĐT Người Nhận" at bounding box center [131, 176] width 123 height 20
click at [148, 196] on div "0382354838 - THẢO" at bounding box center [130, 202] width 107 height 14
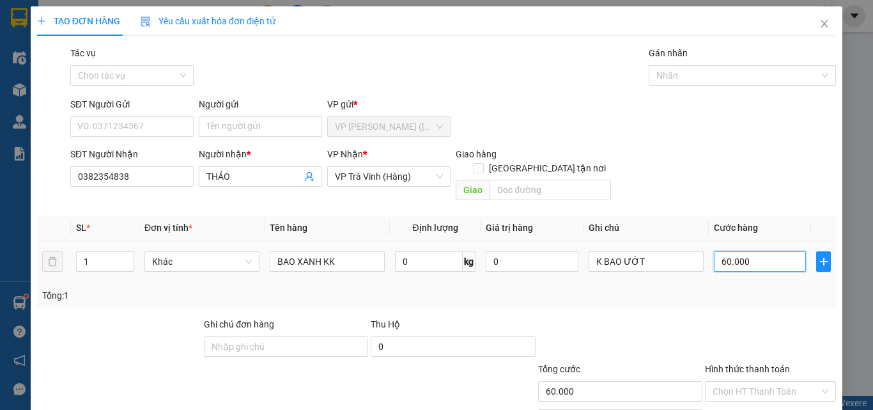
click at [747, 251] on input "60.000" at bounding box center [760, 261] width 92 height 20
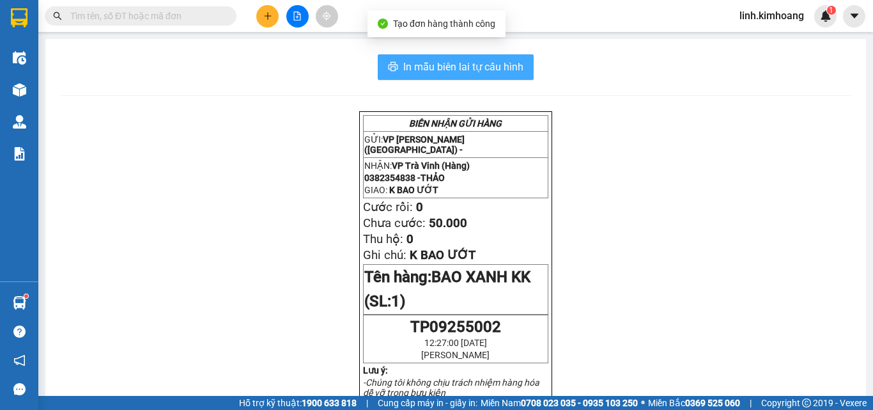
click at [450, 63] on span "In mẫu biên lai tự cấu hình" at bounding box center [463, 67] width 120 height 16
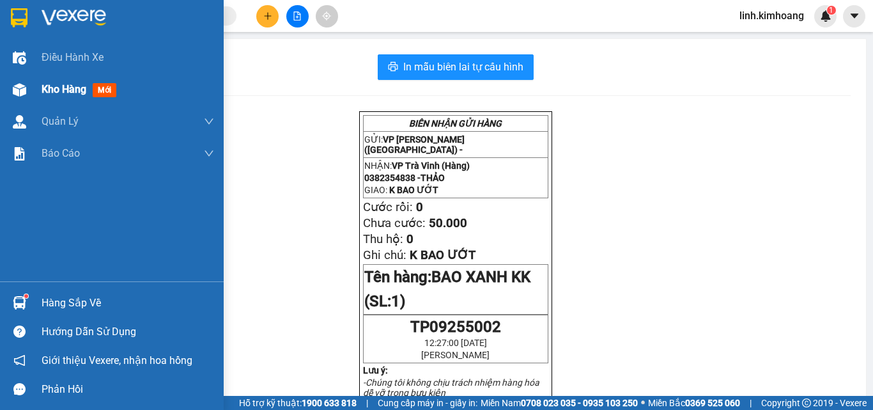
click at [84, 89] on span "Kho hàng" at bounding box center [64, 89] width 45 height 12
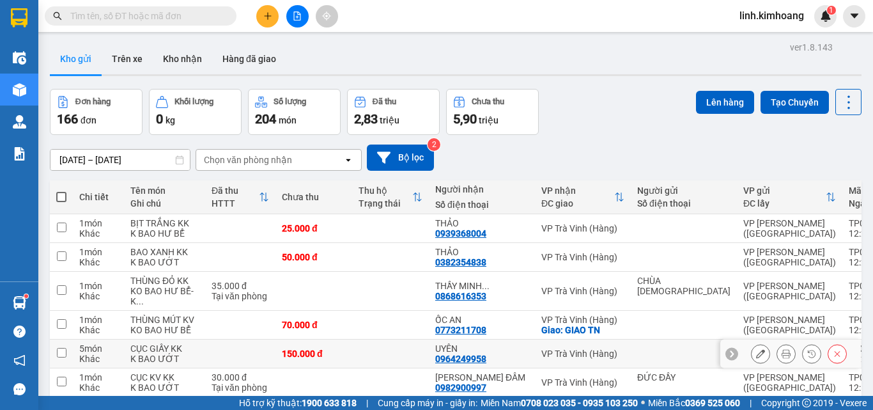
click at [756, 349] on icon at bounding box center [760, 353] width 9 height 9
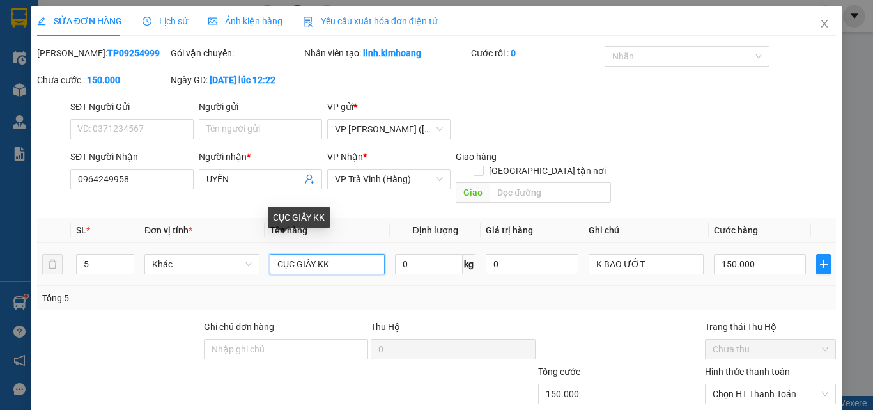
click at [276, 254] on input "CỤC GIẤY KK" at bounding box center [327, 264] width 115 height 20
click at [319, 254] on input "2 CỤC GIẤY KK" at bounding box center [327, 264] width 115 height 20
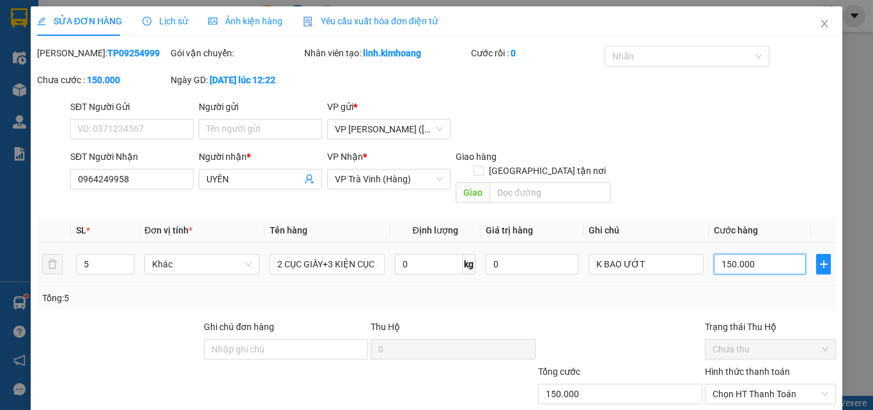
click at [783, 254] on input "150.000" at bounding box center [760, 264] width 92 height 20
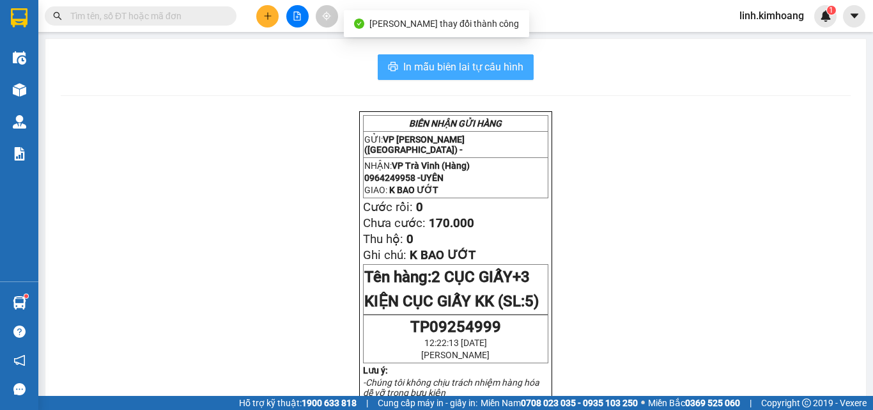
drag, startPoint x: 472, startPoint y: 66, endPoint x: 472, endPoint y: 79, distance: 12.8
click at [472, 65] on span "In mẫu biên lai tự cấu hình" at bounding box center [463, 67] width 120 height 16
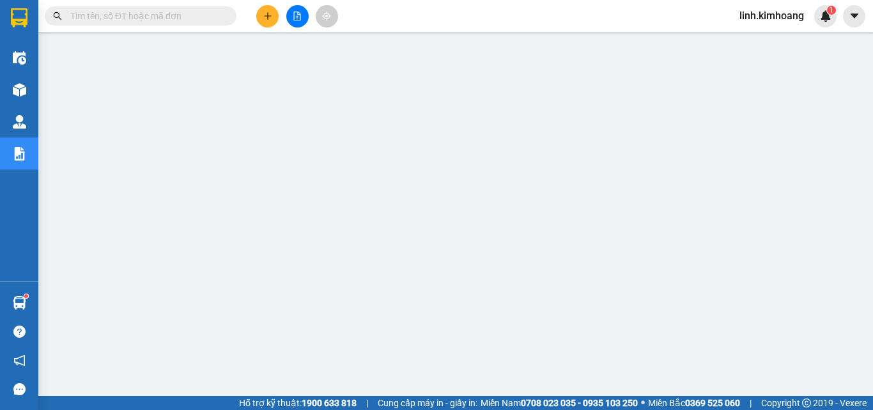
click at [176, 11] on input "text" at bounding box center [145, 16] width 151 height 14
click at [264, 15] on icon "plus" at bounding box center [267, 16] width 9 height 9
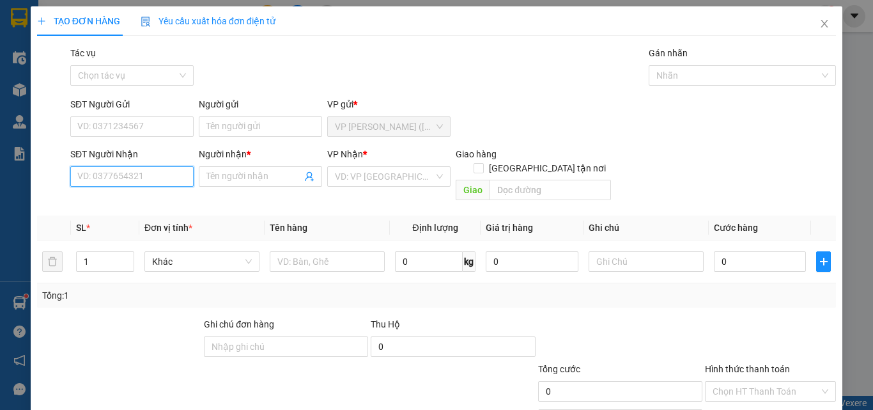
click at [114, 176] on input "SĐT Người Nhận" at bounding box center [131, 176] width 123 height 20
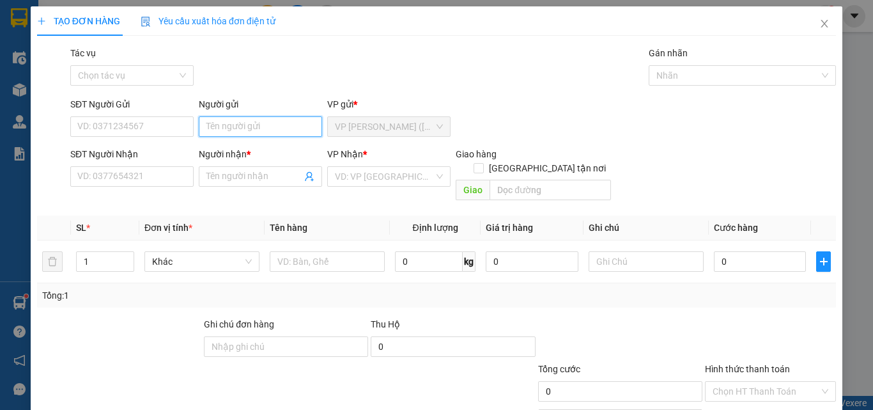
click at [240, 127] on input "Người gửi" at bounding box center [260, 126] width 123 height 20
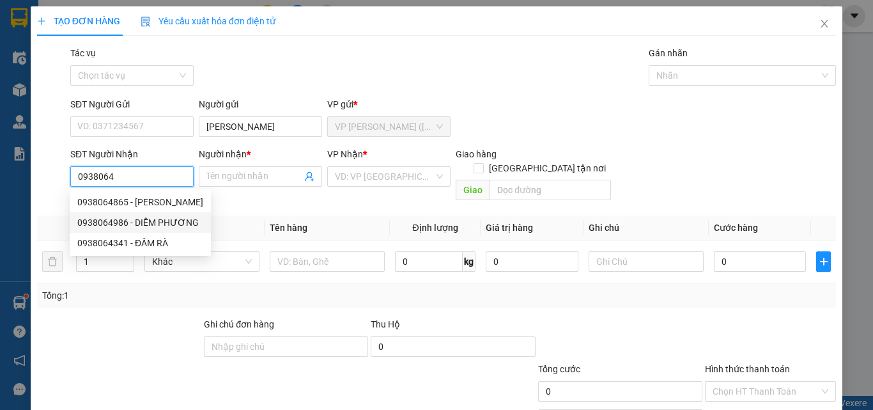
click at [169, 217] on div "0938064986 - DIỄM PHƯƠNG" at bounding box center [140, 222] width 126 height 14
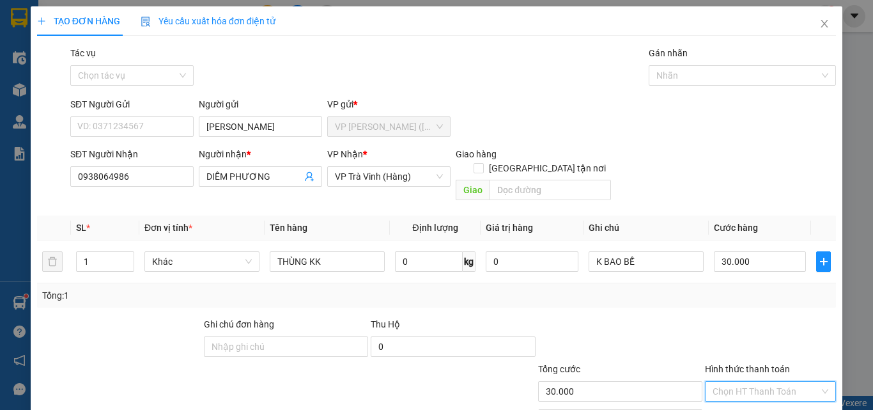
click at [766, 381] on input "Hình thức thanh toán" at bounding box center [765, 390] width 107 height 19
click at [777, 396] on div "Tại văn phòng" at bounding box center [762, 403] width 114 height 14
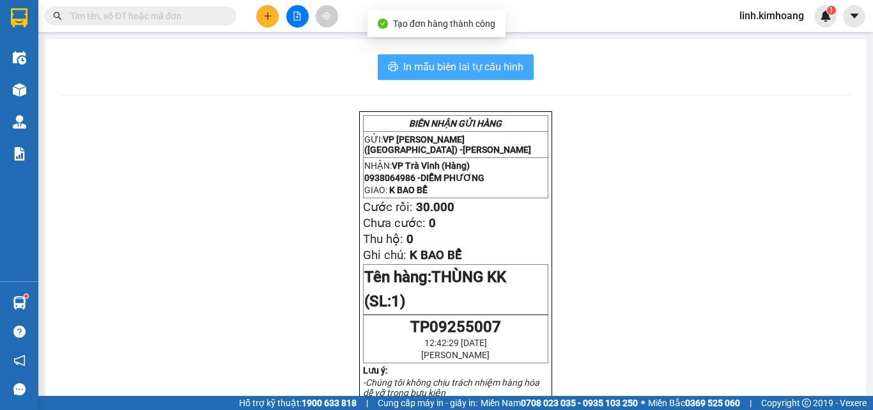
click at [439, 69] on span "In mẫu biên lai tự cấu hình" at bounding box center [463, 67] width 120 height 16
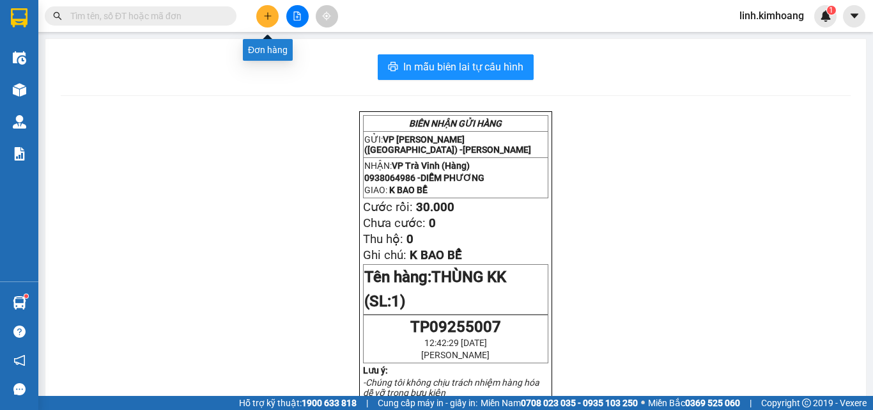
click at [268, 15] on icon "plus" at bounding box center [267, 15] width 1 height 7
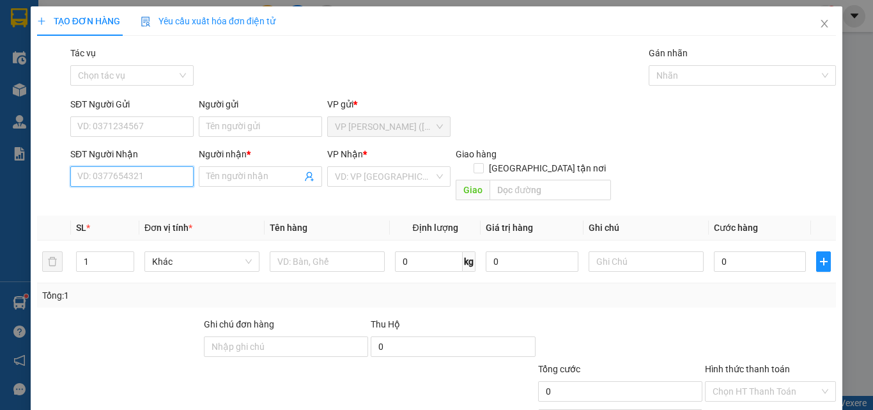
click at [125, 177] on input "SĐT Người Nhận" at bounding box center [131, 176] width 123 height 20
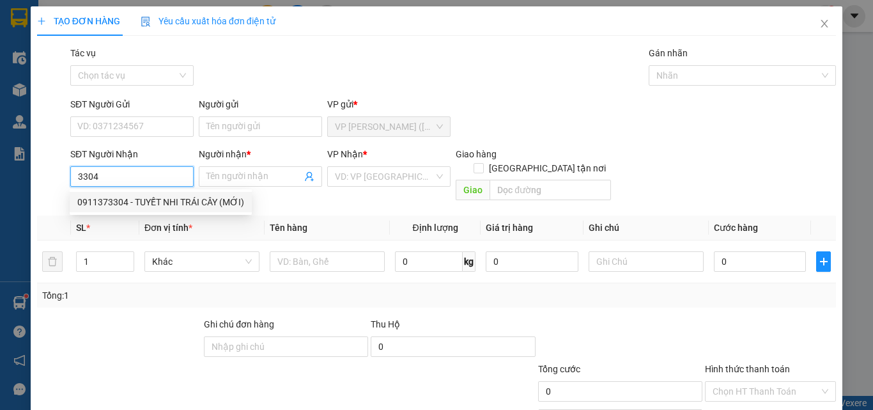
click at [206, 202] on div "0911373304 - TUYẾT NHI TRÁI CÂY (MỚI)" at bounding box center [160, 202] width 167 height 14
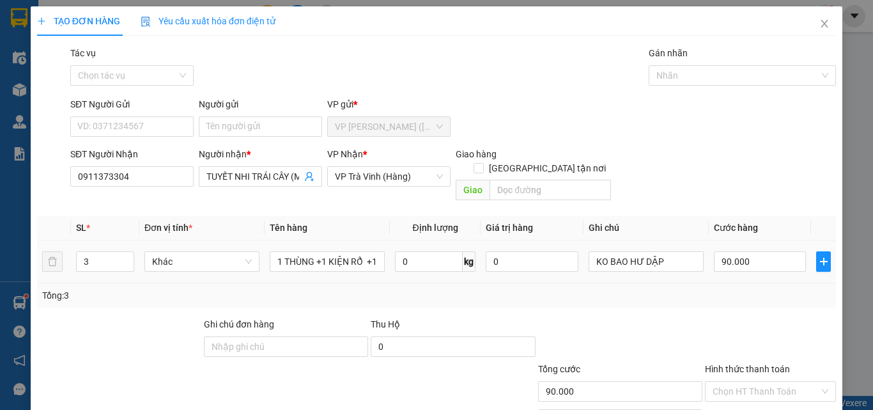
drag, startPoint x: 95, startPoint y: 247, endPoint x: 0, endPoint y: 237, distance: 95.8
click at [0, 240] on div "TẠO ĐƠN HÀNG Yêu cầu xuất hóa đơn điện tử Transit Pickup Surcharge Ids Transit …" at bounding box center [436, 205] width 873 height 410
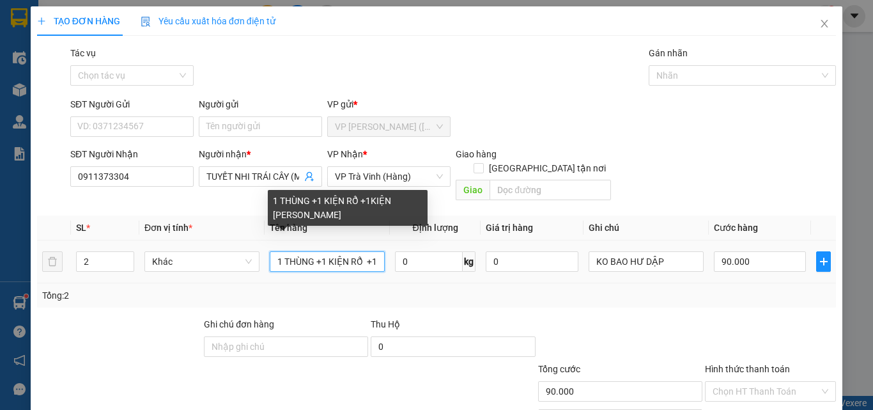
drag, startPoint x: 270, startPoint y: 248, endPoint x: 772, endPoint y: 346, distance: 511.2
click at [728, 340] on div "Transit Pickup Surcharge Ids Transit Deliver Surcharge Ids Transit Deliver Surc…" at bounding box center [436, 254] width 799 height 416
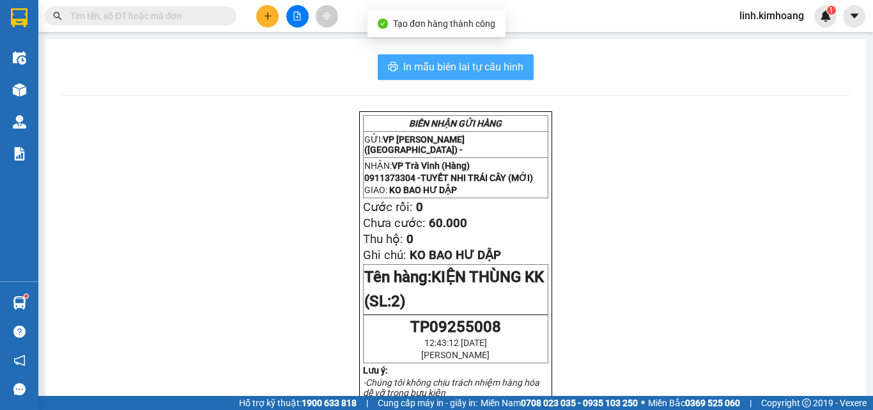
click at [455, 65] on span "In mẫu biên lai tự cấu hình" at bounding box center [463, 67] width 120 height 16
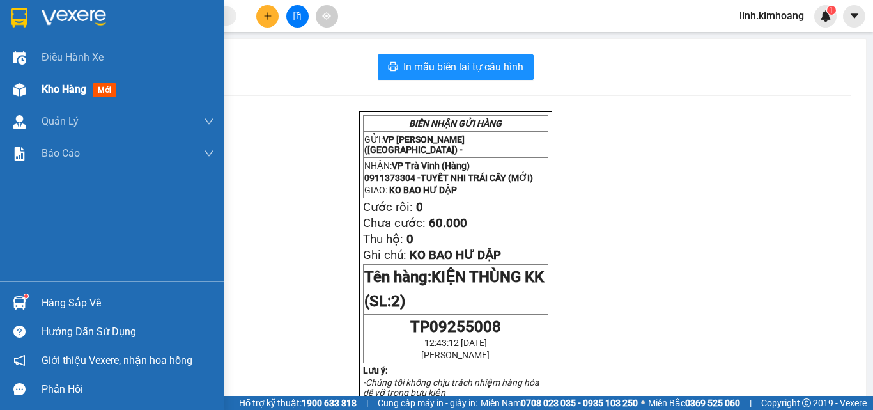
click at [24, 88] on img at bounding box center [19, 89] width 13 height 13
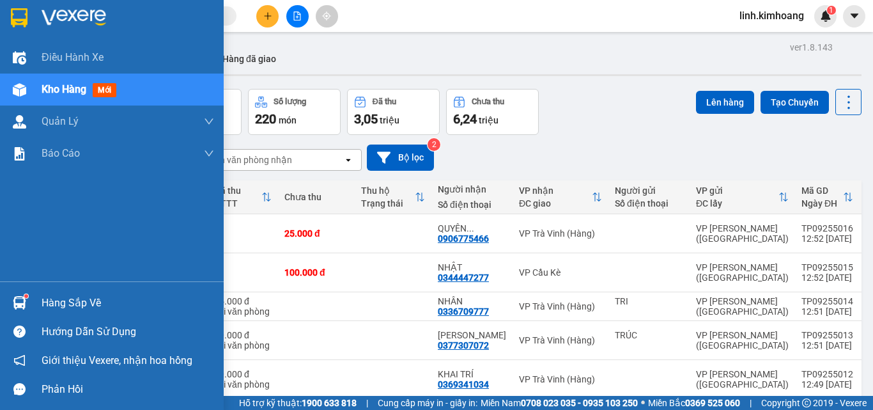
click at [19, 300] on img at bounding box center [19, 302] width 13 height 13
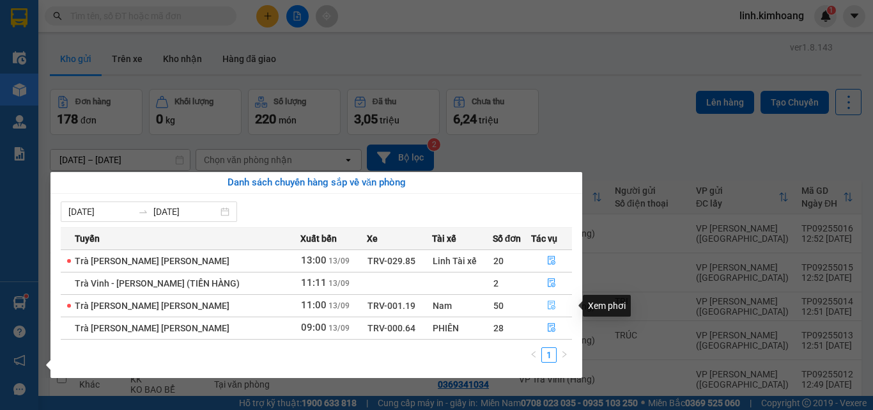
click at [550, 304] on icon "file-done" at bounding box center [551, 304] width 9 height 9
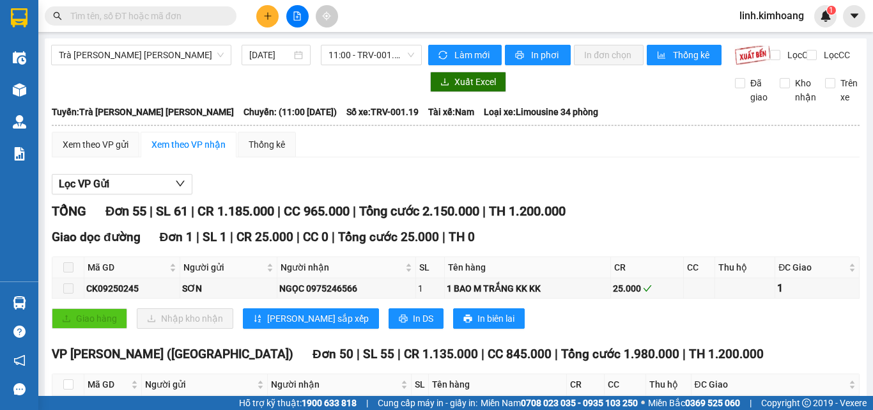
click at [144, 20] on input "text" at bounding box center [145, 16] width 151 height 14
click at [265, 13] on icon "plus" at bounding box center [267, 16] width 9 height 9
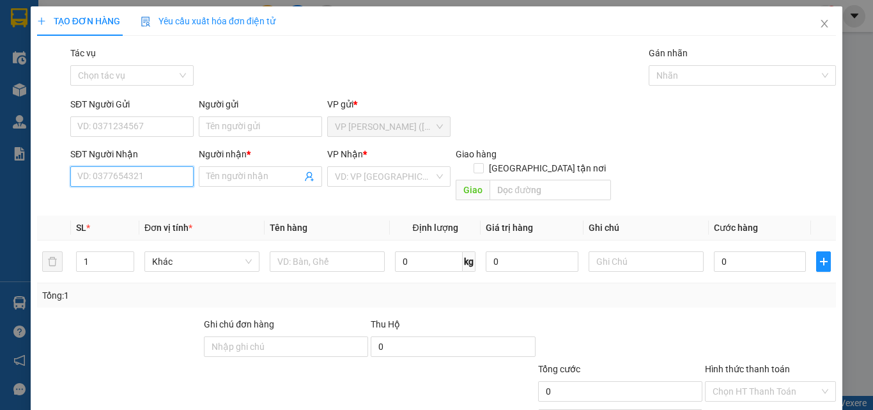
click at [126, 175] on input "SĐT Người Nhận" at bounding box center [131, 176] width 123 height 20
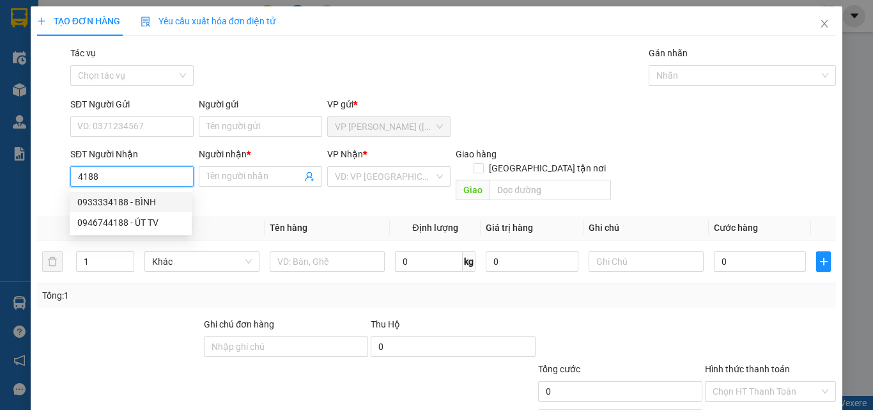
click at [99, 202] on div "0933334188 - BÌNH" at bounding box center [130, 202] width 107 height 14
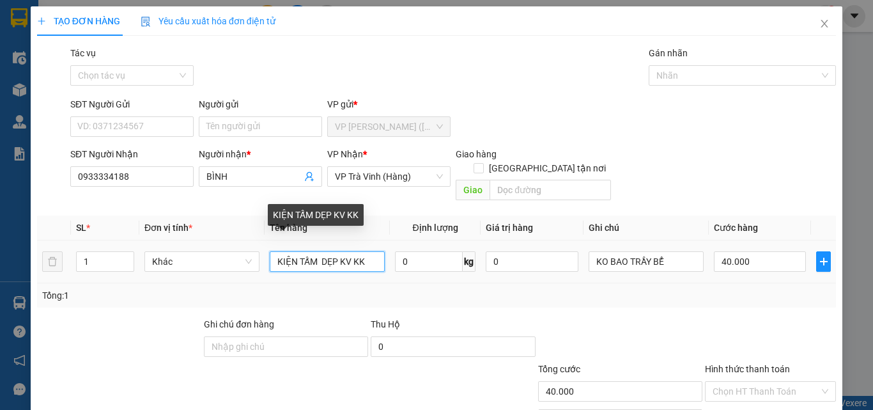
click at [349, 251] on input "KIỆN TẤM DẸP KV KK" at bounding box center [327, 261] width 115 height 20
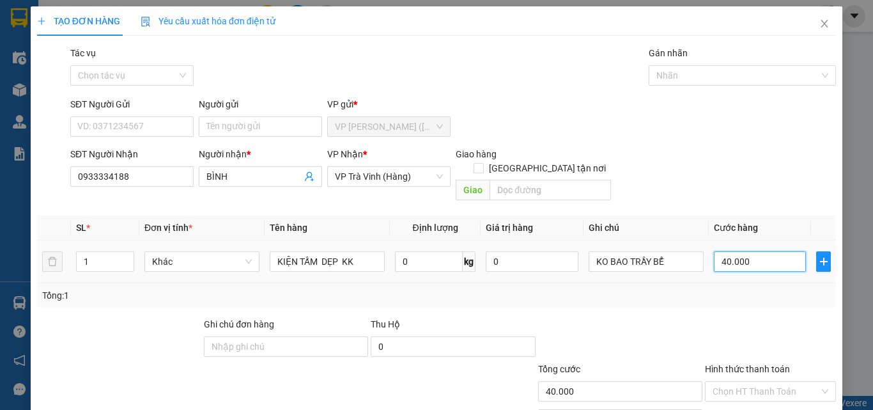
click at [764, 251] on input "40.000" at bounding box center [760, 261] width 92 height 20
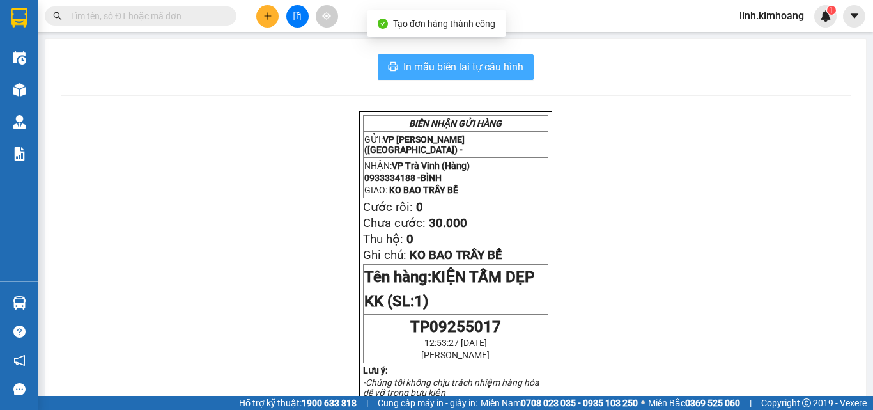
click at [497, 66] on span "In mẫu biên lai tự cấu hình" at bounding box center [463, 67] width 120 height 16
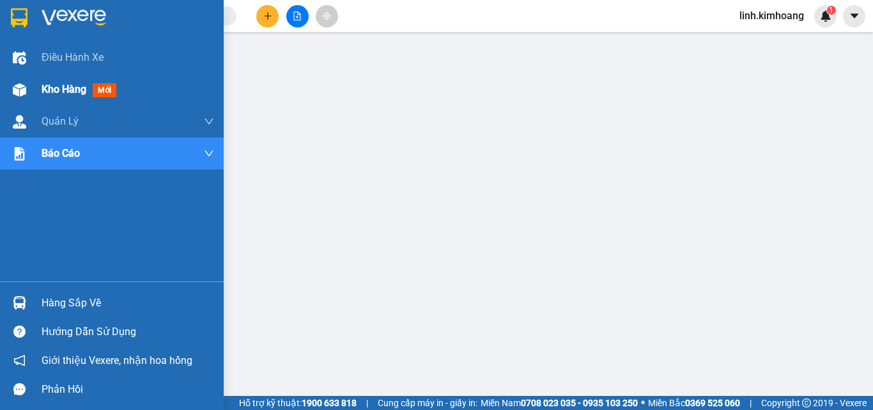
click at [75, 82] on div "Kho hàng mới" at bounding box center [82, 89] width 80 height 16
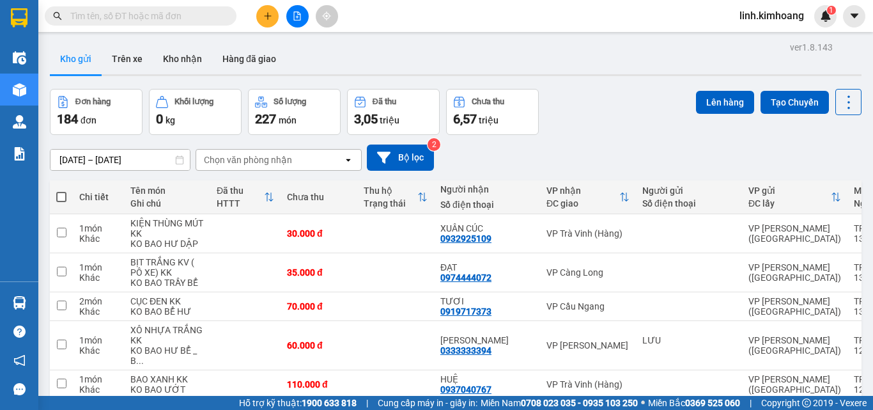
drag, startPoint x: 250, startPoint y: 221, endPoint x: 250, endPoint y: 204, distance: 17.3
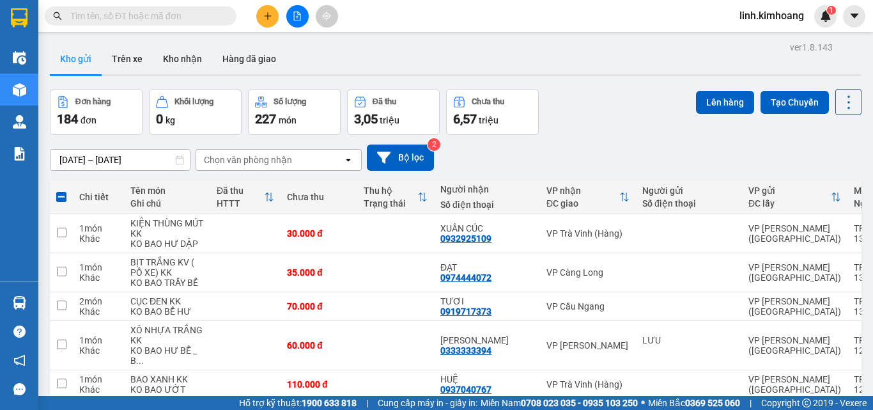
drag, startPoint x: 228, startPoint y: 153, endPoint x: 218, endPoint y: 119, distance: 36.0
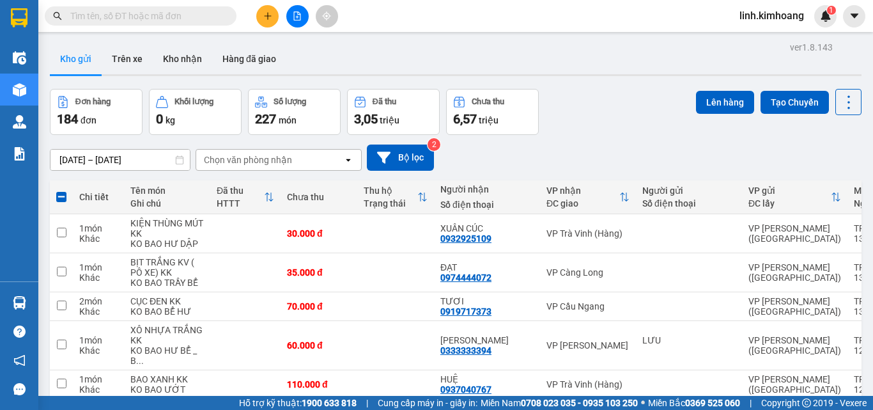
drag, startPoint x: 217, startPoint y: 115, endPoint x: 220, endPoint y: 82, distance: 32.7
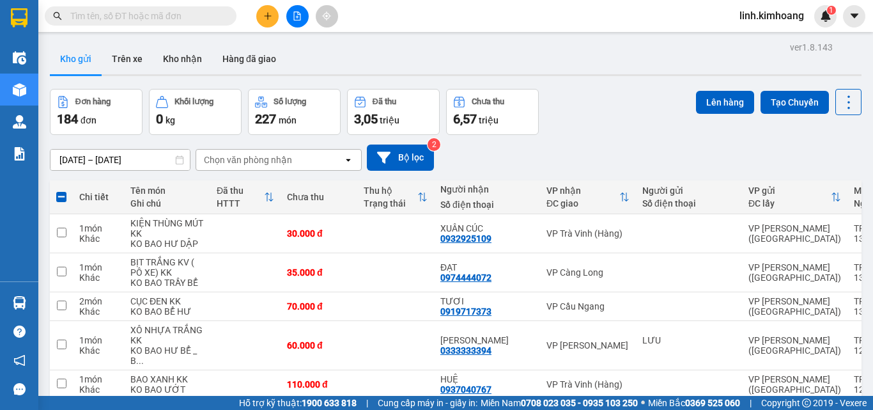
drag, startPoint x: 248, startPoint y: 124, endPoint x: 250, endPoint y: 98, distance: 26.3
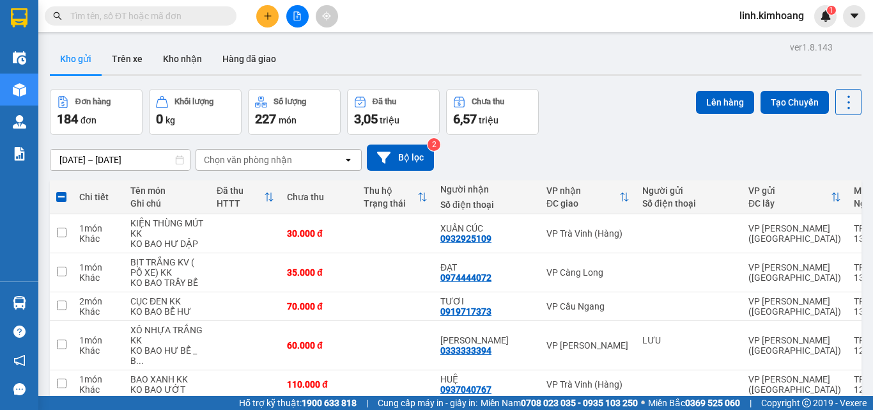
drag, startPoint x: 215, startPoint y: 113, endPoint x: 215, endPoint y: 83, distance: 30.0
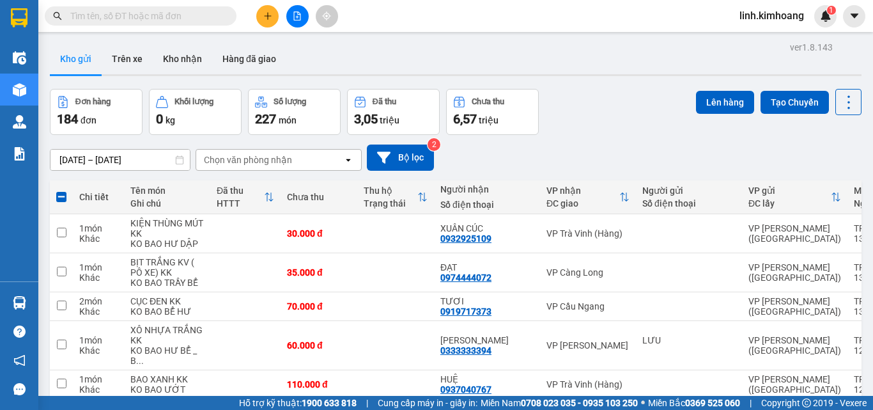
drag, startPoint x: 230, startPoint y: 136, endPoint x: 231, endPoint y: 105, distance: 31.3
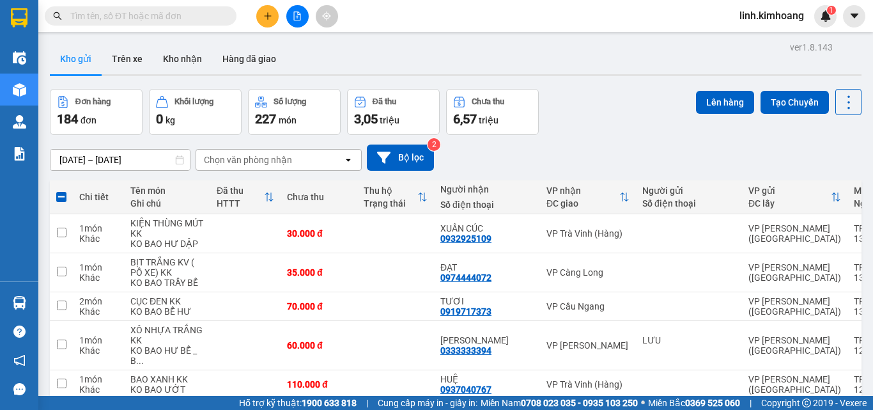
drag, startPoint x: 321, startPoint y: 188, endPoint x: 308, endPoint y: 160, distance: 30.3
drag, startPoint x: 307, startPoint y: 151, endPoint x: 300, endPoint y: 137, distance: 15.1
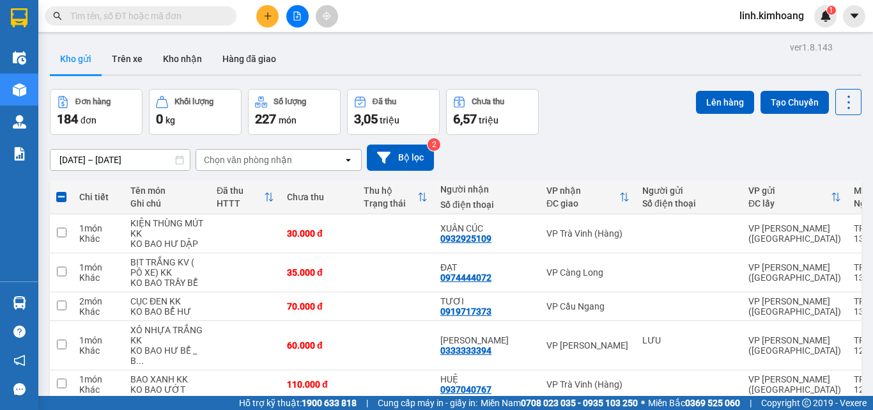
drag, startPoint x: 291, startPoint y: 98, endPoint x: 286, endPoint y: 93, distance: 7.3
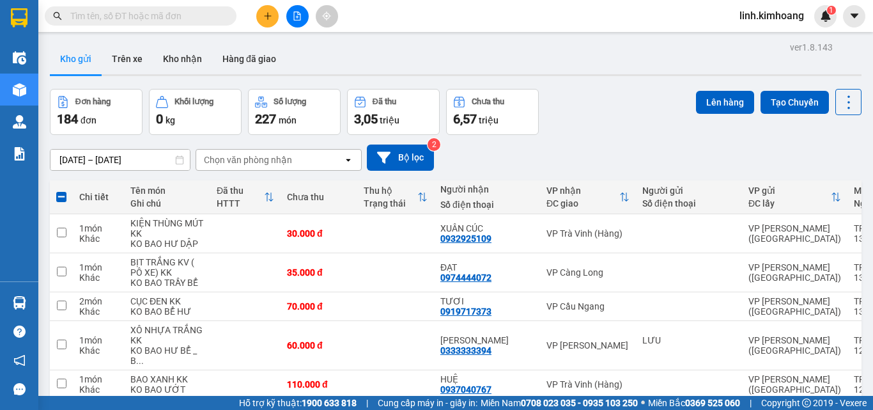
click at [725, 105] on button "Lên hàng" at bounding box center [725, 102] width 58 height 23
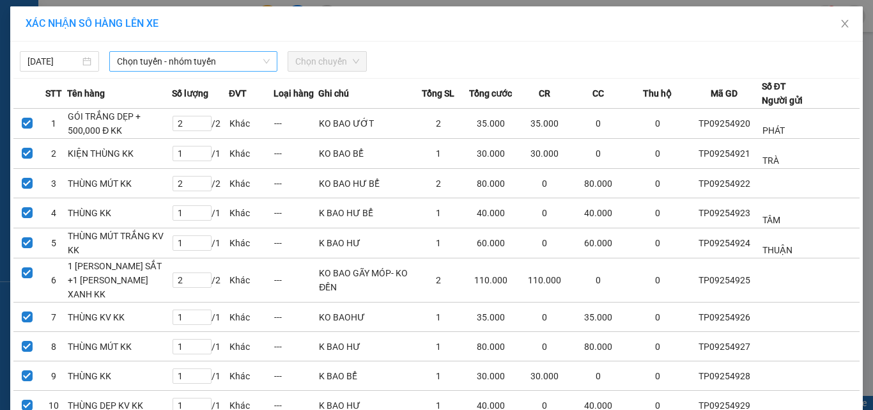
drag, startPoint x: 220, startPoint y: 54, endPoint x: 231, endPoint y: 70, distance: 19.5
click at [219, 56] on span "Chọn tuyến - nhóm tuyến" at bounding box center [193, 61] width 153 height 19
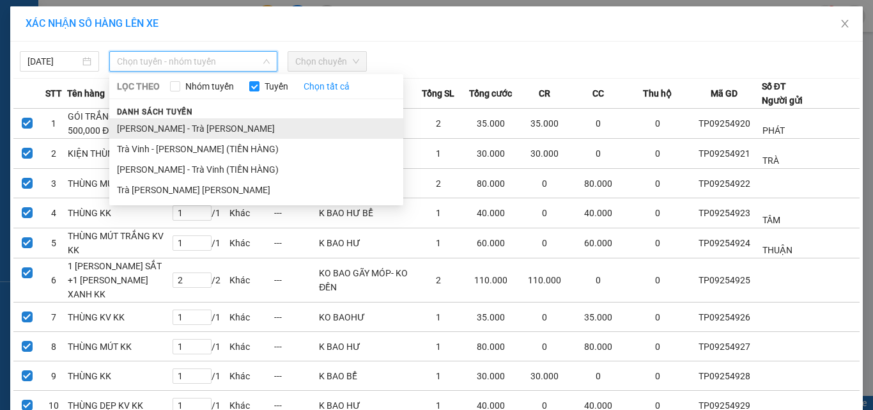
click at [195, 130] on li "Hồ Chí Minh - Trà Vinh" at bounding box center [256, 128] width 294 height 20
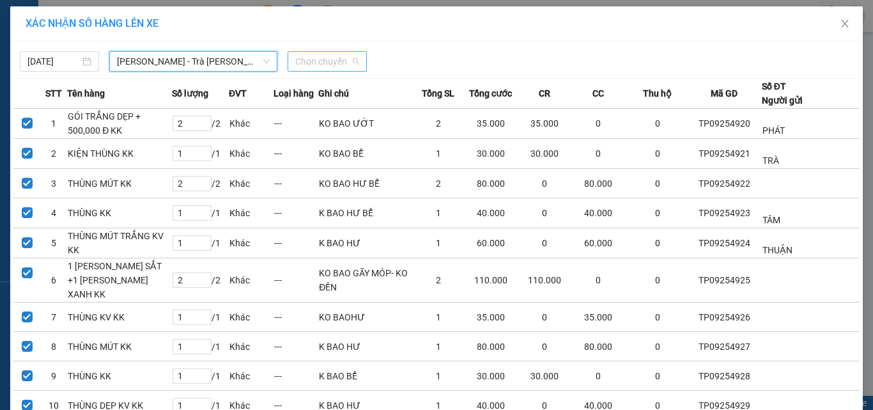
click at [311, 65] on span "Chọn chuyến" at bounding box center [327, 61] width 64 height 19
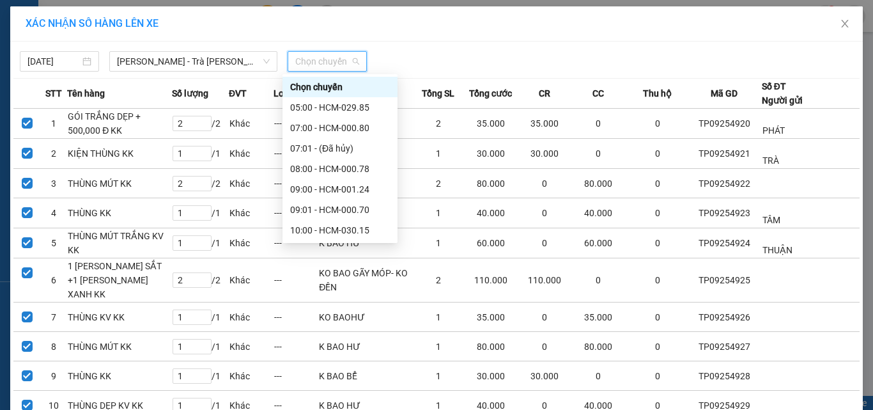
click at [339, 284] on div "12:00 - HCM-030.11" at bounding box center [340, 291] width 100 height 14
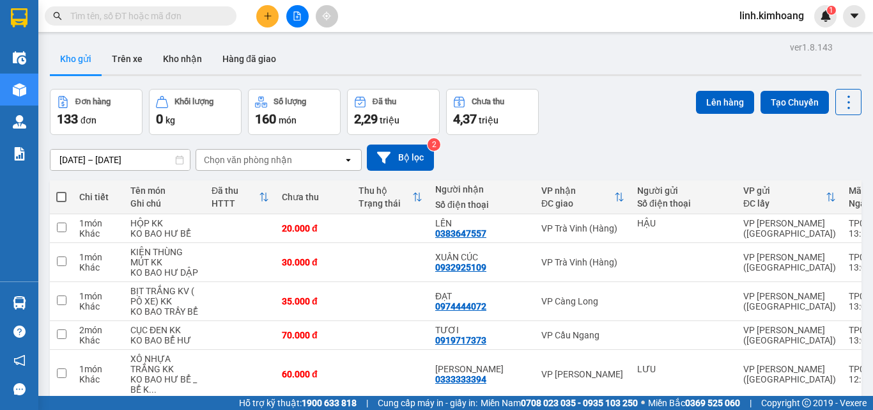
drag, startPoint x: 334, startPoint y: 261, endPoint x: 328, endPoint y: 196, distance: 65.4
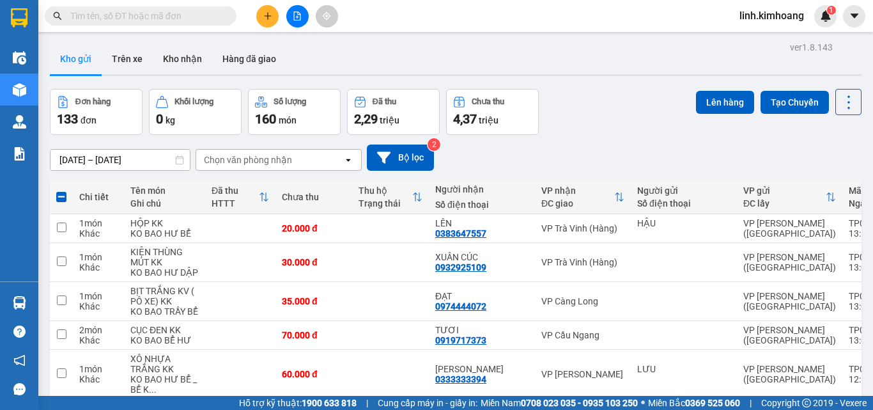
drag, startPoint x: 282, startPoint y: 254, endPoint x: 289, endPoint y: 204, distance: 51.0
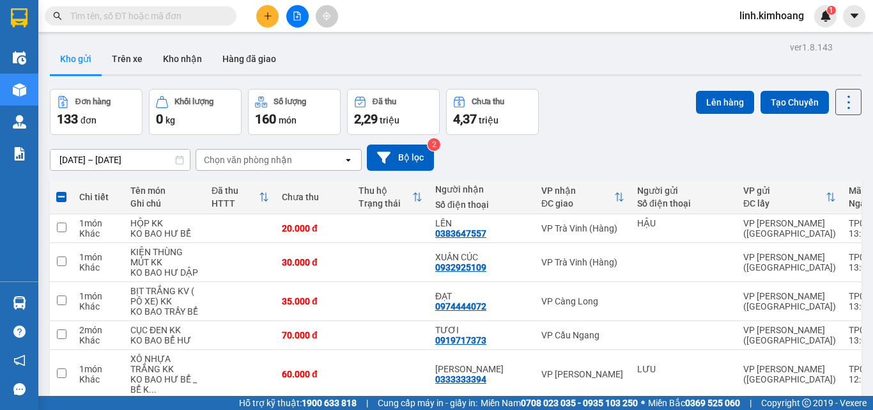
drag, startPoint x: 302, startPoint y: 160, endPoint x: 301, endPoint y: 118, distance: 41.6
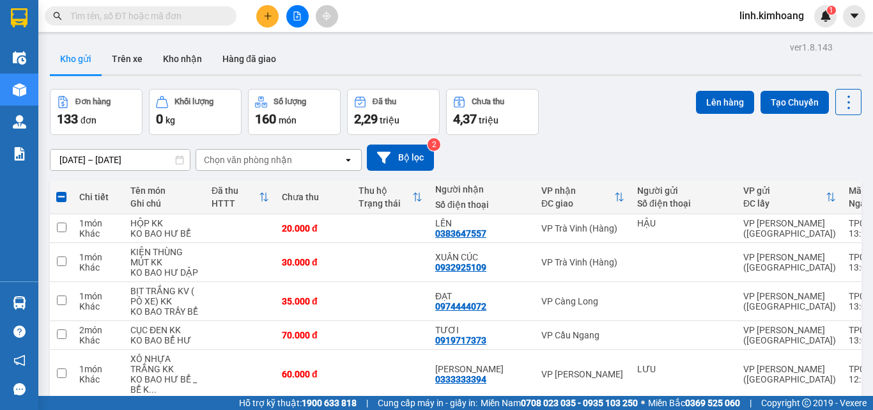
drag, startPoint x: 296, startPoint y: 195, endPoint x: 296, endPoint y: 169, distance: 26.2
drag, startPoint x: 301, startPoint y: 131, endPoint x: 301, endPoint y: 75, distance: 55.6
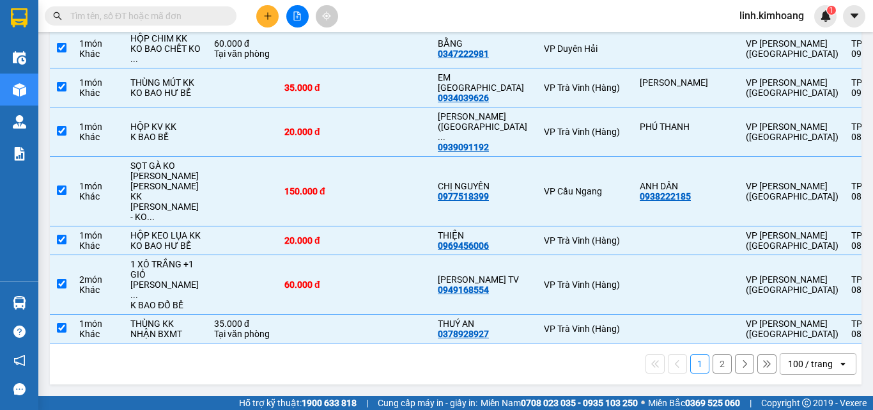
checkbox input "true"
drag, startPoint x: 289, startPoint y: 103, endPoint x: 291, endPoint y: 71, distance: 32.1
checkbox input "true"
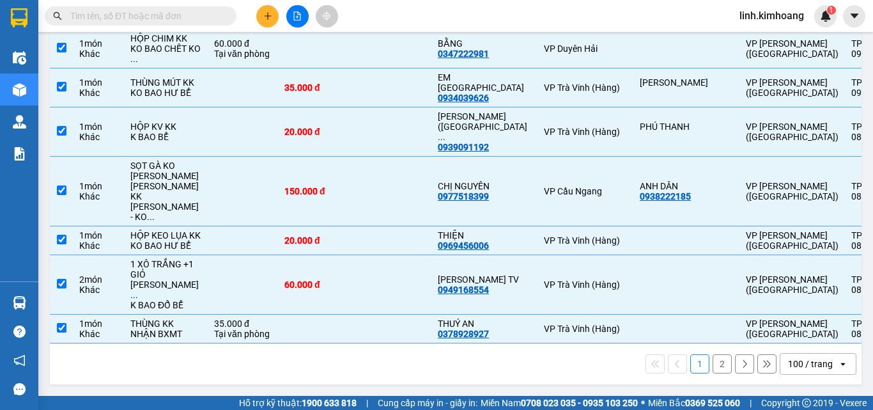
checkbox input "true"
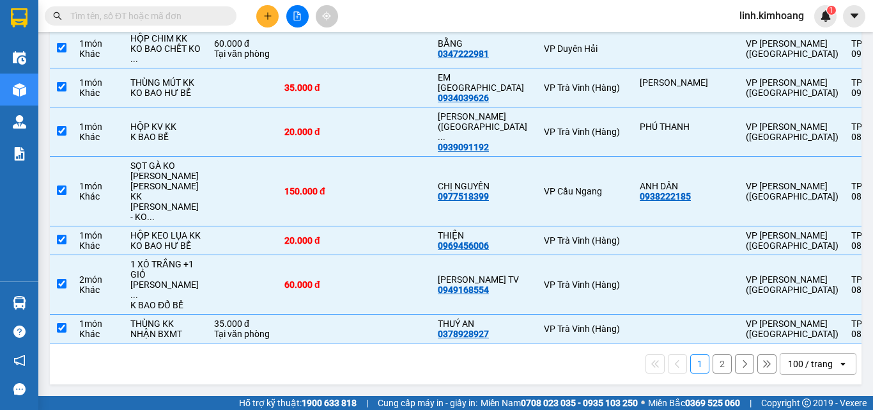
checkbox input "true"
drag, startPoint x: 283, startPoint y: 215, endPoint x: 285, endPoint y: 165, distance: 49.9
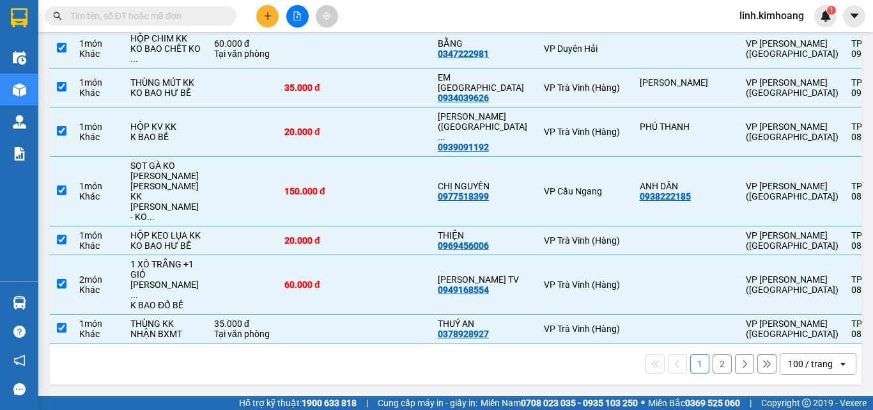
checkbox input "true"
drag, startPoint x: 286, startPoint y: 159, endPoint x: 297, endPoint y: 125, distance: 36.4
checkbox input "true"
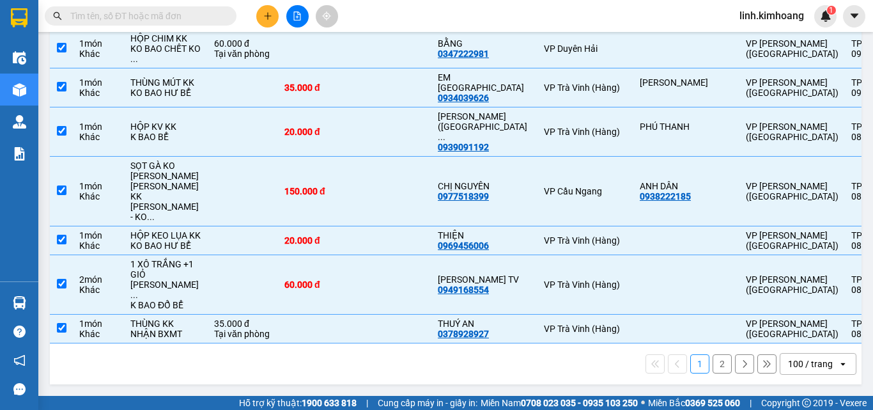
checkbox input "true"
drag, startPoint x: 328, startPoint y: 151, endPoint x: 312, endPoint y: 80, distance: 72.7
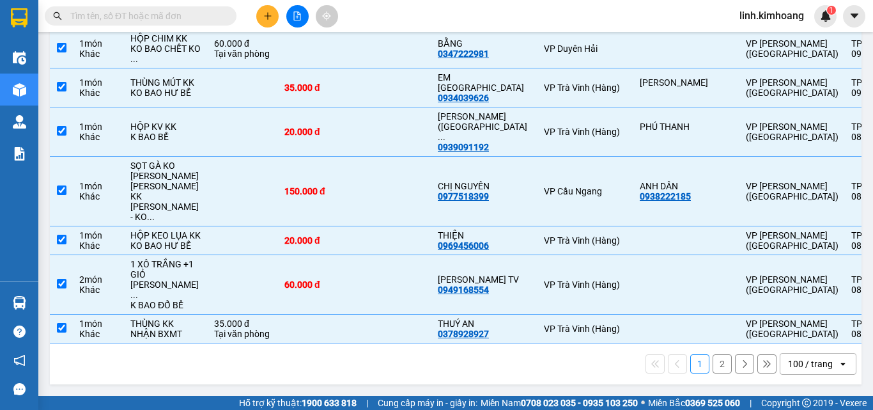
checkbox input "true"
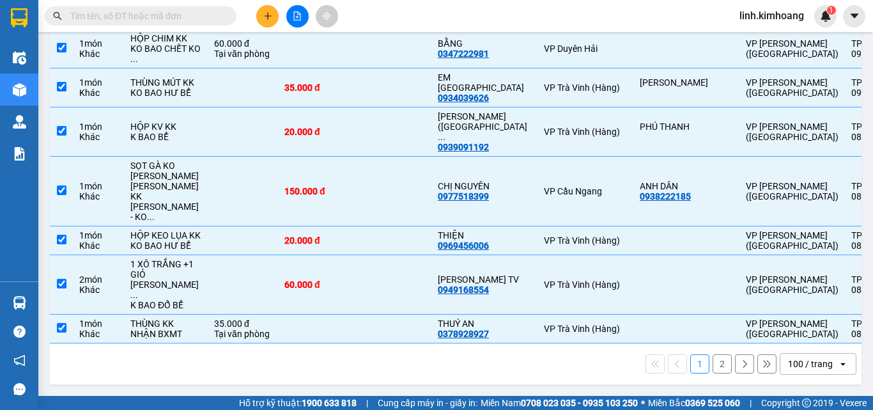
checkbox input "true"
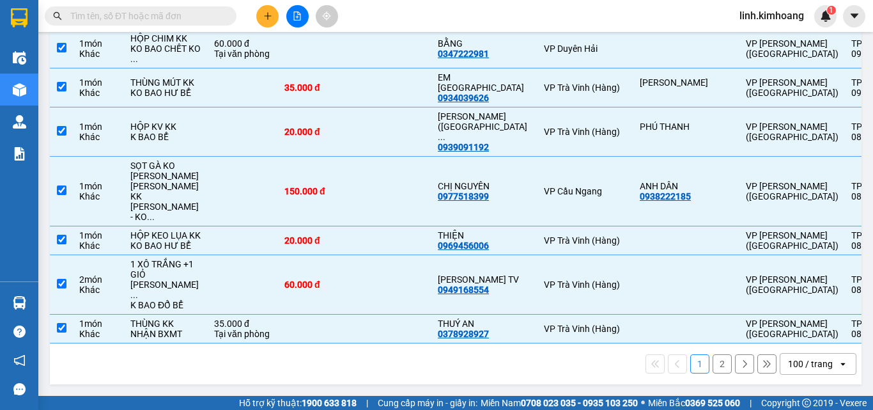
checkbox input "true"
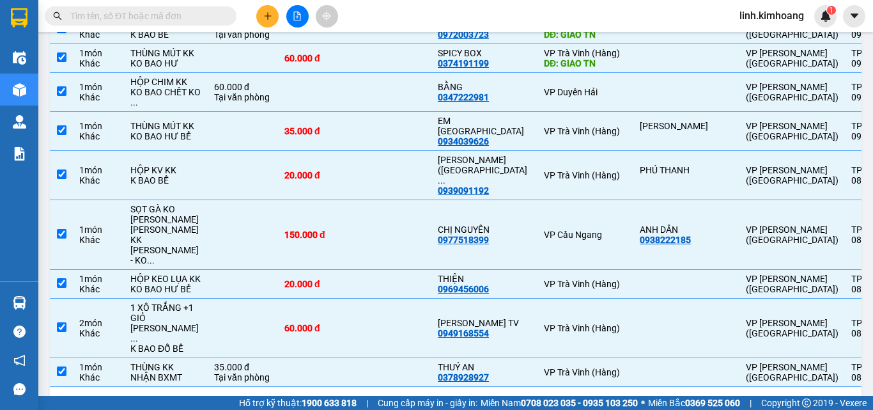
checkbox input "true"
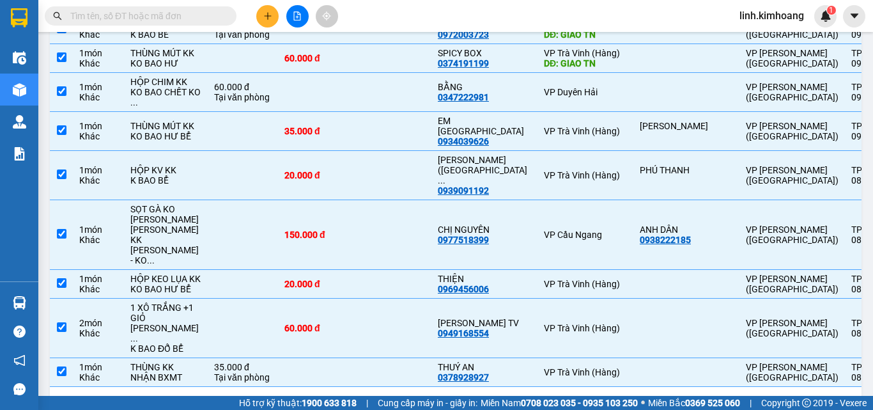
checkbox input "true"
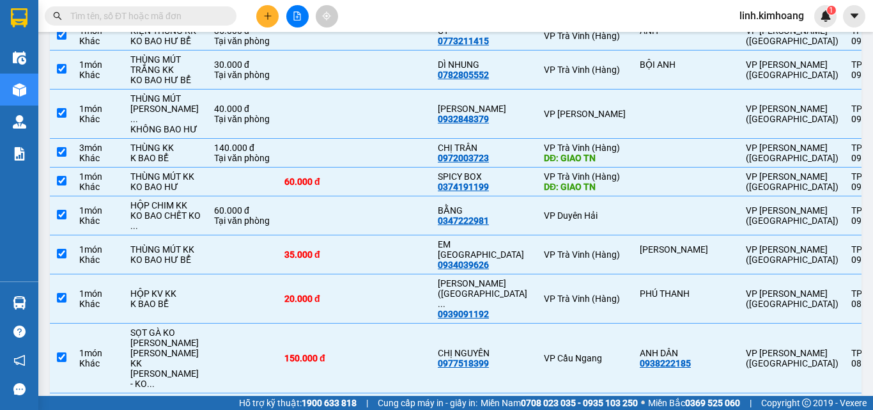
scroll to position [3342, 0]
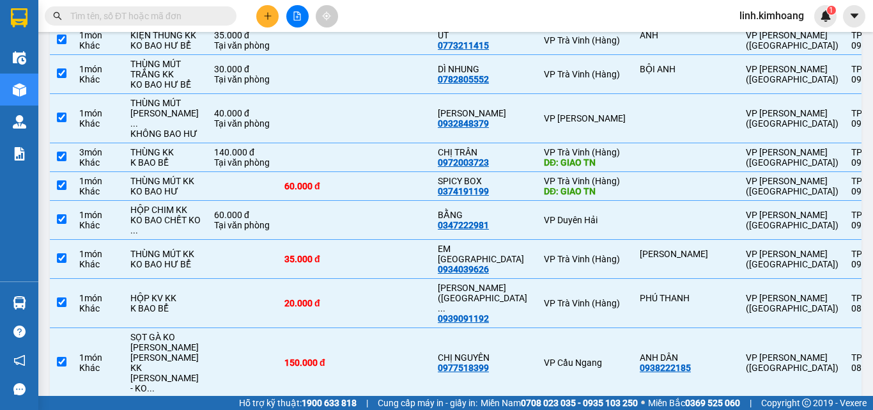
drag, startPoint x: 332, startPoint y: 190, endPoint x: 325, endPoint y: 175, distance: 16.0
checkbox input "true"
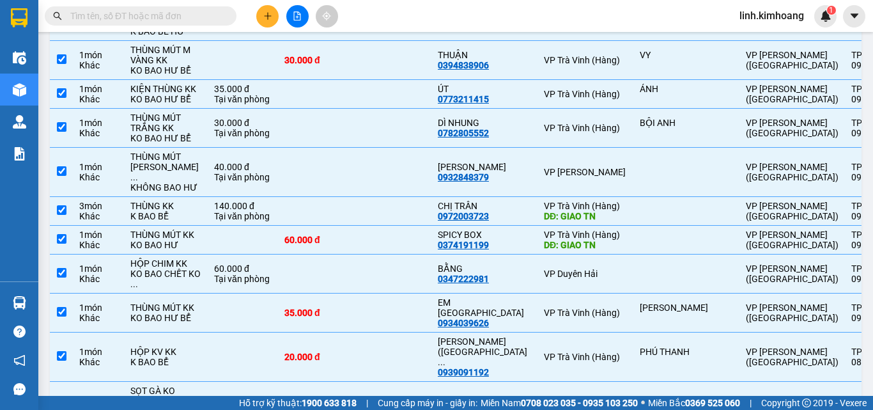
scroll to position [3278, 0]
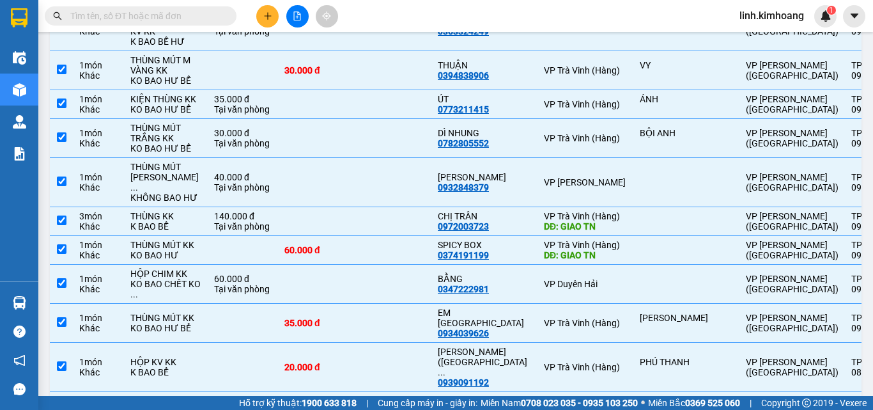
drag, startPoint x: 279, startPoint y: 114, endPoint x: 282, endPoint y: 96, distance: 17.5
checkbox input "true"
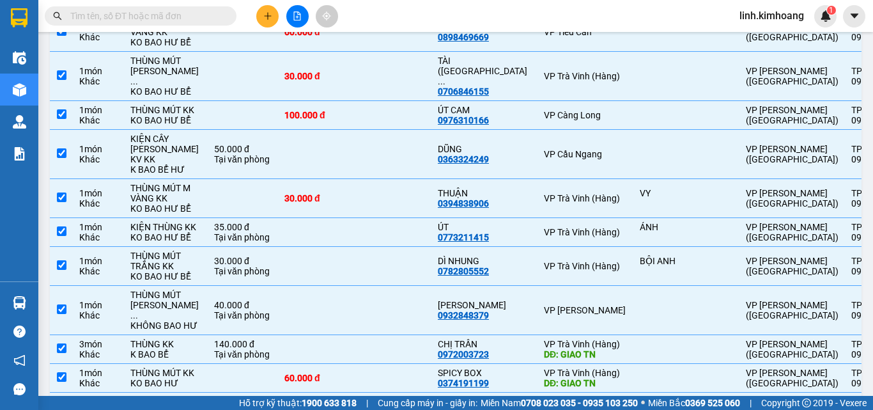
scroll to position [3086, 0]
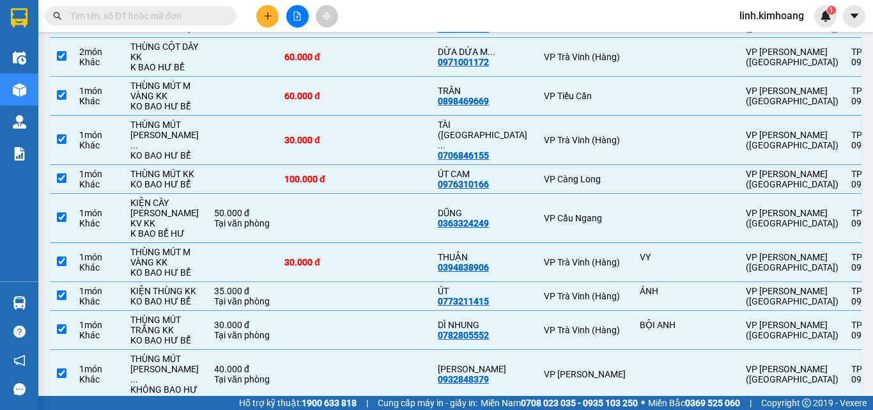
checkbox input "true"
drag, startPoint x: 300, startPoint y: 132, endPoint x: 305, endPoint y: 82, distance: 49.5
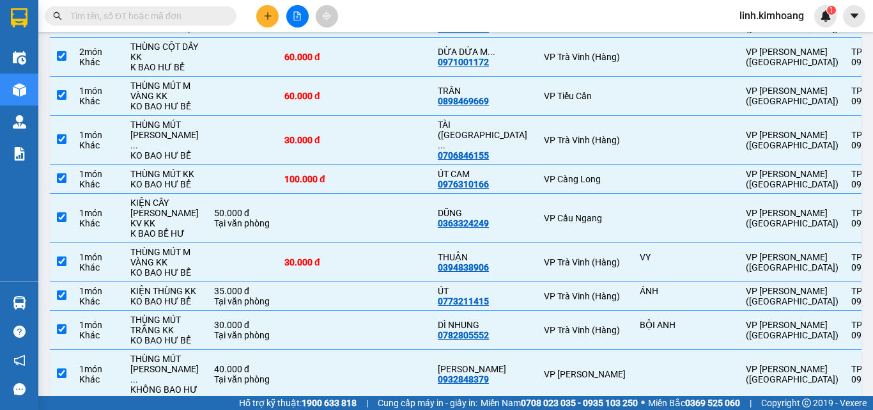
checkbox input "true"
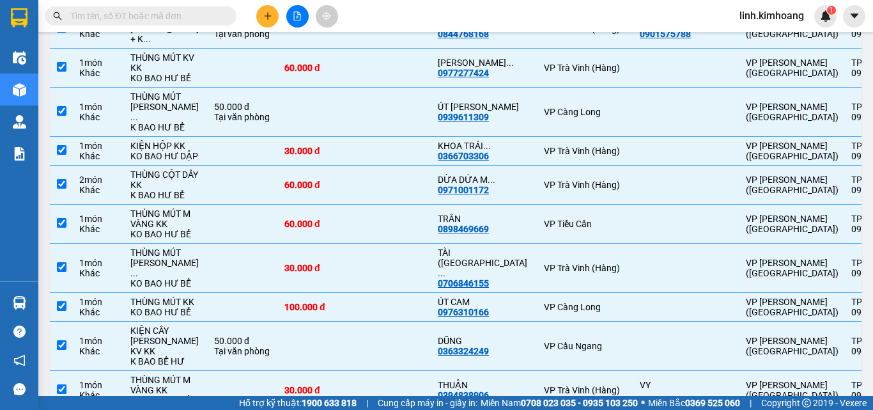
checkbox input "true"
drag, startPoint x: 330, startPoint y: 105, endPoint x: 333, endPoint y: 54, distance: 51.2
checkbox input "true"
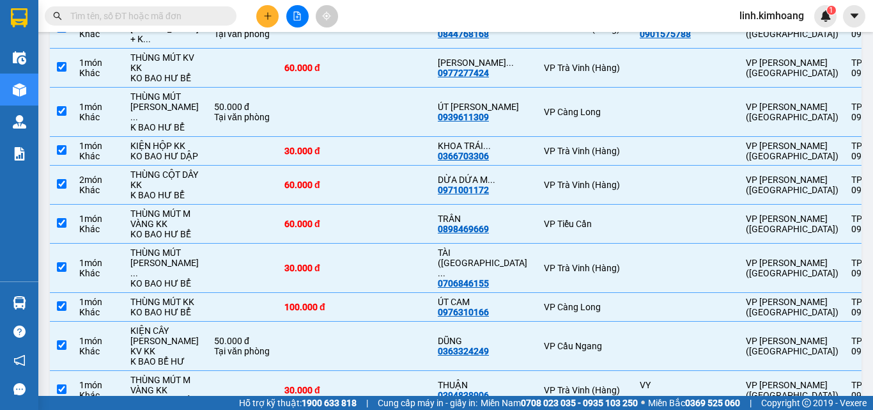
checkbox input "true"
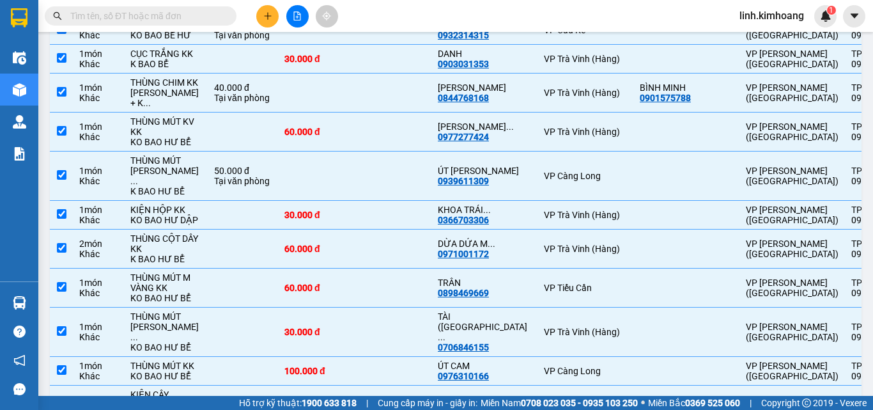
checkbox input "true"
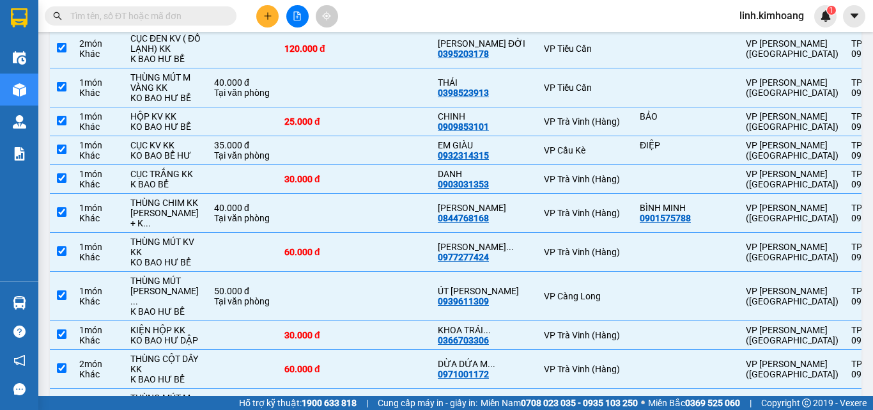
scroll to position [2767, 0]
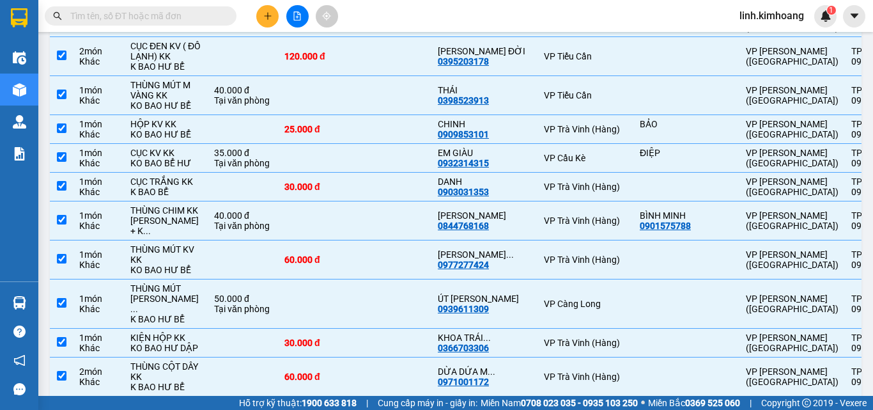
checkbox input "true"
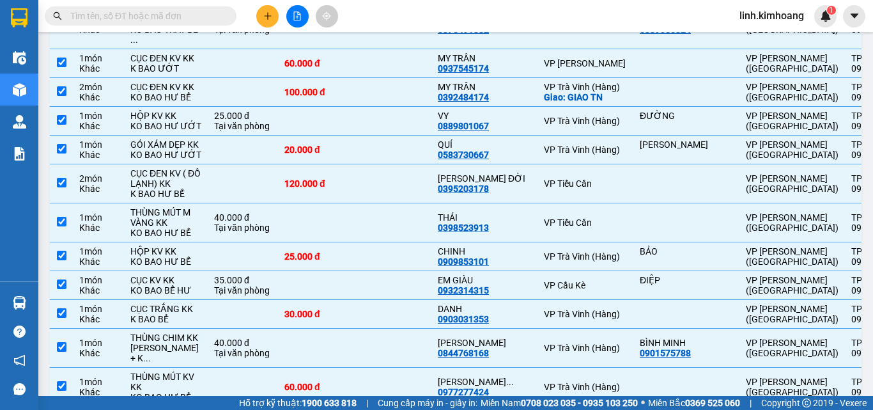
scroll to position [2639, 0]
checkbox input "true"
drag, startPoint x: 340, startPoint y: 142, endPoint x: 337, endPoint y: 112, distance: 29.6
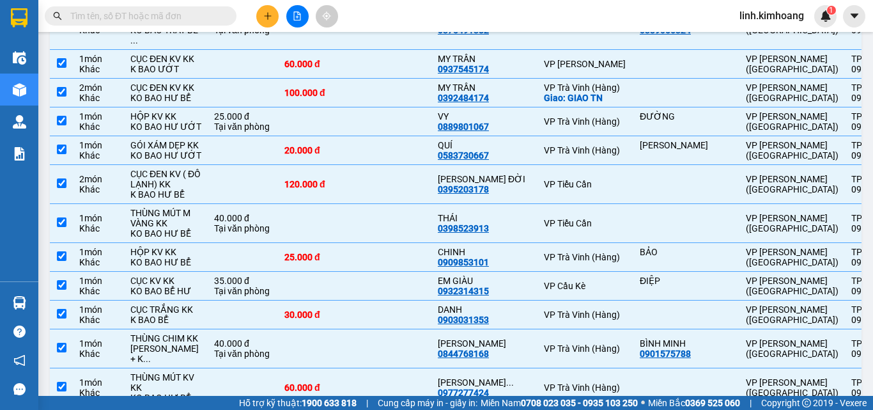
checkbox input "true"
drag, startPoint x: 334, startPoint y: 99, endPoint x: 334, endPoint y: 62, distance: 37.1
checkbox input "true"
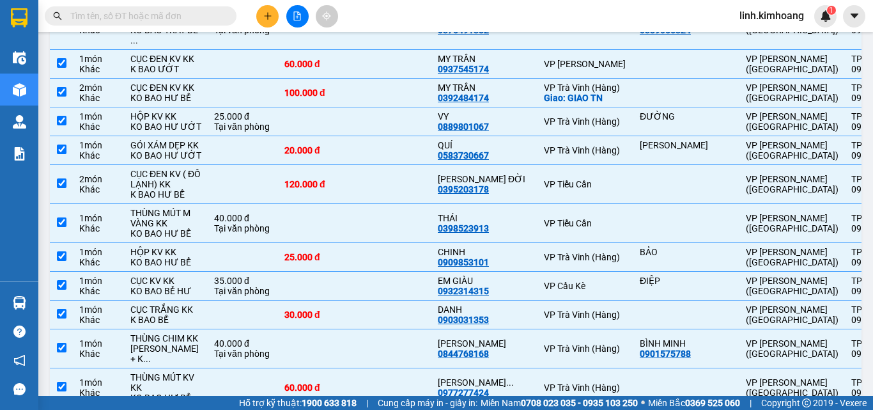
checkbox input "true"
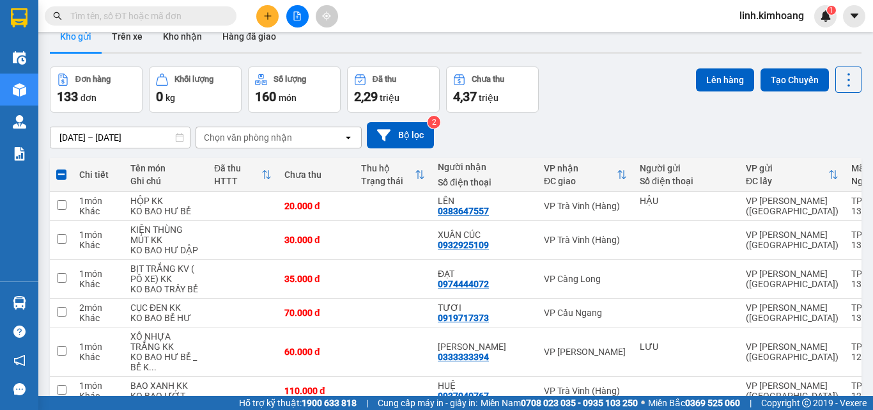
scroll to position [0, 0]
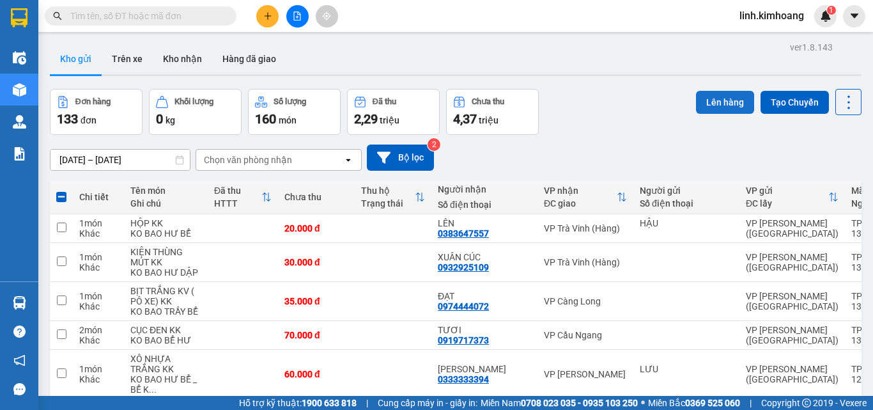
click at [707, 105] on button "Lên hàng" at bounding box center [725, 102] width 58 height 23
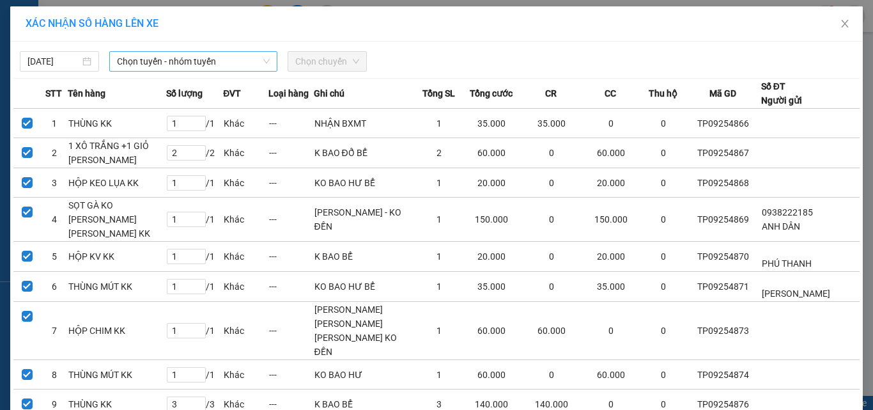
click at [217, 55] on span "Chọn tuyến - nhóm tuyến" at bounding box center [193, 61] width 153 height 19
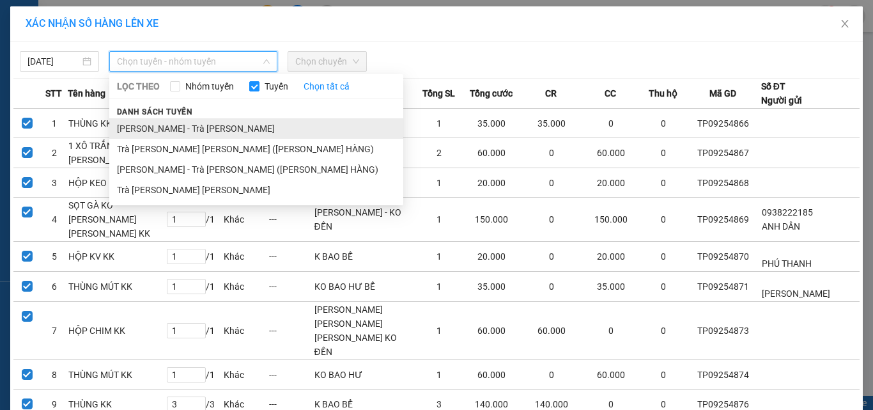
click at [188, 128] on li "Hồ Chí Minh - Trà Vinh" at bounding box center [256, 128] width 294 height 20
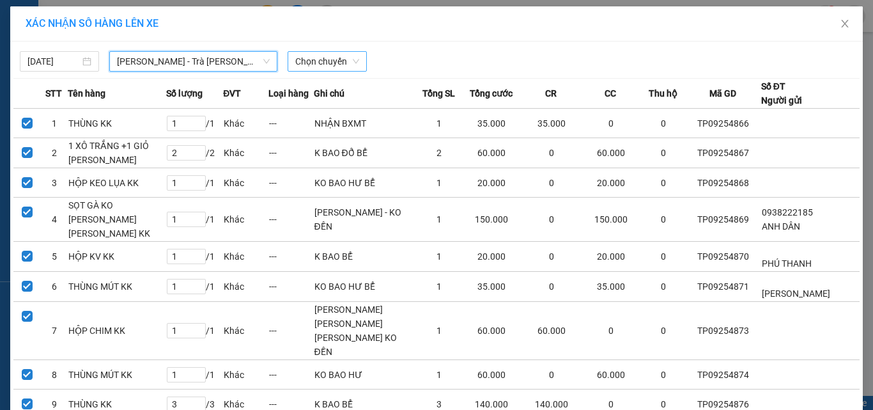
click at [339, 54] on span "Chọn chuyến" at bounding box center [327, 61] width 64 height 19
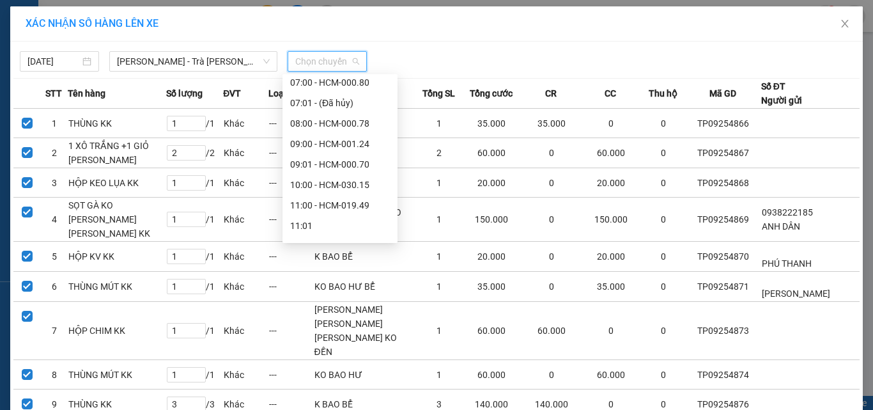
scroll to position [64, 0]
click at [350, 189] on div "11:00 - HCM-019.49" at bounding box center [340, 187] width 100 height 14
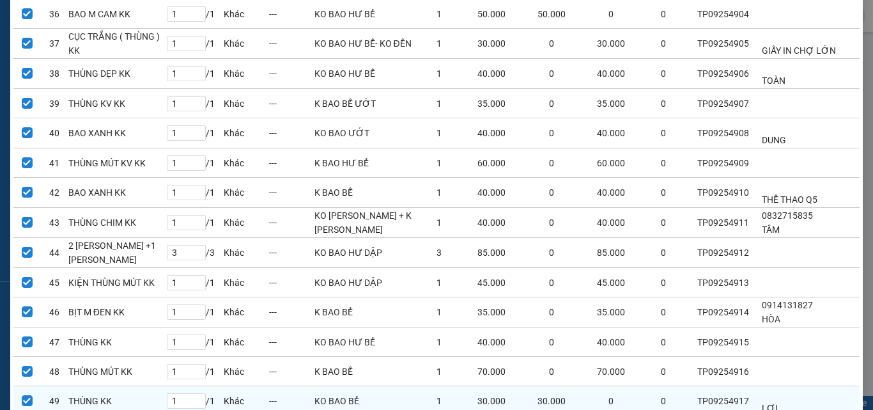
scroll to position [1343, 0]
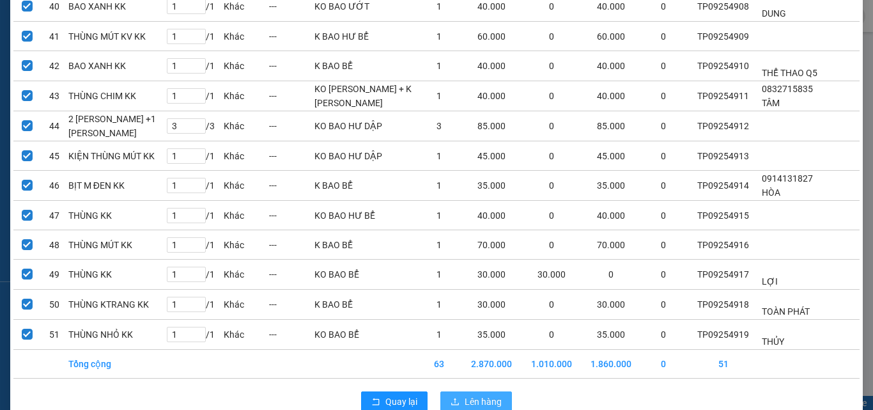
click at [481, 394] on span "Lên hàng" at bounding box center [483, 401] width 37 height 14
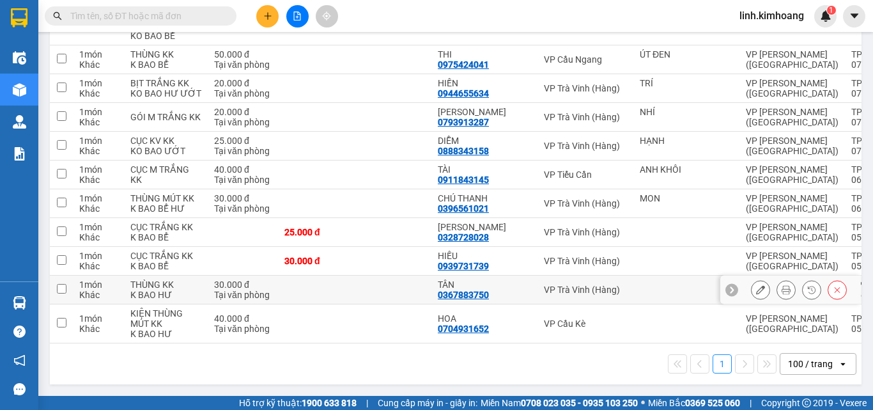
scroll to position [3755, 0]
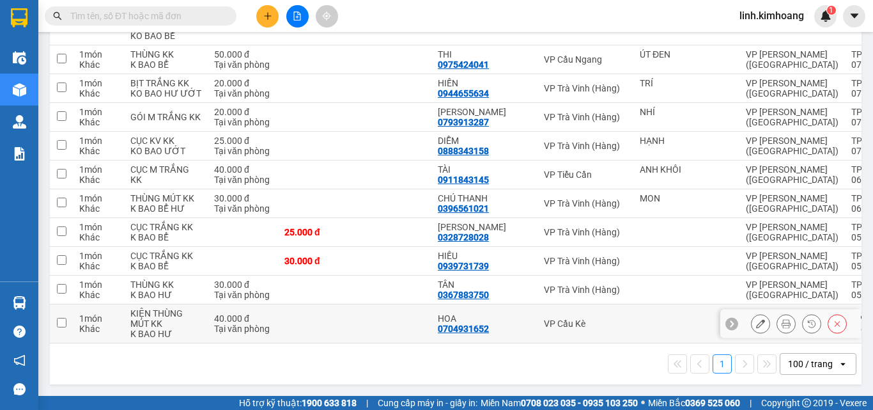
click at [355, 305] on td at bounding box center [393, 323] width 77 height 39
checkbox input "true"
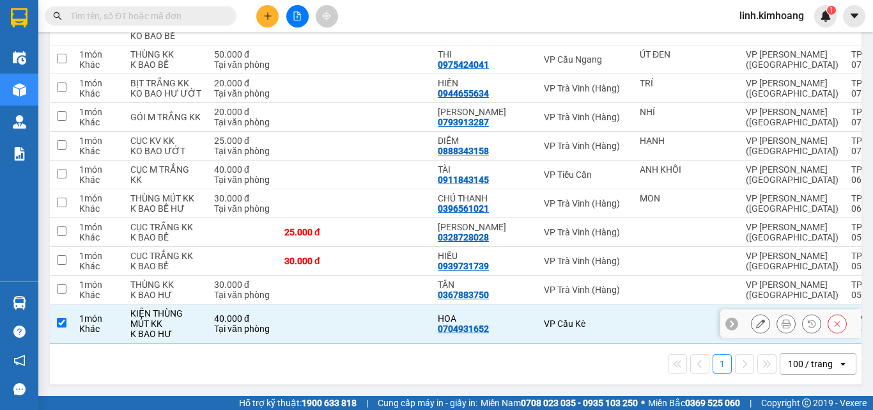
click at [355, 275] on td at bounding box center [393, 289] width 77 height 29
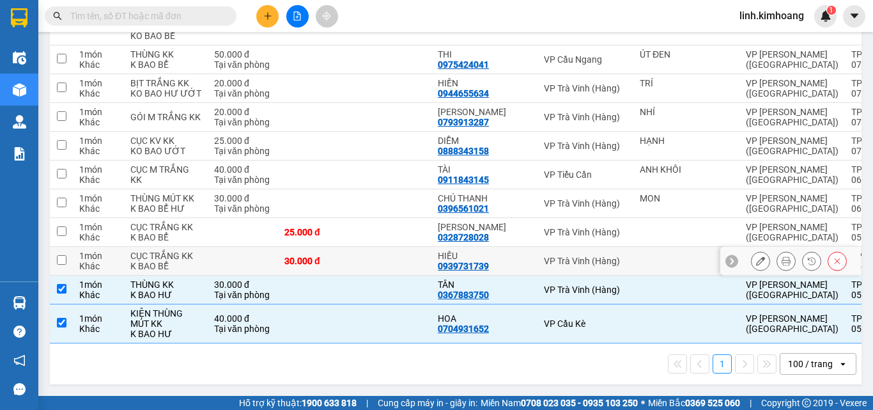
checkbox input "true"
click at [355, 247] on td at bounding box center [393, 261] width 77 height 29
checkbox input "true"
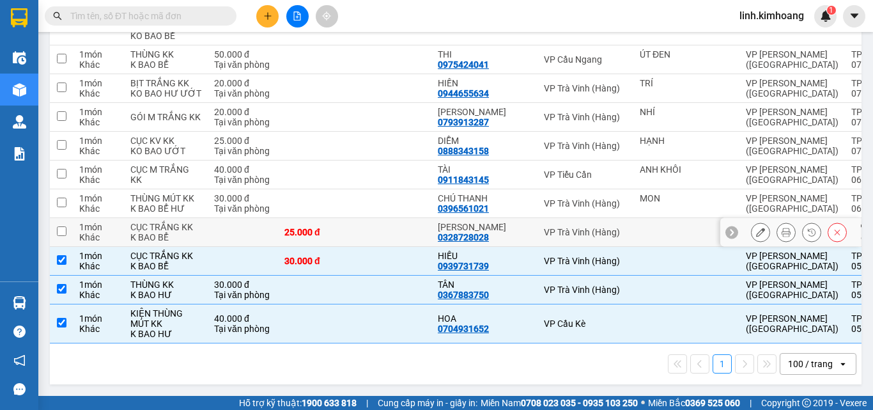
click at [355, 218] on td at bounding box center [393, 232] width 77 height 29
checkbox input "true"
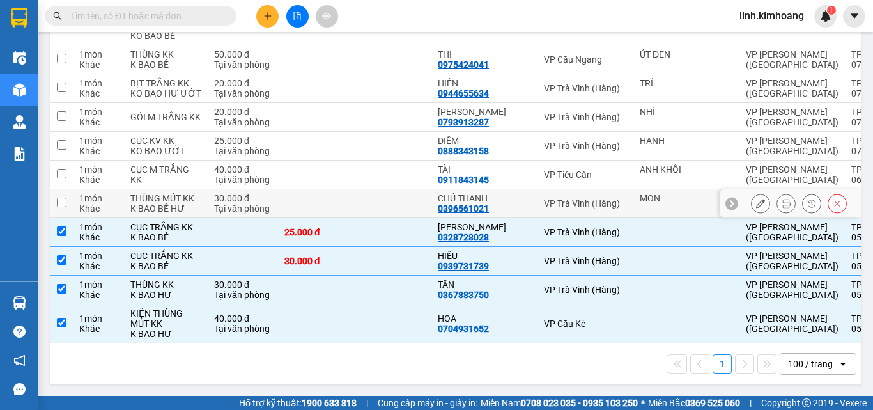
click at [326, 189] on td at bounding box center [316, 203] width 77 height 29
checkbox input "true"
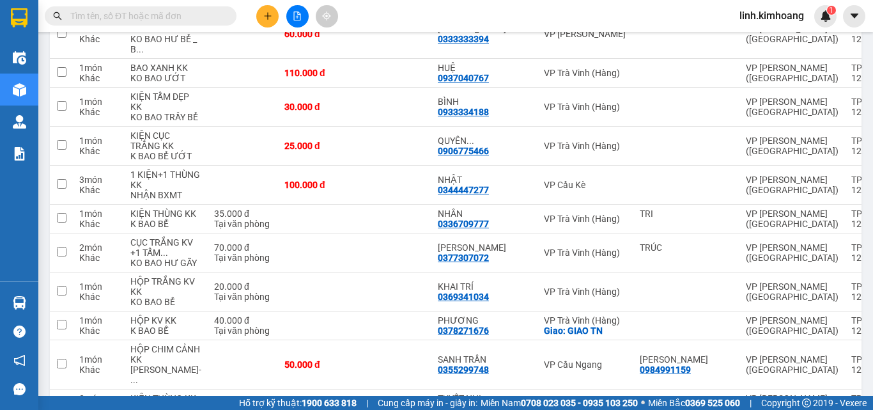
scroll to position [0, 0]
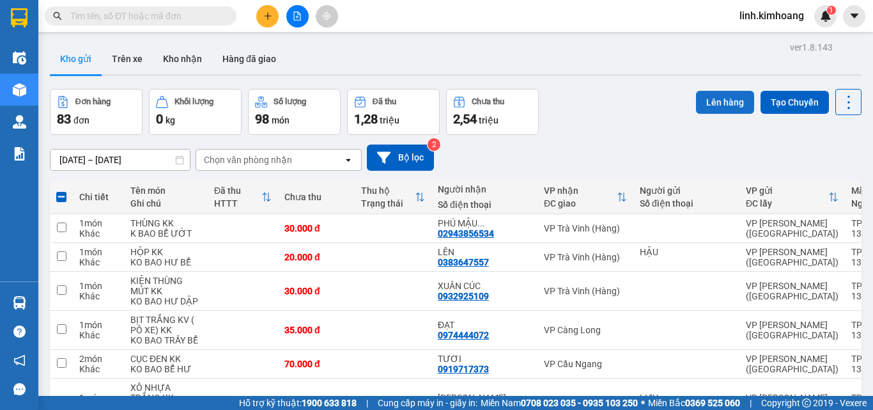
click at [708, 97] on button "Lên hàng" at bounding box center [725, 102] width 58 height 23
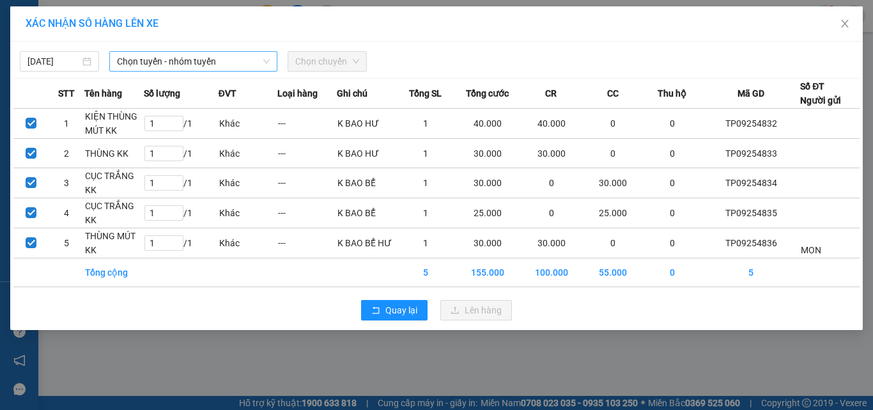
click at [192, 59] on span "Chọn tuyến - nhóm tuyến" at bounding box center [193, 61] width 153 height 19
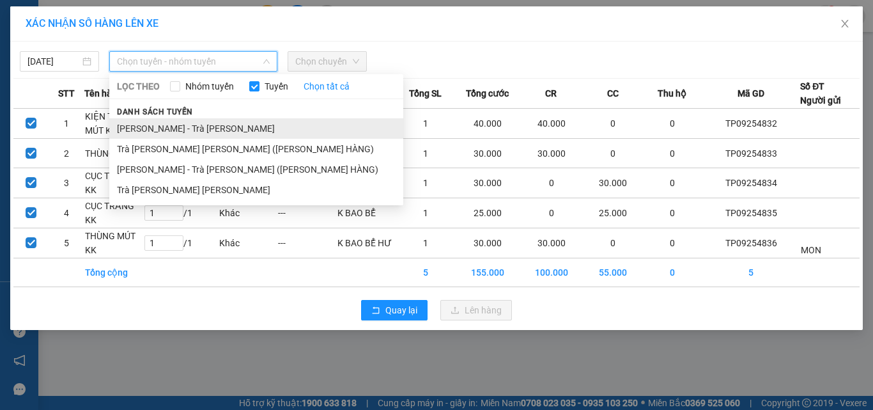
click at [158, 126] on li "Hồ Chí Minh - Trà Vinh" at bounding box center [256, 128] width 294 height 20
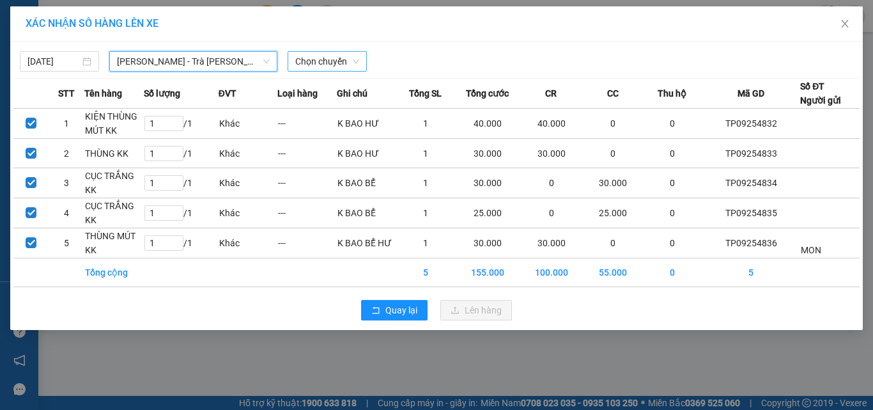
click at [336, 62] on span "Chọn chuyến" at bounding box center [327, 61] width 64 height 19
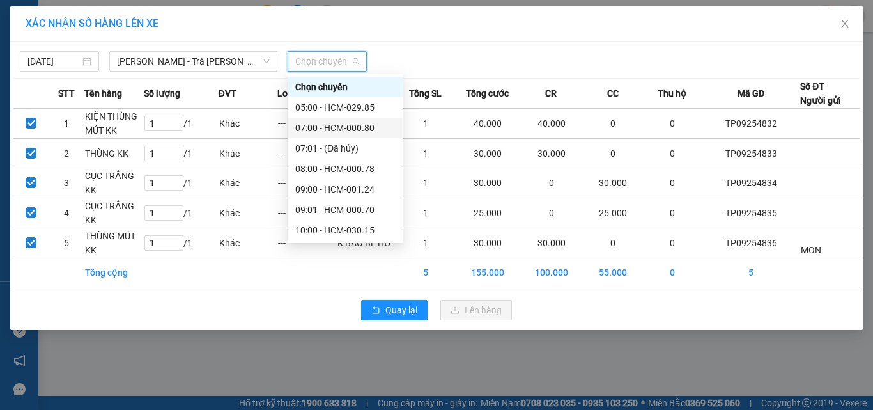
click at [335, 125] on div "07:00 - HCM-000.80" at bounding box center [345, 128] width 100 height 14
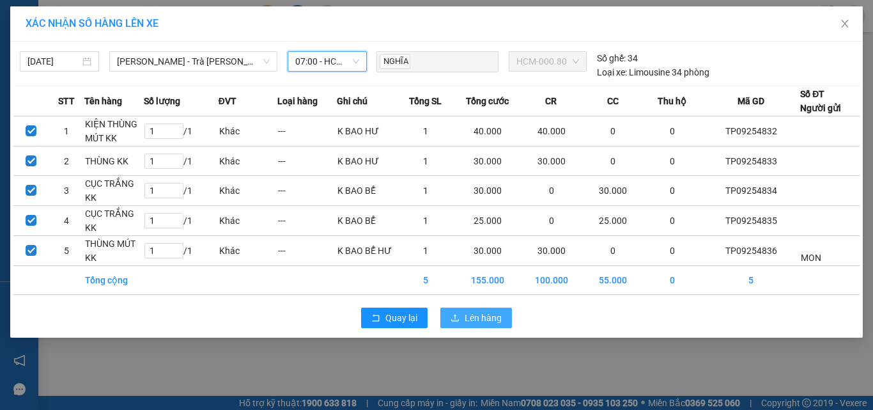
click at [473, 314] on span "Lên hàng" at bounding box center [483, 318] width 37 height 14
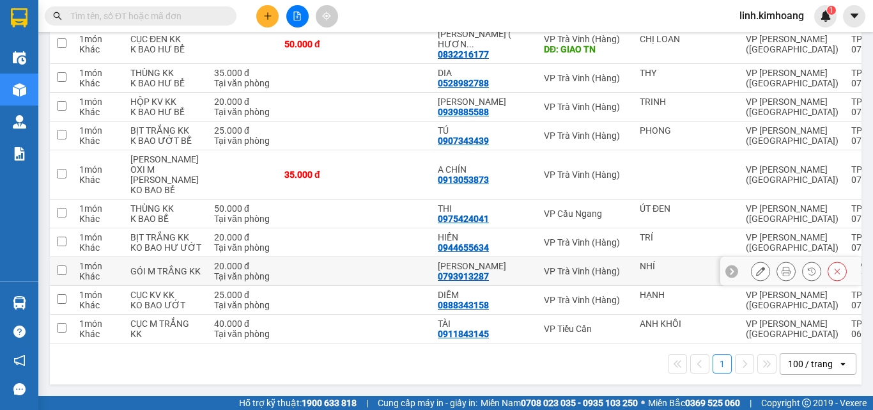
scroll to position [3550, 0]
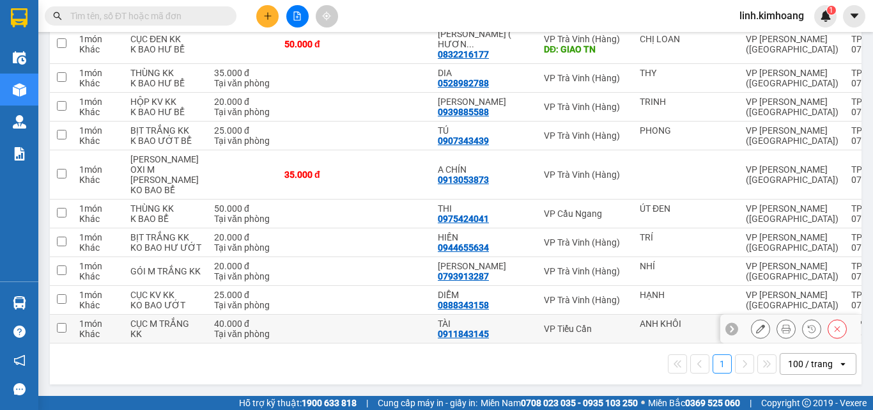
click at [360, 319] on td at bounding box center [393, 328] width 77 height 29
checkbox input "true"
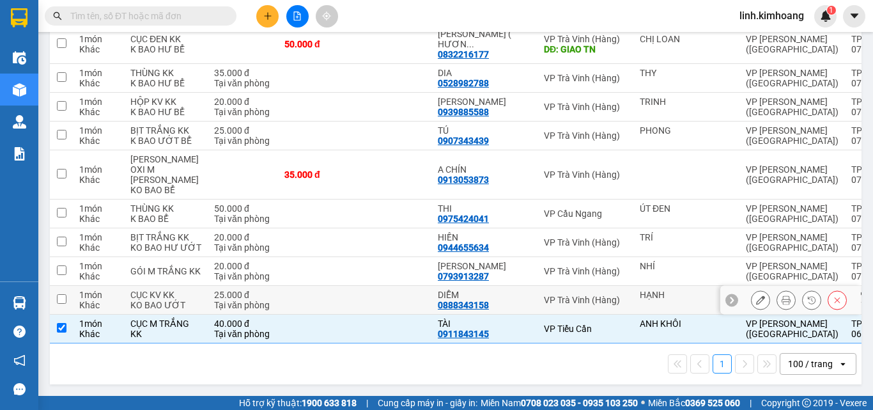
click at [355, 290] on td at bounding box center [393, 300] width 77 height 29
checkbox input "true"
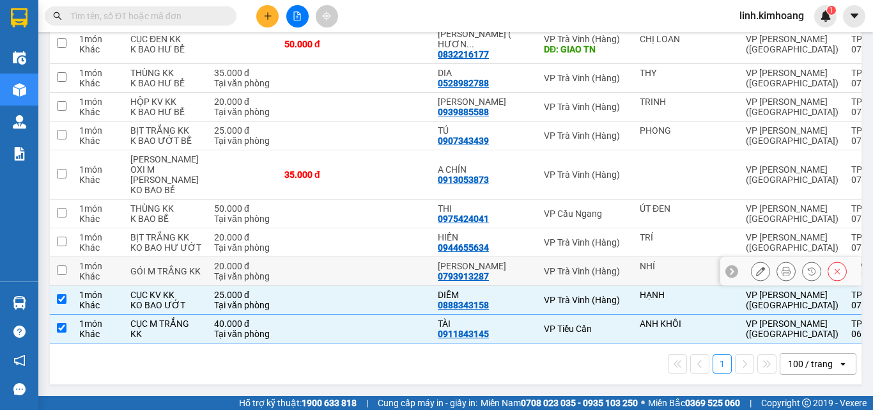
click at [355, 257] on td at bounding box center [393, 271] width 77 height 29
checkbox input "true"
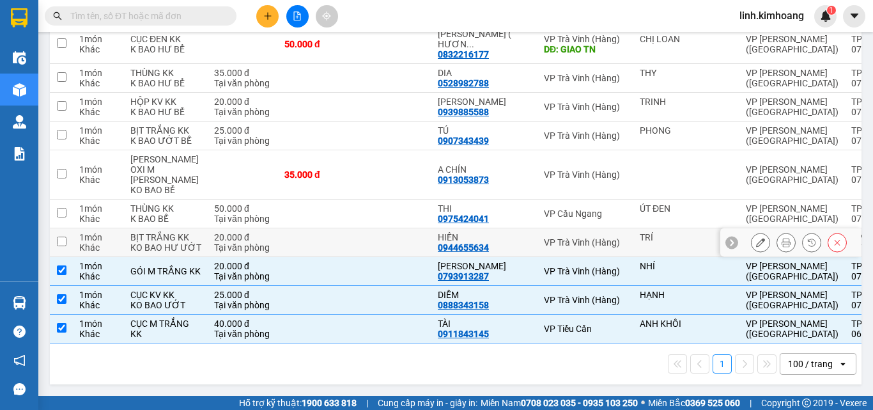
click at [328, 228] on tr "1 món Khác BỊT TRẮNG KK KO BAO HƯ ƯỚT 20.000 đ Tại văn phòng HIỀN 0944655634 VP…" at bounding box center [518, 242] width 937 height 29
click at [319, 199] on td at bounding box center [316, 213] width 77 height 29
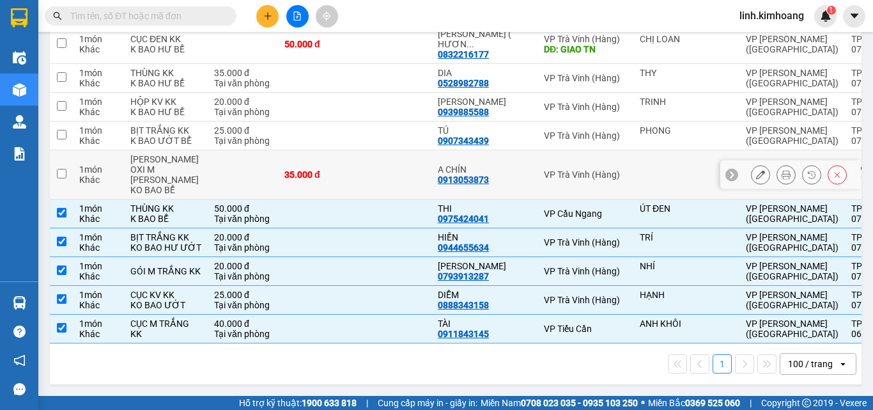
checkbox input "true"
drag, startPoint x: 321, startPoint y: 137, endPoint x: 323, endPoint y: 95, distance: 41.6
click at [321, 150] on td "35.000 đ" at bounding box center [316, 174] width 77 height 49
checkbox input "true"
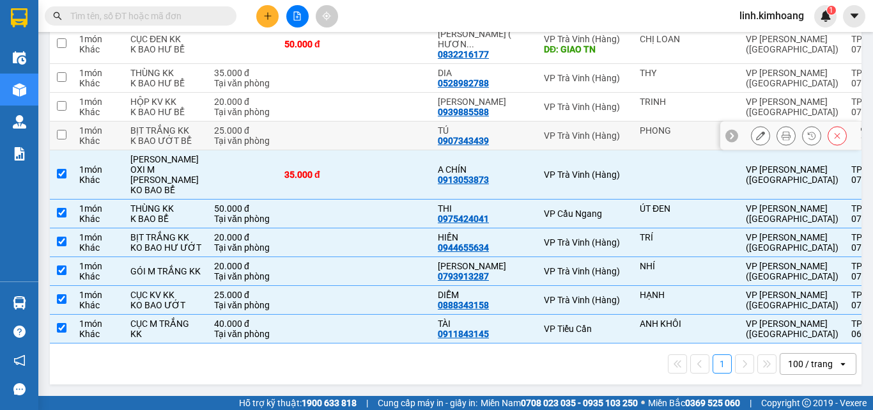
click at [323, 121] on td at bounding box center [316, 135] width 77 height 29
checkbox input "true"
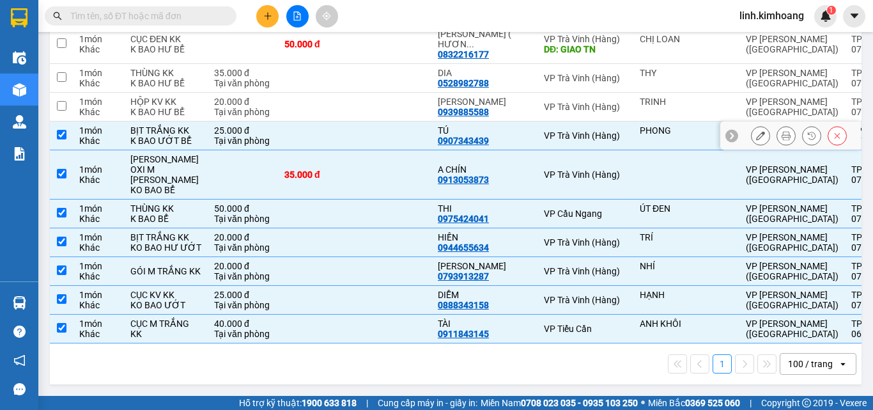
scroll to position [3486, 0]
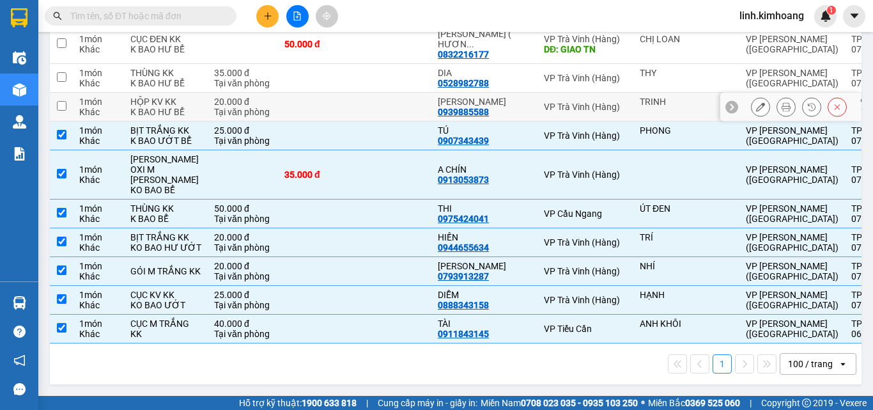
click at [306, 111] on td at bounding box center [316, 107] width 77 height 29
checkbox input "true"
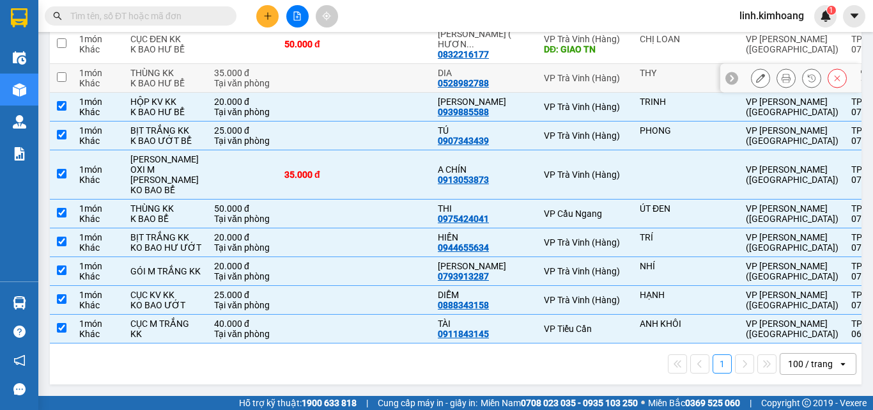
drag, startPoint x: 301, startPoint y: 72, endPoint x: 343, endPoint y: 104, distance: 53.3
click at [301, 71] on td at bounding box center [316, 78] width 77 height 29
checkbox input "true"
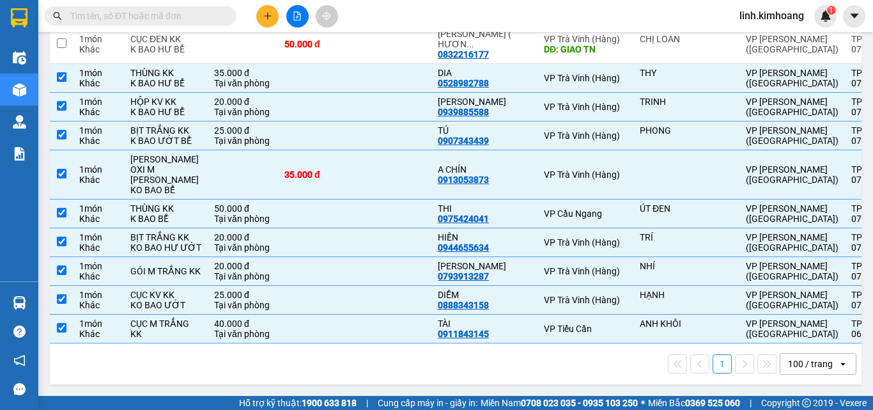
scroll to position [3359, 0]
click at [355, 64] on td at bounding box center [393, 44] width 77 height 39
checkbox input "true"
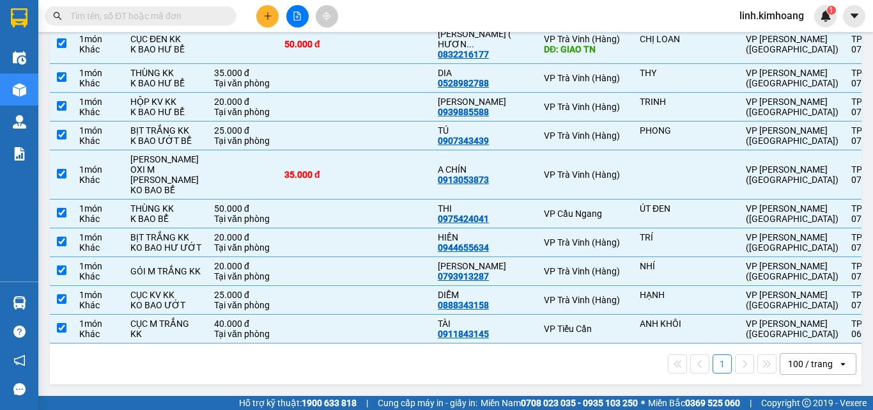
drag, startPoint x: 328, startPoint y: 112, endPoint x: 323, endPoint y: 73, distance: 39.3
click at [328, 25] on td at bounding box center [316, 10] width 77 height 29
checkbox input "true"
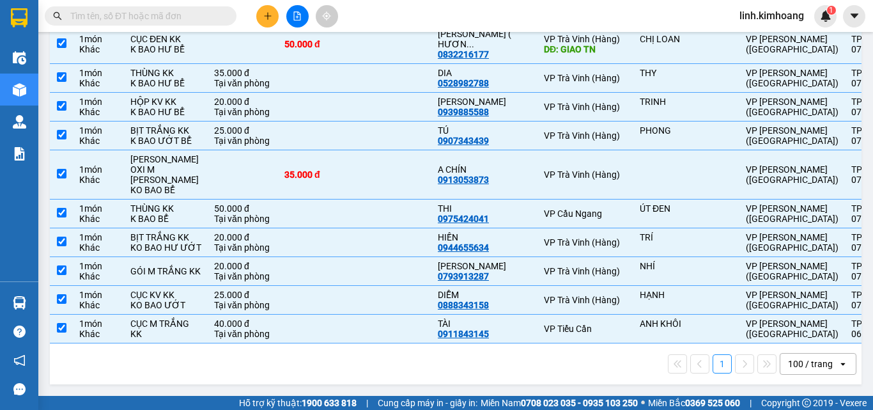
scroll to position [3295, 0]
checkbox input "true"
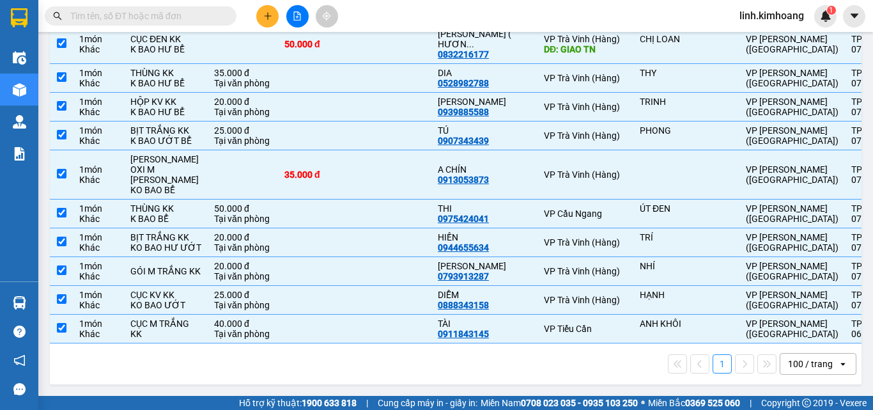
checkbox input "true"
drag, startPoint x: 342, startPoint y: 118, endPoint x: 342, endPoint y: 98, distance: 19.8
checkbox input "true"
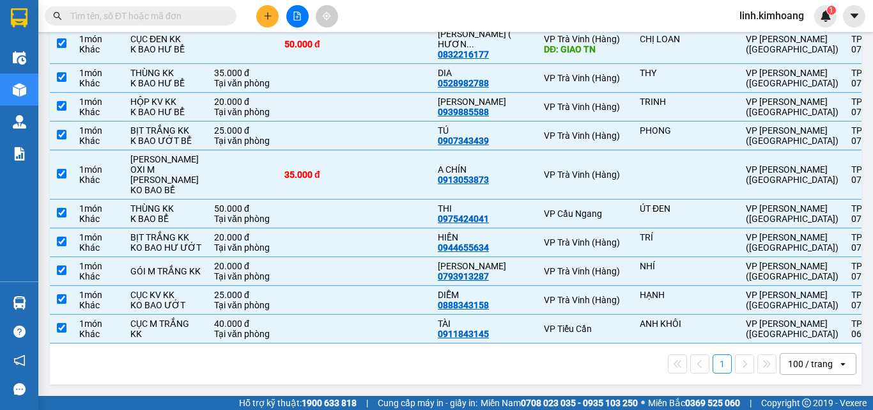
checkbox input "true"
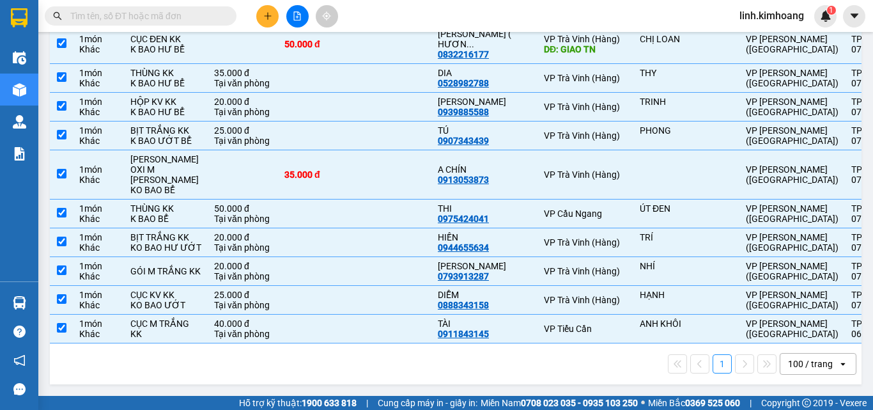
checkbox input "true"
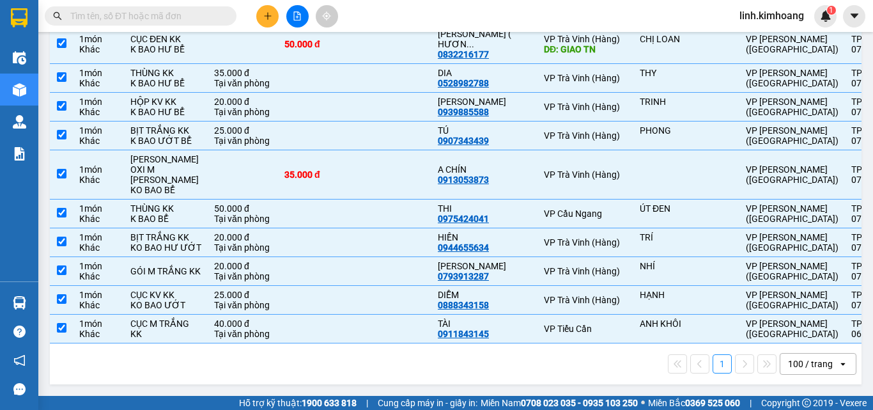
checkbox input "true"
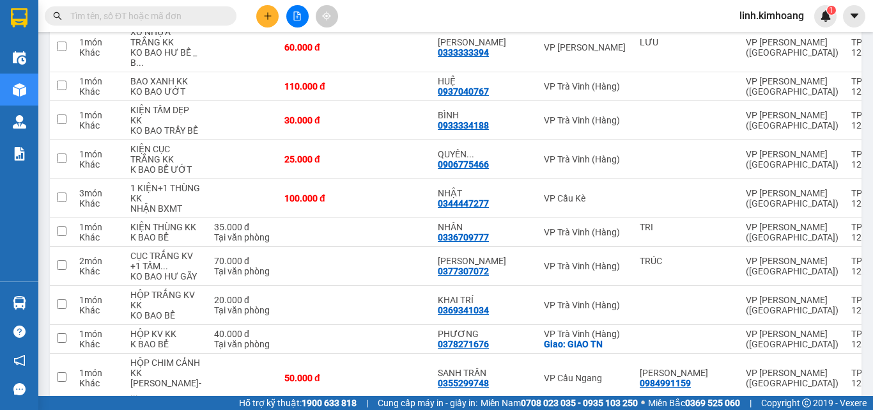
scroll to position [0, 0]
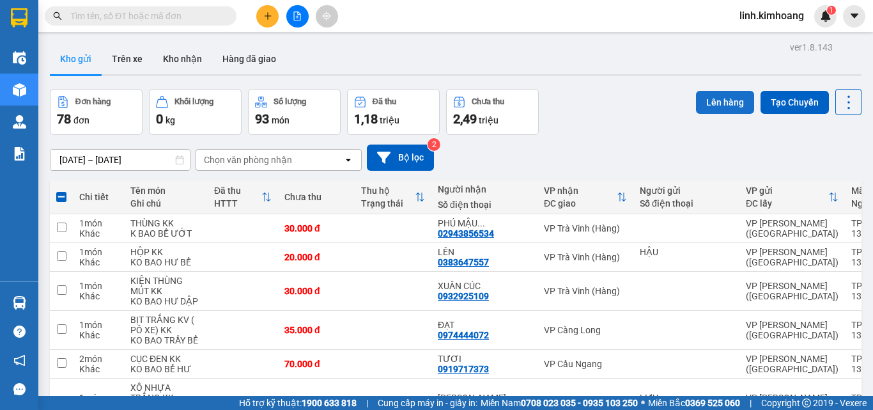
click at [712, 107] on button "Lên hàng" at bounding box center [725, 102] width 58 height 23
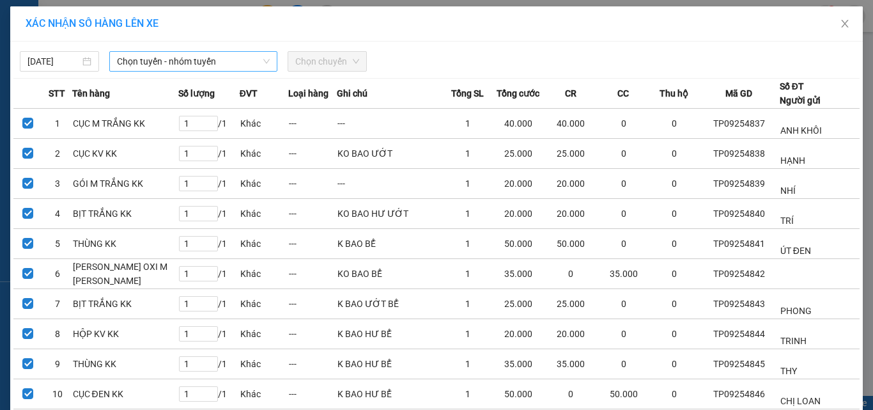
click at [236, 60] on span "Chọn tuyến - nhóm tuyến" at bounding box center [193, 61] width 153 height 19
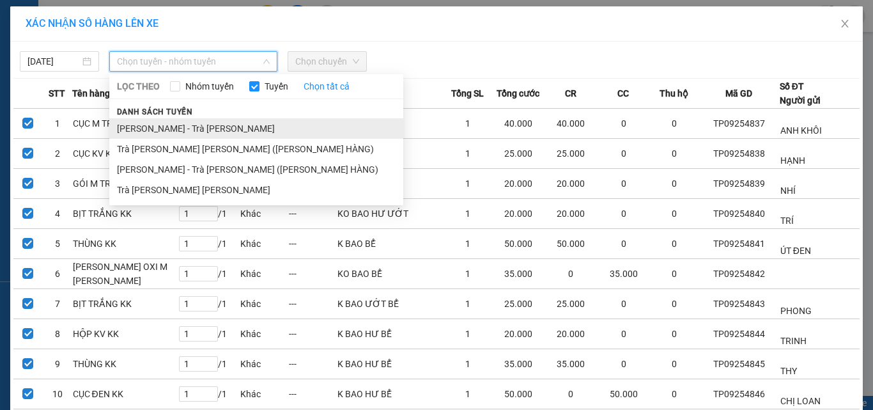
click at [171, 125] on li "Hồ Chí Minh - Trà Vinh" at bounding box center [256, 128] width 294 height 20
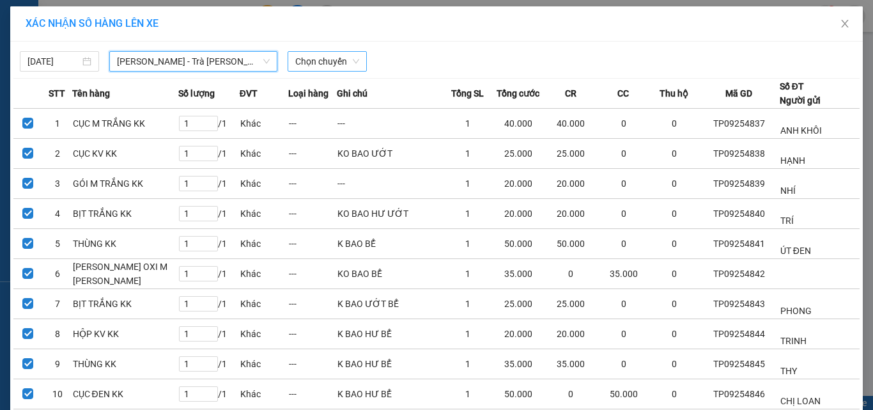
click at [309, 57] on span "Chọn chuyến" at bounding box center [327, 61] width 64 height 19
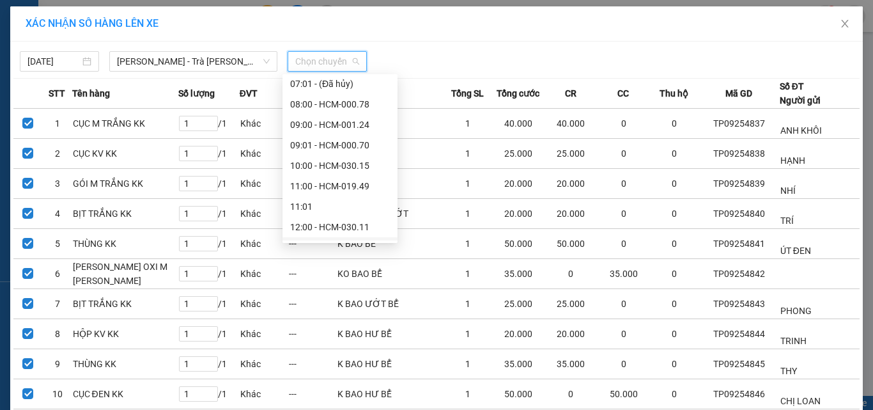
scroll to position [64, 0]
click at [333, 126] on div "09:00 - HCM-001.24" at bounding box center [340, 125] width 100 height 14
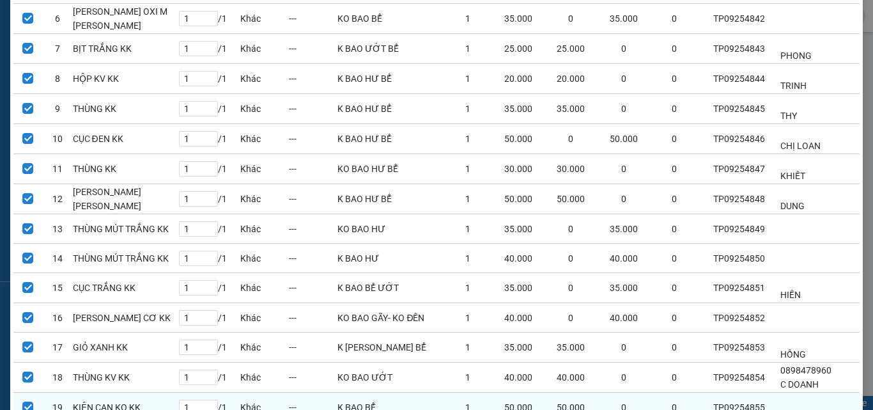
scroll to position [424, 0]
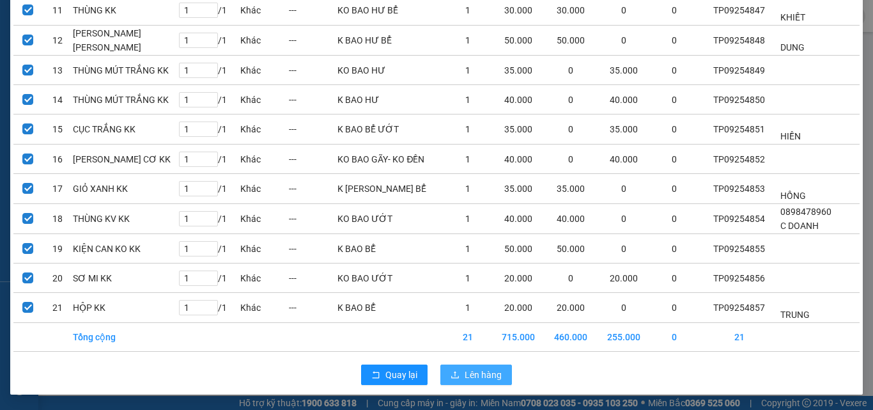
click at [457, 373] on button "Lên hàng" at bounding box center [476, 374] width 72 height 20
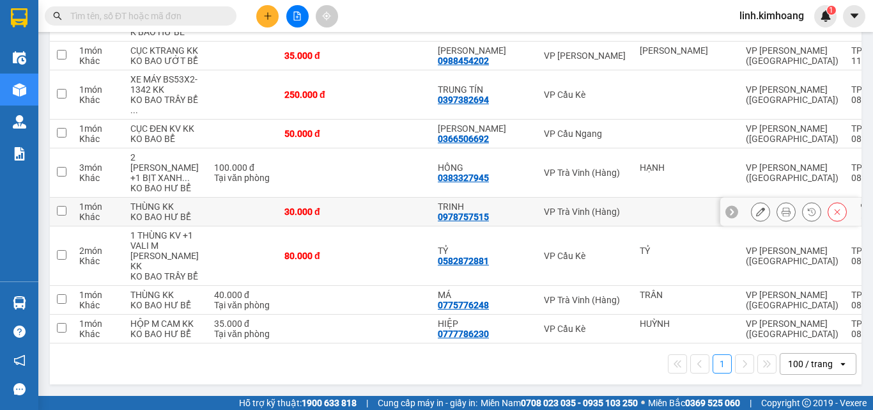
scroll to position [2709, 0]
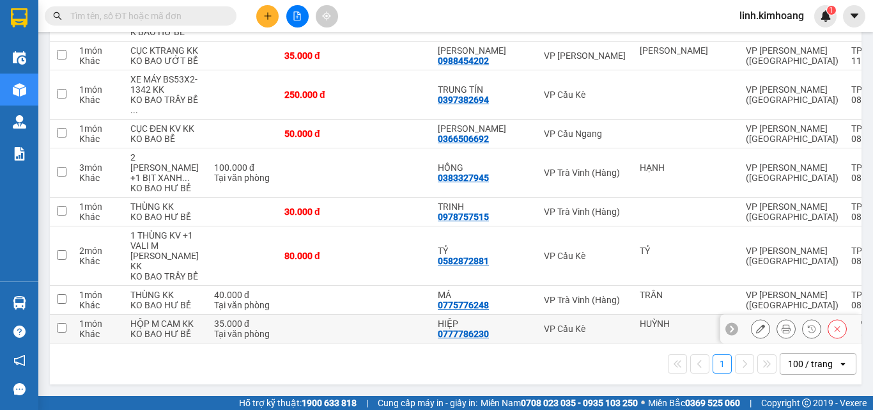
click at [355, 314] on td at bounding box center [393, 328] width 77 height 29
checkbox input "true"
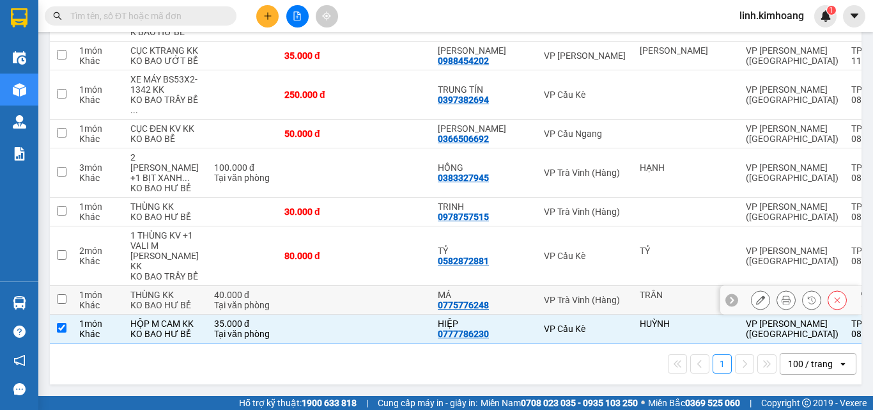
click at [310, 286] on td at bounding box center [316, 300] width 77 height 29
checkbox input "true"
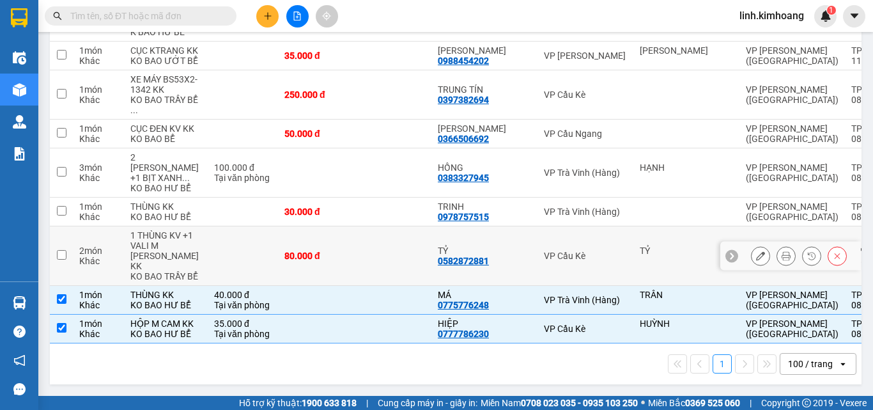
click at [311, 250] on div "80.000 đ" at bounding box center [316, 255] width 64 height 10
checkbox input "true"
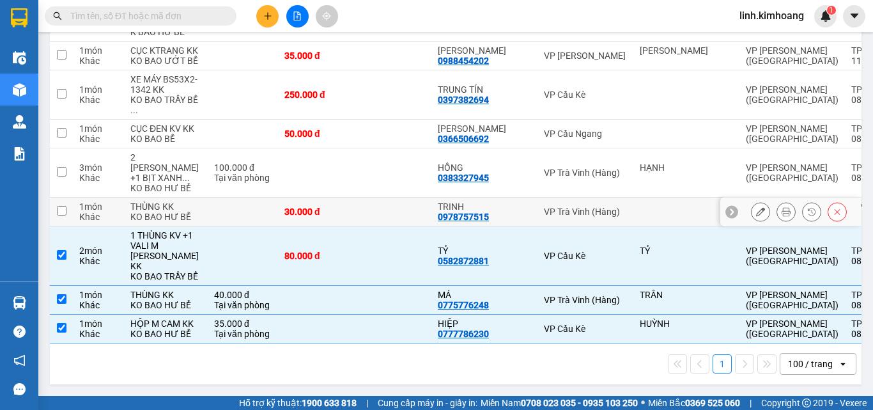
drag, startPoint x: 304, startPoint y: 169, endPoint x: 304, endPoint y: 153, distance: 16.0
click at [304, 206] on div "30.000 đ" at bounding box center [316, 211] width 64 height 10
checkbox input "true"
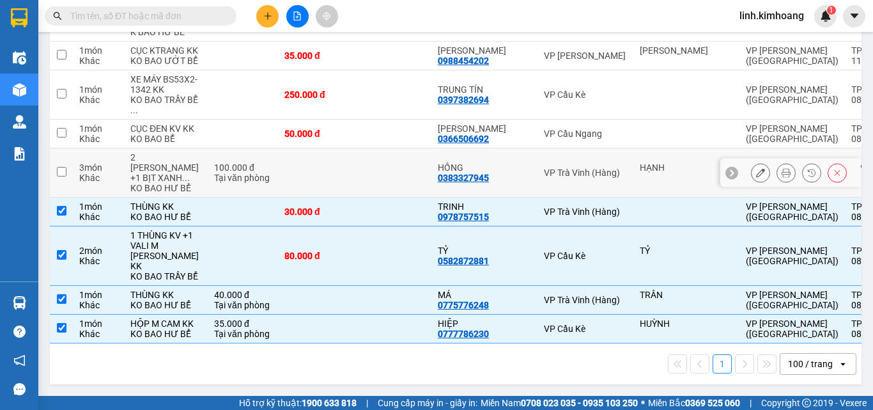
drag, startPoint x: 305, startPoint y: 123, endPoint x: 346, endPoint y: 157, distance: 52.7
click at [306, 148] on td at bounding box center [316, 172] width 77 height 49
checkbox input "true"
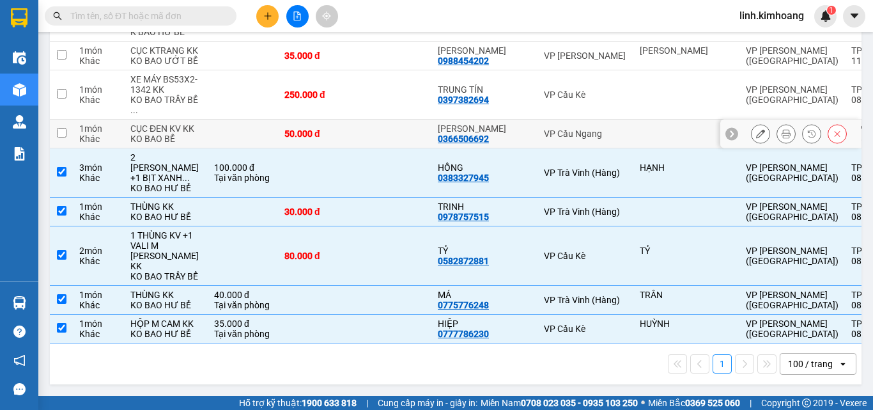
scroll to position [2582, 0]
click at [310, 148] on td "50.000 đ" at bounding box center [316, 133] width 77 height 29
checkbox input "true"
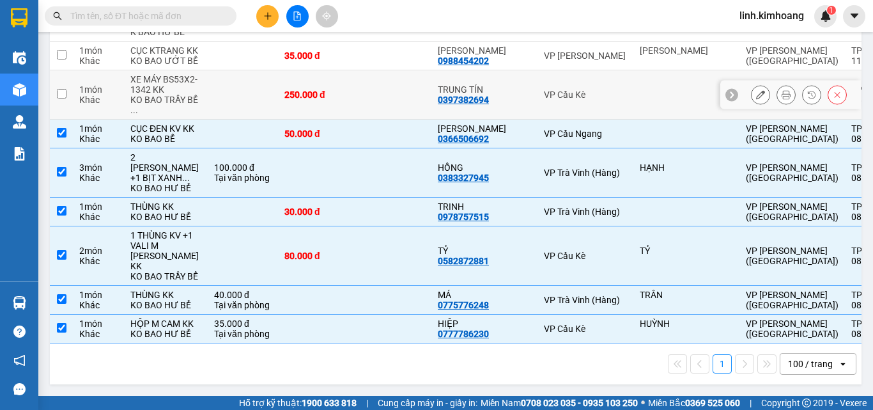
click at [311, 119] on td "250.000 đ" at bounding box center [316, 94] width 77 height 49
checkbox input "true"
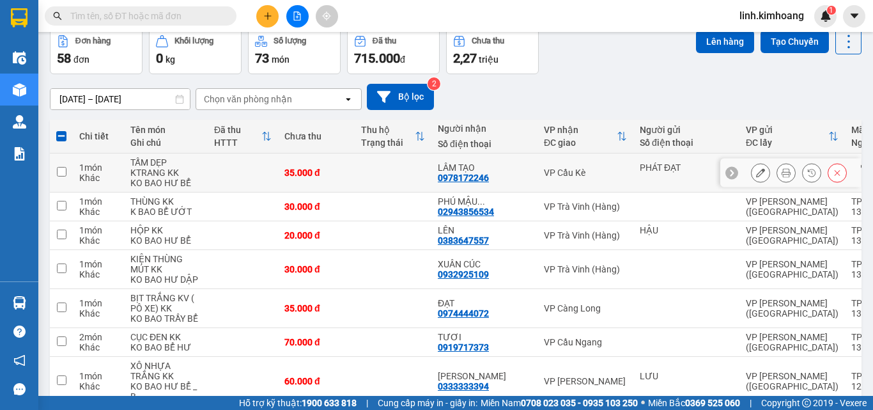
scroll to position [0, 0]
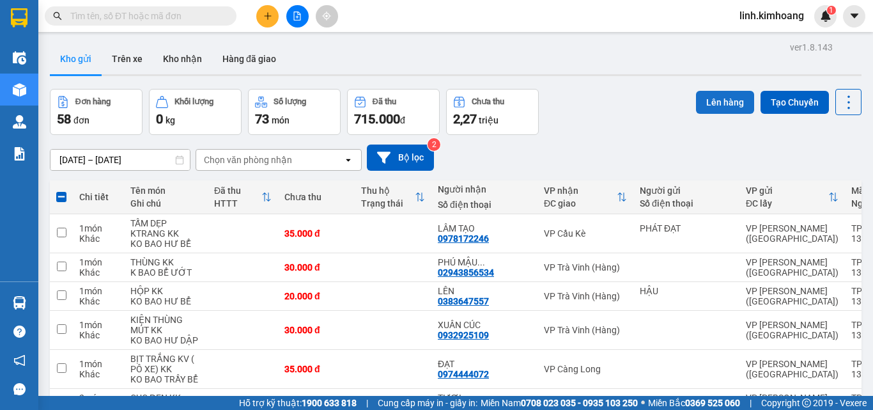
click at [732, 100] on button "Lên hàng" at bounding box center [725, 102] width 58 height 23
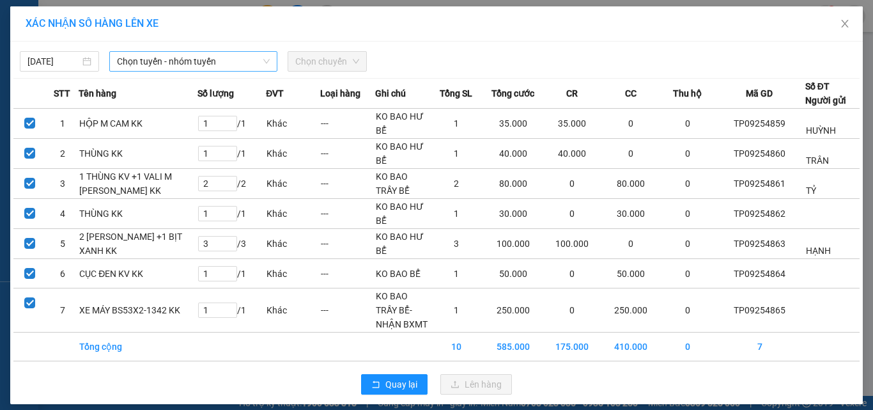
click at [224, 66] on span "Chọn tuyến - nhóm tuyến" at bounding box center [193, 61] width 153 height 19
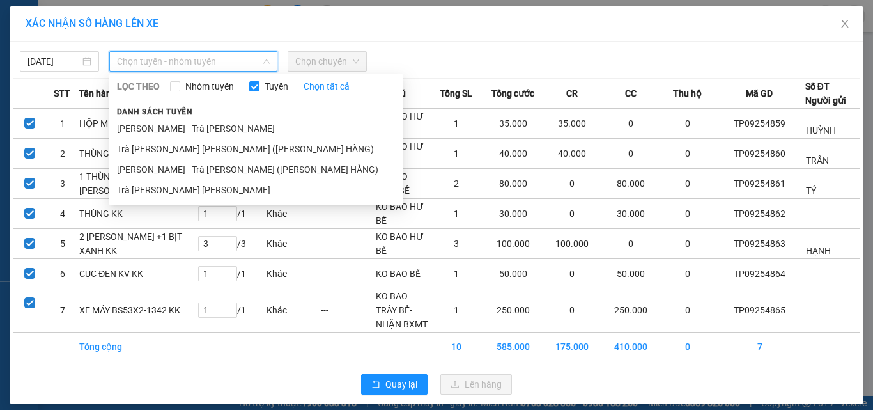
click at [185, 109] on span "Danh sách tuyến" at bounding box center [154, 112] width 91 height 12
click at [183, 126] on li "Hồ Chí Minh - Trà Vinh" at bounding box center [256, 128] width 294 height 20
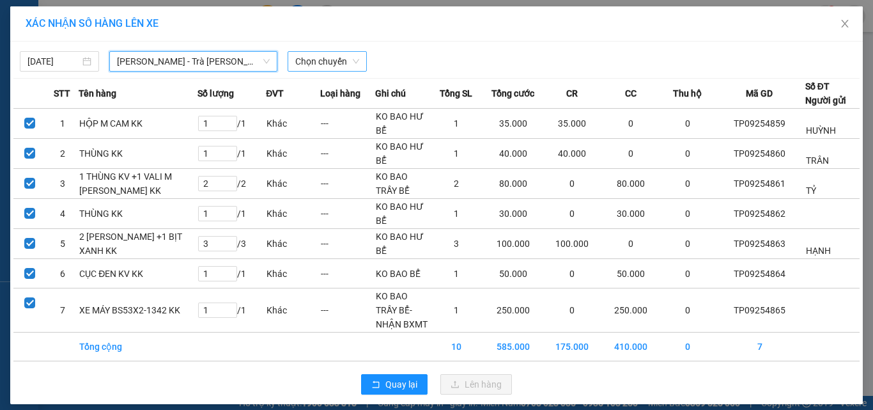
click at [316, 56] on span "Chọn chuyến" at bounding box center [327, 61] width 64 height 19
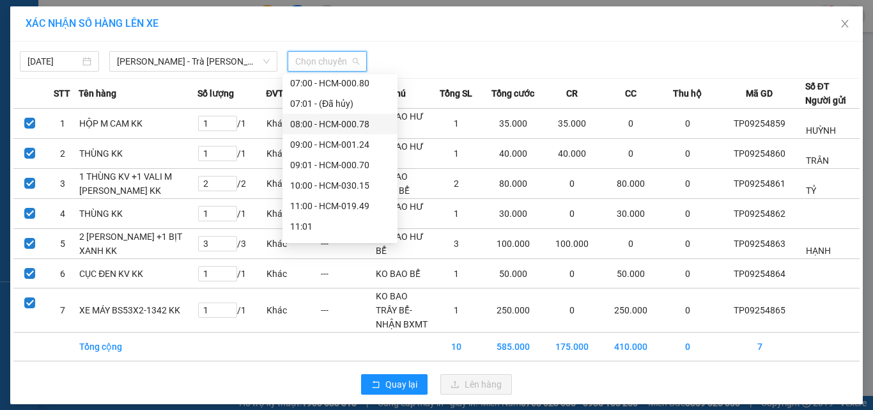
scroll to position [64, 0]
click at [338, 187] on div "11:00 - HCM-019.49" at bounding box center [340, 187] width 100 height 14
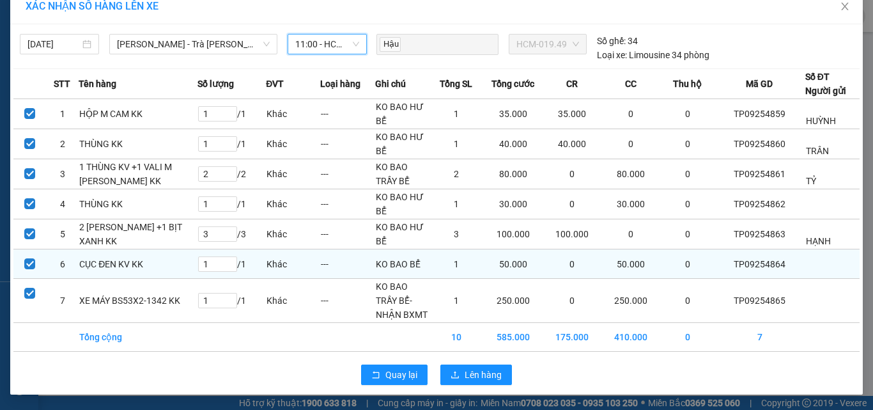
scroll to position [46, 0]
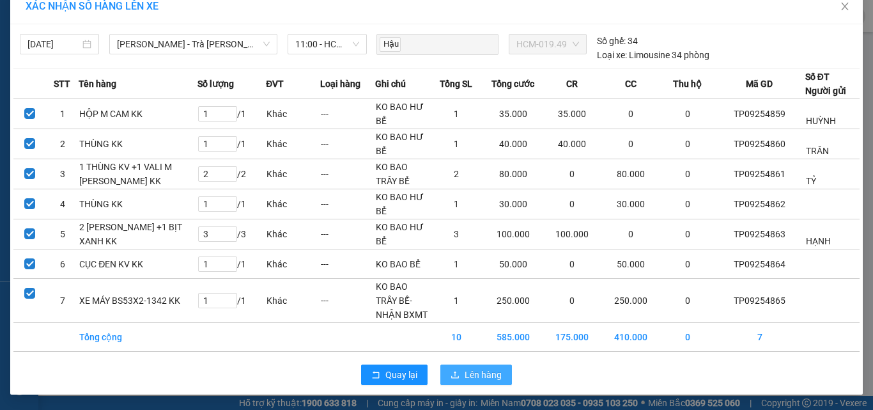
click at [490, 374] on span "Lên hàng" at bounding box center [483, 374] width 37 height 14
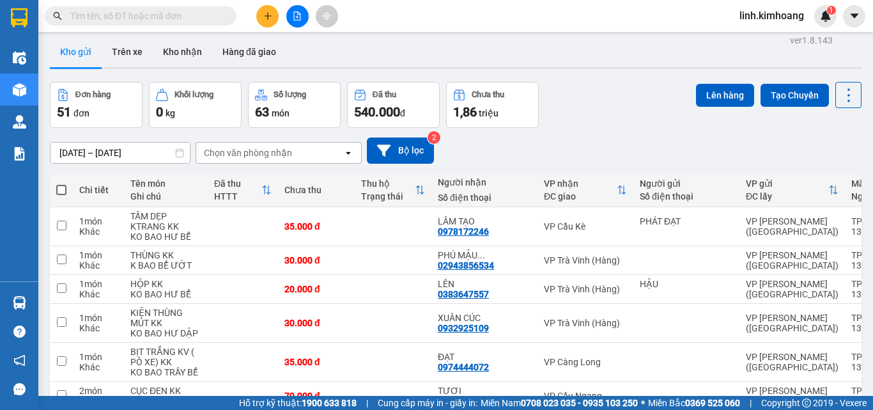
scroll to position [1, 0]
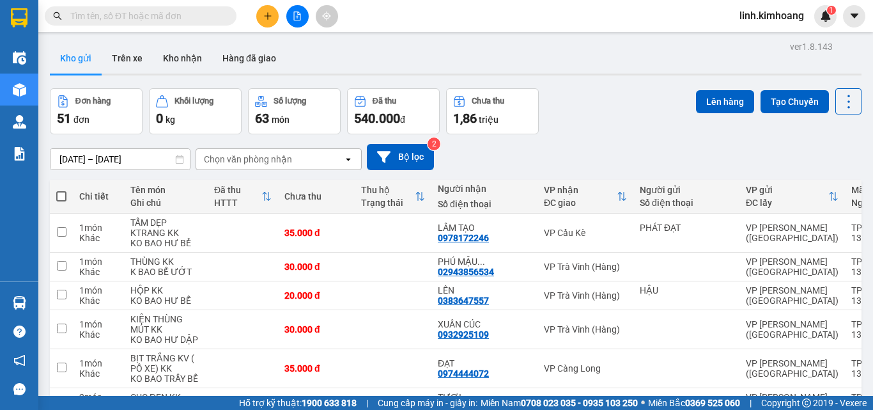
click at [55, 192] on th at bounding box center [61, 197] width 23 height 34
click at [65, 201] on span at bounding box center [61, 196] width 10 height 10
click at [61, 190] on input "checkbox" at bounding box center [61, 190] width 0 height 0
checkbox input "true"
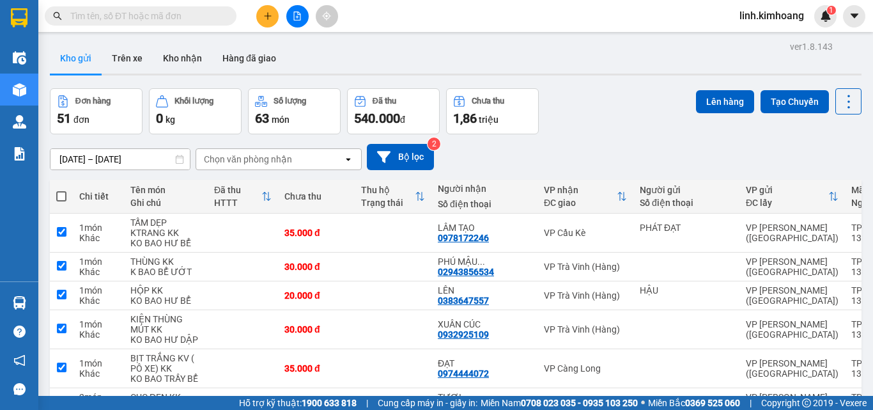
checkbox input "true"
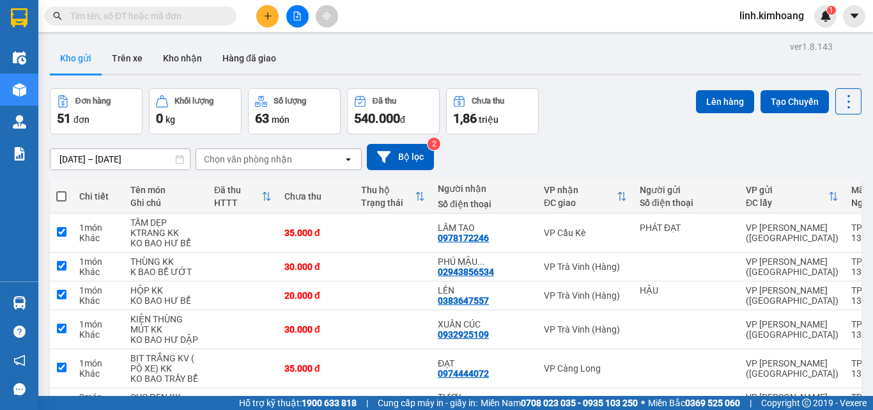
checkbox input "true"
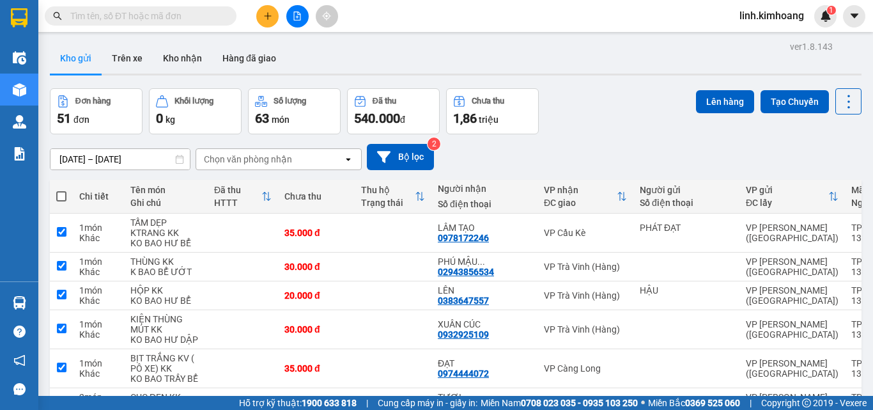
checkbox input "true"
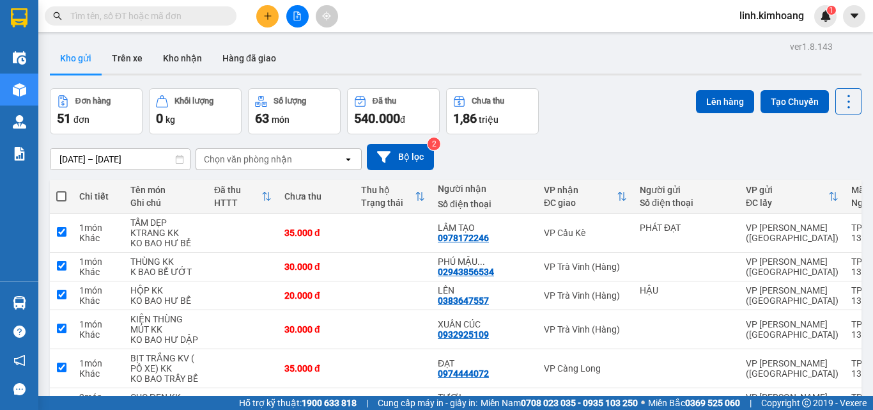
checkbox input "true"
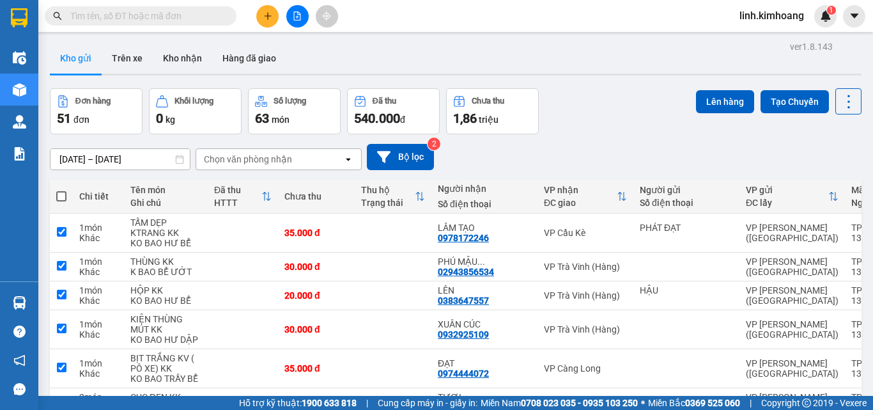
checkbox input "true"
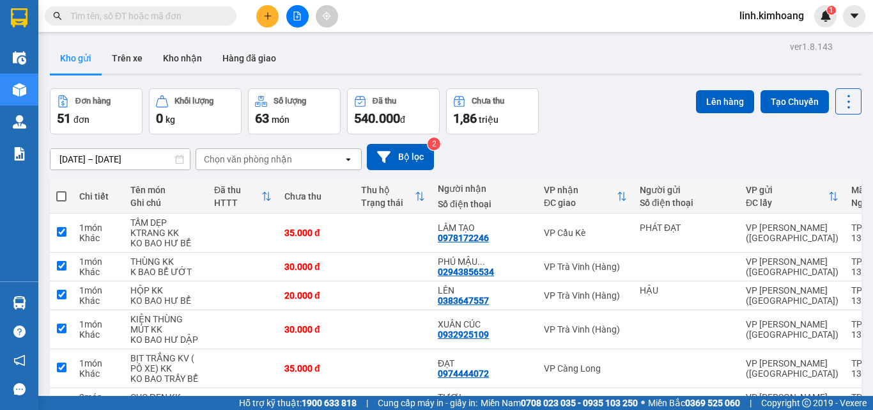
checkbox input "true"
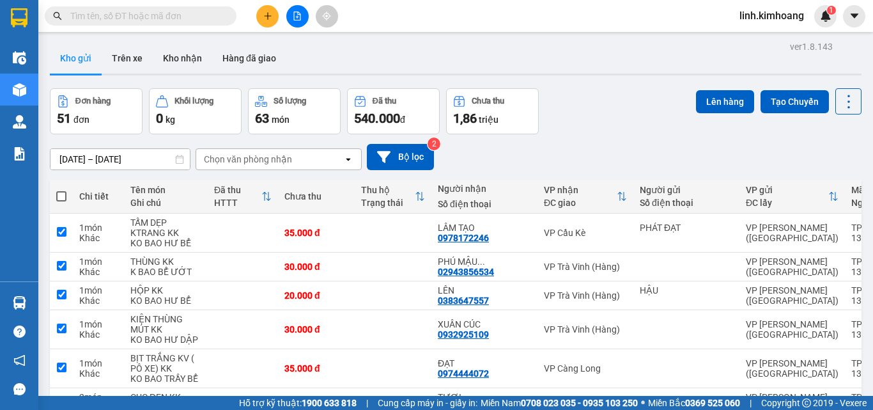
checkbox input "true"
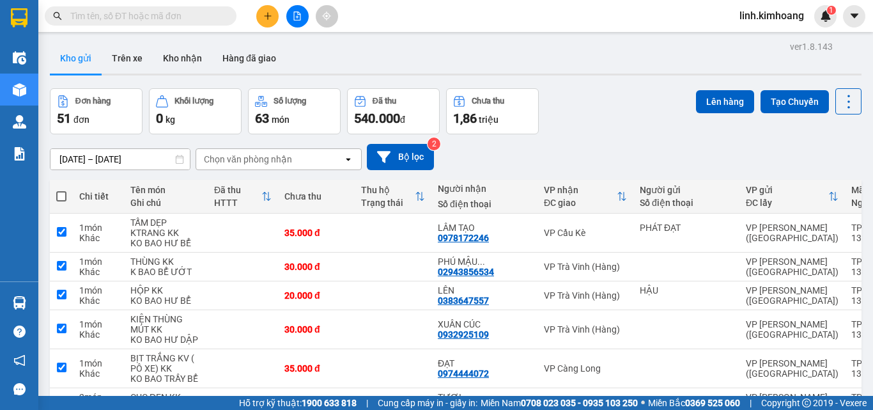
checkbox input "true"
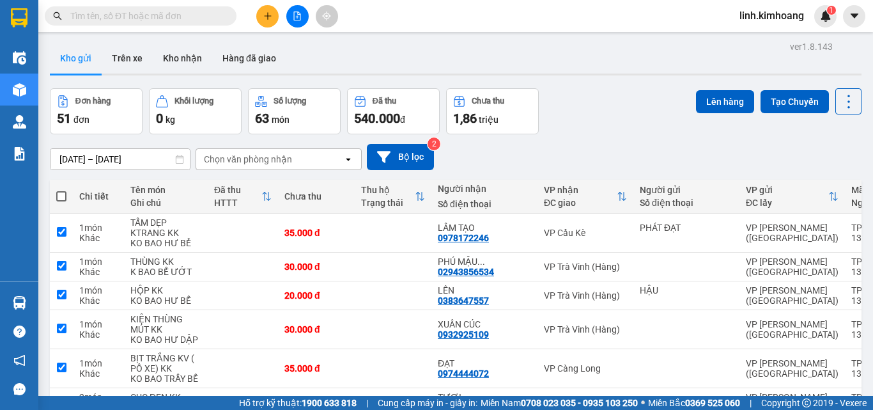
checkbox input "true"
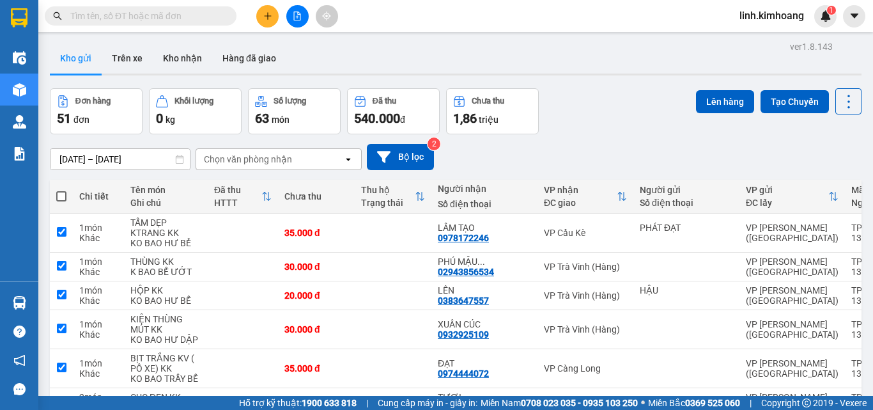
checkbox input "true"
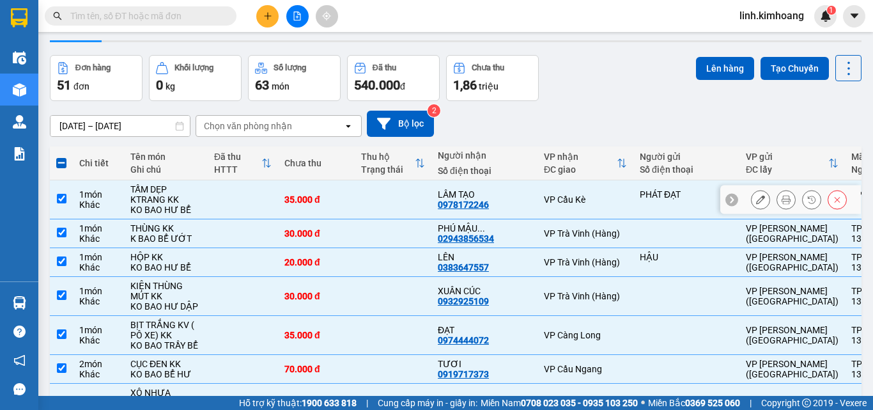
scroll to position [65, 0]
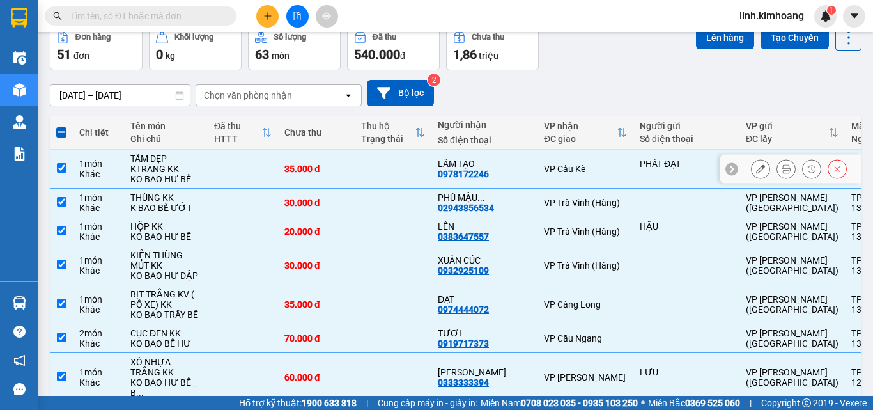
click at [208, 189] on td at bounding box center [243, 169] width 70 height 39
checkbox input "false"
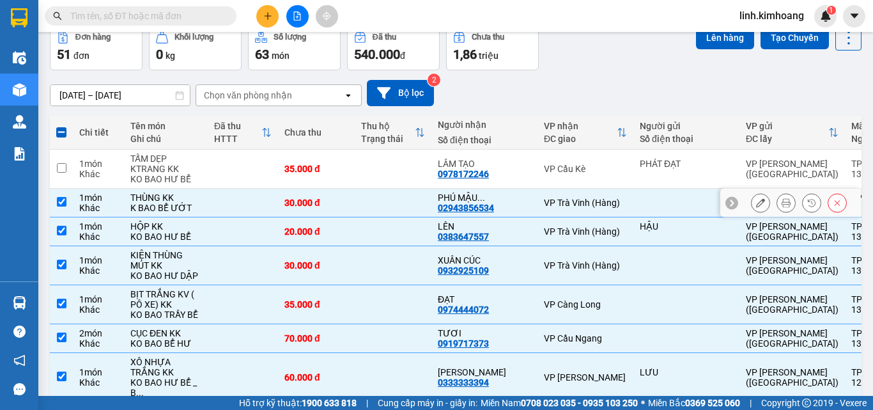
click at [220, 217] on td at bounding box center [243, 203] width 70 height 29
checkbox input "false"
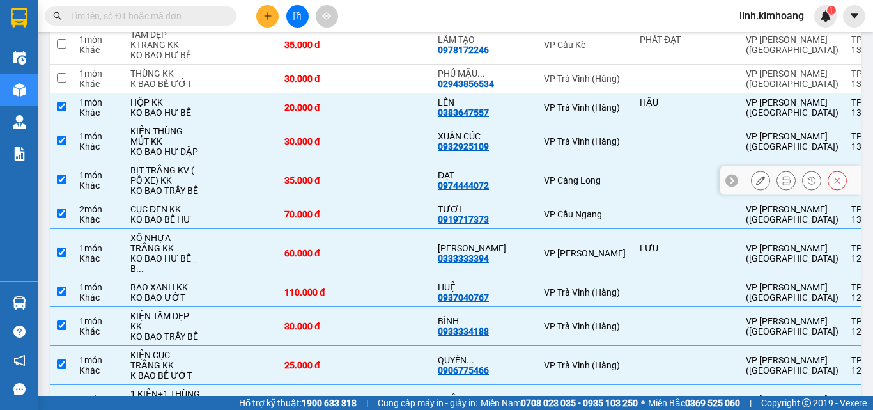
scroll to position [192, 0]
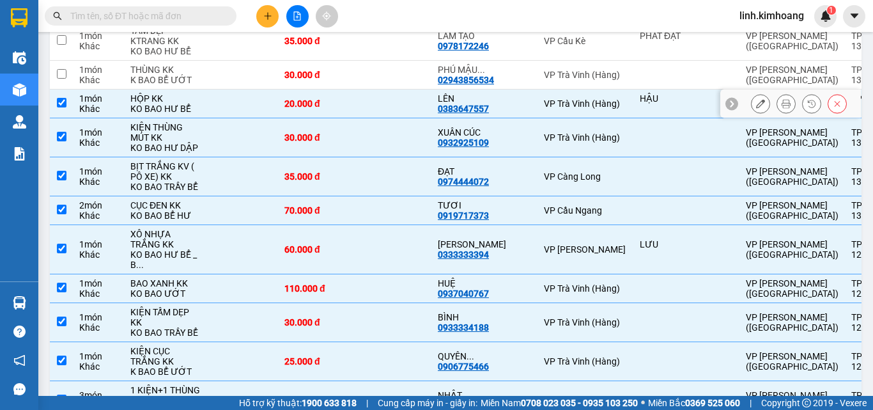
click at [288, 109] on div "20.000 đ" at bounding box center [316, 103] width 64 height 10
checkbox input "false"
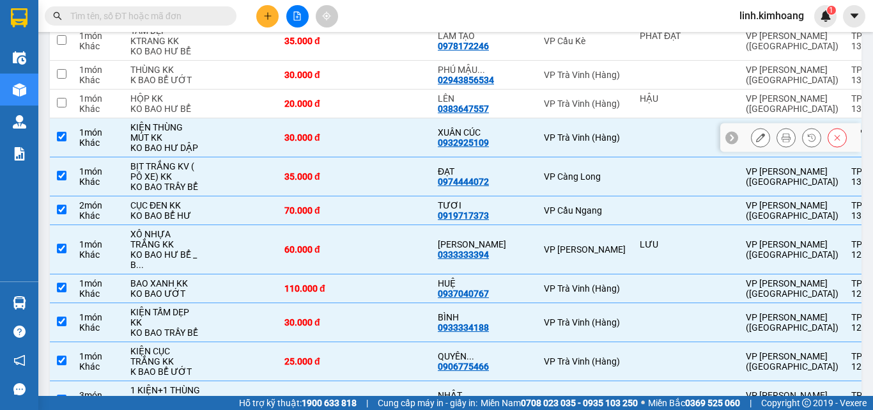
click at [303, 157] on td "30.000 đ" at bounding box center [316, 137] width 77 height 39
checkbox input "false"
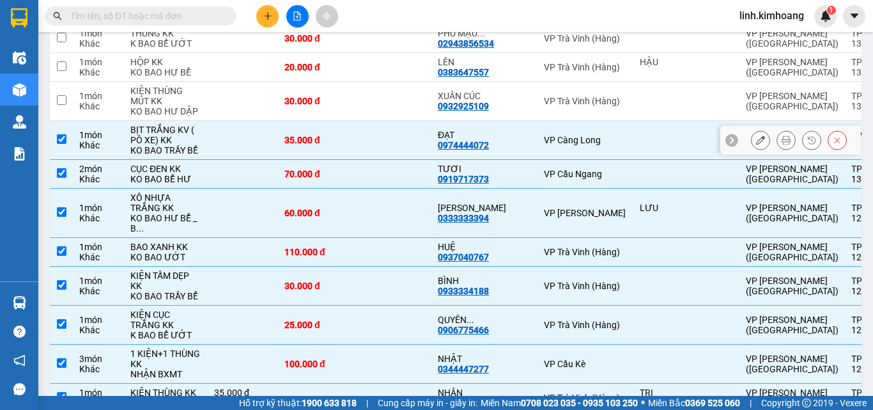
scroll to position [256, 0]
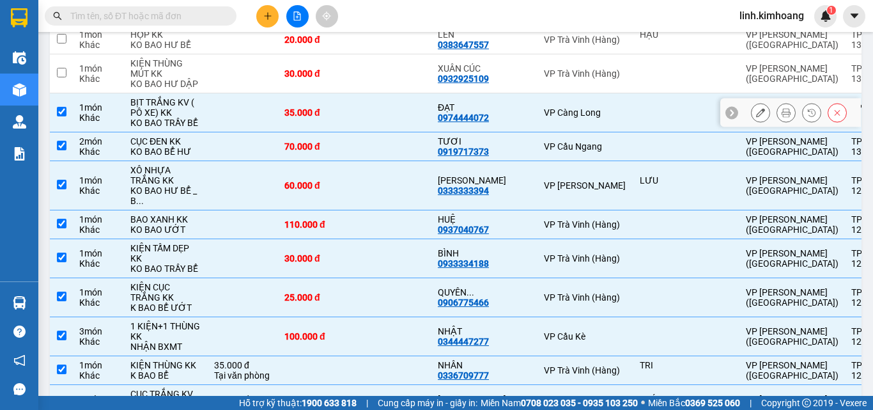
click at [355, 132] on td at bounding box center [393, 112] width 77 height 39
checkbox input "false"
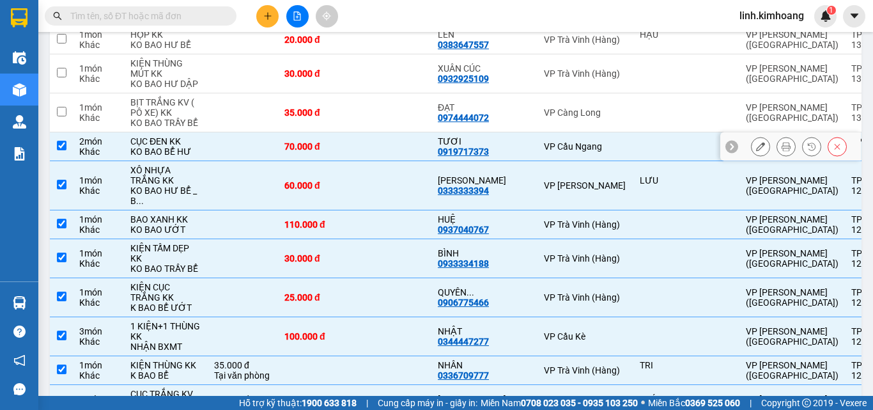
click at [355, 161] on td at bounding box center [393, 146] width 77 height 29
checkbox input "false"
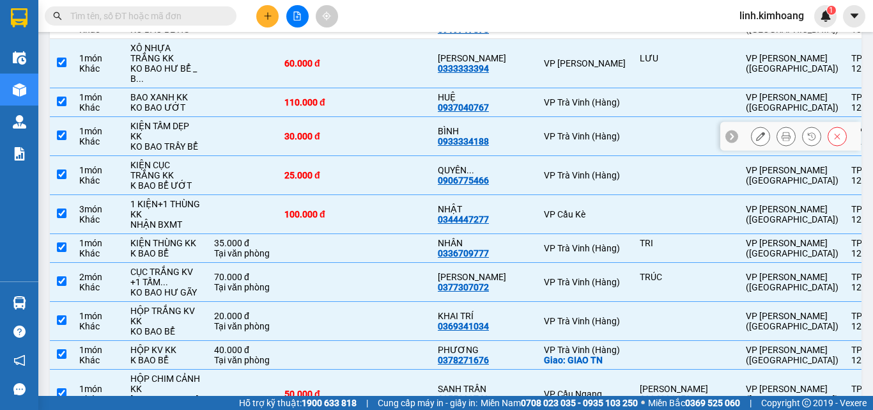
scroll to position [384, 0]
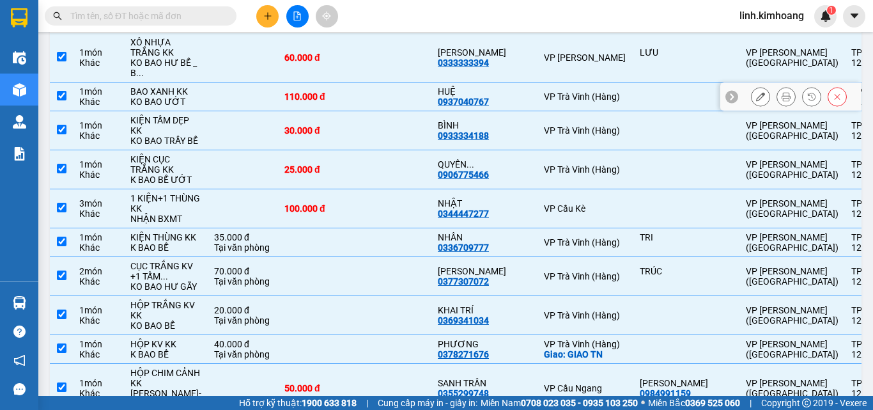
click at [318, 82] on td "60.000 đ" at bounding box center [316, 57] width 77 height 49
checkbox input "false"
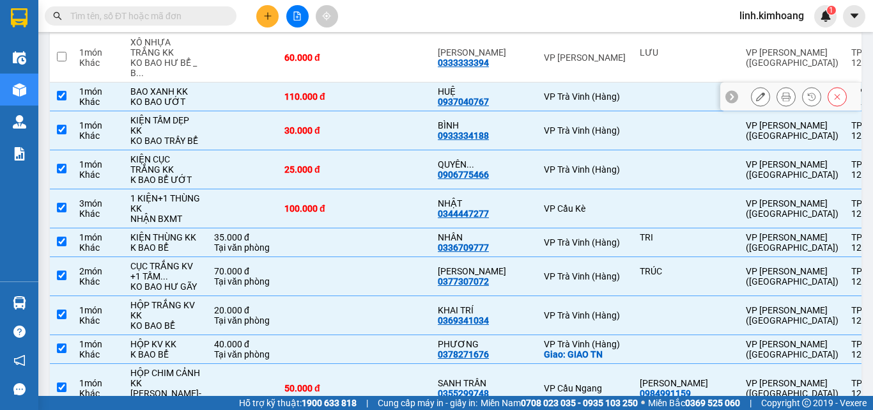
click at [355, 111] on td at bounding box center [393, 96] width 77 height 29
checkbox input "false"
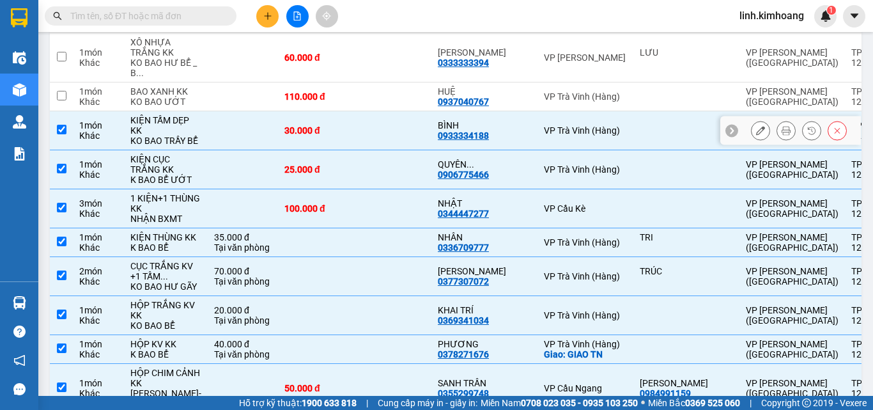
click at [360, 150] on td at bounding box center [393, 130] width 77 height 39
checkbox input "false"
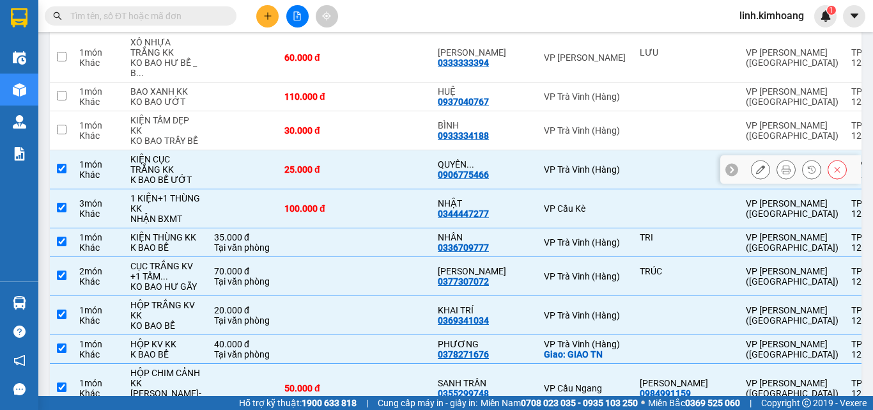
click at [360, 189] on td at bounding box center [393, 169] width 77 height 39
checkbox input "false"
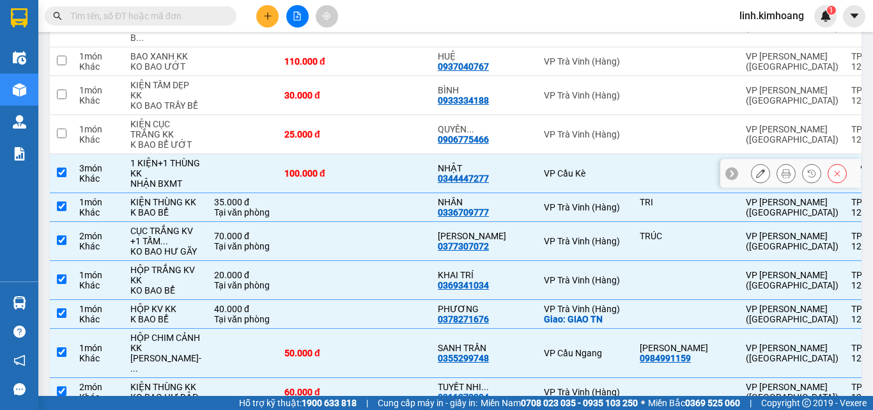
scroll to position [448, 0]
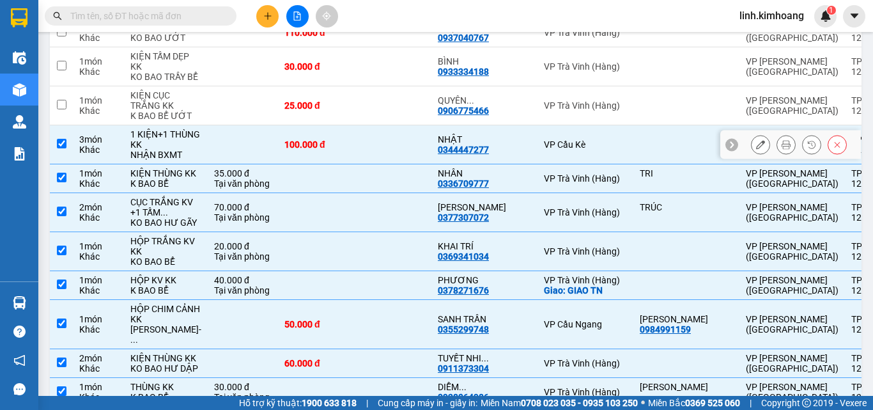
click at [299, 150] on div "100.000 đ" at bounding box center [316, 144] width 64 height 10
checkbox input "false"
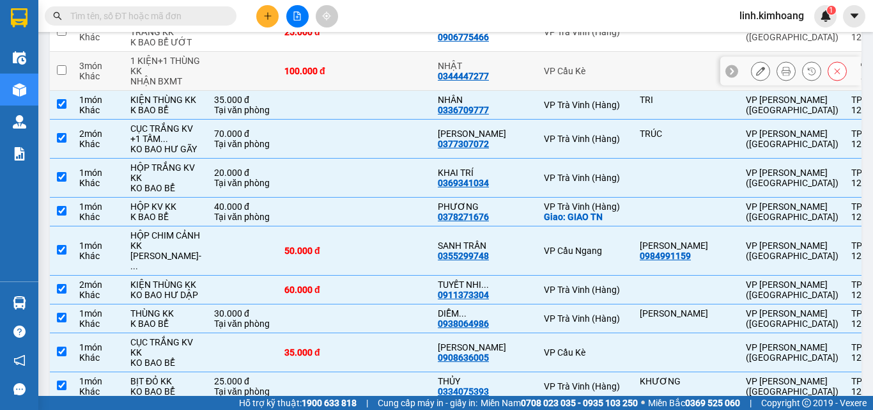
scroll to position [576, 0]
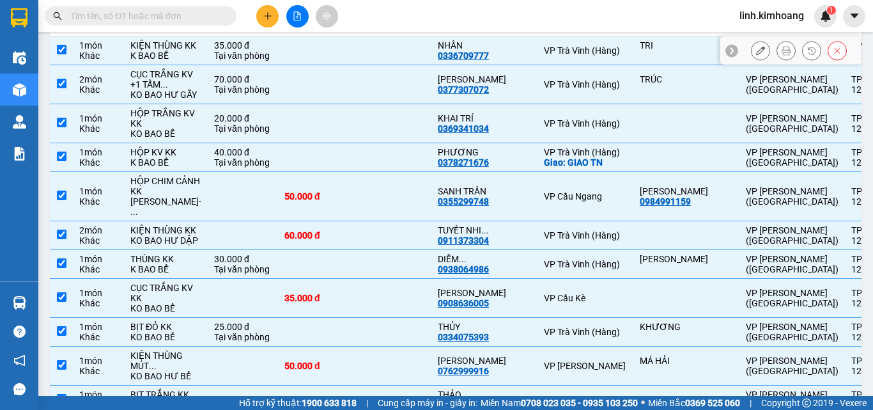
click at [321, 65] on td at bounding box center [316, 50] width 77 height 29
checkbox input "false"
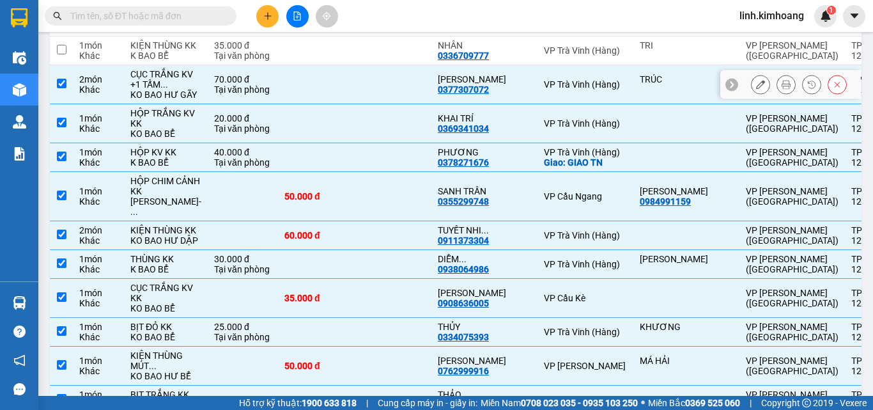
click at [355, 104] on td at bounding box center [393, 84] width 77 height 39
checkbox input "false"
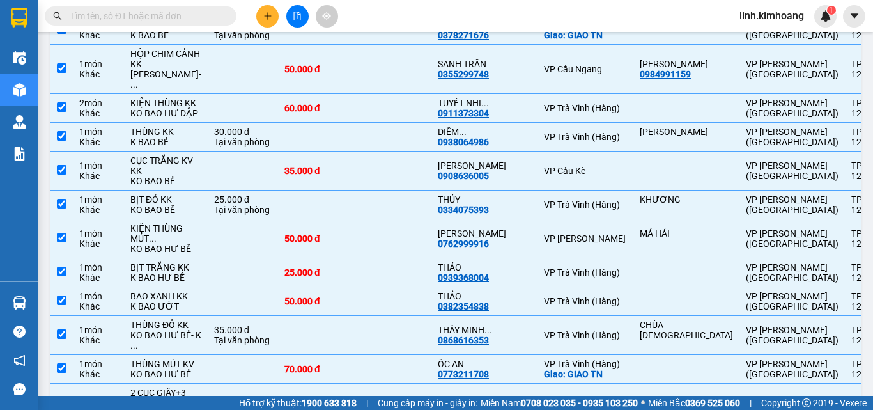
scroll to position [704, 0]
drag, startPoint x: 315, startPoint y: 192, endPoint x: 311, endPoint y: 214, distance: 22.2
checkbox input "false"
click at [306, 44] on td at bounding box center [316, 29] width 77 height 29
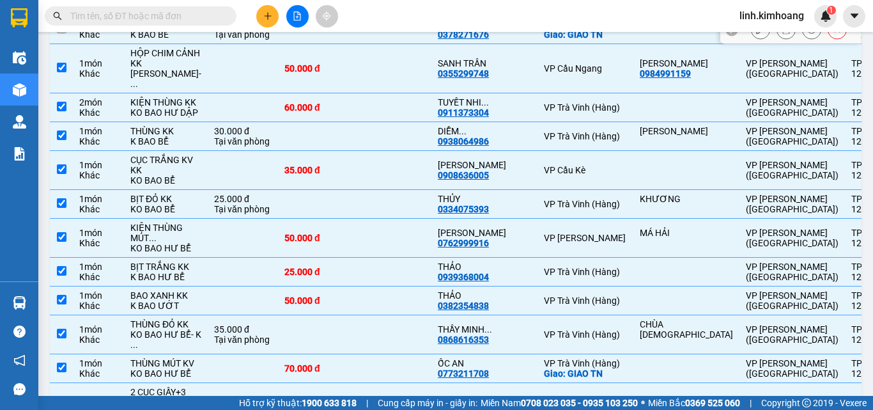
checkbox input "false"
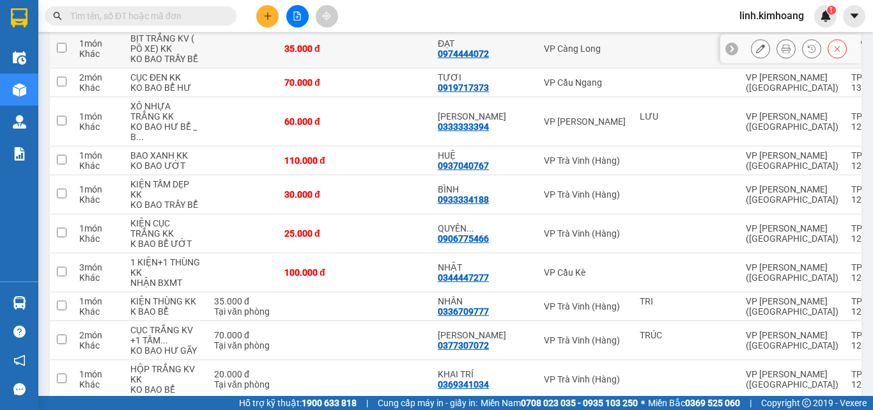
scroll to position [0, 0]
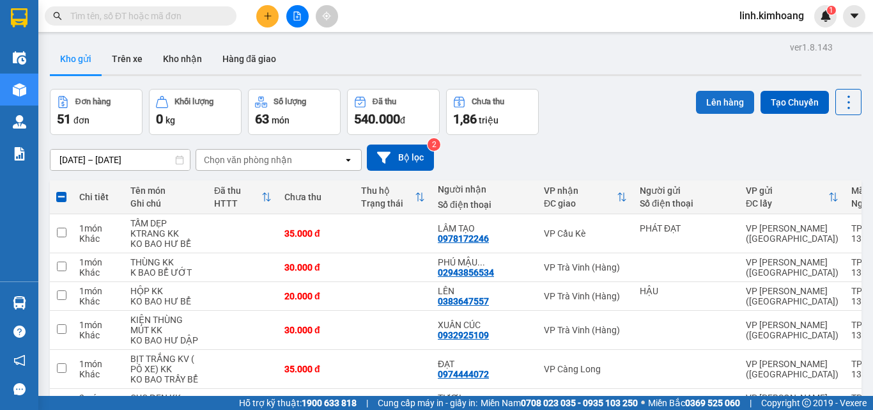
click at [716, 100] on button "Lên hàng" at bounding box center [725, 102] width 58 height 23
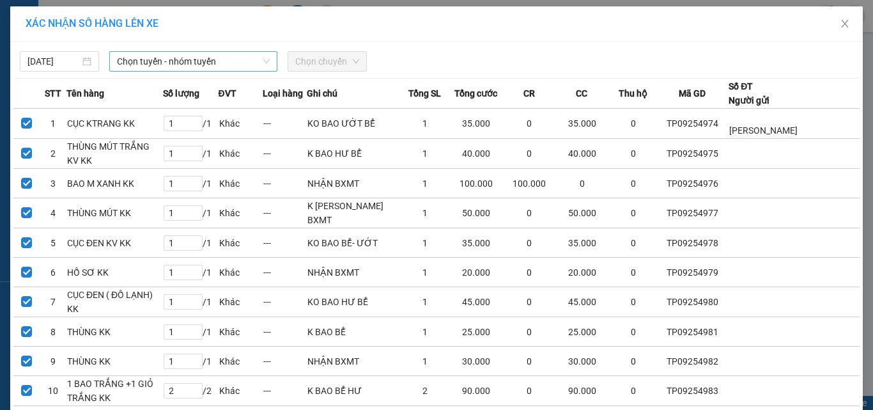
click at [174, 56] on span "Chọn tuyến - nhóm tuyến" at bounding box center [193, 61] width 153 height 19
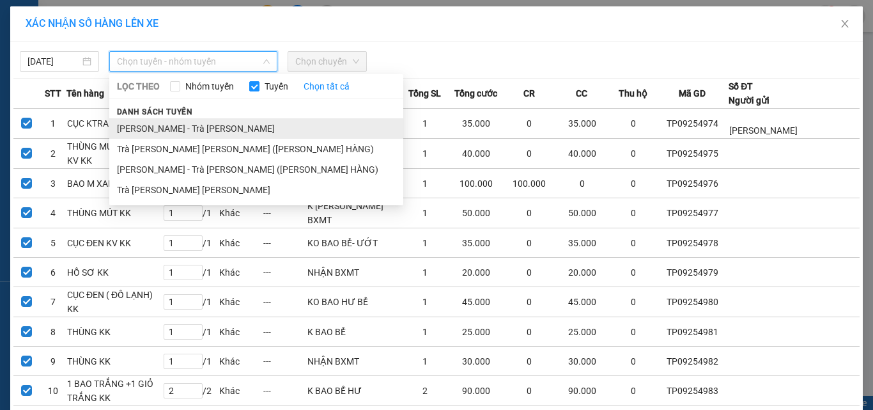
click at [177, 132] on li "Hồ Chí Minh - Trà Vinh" at bounding box center [256, 128] width 294 height 20
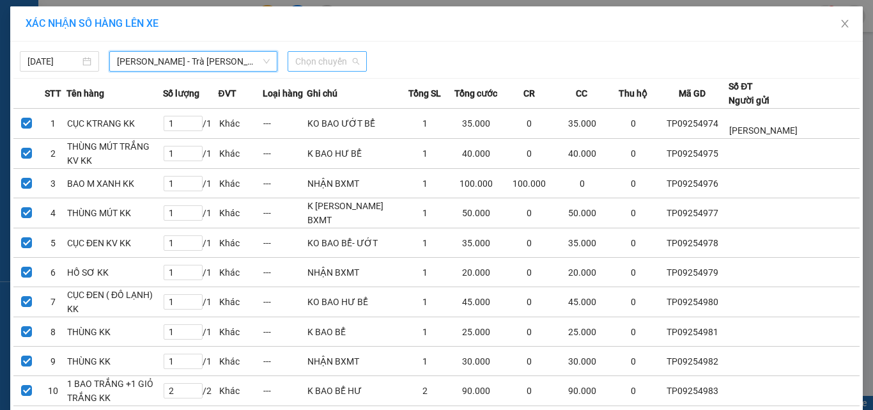
click at [316, 55] on span "Chọn chuyến" at bounding box center [327, 61] width 64 height 19
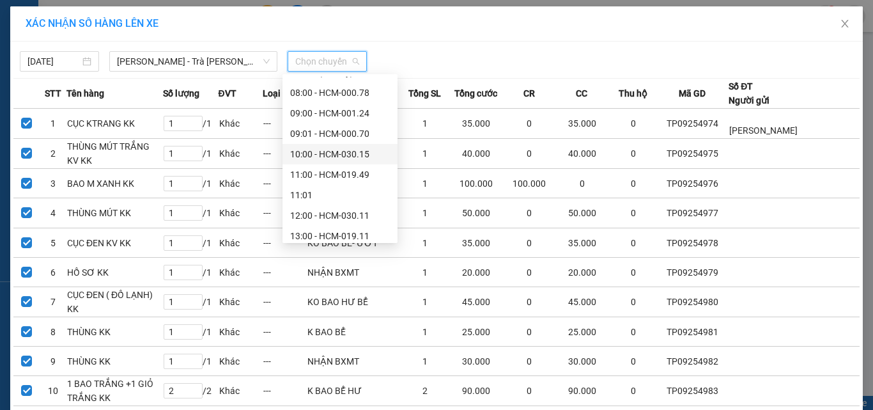
scroll to position [128, 0]
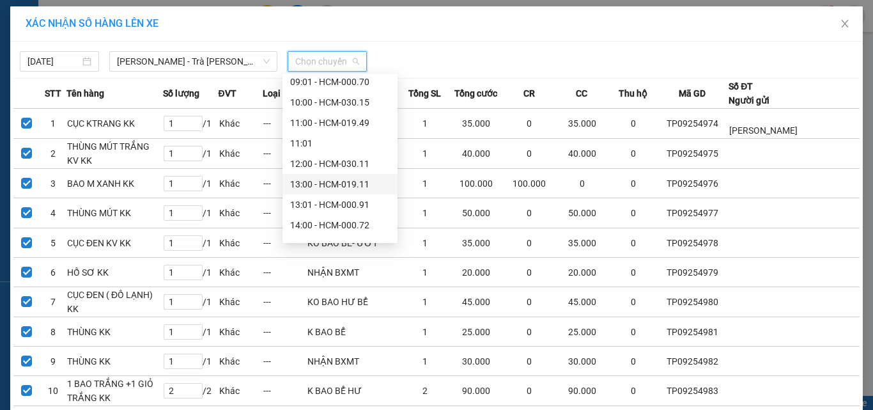
click at [334, 187] on div "13:00 - HCM-019.11" at bounding box center [340, 184] width 100 height 14
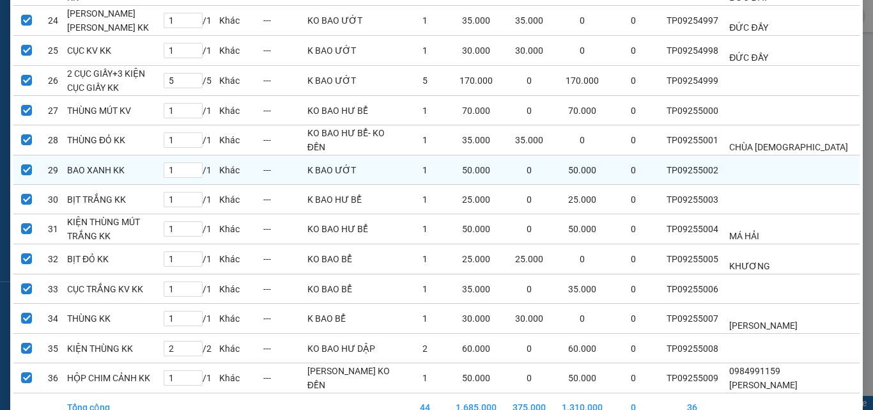
scroll to position [955, 0]
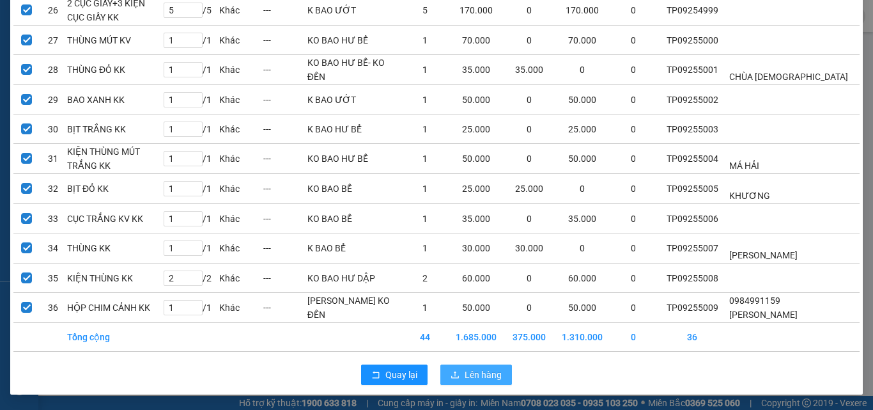
click at [465, 371] on span "Lên hàng" at bounding box center [483, 374] width 37 height 14
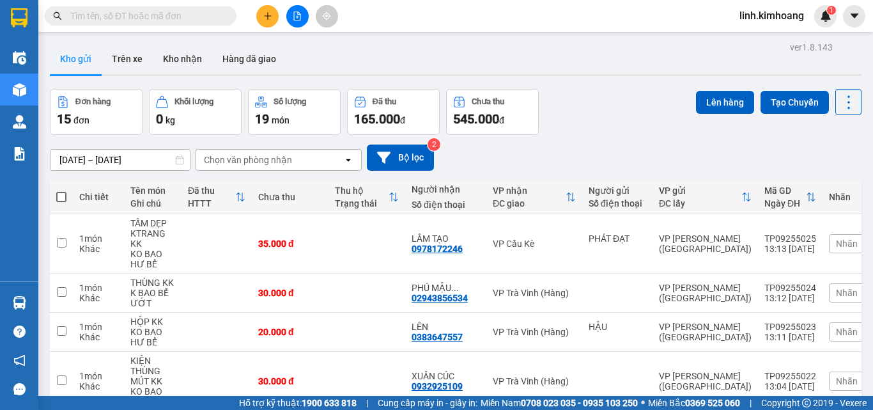
click at [210, 20] on input "text" at bounding box center [145, 16] width 151 height 14
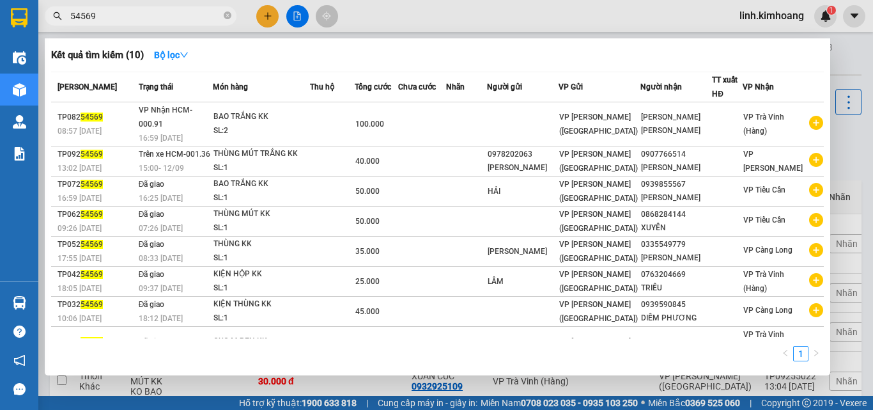
type input "54569"
click at [229, 15] on icon "close-circle" at bounding box center [228, 16] width 8 height 8
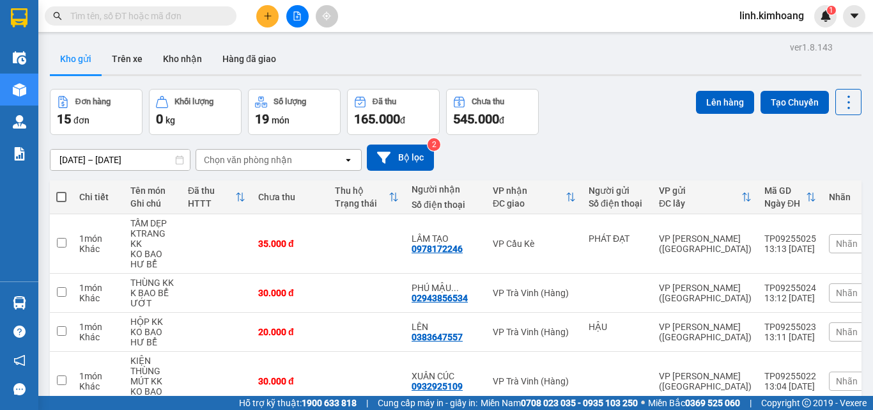
click at [171, 13] on input "text" at bounding box center [145, 16] width 151 height 14
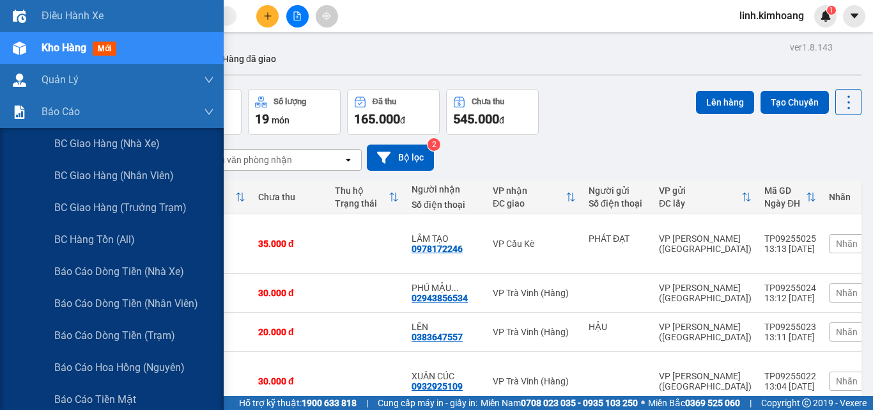
scroll to position [128, 0]
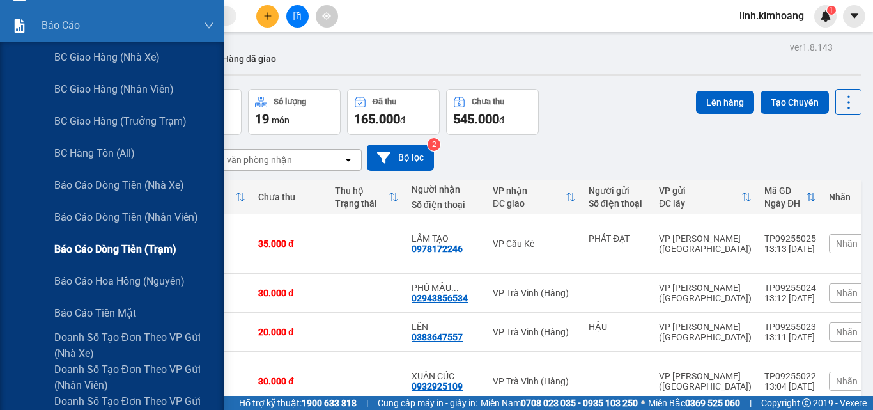
click at [139, 245] on span "Báo cáo dòng tiền (trạm)" at bounding box center [115, 249] width 122 height 16
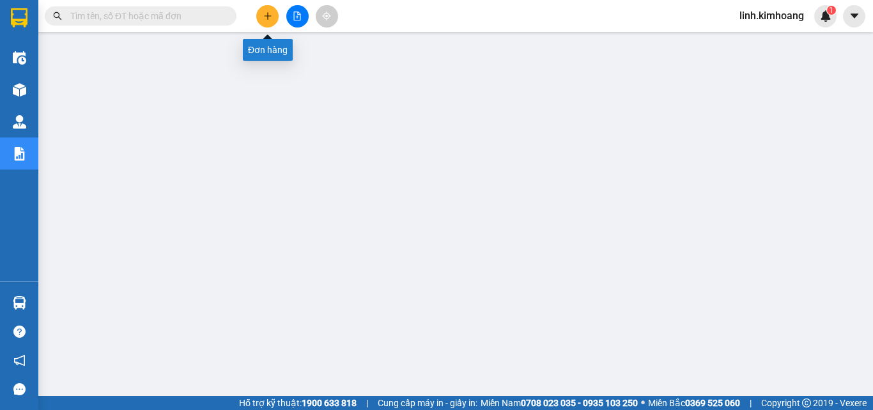
click at [272, 17] on button at bounding box center [267, 16] width 22 height 22
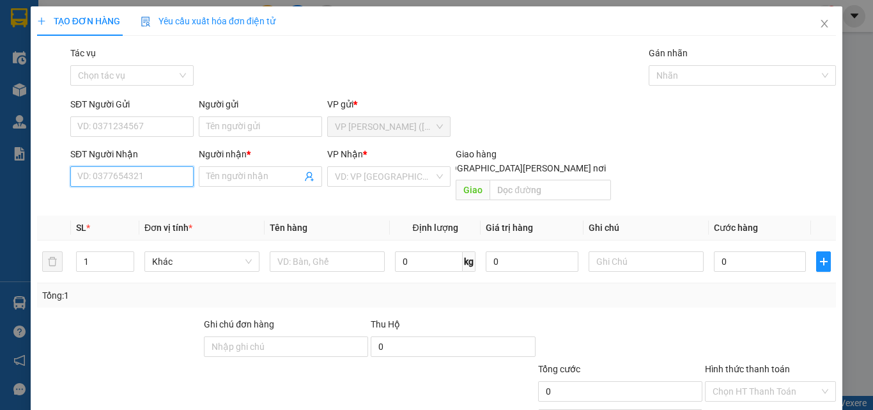
click at [153, 178] on input "SĐT Người Nhận" at bounding box center [131, 176] width 123 height 20
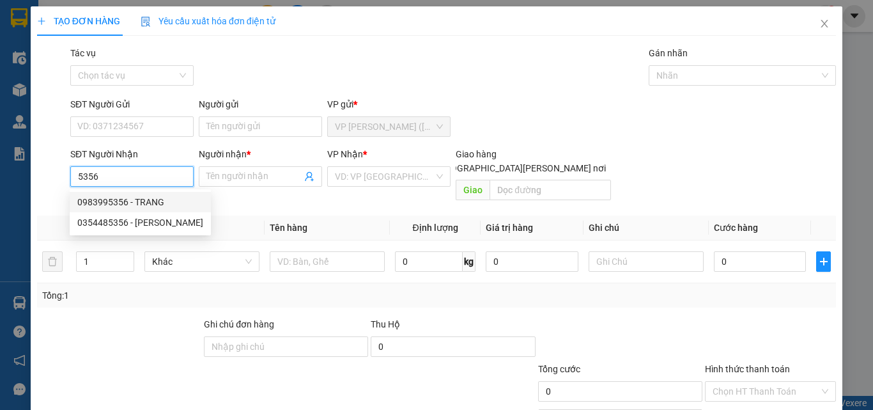
drag, startPoint x: 110, startPoint y: 179, endPoint x: 13, endPoint y: 212, distance: 102.7
click at [13, 212] on div "TẠO ĐƠN HÀNG Yêu cầu xuất hóa đơn điện tử Transit Pickup Surcharge Ids Transit …" at bounding box center [436, 205] width 873 height 410
click at [111, 203] on div "0983995356 - TRANG" at bounding box center [140, 202] width 126 height 14
type input "0983995356"
type input "TRANG"
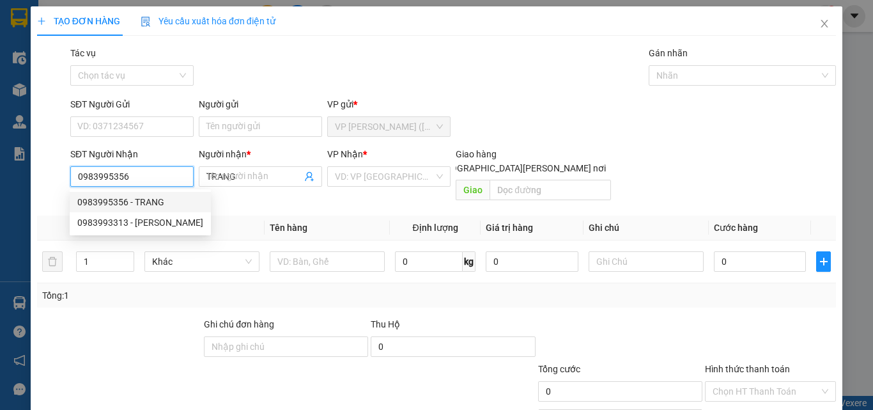
type input "20.000"
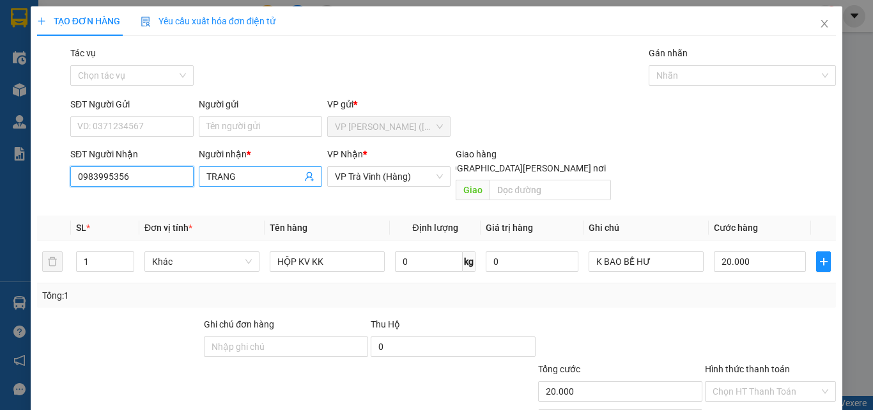
type input "0983995356"
drag, startPoint x: 250, startPoint y: 173, endPoint x: 180, endPoint y: 194, distance: 73.4
click at [180, 194] on div "Transit Pickup Surcharge Ids Transit Deliver Surcharge Ids Transit Deliver Surc…" at bounding box center [436, 254] width 799 height 416
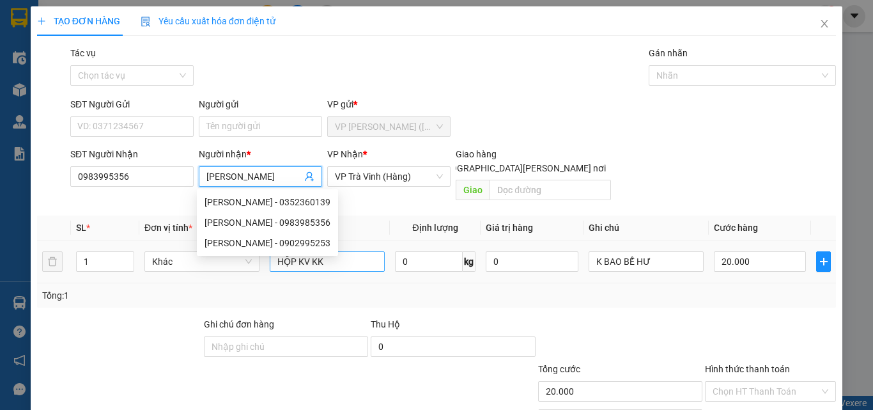
type input "TƯỜNG QUYỀN"
click at [299, 203] on div "TƯỜNG QUYỀN - 0983985356" at bounding box center [267, 202] width 126 height 14
type input "0983985356"
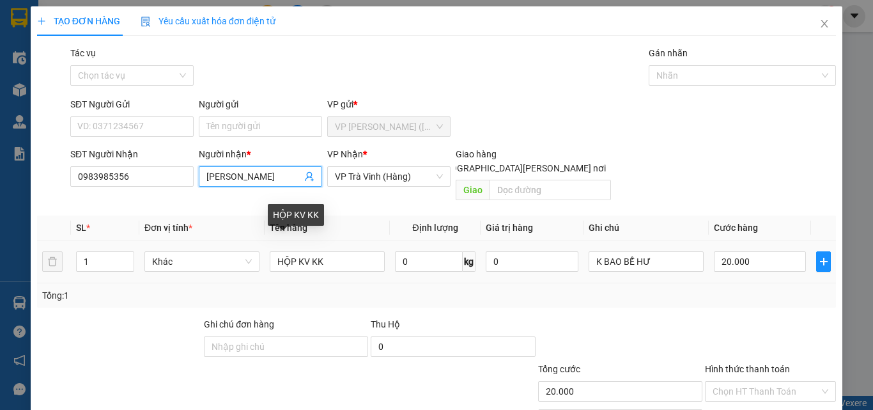
type input "TƯỜNG QUYỀN"
drag, startPoint x: 272, startPoint y: 262, endPoint x: 135, endPoint y: 291, distance: 139.1
click at [135, 291] on div "SL * Đơn vị tính * Tên hàng Định lượng Giá trị hàng Ghi chú Cước hàng 1 Khác HỘ…" at bounding box center [436, 261] width 799 height 92
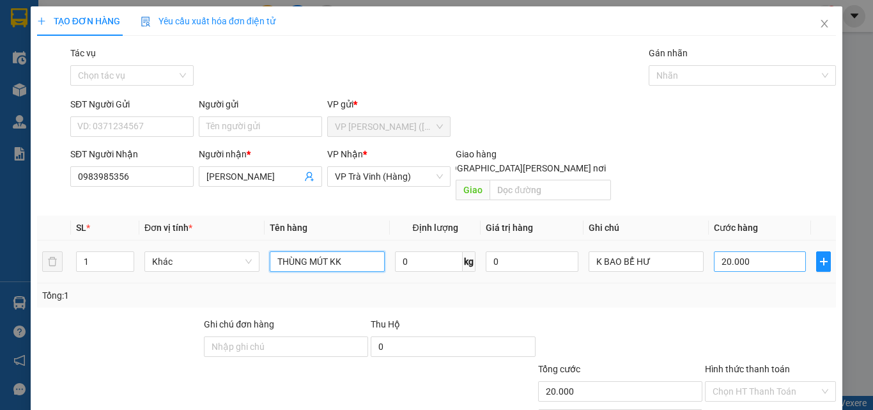
type input "THÙNG MÚT KK"
click at [760, 251] on input "20.000" at bounding box center [760, 261] width 92 height 20
type input "3"
type input "30"
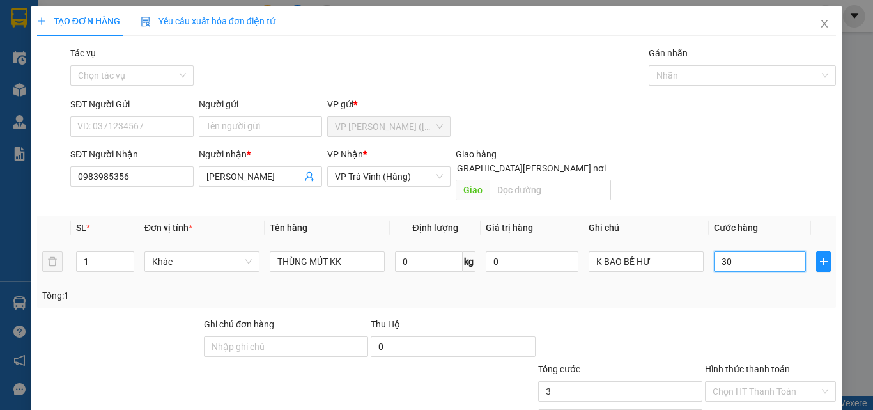
type input "30"
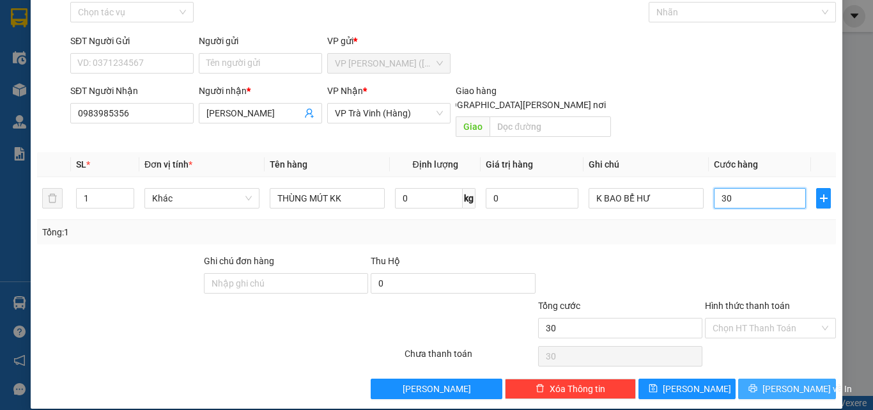
type input "30"
type input "30.000"
click at [740, 378] on button "[PERSON_NAME] và In" at bounding box center [787, 388] width 98 height 20
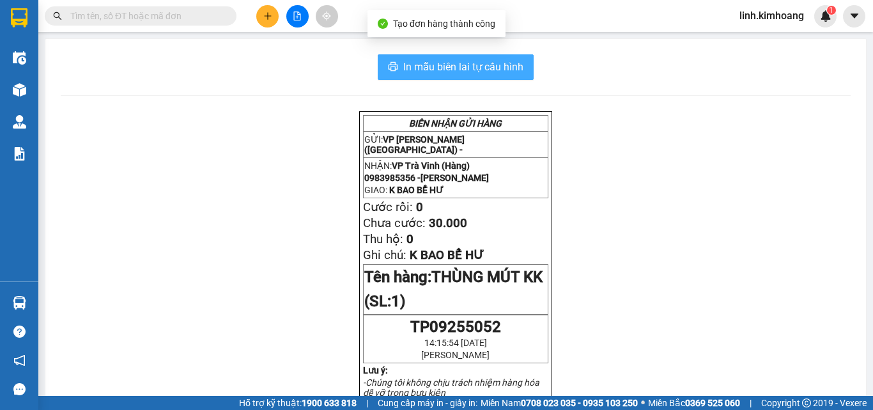
click at [480, 64] on span "In mẫu biên lai tự cấu hình" at bounding box center [463, 67] width 120 height 16
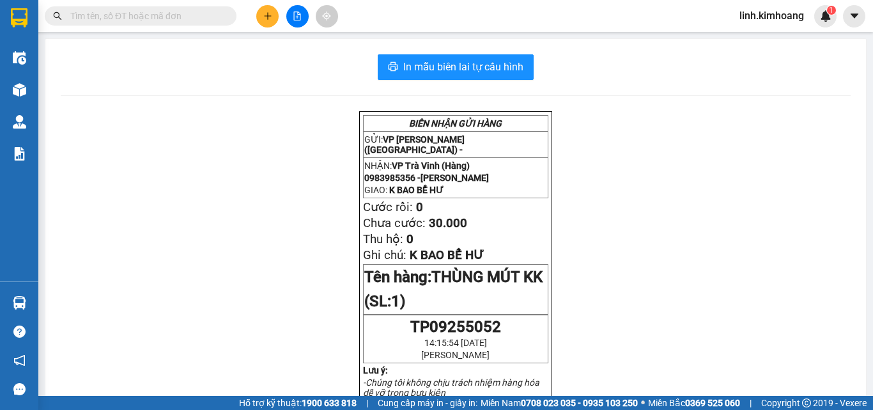
drag, startPoint x: 227, startPoint y: 10, endPoint x: 219, endPoint y: 12, distance: 8.4
click at [222, 11] on span at bounding box center [141, 15] width 192 height 19
click at [215, 13] on input "text" at bounding box center [145, 16] width 151 height 14
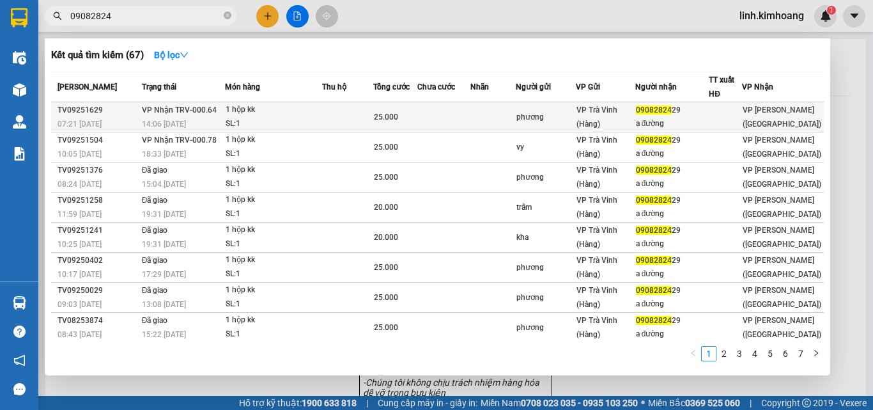
type input "09082824"
drag, startPoint x: 663, startPoint y: 131, endPoint x: 686, endPoint y: 118, distance: 26.6
click at [686, 118] on td "09082824 29 a đường" at bounding box center [672, 117] width 74 height 30
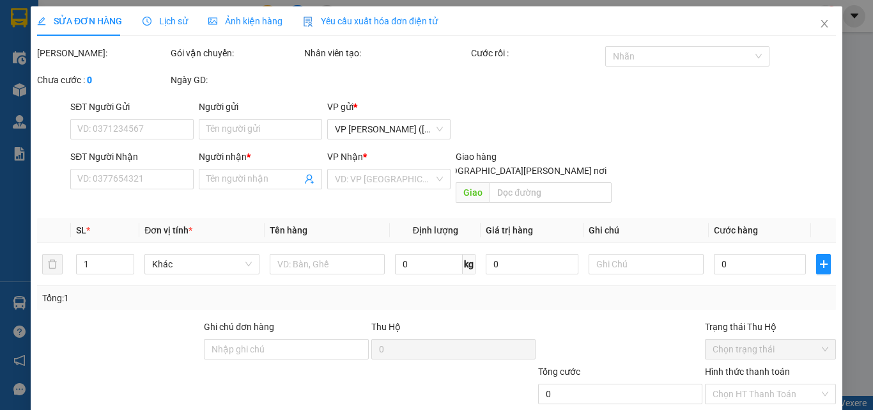
type input "phương"
type input "0908282429"
type input "a đường"
type input "25.000"
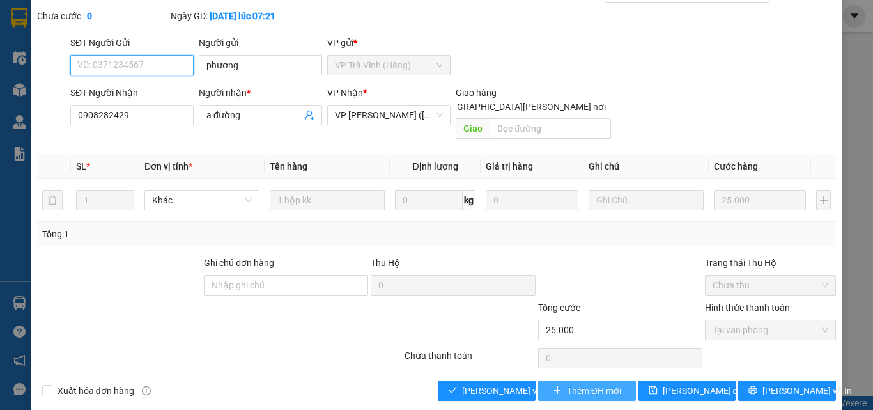
scroll to position [66, 0]
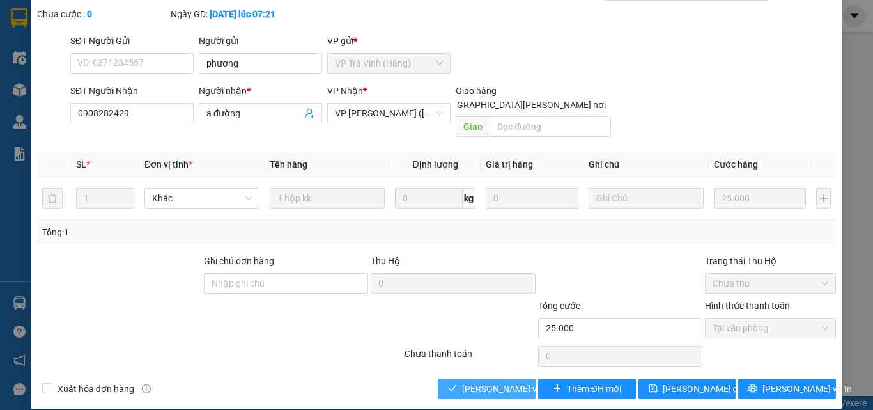
click at [519, 381] on span "[PERSON_NAME] và Giao hàng" at bounding box center [548, 388] width 173 height 14
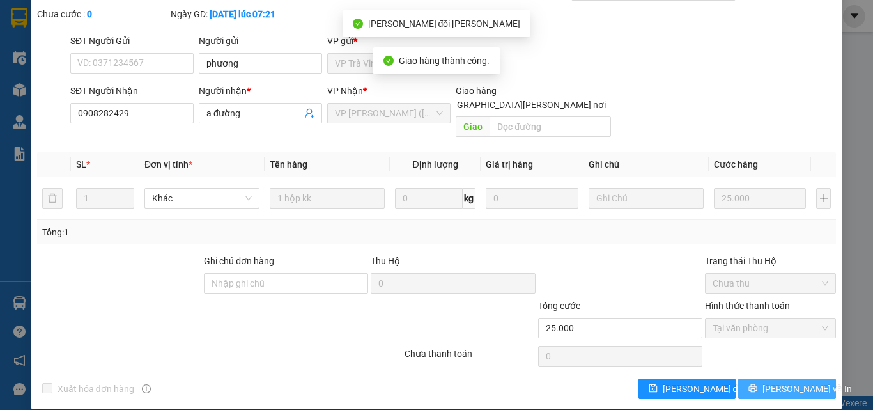
drag, startPoint x: 746, startPoint y: 387, endPoint x: 766, endPoint y: 365, distance: 29.5
click at [790, 381] on span "[PERSON_NAME] và In" at bounding box center [806, 388] width 89 height 14
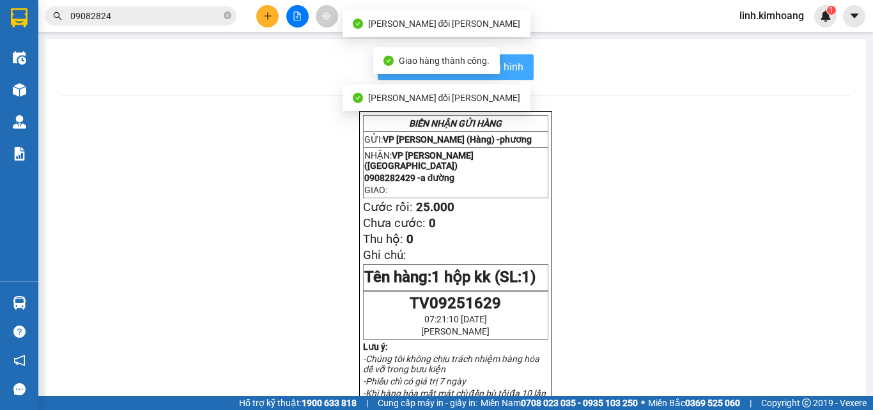
click at [522, 74] on button "In mẫu biên lai tự cấu hình" at bounding box center [456, 67] width 156 height 26
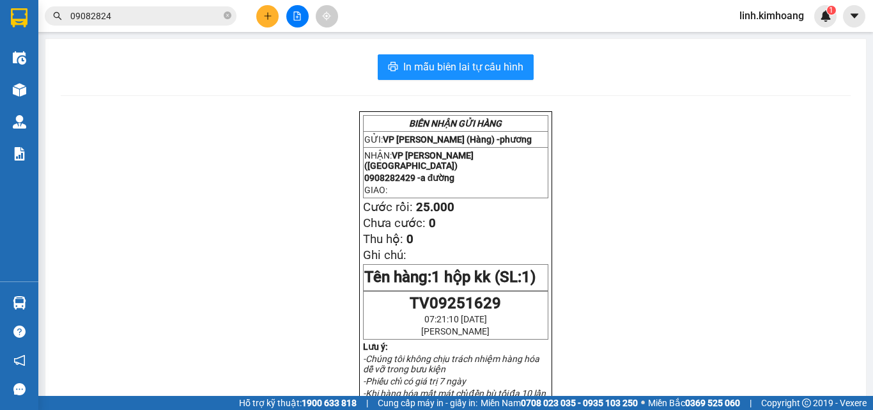
click at [270, 17] on icon "plus" at bounding box center [267, 16] width 9 height 9
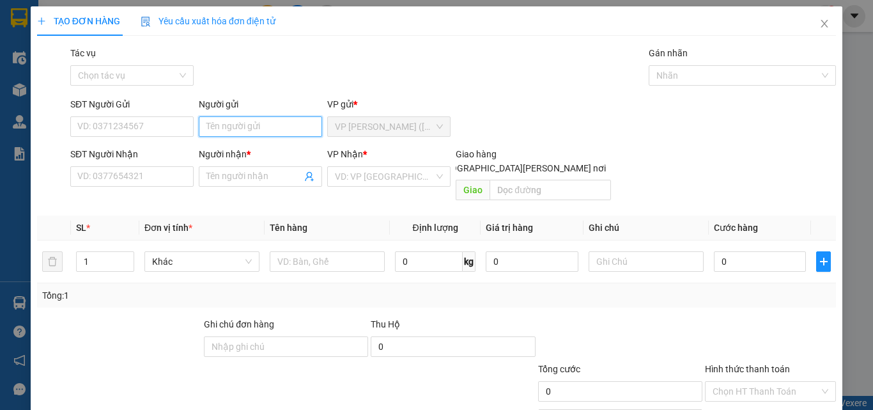
click at [241, 117] on input "Người gửi" at bounding box center [260, 126] width 123 height 20
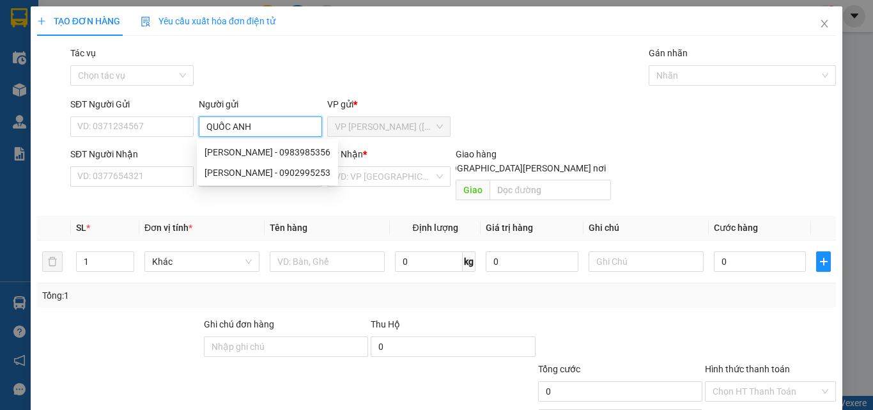
type input "QUỐC ANH"
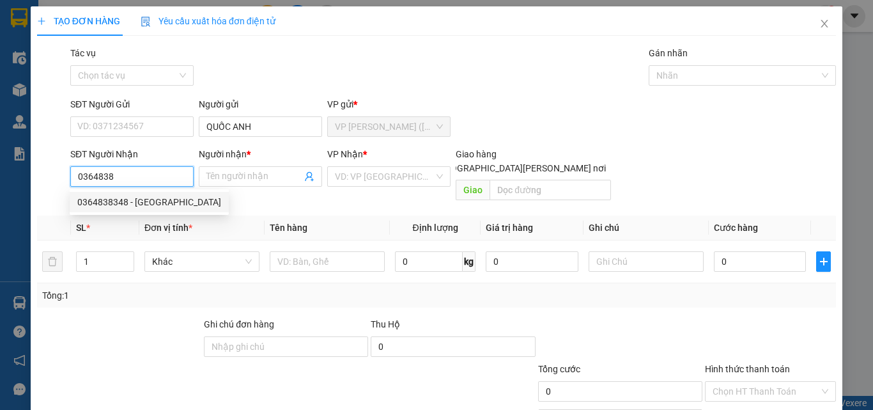
click at [132, 197] on div "0364838348 - THÁI HÒA" at bounding box center [149, 202] width 144 height 14
type input "0364838348"
type input "[GEOGRAPHIC_DATA]"
type input "40.000"
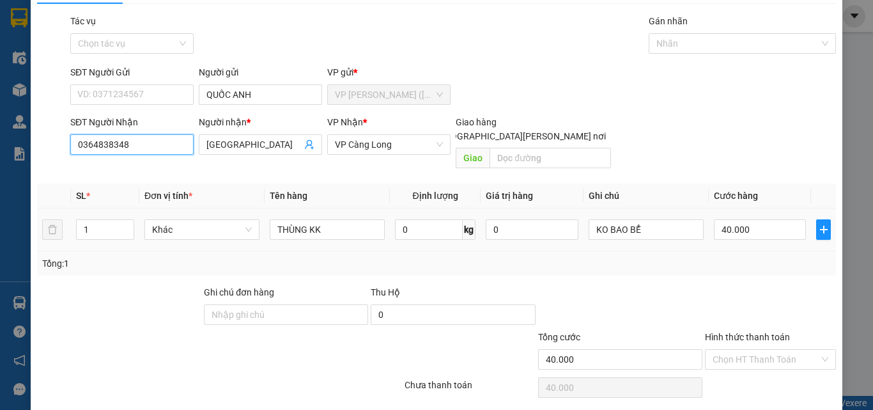
scroll to position [63, 0]
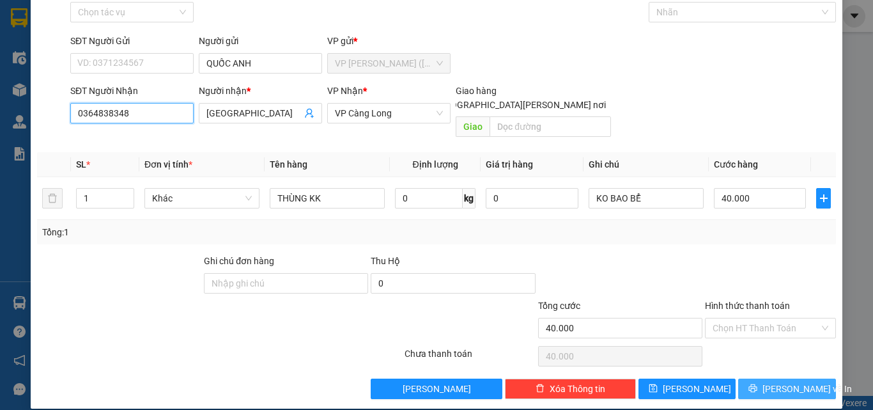
type input "0364838348"
click at [785, 381] on span "[PERSON_NAME] và In" at bounding box center [806, 388] width 89 height 14
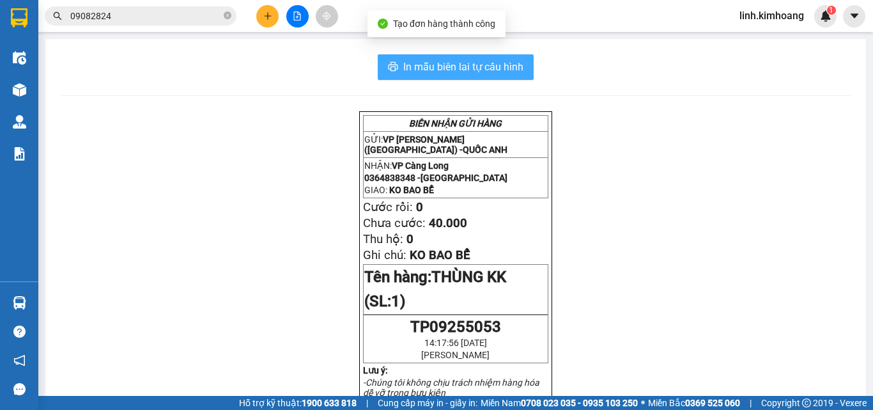
click at [464, 72] on span "In mẫu biên lai tự cấu hình" at bounding box center [463, 67] width 120 height 16
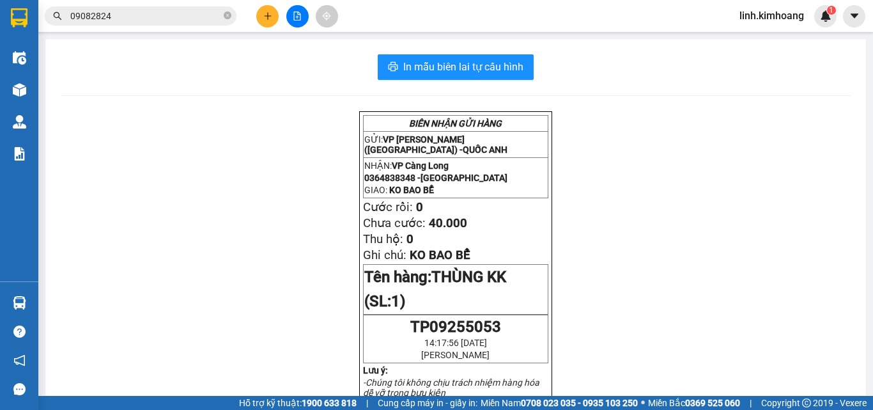
click at [260, 6] on div at bounding box center [297, 16] width 96 height 22
click at [272, 10] on button at bounding box center [267, 16] width 22 height 22
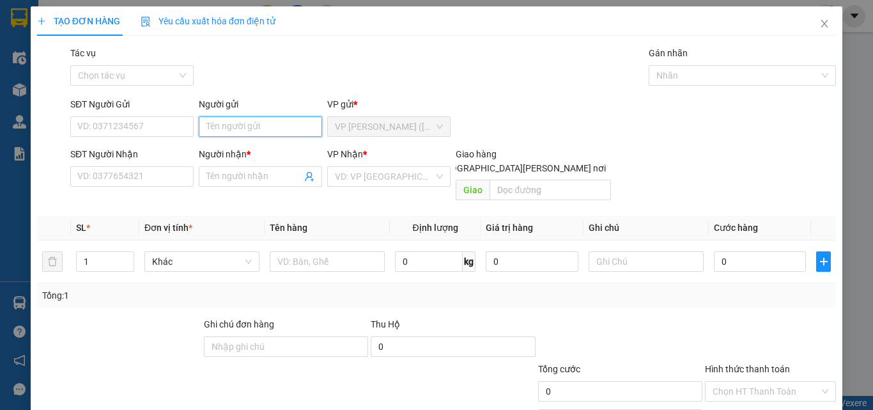
click at [281, 121] on input "Người gửi" at bounding box center [260, 126] width 123 height 20
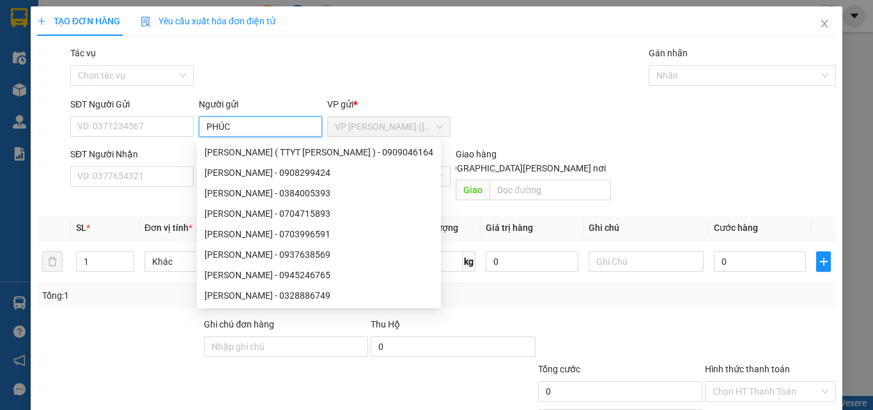
type input "PHÚC"
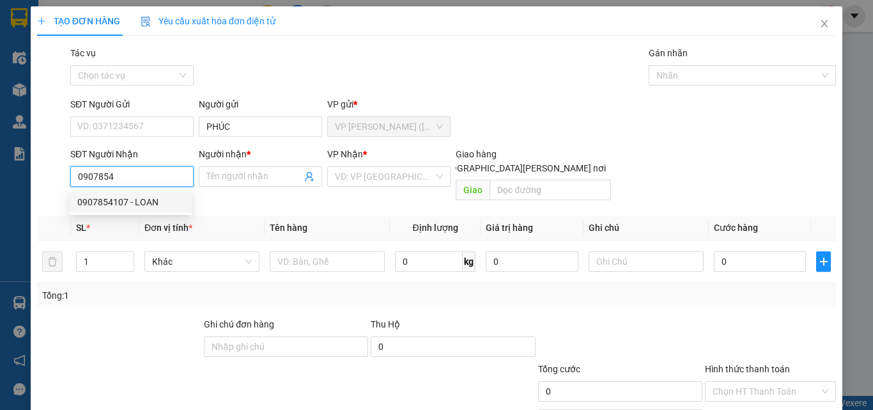
click at [148, 199] on div "0907854107 - LOAN" at bounding box center [130, 202] width 107 height 14
type input "0907854107"
type input "LOAN"
type input "30.000"
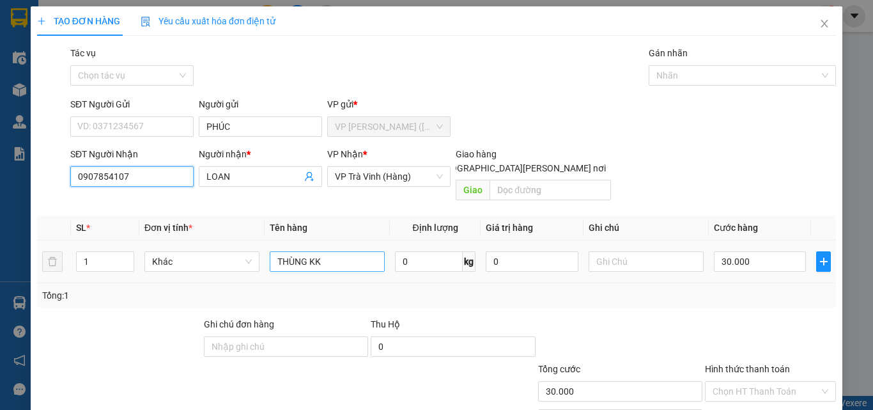
type input "0907854107"
click at [273, 251] on input "THÙNG KK" at bounding box center [327, 261] width 115 height 20
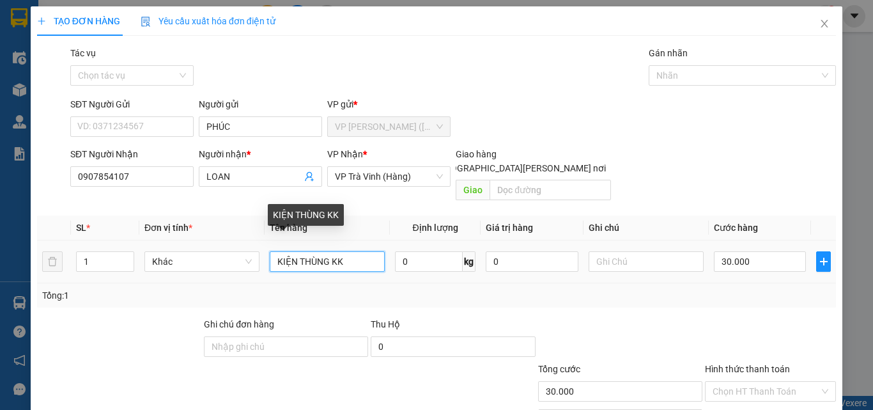
click at [325, 251] on input "KIỆN THÙNG KK" at bounding box center [327, 261] width 115 height 20
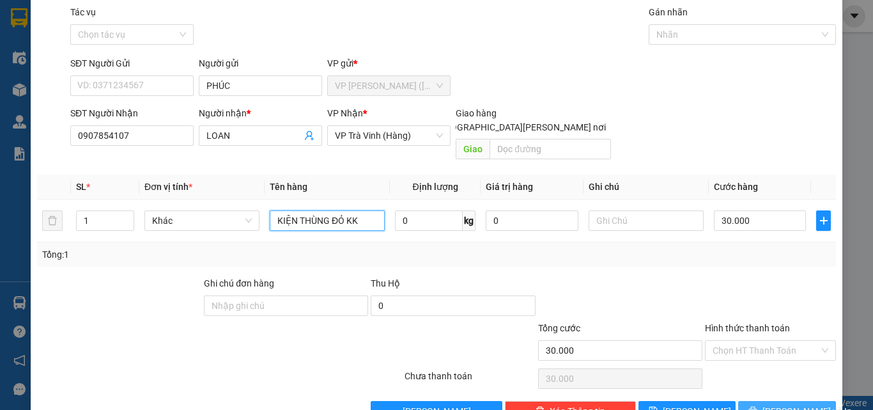
scroll to position [63, 0]
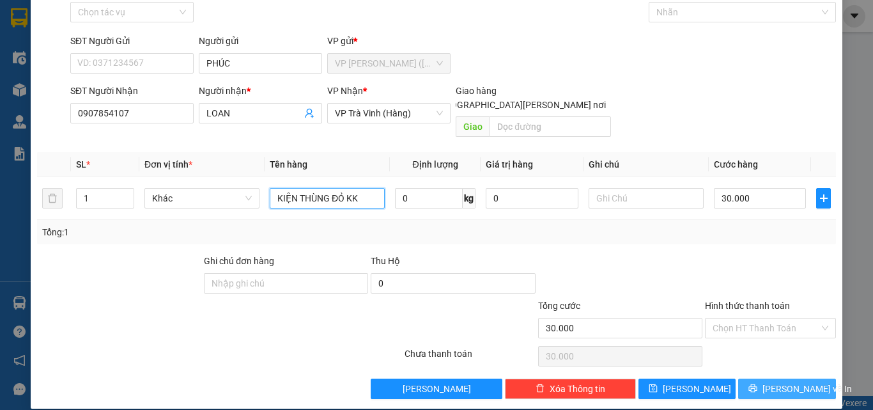
type input "KIỆN THÙNG ĐỎ KK"
click at [749, 378] on button "[PERSON_NAME] và In" at bounding box center [787, 388] width 98 height 20
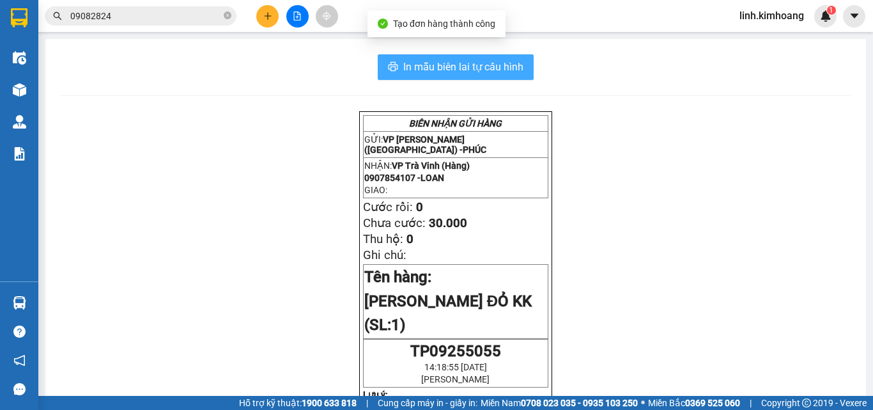
click at [491, 61] on span "In mẫu biên lai tự cấu hình" at bounding box center [463, 67] width 120 height 16
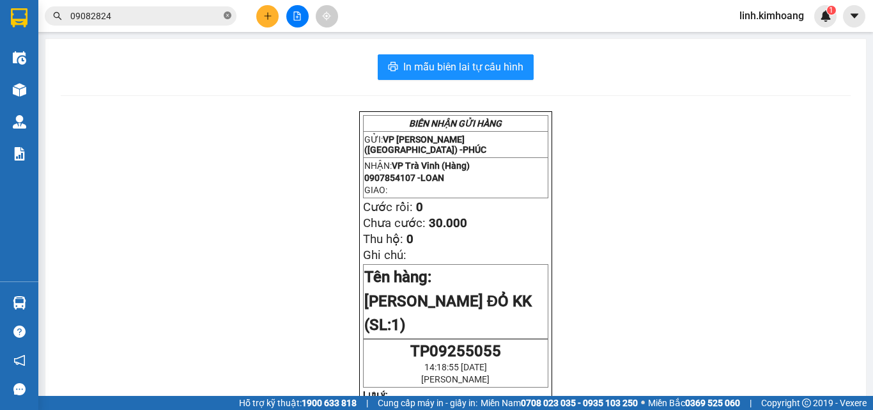
click at [230, 12] on icon "close-circle" at bounding box center [228, 16] width 8 height 8
click at [178, 17] on input "text" at bounding box center [145, 16] width 151 height 14
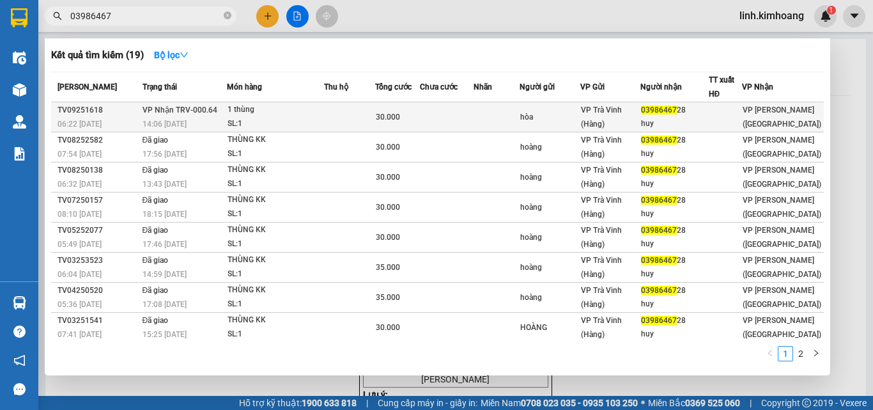
type input "03986467"
click at [520, 120] on td at bounding box center [496, 117] width 46 height 30
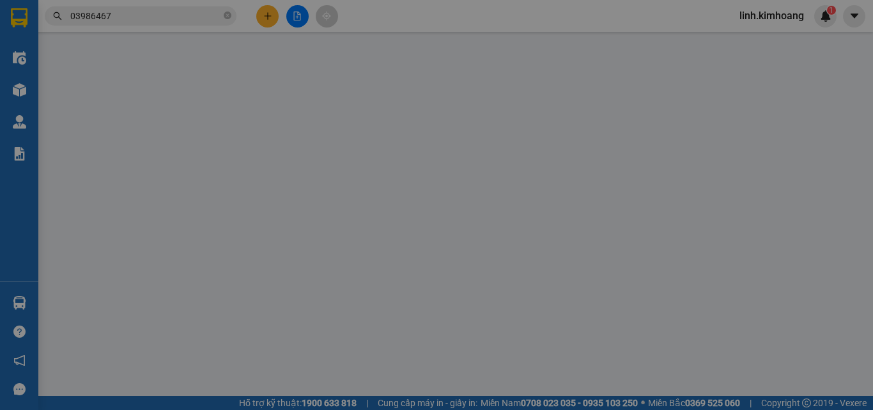
type input "hòa"
type input "0398646728"
type input "huy"
type input "30.000"
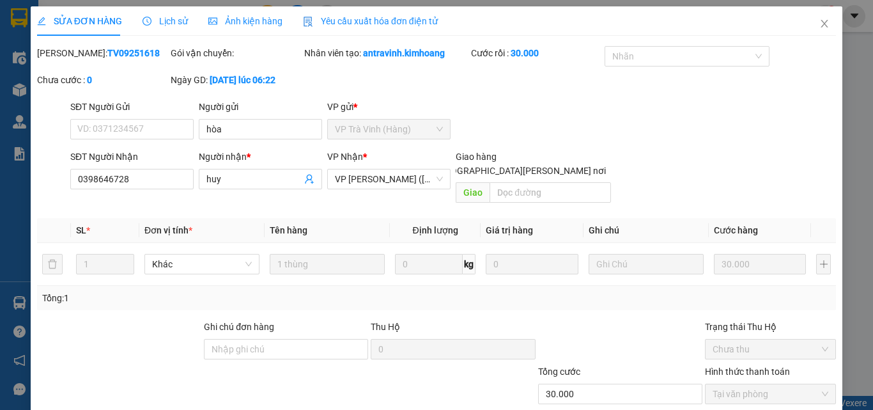
drag, startPoint x: 465, startPoint y: 373, endPoint x: 468, endPoint y: 362, distance: 11.8
drag, startPoint x: 812, startPoint y: 23, endPoint x: 820, endPoint y: 20, distance: 8.3
click at [819, 23] on icon "close" at bounding box center [824, 24] width 10 height 10
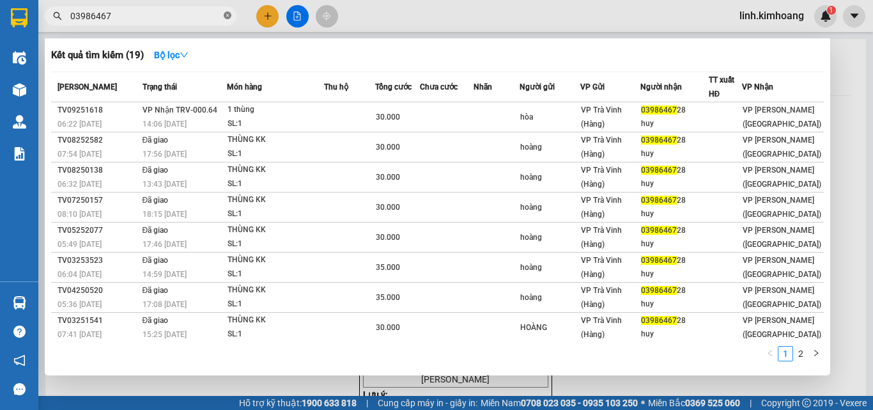
click at [227, 17] on icon "close-circle" at bounding box center [228, 16] width 8 height 8
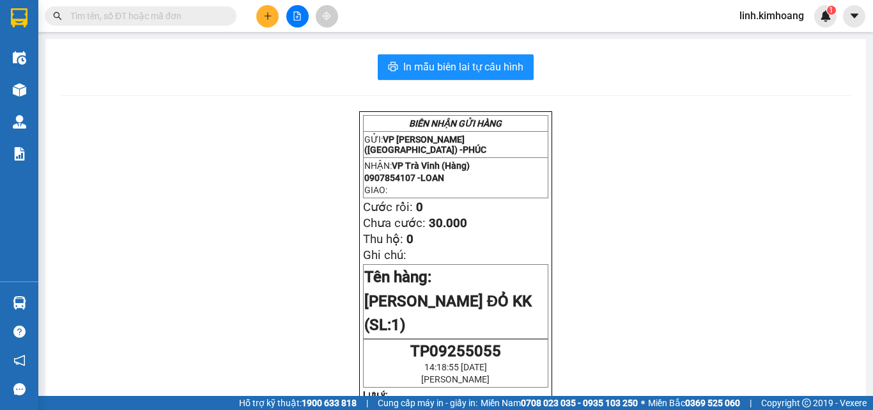
click at [171, 13] on input "text" at bounding box center [145, 16] width 151 height 14
click at [190, 11] on input "text" at bounding box center [145, 16] width 151 height 14
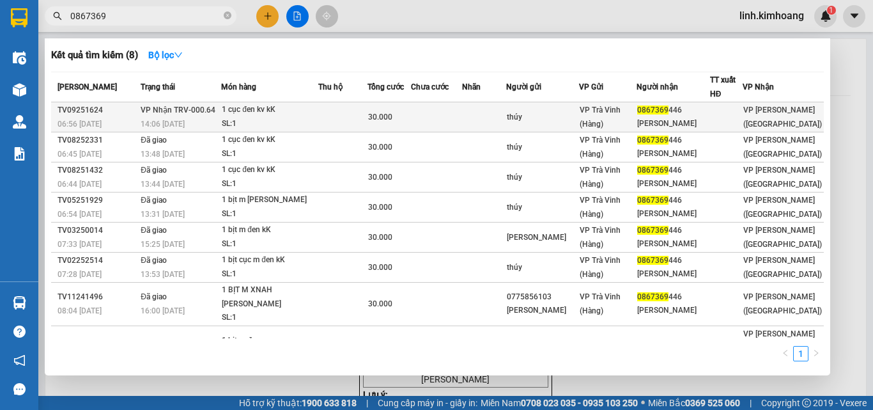
type input "0867369"
click at [620, 107] on span "VP Trà Vinh (Hàng)" at bounding box center [600, 116] width 41 height 23
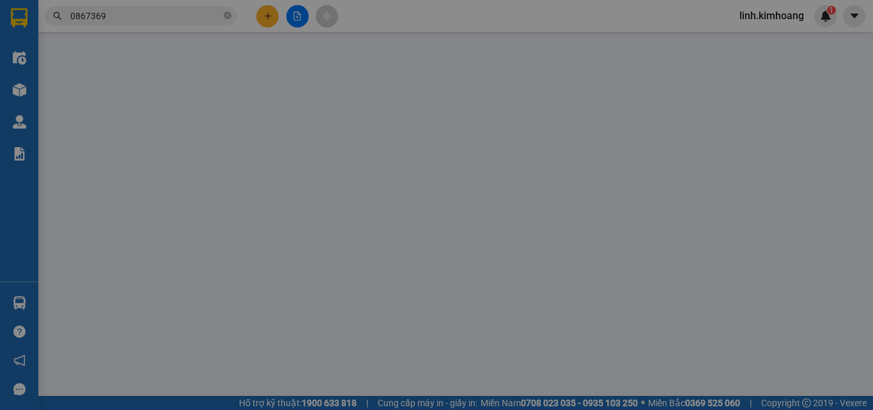
type input "thúy"
type input "0867369446"
type input "CÁT TƯỜNG"
type input "30.000"
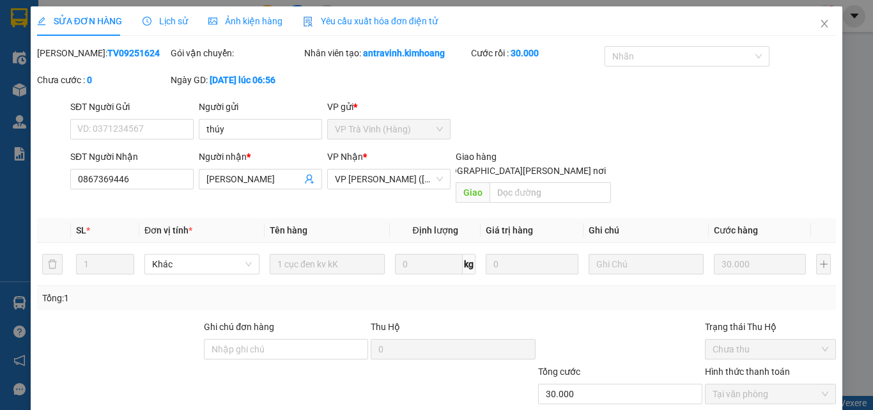
click at [819, 29] on icon "close" at bounding box center [824, 24] width 10 height 10
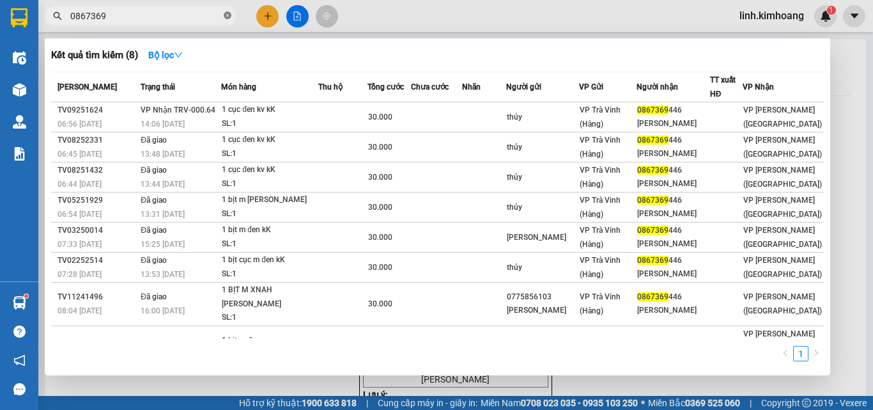
click at [231, 13] on icon "close-circle" at bounding box center [228, 16] width 8 height 8
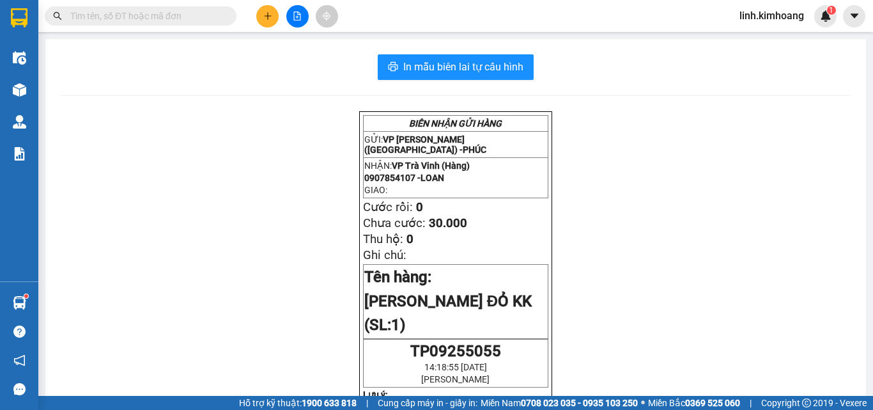
click at [186, 13] on input "text" at bounding box center [145, 16] width 151 height 14
click at [273, 13] on button at bounding box center [267, 16] width 22 height 22
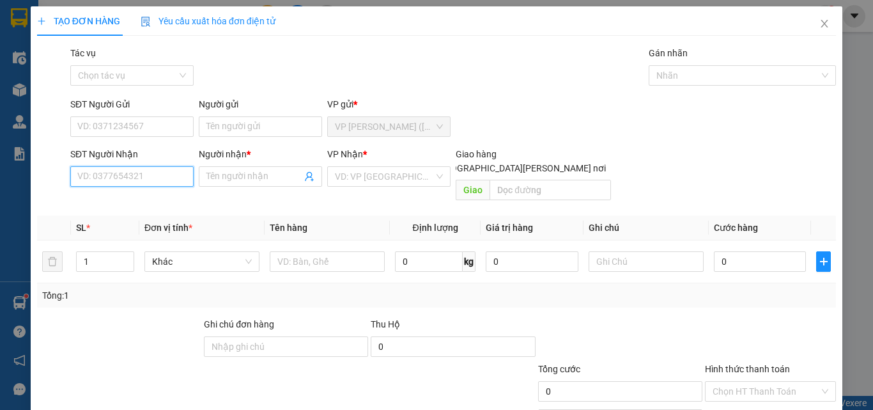
click at [162, 181] on input "SĐT Người Nhận" at bounding box center [131, 176] width 123 height 20
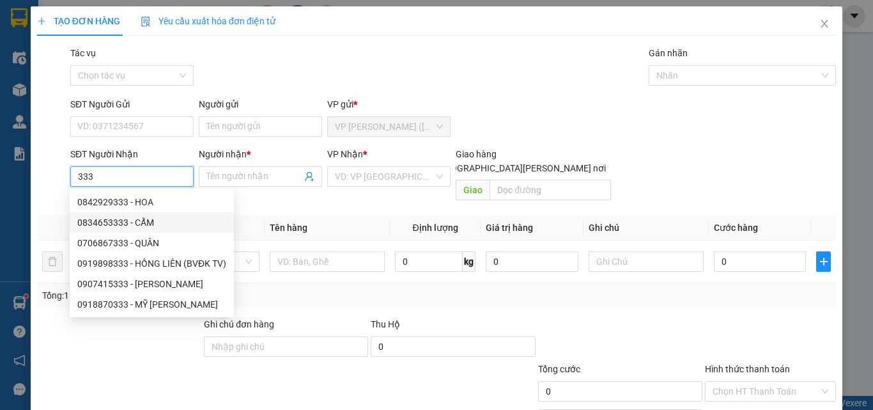
click at [157, 218] on div "0834653333 - CẨM" at bounding box center [151, 222] width 149 height 14
type input "0834653333"
type input "CẨM"
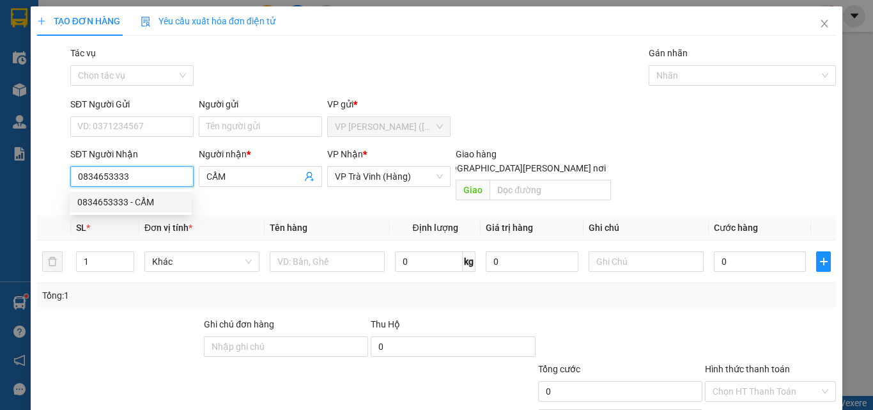
type input "40.000"
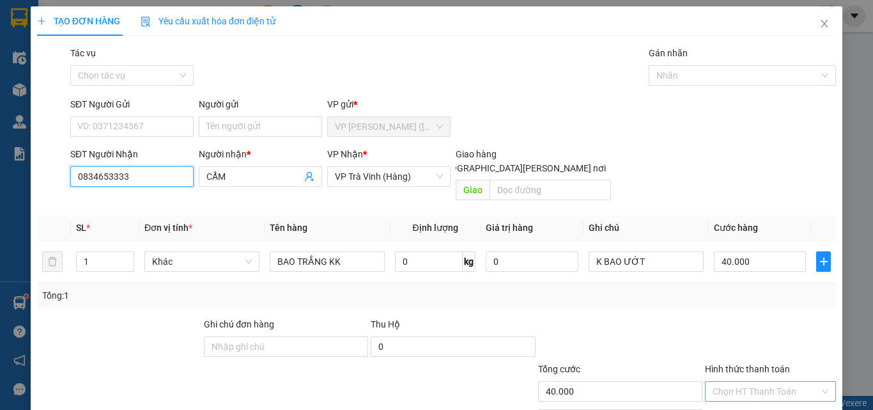
type input "0834653333"
click at [748, 381] on input "Hình thức thanh toán" at bounding box center [765, 390] width 107 height 19
click at [742, 396] on div "Tại văn phòng" at bounding box center [762, 403] width 114 height 14
type input "40.000"
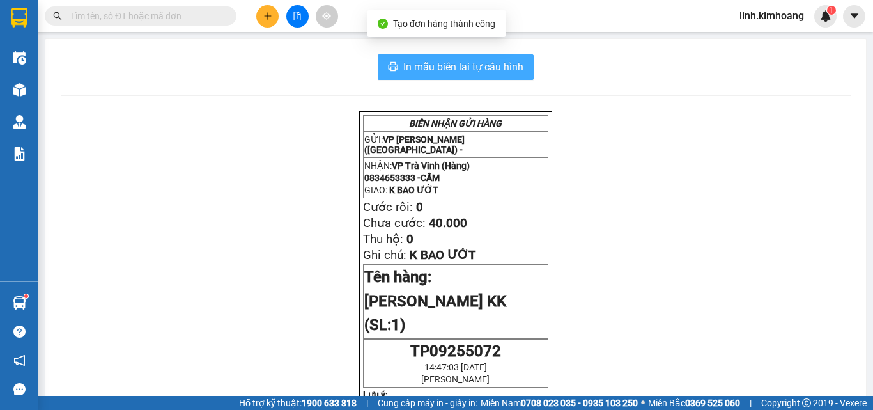
click at [474, 55] on button "In mẫu biên lai tự cấu hình" at bounding box center [456, 67] width 156 height 26
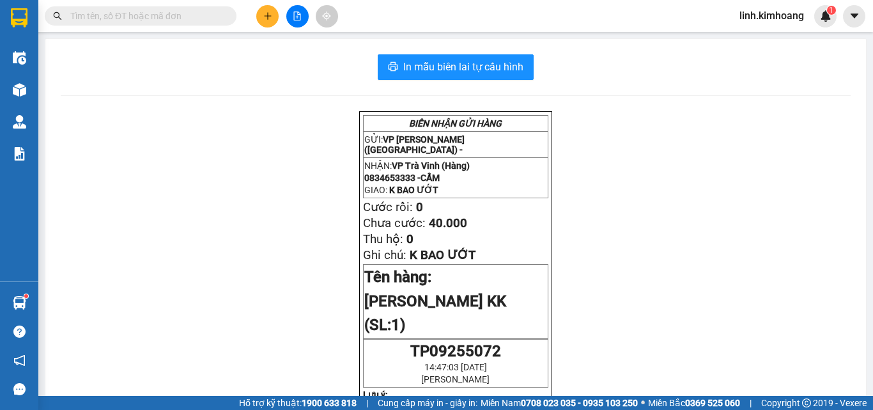
click at [268, 12] on icon "plus" at bounding box center [267, 16] width 9 height 9
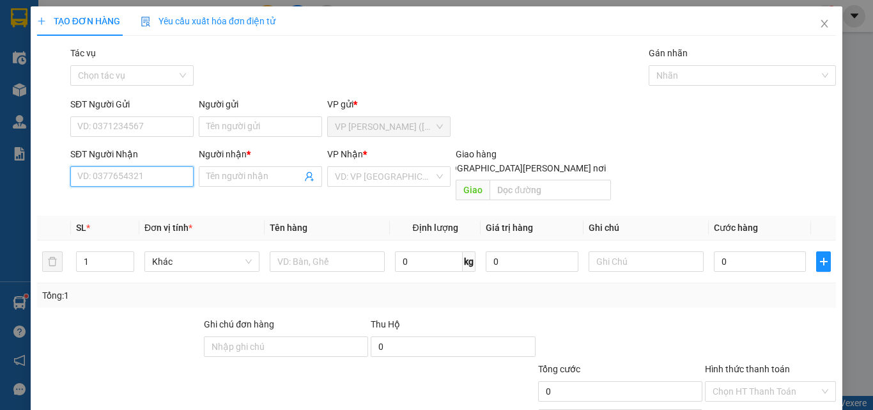
click at [133, 173] on input "SĐT Người Nhận" at bounding box center [131, 176] width 123 height 20
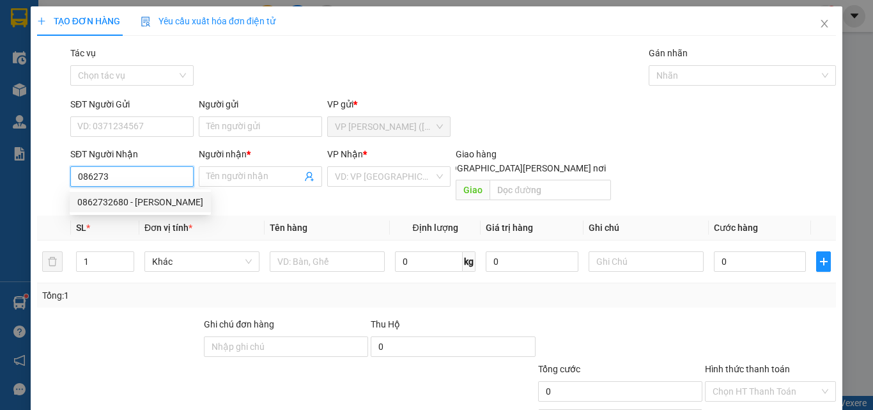
click at [144, 202] on div "0862732680 - KIỆT" at bounding box center [140, 202] width 126 height 14
type input "0862732680"
type input "KIỆT"
type input "25.000"
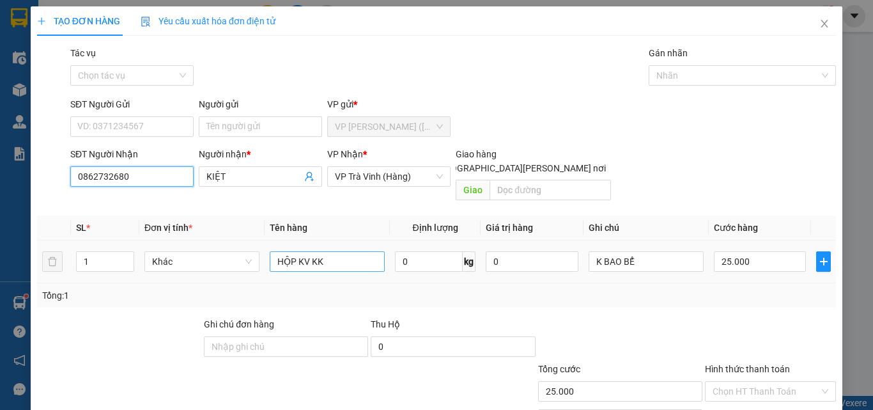
type input "0862732680"
drag, startPoint x: 350, startPoint y: 254, endPoint x: 0, endPoint y: 341, distance: 360.3
click at [0, 341] on div "TẠO ĐƠN HÀNG Yêu cầu xuất hóa đơn điện tử Transit Pickup Surcharge Ids Transit …" at bounding box center [436, 205] width 873 height 410
type input "THÙNG KK"
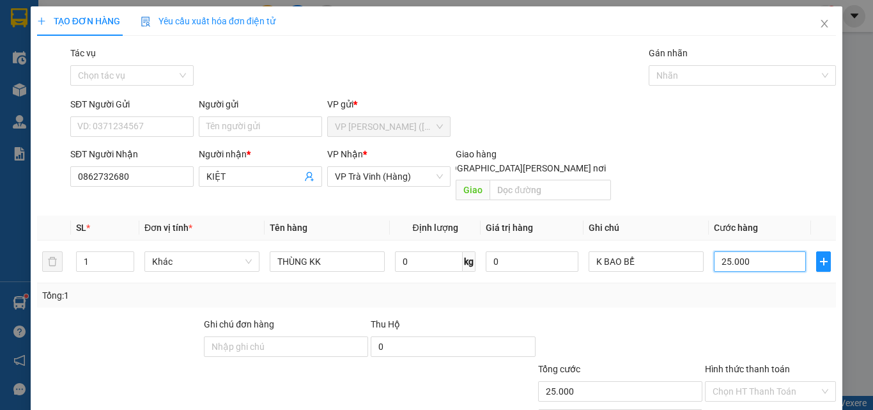
type input "3"
type input "35"
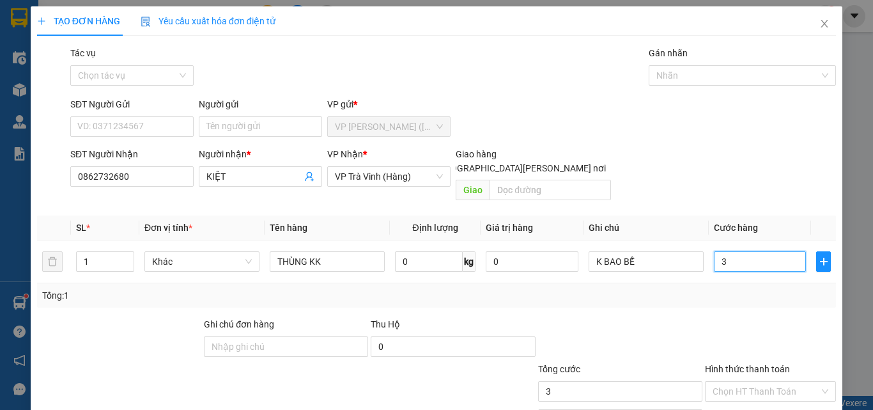
type input "35"
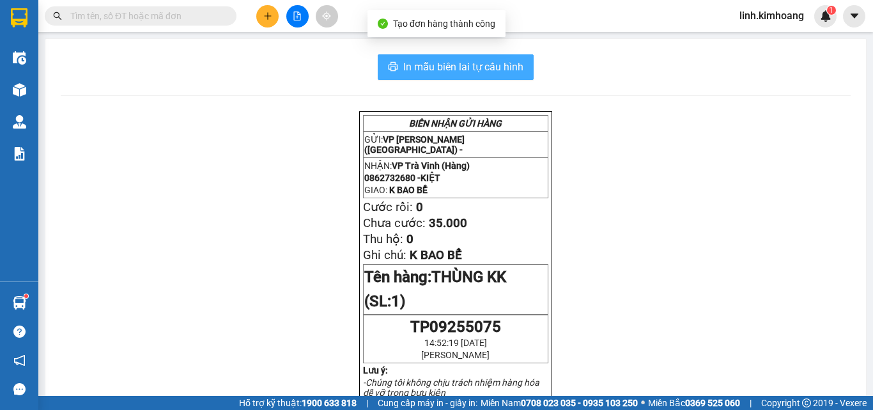
click at [436, 63] on span "In mẫu biên lai tự cấu hình" at bounding box center [463, 67] width 120 height 16
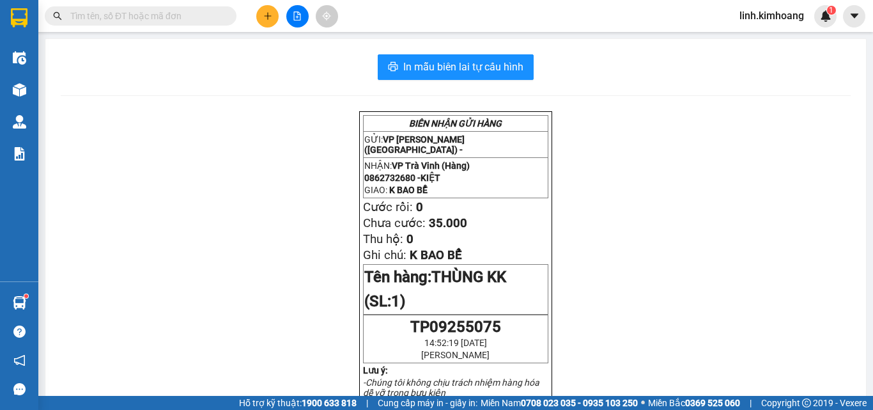
click at [267, 12] on icon "plus" at bounding box center [267, 16] width 9 height 9
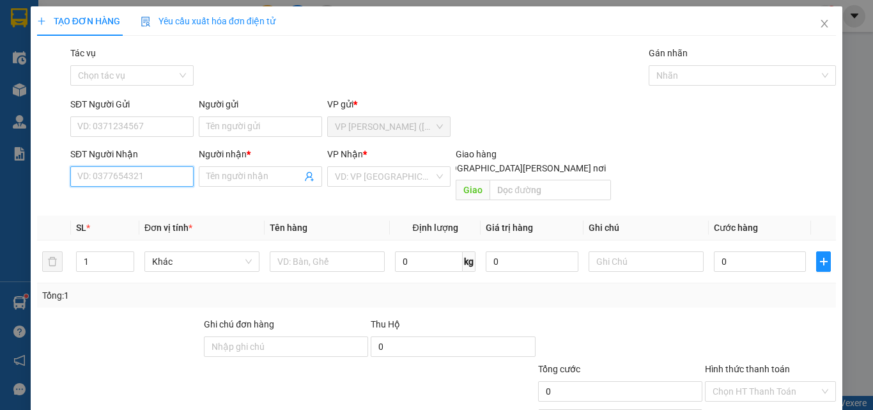
click at [127, 175] on input "SĐT Người Nhận" at bounding box center [131, 176] width 123 height 20
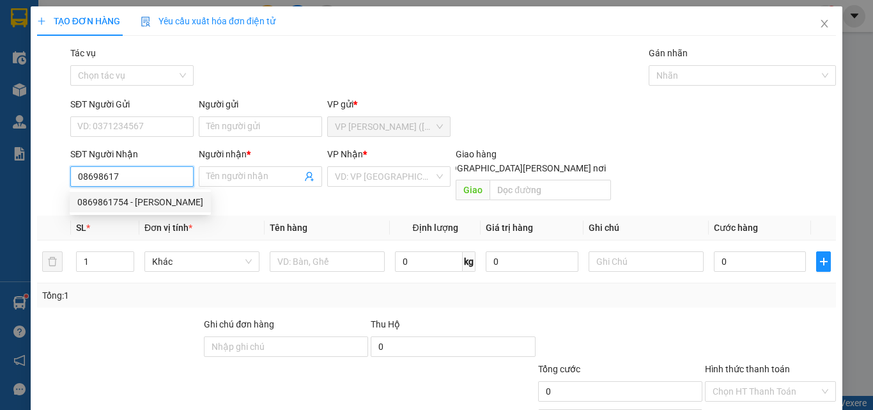
click at [149, 201] on div "0869861754 - HOA DUY" at bounding box center [140, 202] width 126 height 14
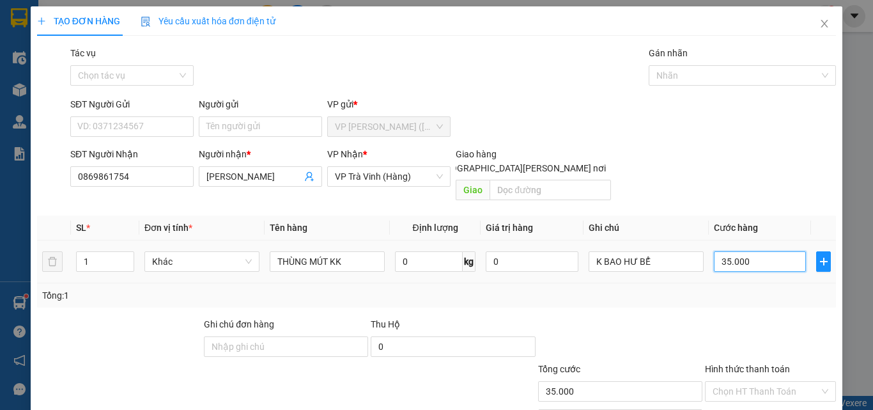
click at [755, 251] on input "35.000" at bounding box center [760, 261] width 92 height 20
drag, startPoint x: 757, startPoint y: 380, endPoint x: 730, endPoint y: 334, distance: 53.6
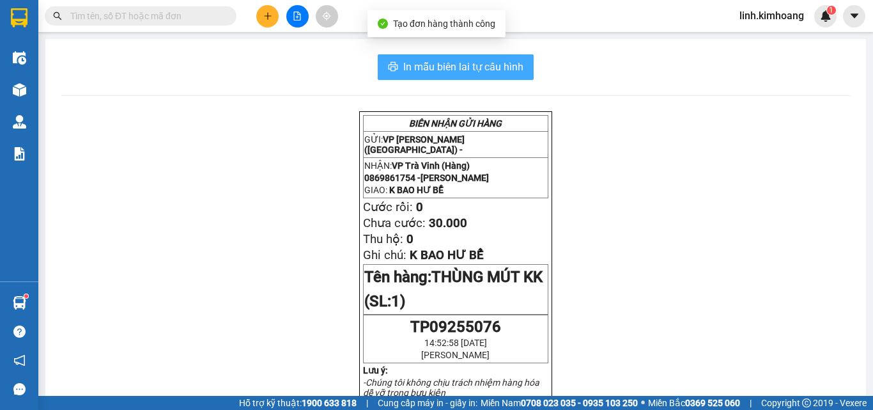
click at [488, 75] on button "In mẫu biên lai tự cấu hình" at bounding box center [456, 67] width 156 height 26
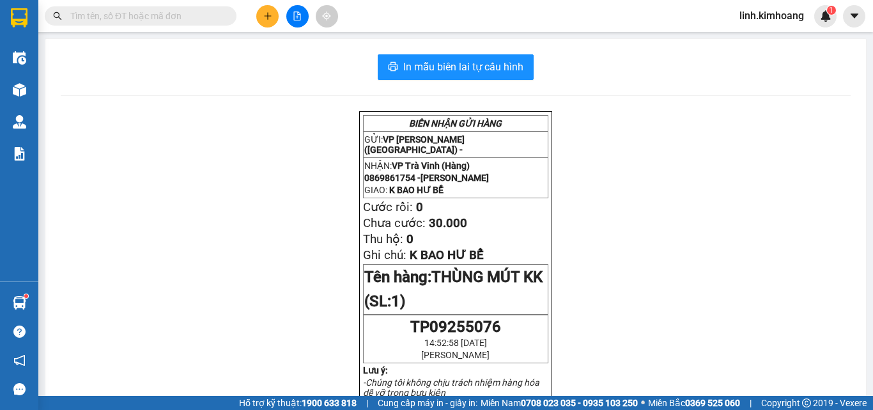
click at [176, 12] on input "text" at bounding box center [145, 16] width 151 height 14
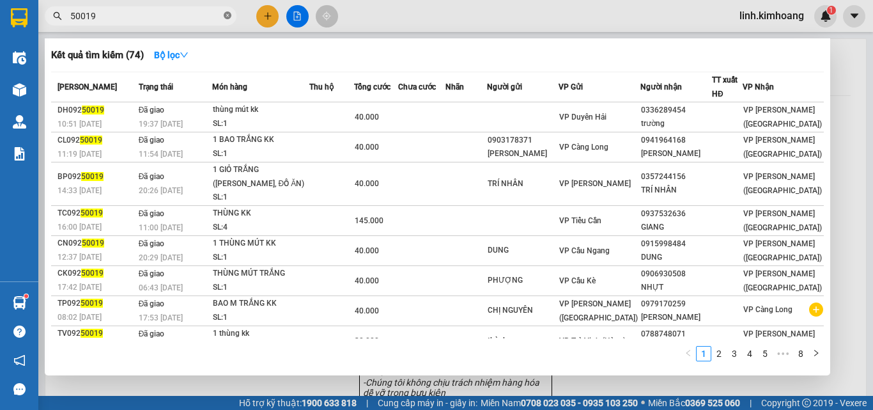
click at [228, 11] on span at bounding box center [228, 16] width 8 height 12
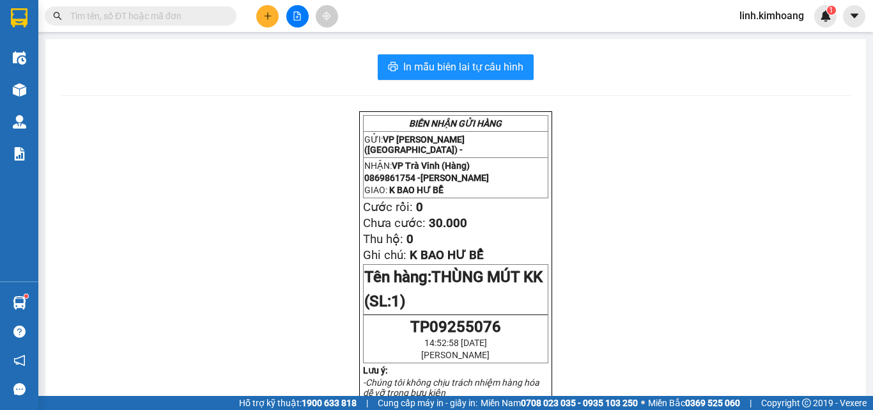
click at [196, 14] on input "text" at bounding box center [145, 16] width 151 height 14
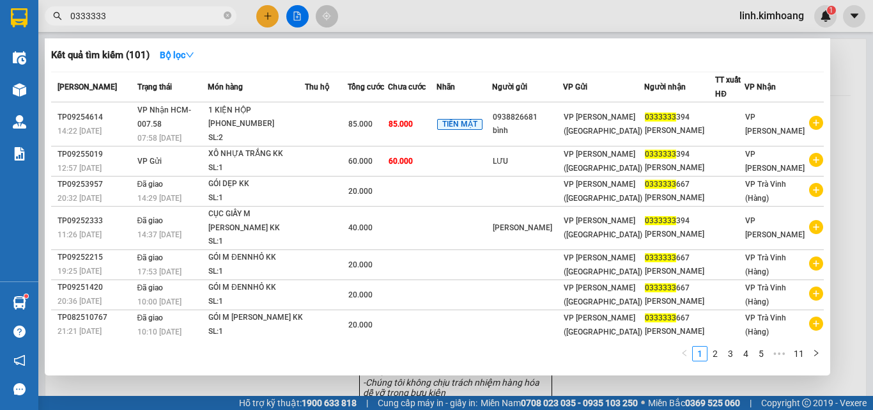
click at [265, 13] on div at bounding box center [436, 205] width 873 height 410
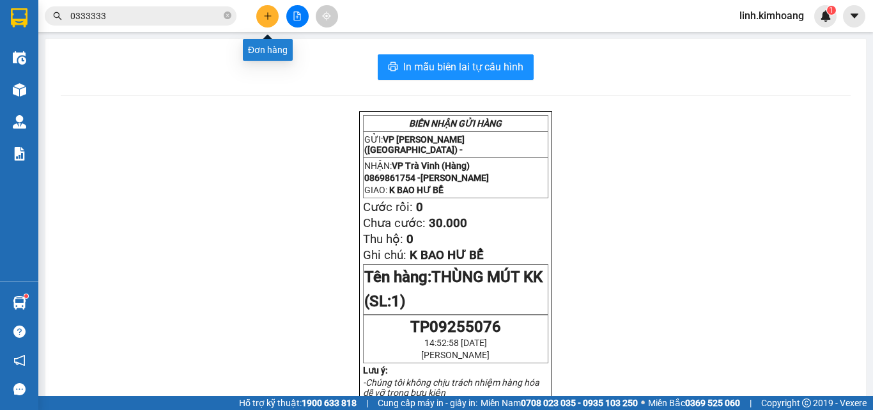
click at [263, 14] on icon "plus" at bounding box center [267, 16] width 9 height 9
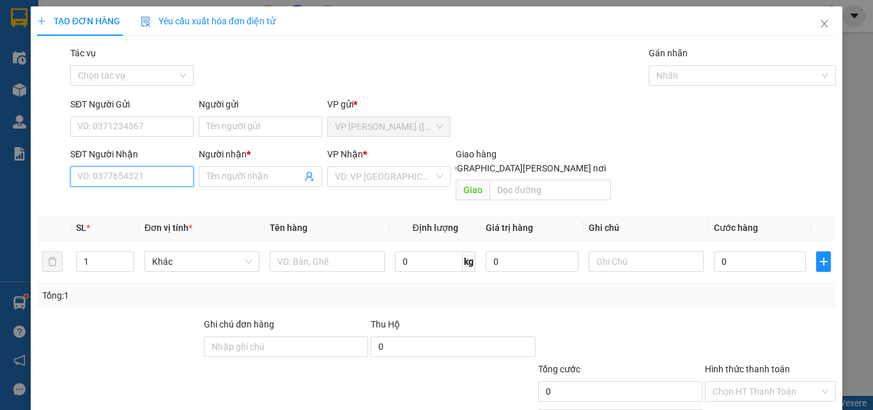
click at [115, 178] on input "SĐT Người Nhận" at bounding box center [131, 176] width 123 height 20
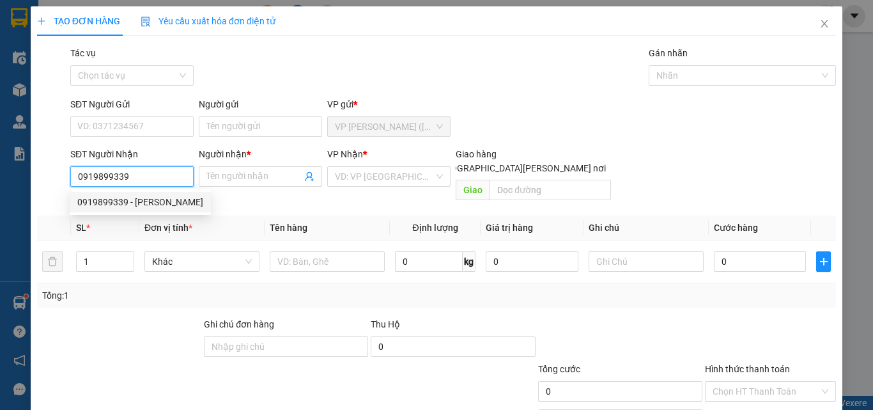
click at [139, 201] on div "0919899339 - QUÝ" at bounding box center [140, 202] width 126 height 14
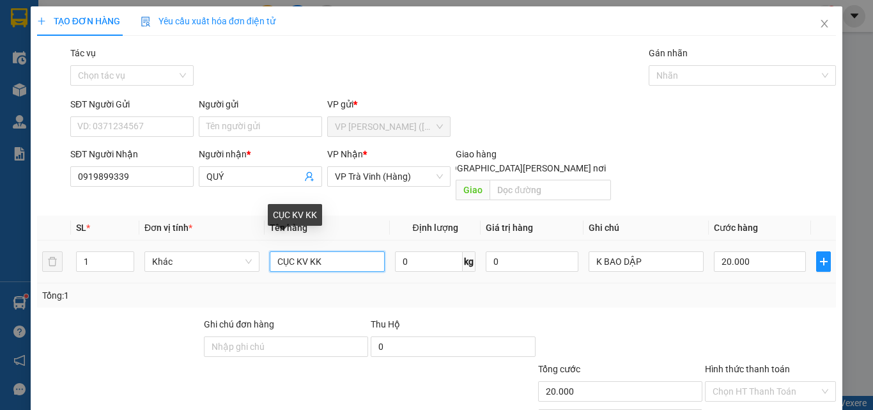
drag, startPoint x: 341, startPoint y: 243, endPoint x: 59, endPoint y: 258, distance: 282.2
click at [65, 258] on tr "1 Khác CỤC KV KK 0 kg 0 K BAO DẬP 20.000" at bounding box center [436, 261] width 799 height 43
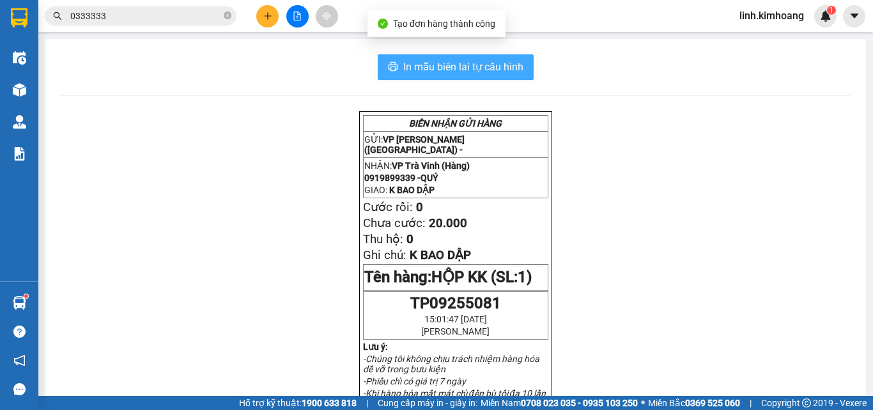
click at [461, 67] on span "In mẫu biên lai tự cấu hình" at bounding box center [463, 67] width 120 height 16
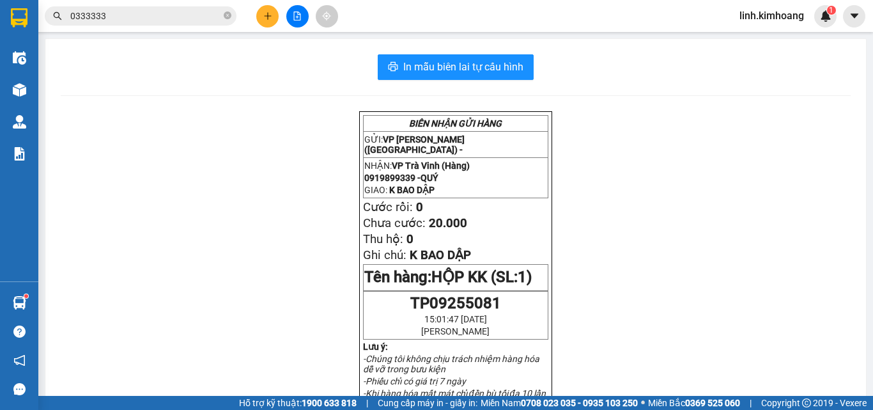
click at [268, 12] on icon "plus" at bounding box center [267, 16] width 9 height 9
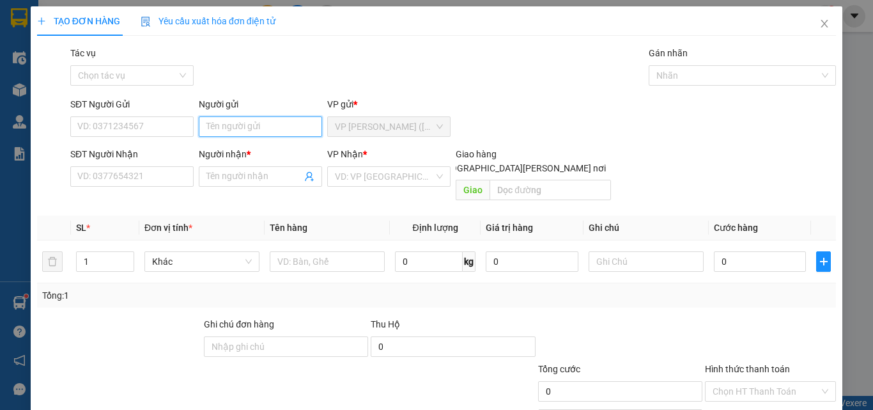
click at [222, 119] on input "Người gửi" at bounding box center [260, 126] width 123 height 20
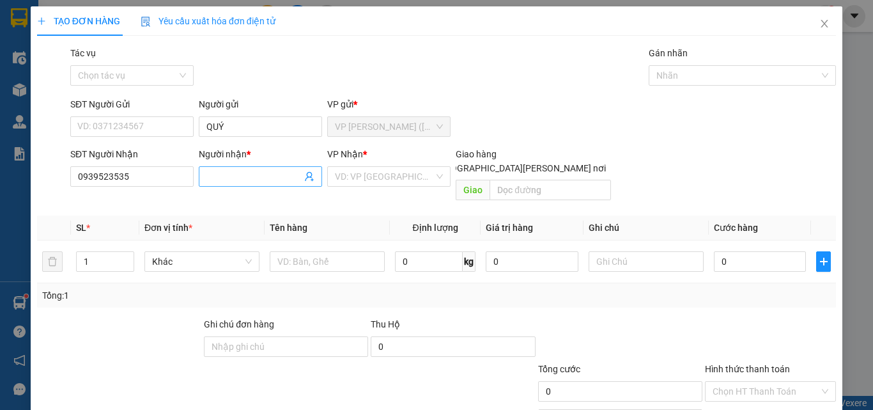
click at [217, 174] on input "Người nhận *" at bounding box center [253, 176] width 95 height 14
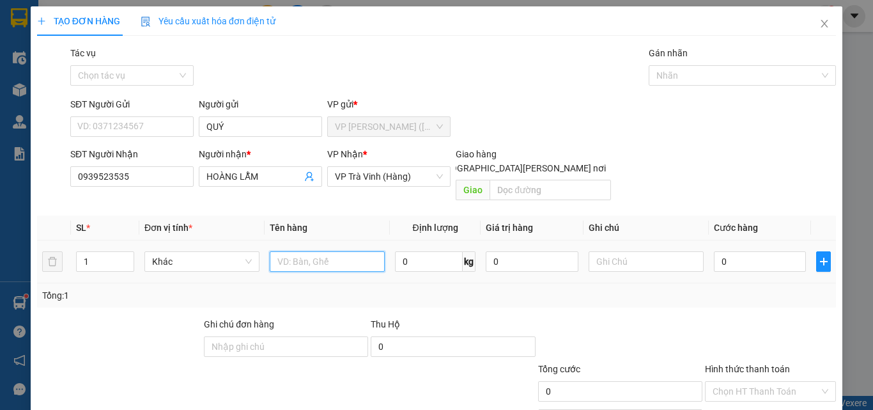
click at [306, 251] on input "text" at bounding box center [327, 261] width 115 height 20
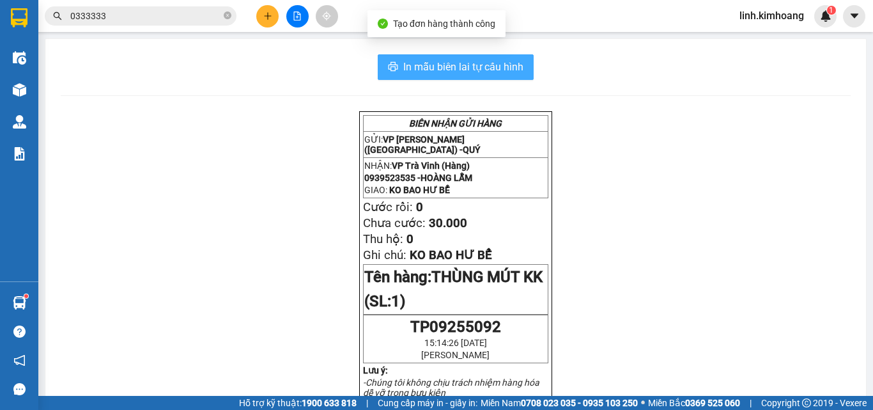
click at [450, 63] on span "In mẫu biên lai tự cấu hình" at bounding box center [463, 67] width 120 height 16
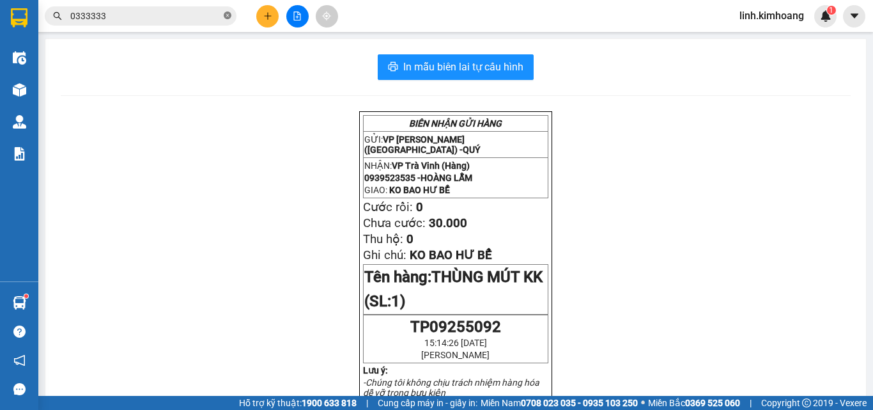
click at [227, 15] on icon "close-circle" at bounding box center [228, 16] width 8 height 8
click at [151, 21] on input "text" at bounding box center [145, 16] width 151 height 14
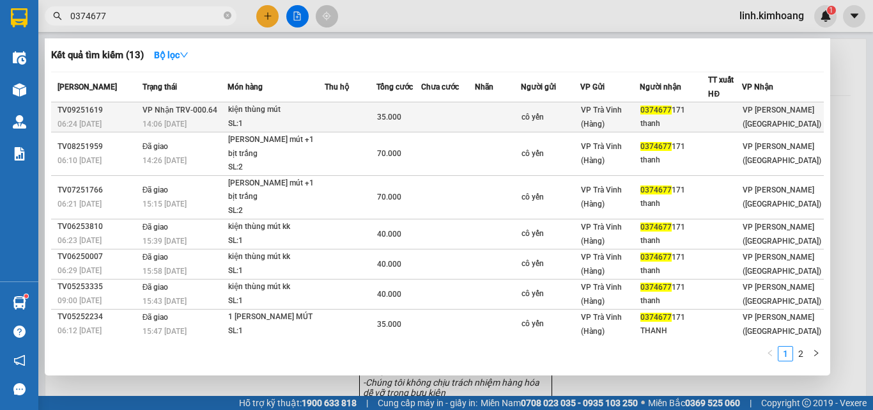
click at [707, 117] on div "thanh" at bounding box center [673, 123] width 67 height 13
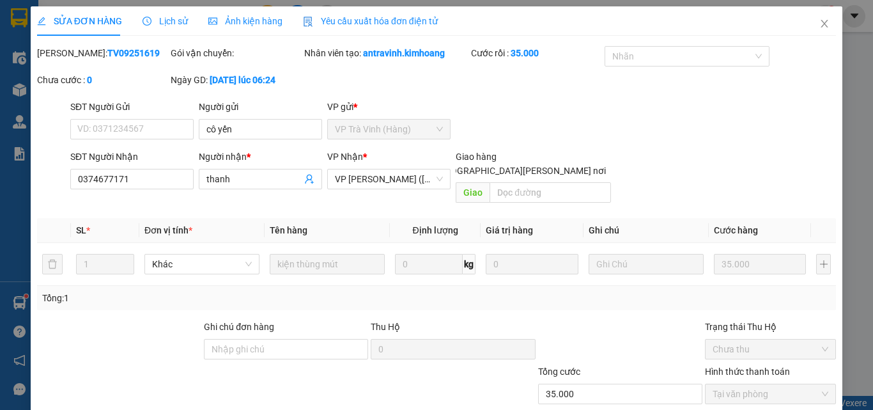
click at [463, 385] on div "SỬA ĐƠN HÀNG Lịch sử Ảnh kiện hàng Yêu cầu xuất hóa đơn điện tử Total Paid Fee …" at bounding box center [437, 240] width 812 height 468
click at [821, 23] on span "Close" at bounding box center [824, 24] width 36 height 36
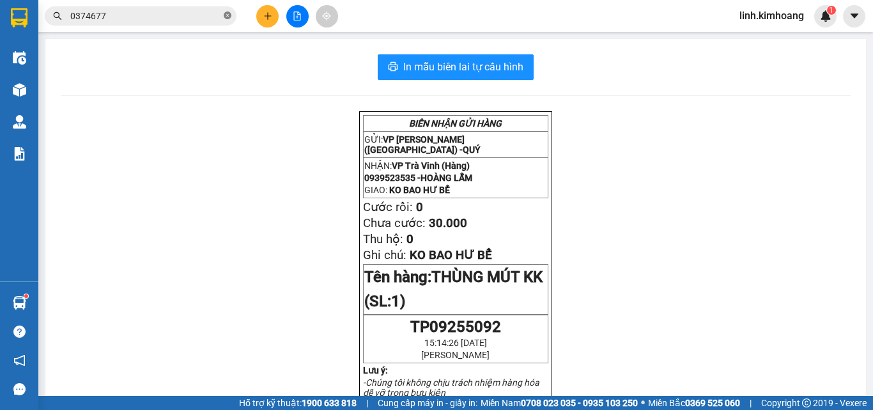
click at [225, 13] on icon "close-circle" at bounding box center [228, 16] width 8 height 8
click at [193, 17] on input "text" at bounding box center [145, 16] width 151 height 14
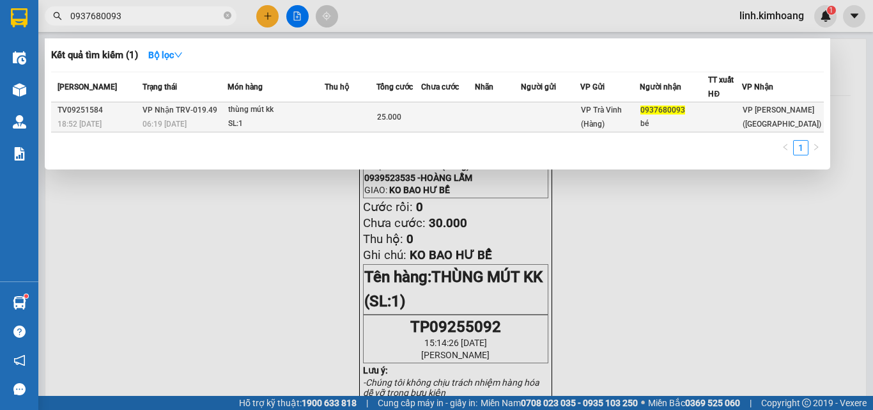
type input "0937680093"
click at [512, 117] on td at bounding box center [498, 117] width 46 height 30
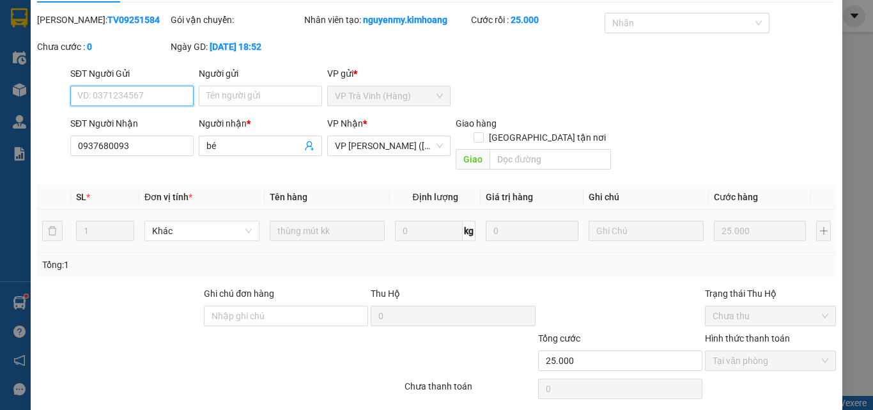
scroll to position [66, 0]
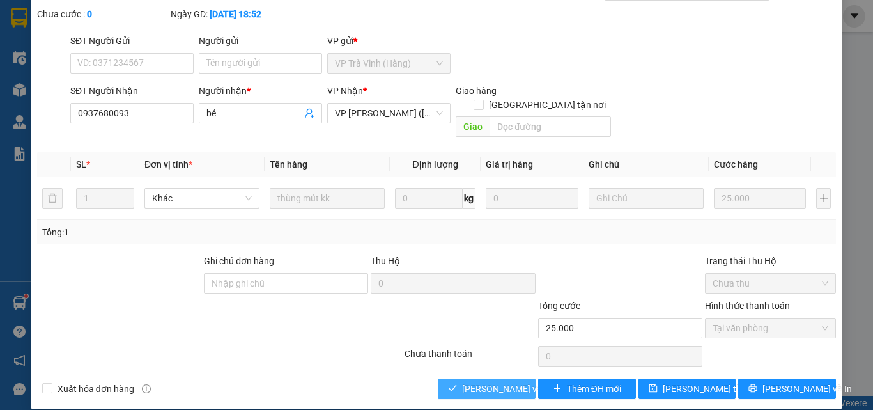
click at [484, 381] on span "[PERSON_NAME] và Giao hàng" at bounding box center [523, 388] width 123 height 14
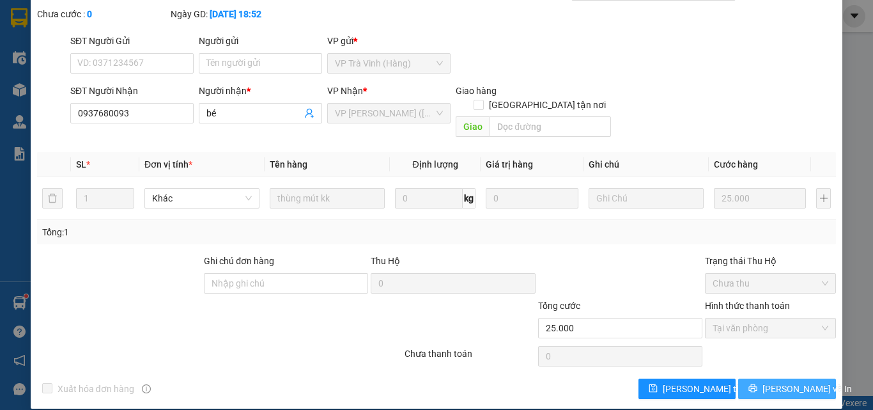
click at [757, 384] on icon "printer" at bounding box center [753, 388] width 8 height 8
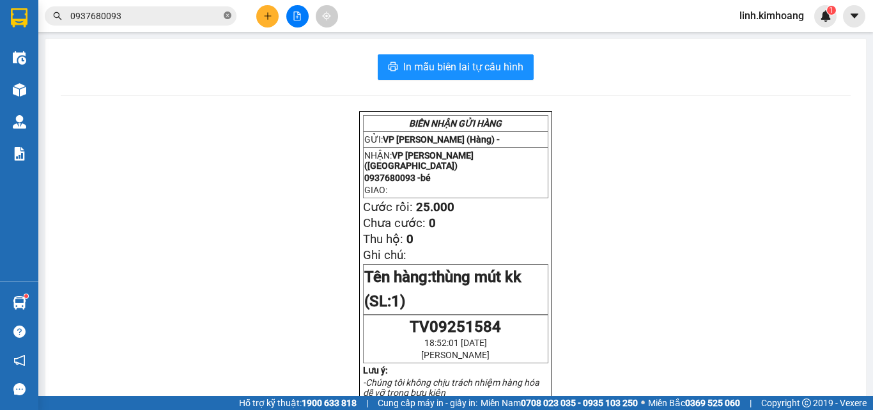
click at [224, 15] on icon "close-circle" at bounding box center [228, 16] width 8 height 8
click at [155, 6] on div "Kết quả tìm kiếm ( 1 ) Bộ lọc Mã ĐH Trạng thái Món hàng Thu hộ Tổng cước Chưa c…" at bounding box center [124, 16] width 249 height 22
click at [204, 13] on input "text" at bounding box center [145, 16] width 151 height 14
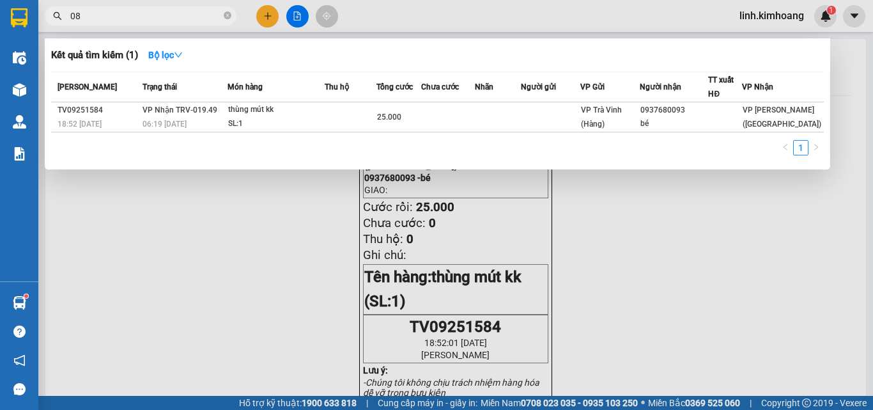
type input "0"
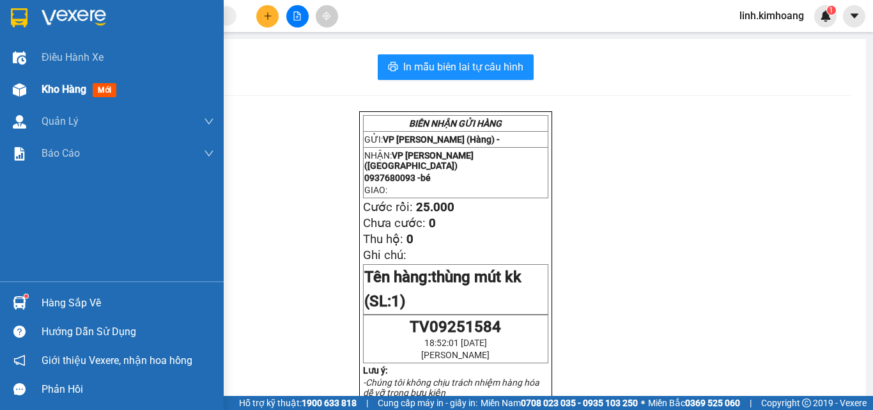
click at [47, 93] on span "Kho hàng" at bounding box center [64, 89] width 45 height 12
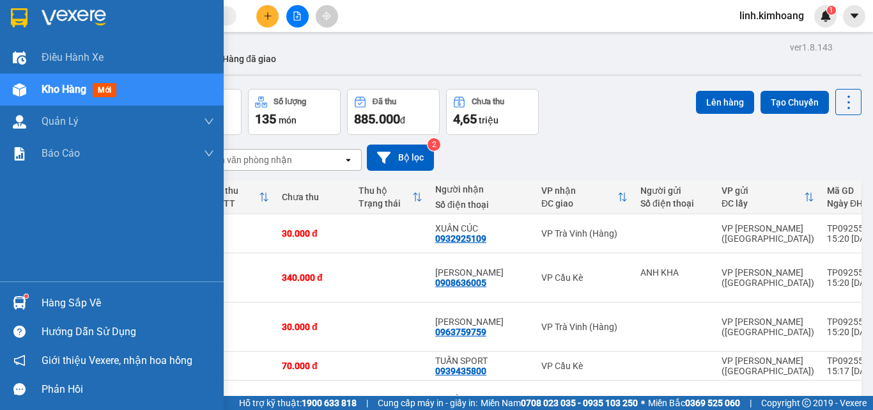
click at [90, 302] on div "Hàng sắp về" at bounding box center [128, 302] width 173 height 19
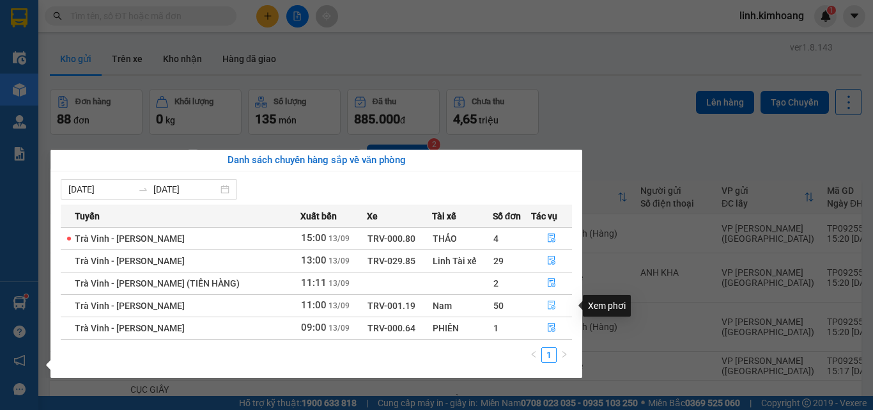
click at [547, 302] on icon "file-done" at bounding box center [551, 304] width 9 height 9
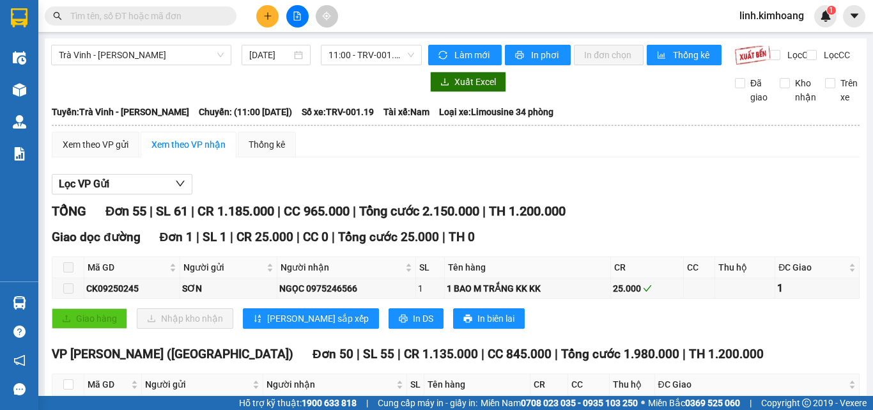
scroll to position [192, 0]
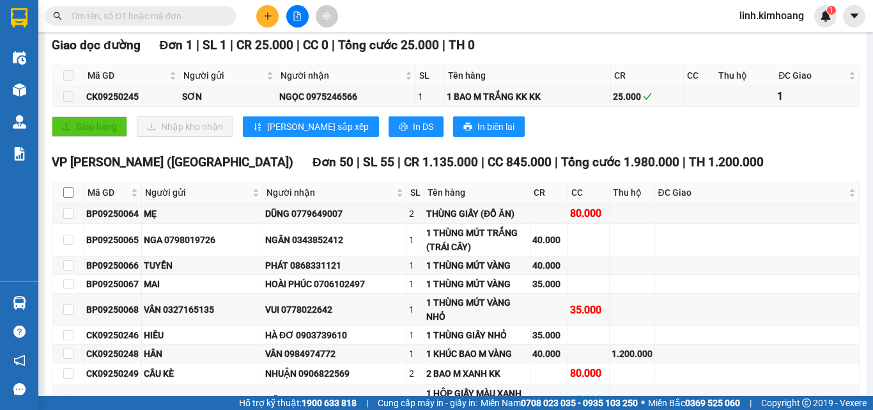
click at [68, 197] on input "checkbox" at bounding box center [68, 192] width 10 height 10
checkbox input "true"
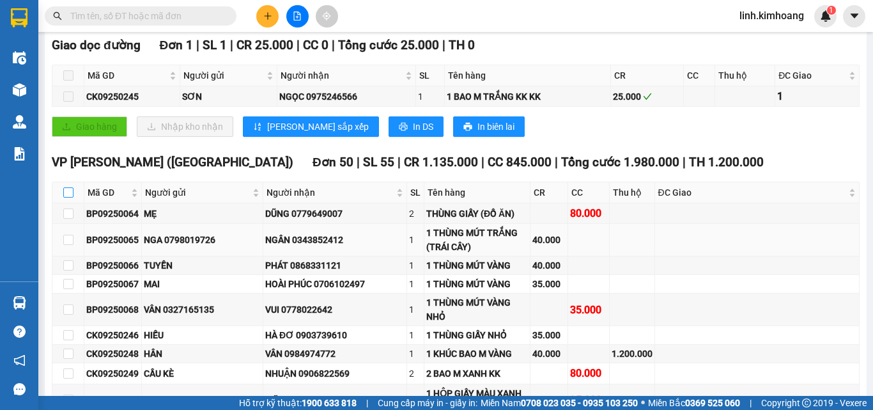
checkbox input "true"
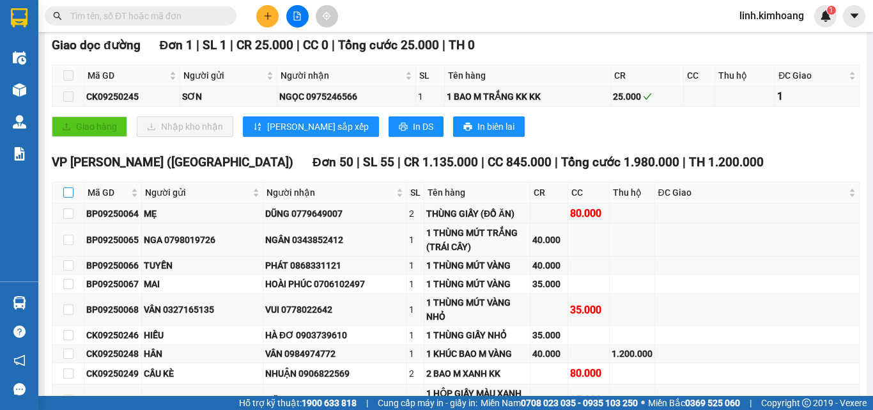
checkbox input "true"
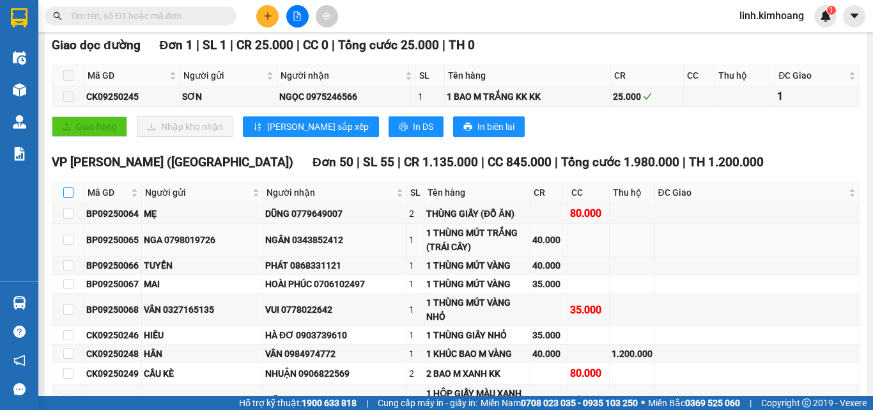
checkbox input "true"
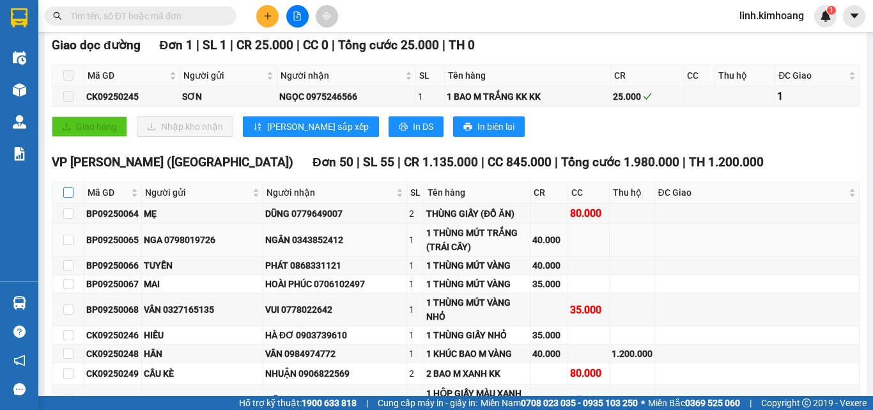
checkbox input "true"
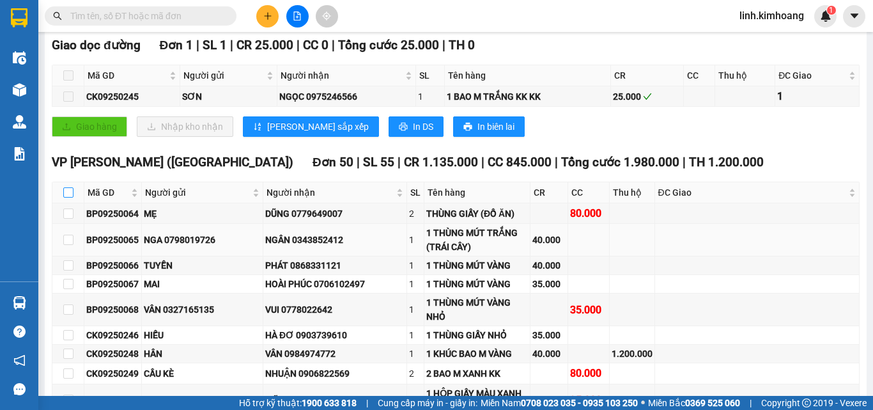
checkbox input "true"
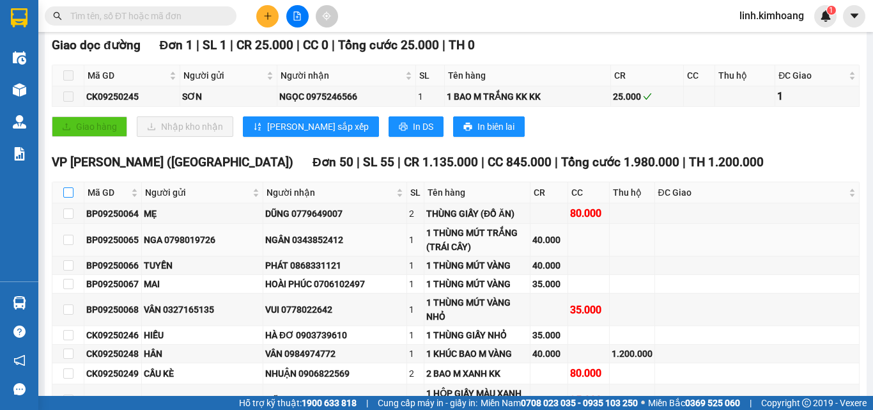
checkbox input "true"
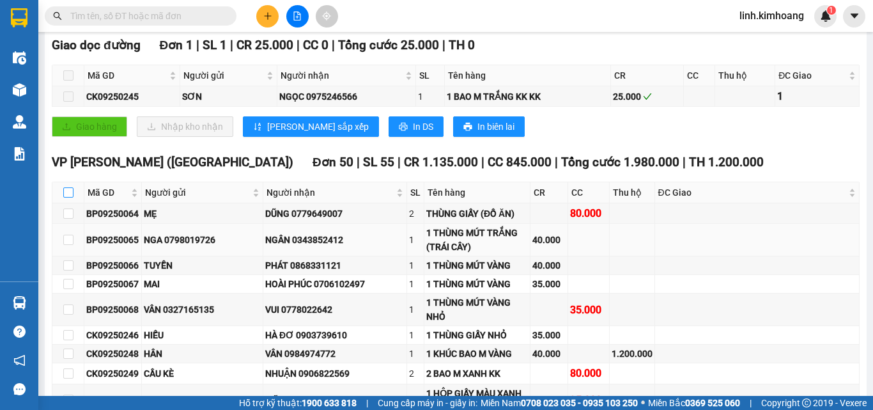
checkbox input "true"
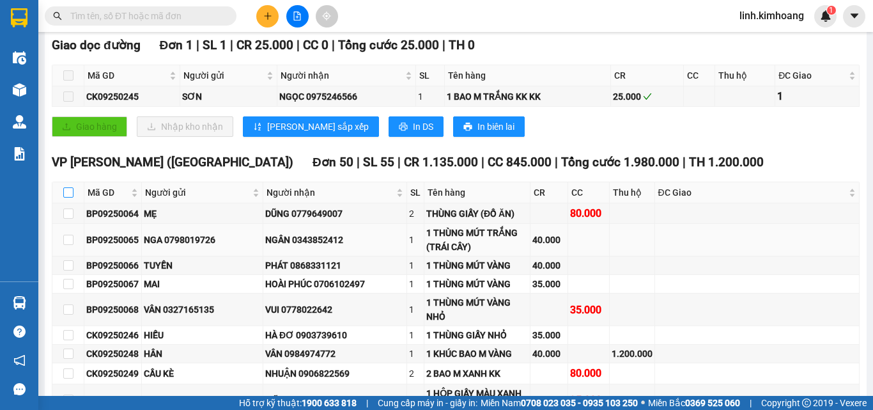
checkbox input "true"
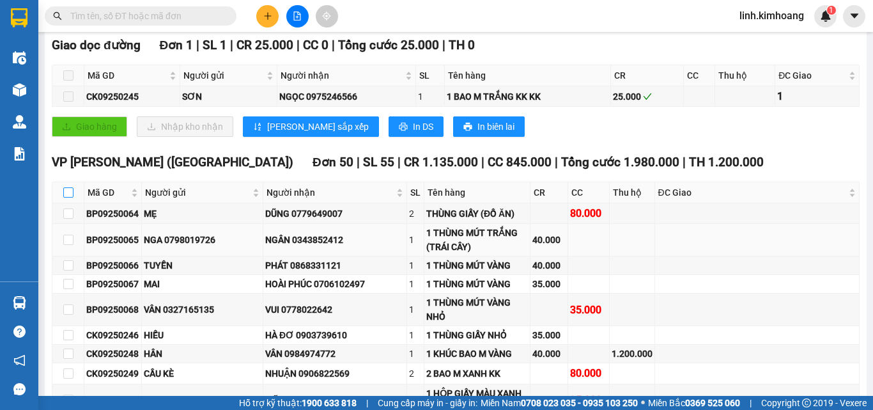
checkbox input "true"
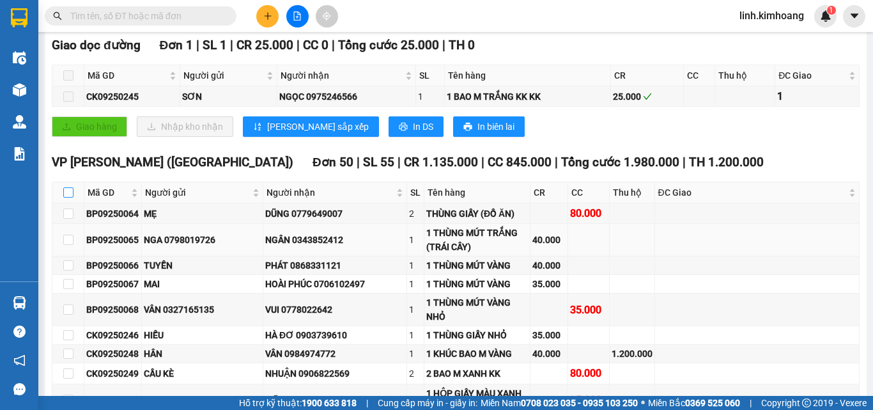
checkbox input "true"
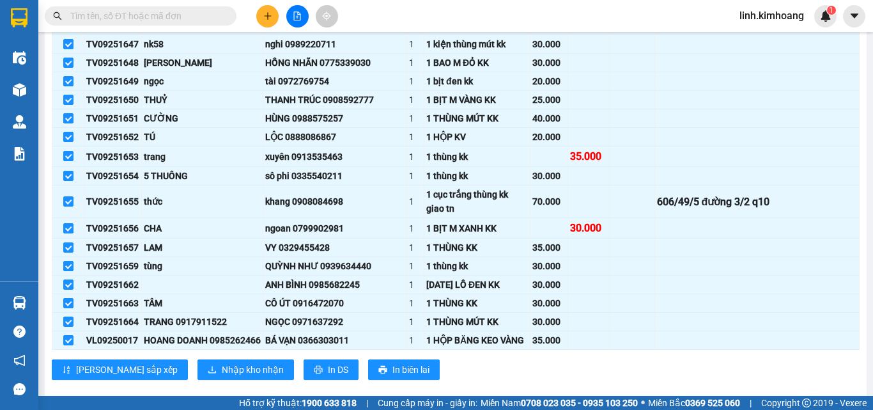
scroll to position [1278, 0]
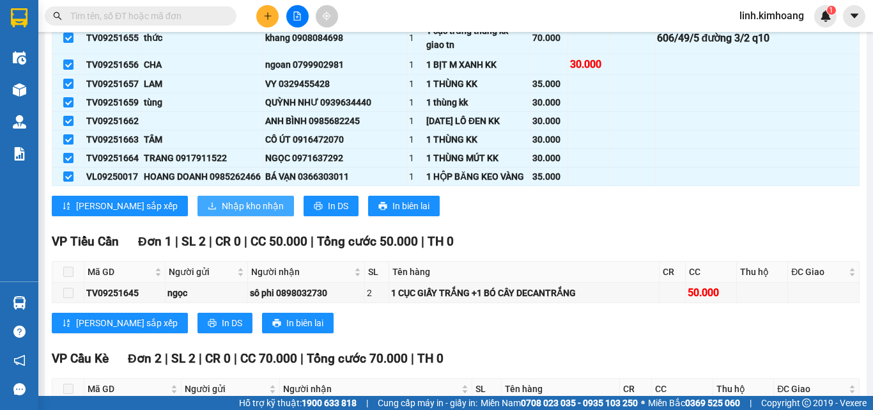
click at [222, 213] on span "Nhập kho nhận" at bounding box center [253, 206] width 62 height 14
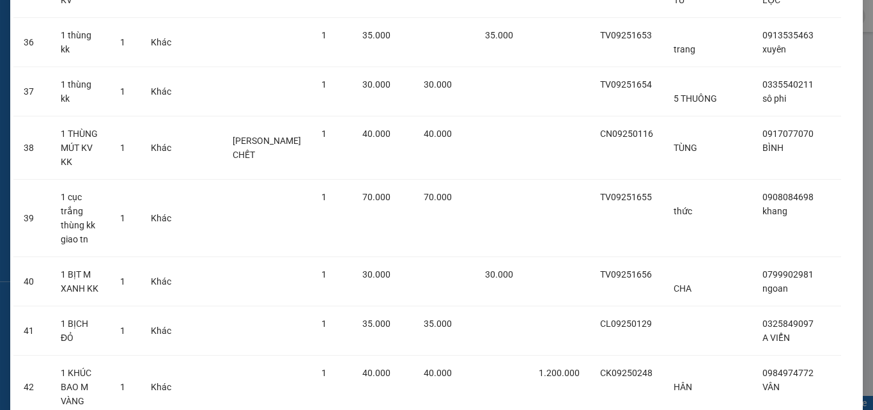
scroll to position [2307, 0]
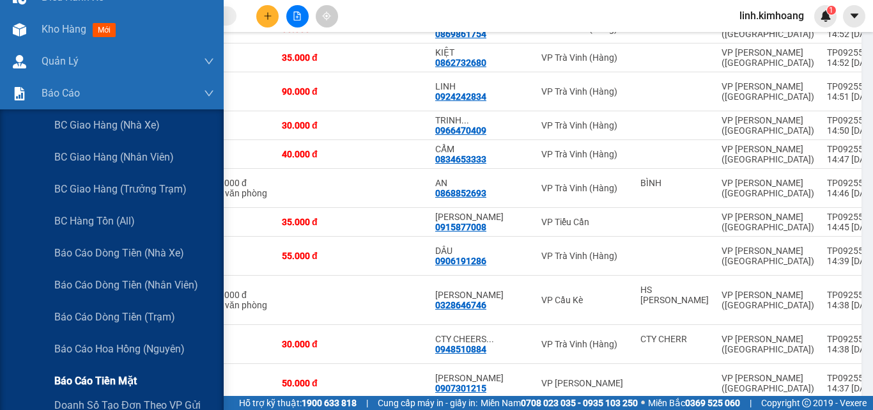
scroll to position [128, 0]
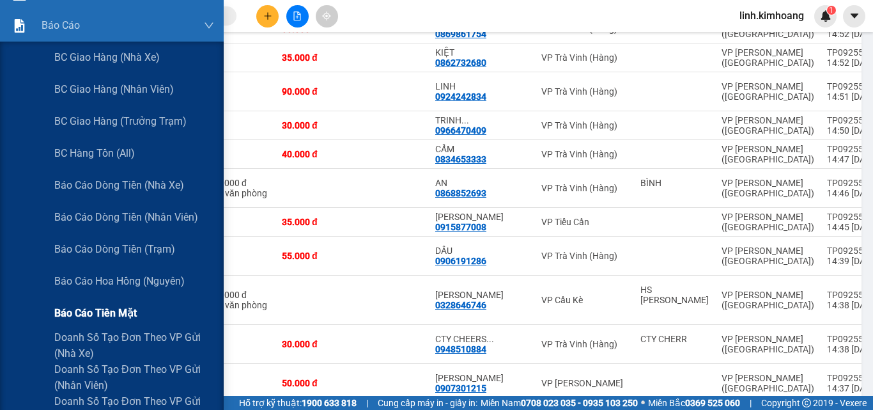
drag, startPoint x: 109, startPoint y: 316, endPoint x: 107, endPoint y: 304, distance: 11.6
click at [109, 314] on span "Báo cáo tiền mặt" at bounding box center [95, 313] width 82 height 16
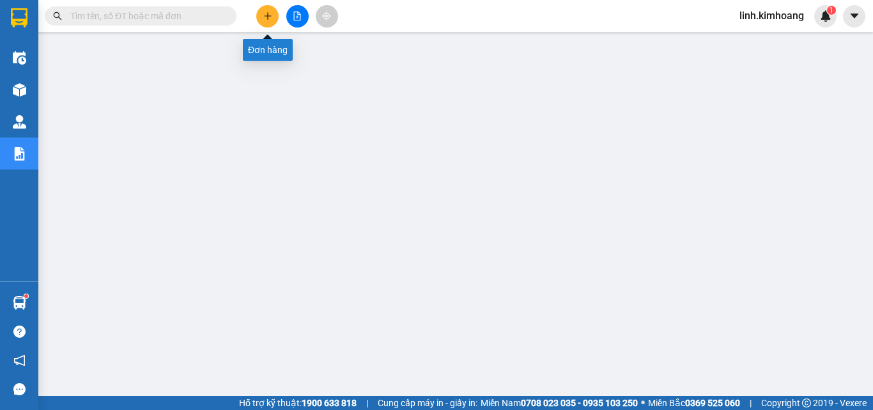
click at [261, 18] on button at bounding box center [267, 16] width 22 height 22
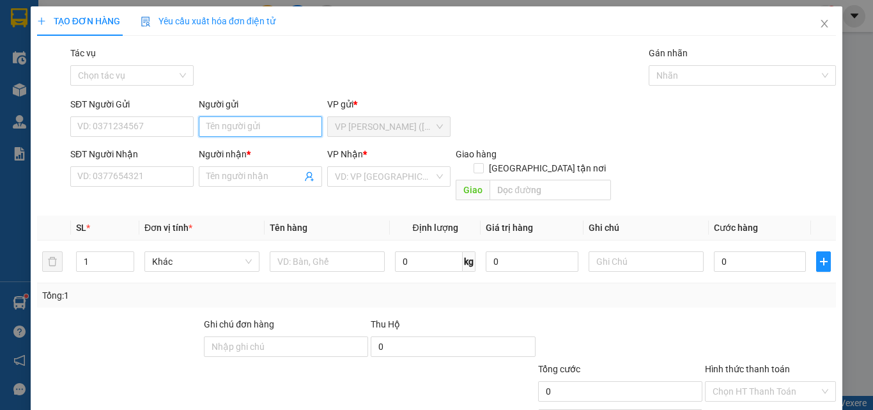
click at [237, 130] on input "Người gửi" at bounding box center [260, 126] width 123 height 20
type input "HUY"
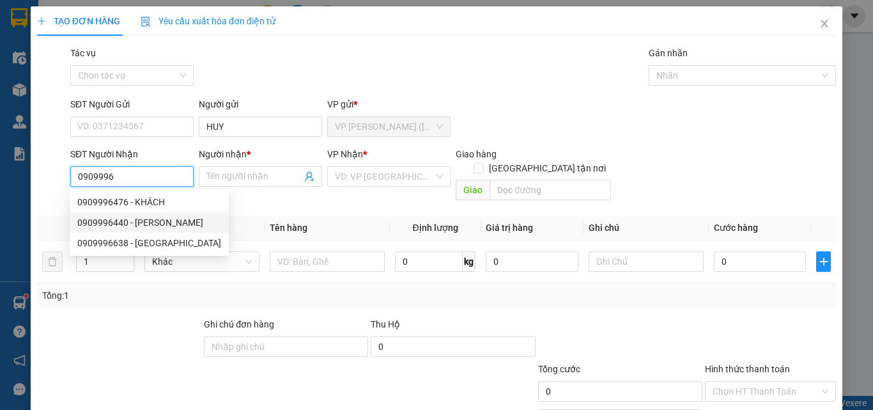
click at [161, 224] on div "0909996440 - [PERSON_NAME]" at bounding box center [149, 222] width 144 height 14
type input "0909996440"
type input "[PERSON_NAME]"
type input "25.000"
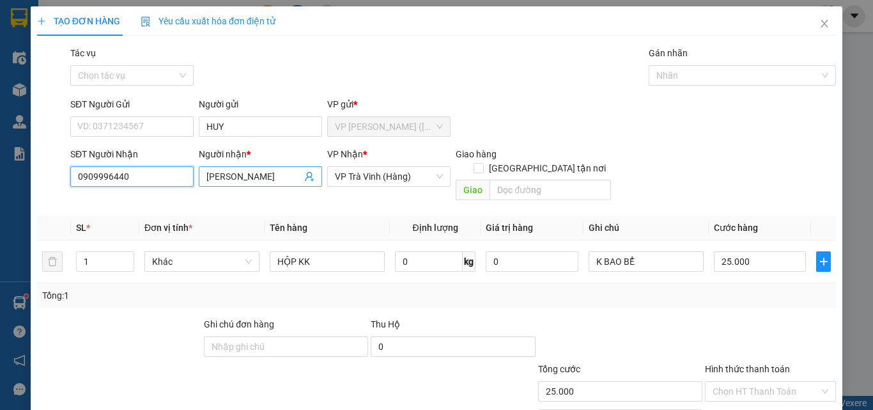
type input "0909996440"
drag, startPoint x: 253, startPoint y: 179, endPoint x: 194, endPoint y: 198, distance: 61.8
click at [194, 198] on div "Transit Pickup Surcharge Ids Transit Deliver Surcharge Ids Transit Deliver Surc…" at bounding box center [436, 254] width 799 height 416
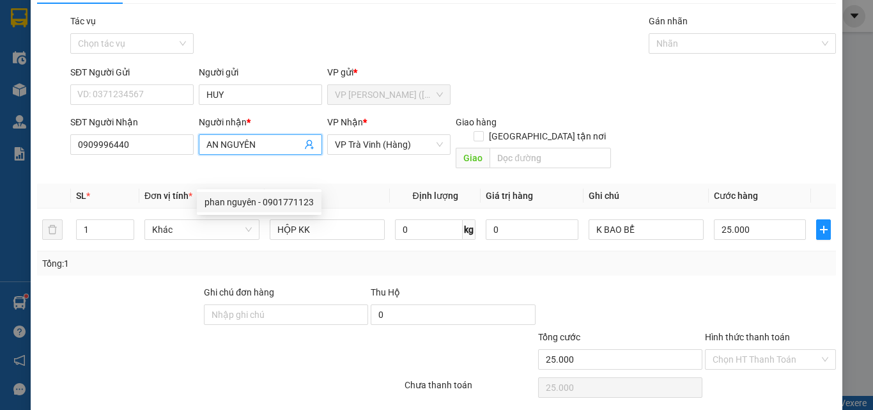
scroll to position [63, 0]
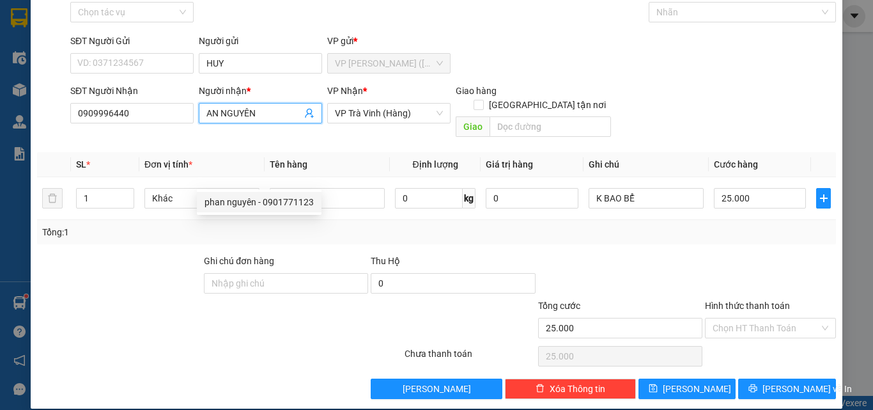
type input "AN NGUYÊN"
click at [705, 227] on div "Tổng: 1" at bounding box center [436, 232] width 799 height 24
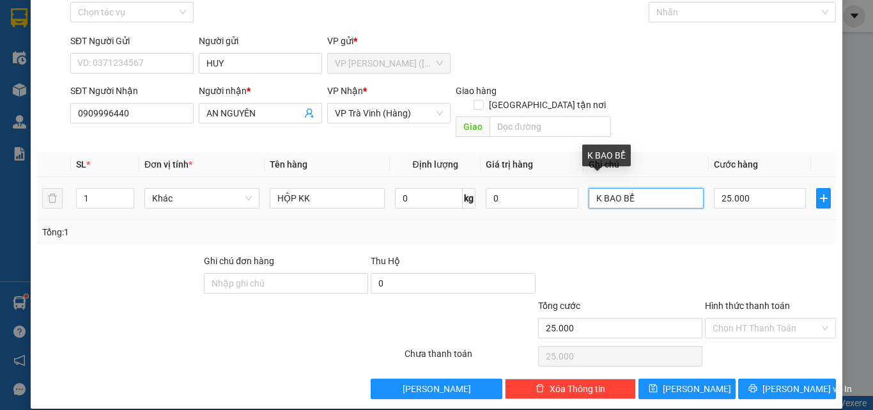
click at [656, 188] on input "K BAO BỂ" at bounding box center [646, 198] width 115 height 20
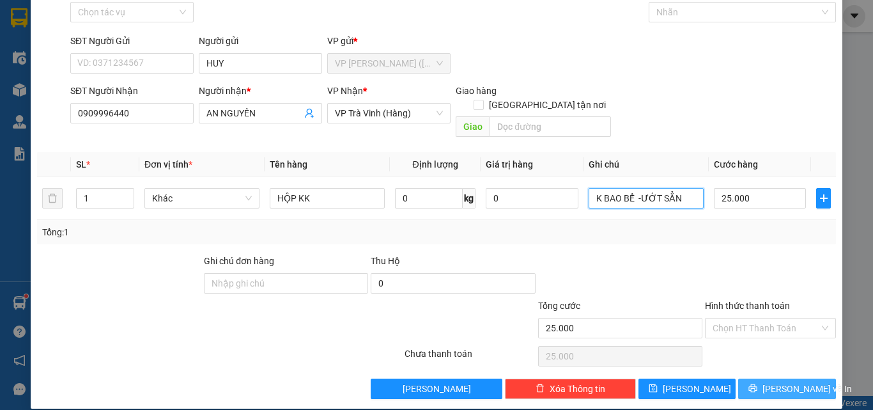
type input "K BAO BỂ -ƯỚT SẲN"
click at [785, 381] on span "[PERSON_NAME] và In" at bounding box center [806, 388] width 89 height 14
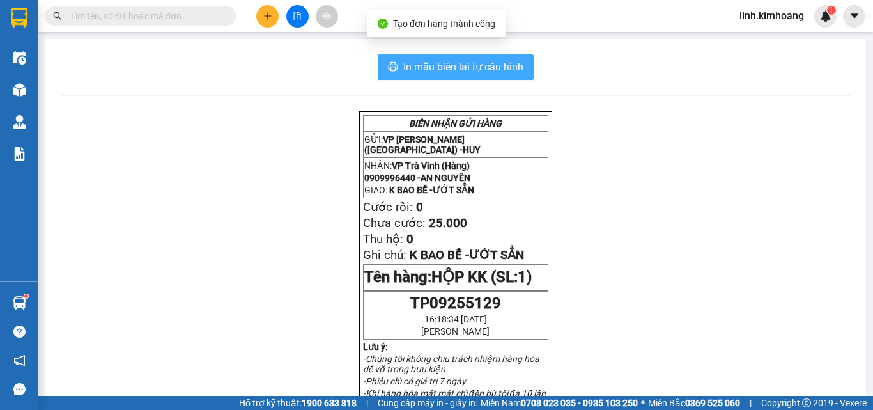
click at [424, 64] on span "In mẫu biên lai tự cấu hình" at bounding box center [463, 67] width 120 height 16
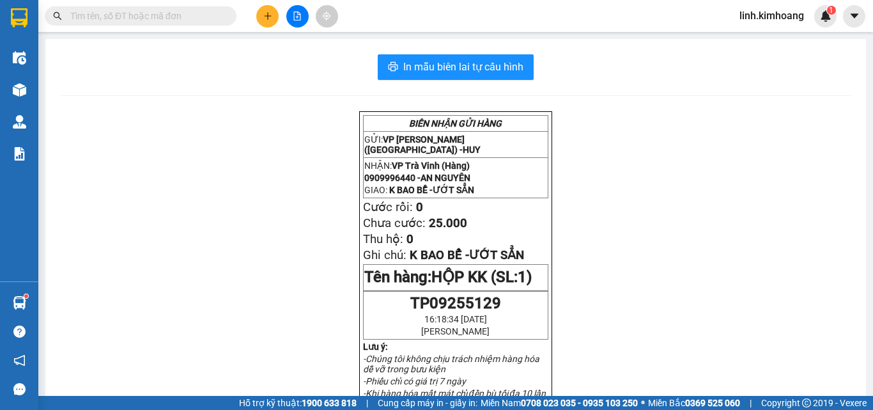
click at [211, 19] on input "text" at bounding box center [145, 16] width 151 height 14
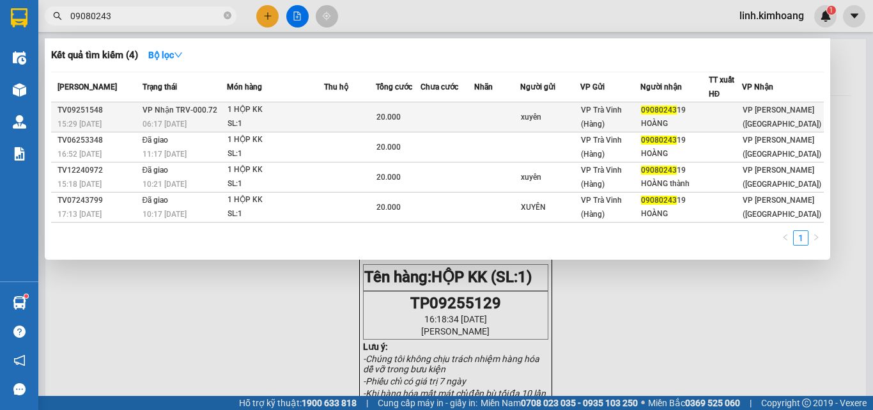
type input "09080243"
click at [569, 112] on div "xuyên" at bounding box center [550, 117] width 59 height 13
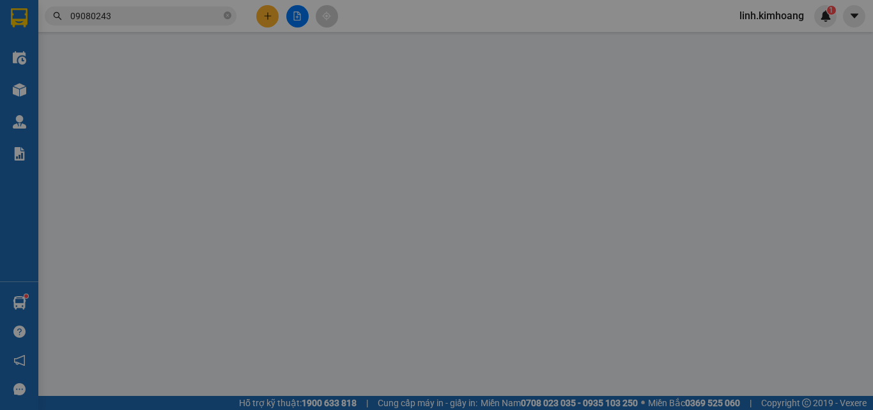
type input "xuyên"
type input "0908024319"
type input "HOÀNG"
type input "20.000"
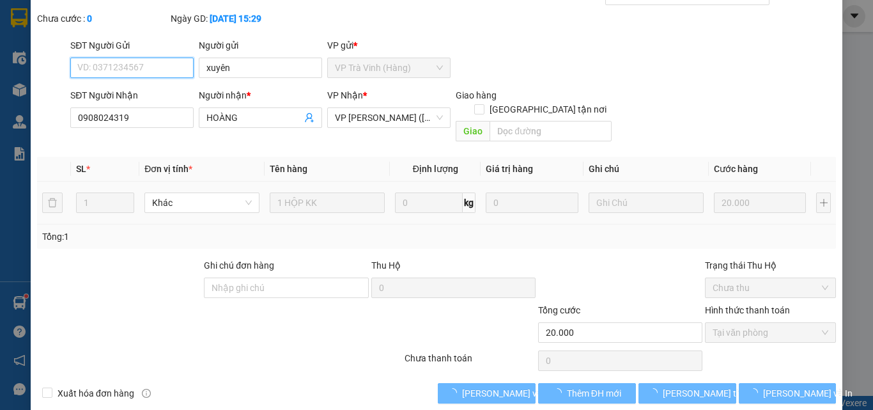
scroll to position [66, 0]
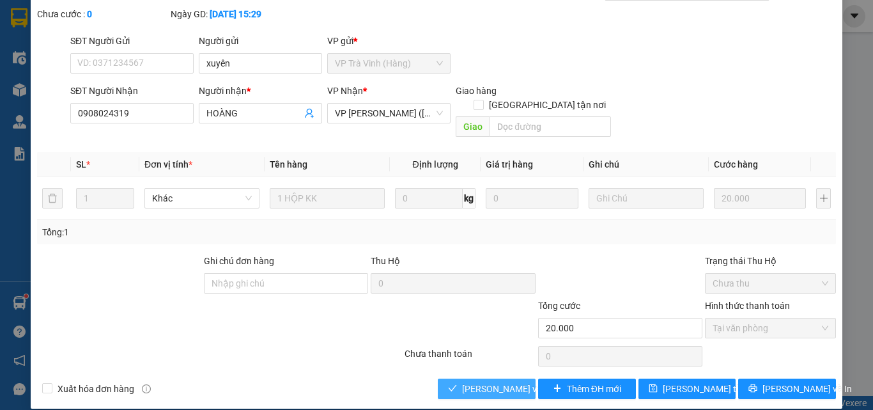
click at [452, 378] on button "[PERSON_NAME] và Giao hàng" at bounding box center [487, 388] width 98 height 20
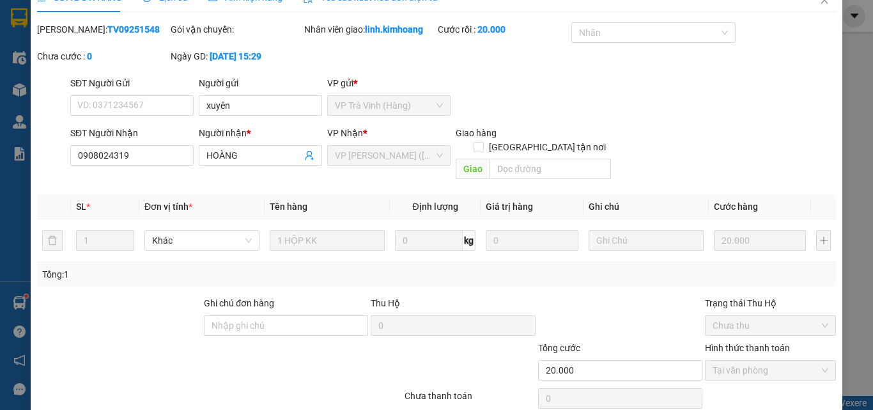
scroll to position [0, 0]
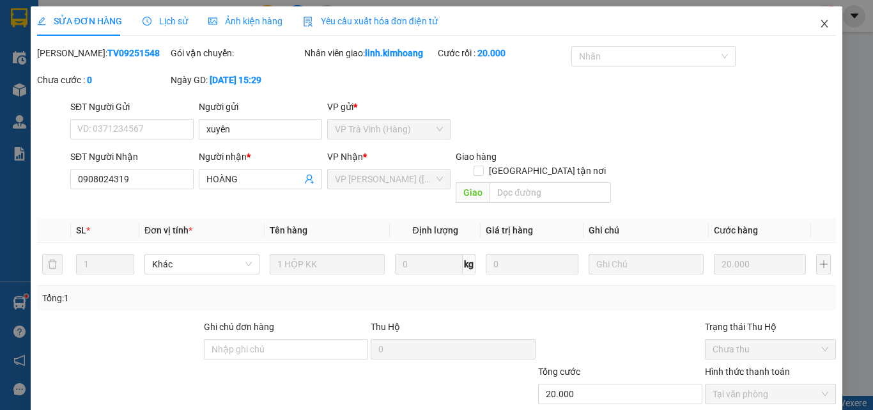
click at [819, 26] on icon "close" at bounding box center [824, 24] width 10 height 10
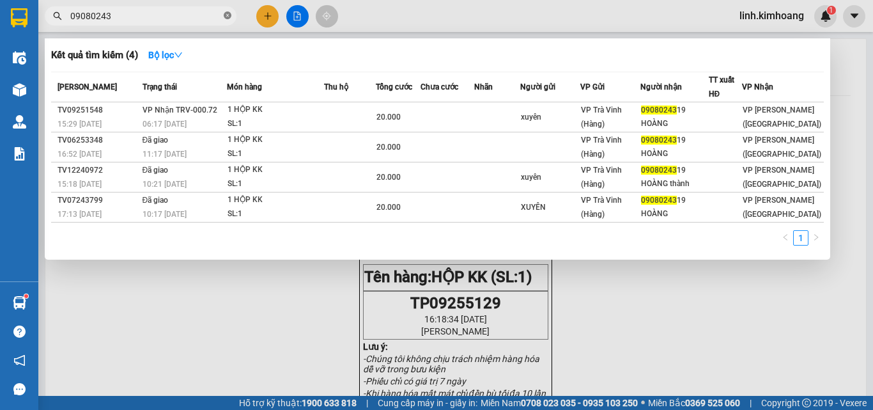
click at [226, 11] on span at bounding box center [228, 16] width 8 height 12
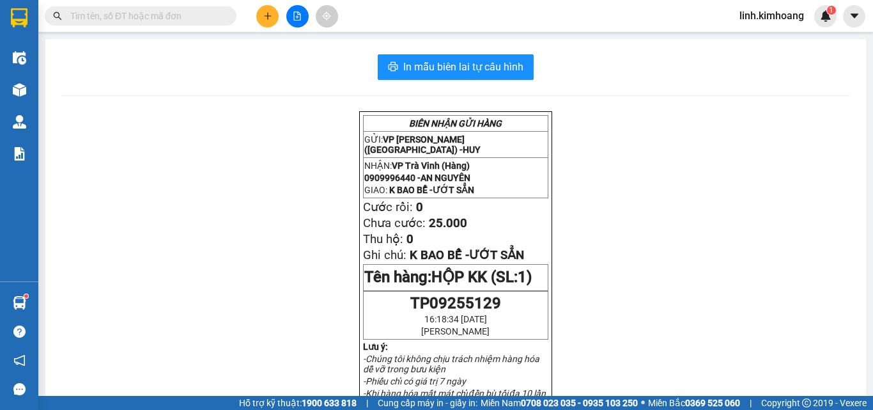
click at [179, 14] on input "text" at bounding box center [145, 16] width 151 height 14
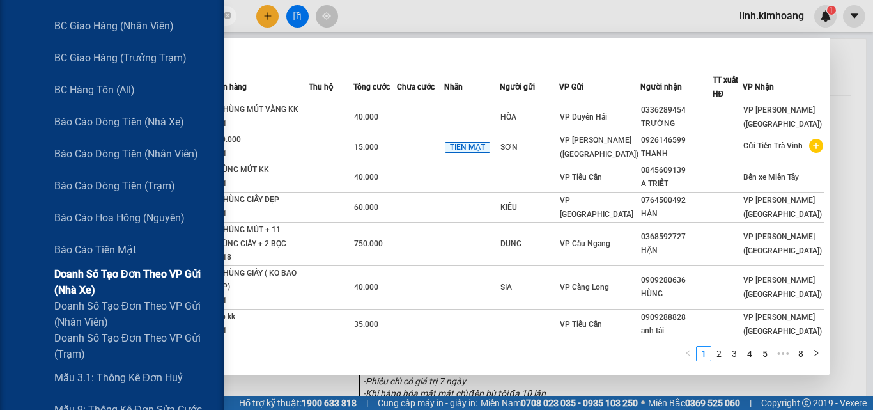
scroll to position [192, 0]
type input "50035"
click at [119, 273] on span "Doanh số tạo đơn theo VP gửi (nhà xe)" at bounding box center [134, 281] width 160 height 32
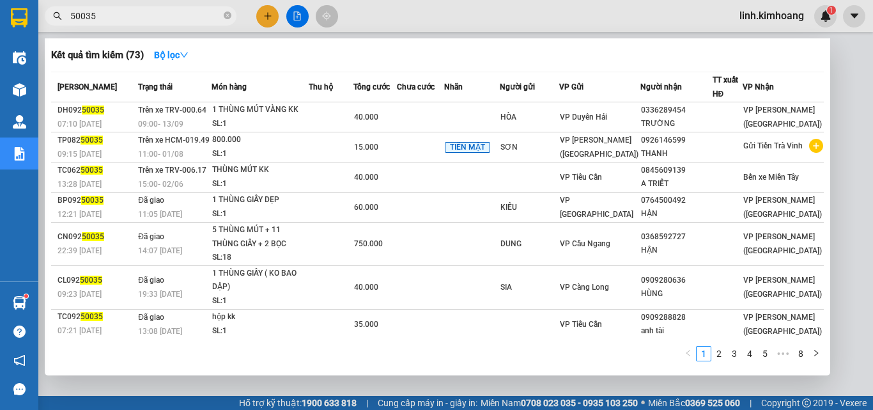
click at [498, 387] on div at bounding box center [436, 205] width 873 height 410
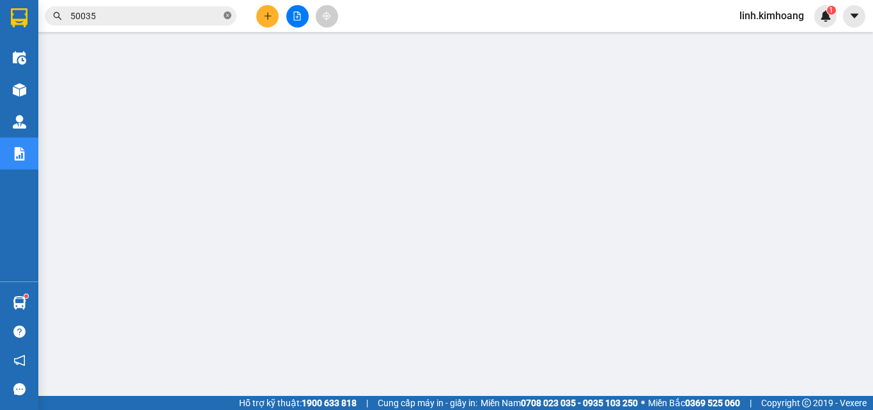
click at [227, 15] on icon "close-circle" at bounding box center [228, 16] width 8 height 8
click at [180, 20] on input "text" at bounding box center [145, 16] width 151 height 14
click at [208, 15] on input "text" at bounding box center [145, 16] width 151 height 14
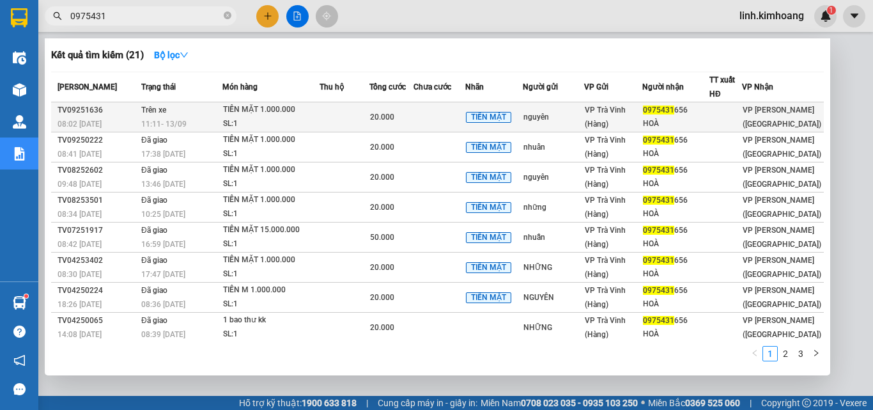
type input "0975431"
click at [704, 116] on div "0975431 656" at bounding box center [676, 110] width 66 height 13
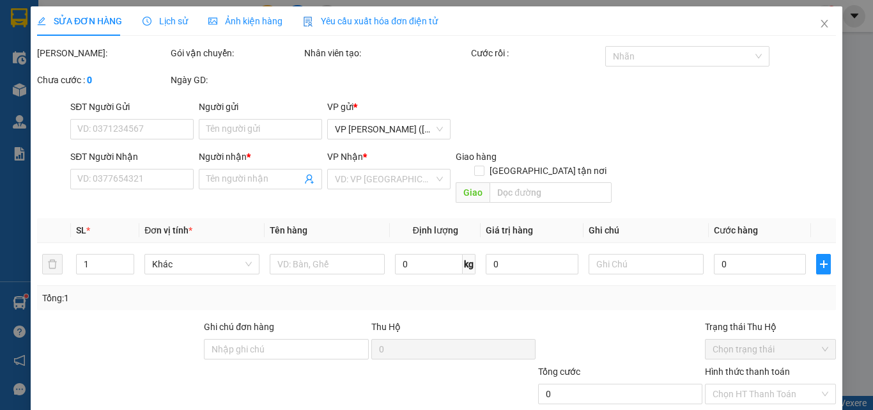
type input "nguyên"
type input "0975431656"
type input "HOÀ"
type input "20.000"
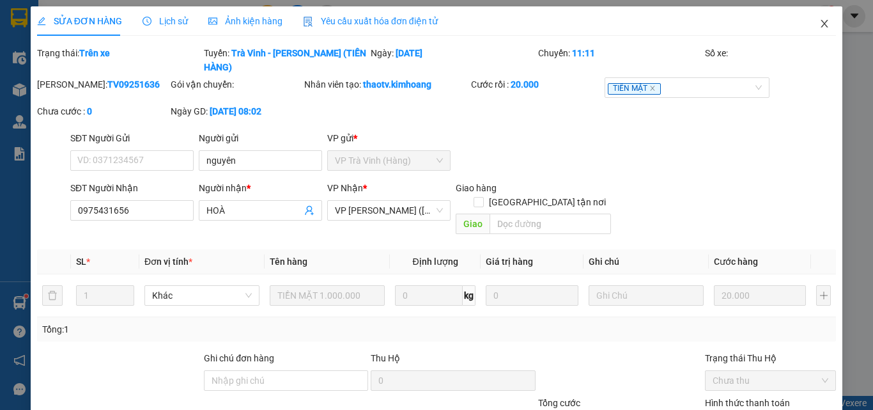
click at [819, 20] on icon "close" at bounding box center [824, 24] width 10 height 10
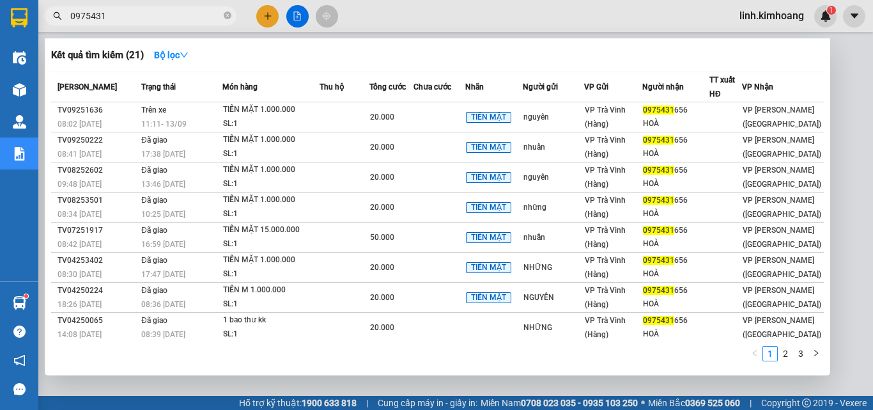
click at [229, 15] on icon "close-circle" at bounding box center [228, 16] width 8 height 8
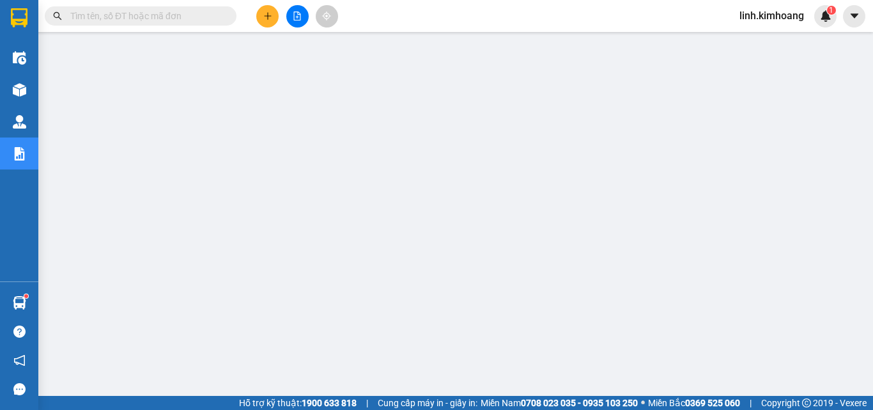
click at [164, 15] on input "text" at bounding box center [145, 16] width 151 height 14
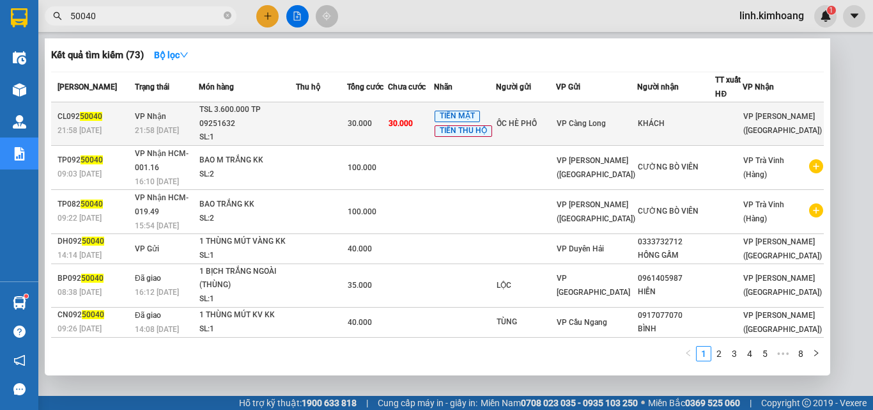
type input "50040"
click at [687, 117] on div "KHÁCH" at bounding box center [676, 123] width 77 height 13
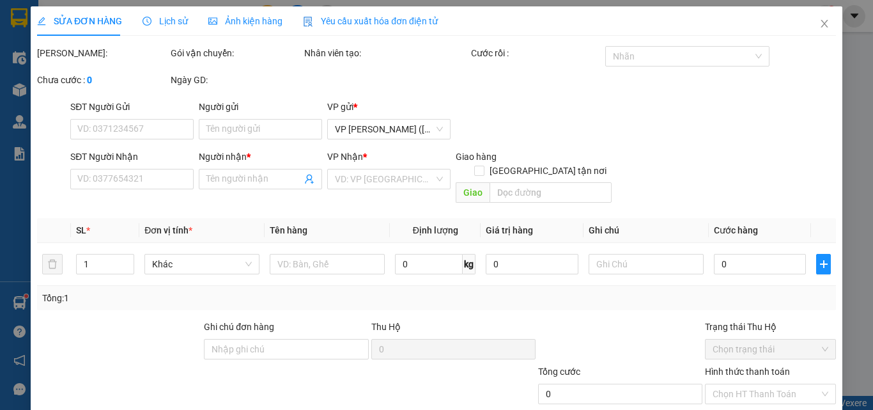
type input "ỐC HÈ PHỐ"
type input "KHÁCH"
type input "30.000"
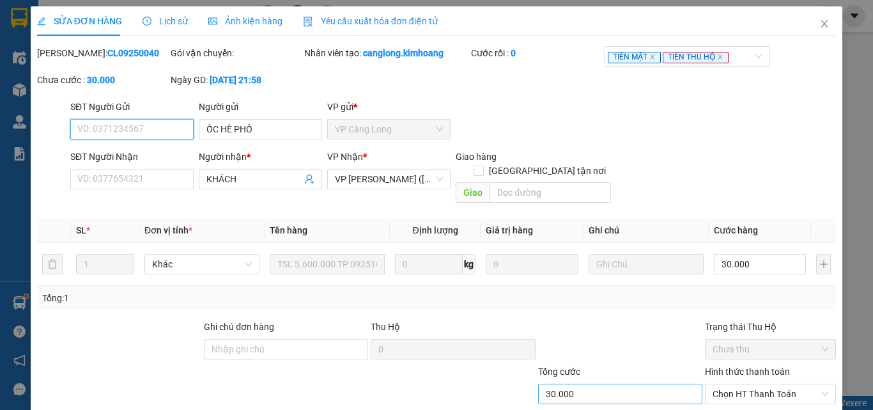
scroll to position [66, 0]
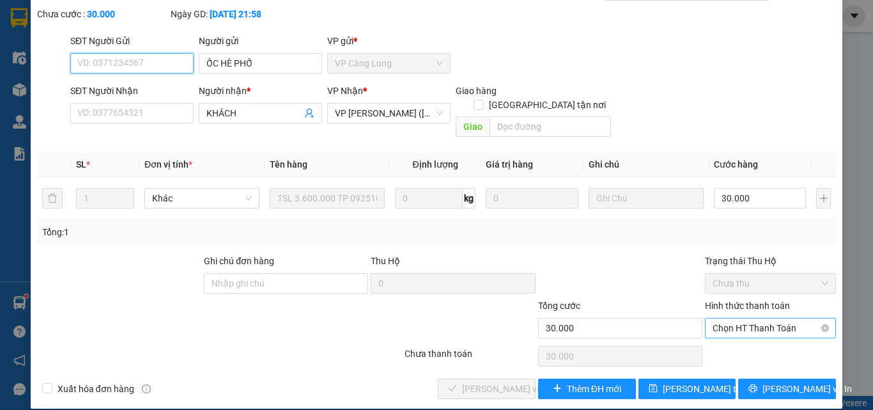
click at [735, 318] on span "Chọn HT Thanh Toán" at bounding box center [770, 327] width 116 height 19
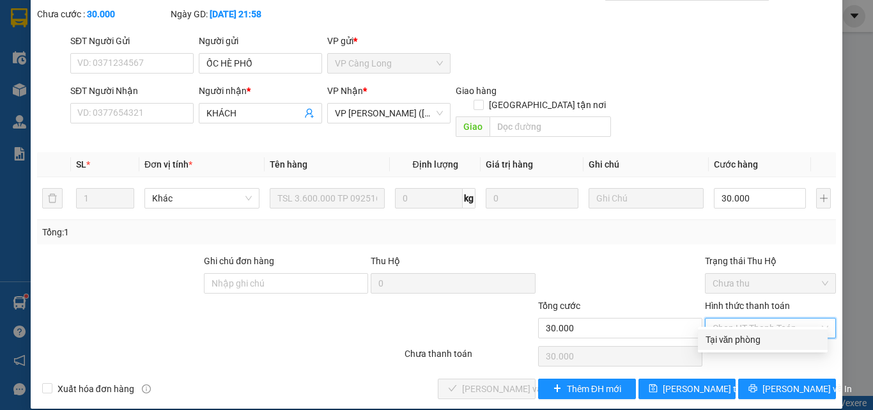
click at [733, 337] on div "Tại văn phòng" at bounding box center [762, 339] width 114 height 14
type input "0"
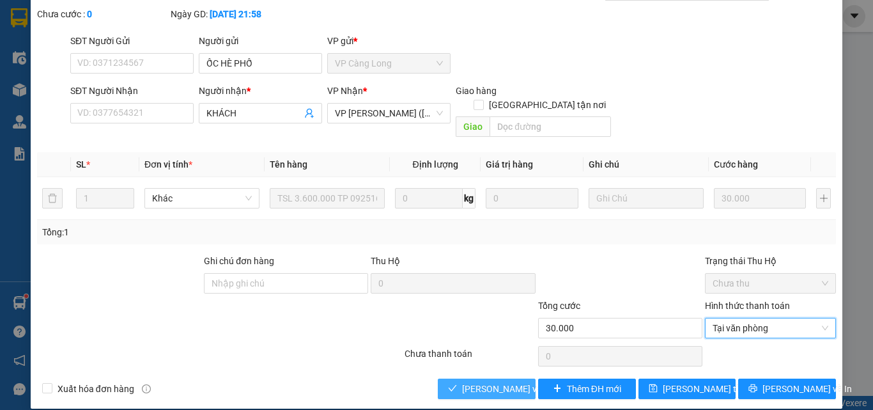
click at [488, 381] on span "[PERSON_NAME] và Giao hàng" at bounding box center [523, 388] width 123 height 14
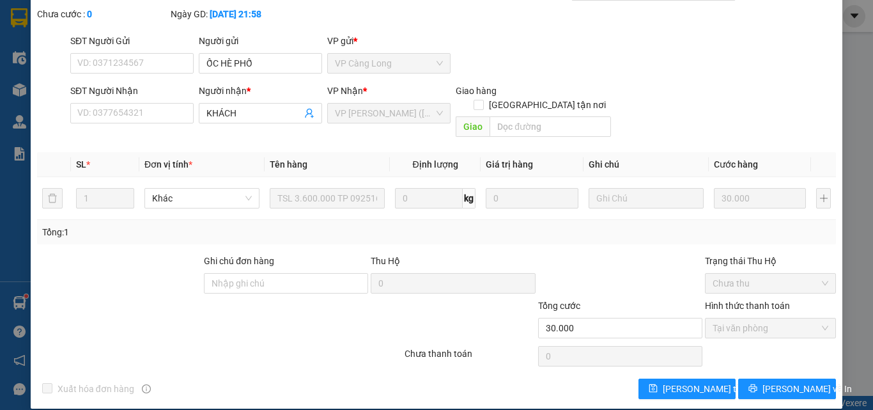
scroll to position [0, 0]
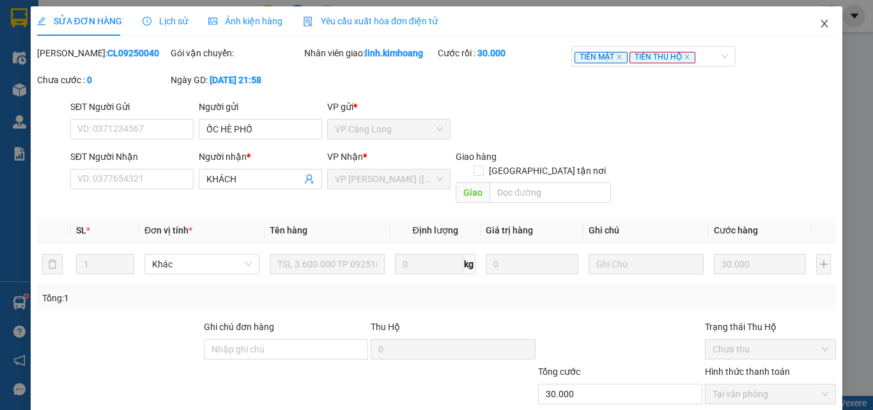
click at [819, 24] on icon "close" at bounding box center [824, 24] width 10 height 10
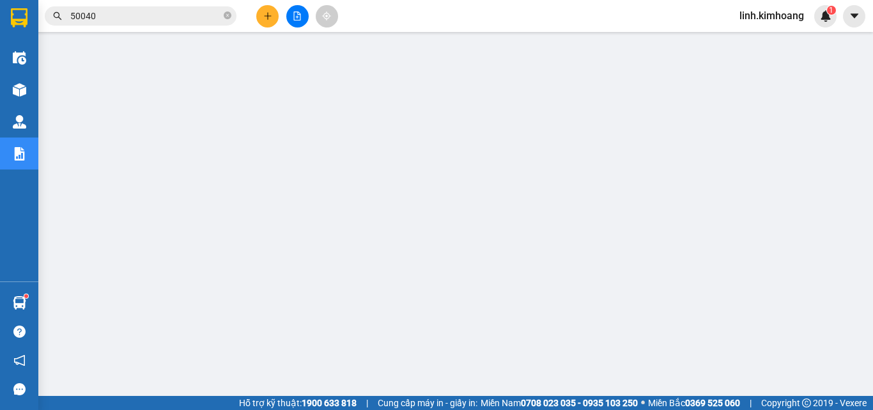
click at [231, 13] on span "50040" at bounding box center [141, 15] width 192 height 19
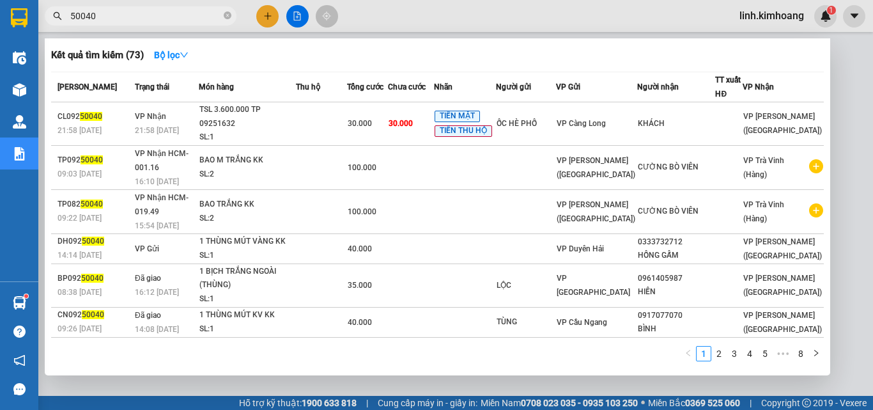
click at [187, 15] on input "50040" at bounding box center [145, 16] width 151 height 14
click at [227, 12] on icon "close-circle" at bounding box center [228, 16] width 8 height 8
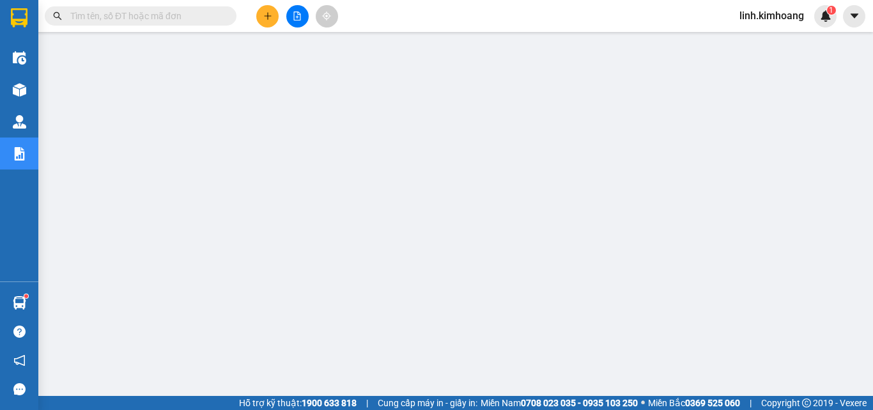
click at [197, 16] on input "text" at bounding box center [145, 16] width 151 height 14
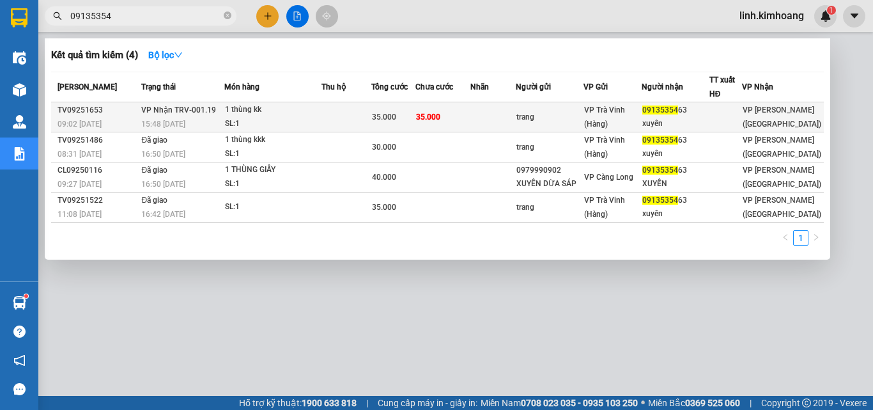
type input "09135354"
click at [690, 119] on div "xuyên" at bounding box center [675, 123] width 66 height 13
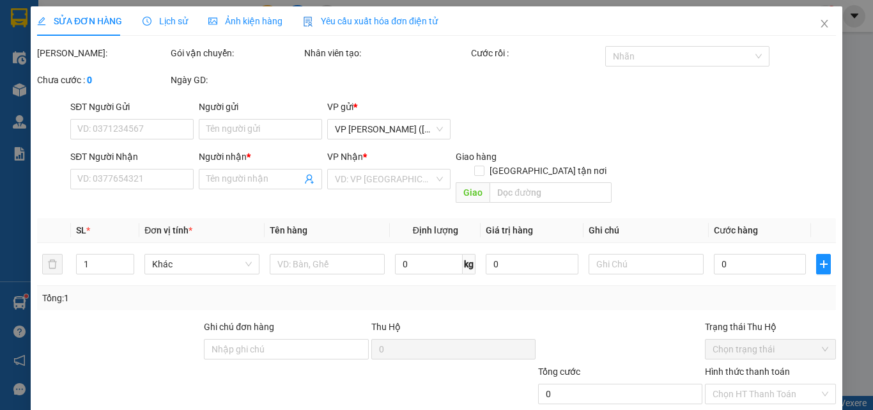
type input "trang"
type input "0913535463"
type input "xuyên"
type input "35.000"
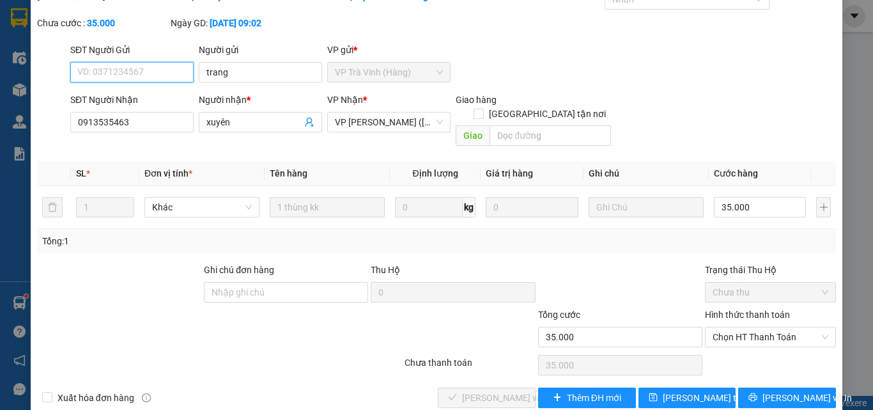
scroll to position [66, 0]
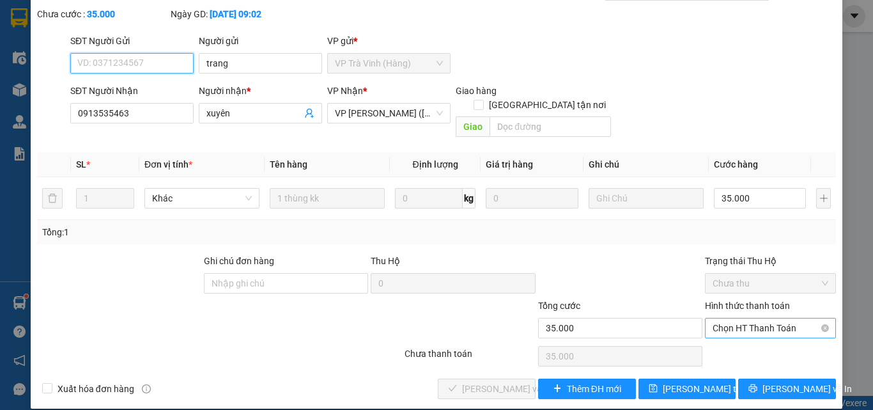
click at [758, 318] on span "Chọn HT Thanh Toán" at bounding box center [770, 327] width 116 height 19
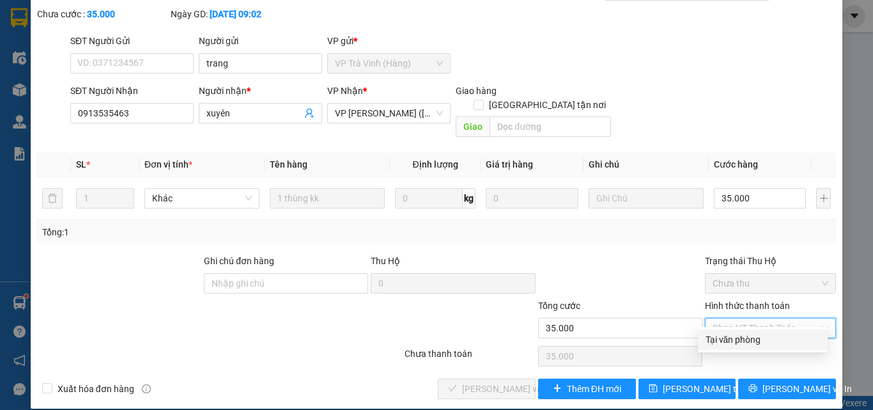
click at [720, 337] on div "Tại văn phòng" at bounding box center [762, 339] width 114 height 14
type input "0"
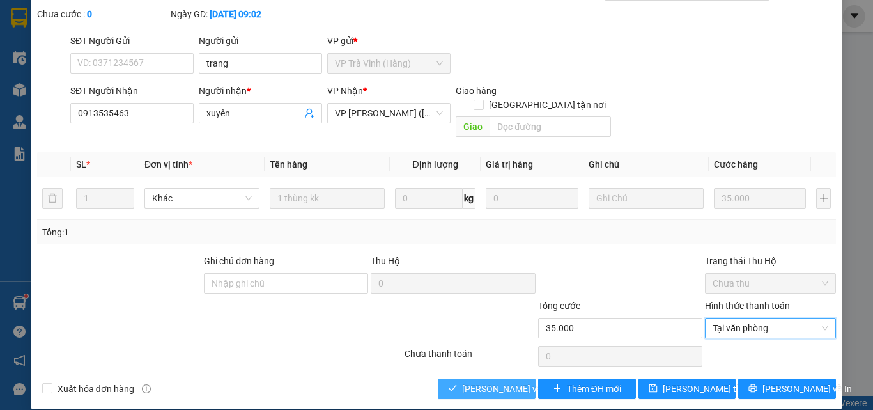
click at [465, 381] on span "[PERSON_NAME] và Giao hàng" at bounding box center [523, 388] width 123 height 14
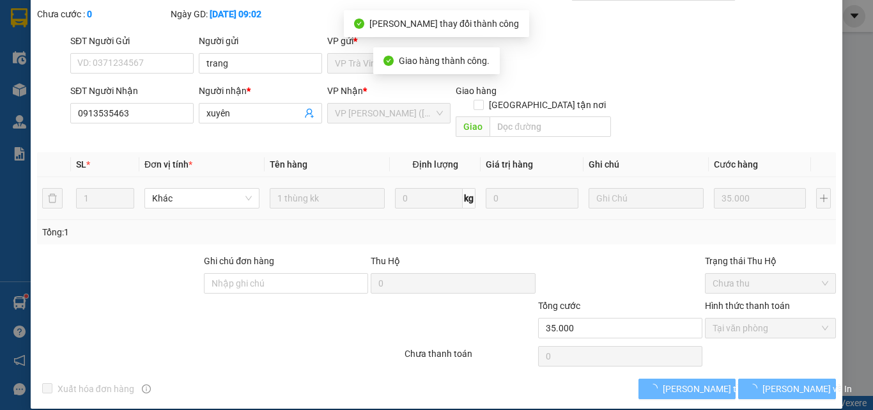
scroll to position [0, 0]
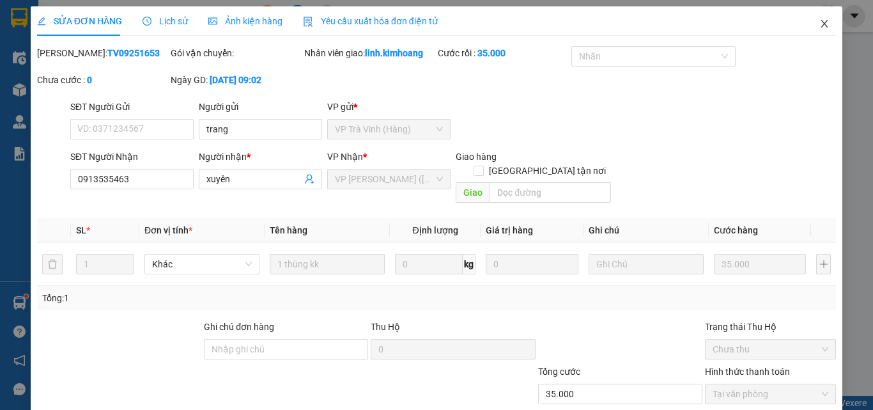
click at [819, 24] on icon "close" at bounding box center [824, 24] width 10 height 10
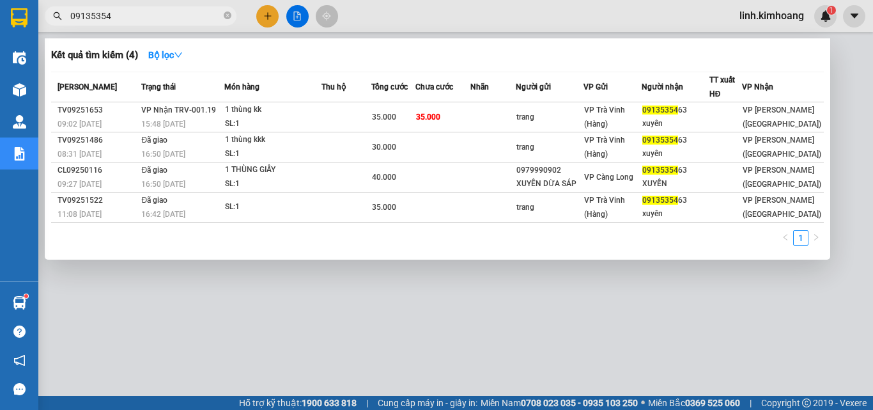
drag, startPoint x: 229, startPoint y: 10, endPoint x: 222, endPoint y: 11, distance: 7.1
click at [228, 10] on span at bounding box center [228, 16] width 8 height 12
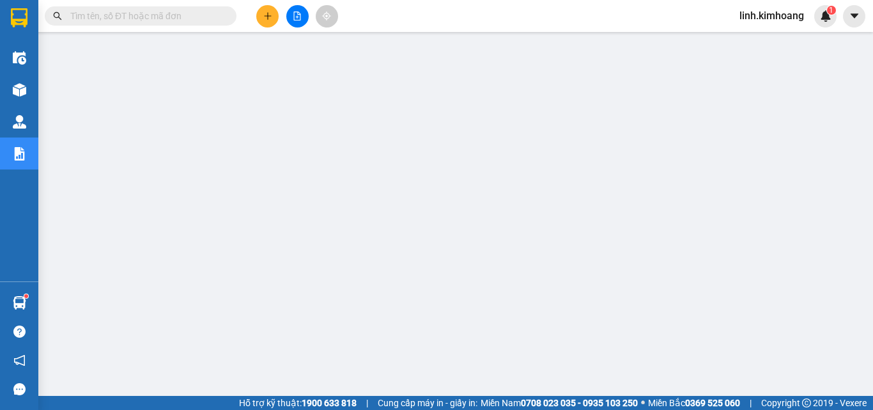
click at [187, 12] on input "text" at bounding box center [145, 16] width 151 height 14
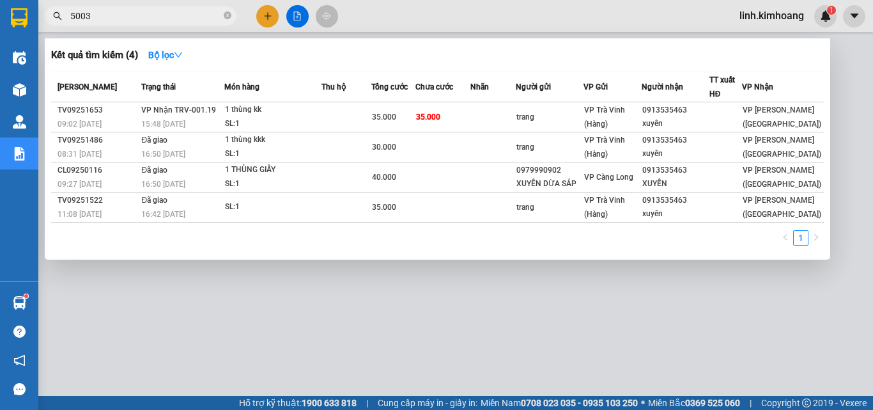
type input "50035"
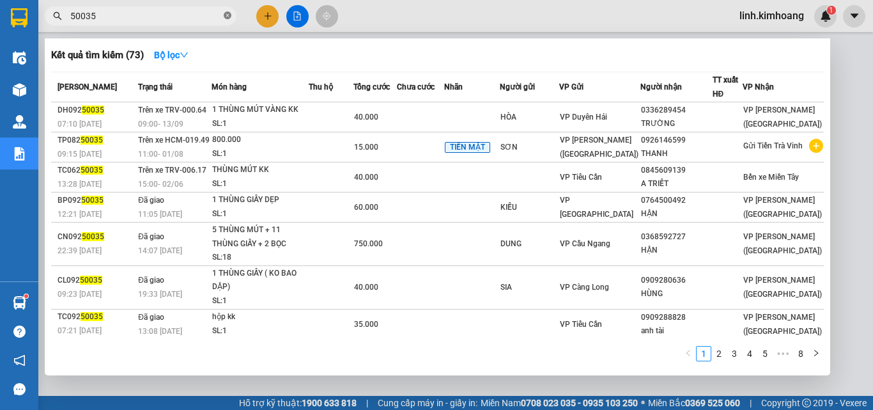
click at [226, 15] on icon "close-circle" at bounding box center [228, 16] width 8 height 8
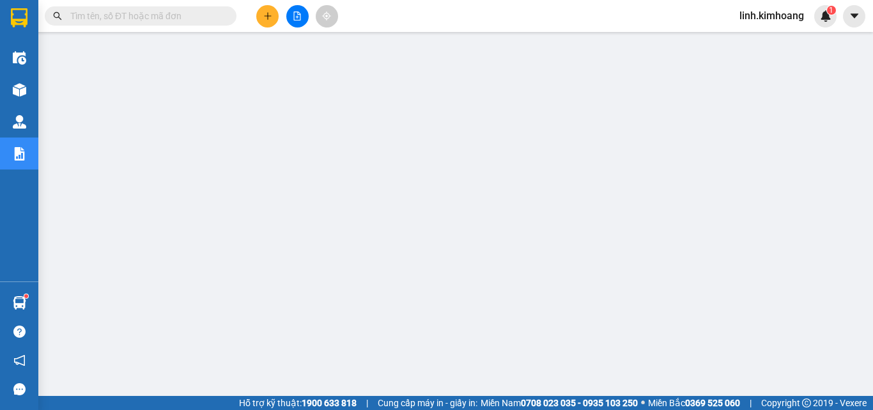
click at [139, 15] on input "text" at bounding box center [145, 16] width 151 height 14
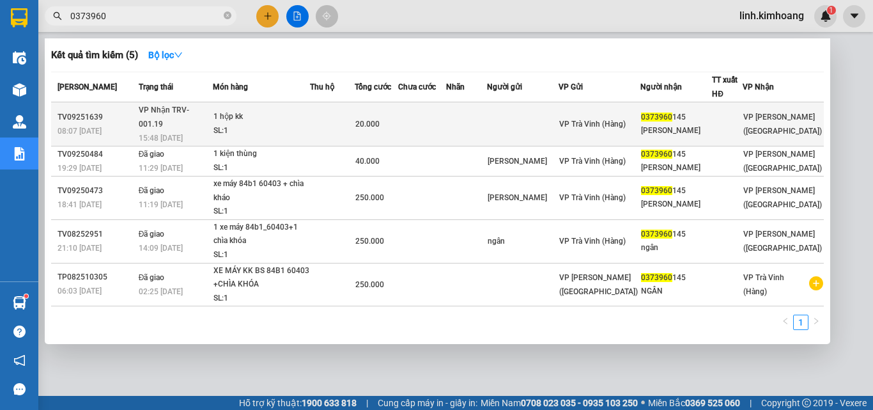
type input "0373960"
click at [721, 118] on div at bounding box center [726, 124] width 29 height 13
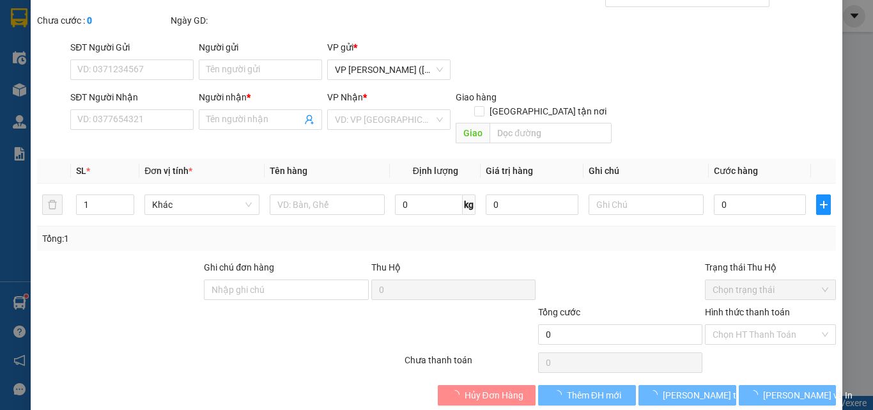
type input "0373960145"
type input "[PERSON_NAME]"
type input "20.000"
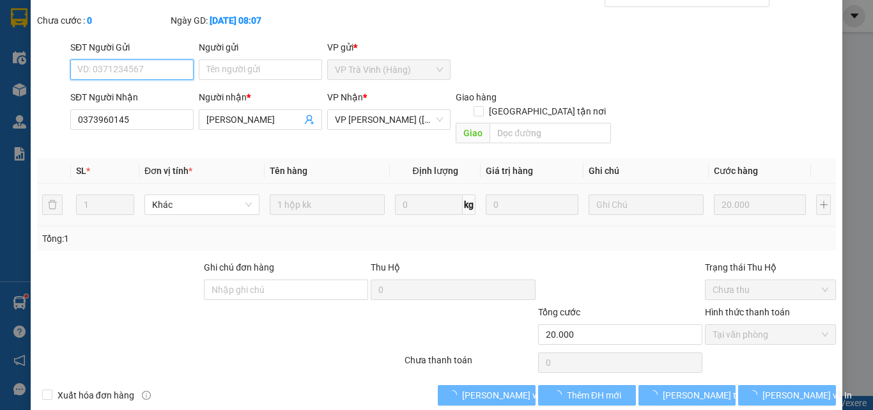
scroll to position [66, 0]
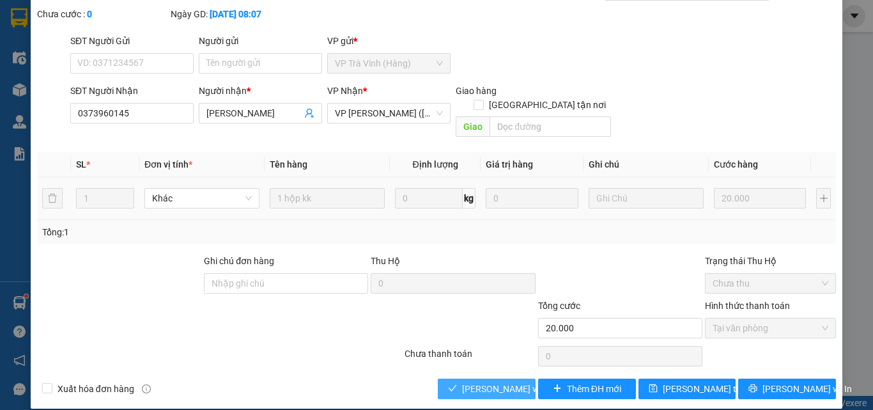
click at [470, 381] on span "[PERSON_NAME] và Giao hàng" at bounding box center [523, 388] width 123 height 14
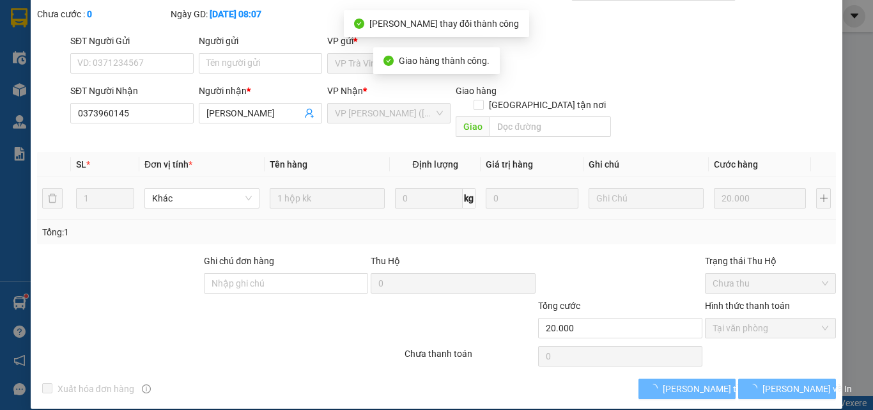
scroll to position [0, 0]
